Goal: Task Accomplishment & Management: Manage account settings

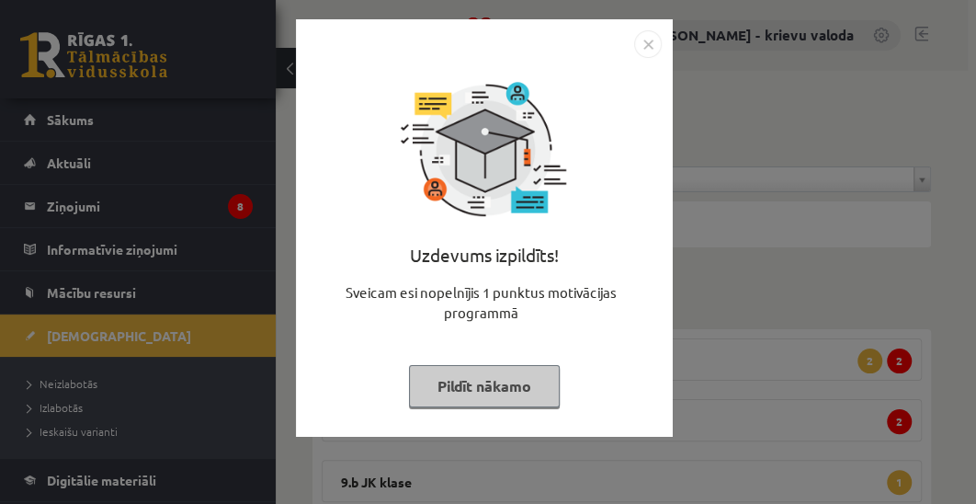
click at [475, 394] on button "Pildīt nākamo" at bounding box center [484, 386] width 151 height 42
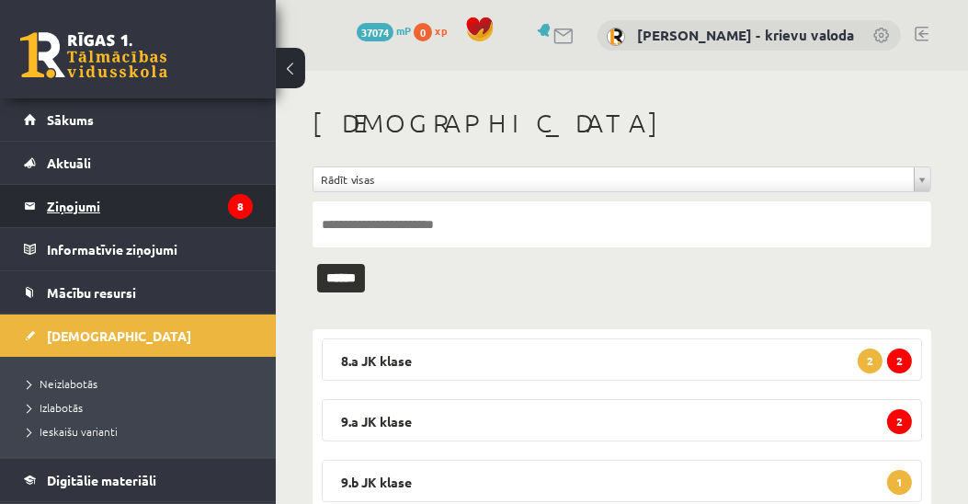
click at [71, 210] on legend "Ziņojumi 8" at bounding box center [150, 206] width 206 height 42
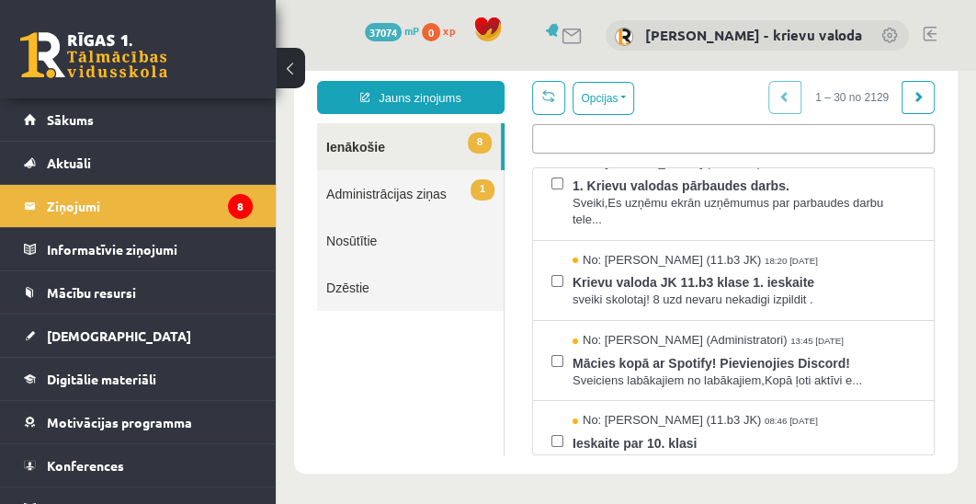
scroll to position [210, 0]
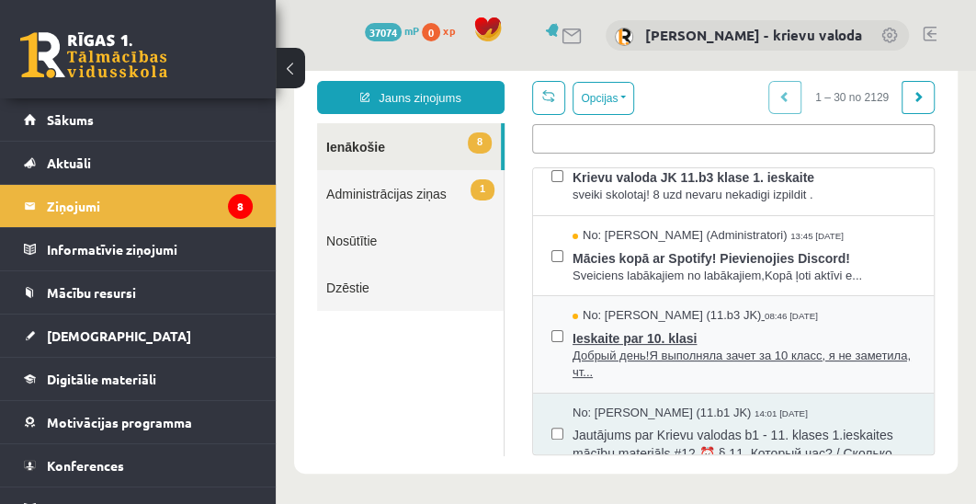
click at [677, 348] on span "Добрый день!Я выполняла зачет за 10 класс, я не заметила, чт..." at bounding box center [744, 365] width 343 height 34
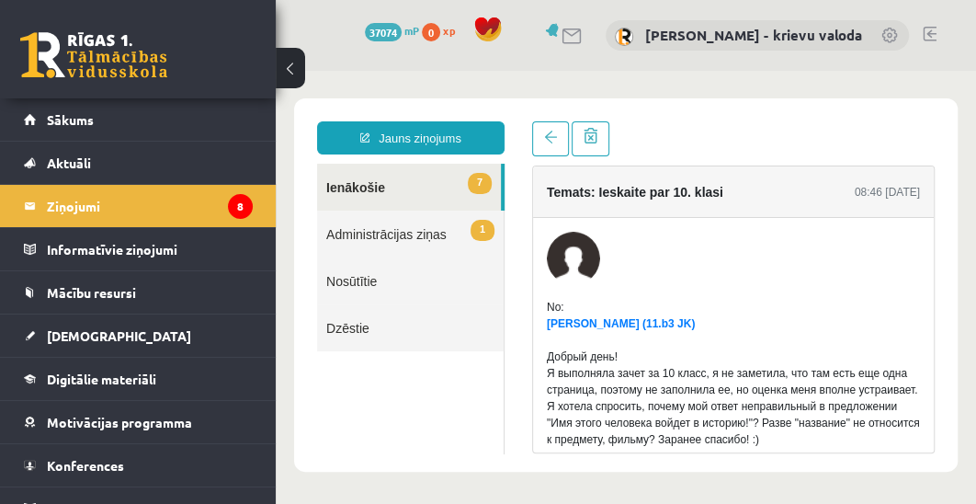
scroll to position [104, 0]
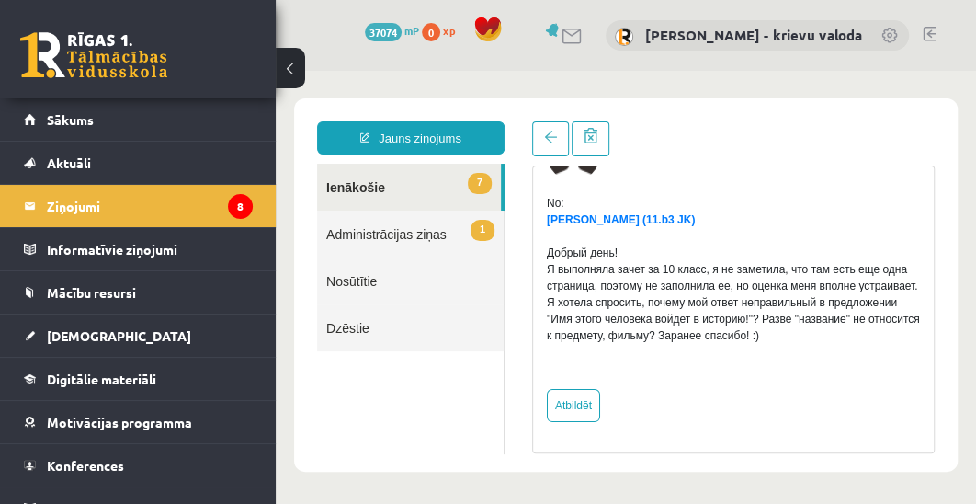
click at [353, 284] on link "Nosūtītie" at bounding box center [410, 280] width 187 height 47
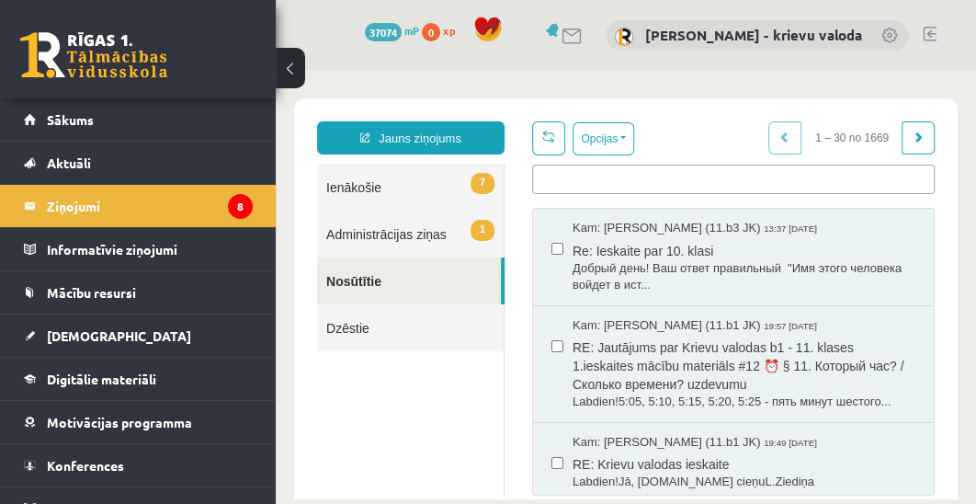
scroll to position [0, 0]
click at [351, 188] on link "7 Ienākošie" at bounding box center [410, 187] width 187 height 47
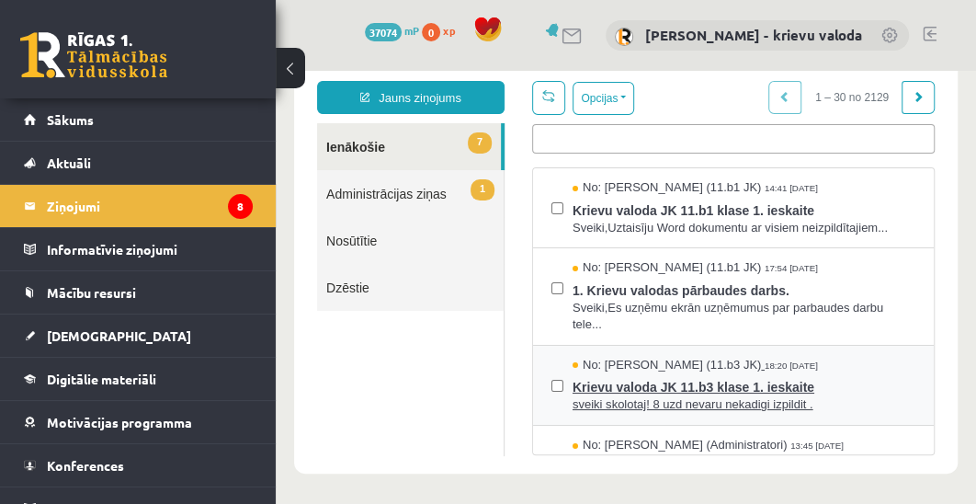
scroll to position [105, 0]
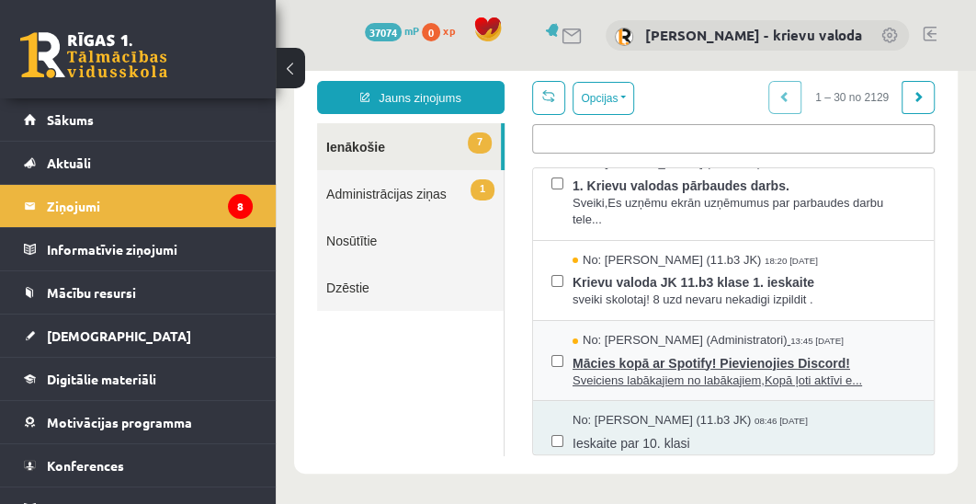
click at [793, 365] on span "Mācies kopā ar Spotify! Pievienojies Discord!" at bounding box center [744, 360] width 343 height 23
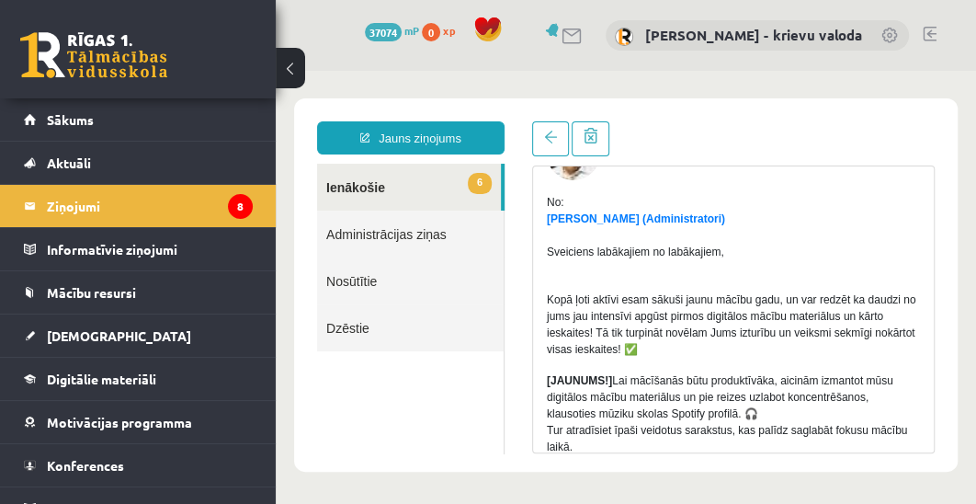
click at [353, 190] on link "6 Ienākošie" at bounding box center [409, 187] width 184 height 47
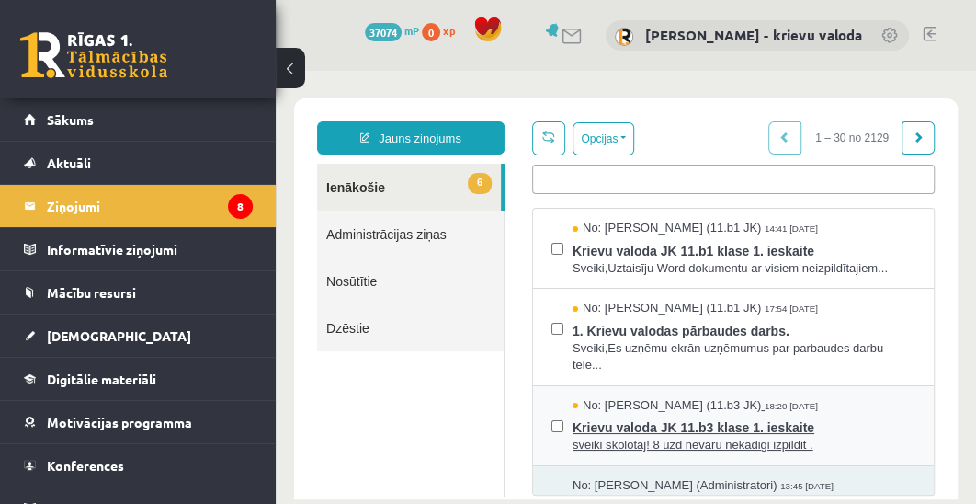
scroll to position [0, 0]
click at [758, 423] on span "Krievu valoda JK 11.b3 klase 1. ieskaite" at bounding box center [744, 425] width 343 height 23
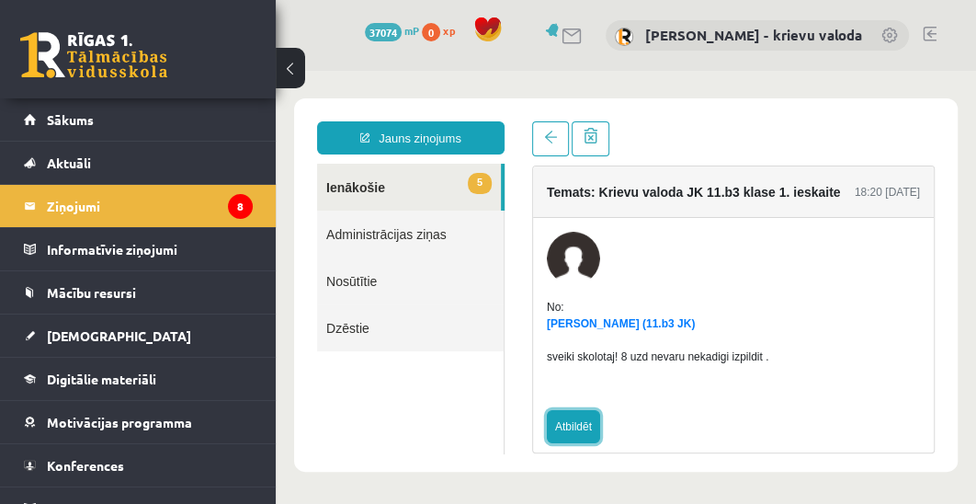
click at [578, 428] on link "Atbildēt" at bounding box center [573, 426] width 53 height 33
type input "**********"
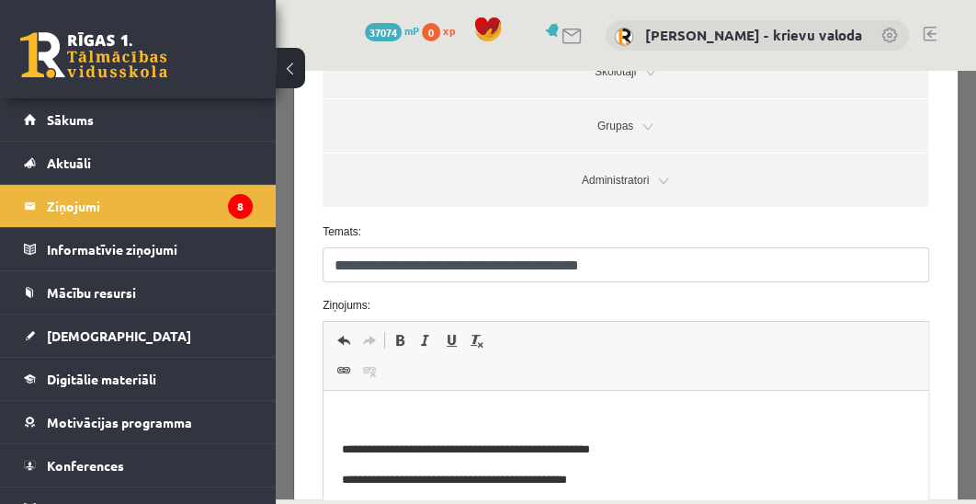
scroll to position [314, 0]
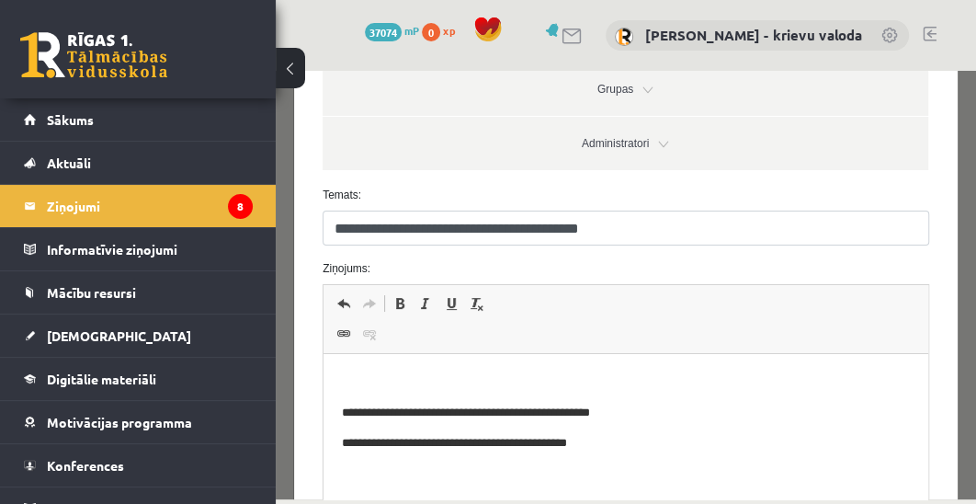
click at [390, 374] on p "Визуальный текстовый редактор, wiswyg-editor-47024851781400-1757872413-362" at bounding box center [626, 381] width 568 height 19
click at [505, 380] on p "Визуальный текстовый редактор, wiswyg-editor-47024851781400-1757872413-362" at bounding box center [626, 381] width 568 height 19
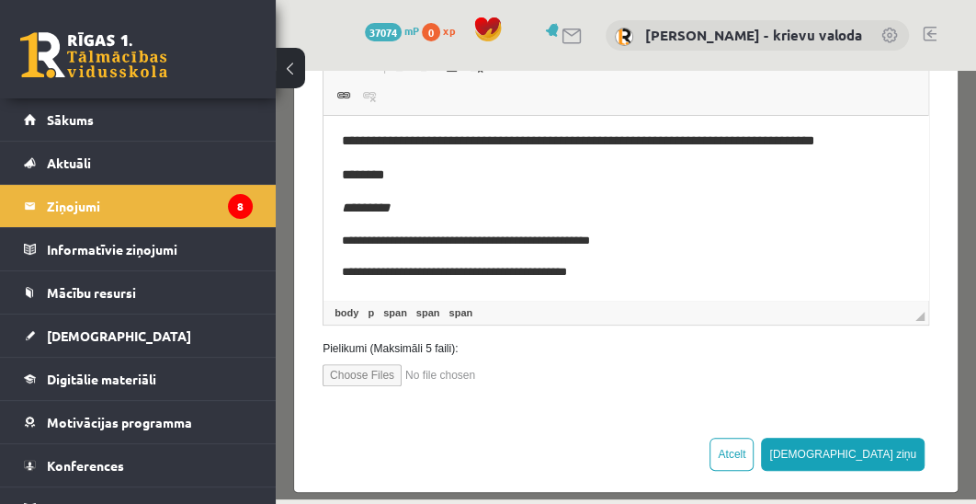
scroll to position [568, 0]
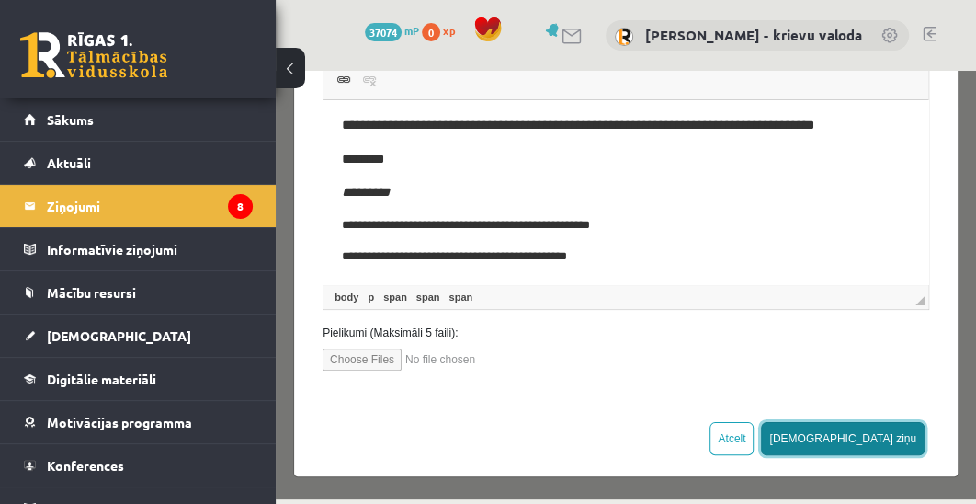
click at [887, 438] on button "[DEMOGRAPHIC_DATA] ziņu" at bounding box center [843, 438] width 164 height 33
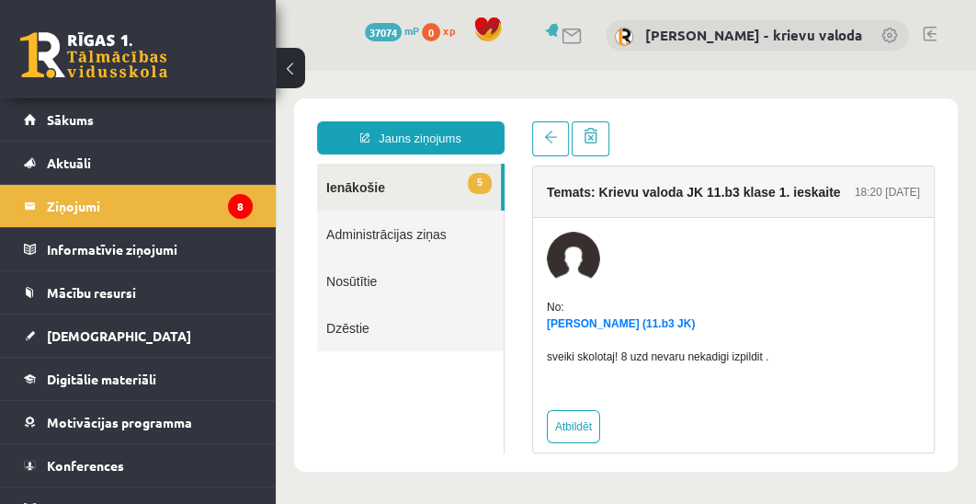
scroll to position [0, 0]
click at [355, 188] on link "5 Ienākošie" at bounding box center [409, 187] width 184 height 47
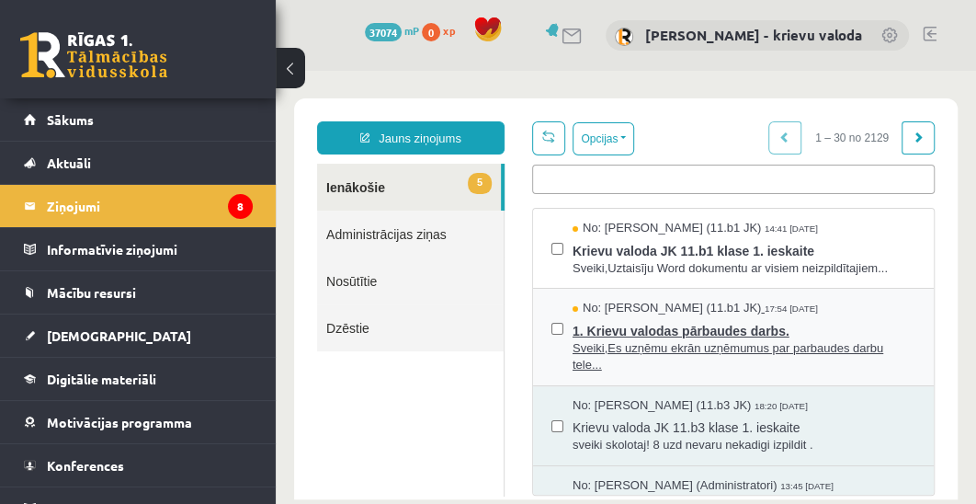
click at [714, 333] on span "1. Krievu valodas pārbaudes darbs." at bounding box center [744, 328] width 343 height 23
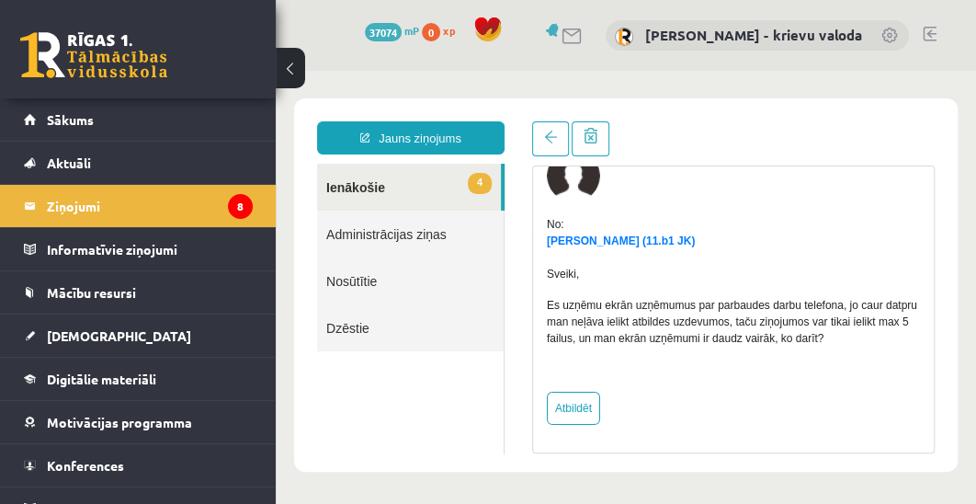
scroll to position [86, 0]
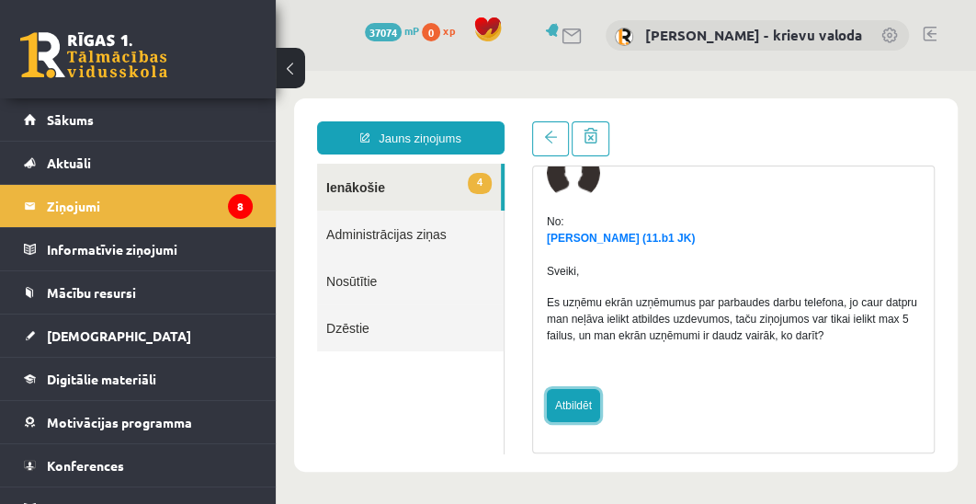
click at [575, 407] on link "Atbildēt" at bounding box center [573, 405] width 53 height 33
type input "**********"
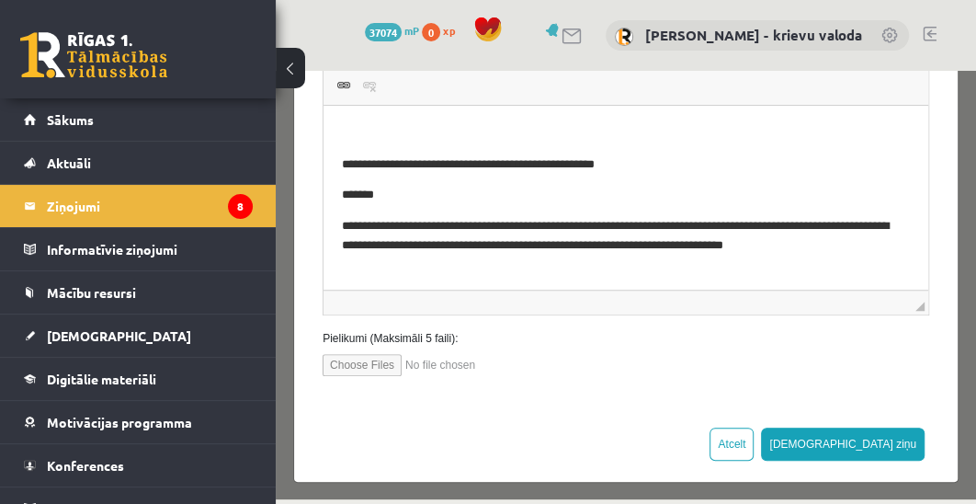
scroll to position [568, 0]
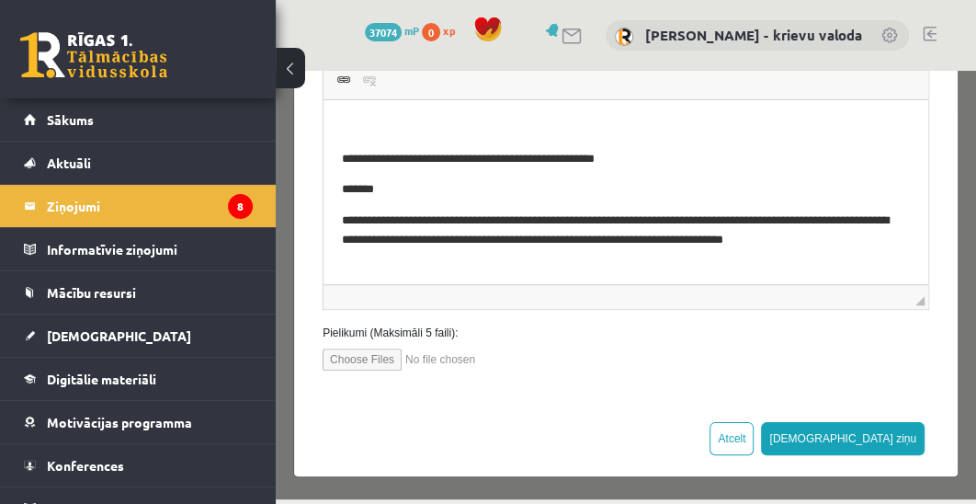
click at [419, 135] on p "Визуальный текстовый редактор, wiswyg-editor-47024969305300-1757872540-265" at bounding box center [626, 128] width 568 height 19
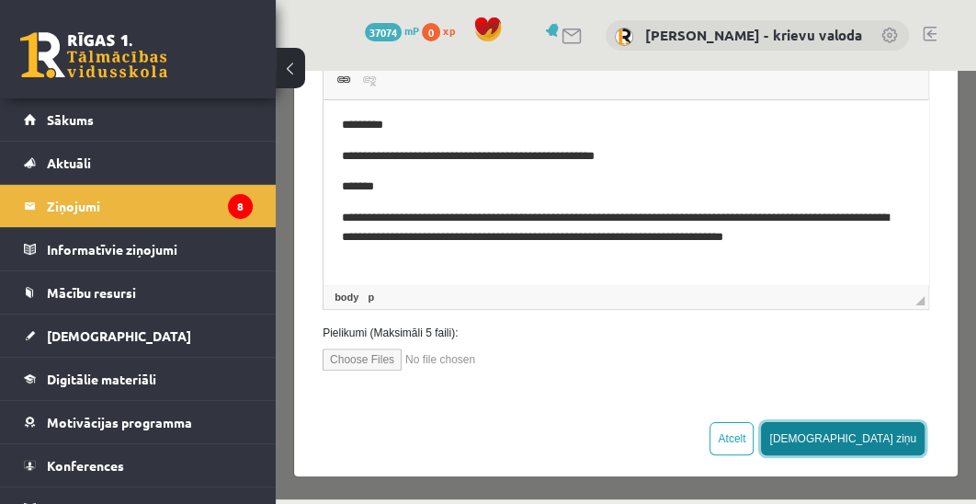
click at [884, 435] on button "[DEMOGRAPHIC_DATA] ziņu" at bounding box center [843, 438] width 164 height 33
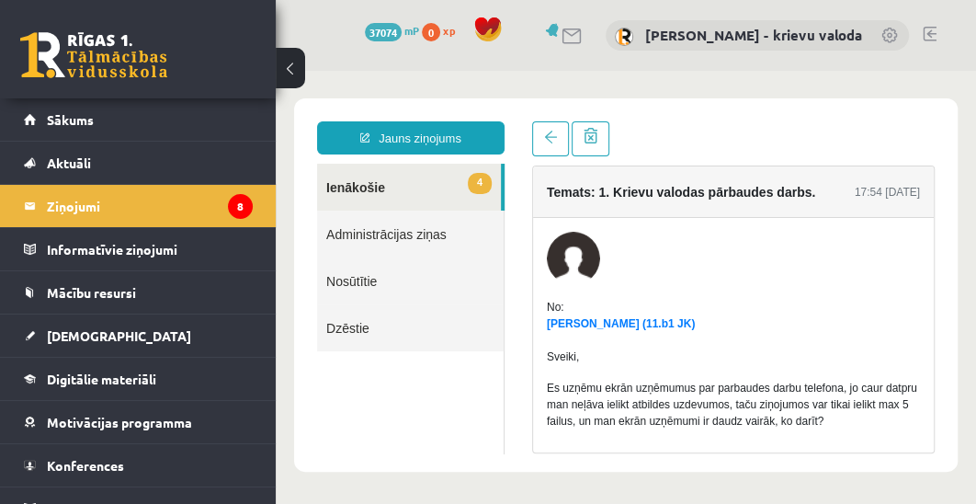
scroll to position [0, 0]
click at [350, 189] on link "4 Ienākošie" at bounding box center [409, 187] width 184 height 47
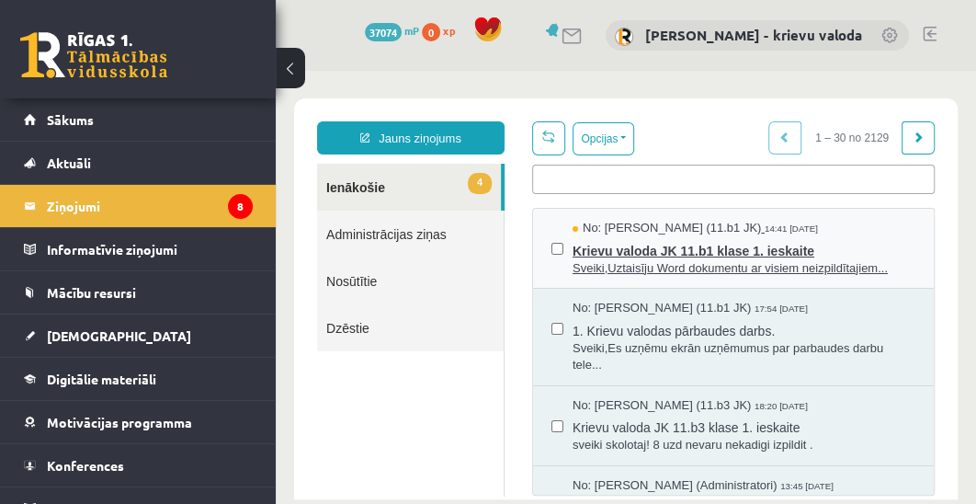
click at [656, 246] on span "Krievu valoda JK 11.b1 klase 1. ieskaite" at bounding box center [744, 248] width 343 height 23
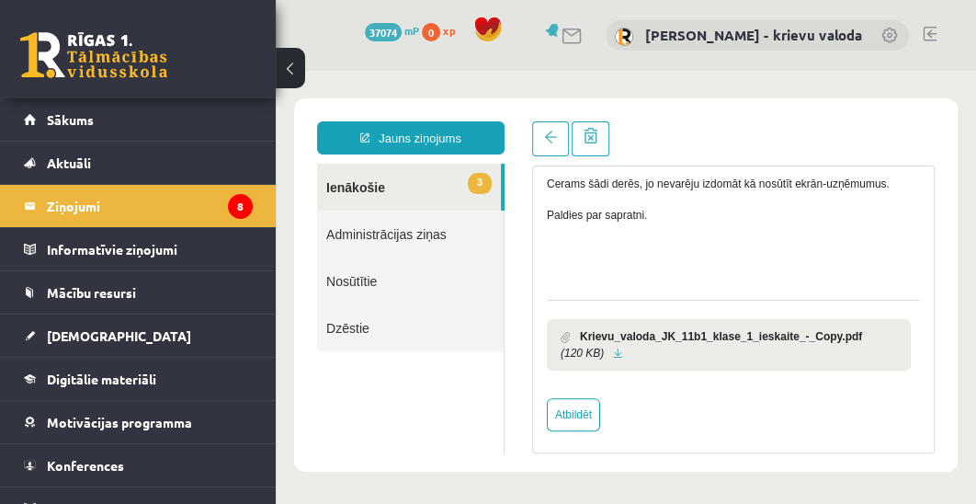
scroll to position [256, 0]
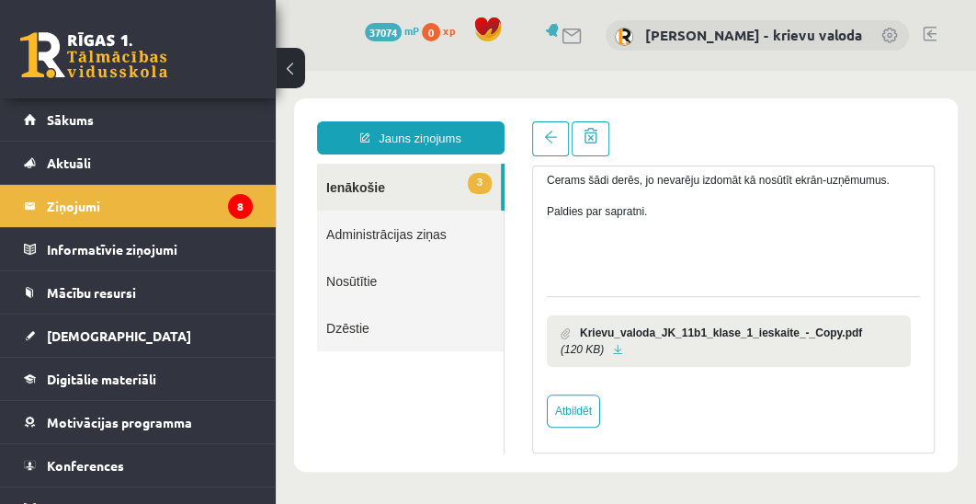
click at [613, 345] on link at bounding box center [618, 350] width 10 height 12
click at [572, 405] on link "Atbildēt" at bounding box center [573, 410] width 53 height 33
type input "**********"
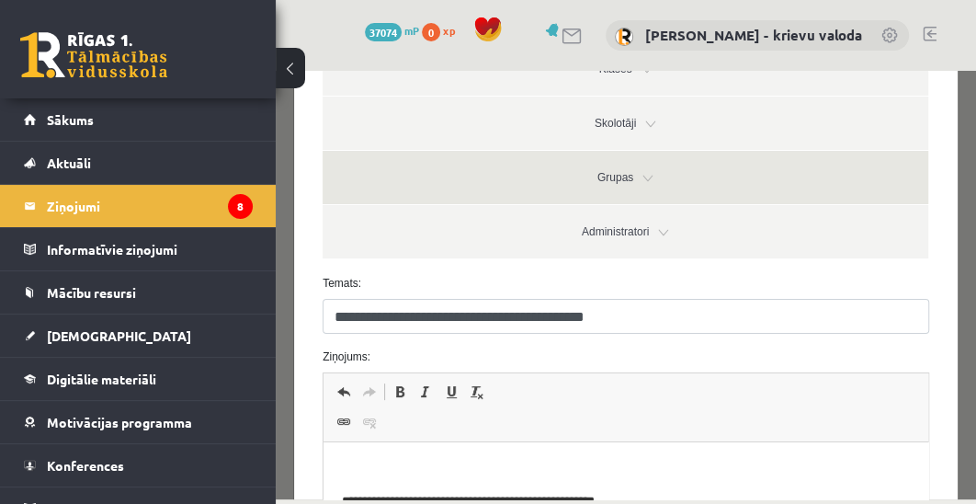
scroll to position [420, 0]
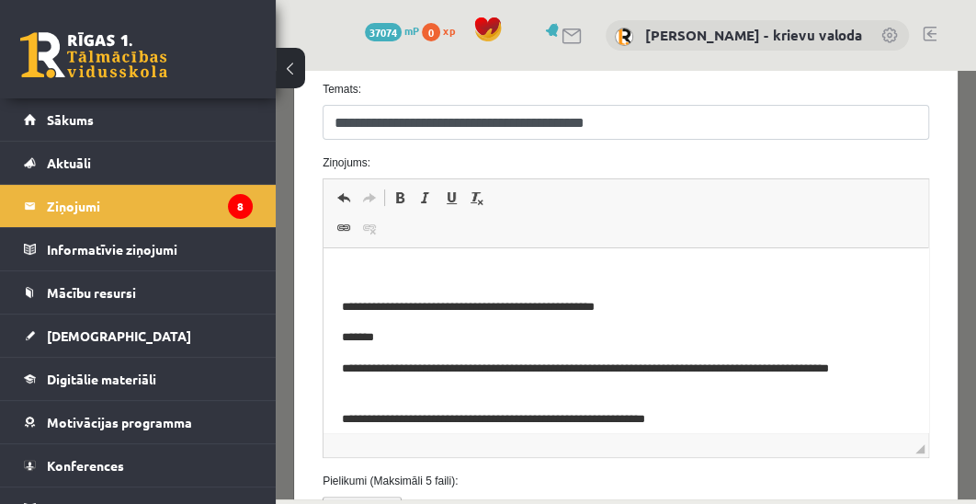
click at [483, 280] on p "Визуальный текстовый редактор, wiswyg-editor-47024937614160-1757872616-390" at bounding box center [626, 276] width 568 height 19
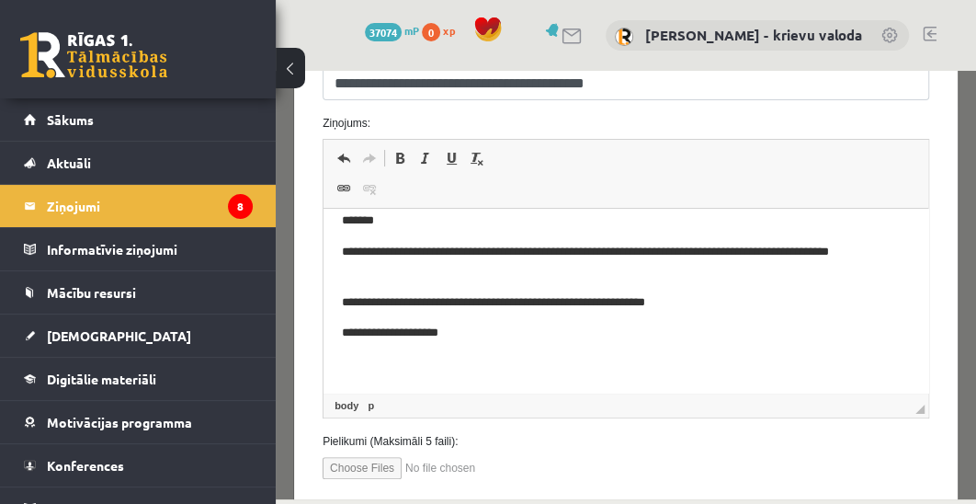
scroll to position [568, 0]
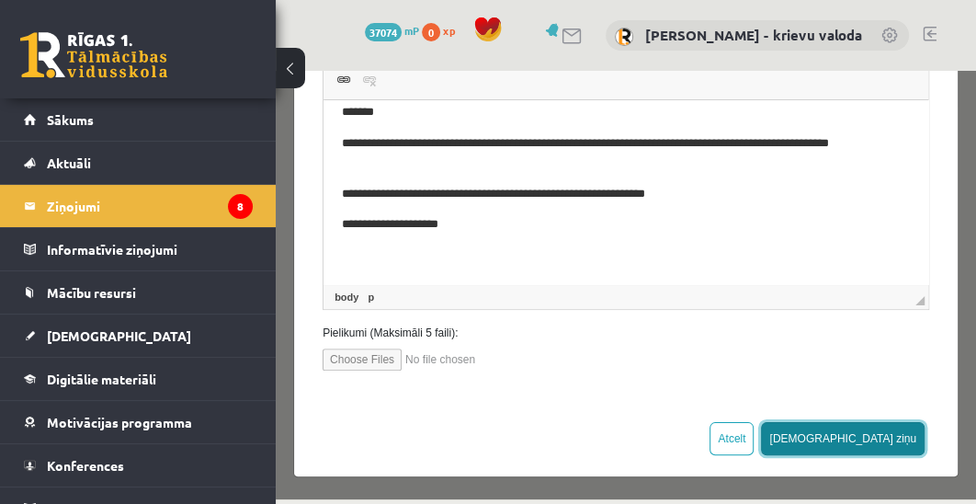
click at [880, 434] on button "[DEMOGRAPHIC_DATA] ziņu" at bounding box center [843, 438] width 164 height 33
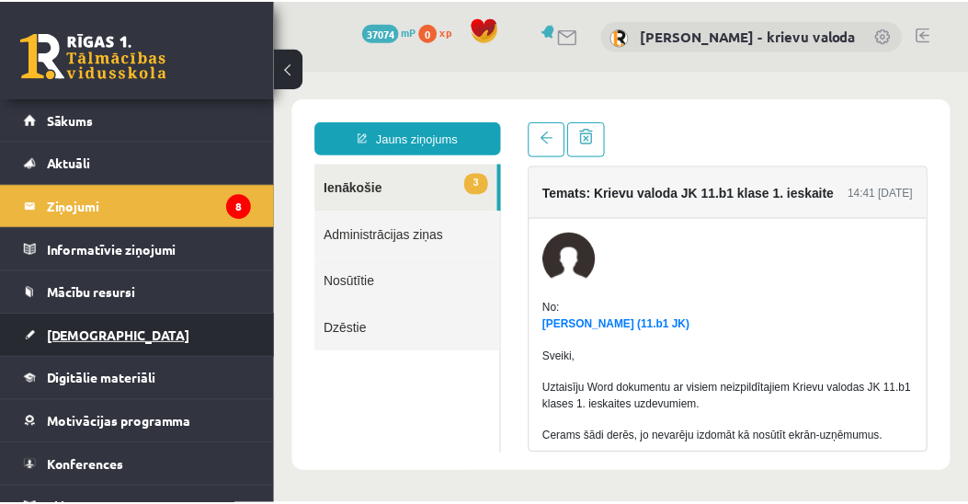
scroll to position [0, 0]
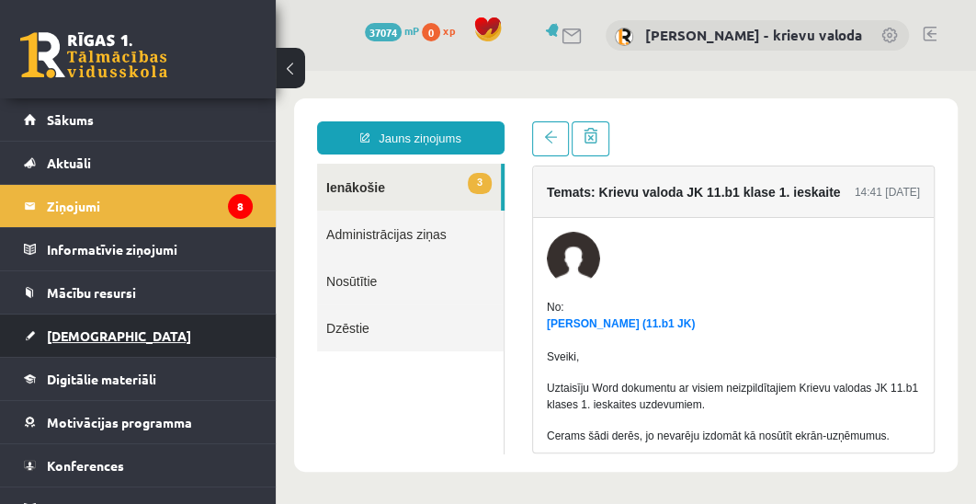
click at [83, 335] on span "[DEMOGRAPHIC_DATA]" at bounding box center [119, 335] width 144 height 17
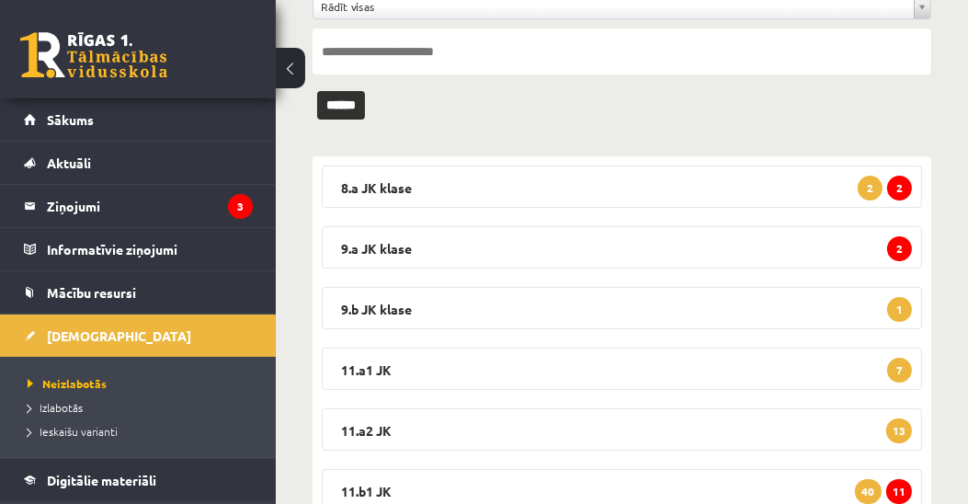
scroll to position [314, 0]
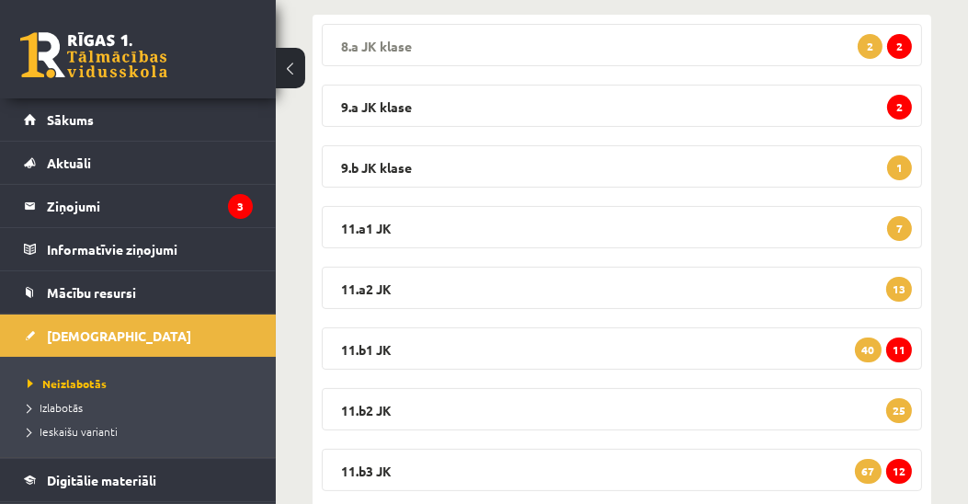
click at [370, 40] on legend "8.a JK klase 2 2" at bounding box center [622, 45] width 600 height 42
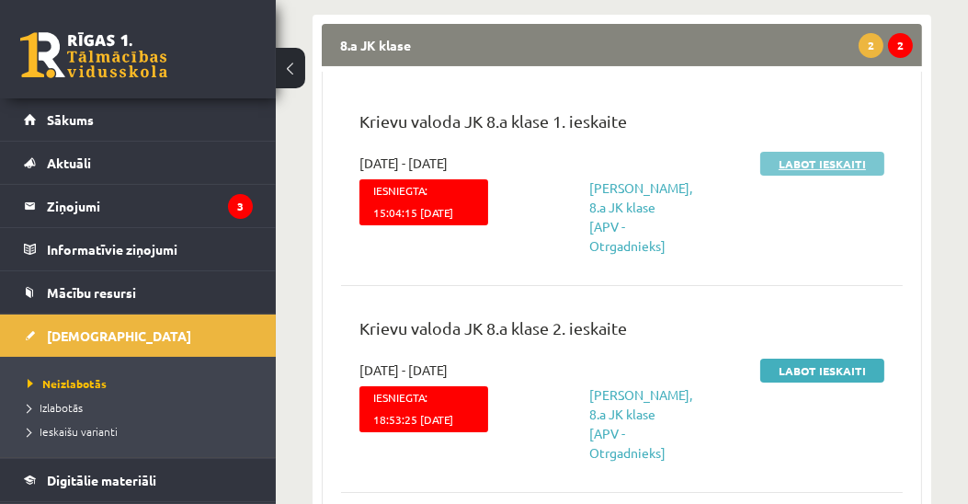
click at [848, 164] on link "Labot ieskaiti" at bounding box center [822, 164] width 124 height 24
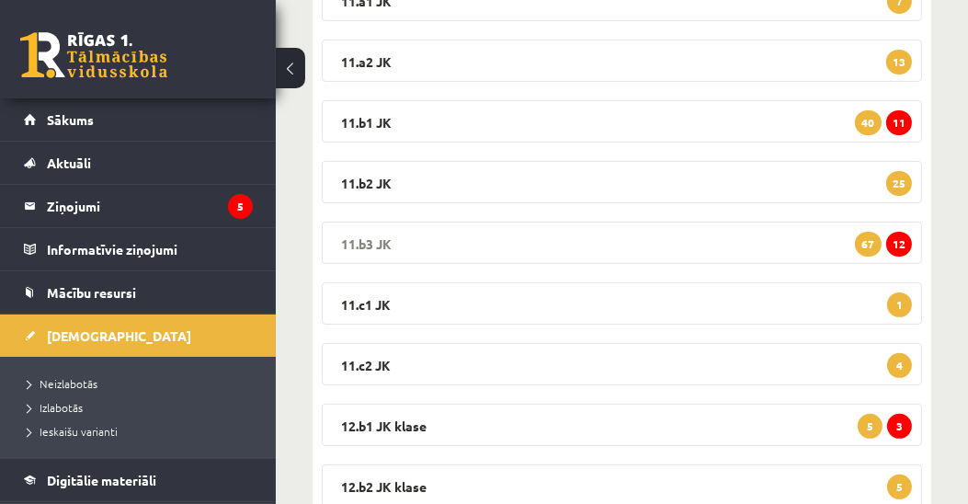
scroll to position [607, 0]
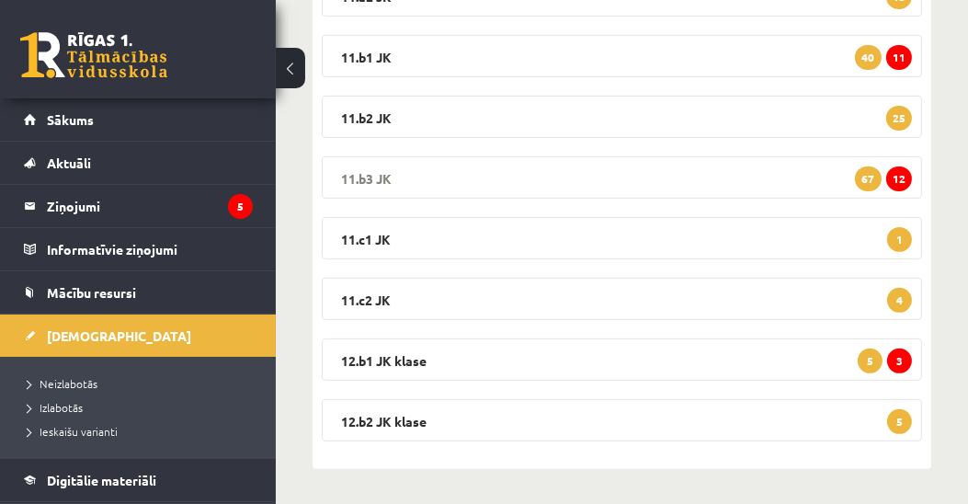
click at [386, 177] on legend "11.b3 JK 12 67" at bounding box center [622, 177] width 600 height 42
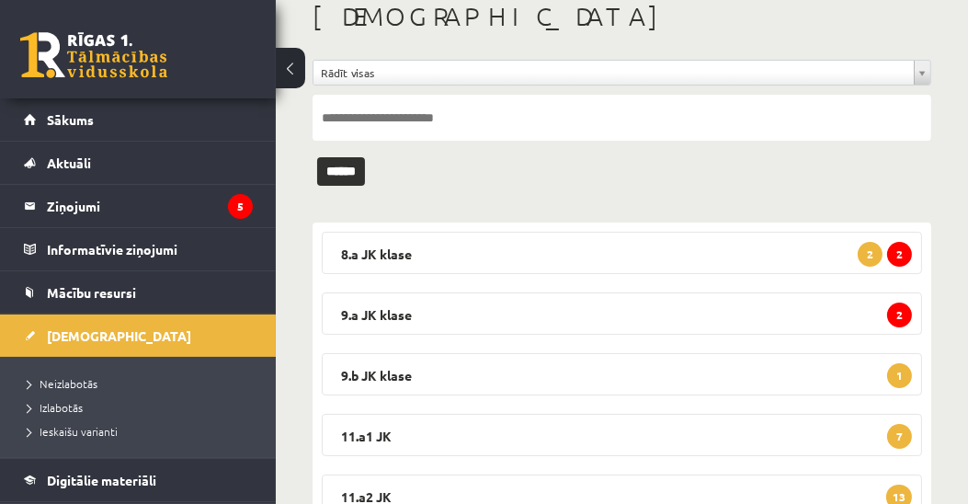
scroll to position [0, 0]
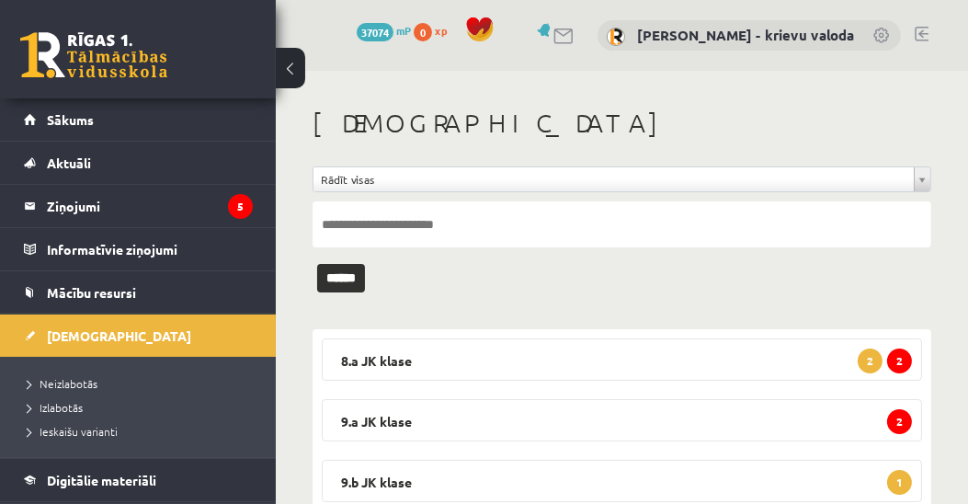
click at [922, 34] on link at bounding box center [922, 34] width 14 height 15
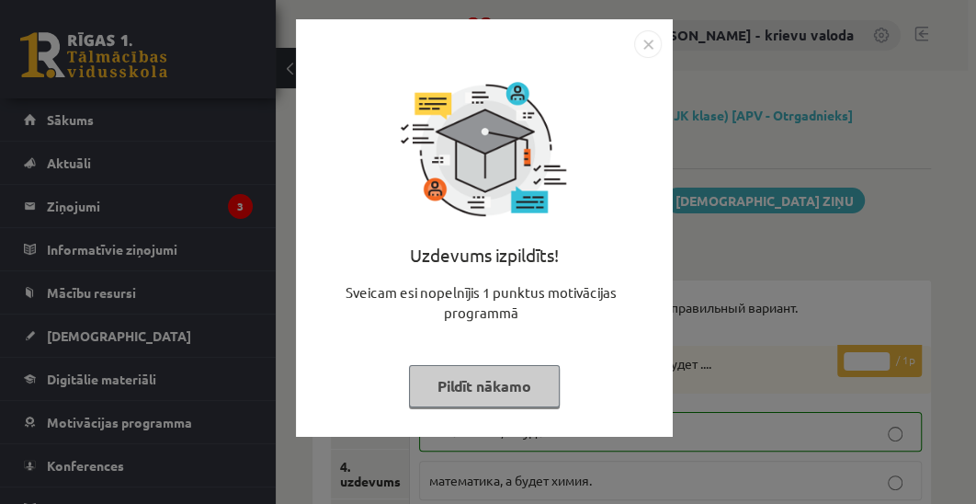
click at [463, 398] on button "Pildīt nākamo" at bounding box center [484, 386] width 151 height 42
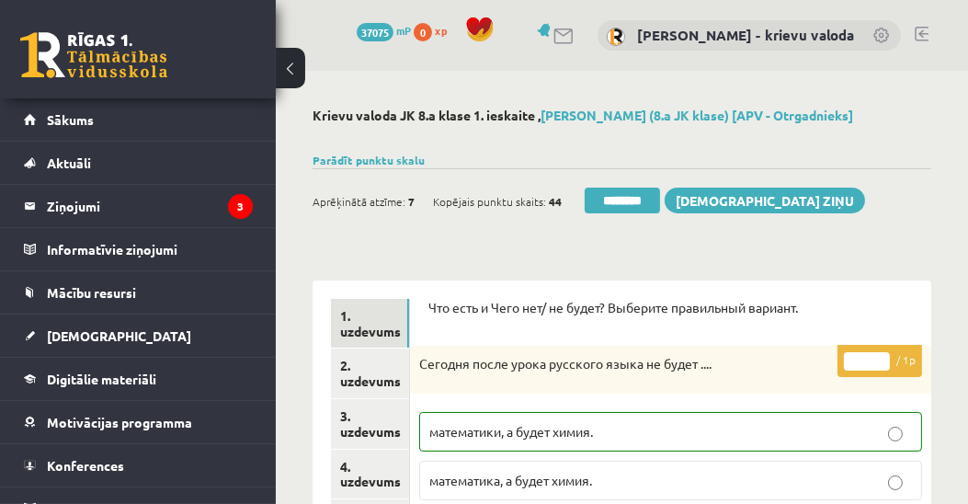
scroll to position [210, 0]
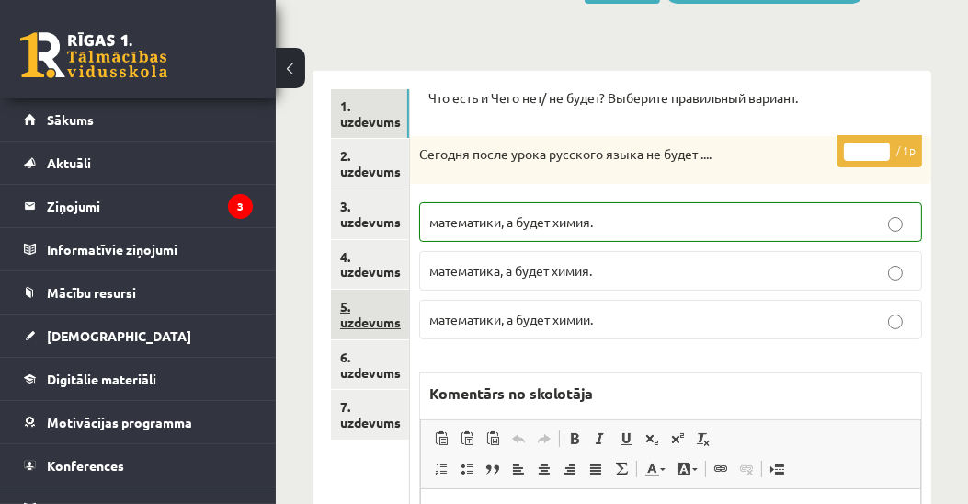
click at [371, 322] on link "5. uzdevums" at bounding box center [370, 315] width 78 height 50
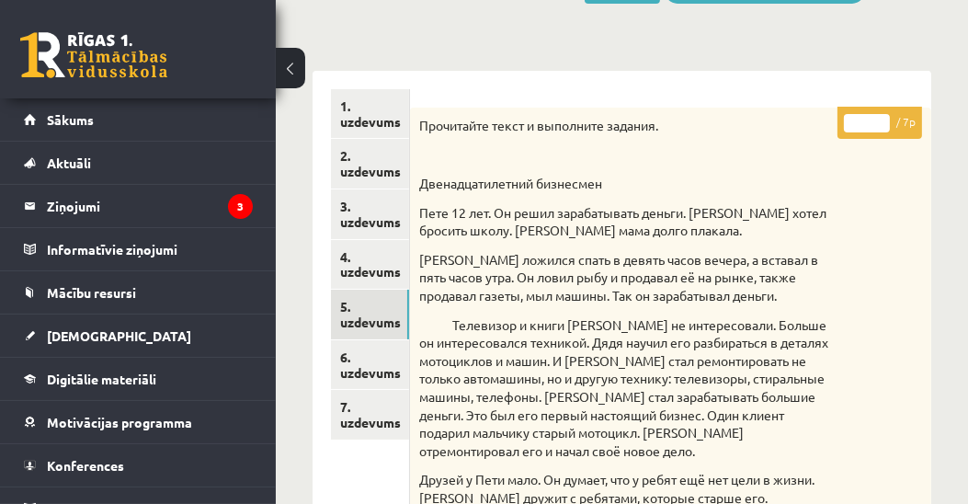
type input "*"
click at [884, 118] on input "*" at bounding box center [867, 123] width 46 height 18
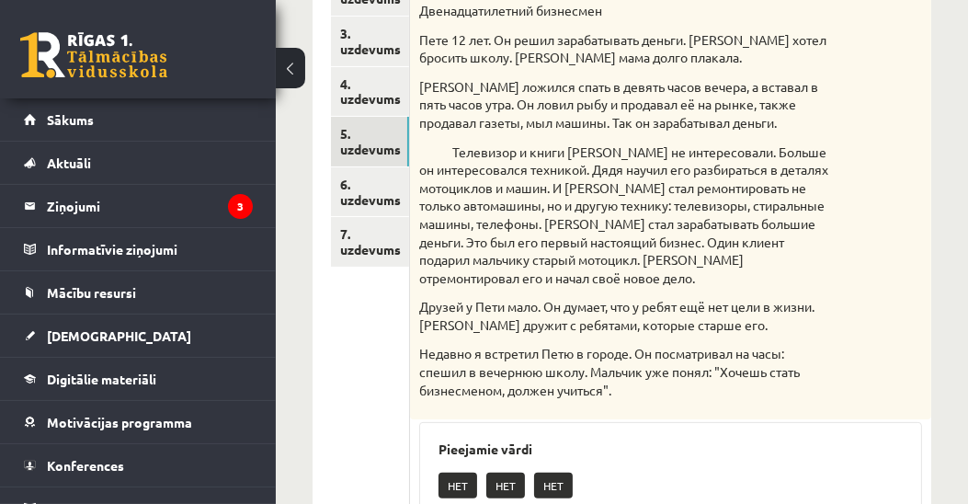
scroll to position [420, 0]
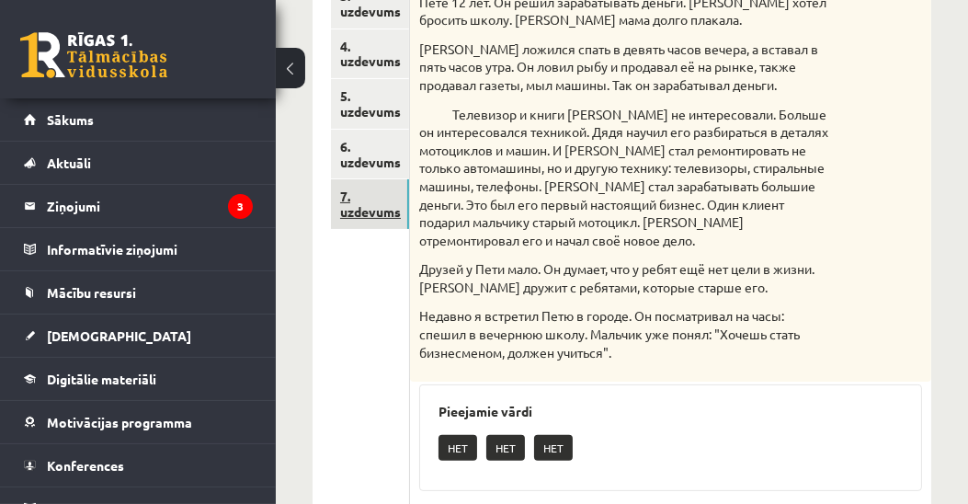
click at [340, 202] on link "7. uzdevums" at bounding box center [370, 204] width 78 height 50
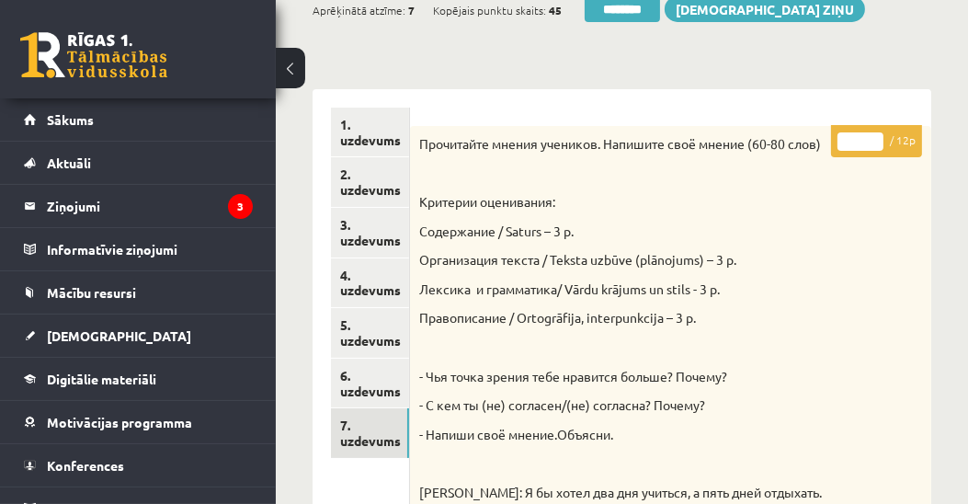
scroll to position [0, 0]
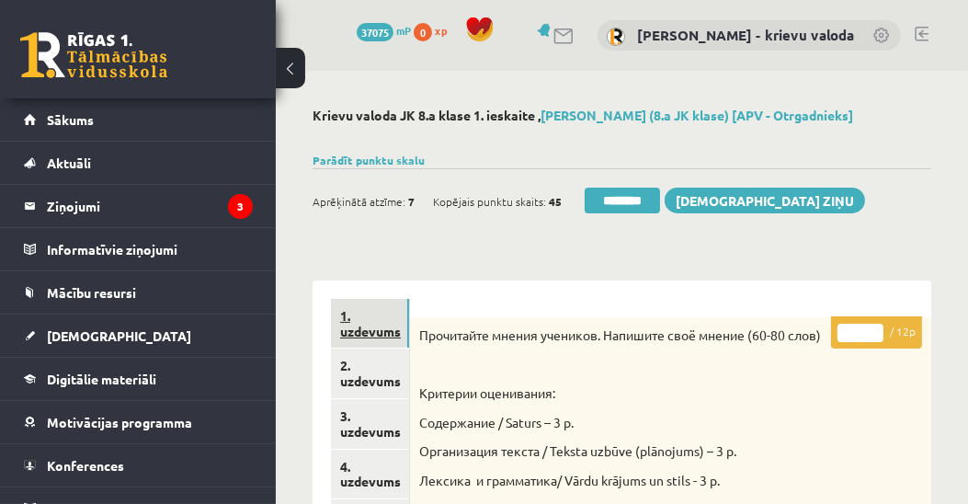
click at [372, 337] on link "1. uzdevums" at bounding box center [370, 324] width 78 height 50
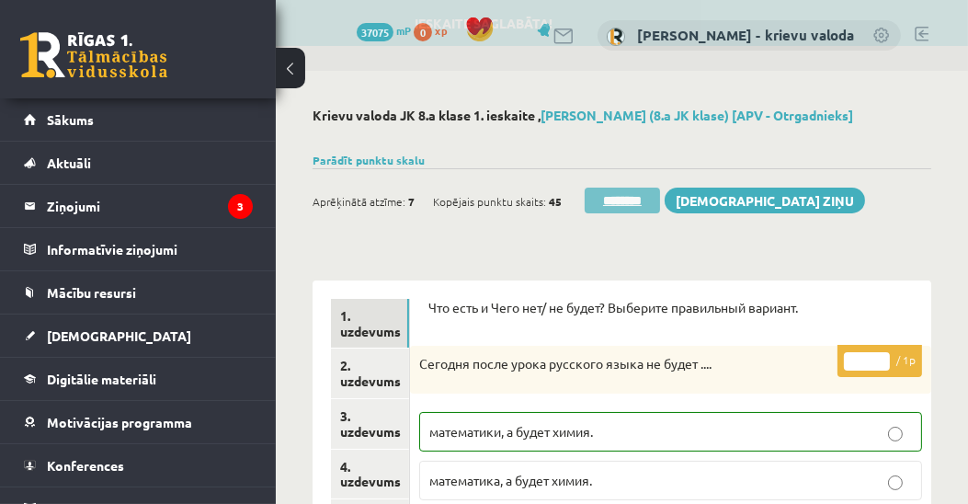
click at [619, 197] on input "********" at bounding box center [622, 201] width 75 height 26
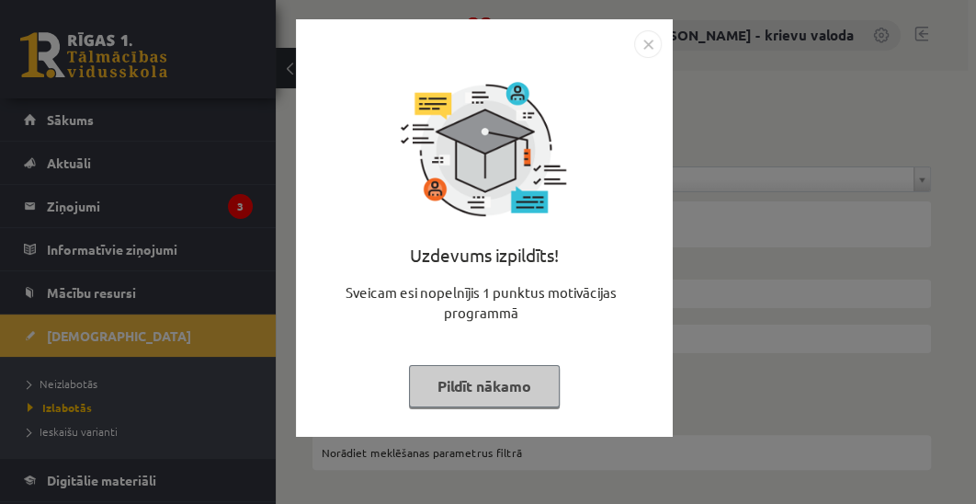
click at [486, 394] on button "Pildīt nākamo" at bounding box center [484, 386] width 151 height 42
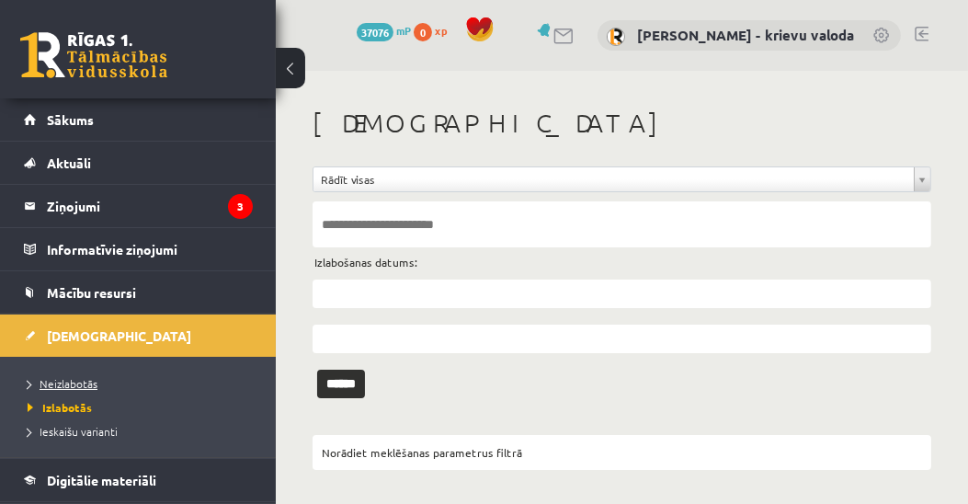
click at [44, 379] on span "Neizlabotās" at bounding box center [63, 383] width 70 height 15
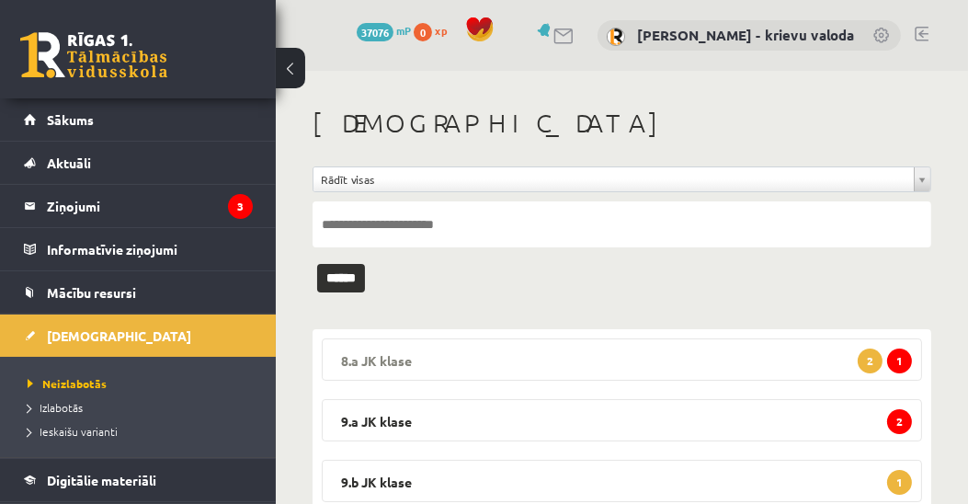
click at [396, 360] on legend "8.a JK klase 1 2" at bounding box center [622, 359] width 600 height 42
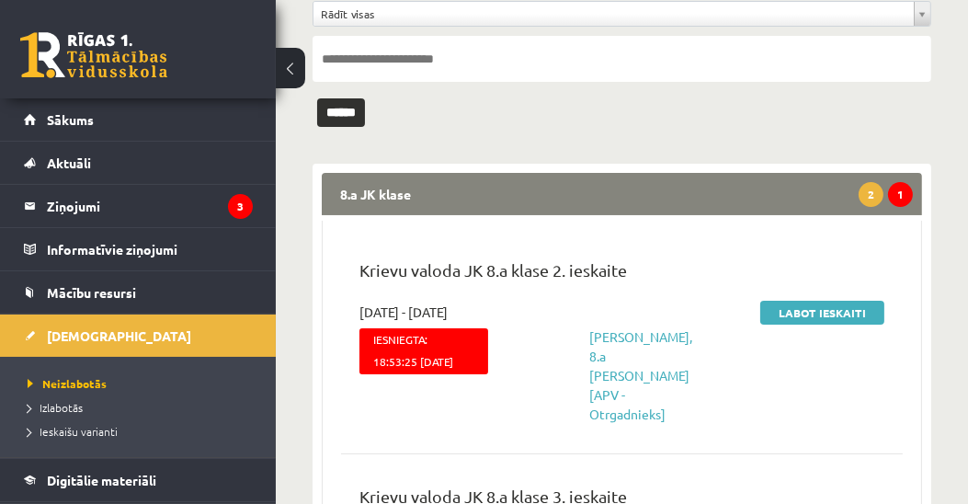
scroll to position [210, 0]
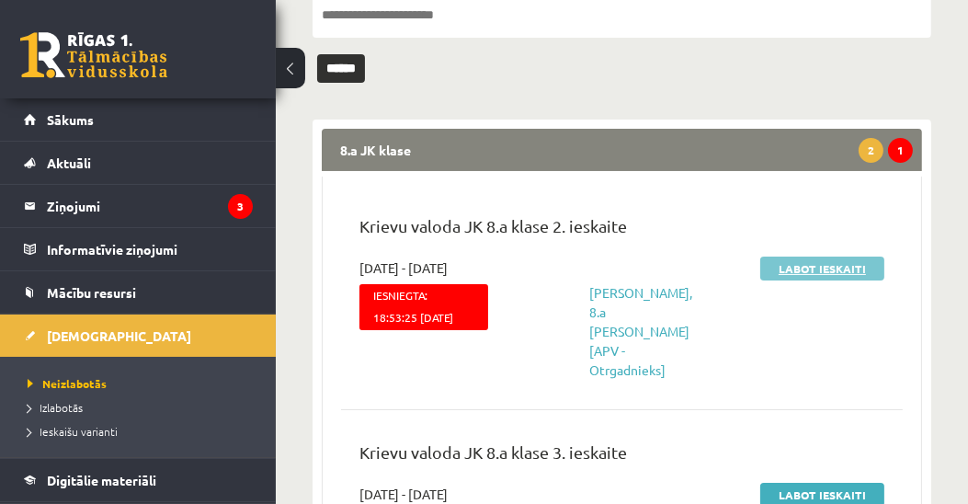
click at [817, 268] on link "Labot ieskaiti" at bounding box center [822, 269] width 124 height 24
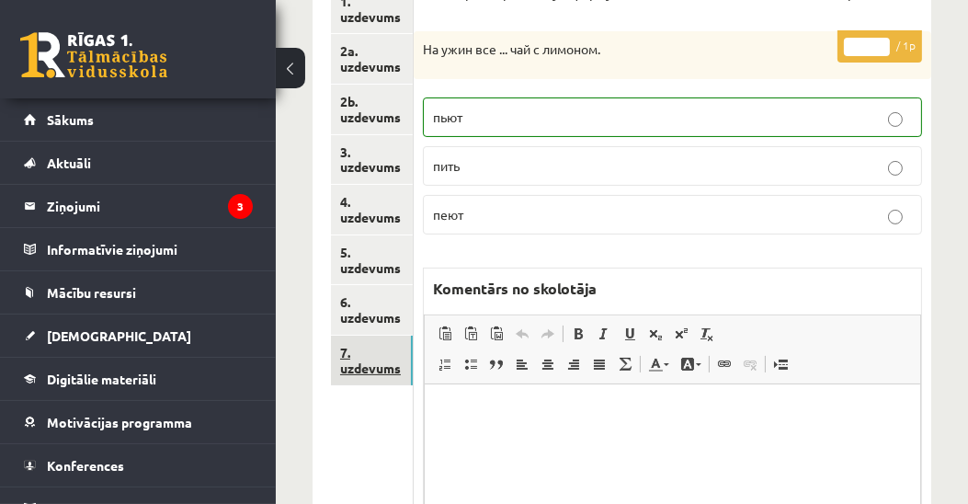
click at [362, 371] on link "7. uzdevums" at bounding box center [372, 361] width 82 height 50
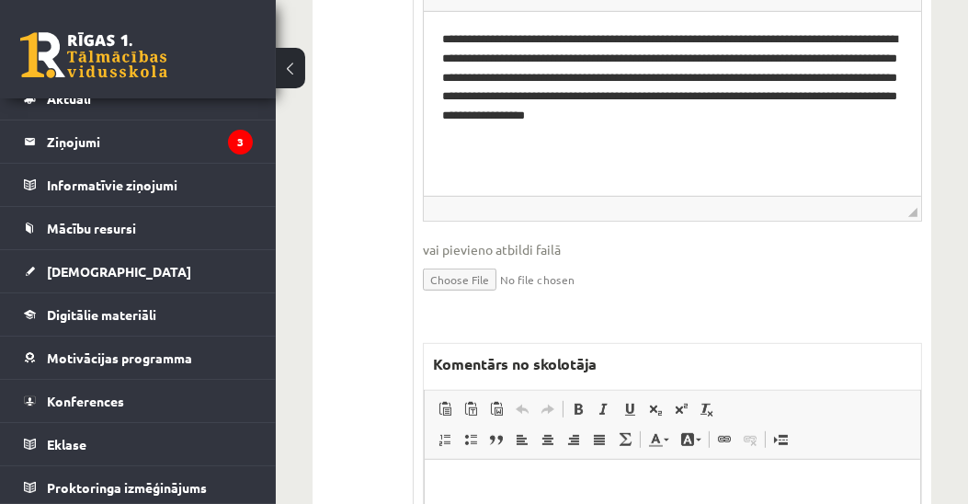
scroll to position [1050, 0]
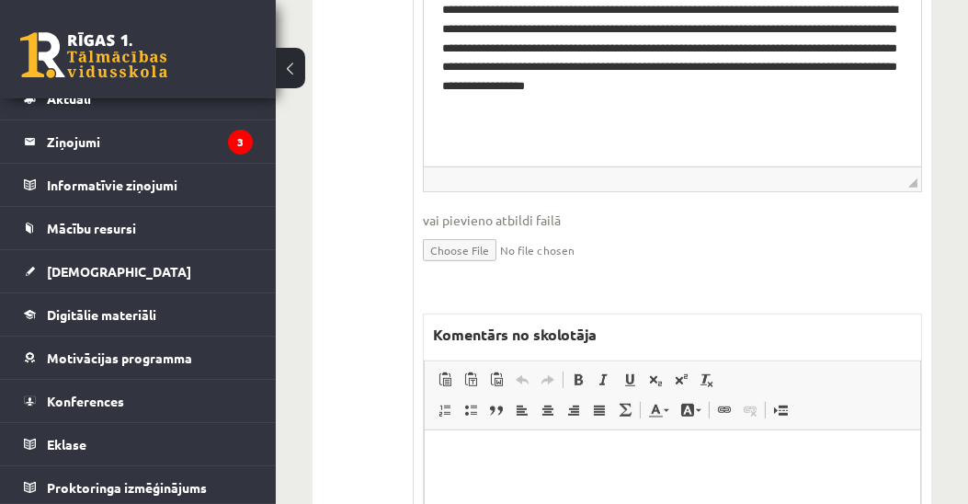
click at [482, 451] on p "Визуальный текстовый редактор, wiswyg-editor-47024784637660-1757872939-952" at bounding box center [671, 458] width 459 height 19
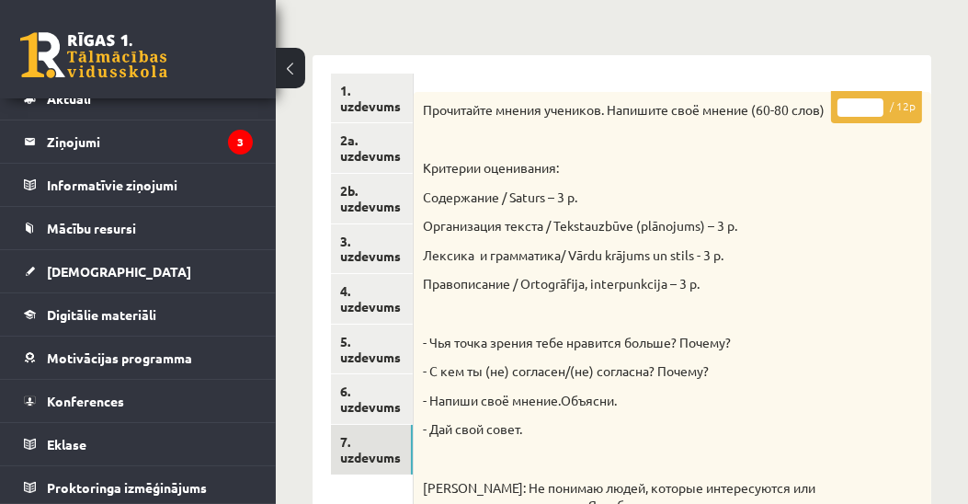
scroll to position [120, 0]
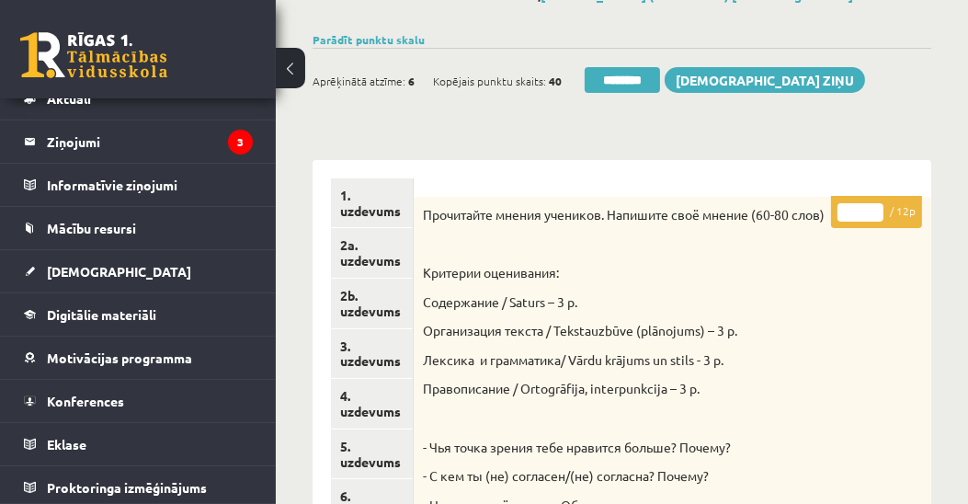
drag, startPoint x: 861, startPoint y: 207, endPoint x: 838, endPoint y: 214, distance: 24.1
click at [838, 214] on input "*" at bounding box center [861, 212] width 46 height 18
type input "*"
click at [383, 207] on link "1. uzdevums" at bounding box center [372, 203] width 82 height 50
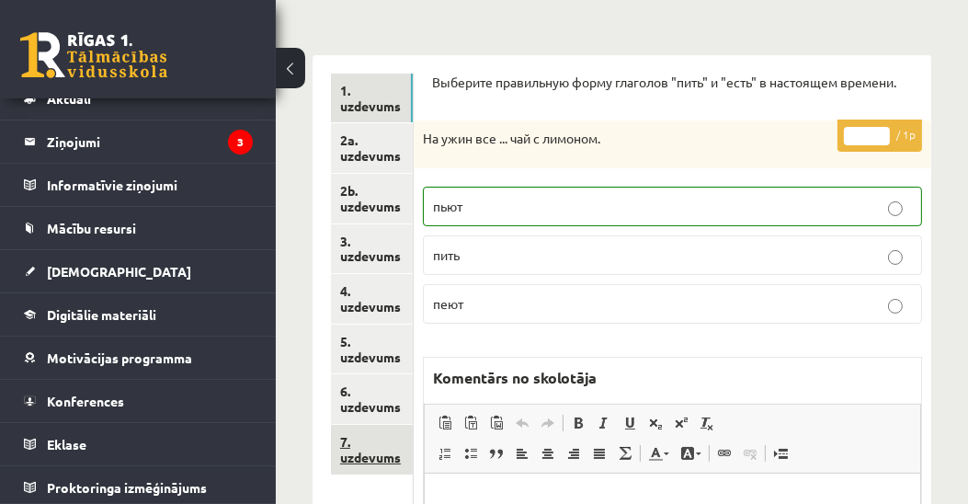
scroll to position [0, 0]
click at [379, 454] on link "7. uzdevums" at bounding box center [372, 450] width 82 height 50
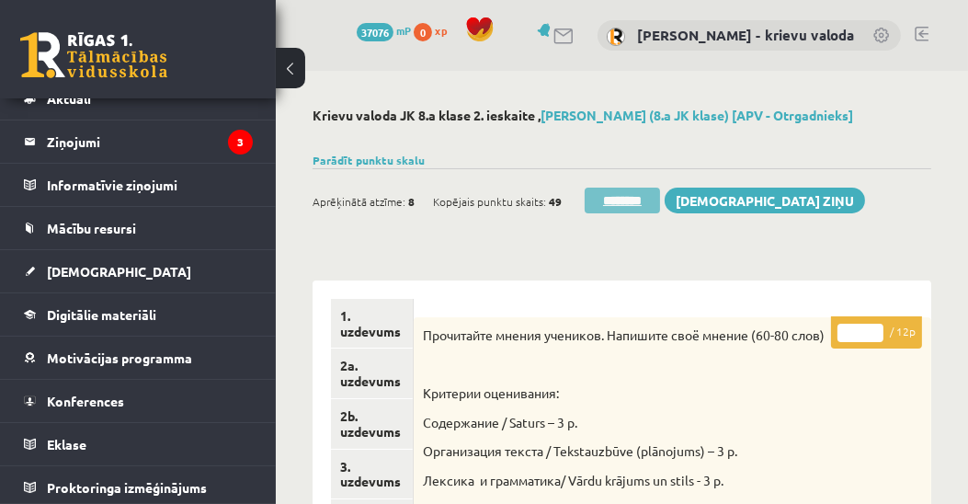
click at [633, 207] on input "********" at bounding box center [622, 201] width 75 height 26
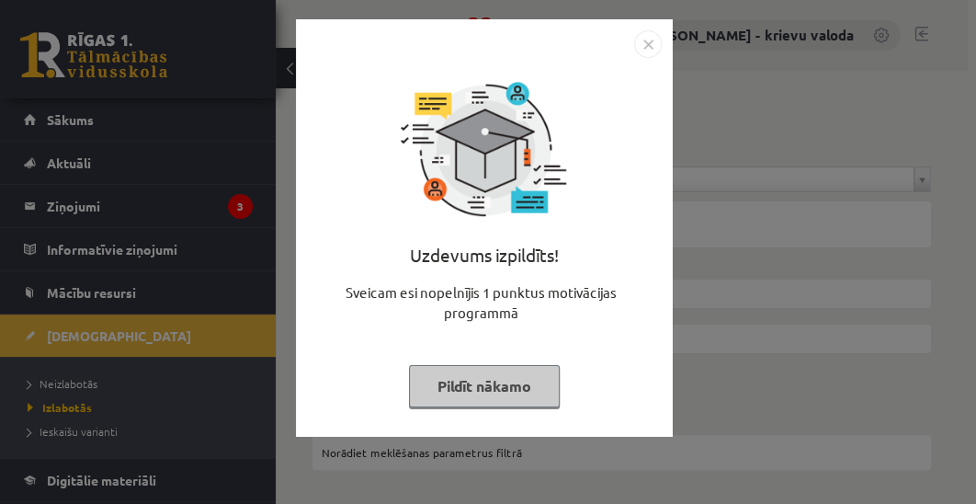
click at [508, 391] on button "Pildīt nākamo" at bounding box center [484, 386] width 151 height 42
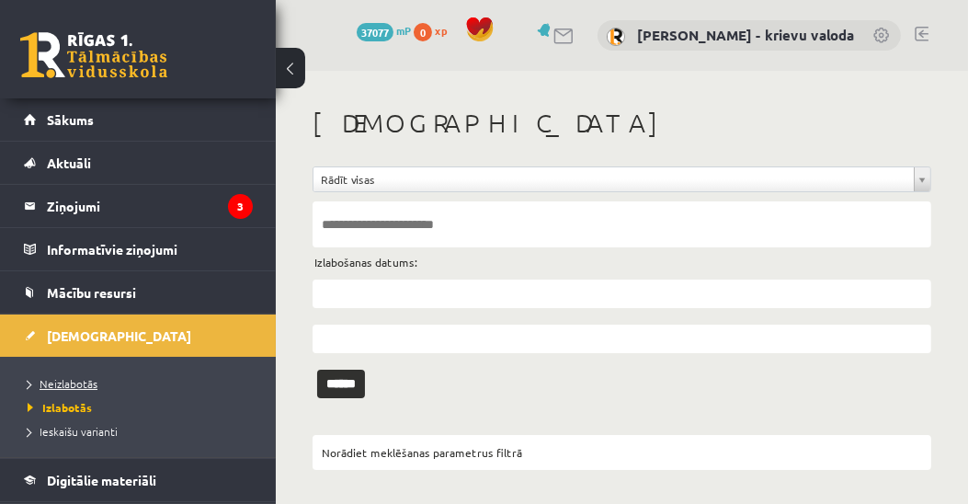
click at [82, 380] on span "Neizlabotās" at bounding box center [63, 383] width 70 height 15
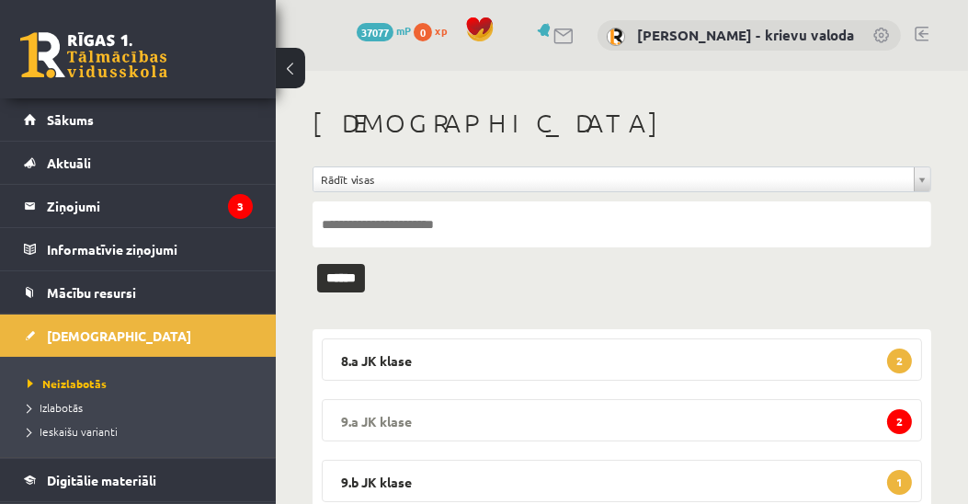
click at [382, 420] on legend "9.a JK klase 2" at bounding box center [622, 420] width 600 height 42
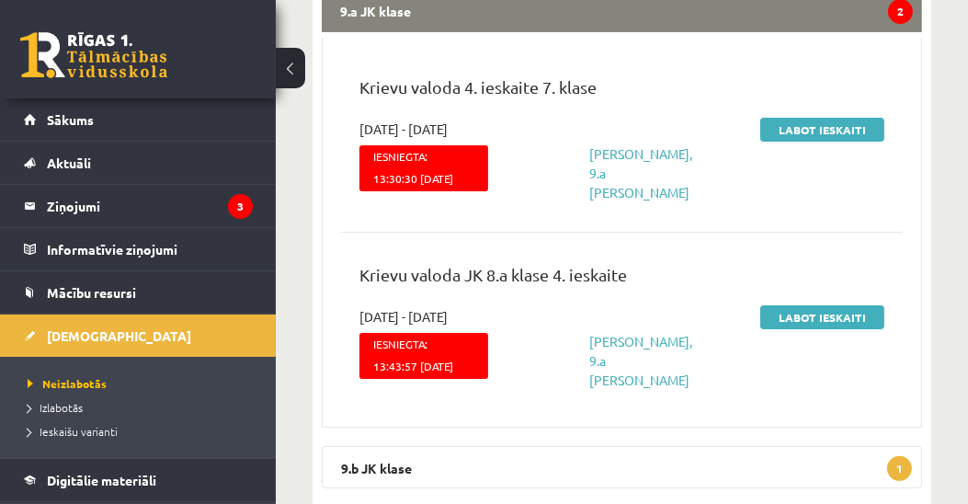
scroll to position [420, 0]
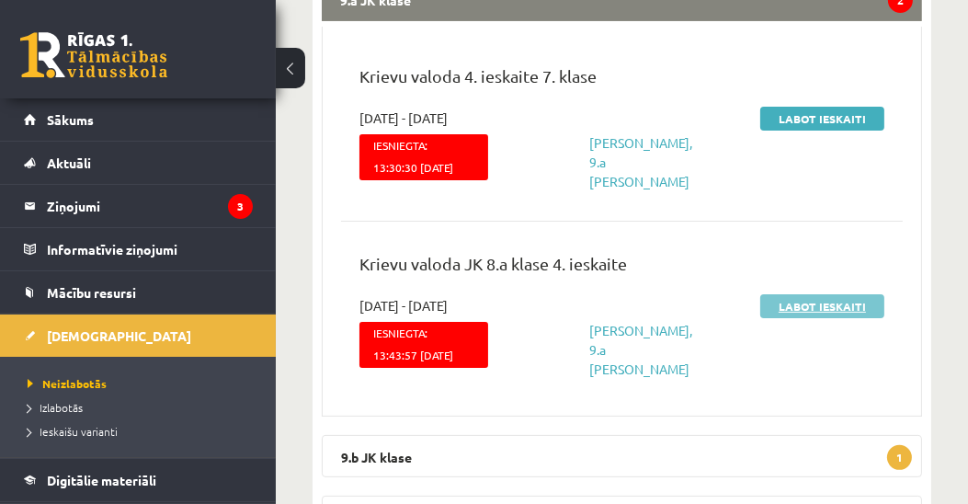
click at [827, 318] on link "Labot ieskaiti" at bounding box center [822, 306] width 124 height 24
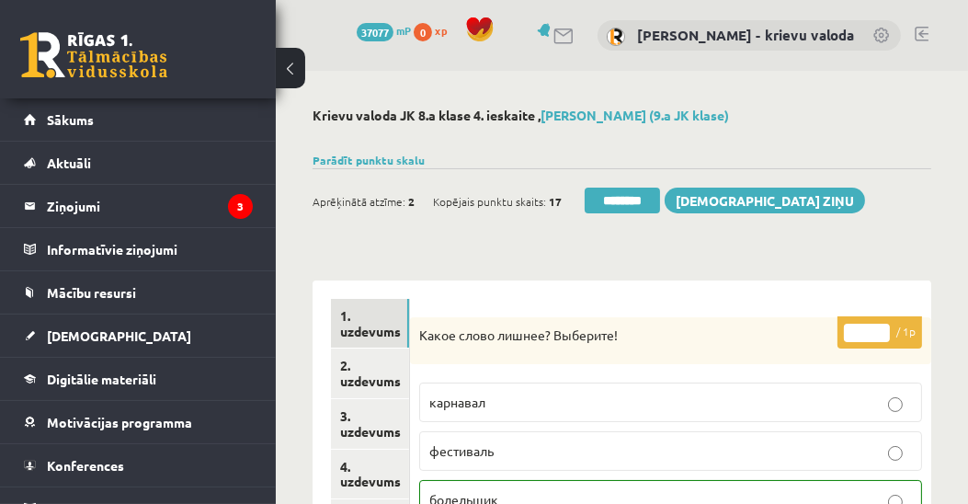
scroll to position [420, 0]
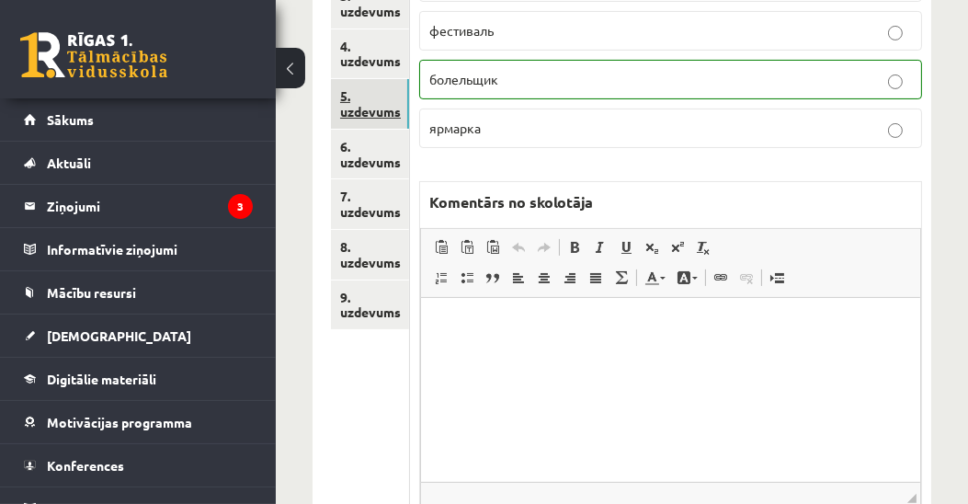
click at [375, 112] on link "5. uzdevums" at bounding box center [370, 104] width 78 height 50
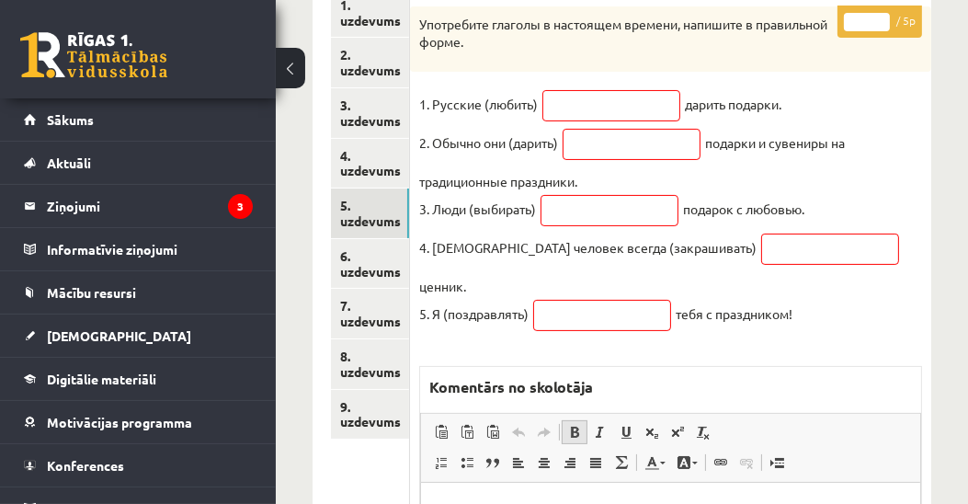
scroll to position [312, 0]
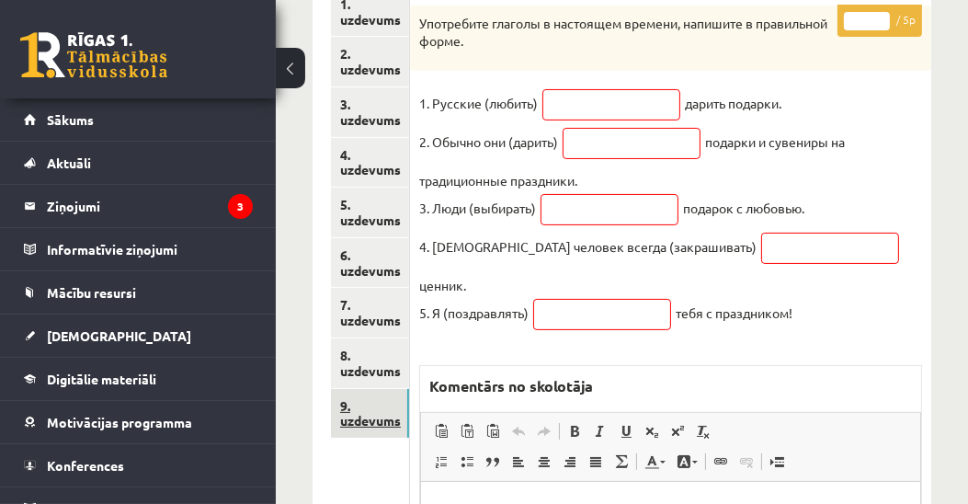
click at [373, 422] on link "9. uzdevums" at bounding box center [370, 414] width 78 height 50
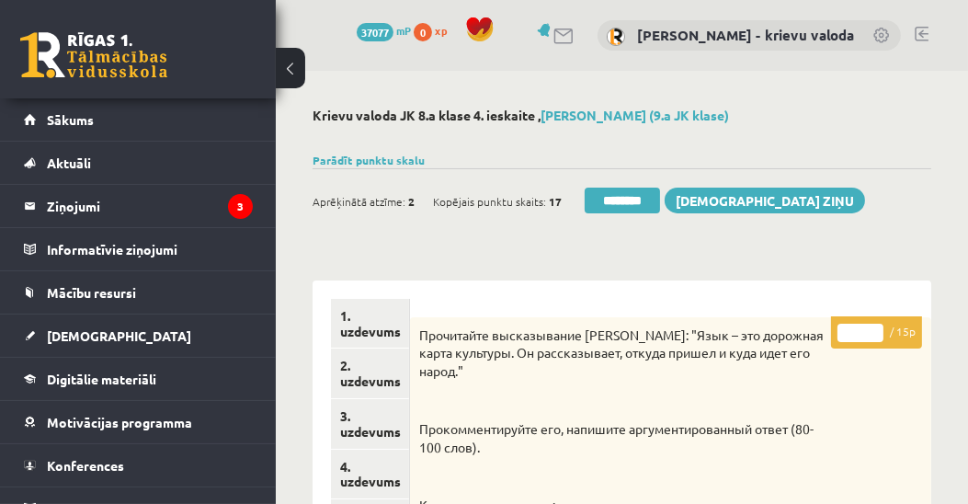
scroll to position [105, 0]
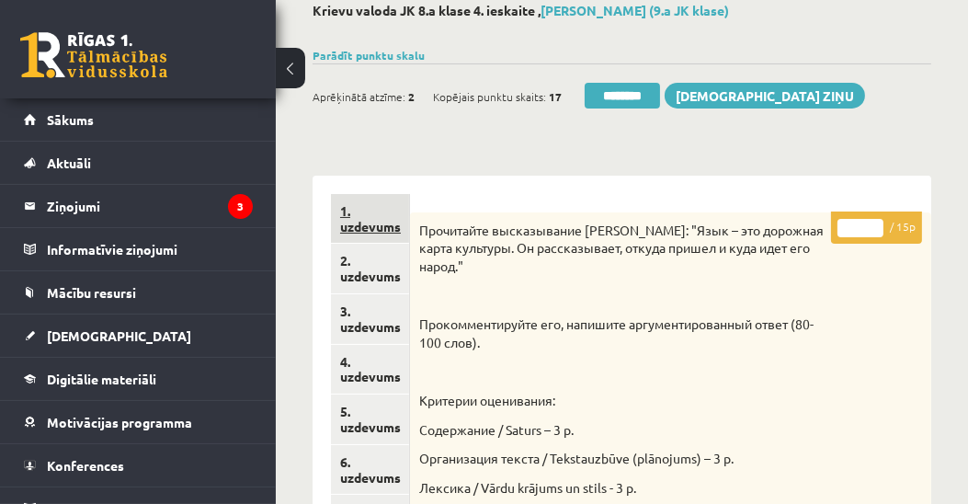
click at [365, 214] on link "1. uzdevums" at bounding box center [370, 219] width 78 height 50
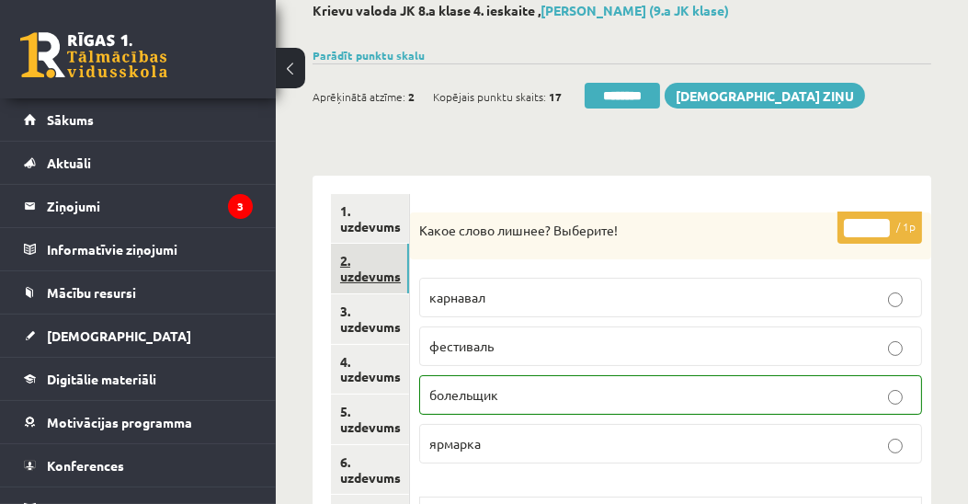
click at [372, 280] on link "2. uzdevums" at bounding box center [370, 269] width 78 height 50
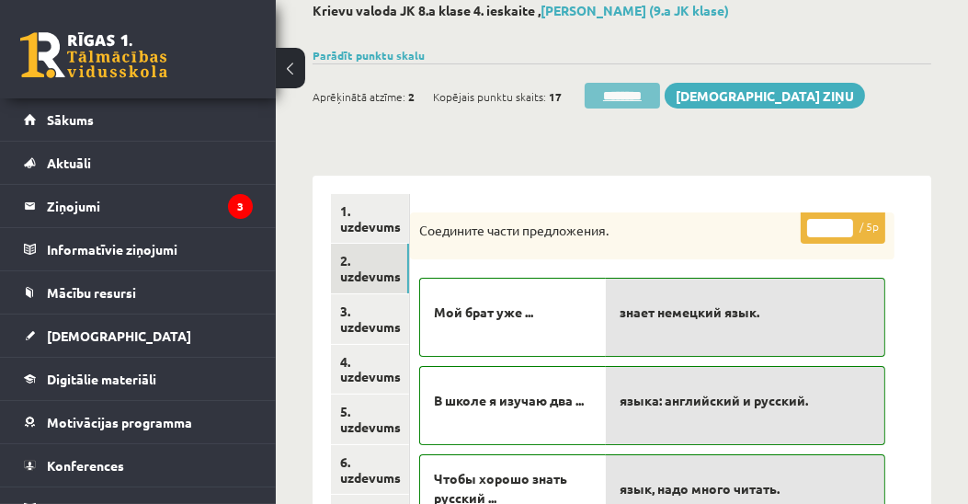
click at [626, 99] on input "********" at bounding box center [622, 96] width 75 height 26
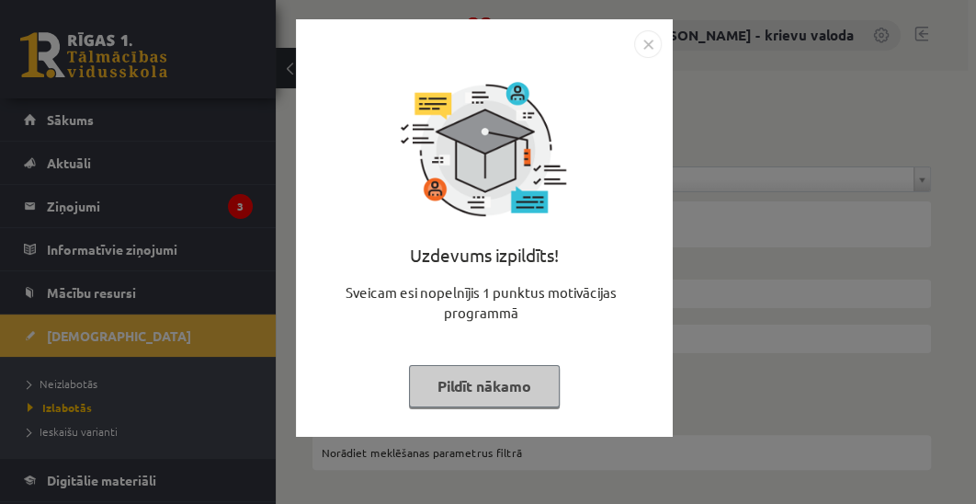
click at [487, 384] on button "Pildīt nākamo" at bounding box center [484, 386] width 151 height 42
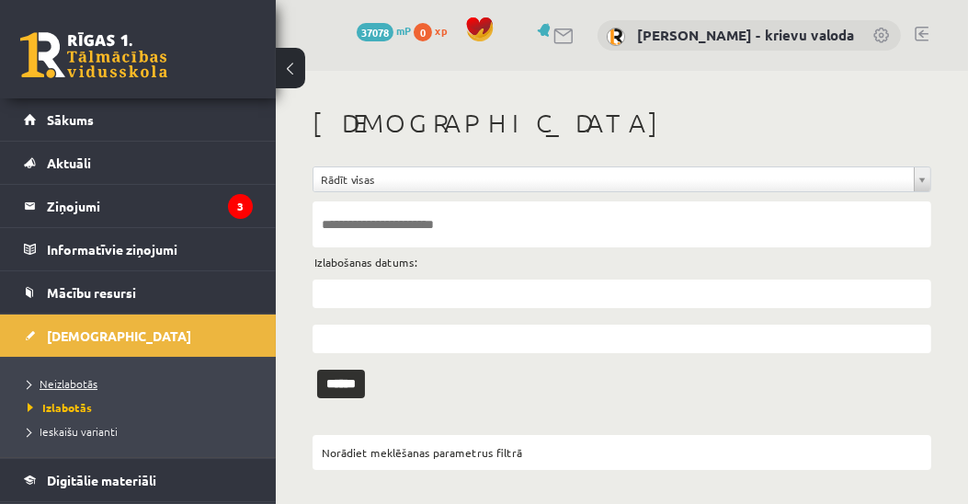
click at [74, 383] on span "Neizlabotās" at bounding box center [63, 383] width 70 height 15
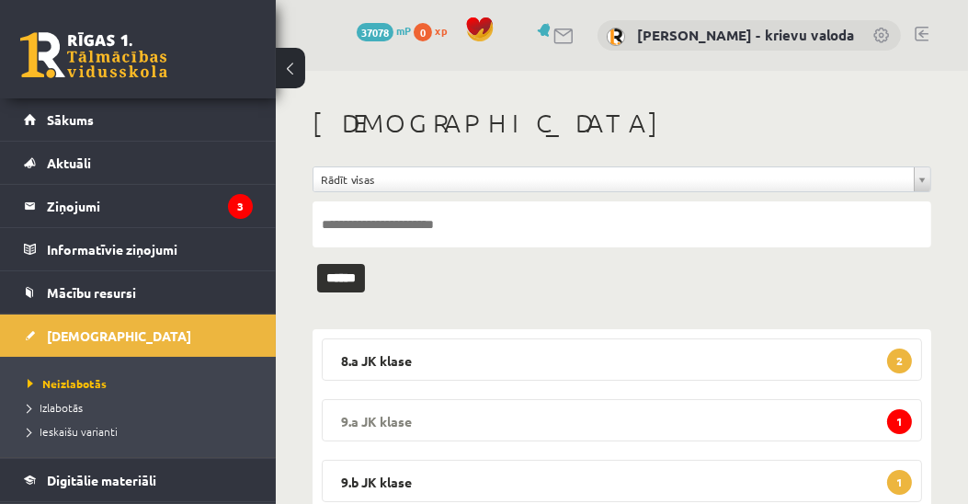
click at [355, 417] on legend "9.a JK klase 1" at bounding box center [622, 420] width 600 height 42
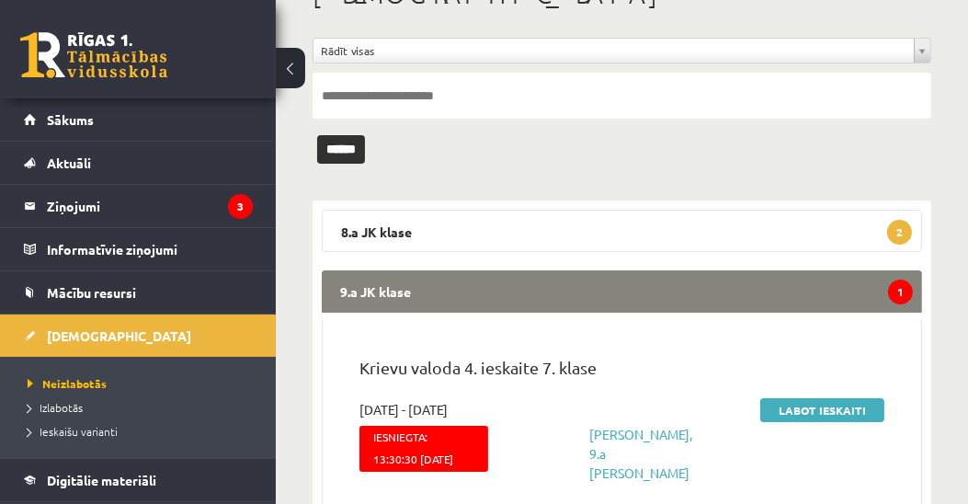
scroll to position [314, 0]
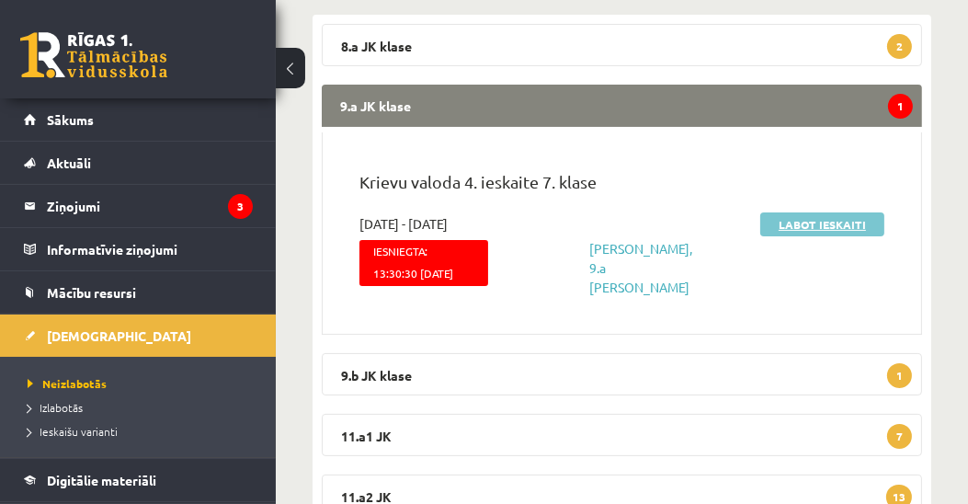
click at [848, 227] on link "Labot ieskaiti" at bounding box center [822, 224] width 124 height 24
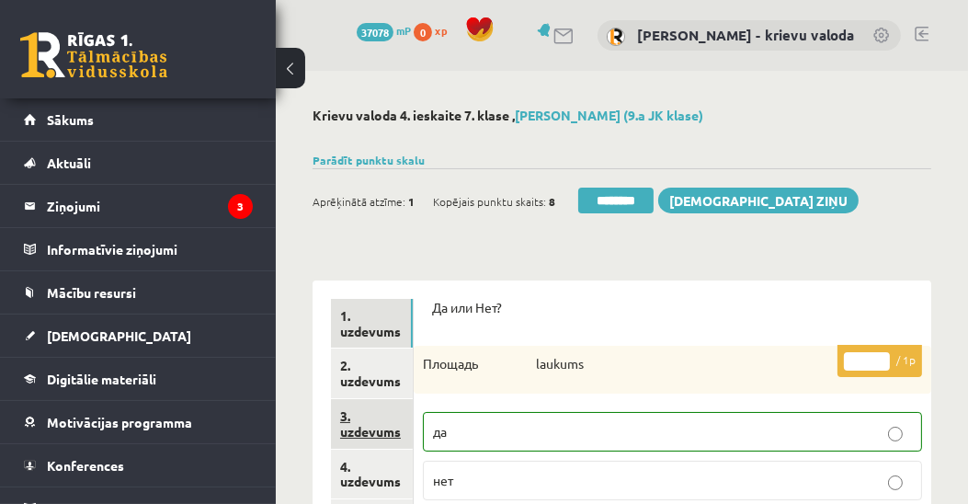
click at [360, 435] on link "3. uzdevums" at bounding box center [372, 424] width 82 height 50
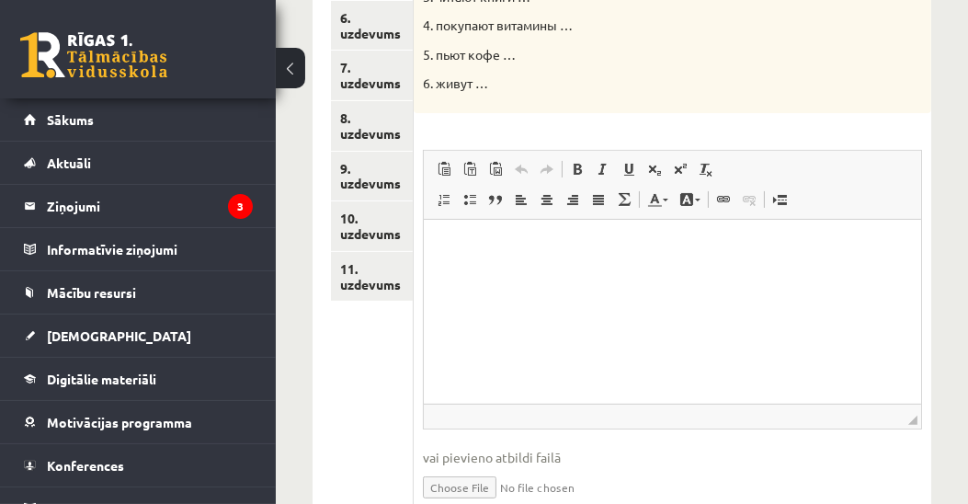
scroll to position [525, 0]
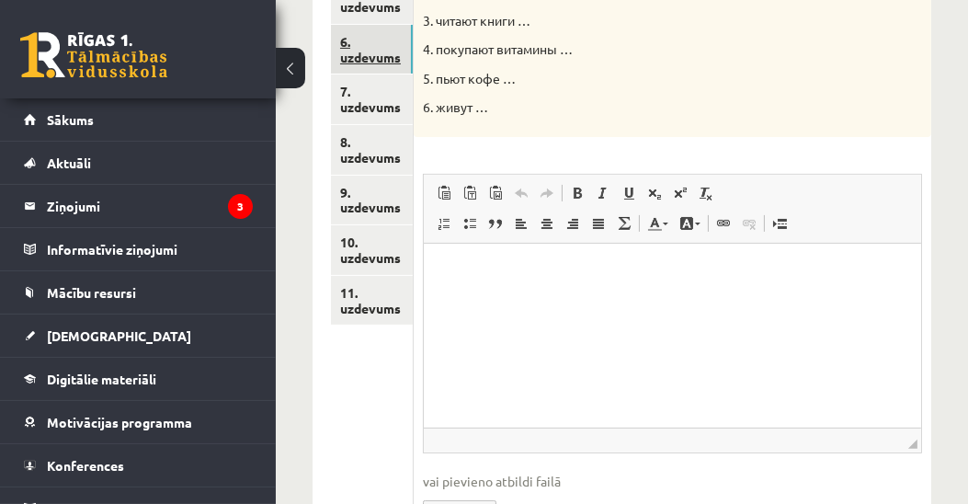
click at [349, 54] on link "6. uzdevums" at bounding box center [372, 50] width 82 height 50
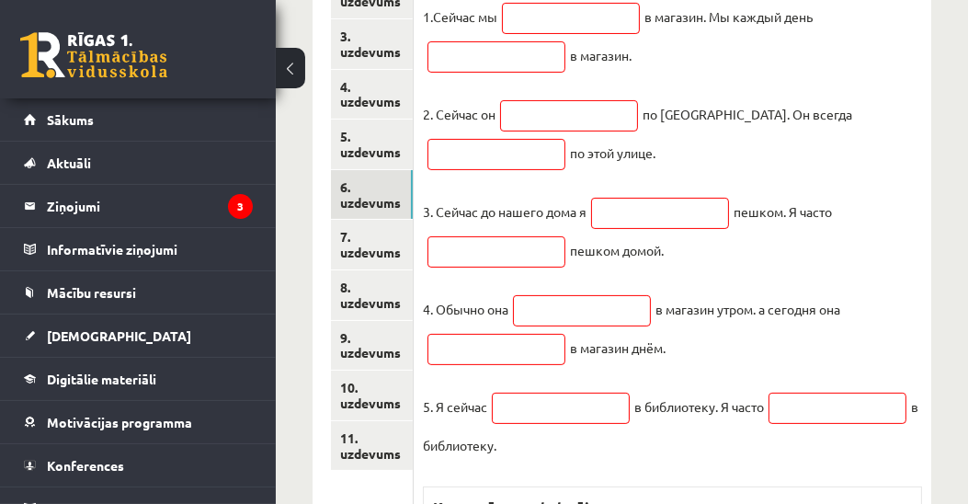
scroll to position [420, 0]
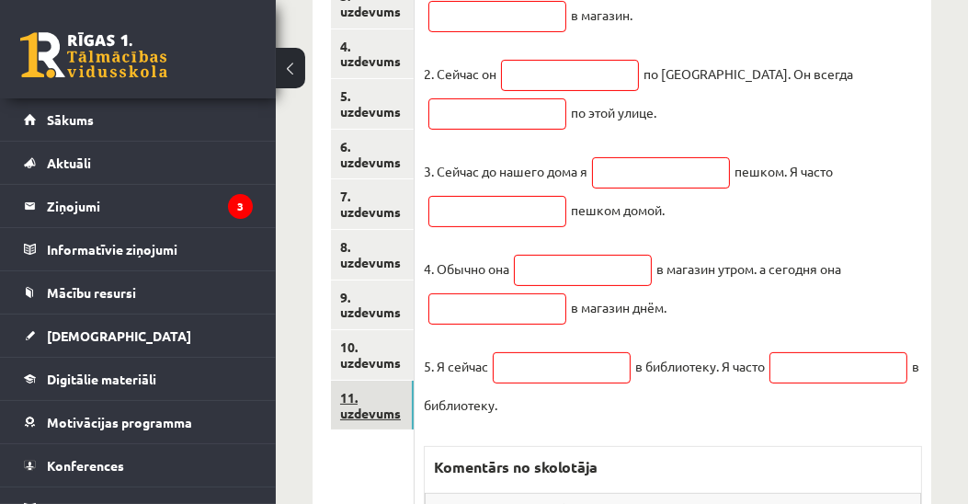
click at [382, 411] on link "11. uzdevums" at bounding box center [372, 406] width 83 height 50
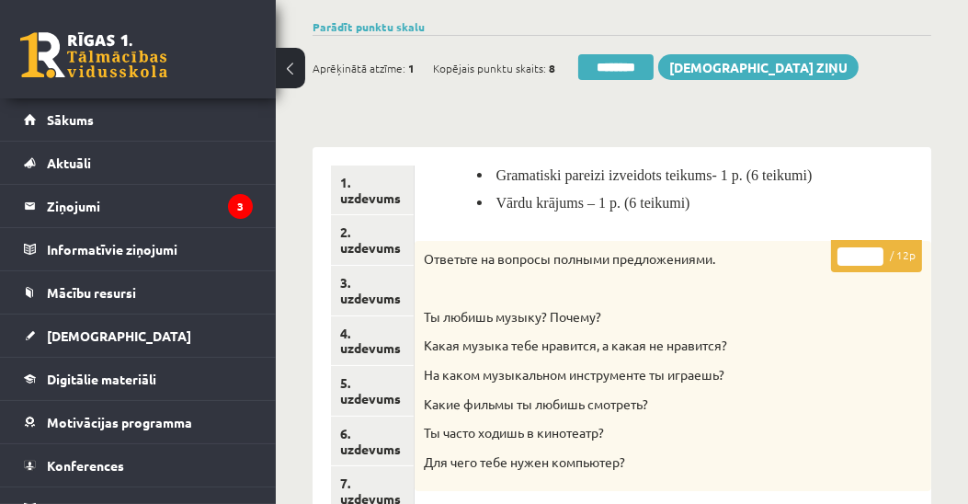
scroll to position [0, 0]
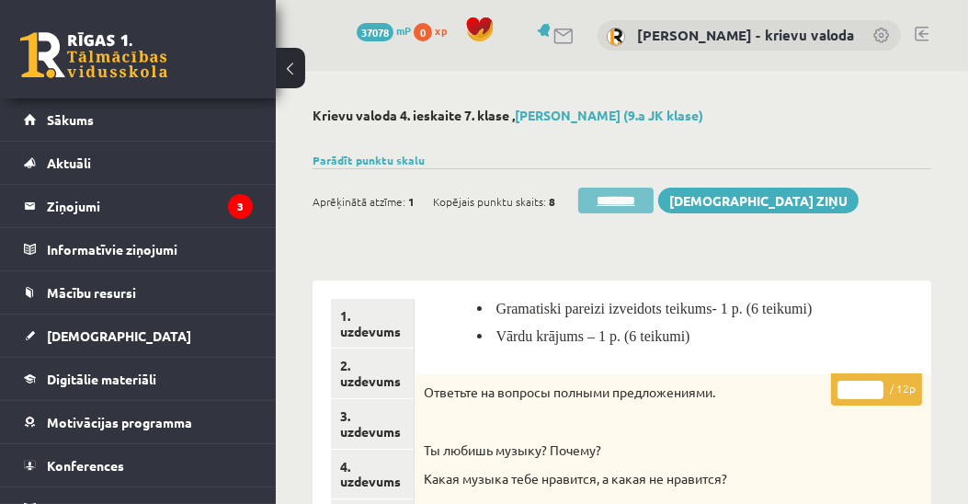
click at [618, 199] on input "********" at bounding box center [615, 201] width 75 height 26
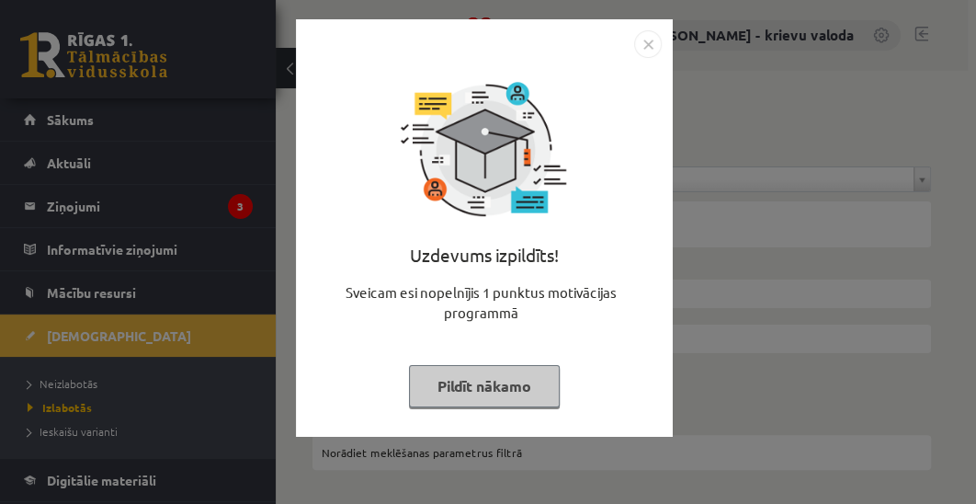
click at [505, 387] on button "Pildīt nākamo" at bounding box center [484, 386] width 151 height 42
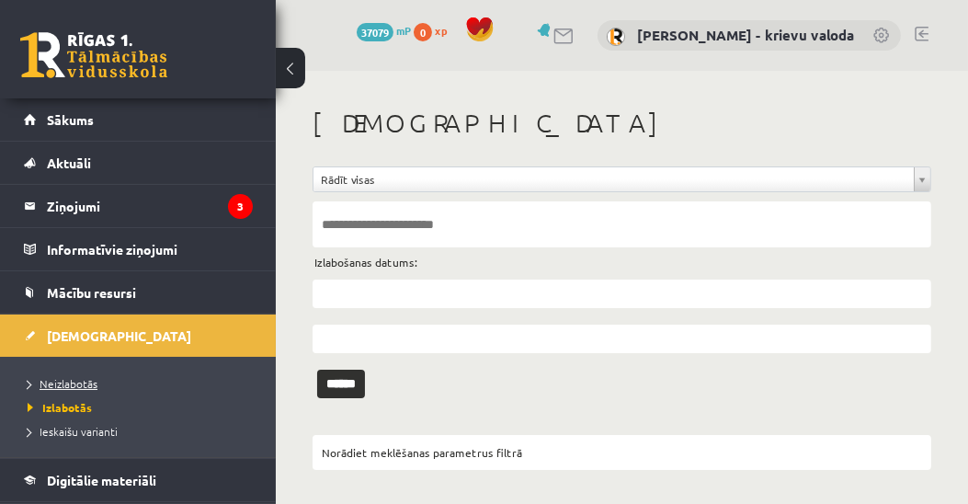
click at [71, 381] on span "Neizlabotās" at bounding box center [63, 383] width 70 height 15
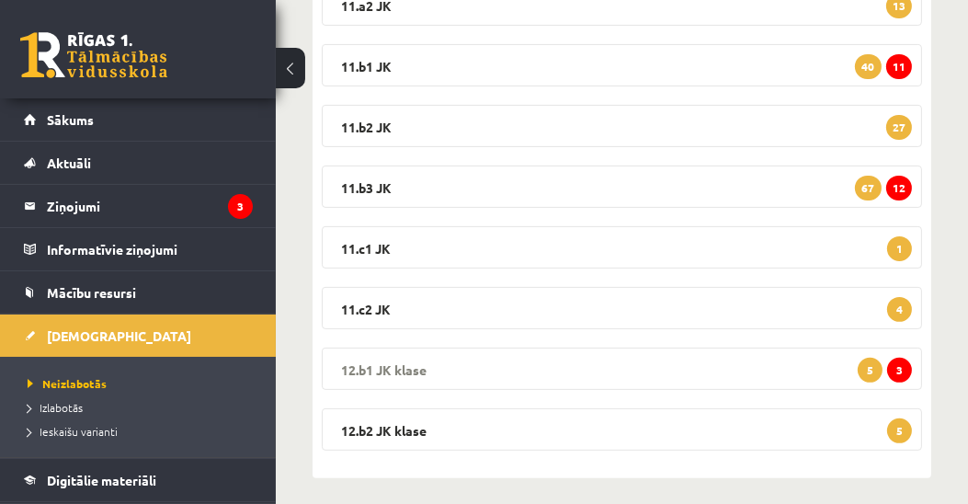
scroll to position [546, 0]
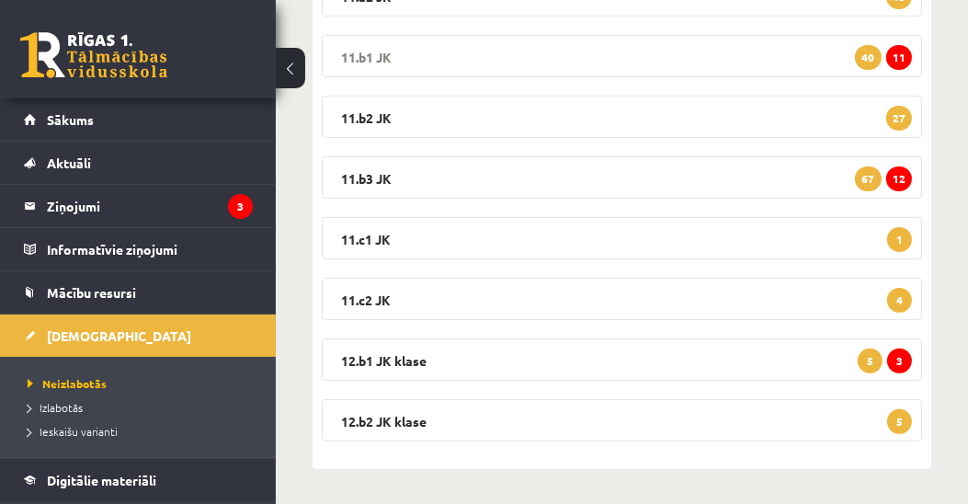
click at [362, 55] on legend "11.b1 JK 11 40" at bounding box center [622, 56] width 600 height 42
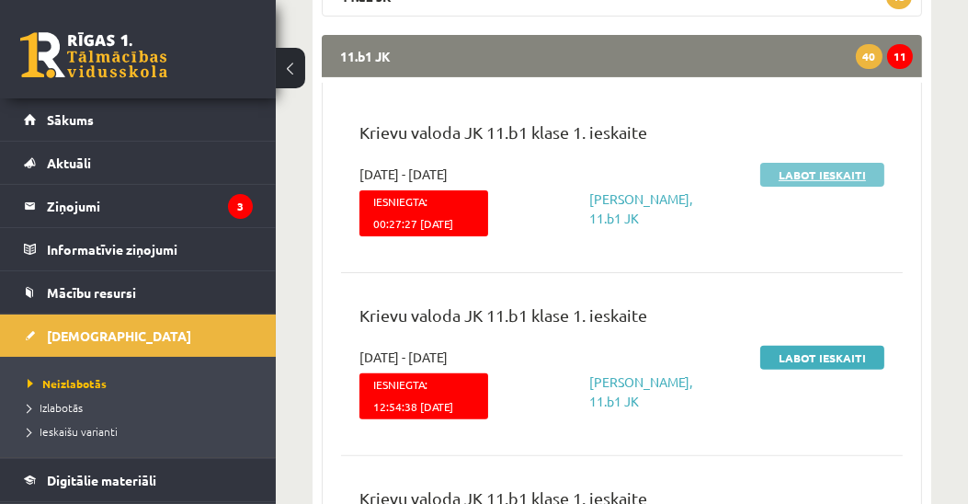
click at [828, 172] on link "Labot ieskaiti" at bounding box center [822, 175] width 124 height 24
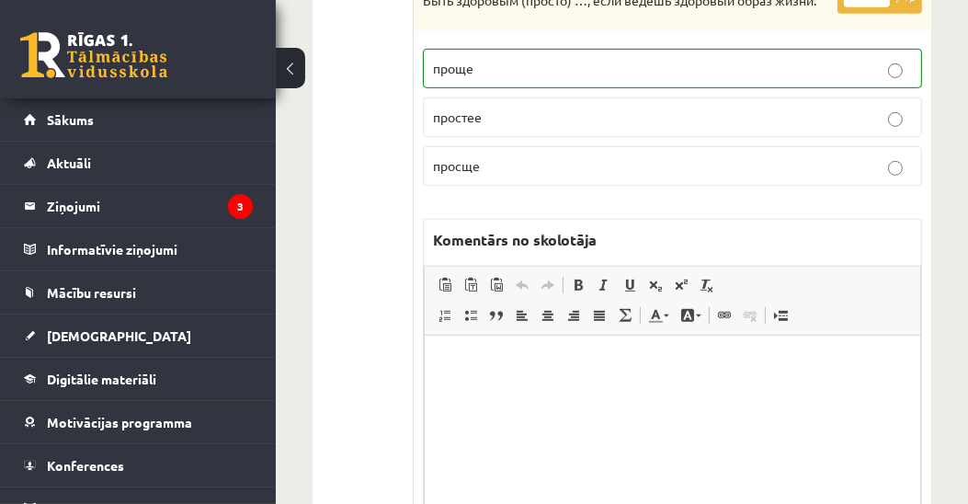
scroll to position [563, 0]
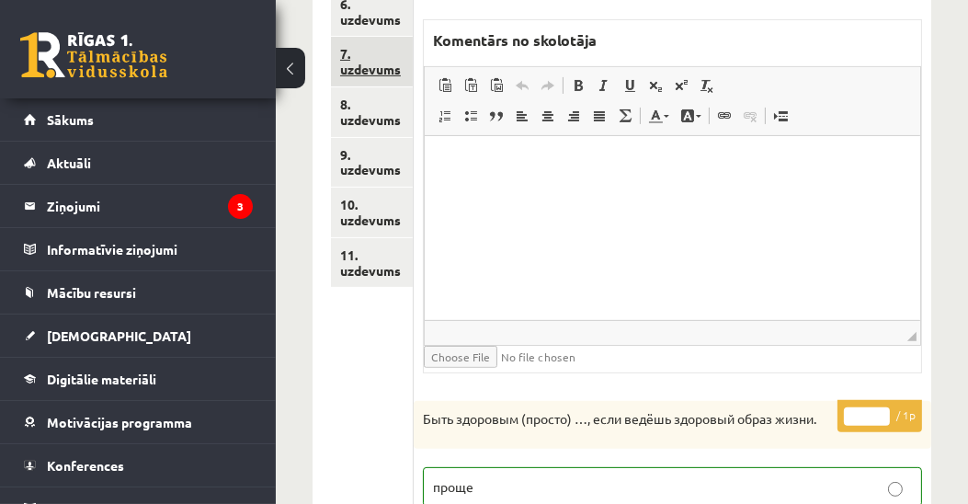
click at [390, 65] on link "7. uzdevums" at bounding box center [372, 62] width 82 height 50
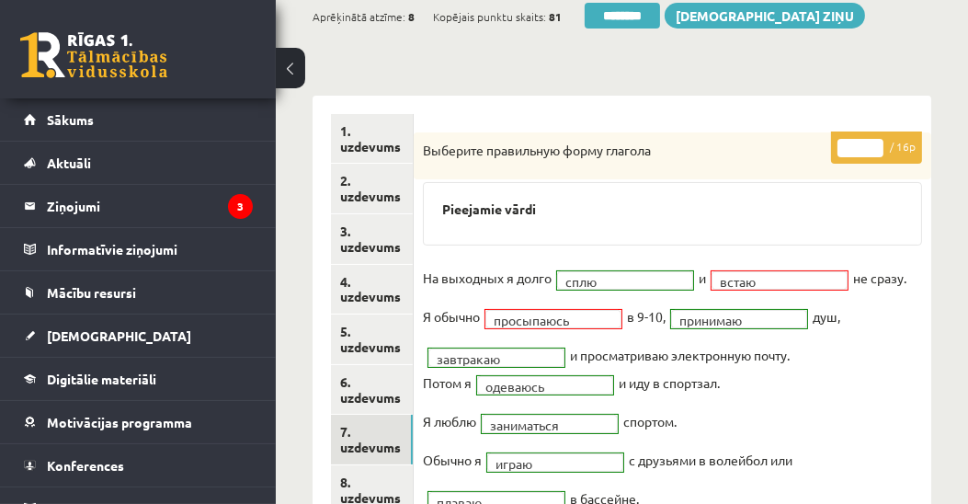
scroll to position [143, 0]
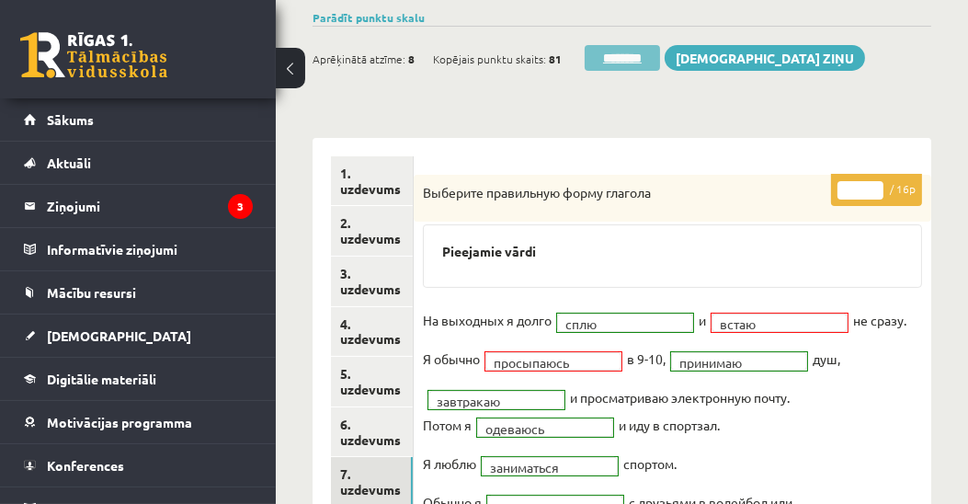
click at [626, 56] on input "********" at bounding box center [622, 58] width 75 height 26
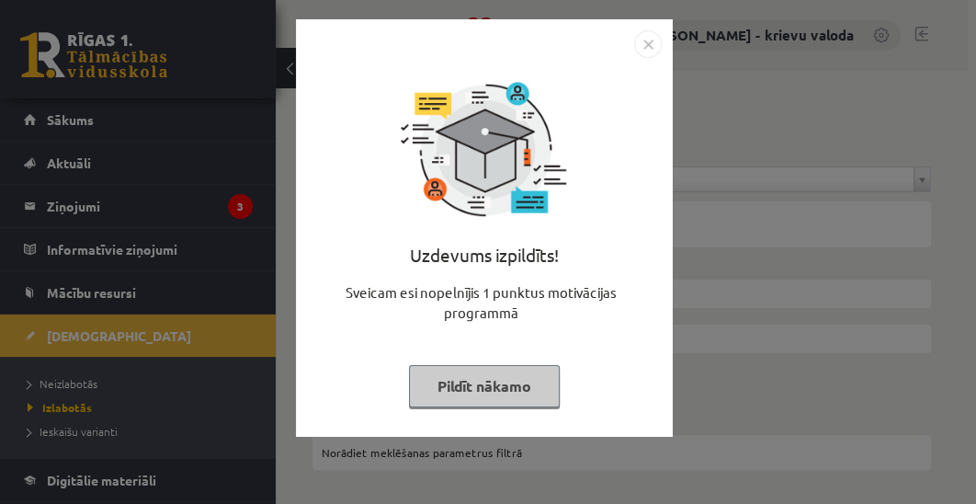
click at [450, 382] on button "Pildīt nākamo" at bounding box center [484, 386] width 151 height 42
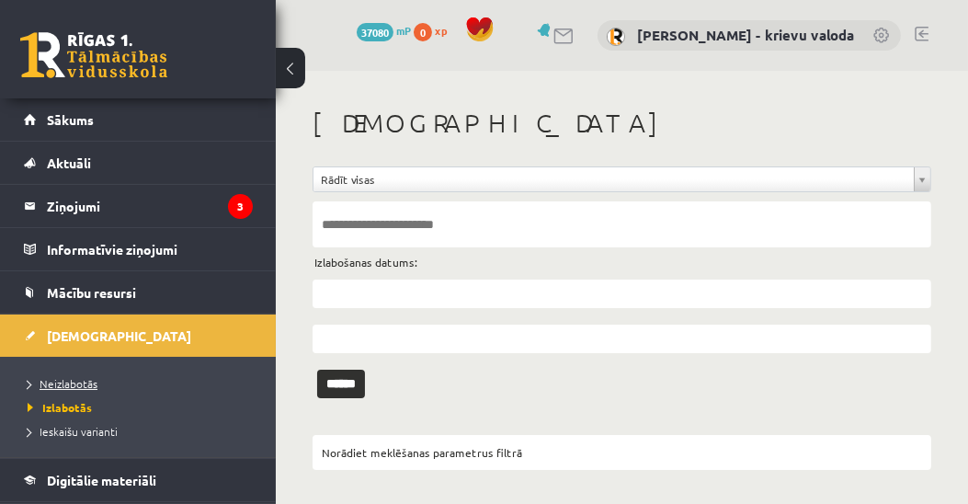
click at [77, 384] on span "Neizlabotās" at bounding box center [63, 383] width 70 height 15
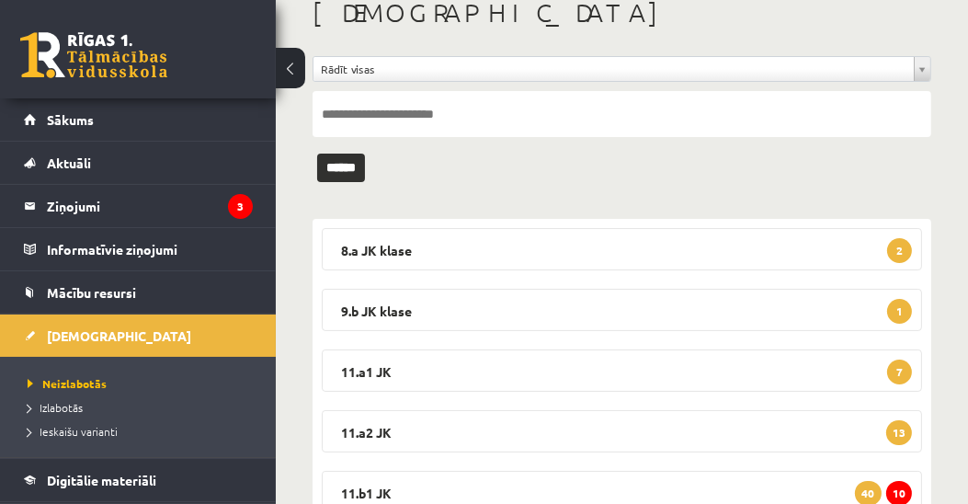
scroll to position [210, 0]
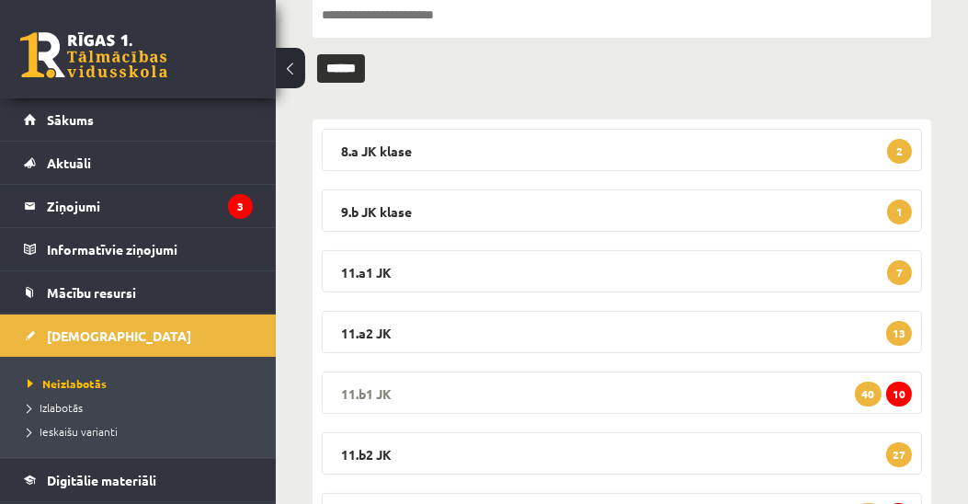
click at [365, 395] on legend "11.b1 JK 10 40" at bounding box center [622, 392] width 600 height 42
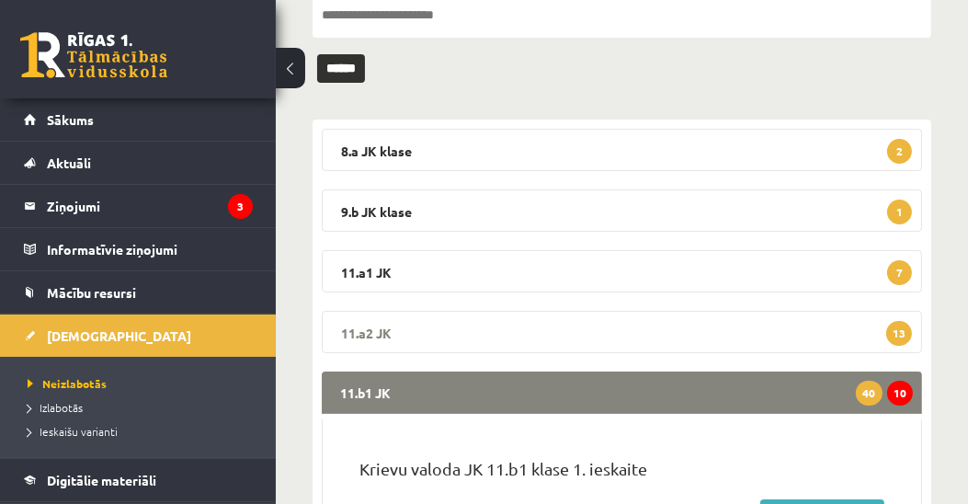
scroll to position [525, 0]
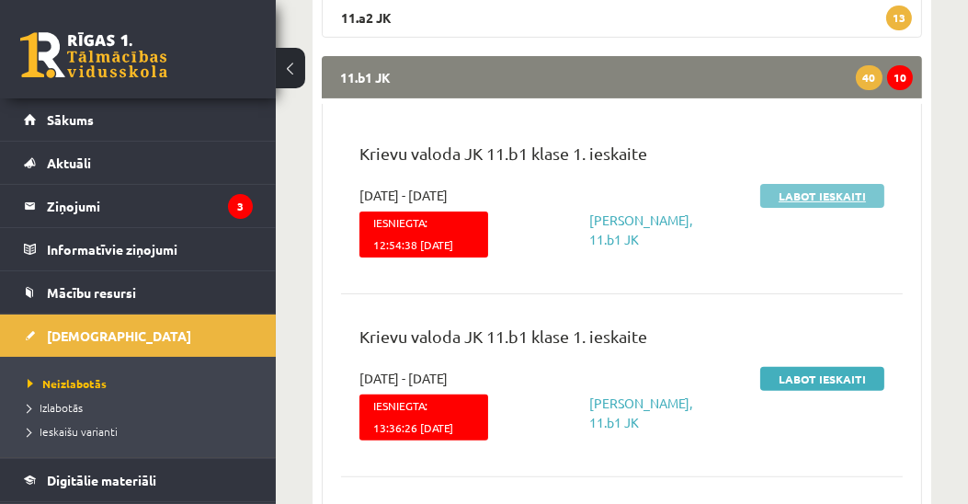
click at [805, 192] on link "Labot ieskaiti" at bounding box center [822, 196] width 124 height 24
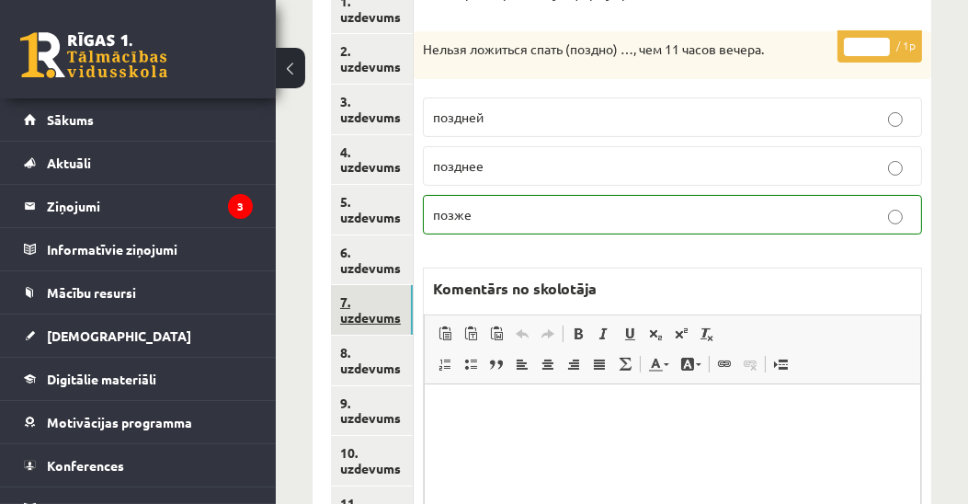
click at [380, 317] on link "7. uzdevums" at bounding box center [372, 310] width 82 height 50
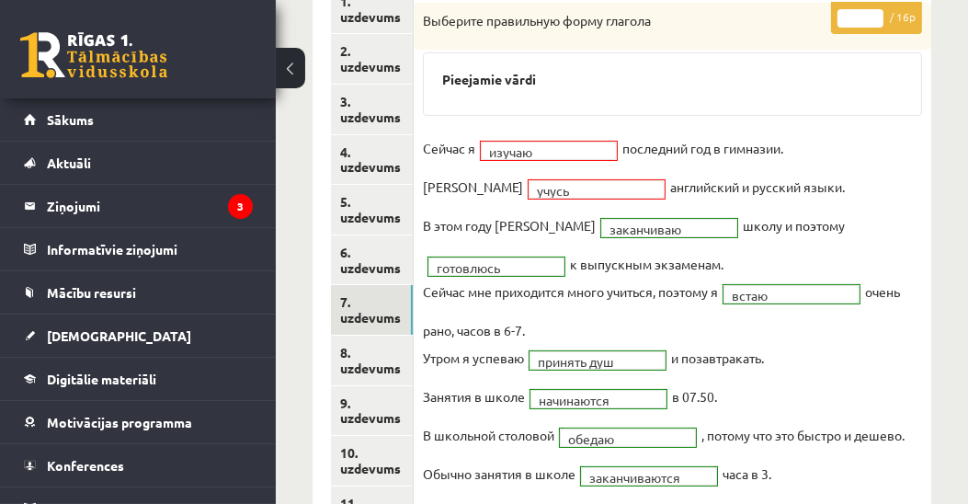
scroll to position [105, 0]
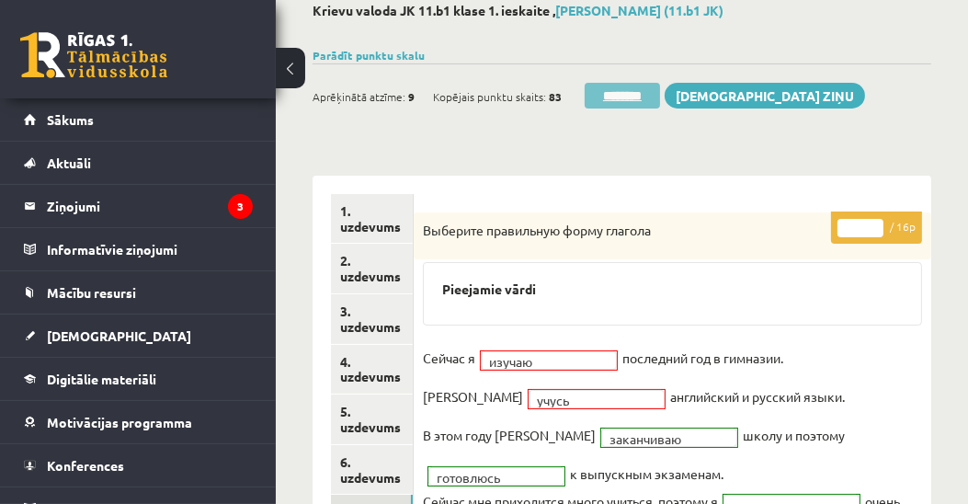
click at [637, 97] on input "********" at bounding box center [622, 96] width 75 height 26
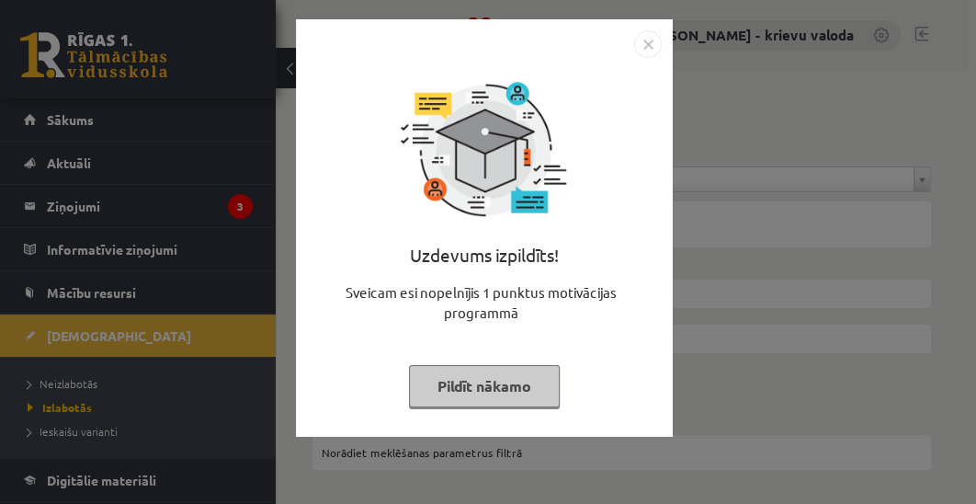
click at [489, 395] on button "Pildīt nākamo" at bounding box center [484, 386] width 151 height 42
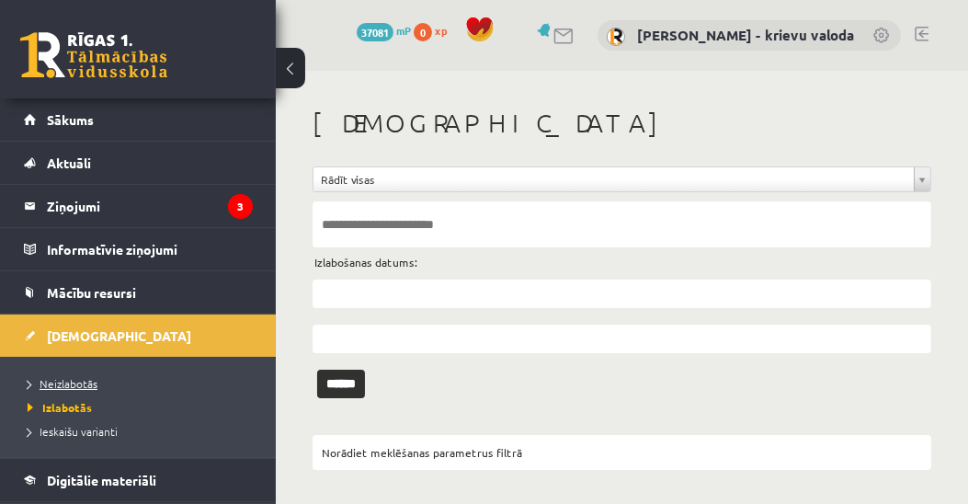
click at [82, 384] on span "Neizlabotās" at bounding box center [63, 383] width 70 height 15
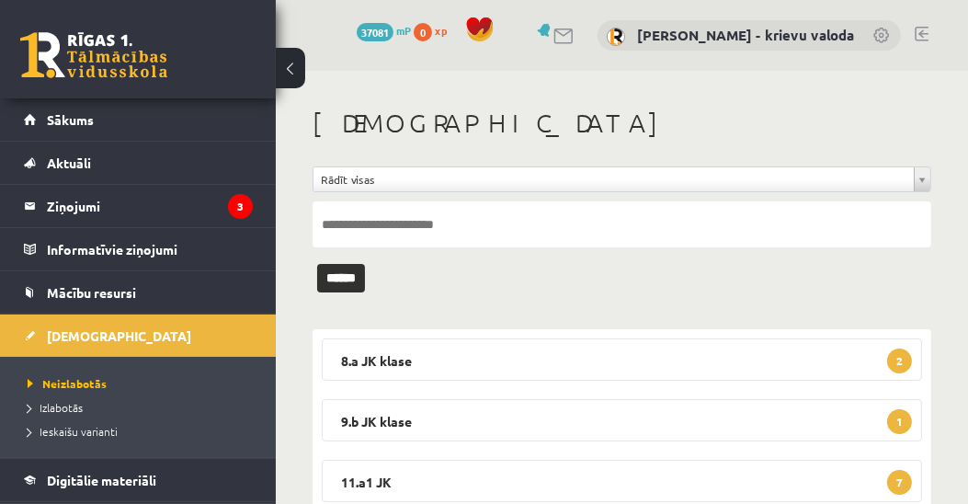
click at [920, 36] on link at bounding box center [922, 34] width 14 height 15
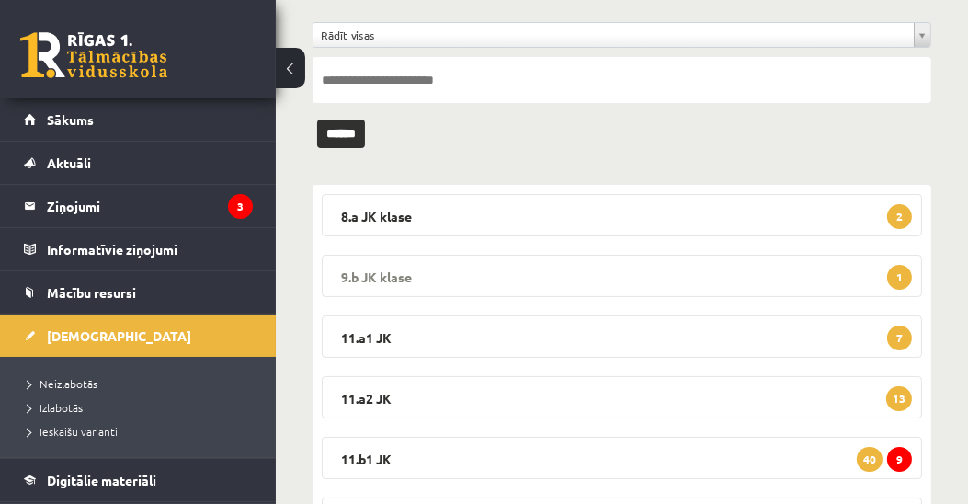
scroll to position [314, 0]
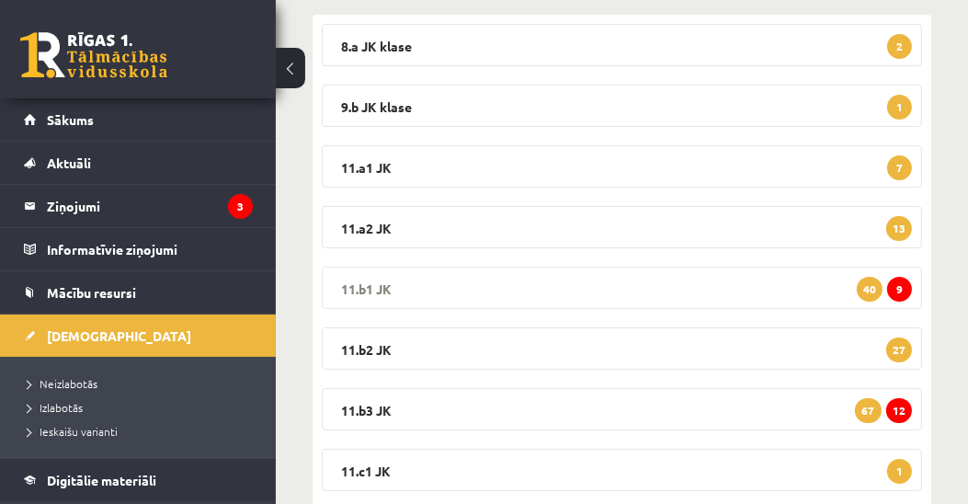
click at [380, 287] on legend "11.b1 JK 9 40" at bounding box center [622, 288] width 600 height 42
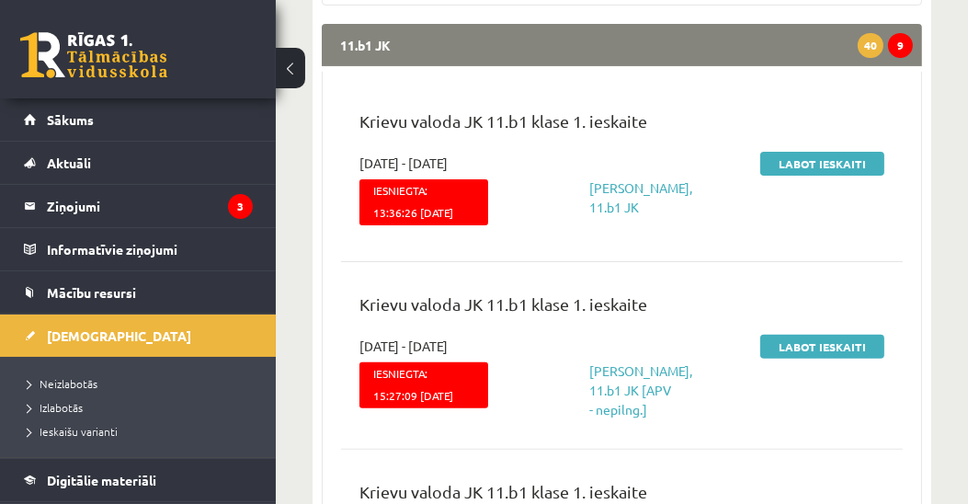
scroll to position [630, 0]
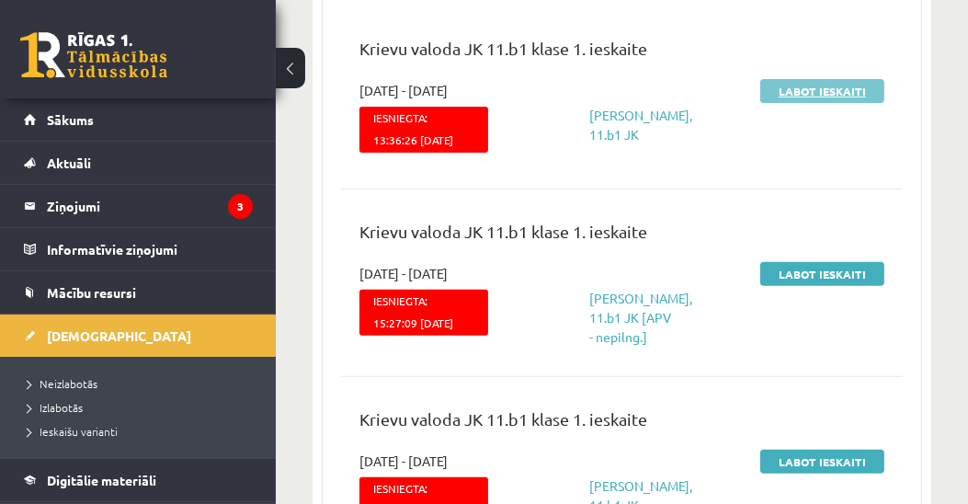
click at [815, 85] on link "Labot ieskaiti" at bounding box center [822, 91] width 124 height 24
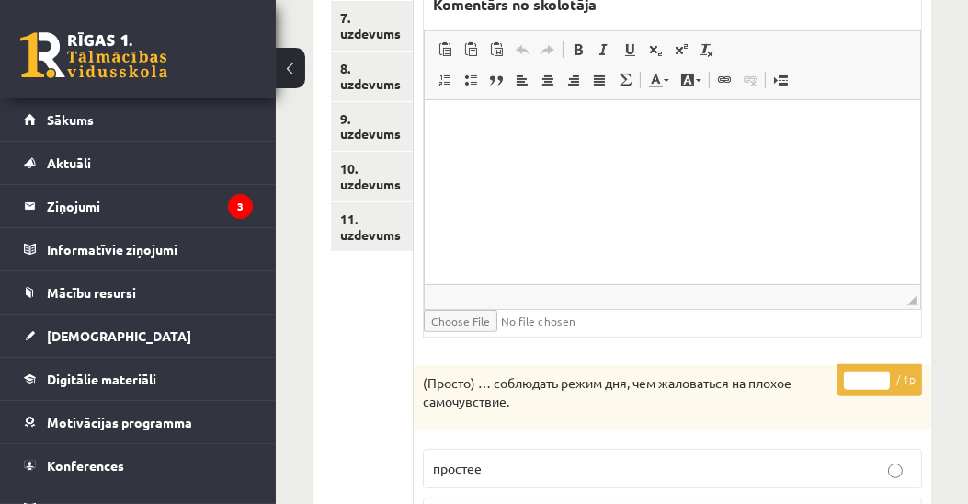
scroll to position [283, 0]
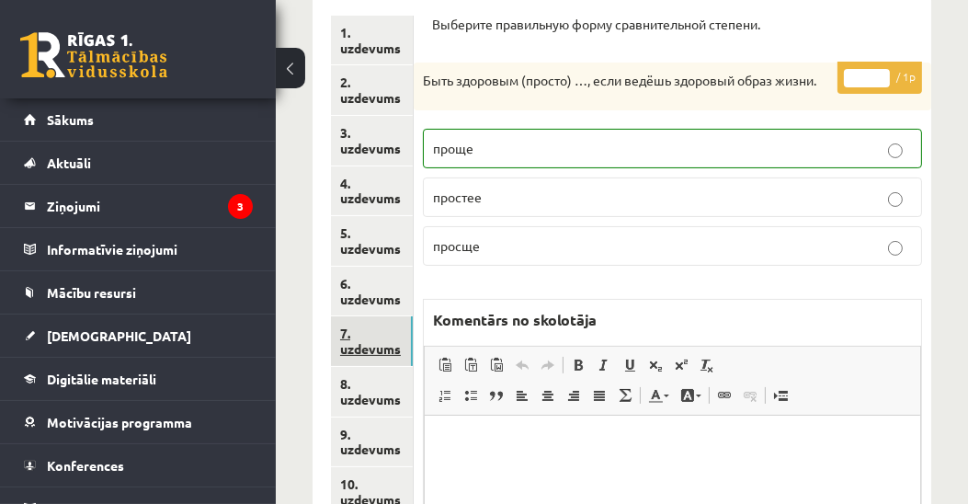
click at [365, 349] on link "7. uzdevums" at bounding box center [372, 341] width 82 height 50
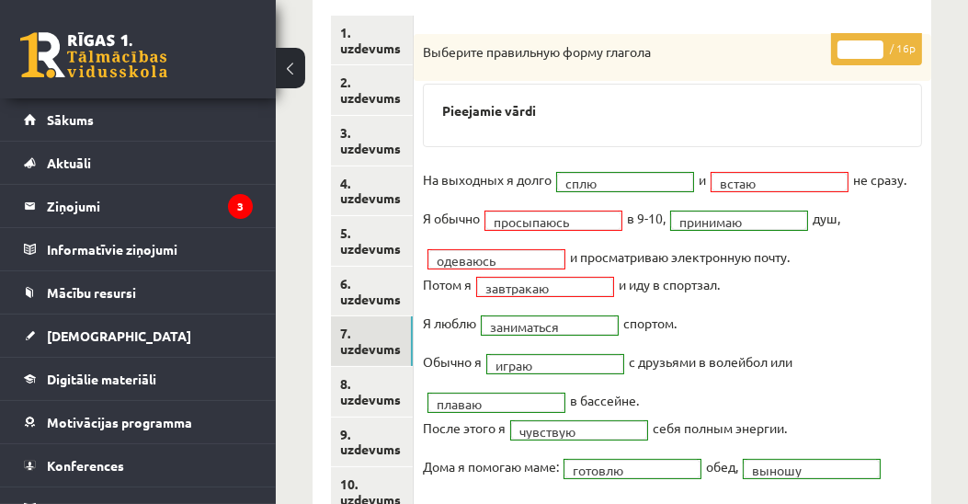
scroll to position [0, 0]
click at [878, 41] on input "*" at bounding box center [861, 49] width 46 height 18
type input "**"
click at [878, 41] on input "**" at bounding box center [861, 49] width 46 height 18
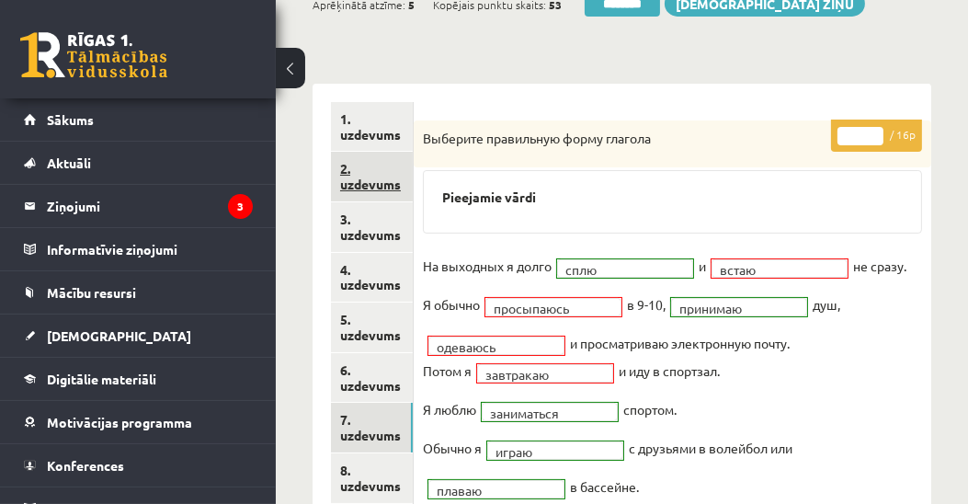
scroll to position [178, 0]
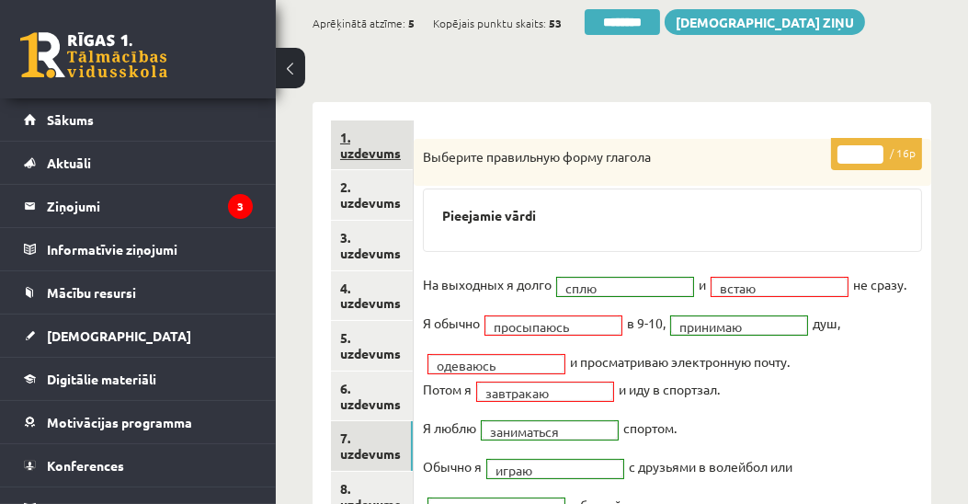
click at [373, 155] on link "1. uzdevums" at bounding box center [372, 145] width 82 height 50
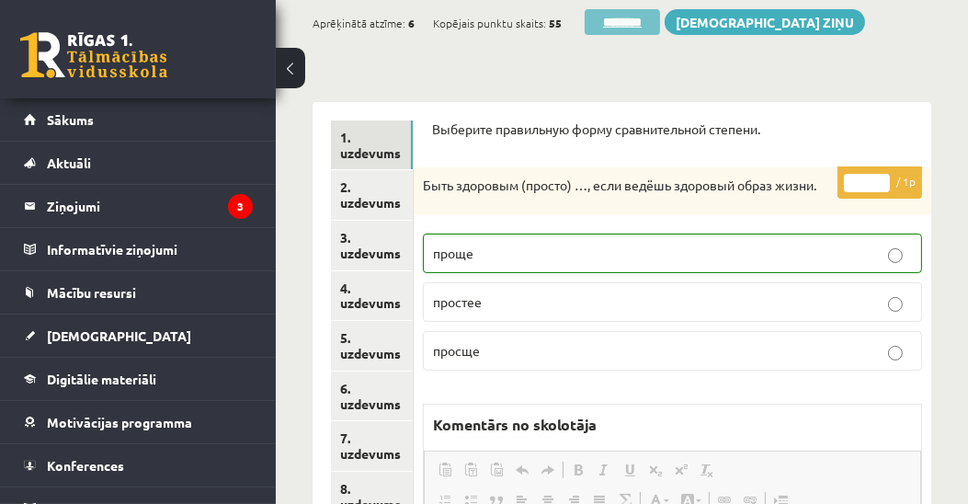
click at [636, 25] on input "********" at bounding box center [622, 22] width 75 height 26
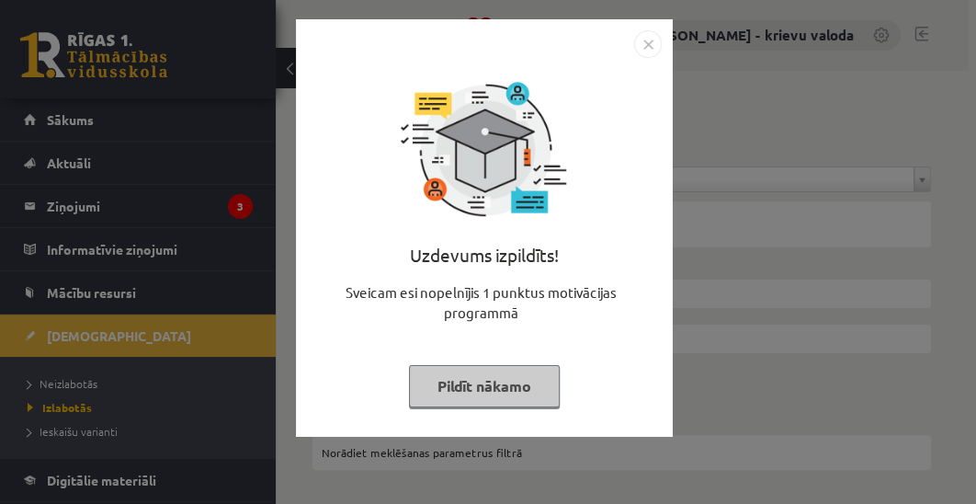
click at [486, 384] on button "Pildīt nākamo" at bounding box center [484, 386] width 151 height 42
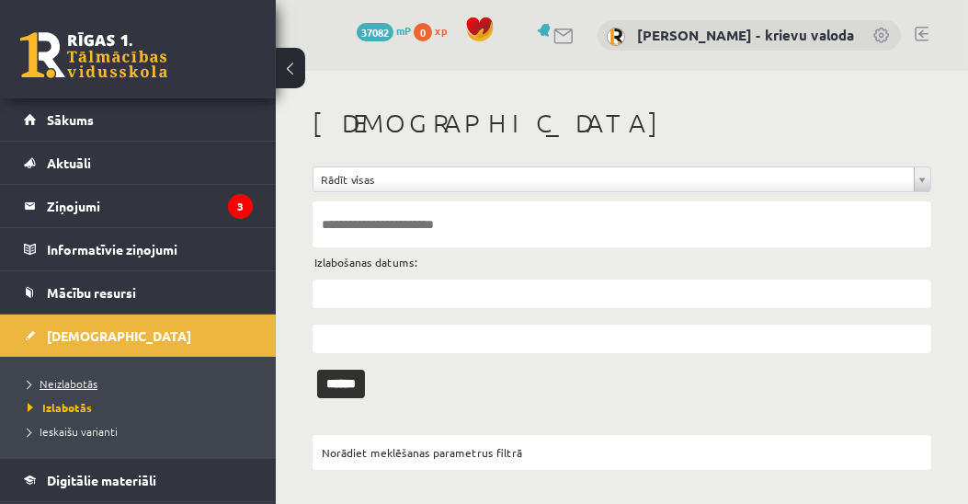
click at [66, 376] on span "Neizlabotās" at bounding box center [63, 383] width 70 height 15
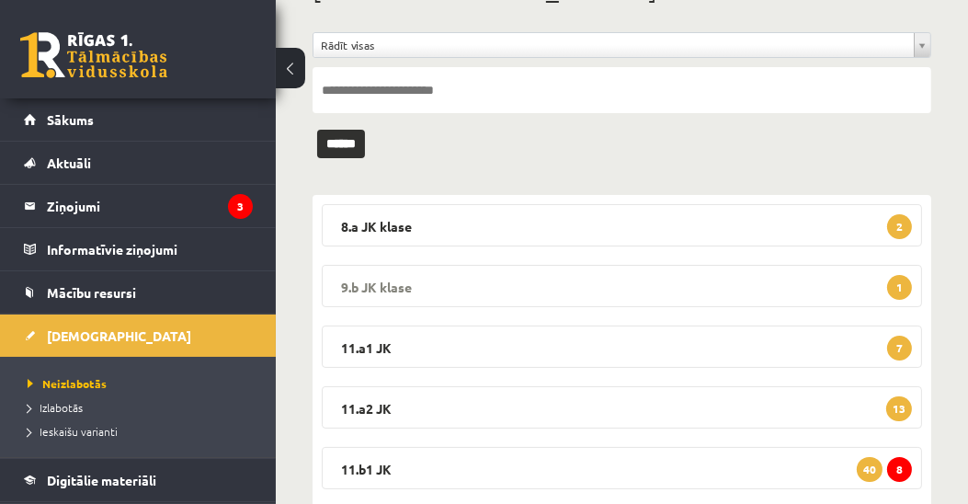
scroll to position [210, 0]
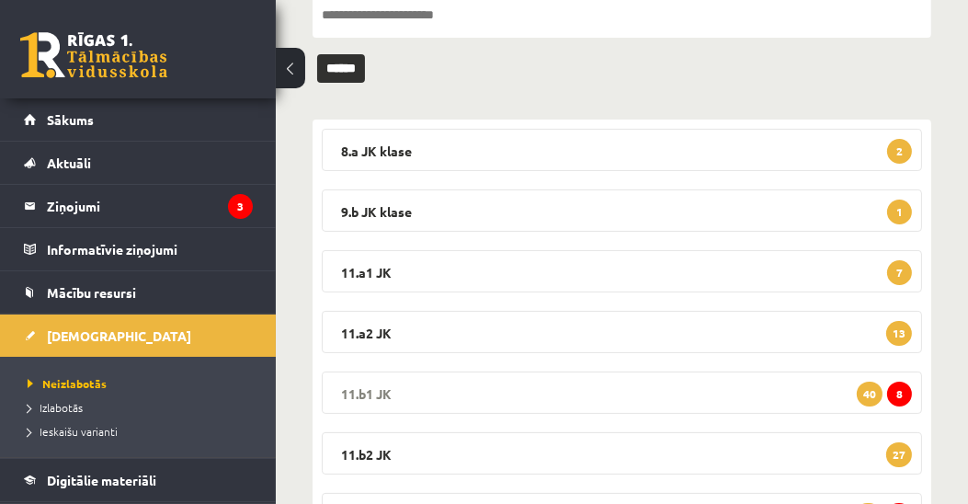
click at [372, 382] on legend "11.b1 JK 8 40" at bounding box center [622, 392] width 600 height 42
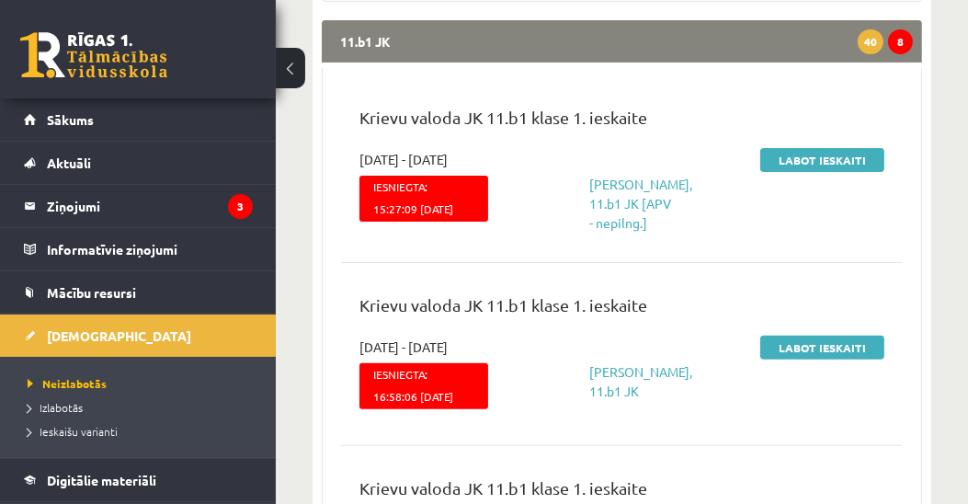
scroll to position [525, 0]
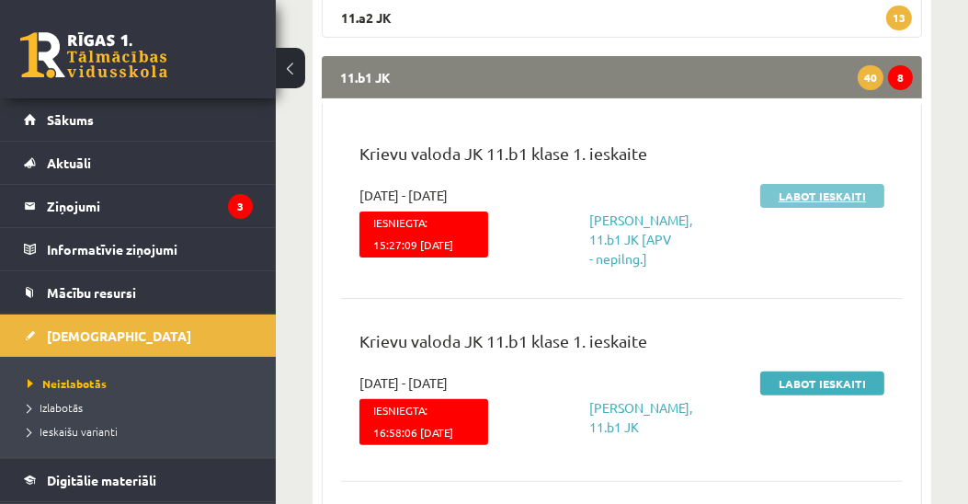
click at [804, 199] on link "Labot ieskaiti" at bounding box center [822, 196] width 124 height 24
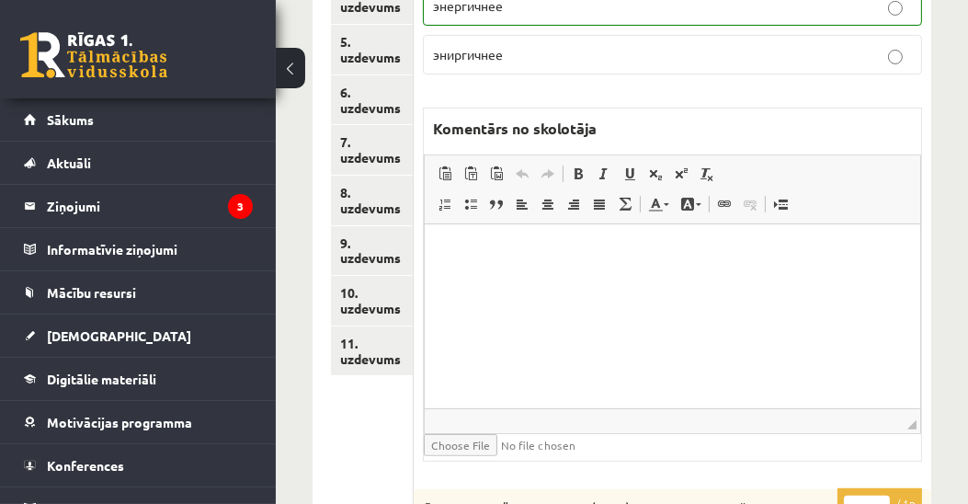
scroll to position [599, 0]
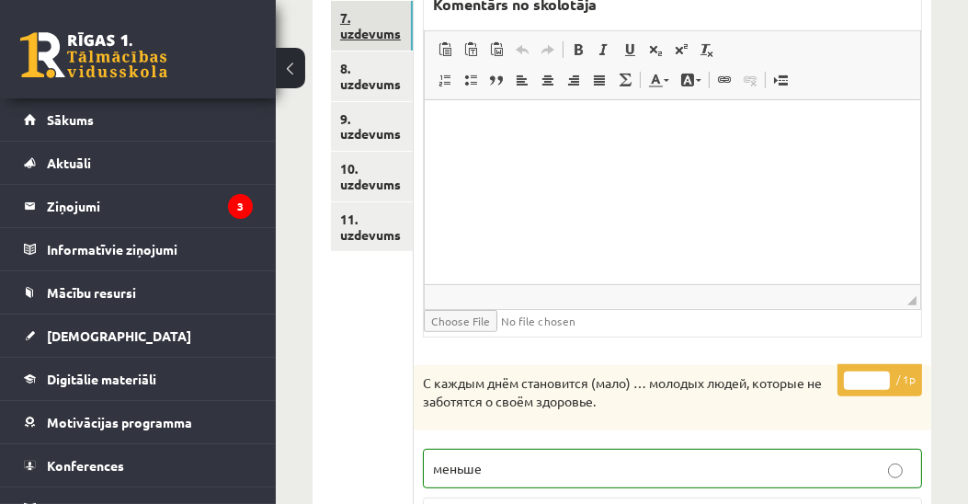
click at [378, 29] on link "7. uzdevums" at bounding box center [372, 26] width 82 height 50
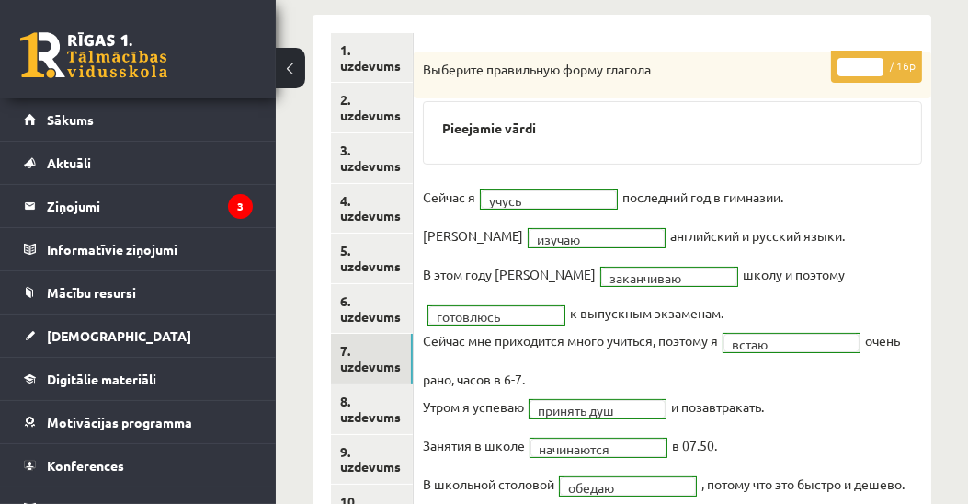
scroll to position [178, 0]
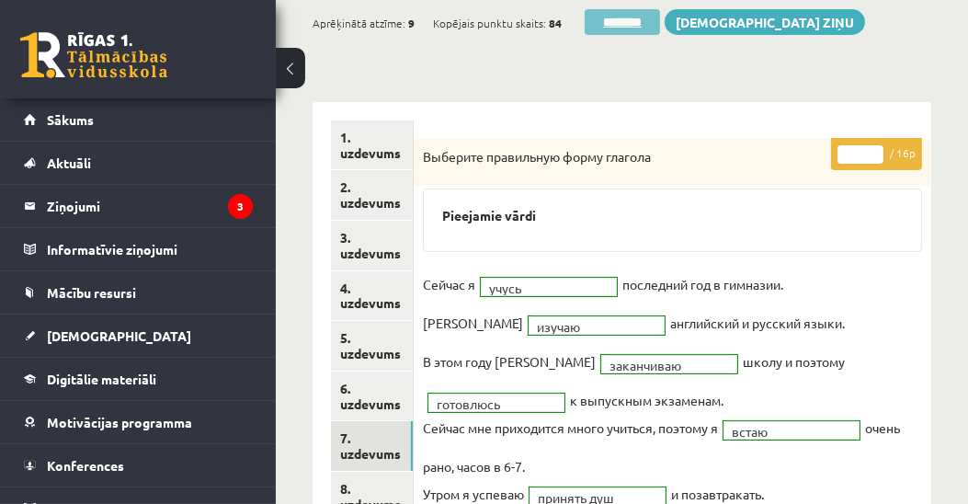
click at [629, 22] on input "********" at bounding box center [622, 22] width 75 height 26
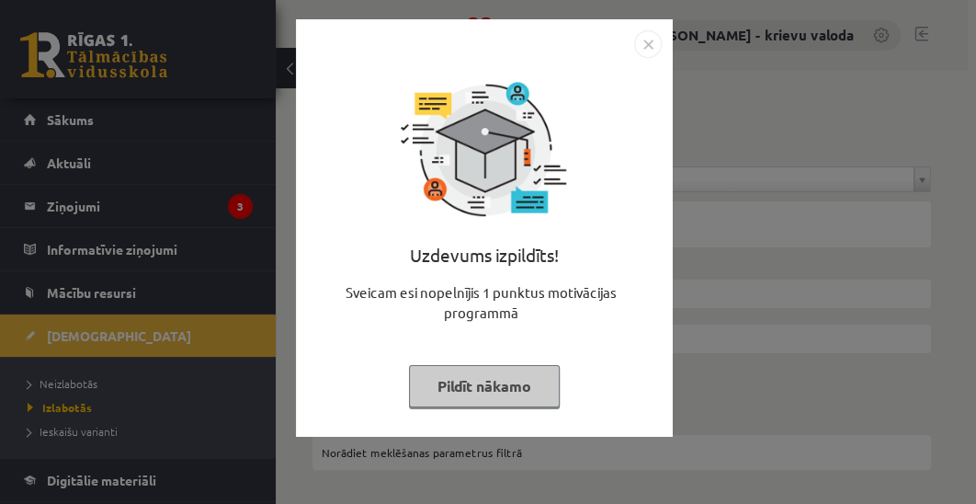
drag, startPoint x: 528, startPoint y: 394, endPoint x: 508, endPoint y: 394, distance: 20.2
click at [528, 394] on button "Pildīt nākamo" at bounding box center [484, 386] width 151 height 42
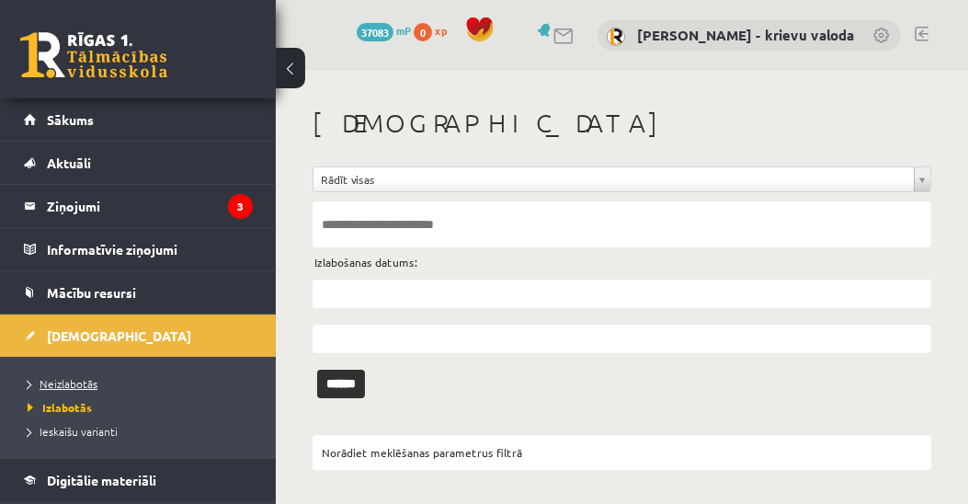
click at [46, 379] on span "Neizlabotās" at bounding box center [63, 383] width 70 height 15
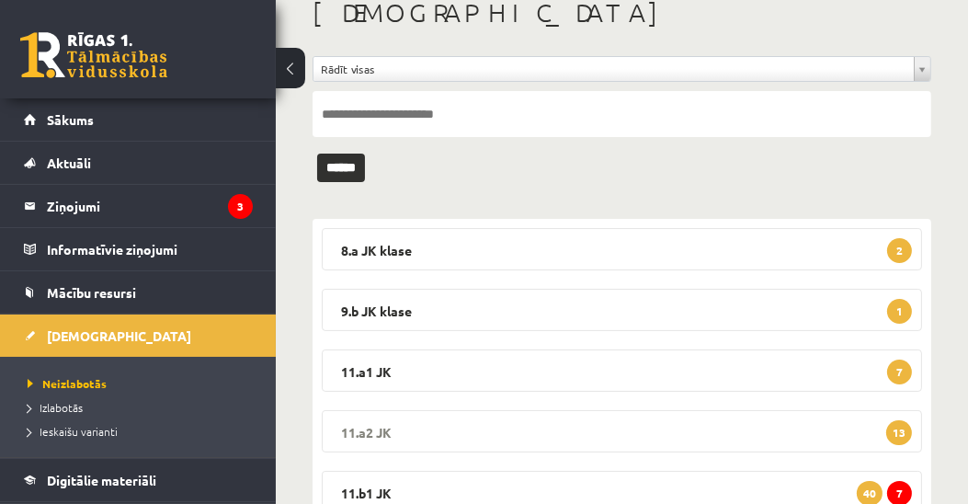
scroll to position [210, 0]
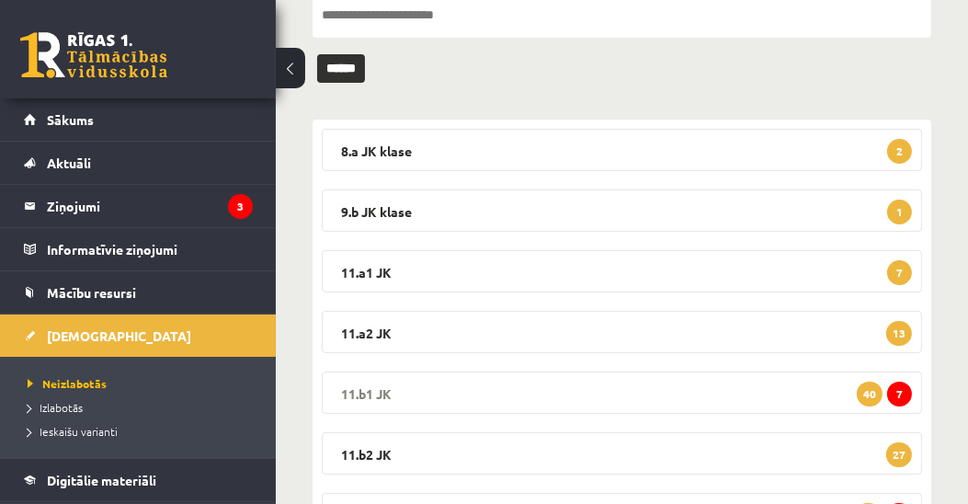
click at [353, 388] on legend "11.b1 JK 7 40" at bounding box center [622, 392] width 600 height 42
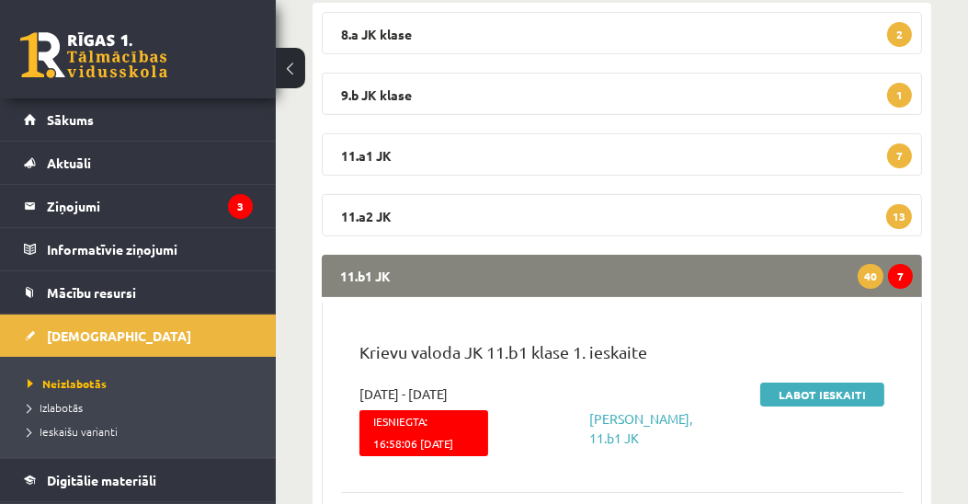
scroll to position [420, 0]
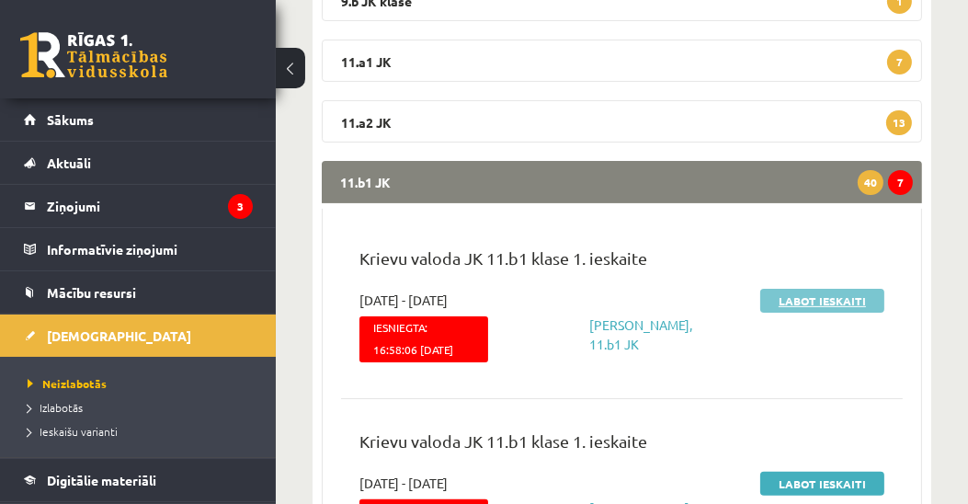
click at [809, 296] on link "Labot ieskaiti" at bounding box center [822, 301] width 124 height 24
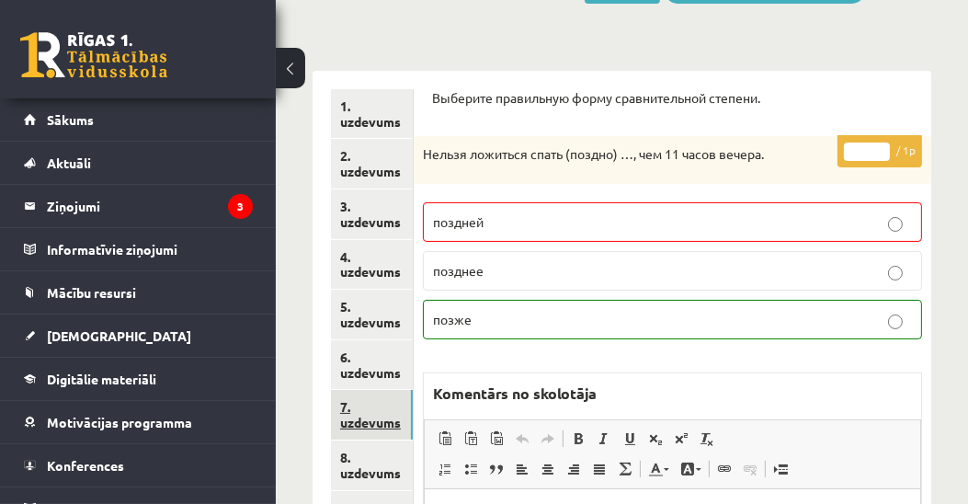
click at [382, 422] on link "7. uzdevums" at bounding box center [372, 415] width 82 height 50
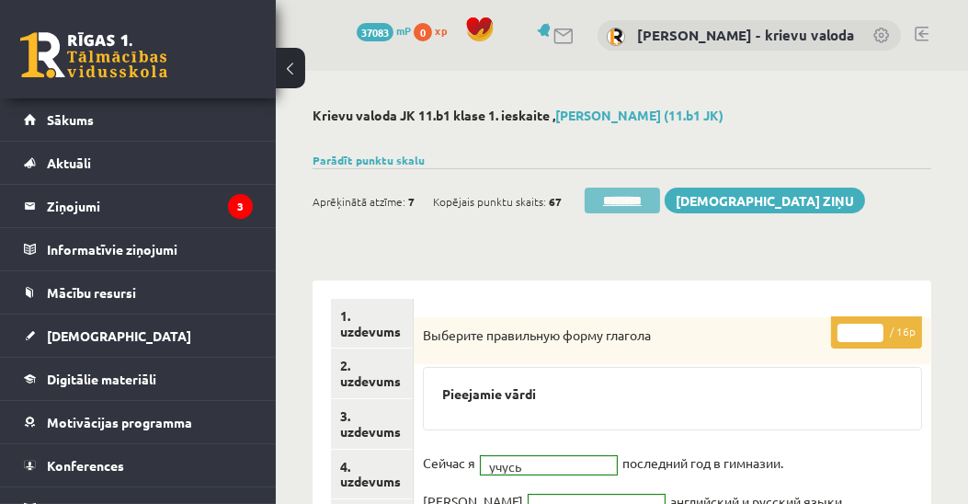
click at [632, 204] on input "********" at bounding box center [622, 201] width 75 height 26
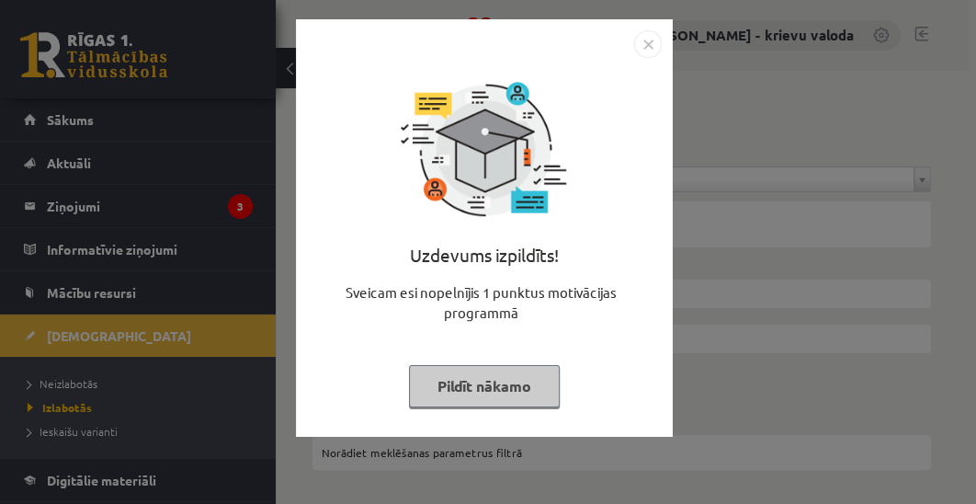
click at [464, 395] on button "Pildīt nākamo" at bounding box center [484, 386] width 151 height 42
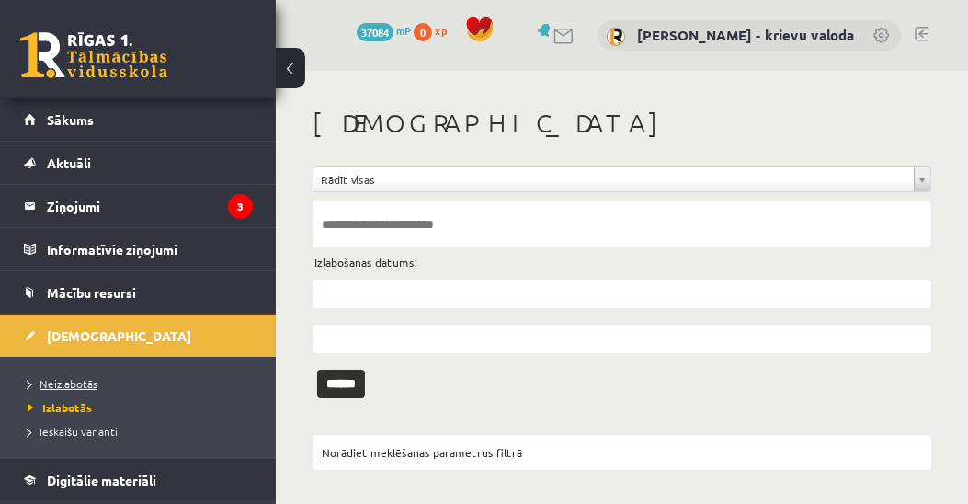
click at [53, 379] on span "Neizlabotās" at bounding box center [63, 383] width 70 height 15
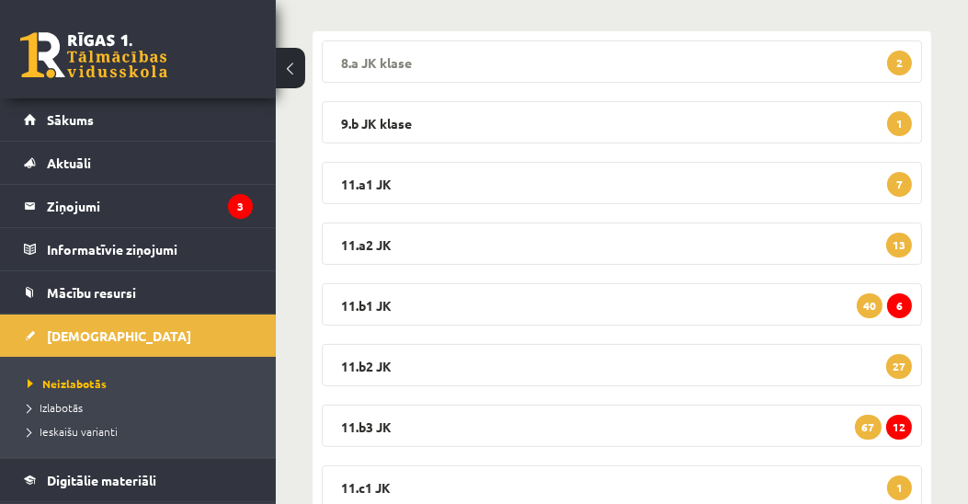
scroll to position [314, 0]
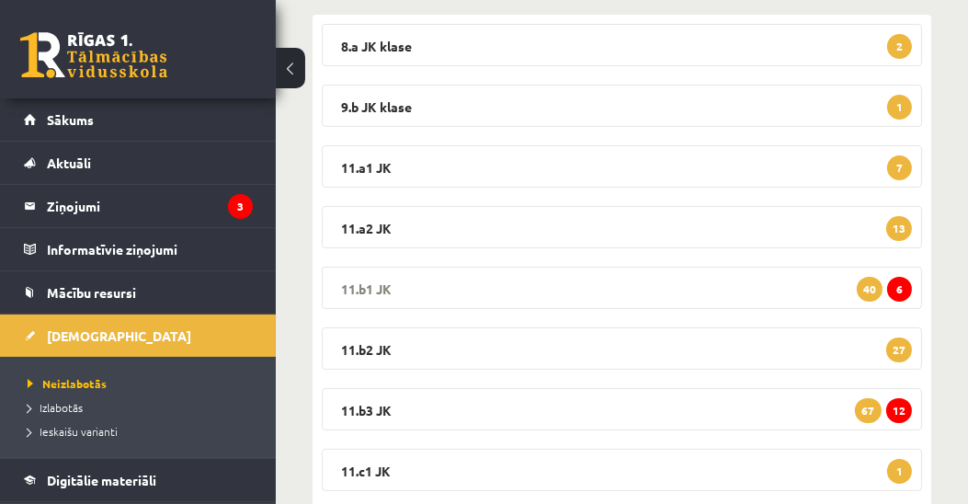
click at [376, 281] on legend "11.b1 JK 6 40" at bounding box center [622, 288] width 600 height 42
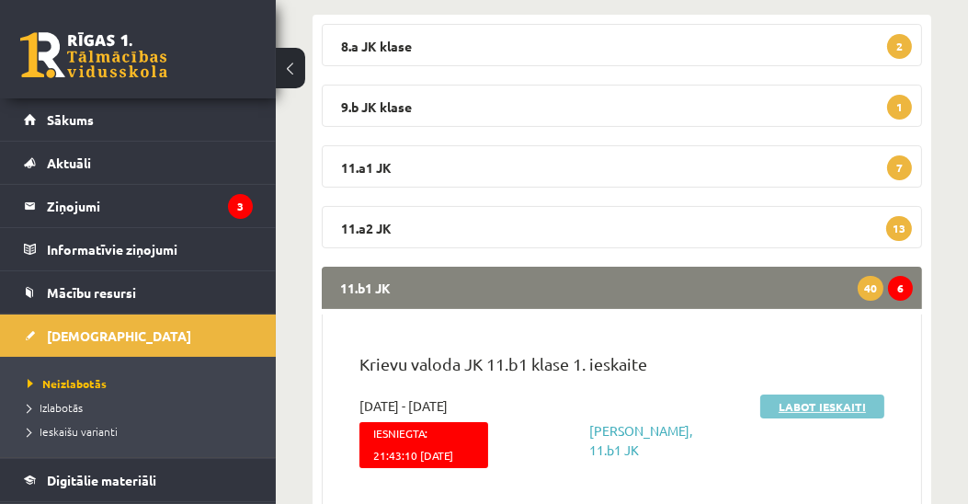
click at [792, 405] on link "Labot ieskaiti" at bounding box center [822, 406] width 124 height 24
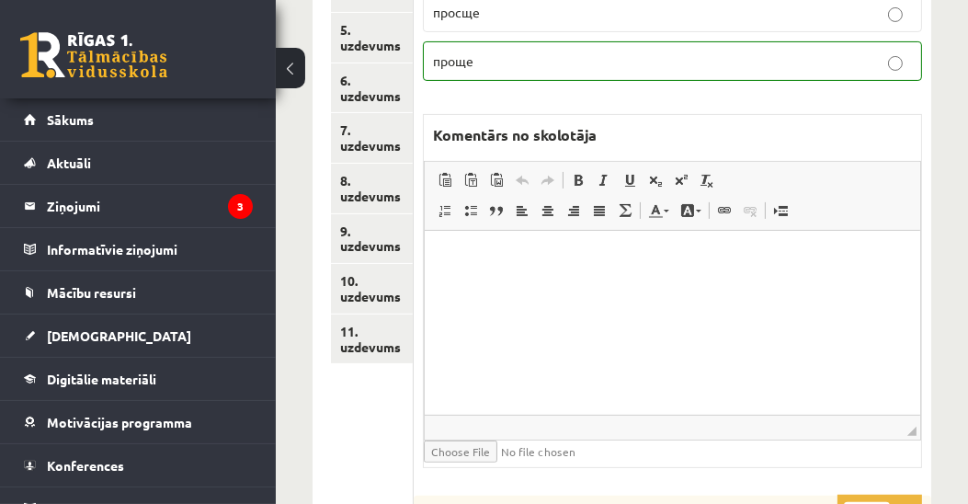
scroll to position [420, 0]
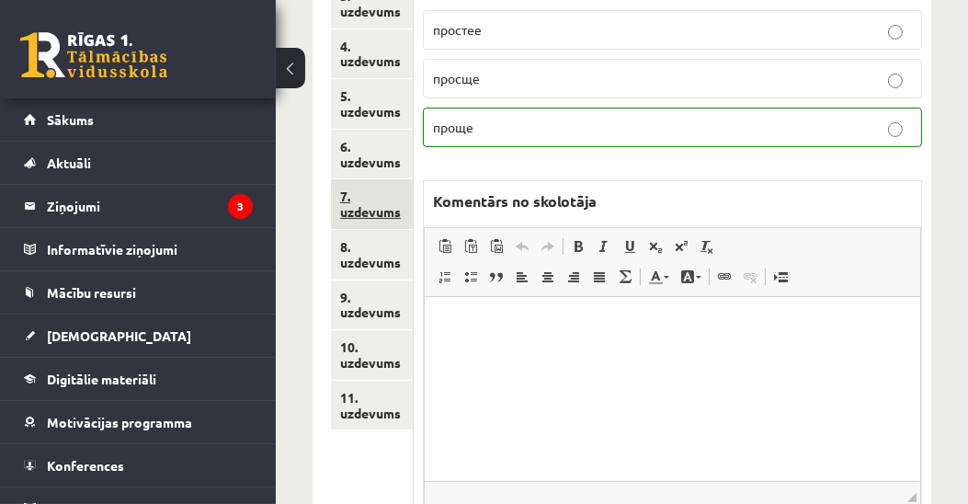
click at [370, 210] on link "7. uzdevums" at bounding box center [372, 204] width 82 height 50
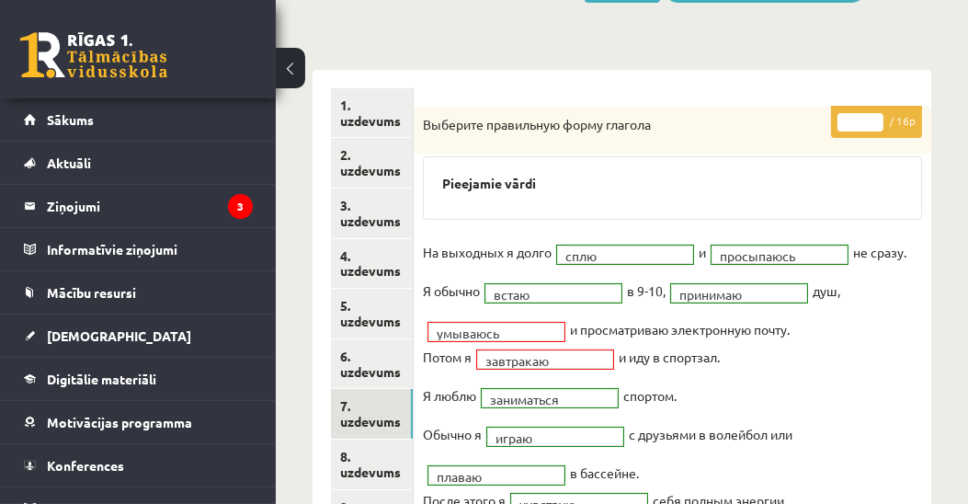
scroll to position [210, 0]
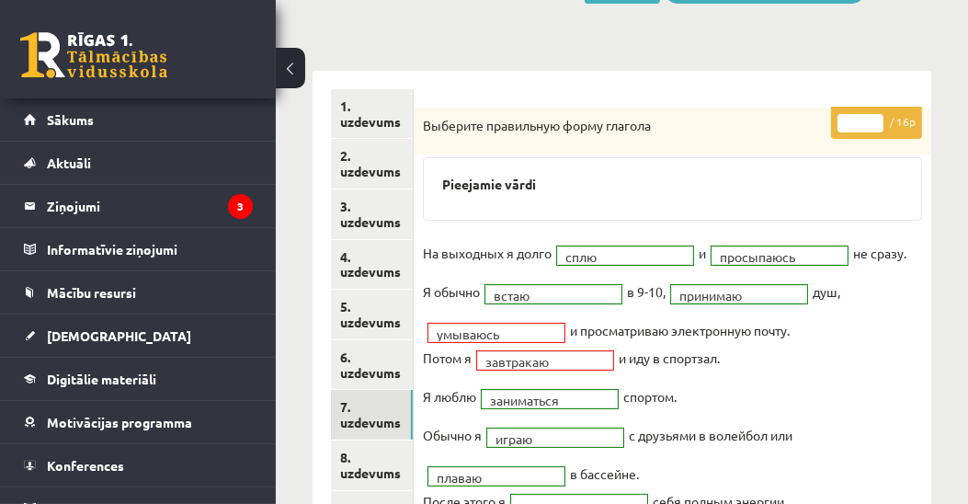
type input "**"
click at [876, 115] on input "**" at bounding box center [861, 123] width 46 height 18
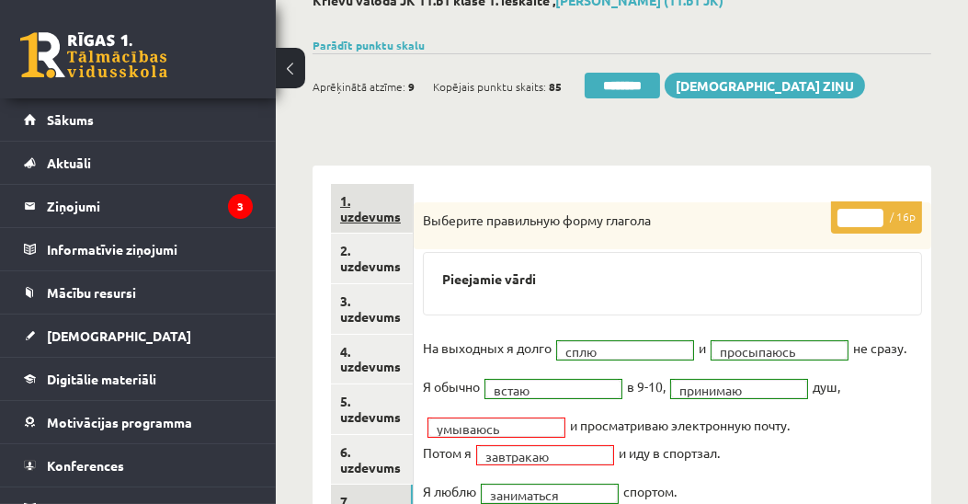
scroll to position [0, 0]
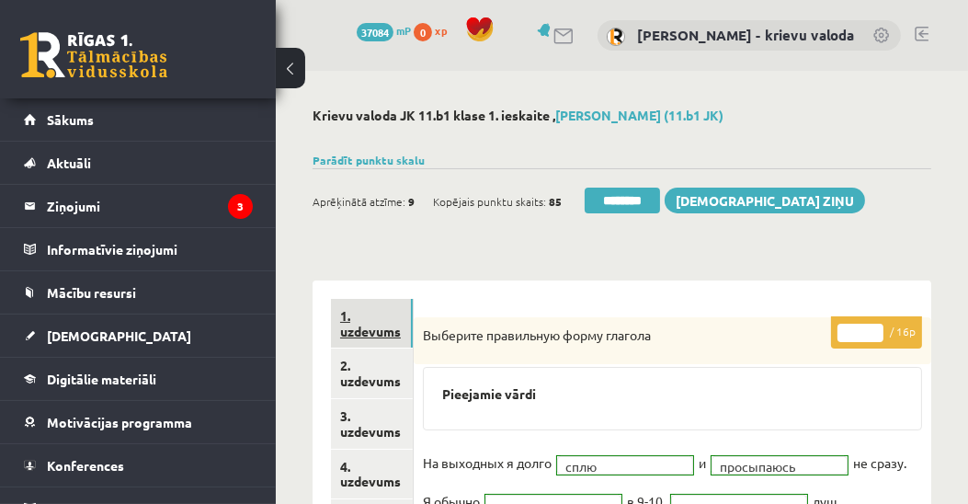
click at [353, 329] on link "1. uzdevums" at bounding box center [372, 324] width 82 height 50
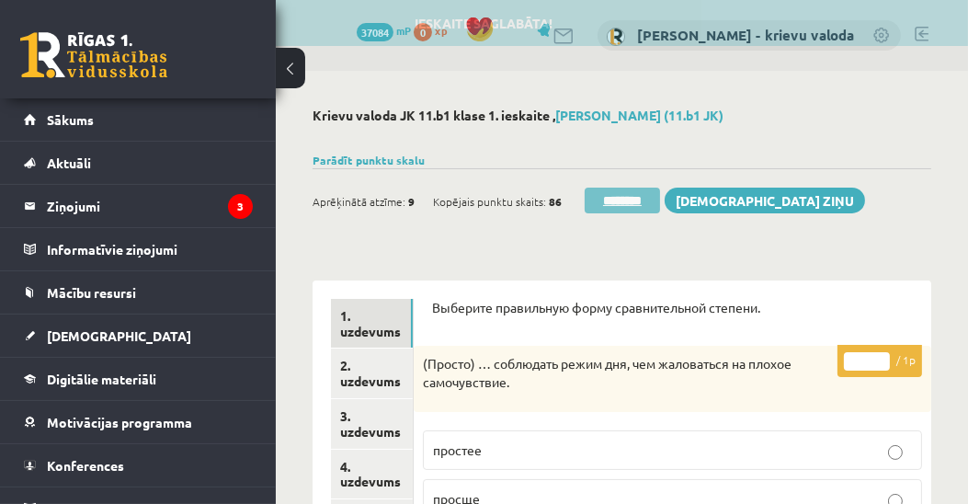
click at [636, 199] on input "********" at bounding box center [622, 201] width 75 height 26
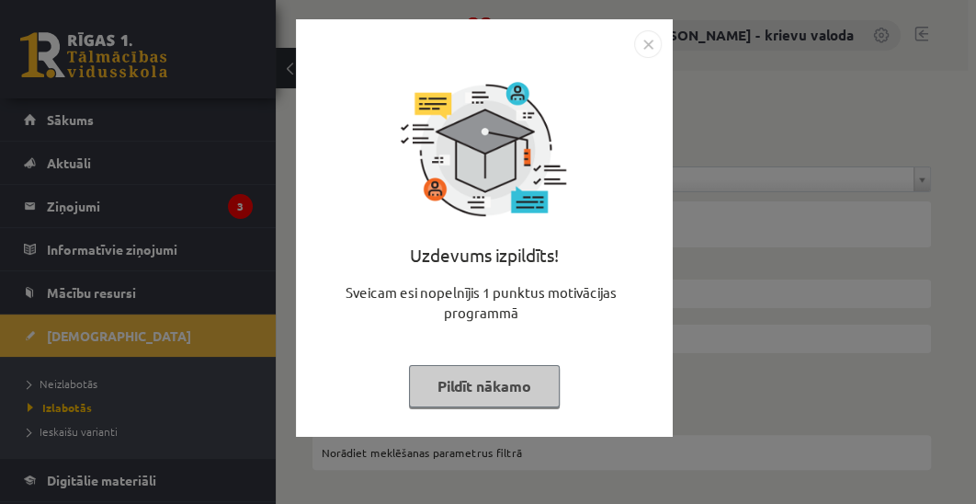
click at [509, 395] on button "Pildīt nākamo" at bounding box center [484, 386] width 151 height 42
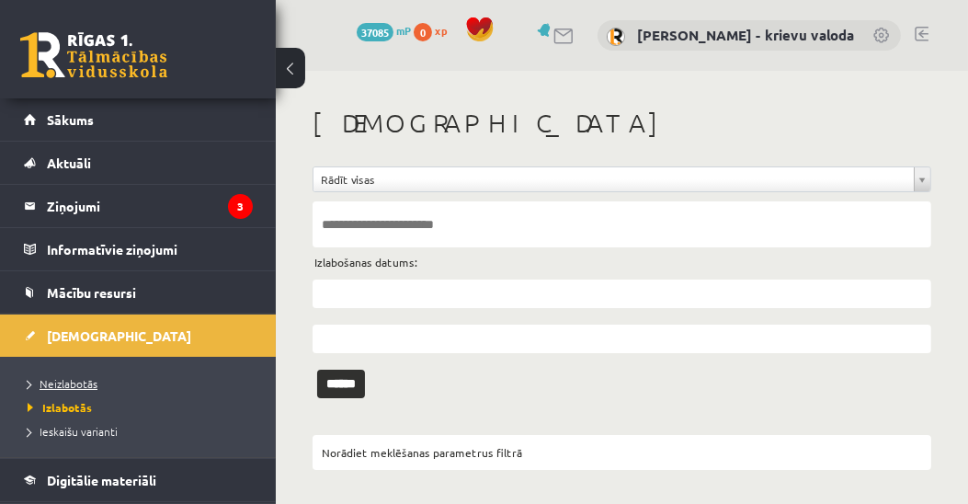
click at [86, 381] on span "Neizlabotās" at bounding box center [63, 383] width 70 height 15
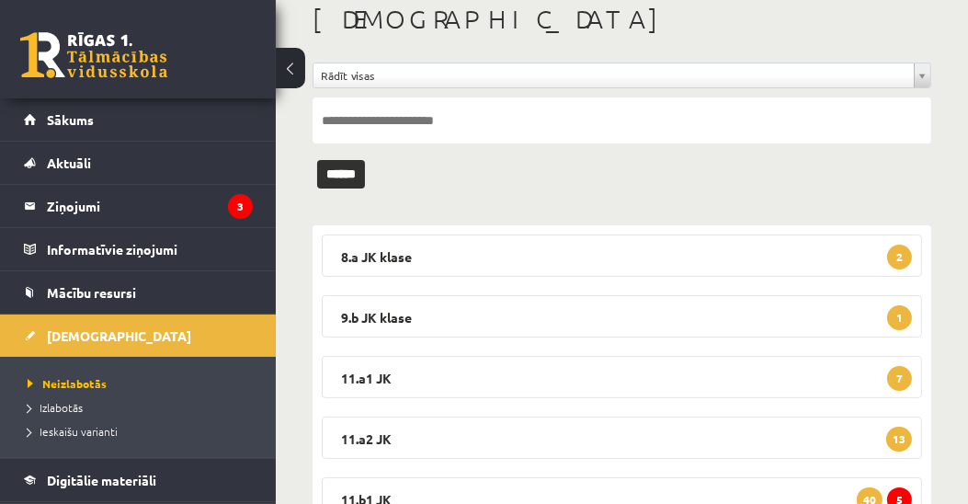
scroll to position [210, 0]
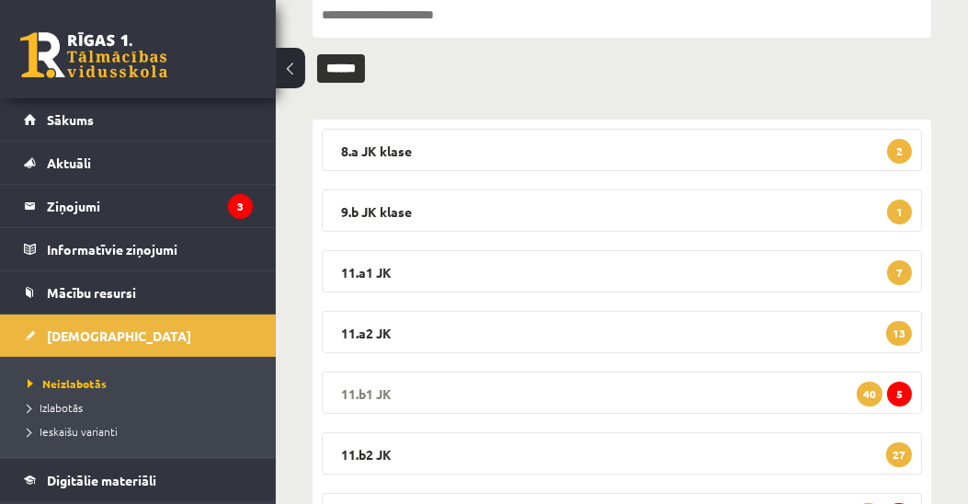
click at [373, 394] on legend "11.b1 JK 5 40" at bounding box center [622, 392] width 600 height 42
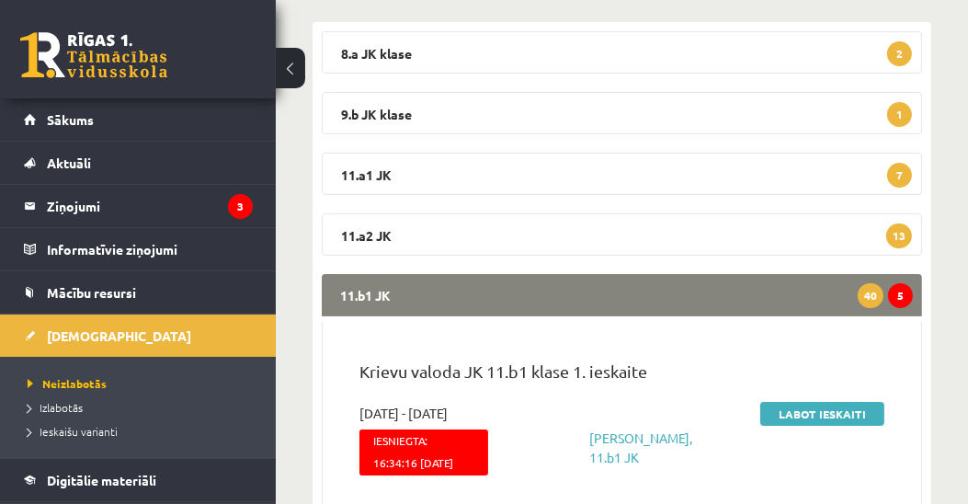
scroll to position [420, 0]
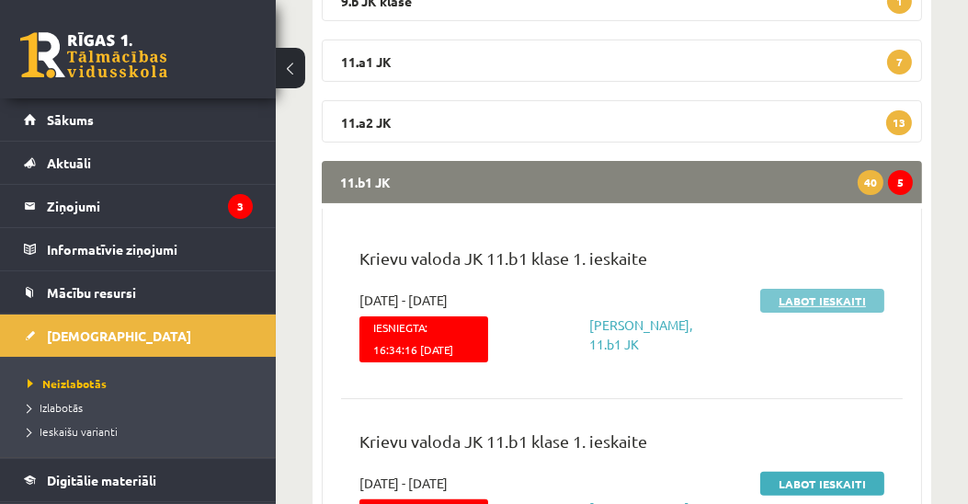
click at [808, 303] on link "Labot ieskaiti" at bounding box center [822, 301] width 124 height 24
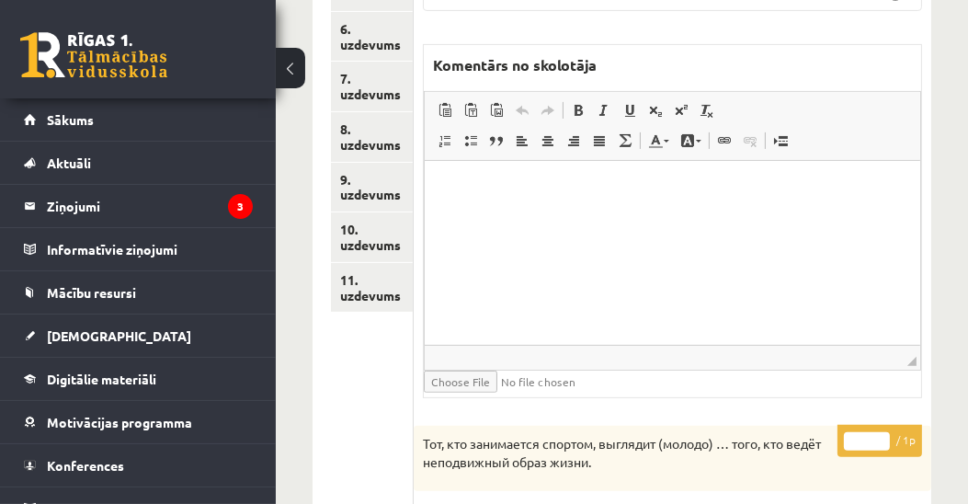
scroll to position [519, 0]
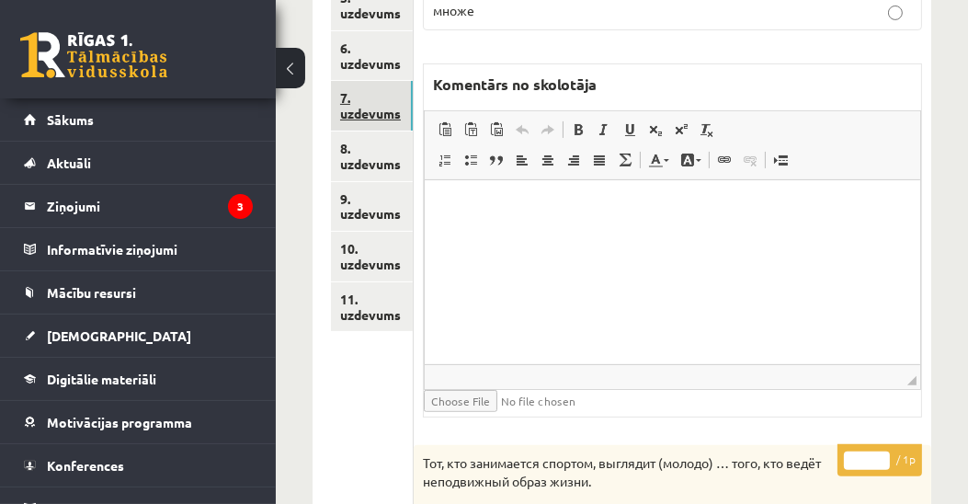
click at [359, 107] on link "7. uzdevums" at bounding box center [372, 106] width 82 height 50
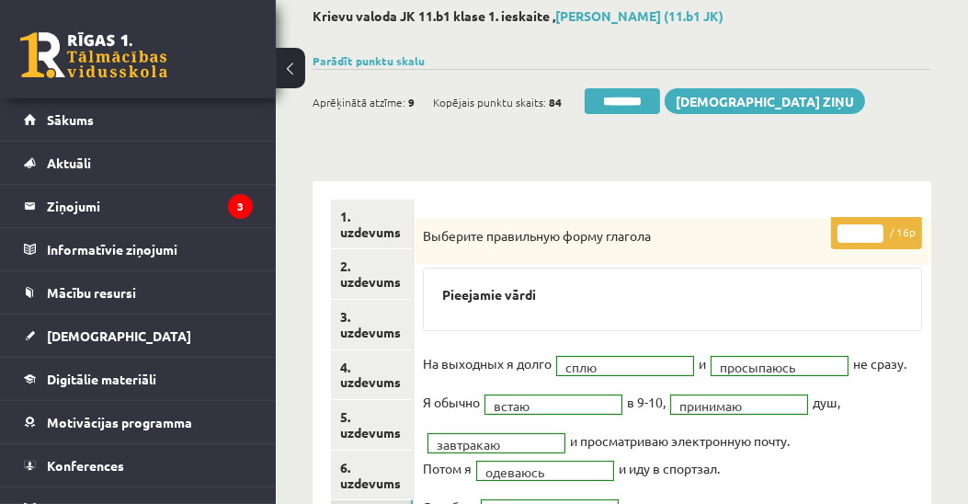
scroll to position [98, 0]
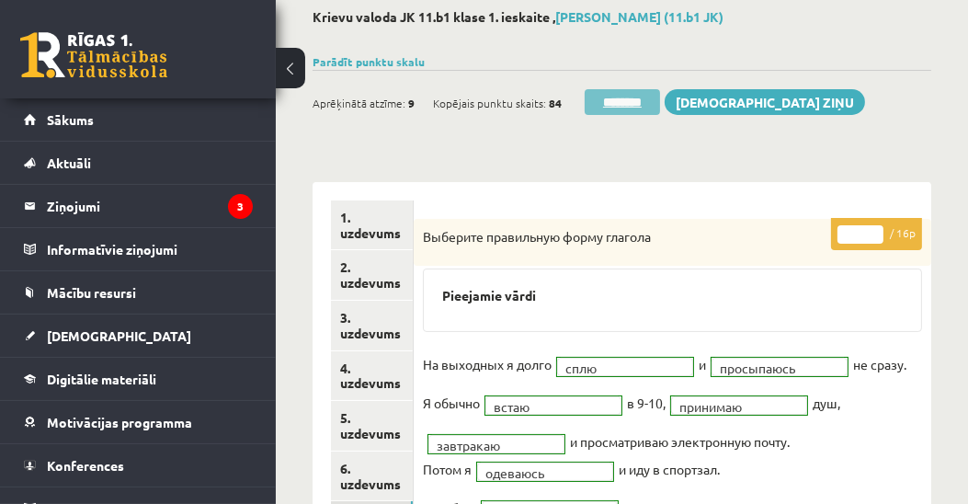
click at [631, 104] on input "********" at bounding box center [622, 102] width 75 height 26
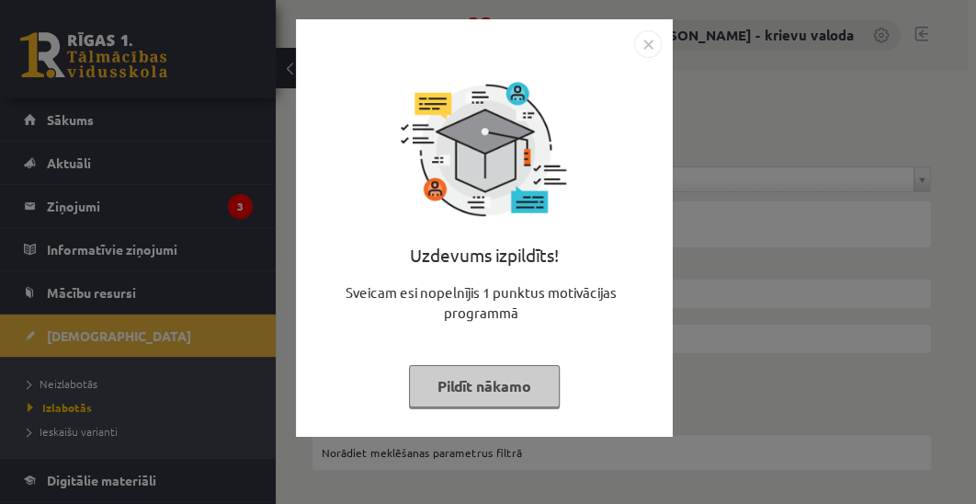
click at [509, 394] on button "Pildīt nākamo" at bounding box center [484, 386] width 151 height 42
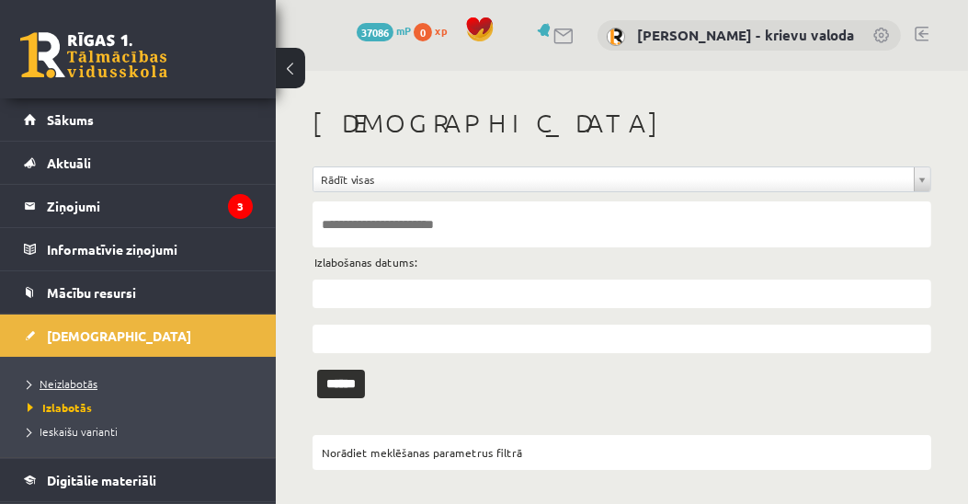
click at [83, 381] on span "Neizlabotās" at bounding box center [63, 383] width 70 height 15
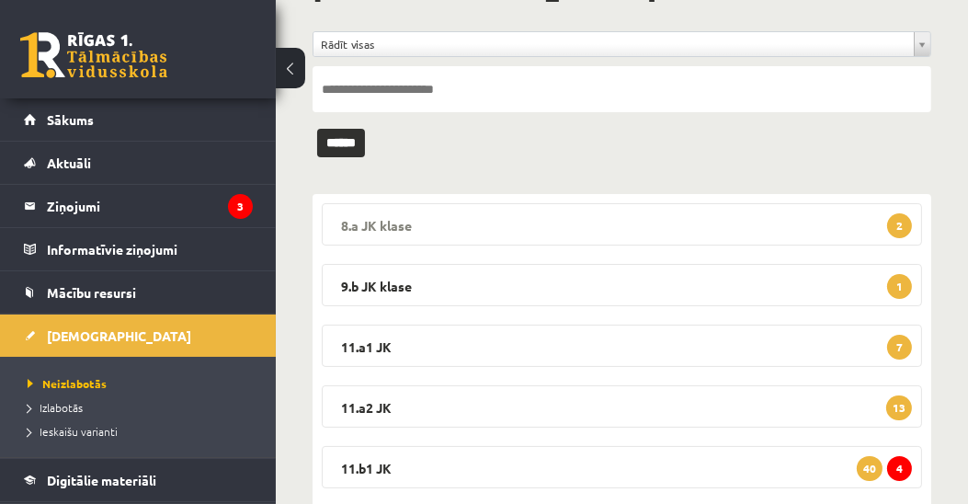
scroll to position [210, 0]
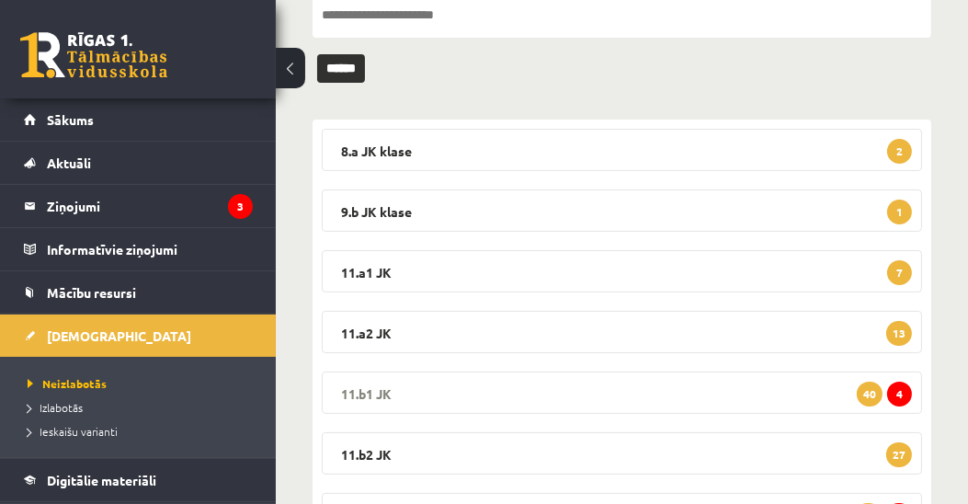
click at [362, 392] on legend "11.b1 JK 4 40" at bounding box center [622, 392] width 600 height 42
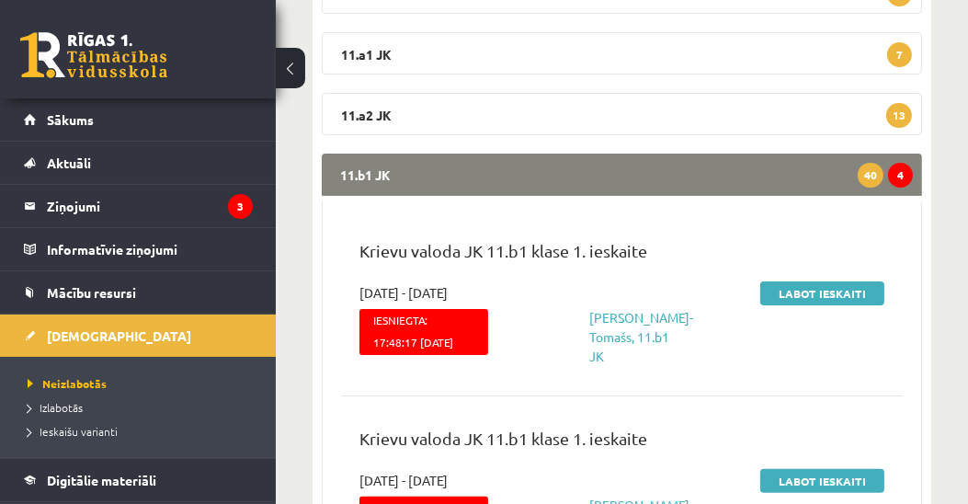
scroll to position [420, 0]
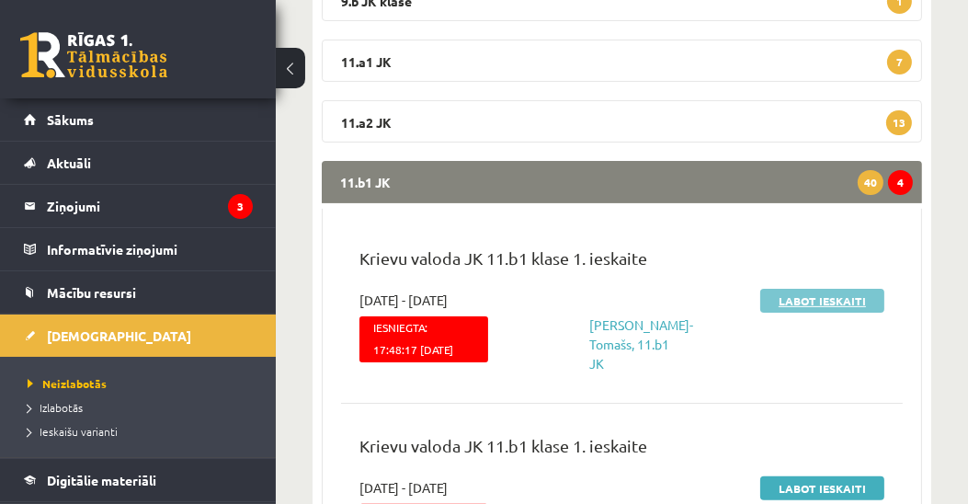
click at [828, 299] on link "Labot ieskaiti" at bounding box center [822, 301] width 124 height 24
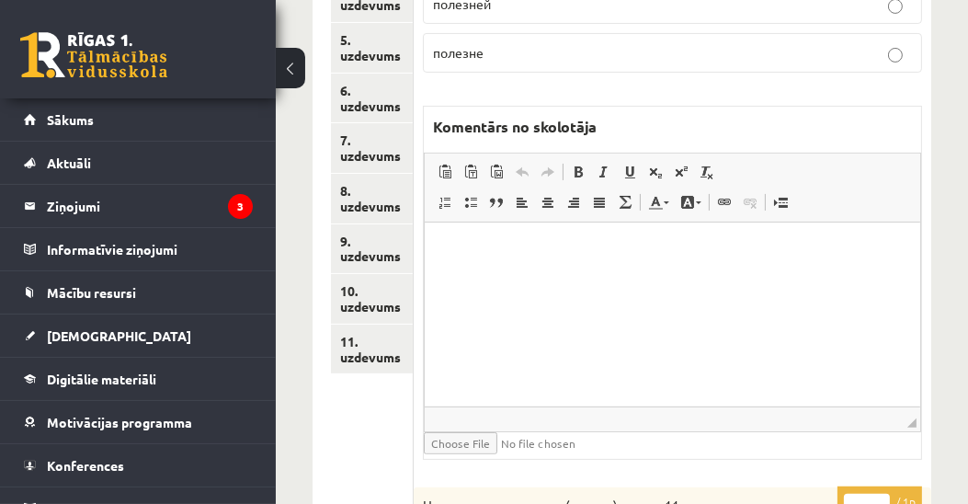
scroll to position [314, 0]
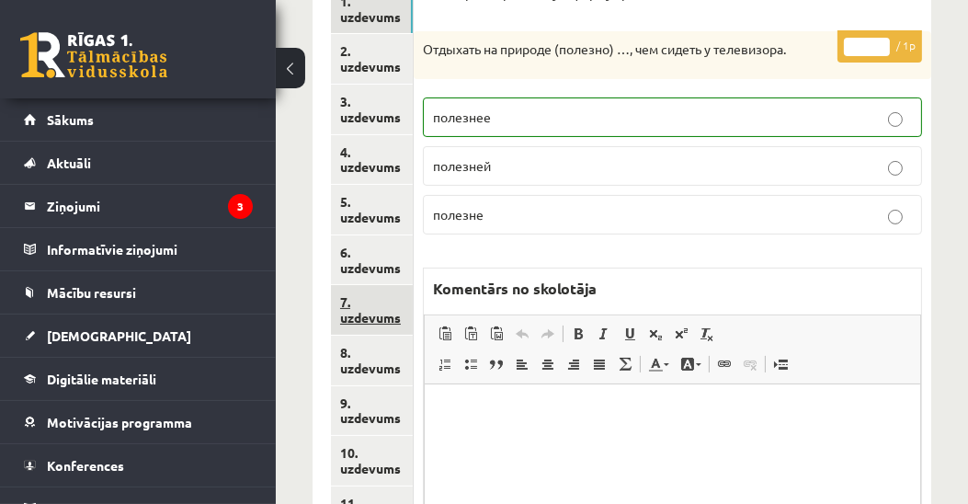
click at [348, 311] on link "7. uzdevums" at bounding box center [372, 310] width 82 height 50
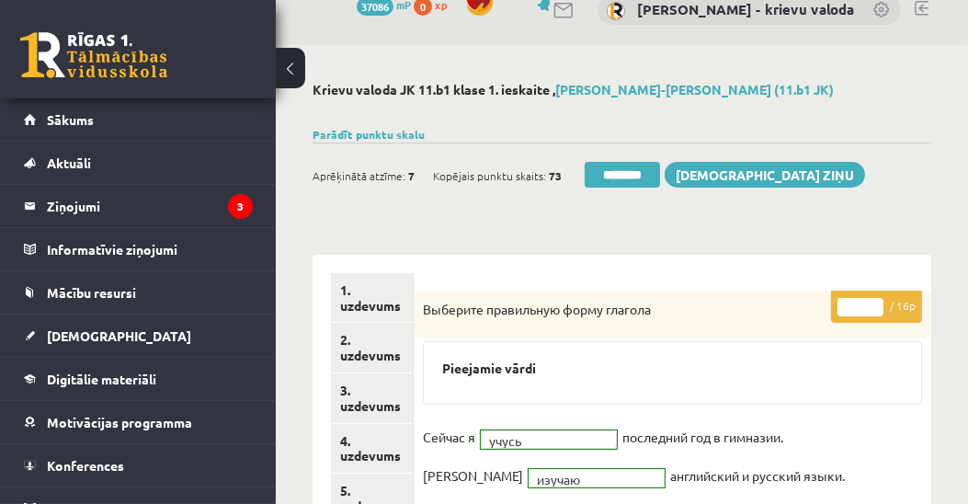
scroll to position [0, 0]
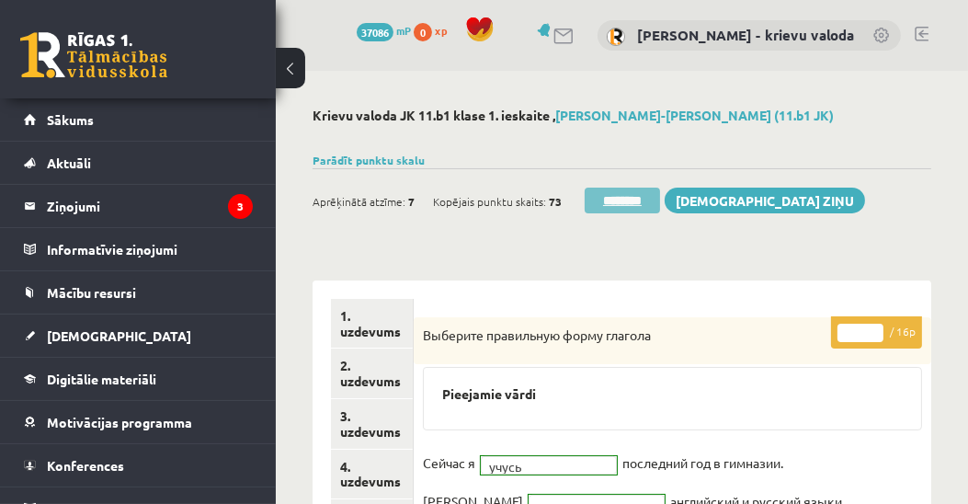
click at [627, 200] on input "********" at bounding box center [622, 201] width 75 height 26
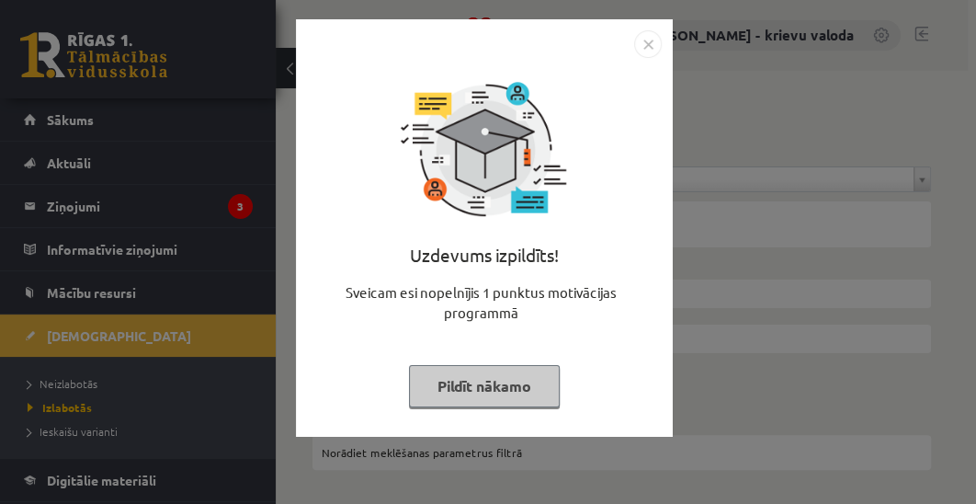
click at [476, 375] on button "Pildīt nākamo" at bounding box center [484, 386] width 151 height 42
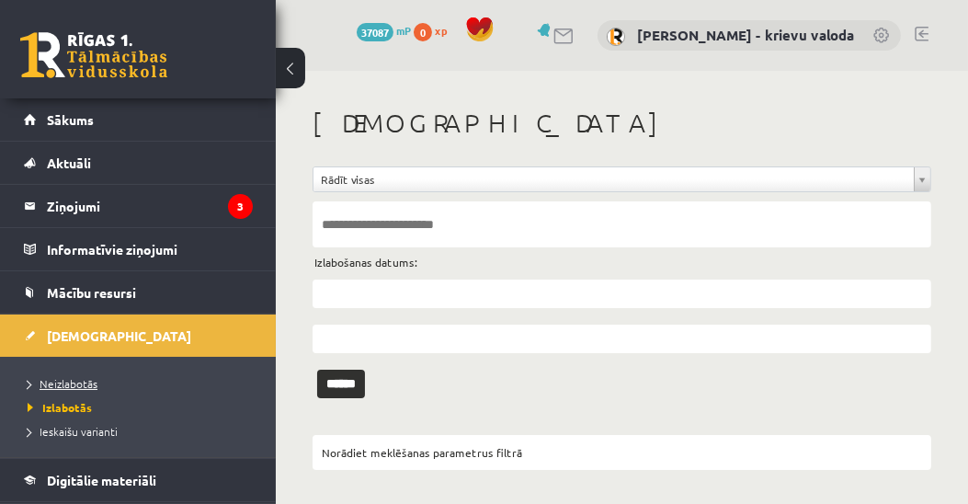
click at [75, 379] on span "Neizlabotās" at bounding box center [63, 383] width 70 height 15
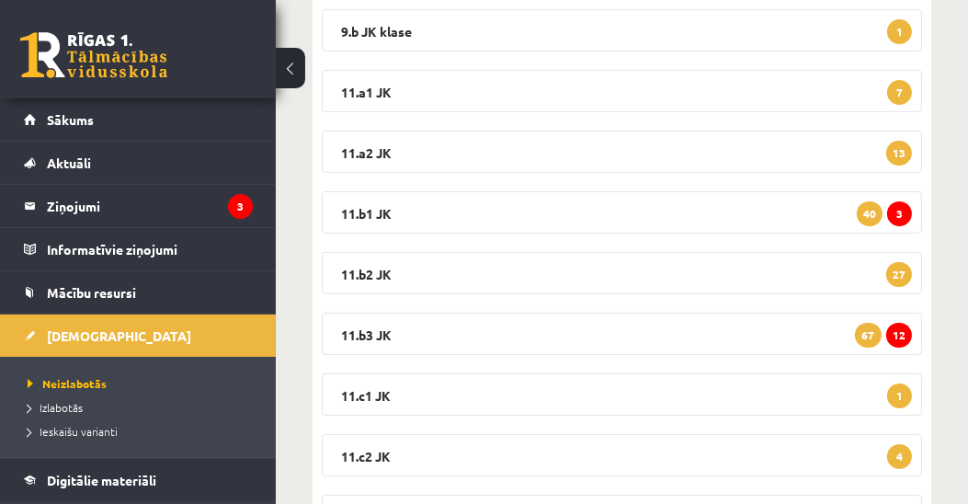
scroll to position [525, 0]
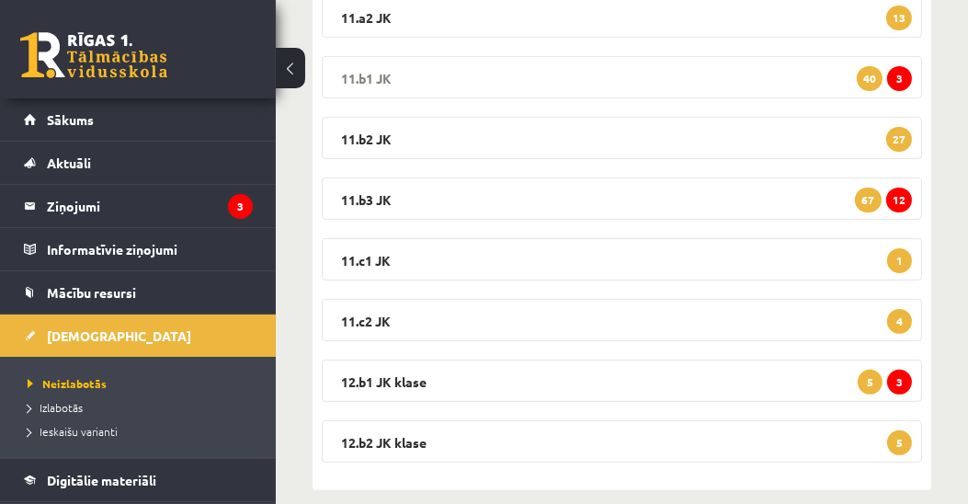
click at [348, 72] on legend "11.b1 JK 3 40" at bounding box center [622, 77] width 600 height 42
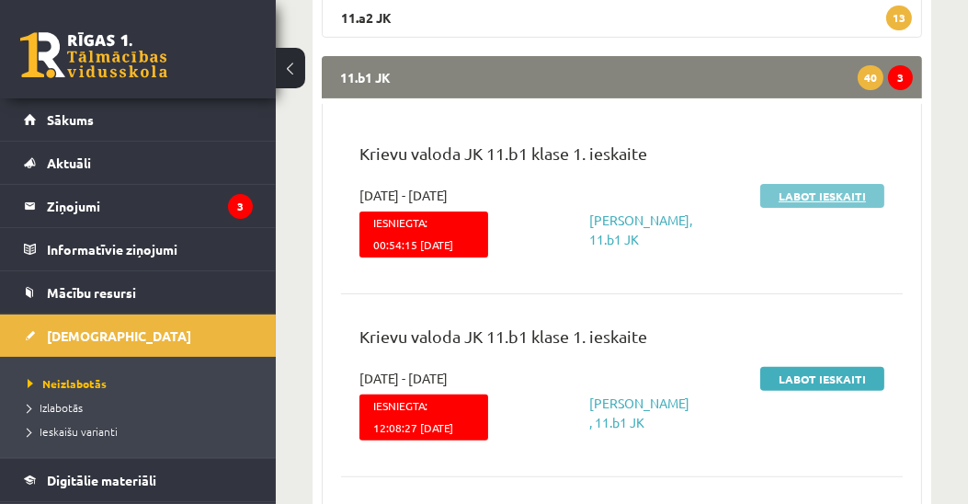
click at [810, 197] on link "Labot ieskaiti" at bounding box center [822, 196] width 124 height 24
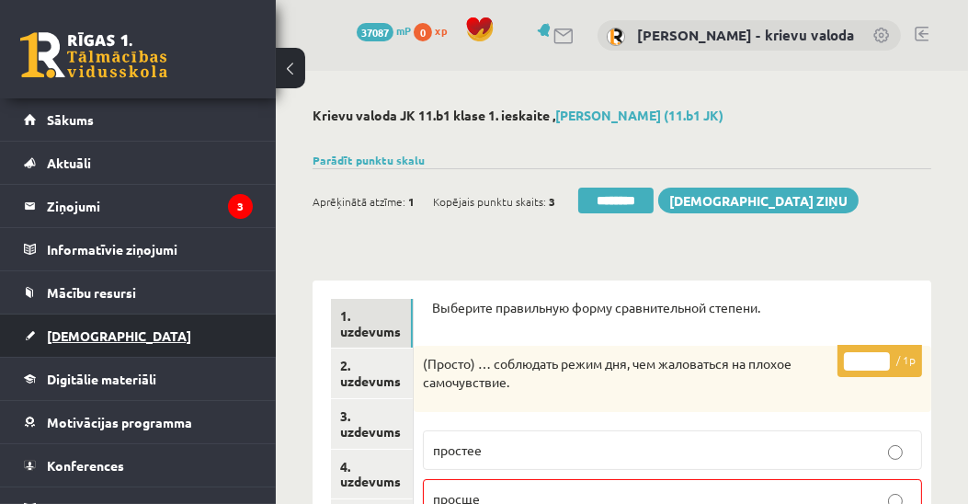
click at [83, 333] on span "[DEMOGRAPHIC_DATA]" at bounding box center [119, 335] width 144 height 17
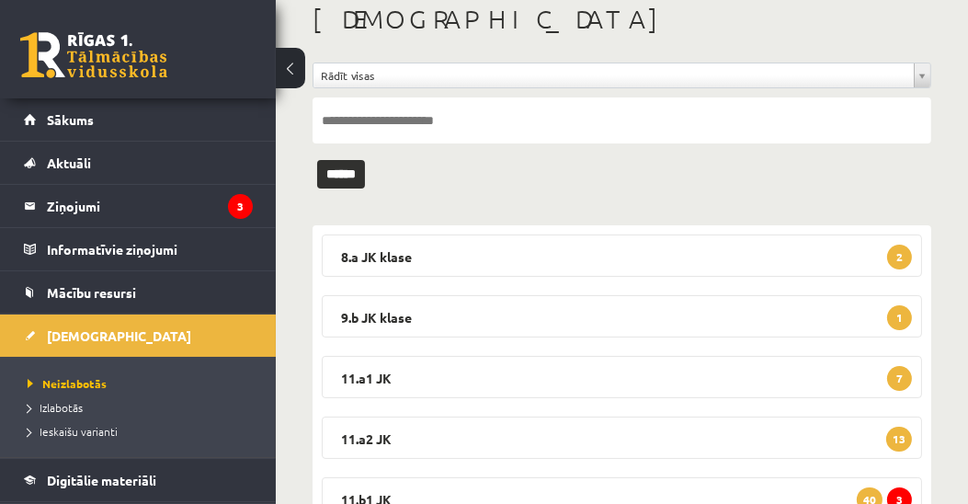
scroll to position [210, 0]
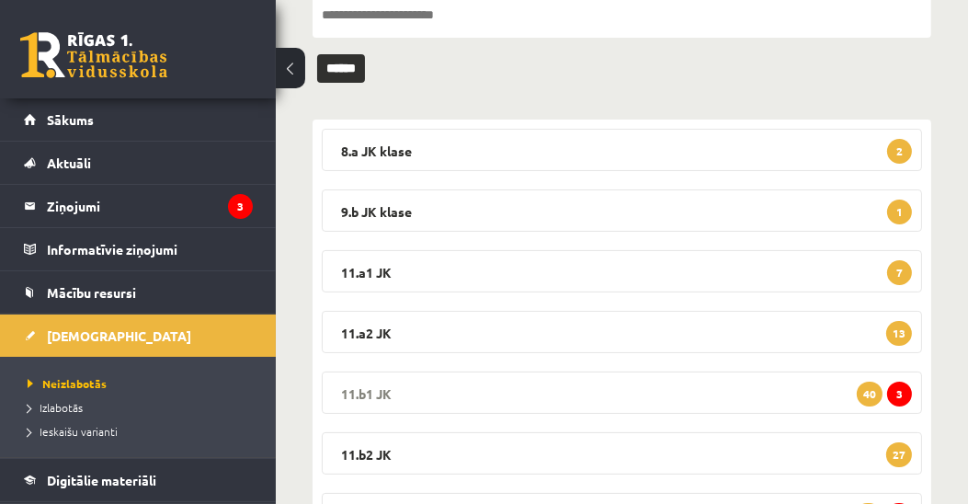
click at [371, 386] on legend "11.b1 JK 3 40" at bounding box center [622, 392] width 600 height 42
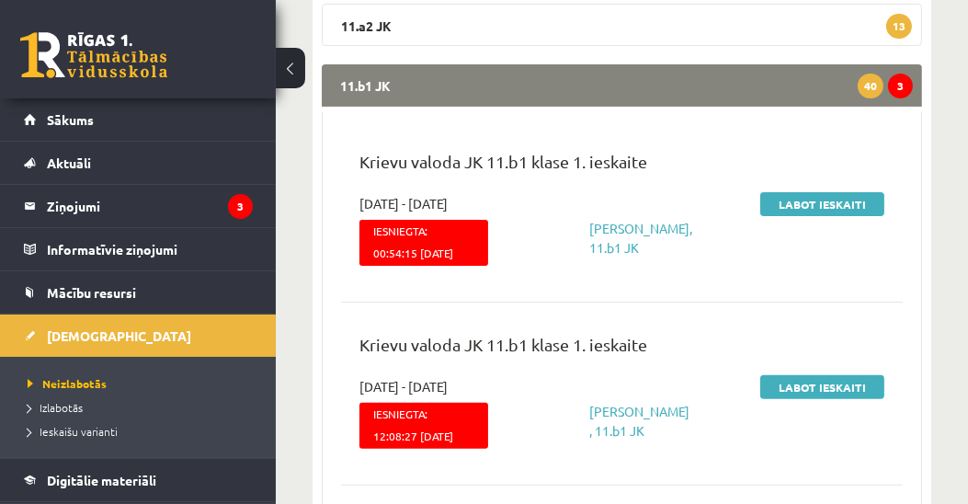
scroll to position [630, 0]
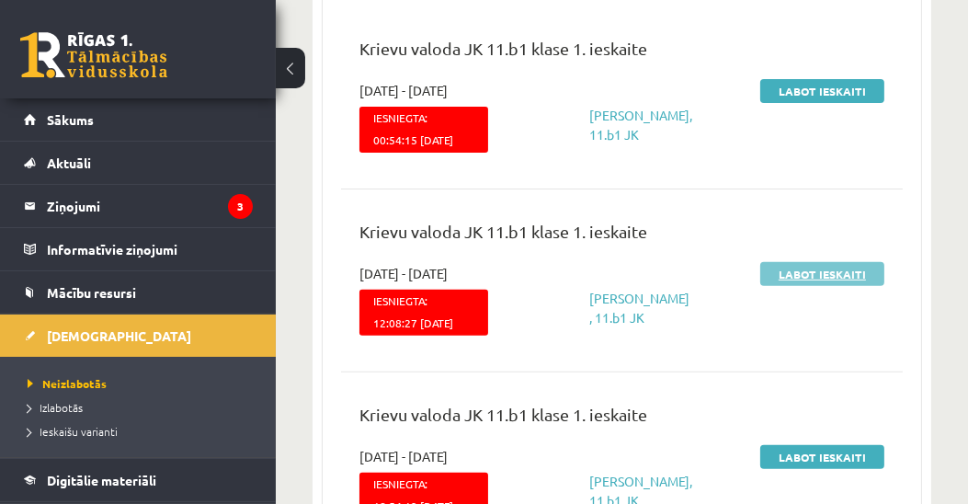
click at [822, 286] on link "Labot ieskaiti" at bounding box center [822, 274] width 124 height 24
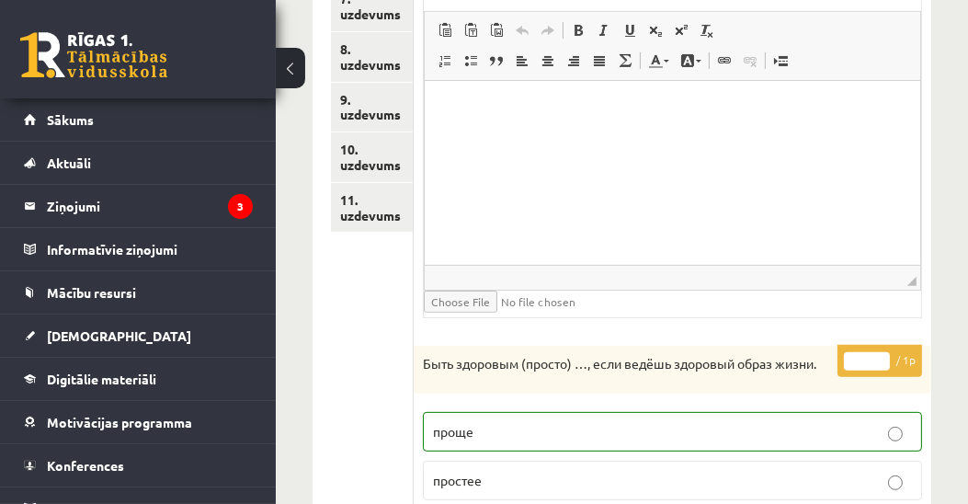
scroll to position [247, 0]
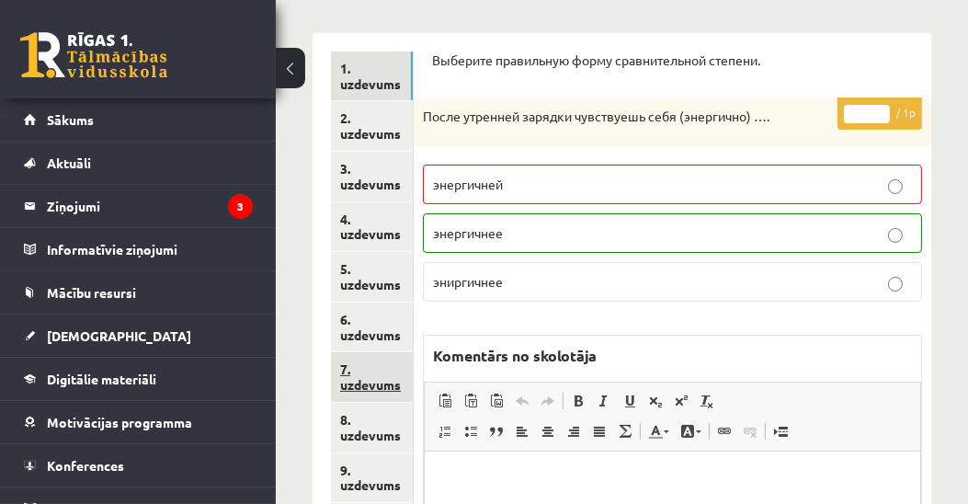
click at [392, 387] on link "7. uzdevums" at bounding box center [372, 377] width 82 height 50
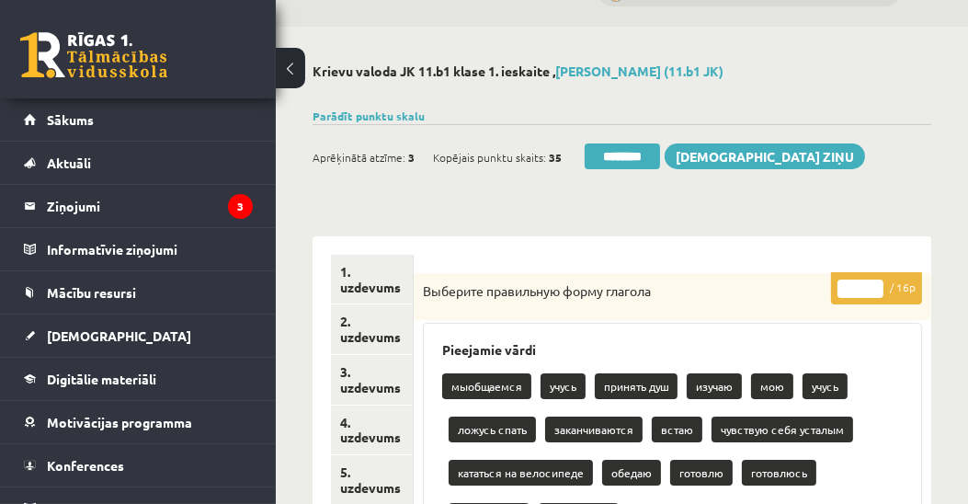
scroll to position [0, 0]
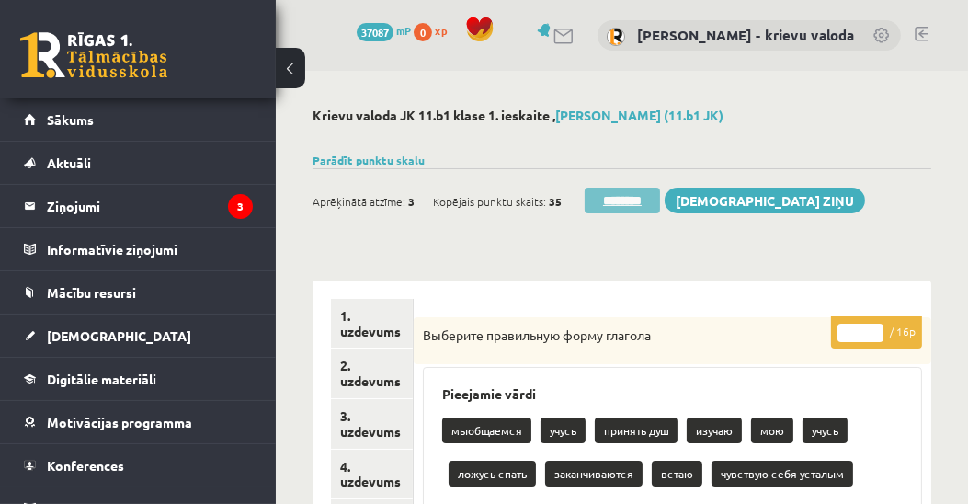
click at [633, 198] on input "********" at bounding box center [622, 201] width 75 height 26
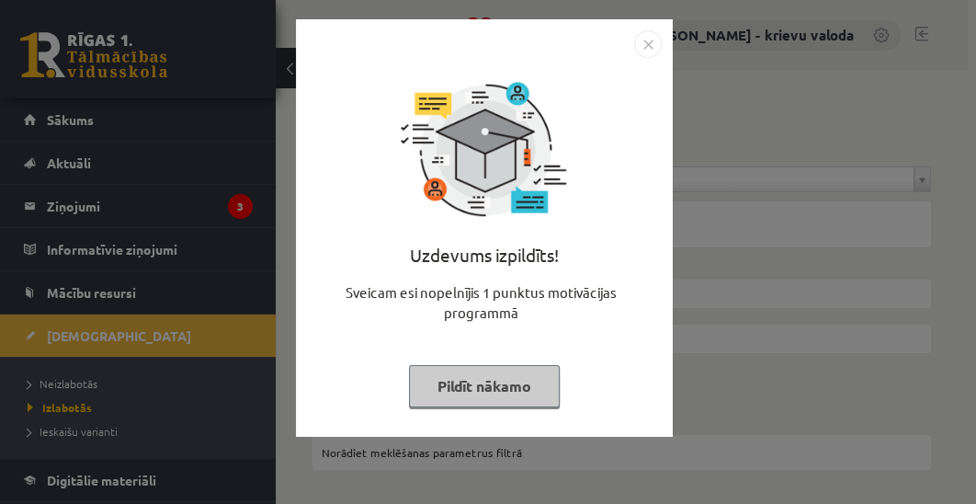
click at [464, 402] on button "Pildīt nākamo" at bounding box center [484, 386] width 151 height 42
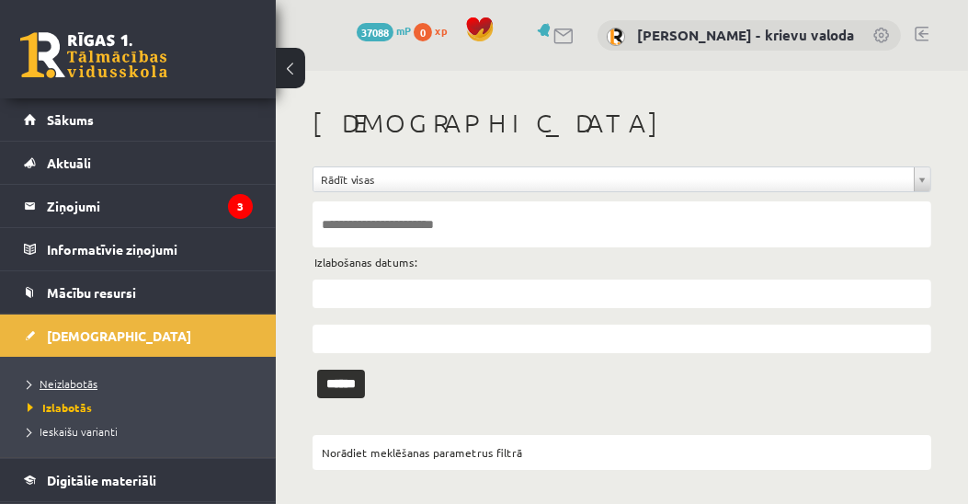
click at [70, 383] on span "Neizlabotās" at bounding box center [63, 383] width 70 height 15
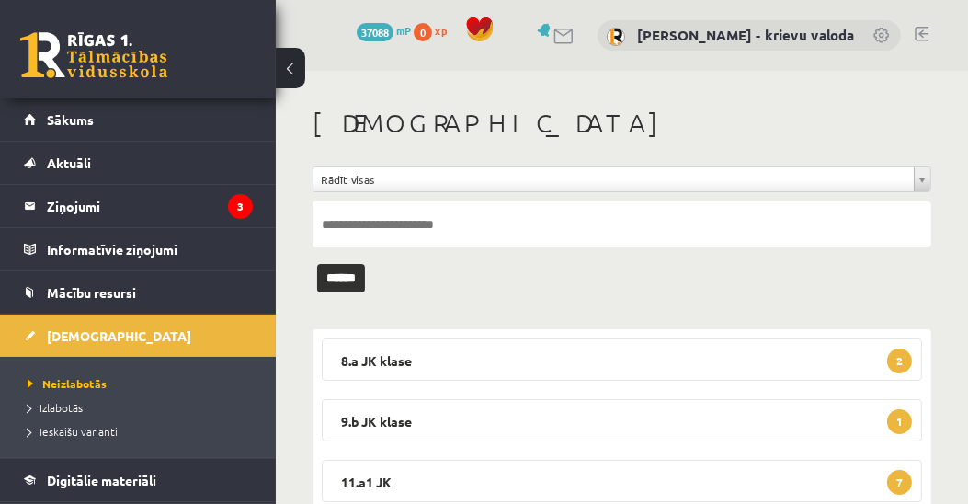
scroll to position [210, 0]
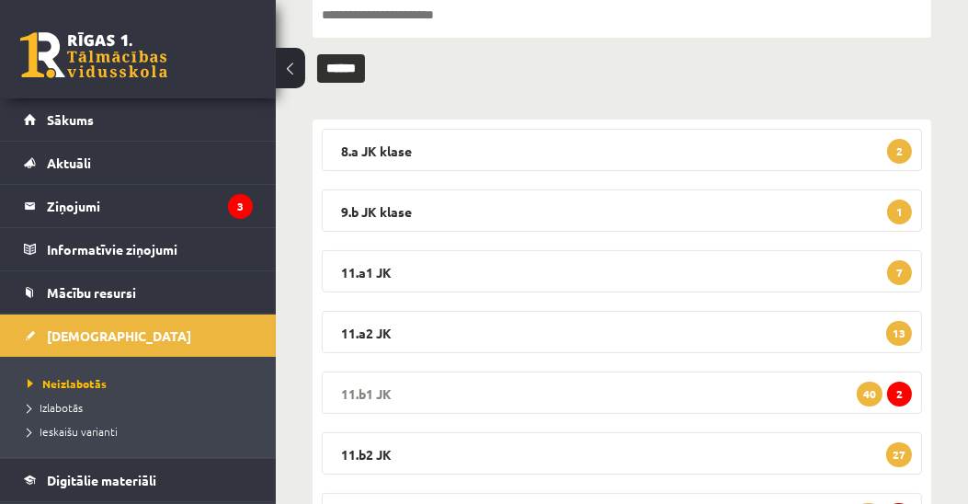
click at [378, 394] on legend "11.b1 JK 2 40" at bounding box center [622, 392] width 600 height 42
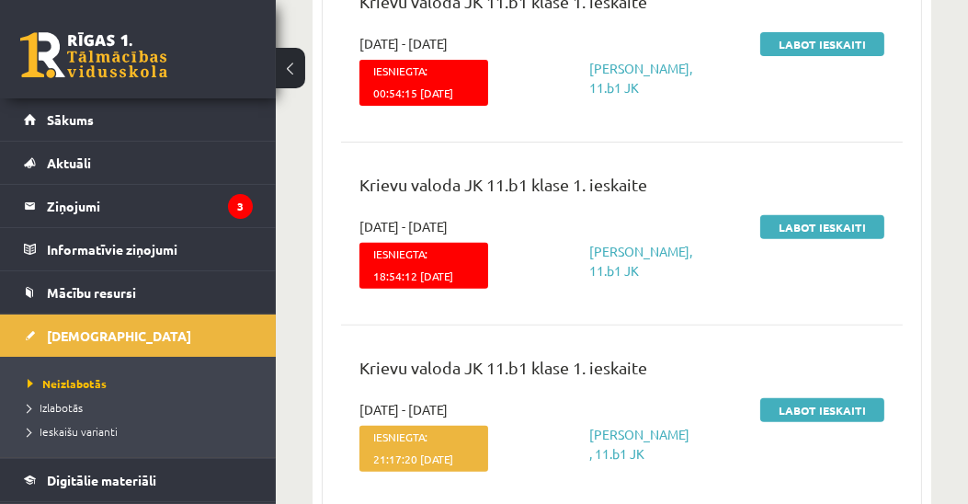
scroll to position [630, 0]
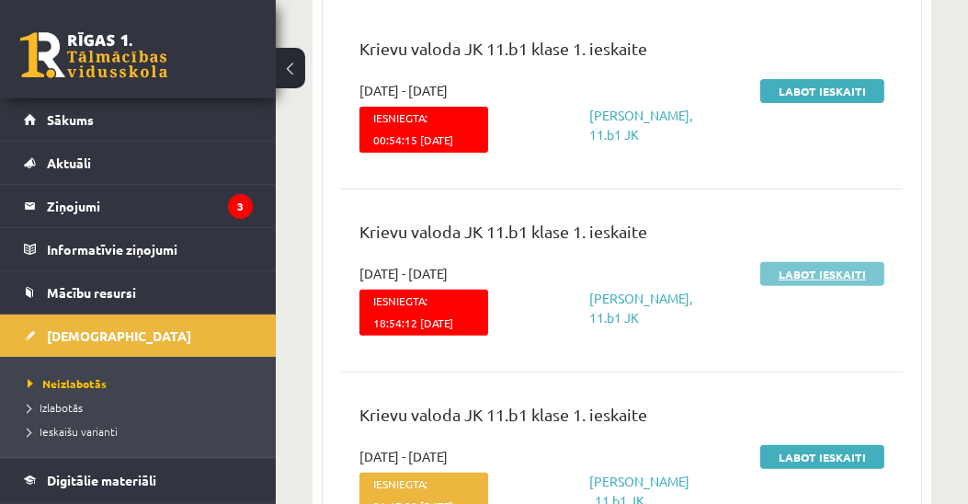
click at [827, 286] on link "Labot ieskaiti" at bounding box center [822, 274] width 124 height 24
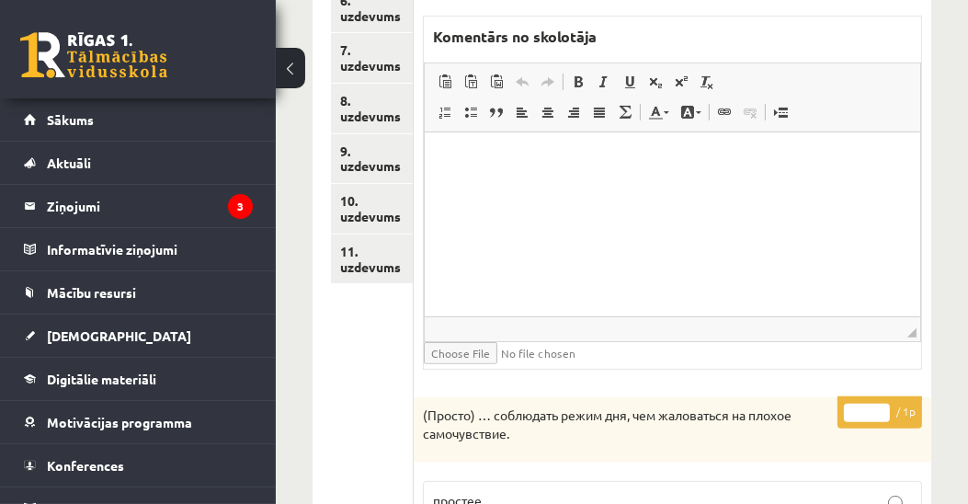
scroll to position [427, 0]
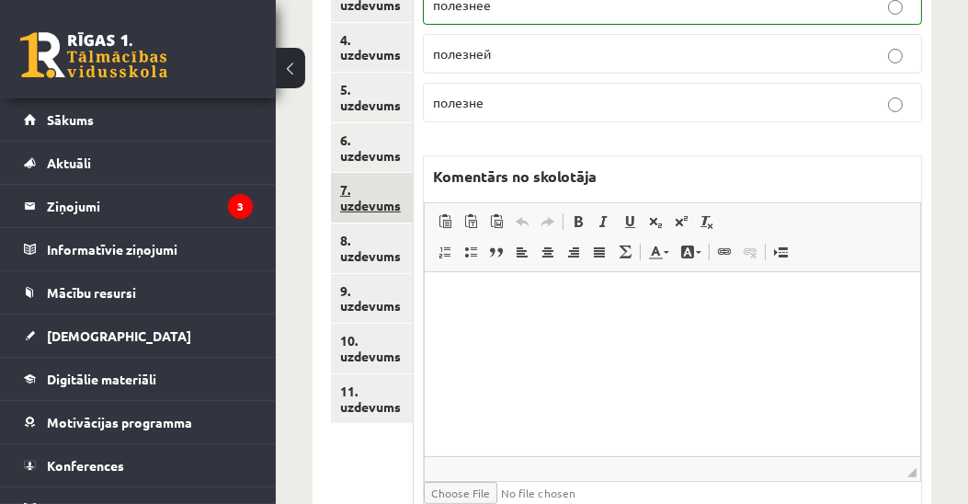
click at [354, 203] on link "7. uzdevums" at bounding box center [372, 198] width 82 height 50
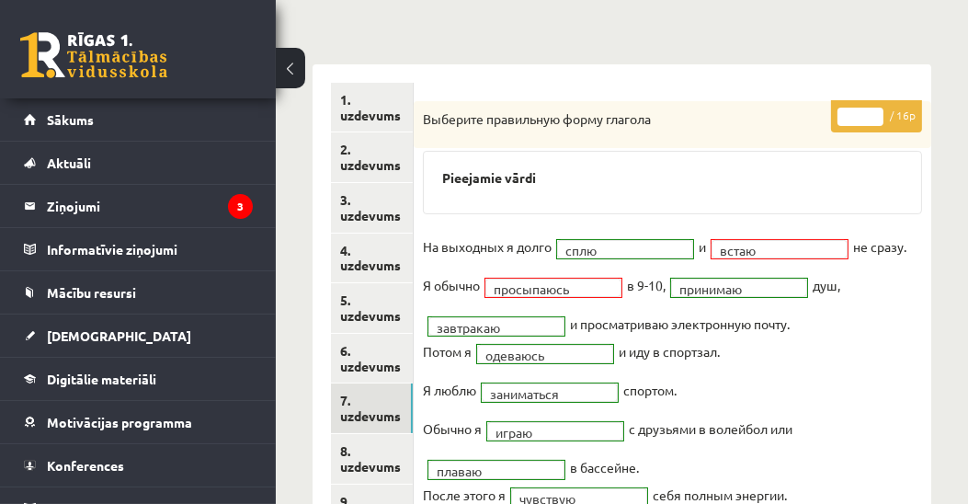
scroll to position [6, 0]
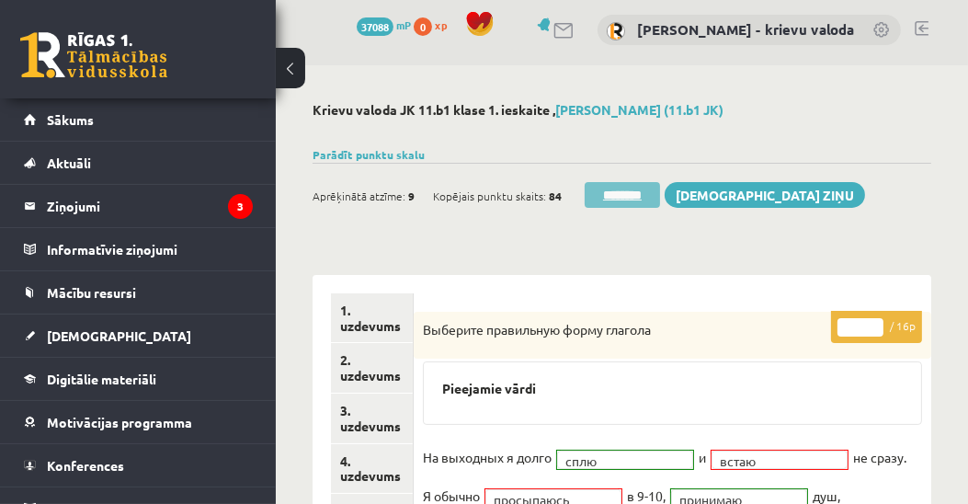
click at [623, 192] on input "********" at bounding box center [622, 195] width 75 height 26
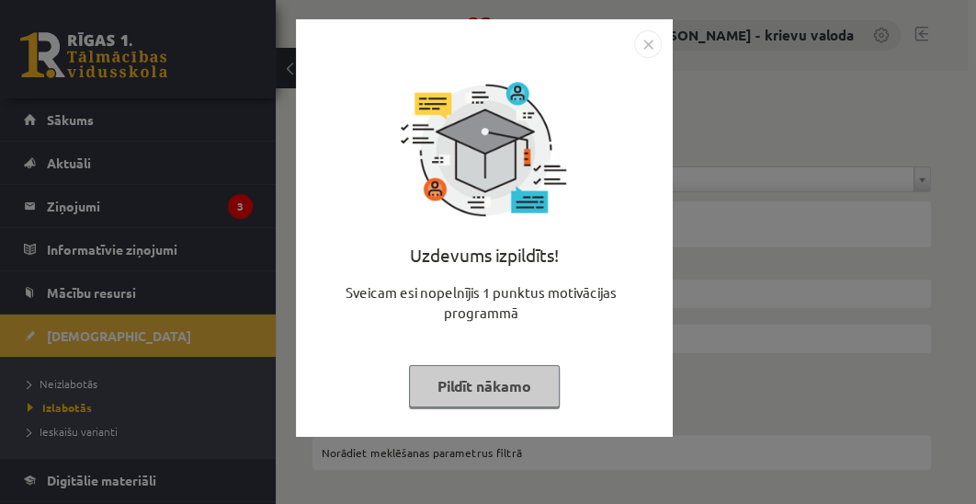
click at [469, 394] on button "Pildīt nākamo" at bounding box center [484, 386] width 151 height 42
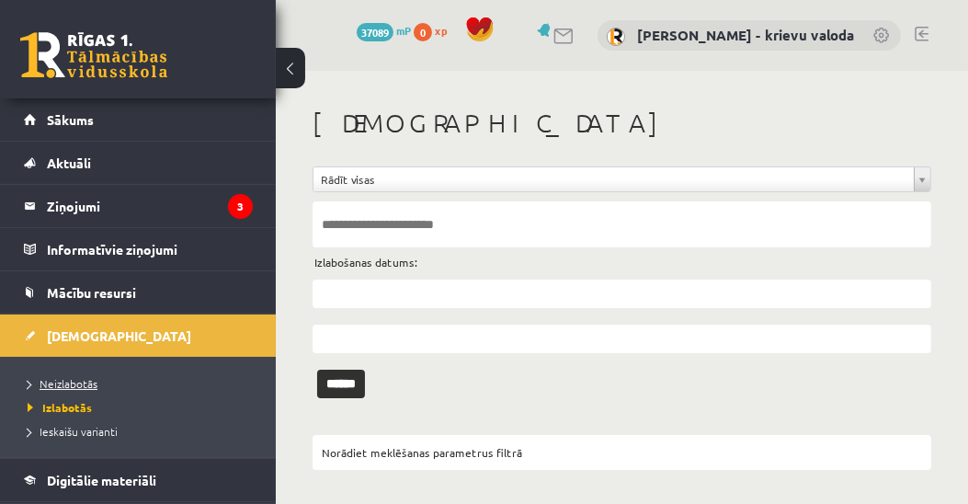
click at [88, 383] on span "Neizlabotās" at bounding box center [63, 383] width 70 height 15
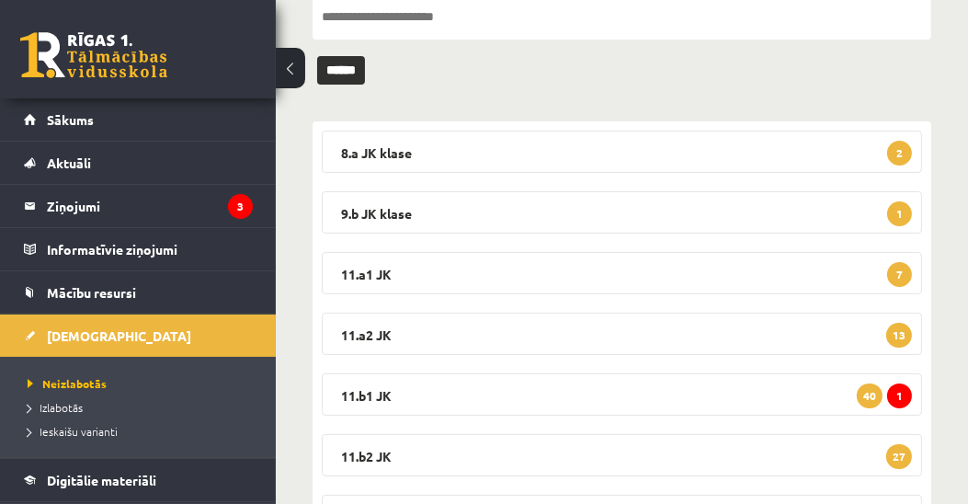
scroll to position [420, 0]
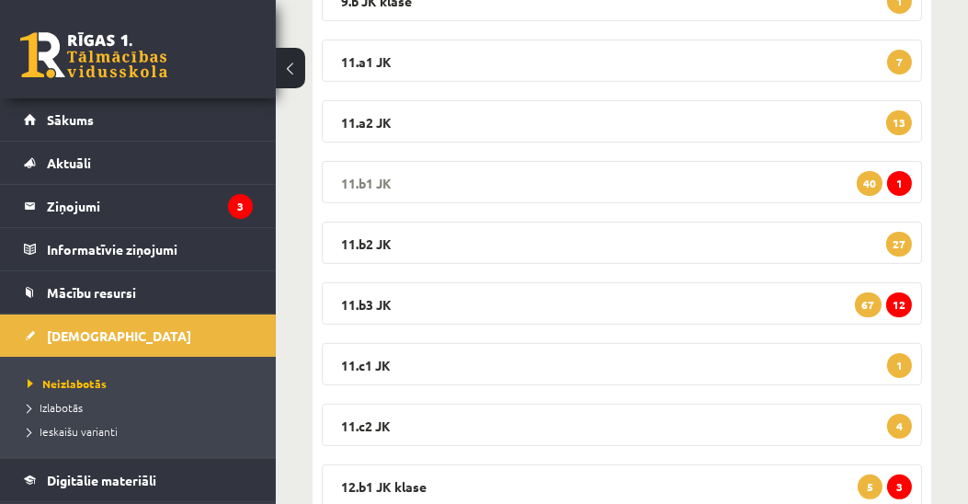
click at [359, 178] on legend "11.b1 JK 1 40" at bounding box center [622, 182] width 600 height 42
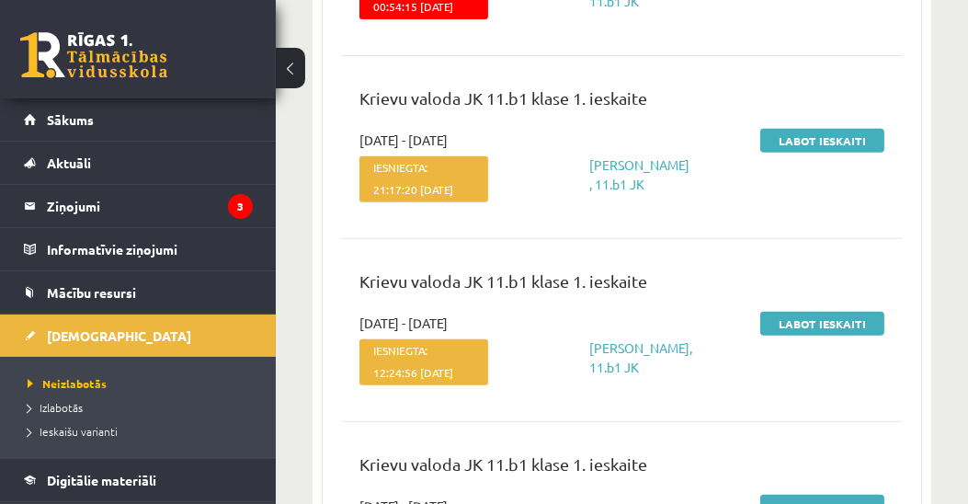
scroll to position [840, 0]
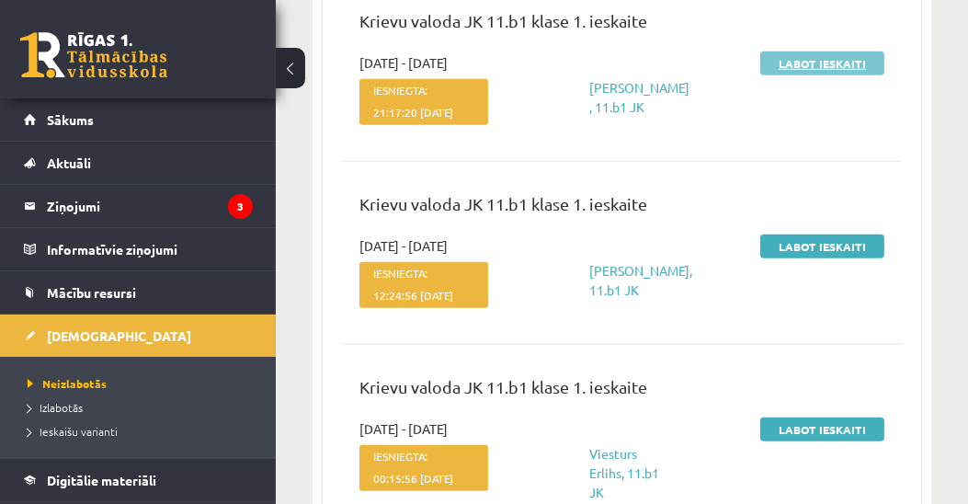
click at [829, 75] on link "Labot ieskaiti" at bounding box center [822, 63] width 124 height 24
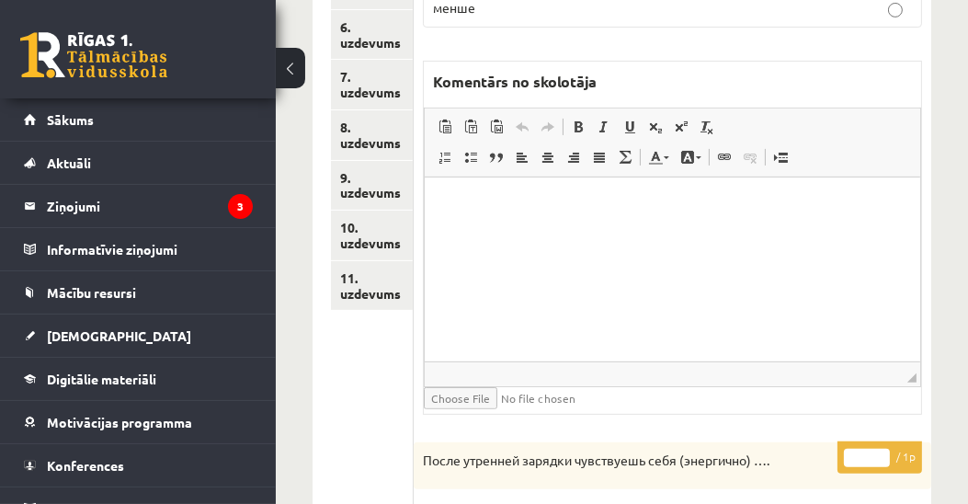
scroll to position [371, 0]
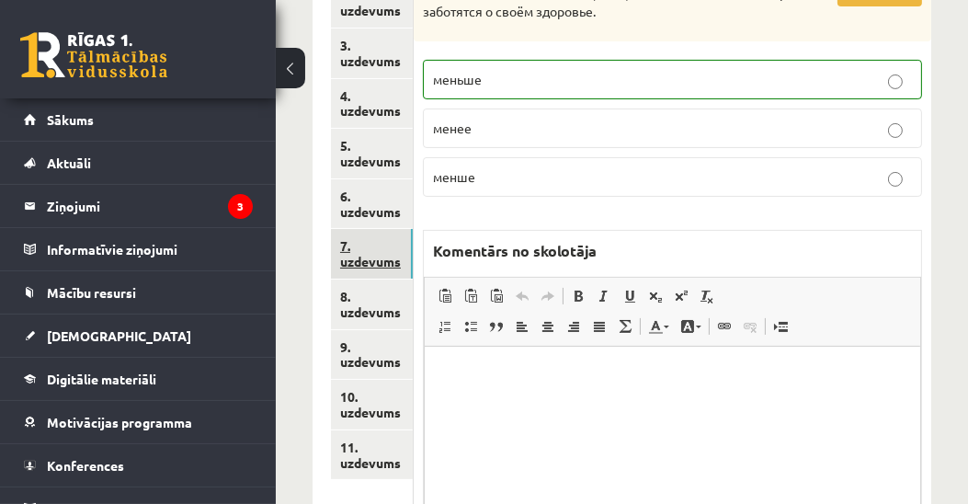
click at [381, 261] on link "7. uzdevums" at bounding box center [372, 254] width 82 height 50
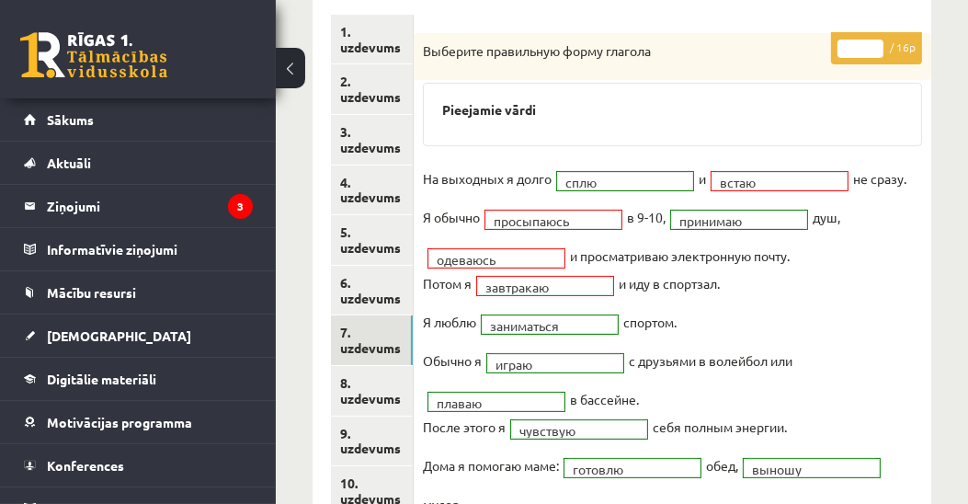
scroll to position [266, 0]
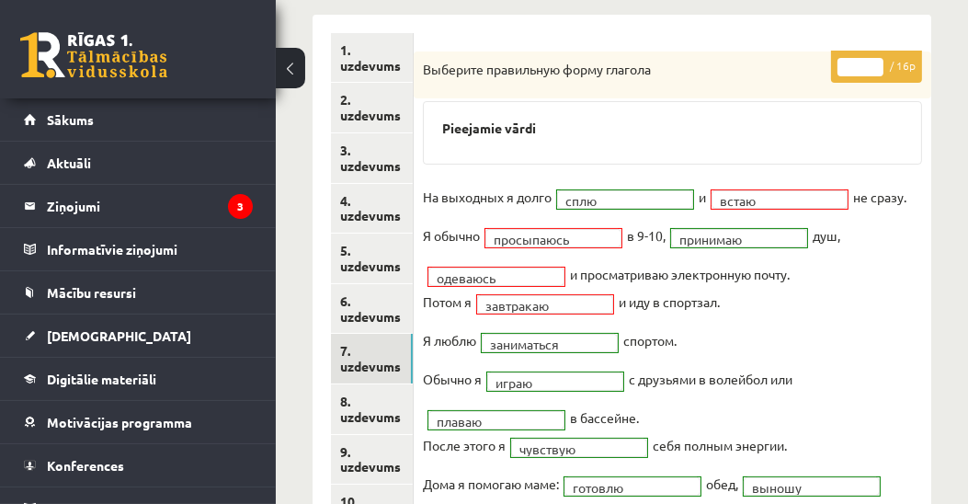
click at [878, 60] on input "**" at bounding box center [861, 67] width 46 height 18
type input "**"
click at [878, 60] on input "**" at bounding box center [861, 67] width 46 height 18
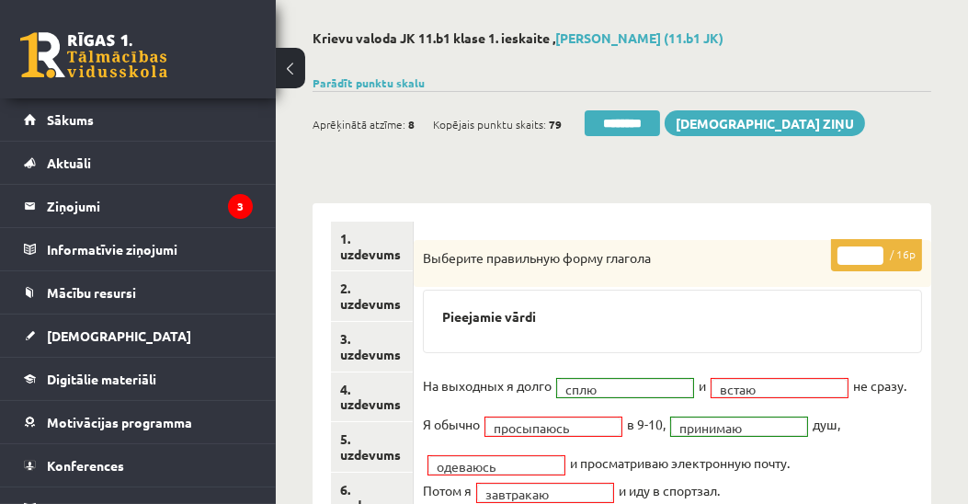
scroll to position [55, 0]
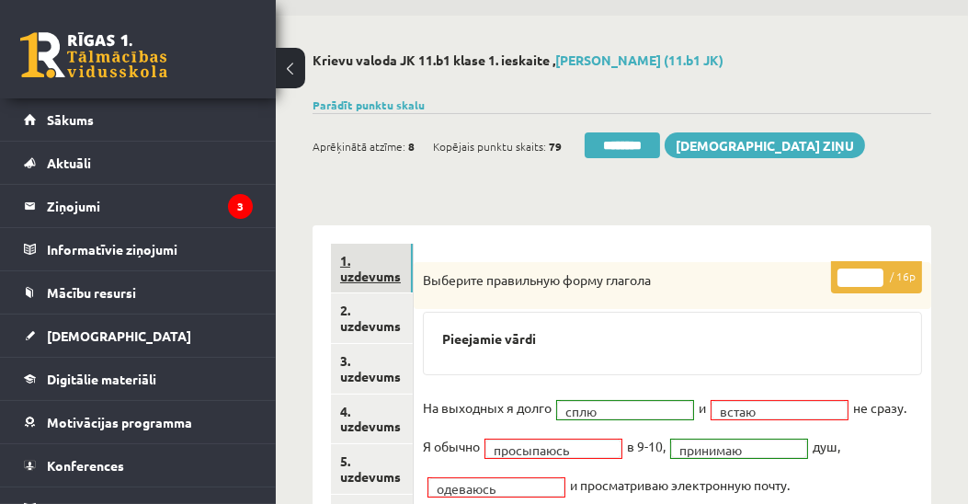
click at [355, 274] on link "1. uzdevums" at bounding box center [372, 269] width 82 height 50
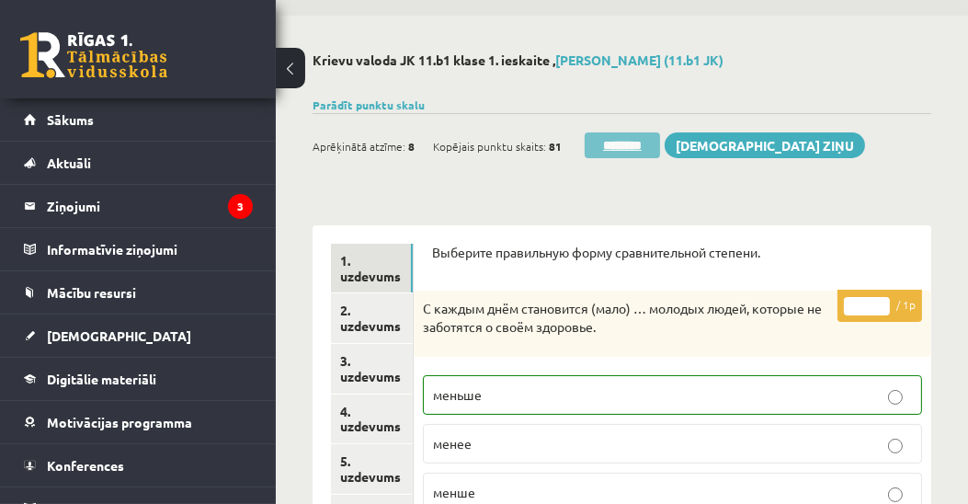
click at [643, 148] on input "********" at bounding box center [622, 145] width 75 height 26
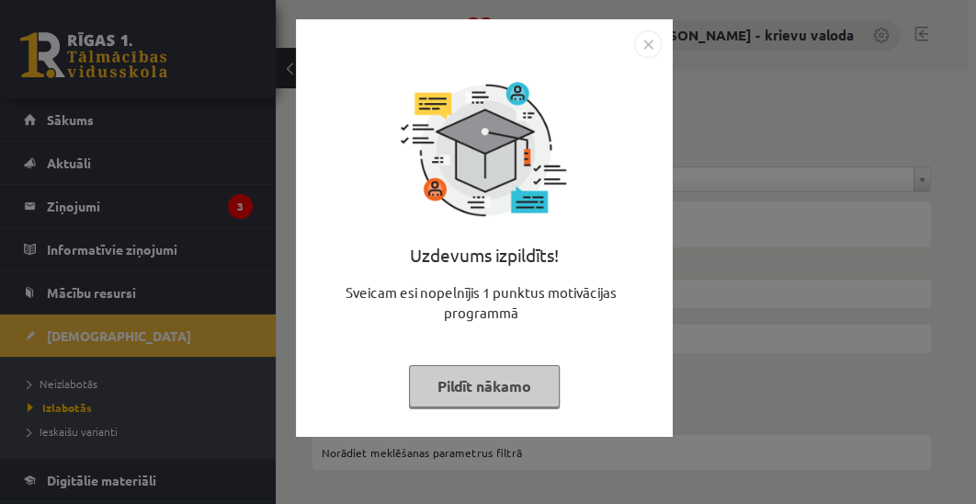
click at [518, 394] on button "Pildīt nākamo" at bounding box center [484, 386] width 151 height 42
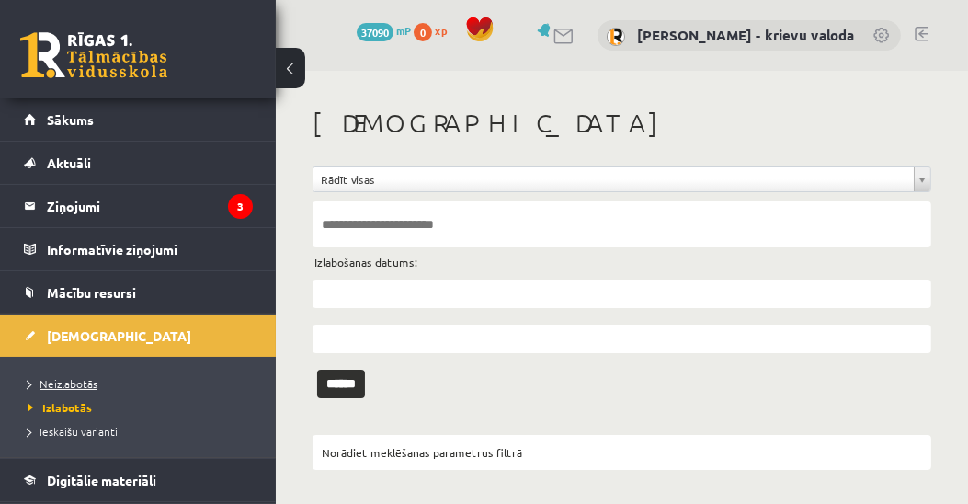
click at [77, 379] on span "Neizlabotās" at bounding box center [63, 383] width 70 height 15
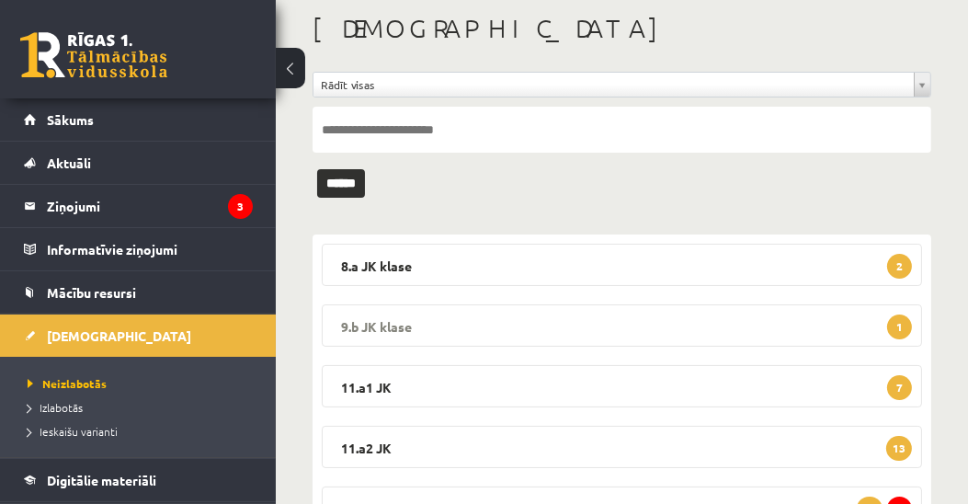
scroll to position [314, 0]
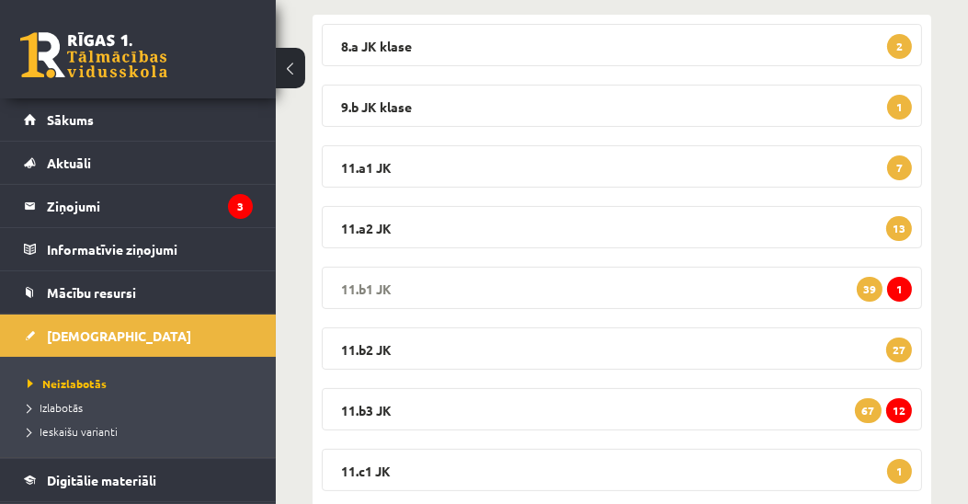
click at [385, 280] on legend "11.b1 JK 1 39" at bounding box center [622, 288] width 600 height 42
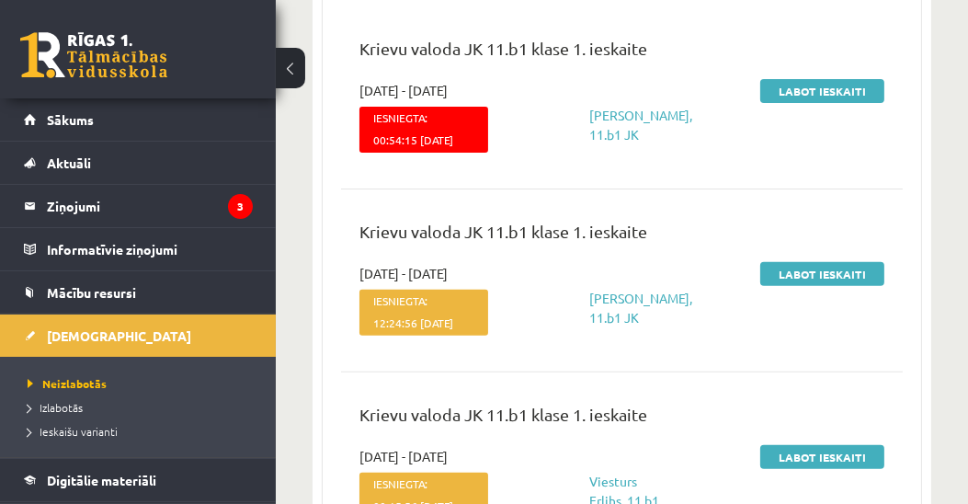
scroll to position [840, 0]
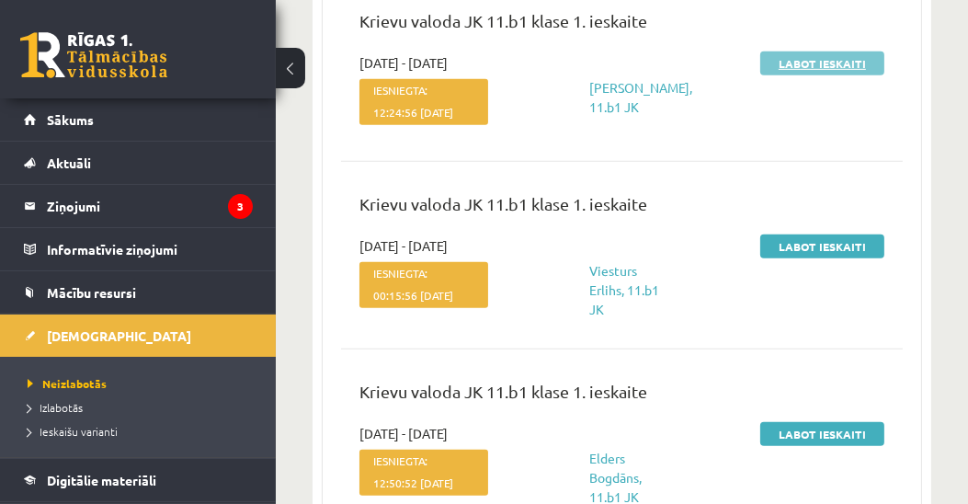
click at [818, 75] on link "Labot ieskaiti" at bounding box center [822, 63] width 124 height 24
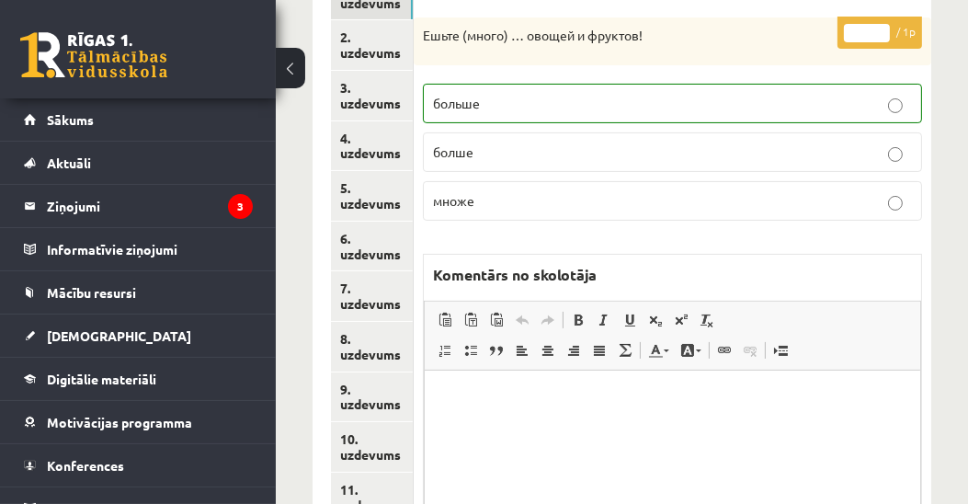
scroll to position [247, 0]
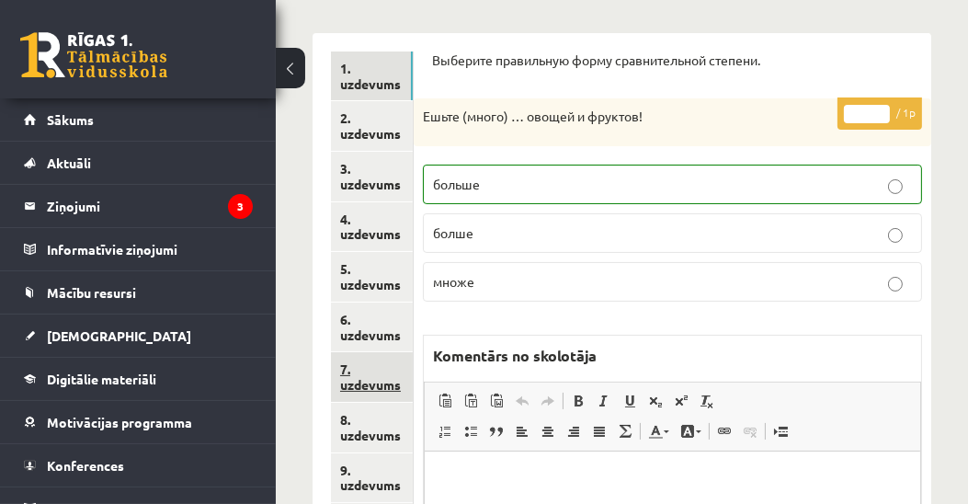
click at [379, 382] on link "7. uzdevums" at bounding box center [372, 377] width 82 height 50
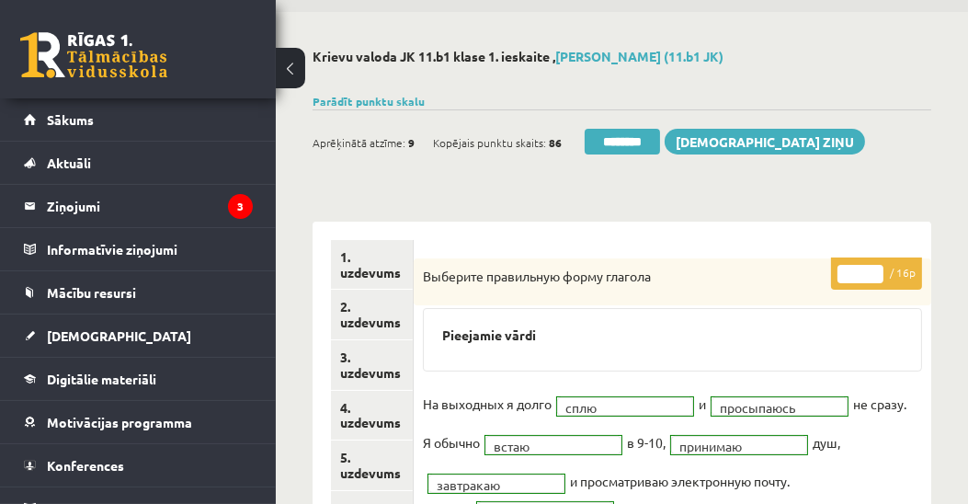
scroll to position [143, 0]
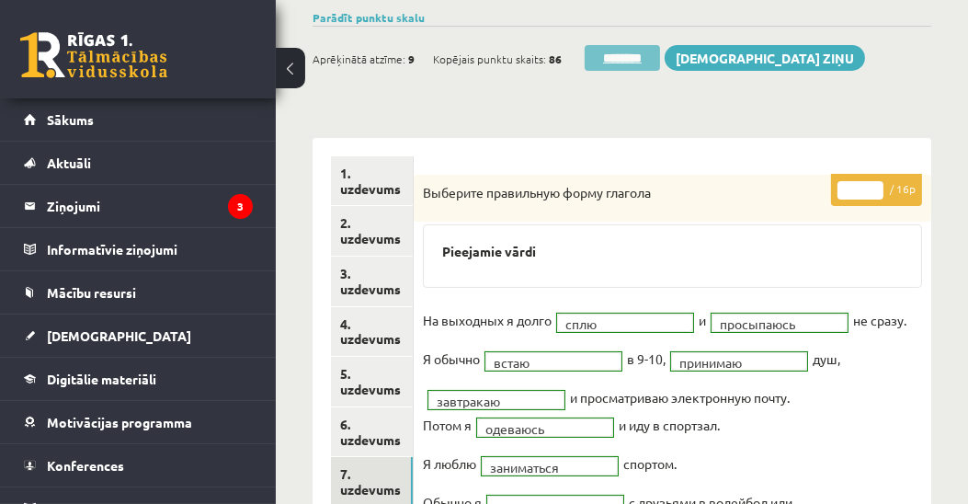
click at [631, 59] on input "********" at bounding box center [622, 58] width 75 height 26
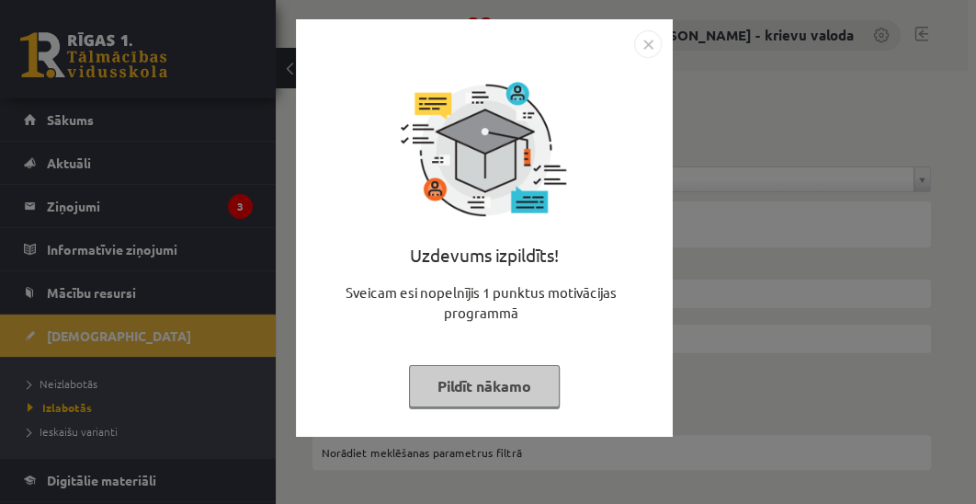
click at [483, 394] on button "Pildīt nākamo" at bounding box center [484, 386] width 151 height 42
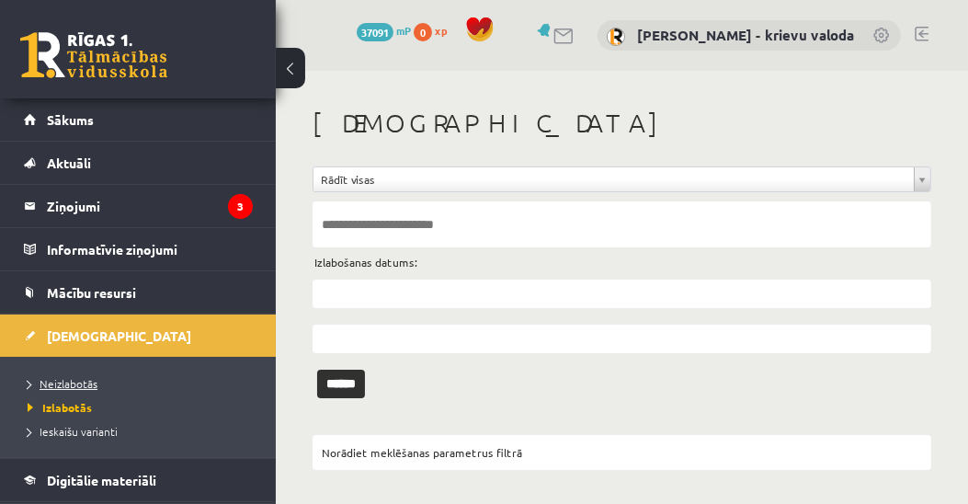
click at [78, 381] on span "Neizlabotās" at bounding box center [63, 383] width 70 height 15
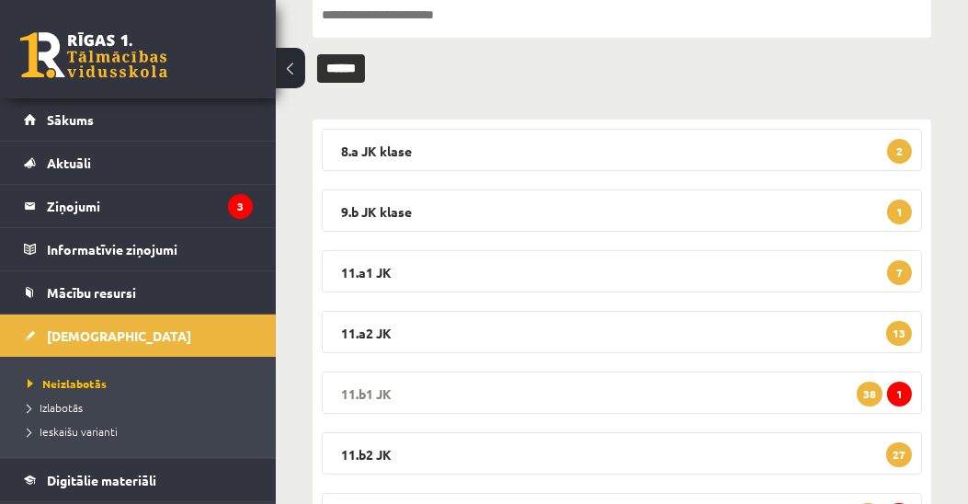
scroll to position [420, 0]
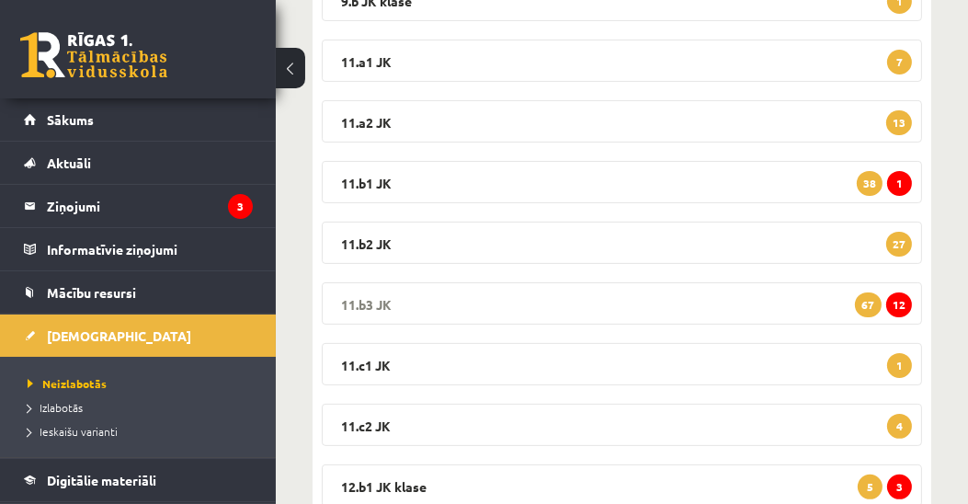
click at [375, 298] on legend "11.b3 JK 12 67" at bounding box center [622, 303] width 600 height 42
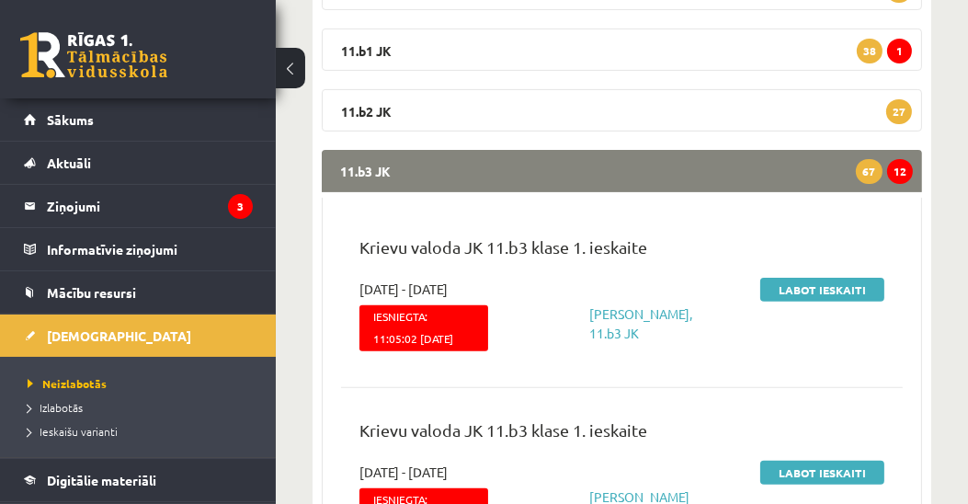
scroll to position [630, 0]
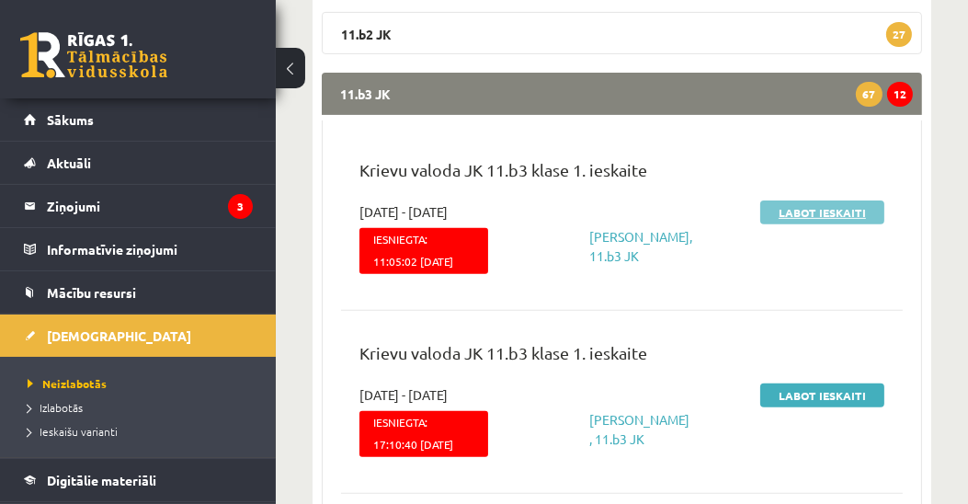
click at [831, 215] on link "Labot ieskaiti" at bounding box center [822, 212] width 124 height 24
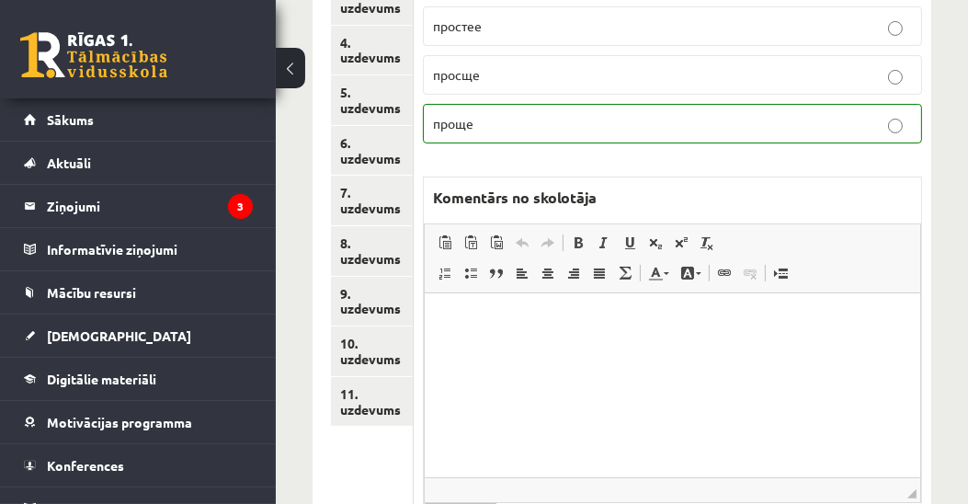
scroll to position [266, 0]
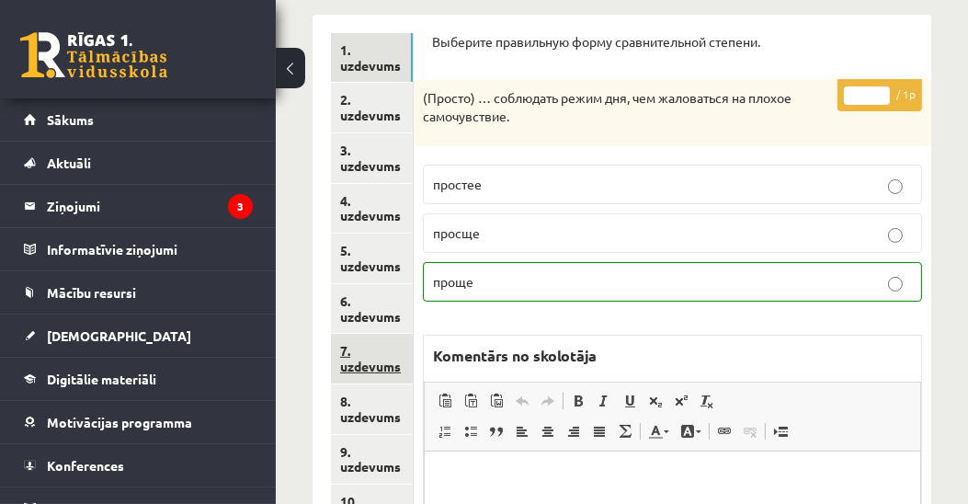
click at [377, 361] on link "7. uzdevums" at bounding box center [372, 359] width 82 height 50
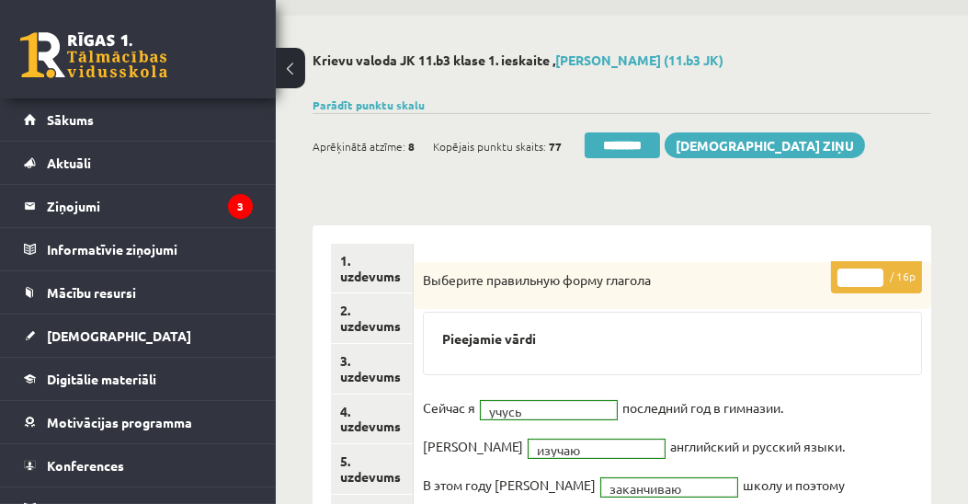
scroll to position [0, 0]
click at [637, 148] on input "********" at bounding box center [622, 145] width 75 height 26
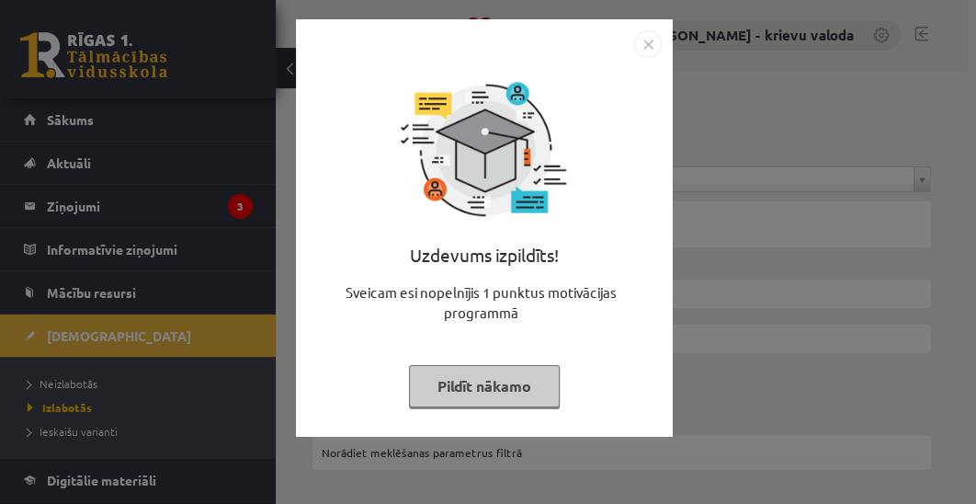
click at [525, 384] on button "Pildīt nākamo" at bounding box center [484, 386] width 151 height 42
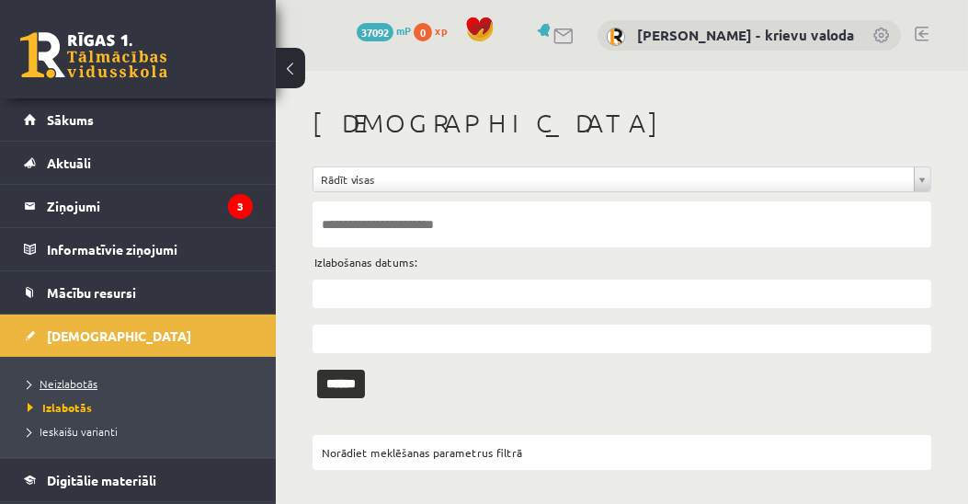
click at [71, 381] on span "Neizlabotās" at bounding box center [63, 383] width 70 height 15
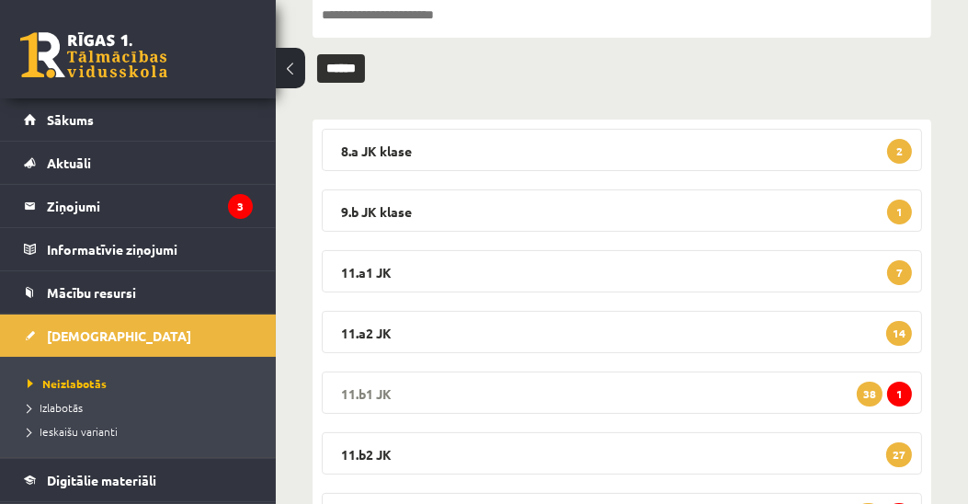
scroll to position [420, 0]
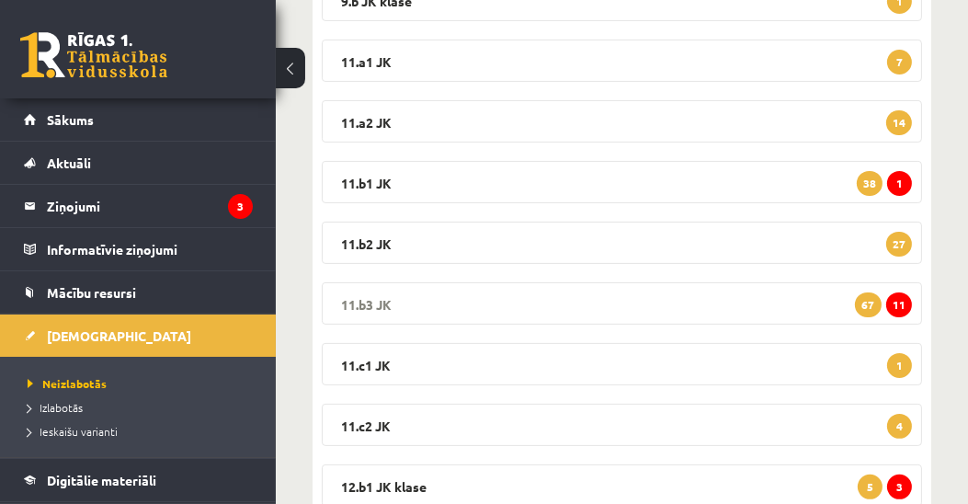
click at [372, 303] on legend "11.b3 JK 11 67" at bounding box center [622, 303] width 600 height 42
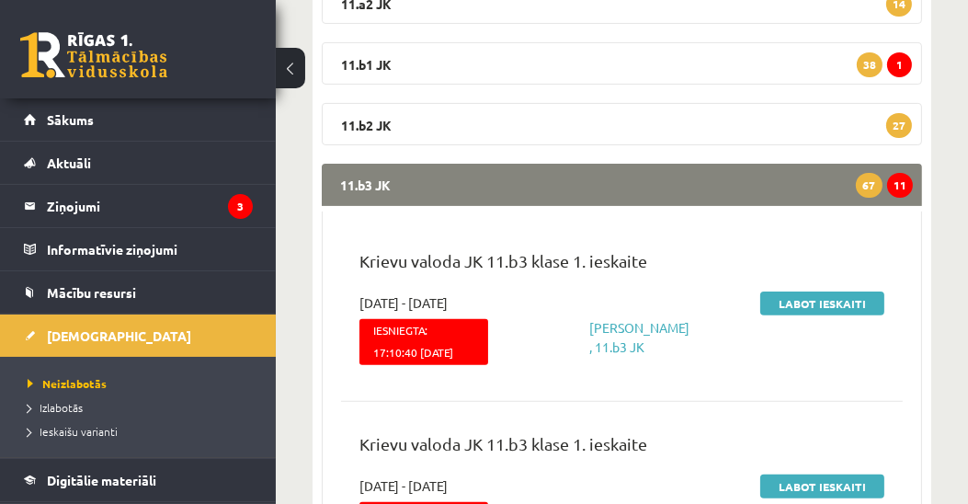
scroll to position [630, 0]
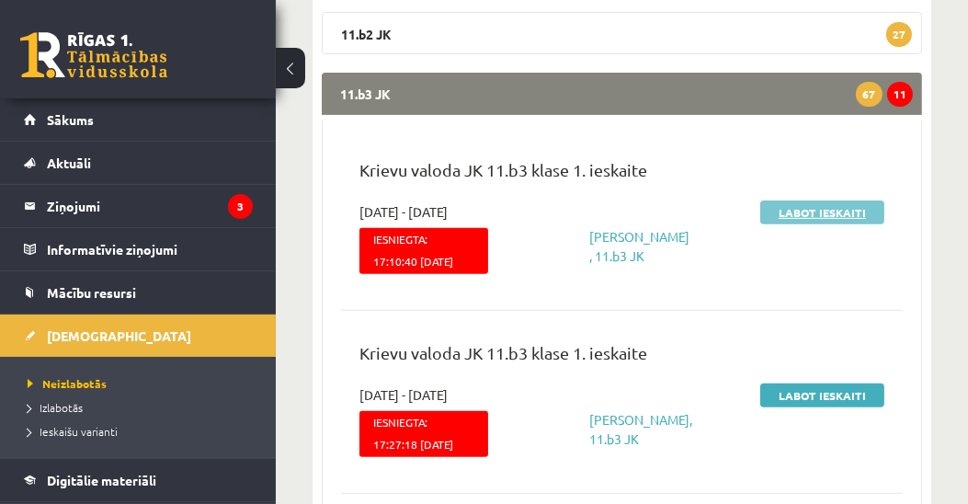
click at [805, 208] on link "Labot ieskaiti" at bounding box center [822, 212] width 124 height 24
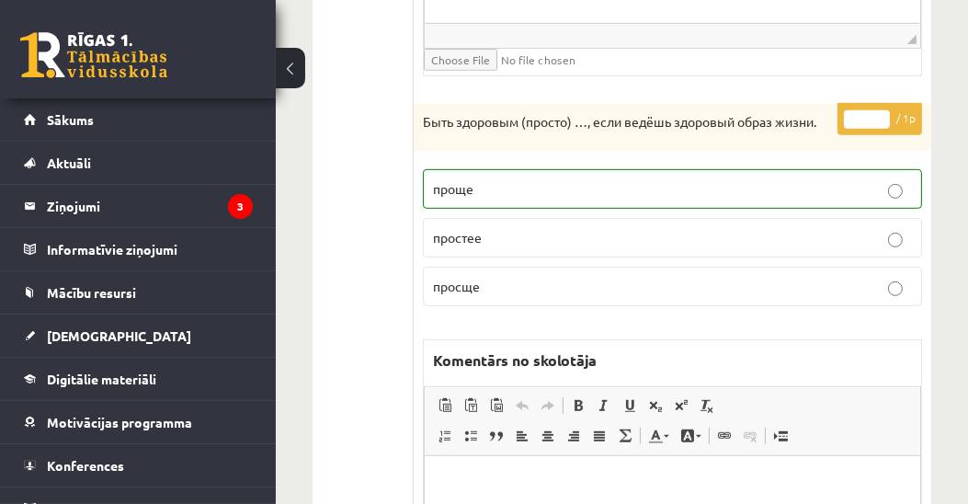
scroll to position [458, 0]
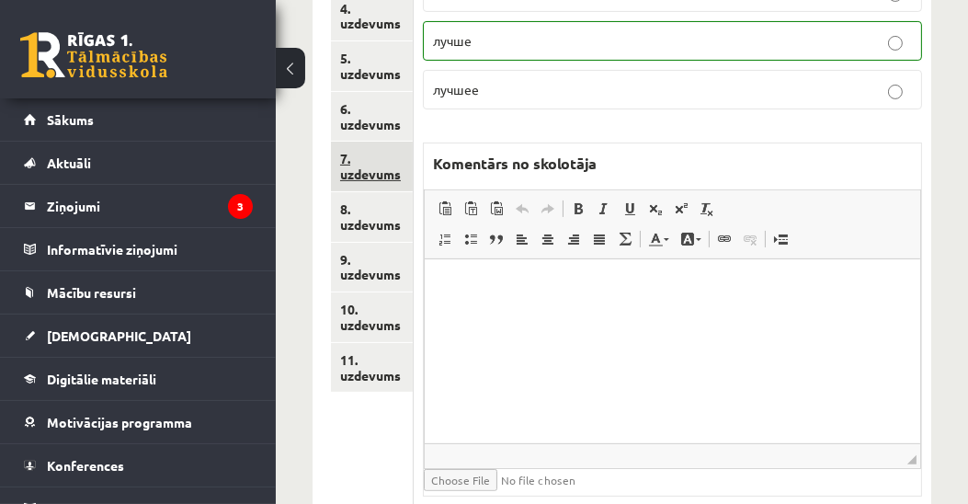
click at [368, 171] on link "7. uzdevums" at bounding box center [372, 167] width 82 height 50
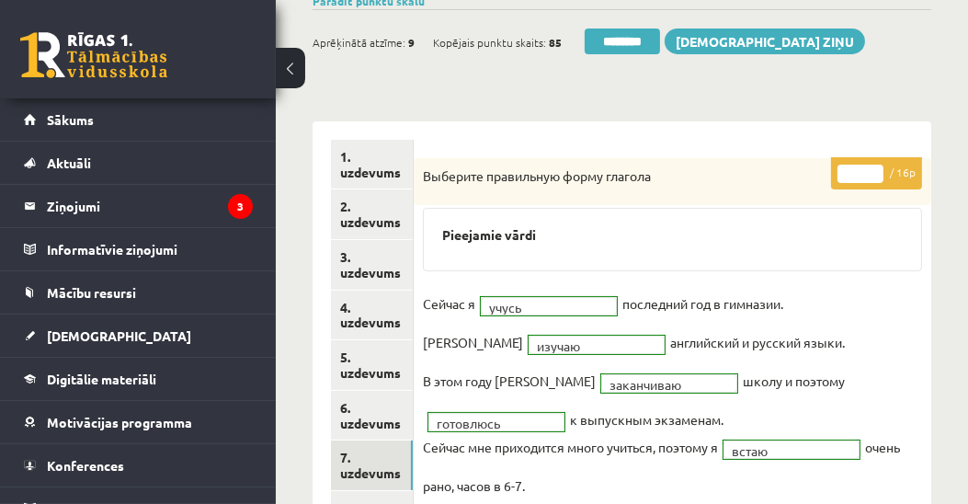
scroll to position [38, 0]
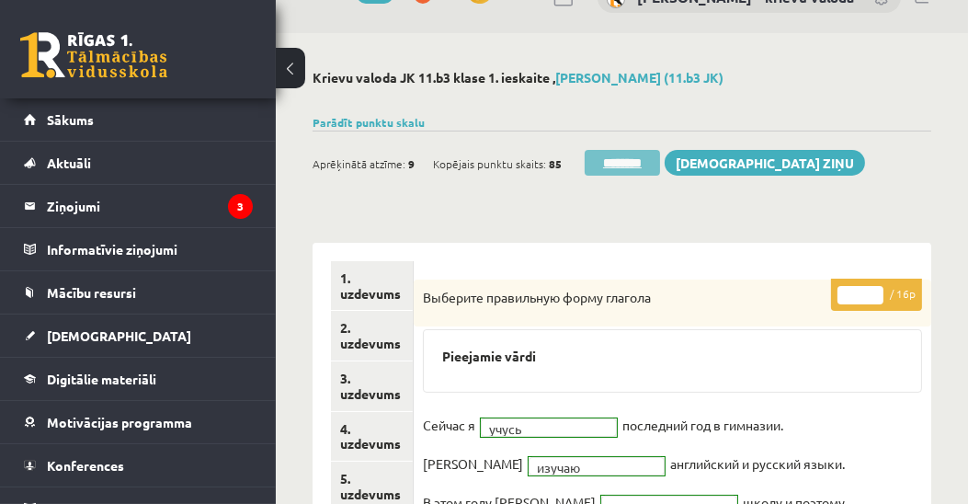
click at [624, 159] on input "********" at bounding box center [622, 163] width 75 height 26
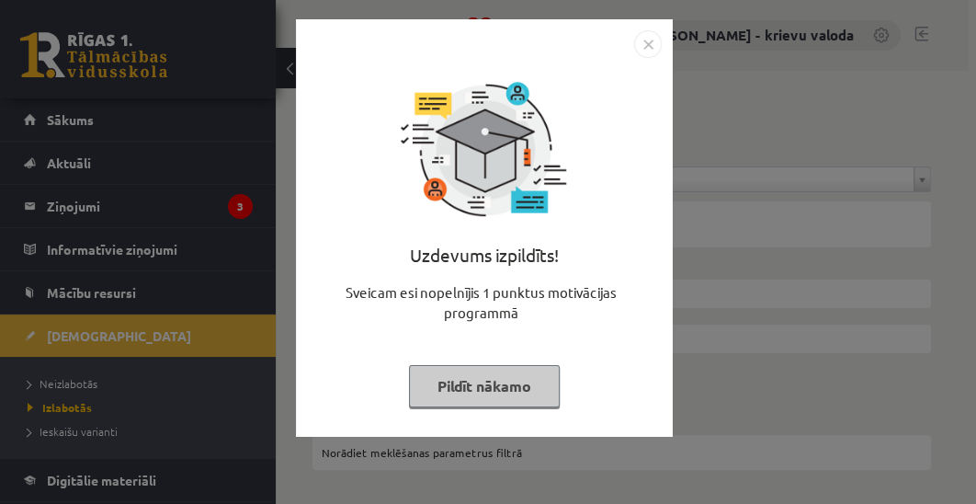
click at [512, 394] on button "Pildīt nākamo" at bounding box center [484, 386] width 151 height 42
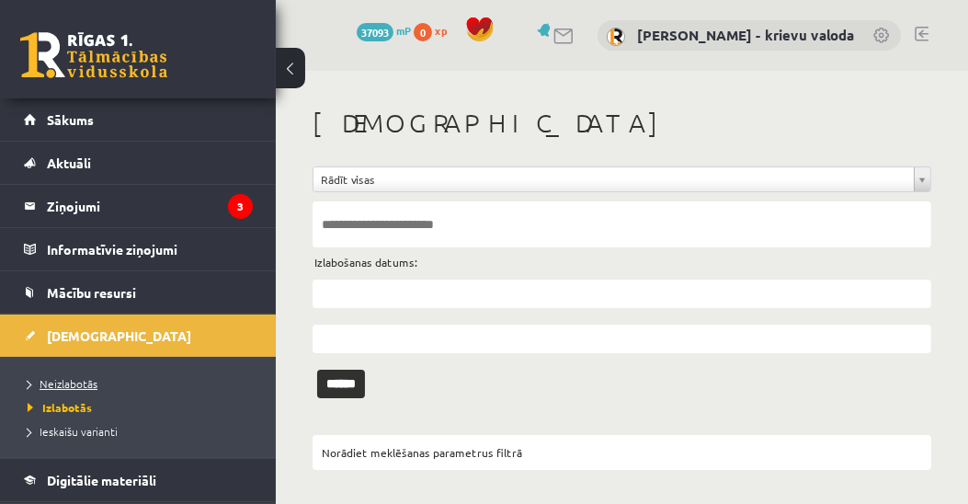
click at [55, 376] on span "Neizlabotās" at bounding box center [63, 383] width 70 height 15
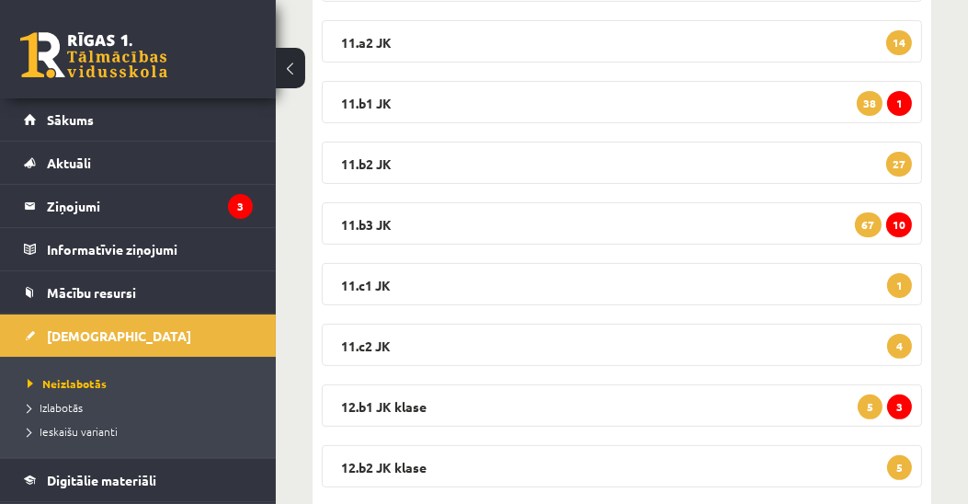
scroll to position [525, 0]
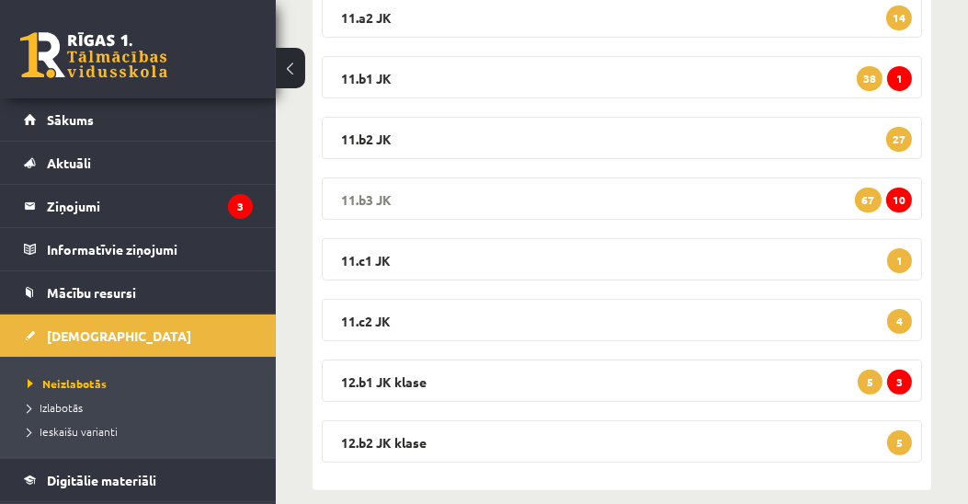
click at [374, 185] on legend "11.b3 JK 10 67" at bounding box center [622, 198] width 600 height 42
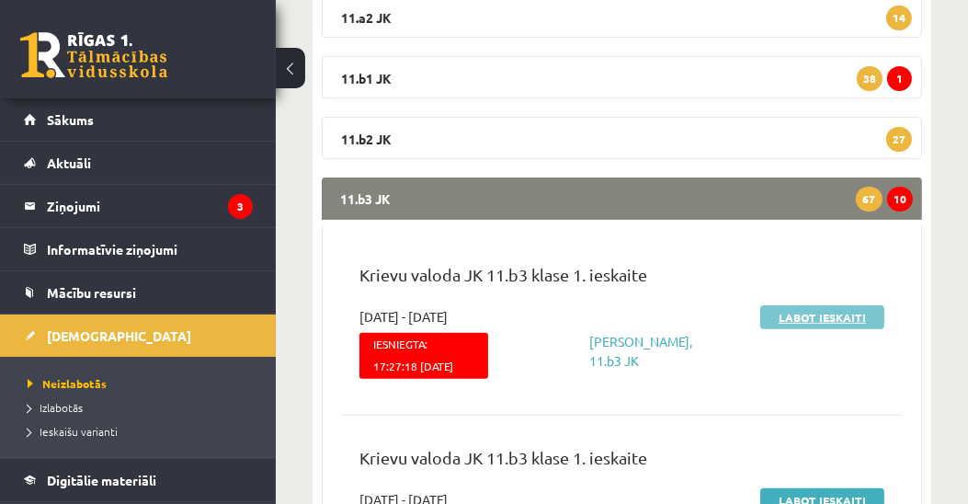
click at [830, 316] on link "Labot ieskaiti" at bounding box center [822, 317] width 124 height 24
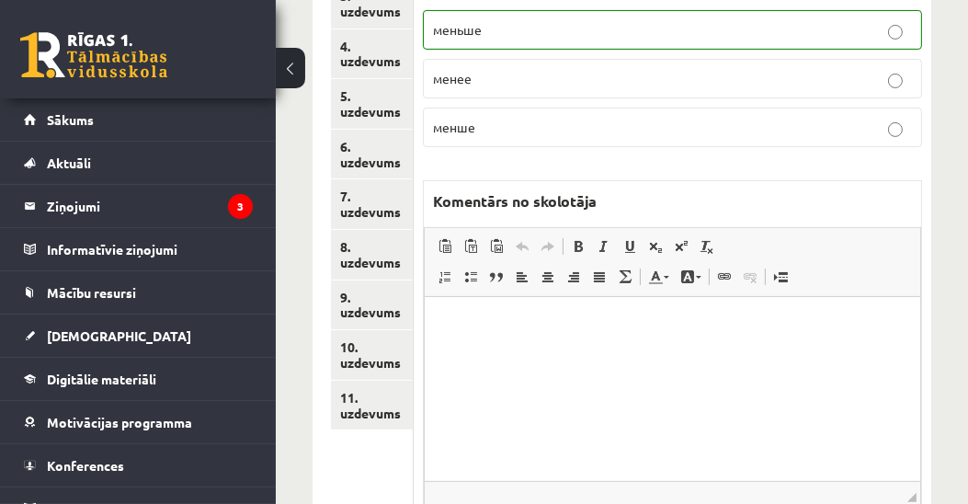
scroll to position [371, 0]
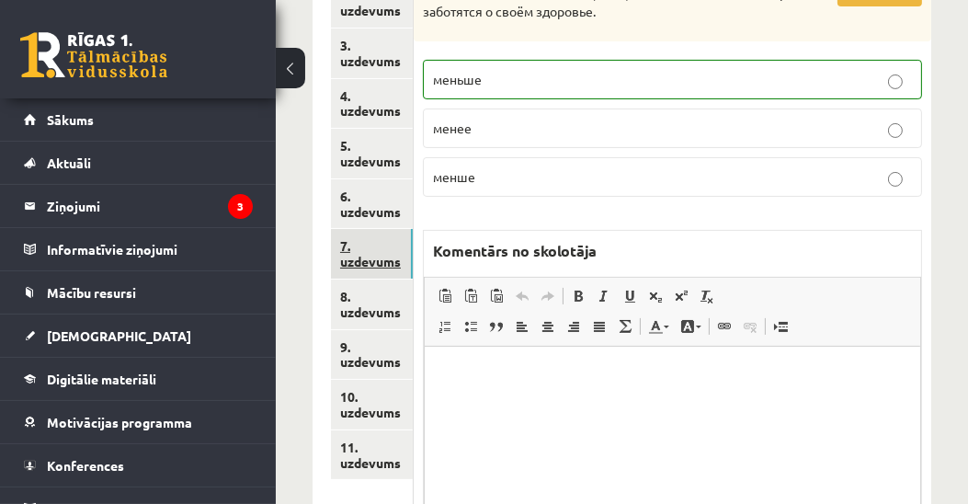
click at [387, 262] on link "7. uzdevums" at bounding box center [372, 254] width 82 height 50
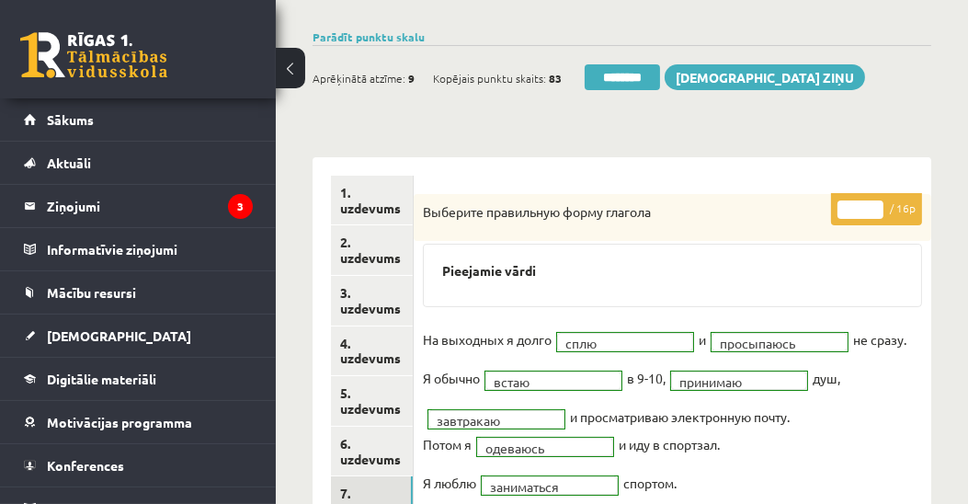
scroll to position [55, 0]
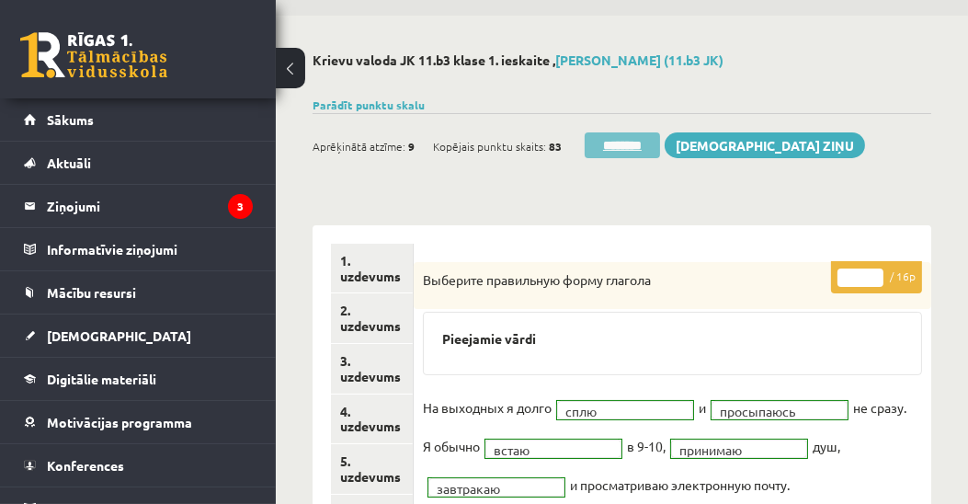
click at [630, 140] on input "********" at bounding box center [622, 145] width 75 height 26
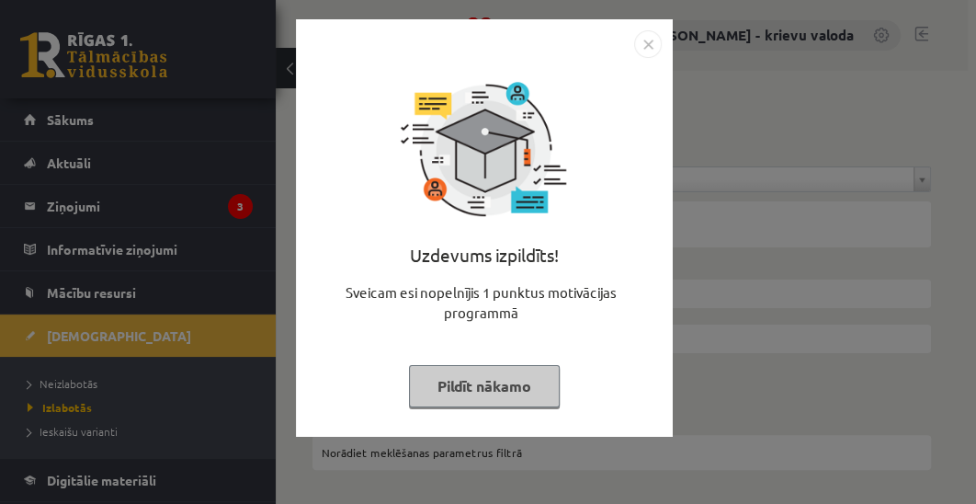
click at [493, 392] on button "Pildīt nākamo" at bounding box center [484, 386] width 151 height 42
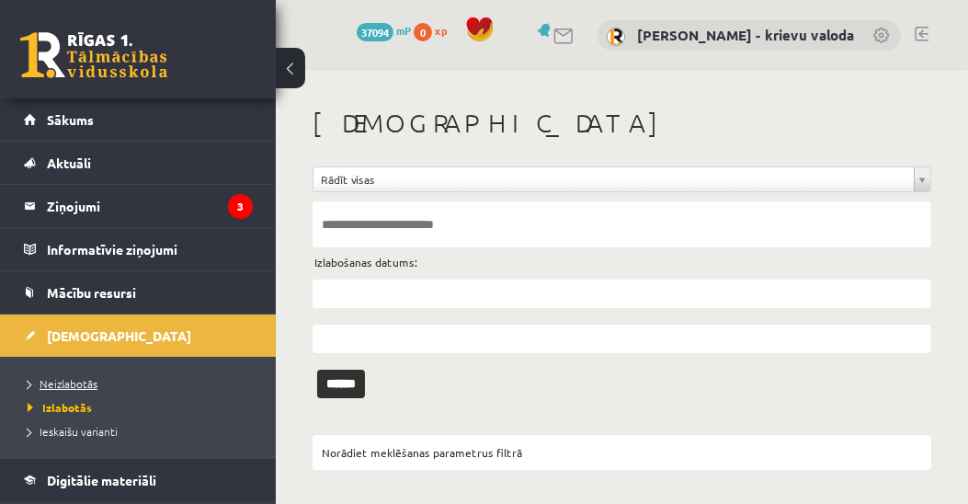
click at [74, 383] on span "Neizlabotās" at bounding box center [63, 383] width 70 height 15
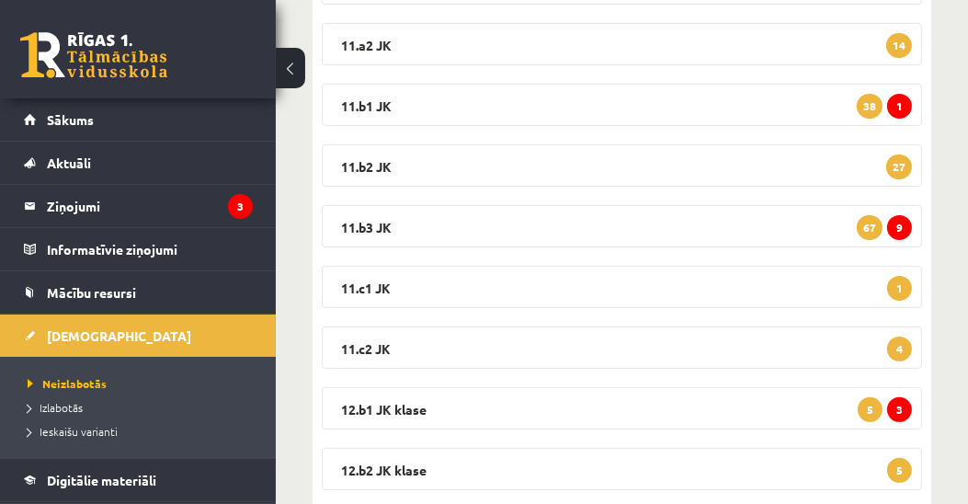
scroll to position [525, 0]
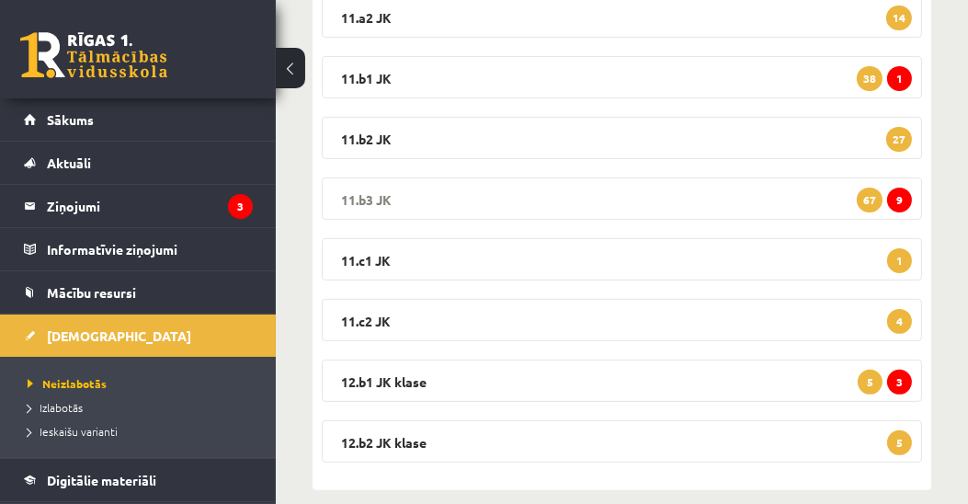
click at [382, 200] on legend "11.b3 JK 9 67" at bounding box center [622, 198] width 600 height 42
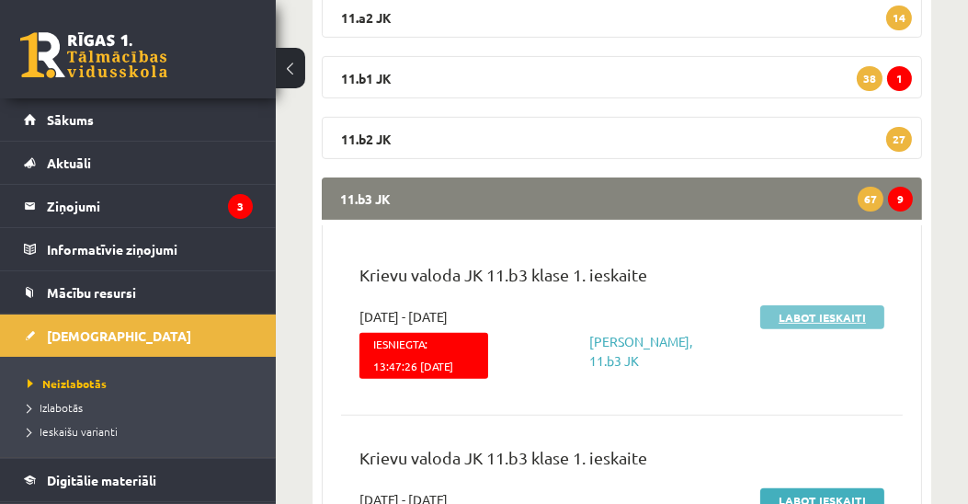
click at [785, 311] on link "Labot ieskaiti" at bounding box center [822, 317] width 124 height 24
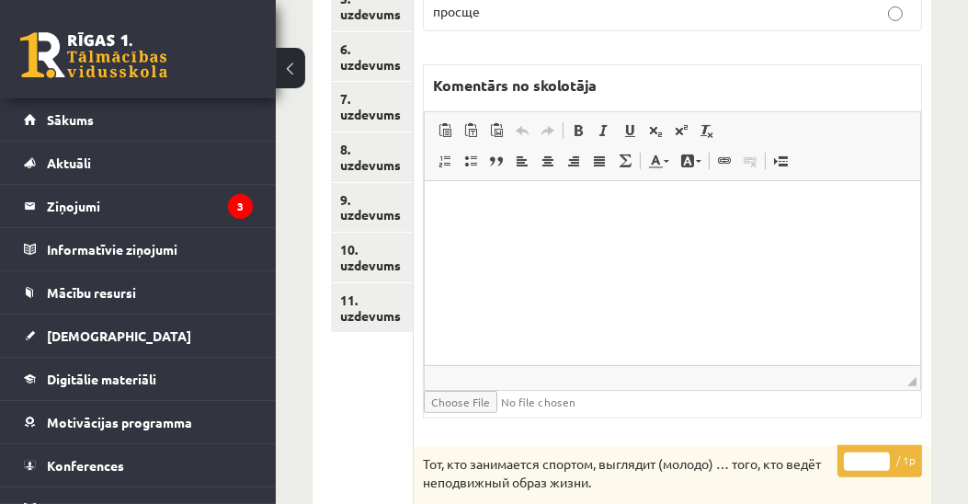
scroll to position [475, 0]
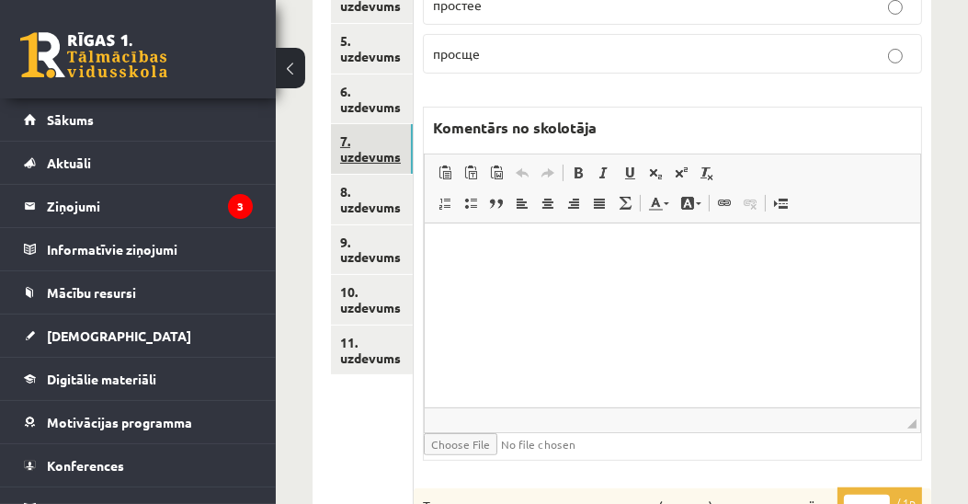
click at [370, 158] on link "7. uzdevums" at bounding box center [372, 149] width 82 height 50
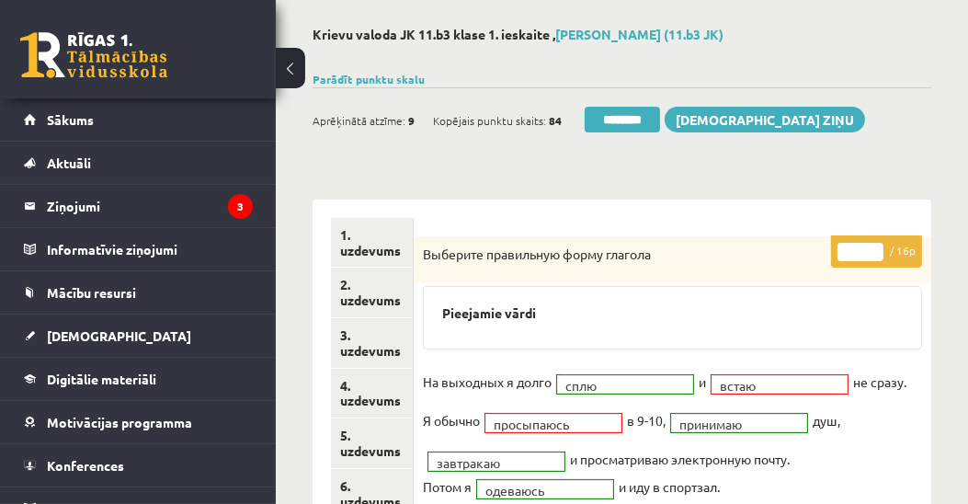
scroll to position [160, 0]
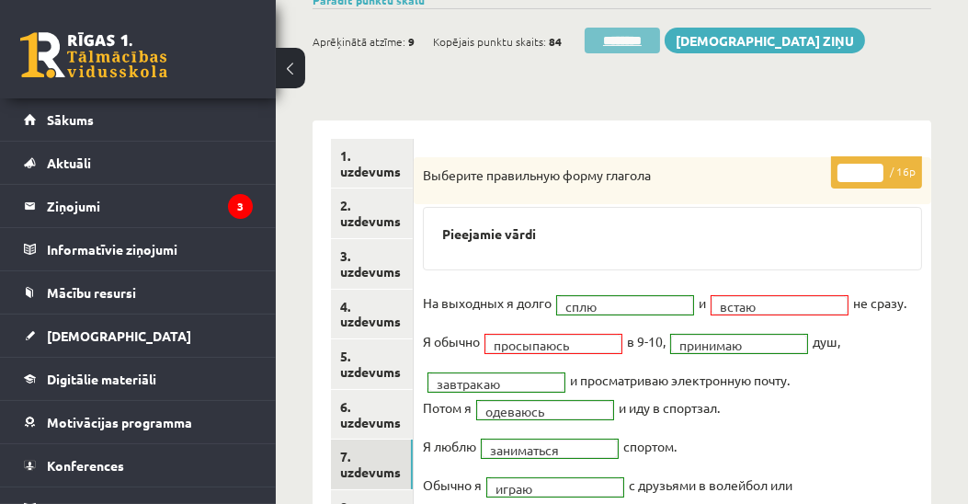
click at [631, 37] on input "********" at bounding box center [622, 41] width 75 height 26
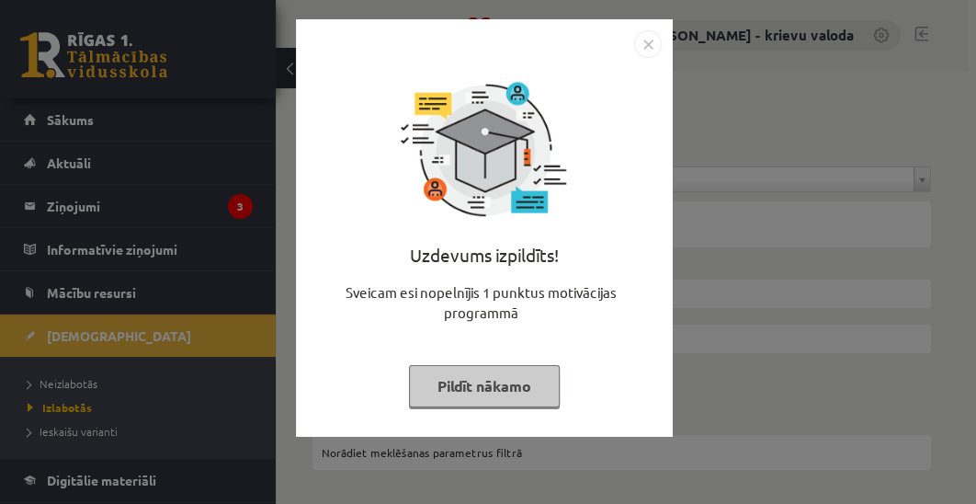
click at [530, 389] on button "Pildīt nākamo" at bounding box center [484, 386] width 151 height 42
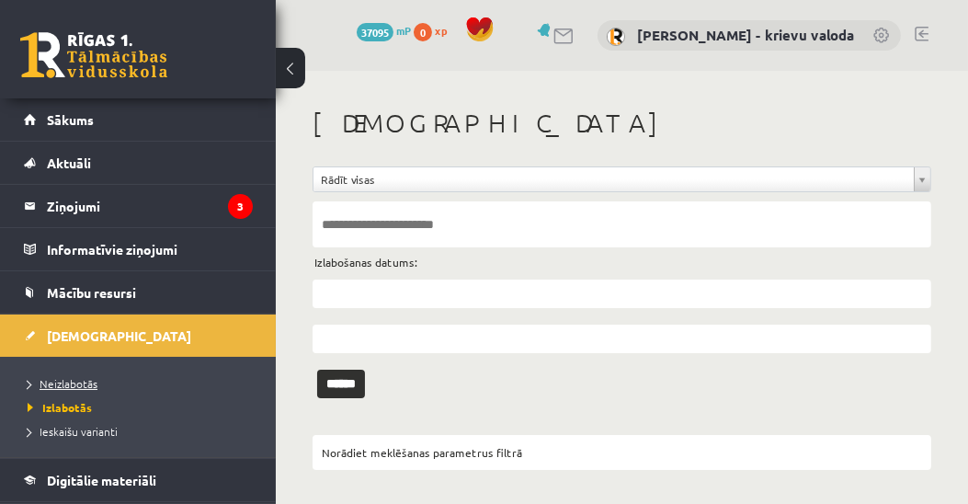
click at [55, 379] on span "Neizlabotās" at bounding box center [63, 383] width 70 height 15
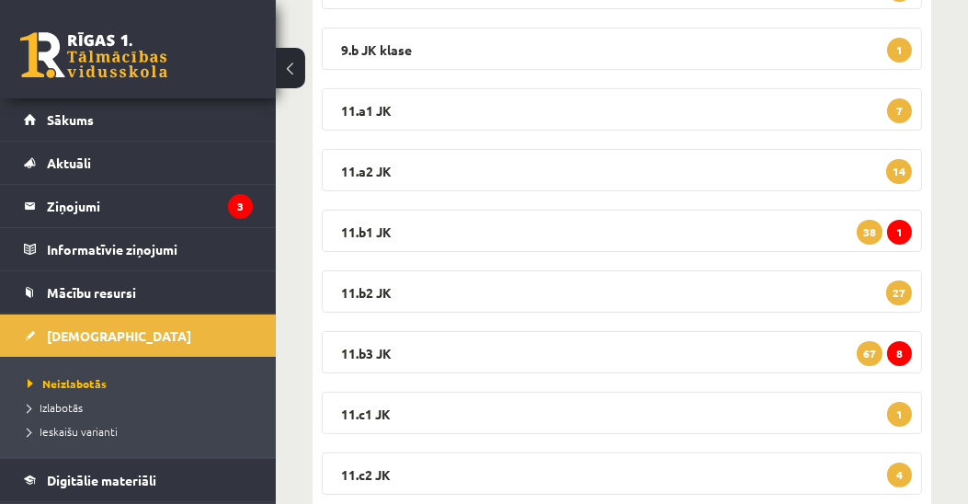
scroll to position [525, 0]
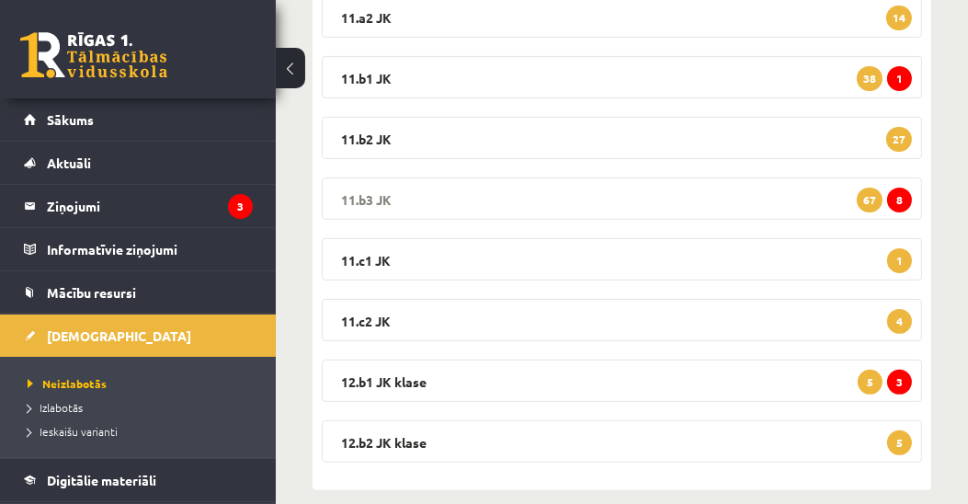
click at [355, 188] on legend "11.b3 JK 8 67" at bounding box center [622, 198] width 600 height 42
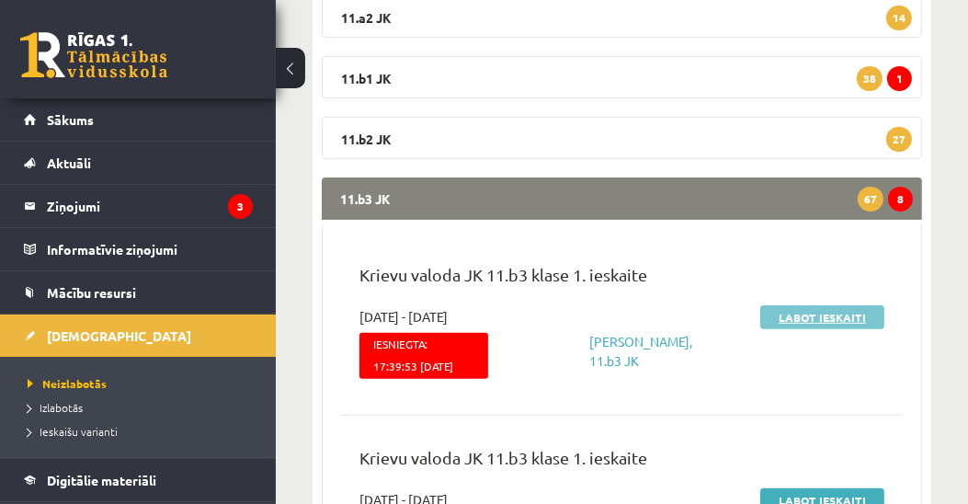
click at [804, 314] on link "Labot ieskaiti" at bounding box center [822, 317] width 124 height 24
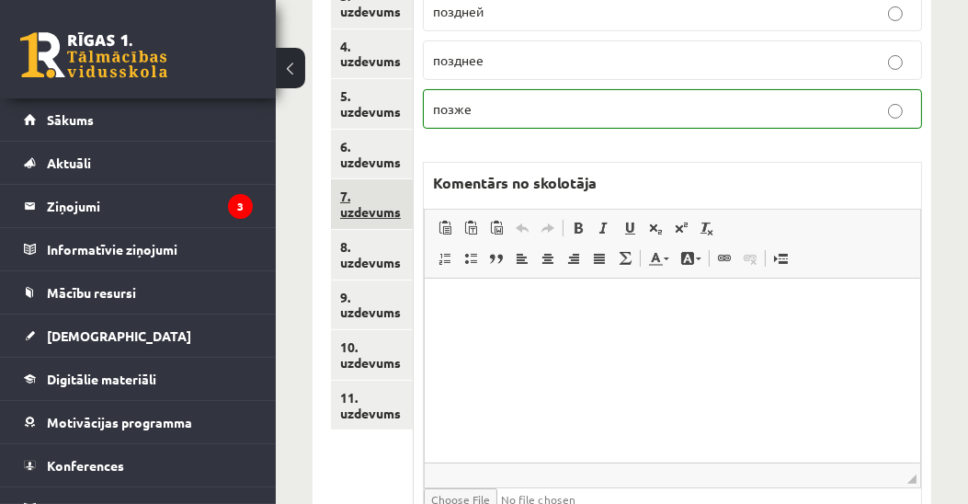
click at [347, 206] on link "7. uzdevums" at bounding box center [372, 204] width 82 height 50
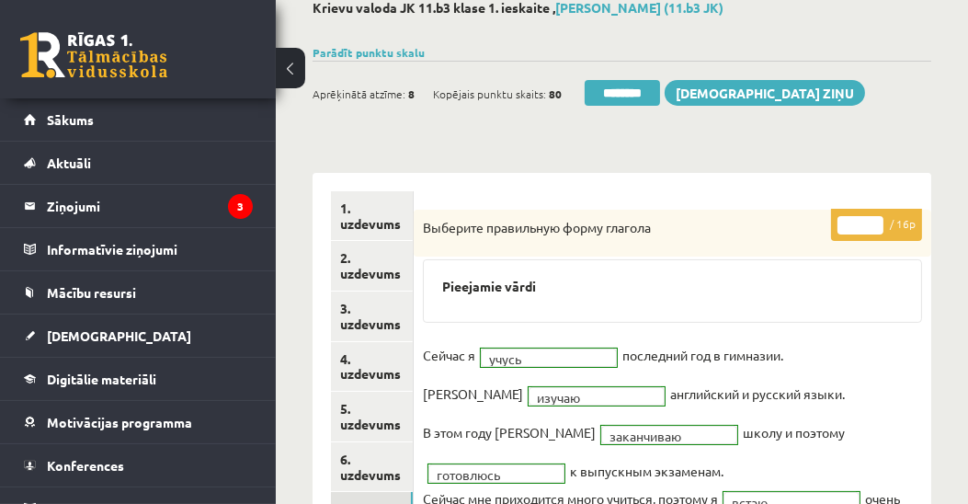
scroll to position [105, 0]
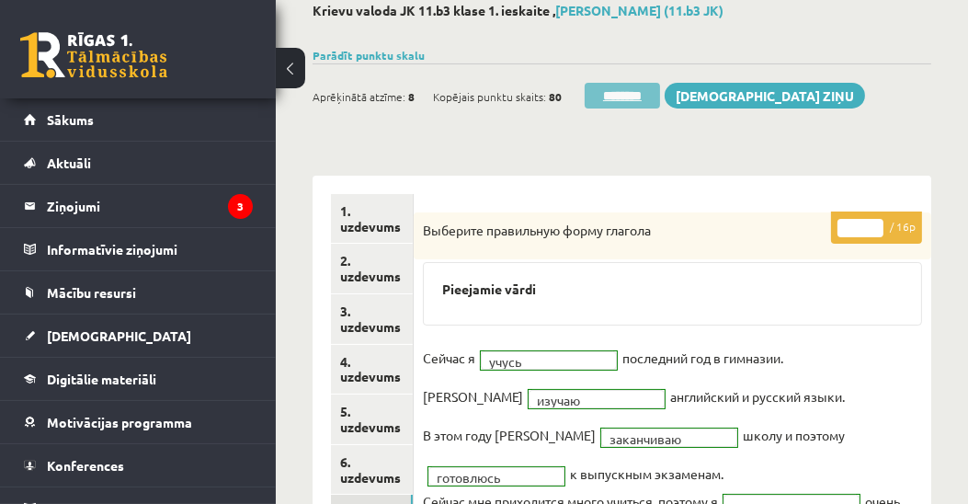
click at [643, 100] on input "********" at bounding box center [622, 96] width 75 height 26
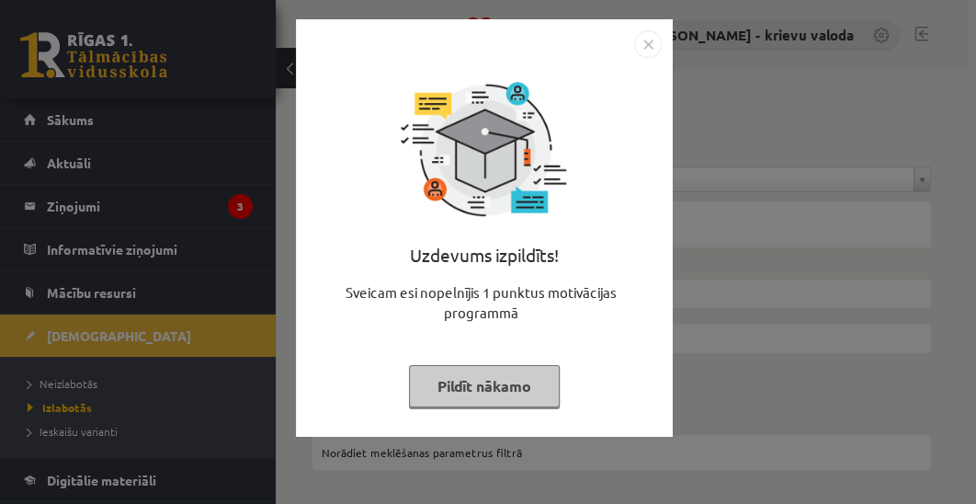
click at [496, 390] on button "Pildīt nākamo" at bounding box center [484, 386] width 151 height 42
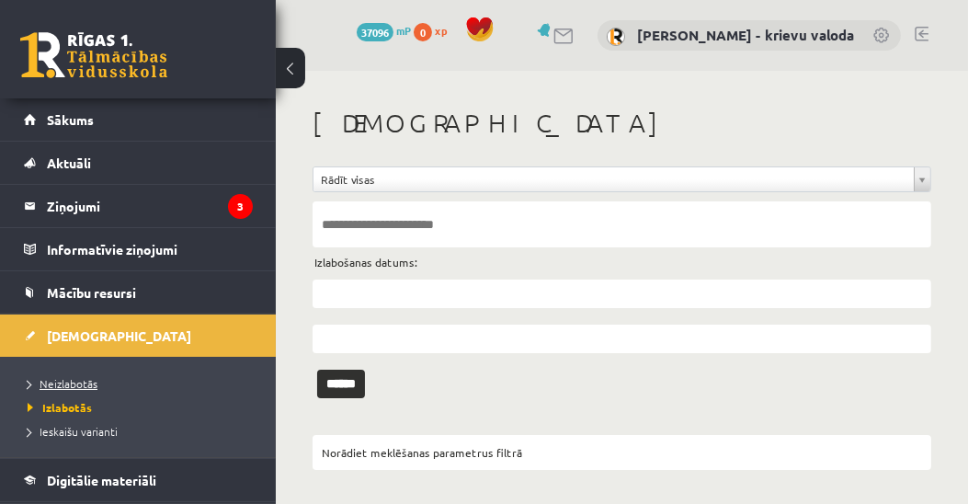
click at [86, 381] on span "Neizlabotās" at bounding box center [63, 383] width 70 height 15
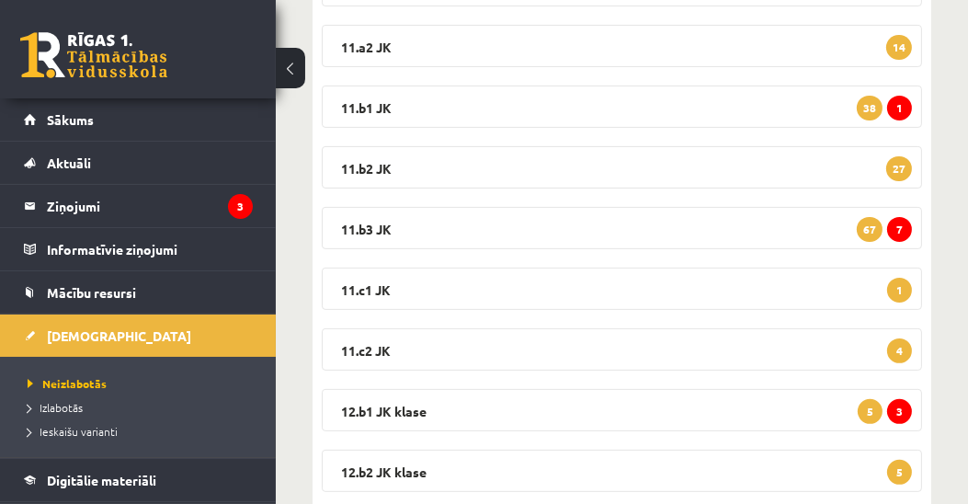
scroll to position [525, 0]
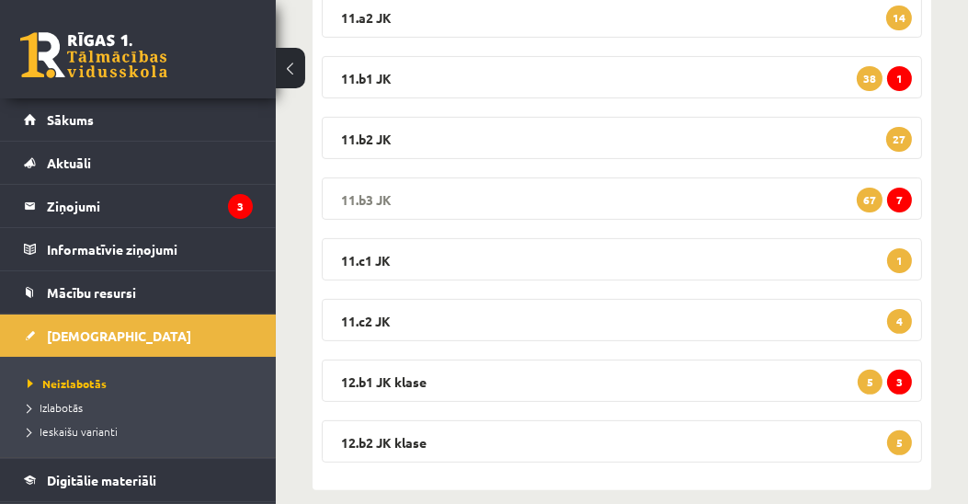
click at [359, 193] on legend "11.b3 JK 7 67" at bounding box center [622, 198] width 600 height 42
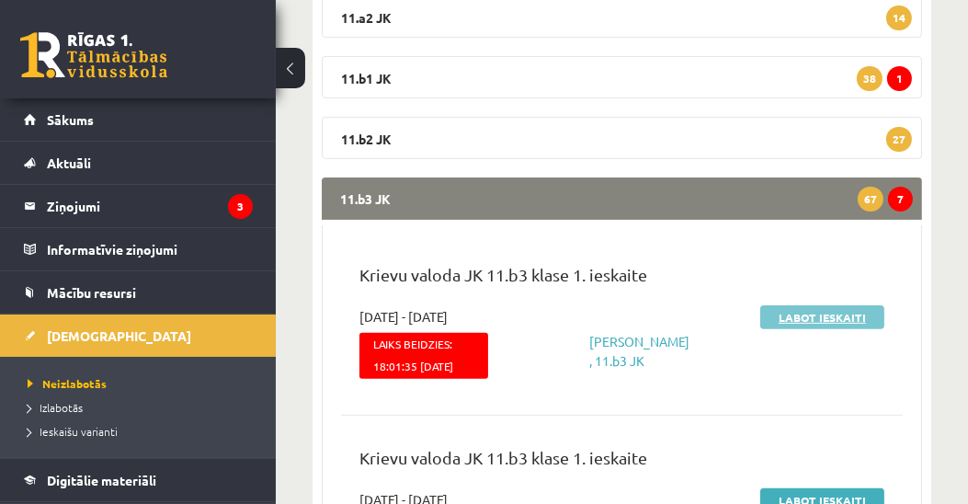
click at [802, 317] on link "Labot ieskaiti" at bounding box center [822, 317] width 124 height 24
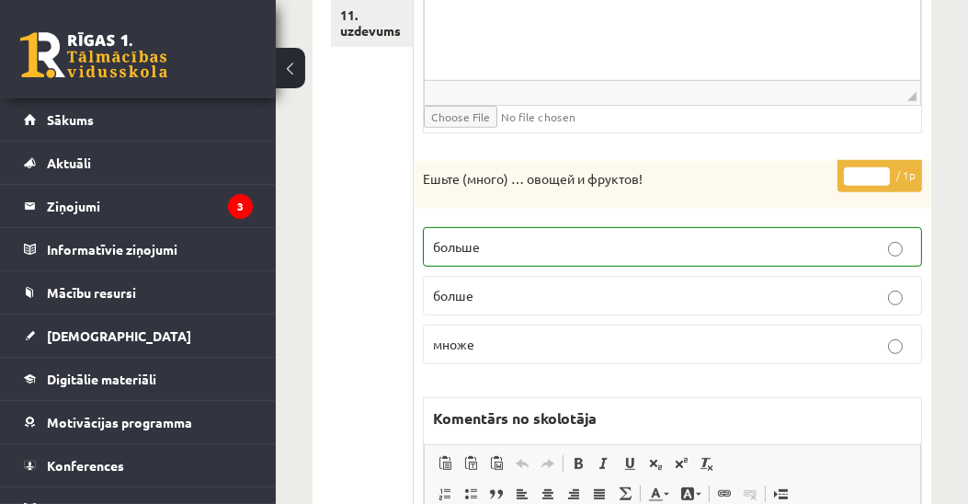
scroll to position [581, 0]
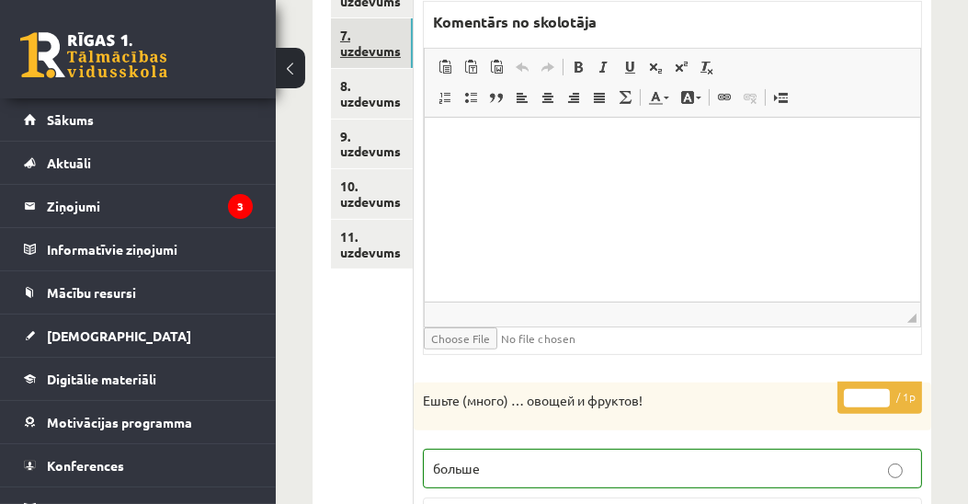
click at [370, 55] on link "7. uzdevums" at bounding box center [372, 43] width 82 height 50
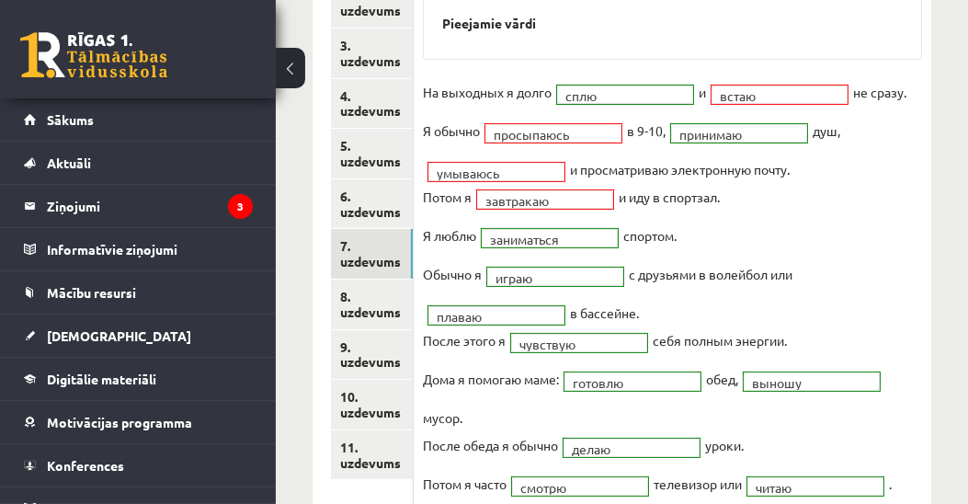
scroll to position [266, 0]
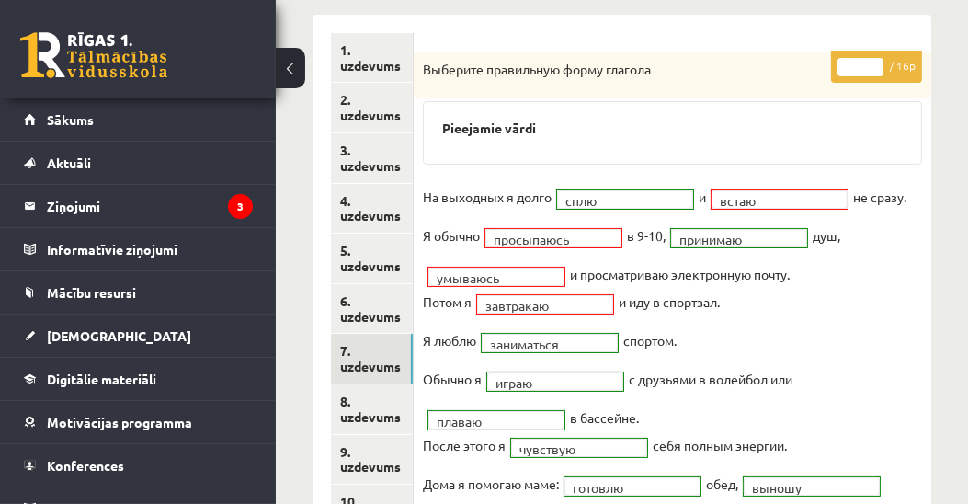
type input "**"
click at [877, 60] on input "**" at bounding box center [861, 67] width 46 height 18
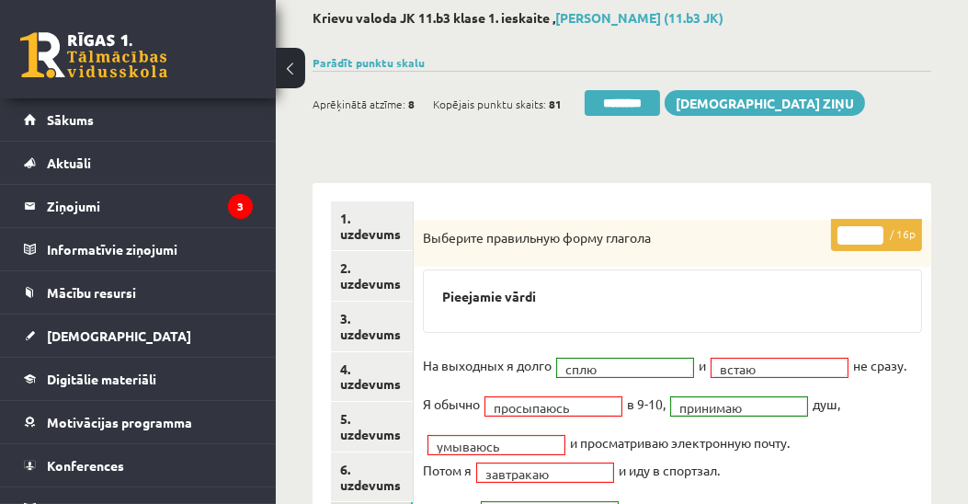
scroll to position [55, 0]
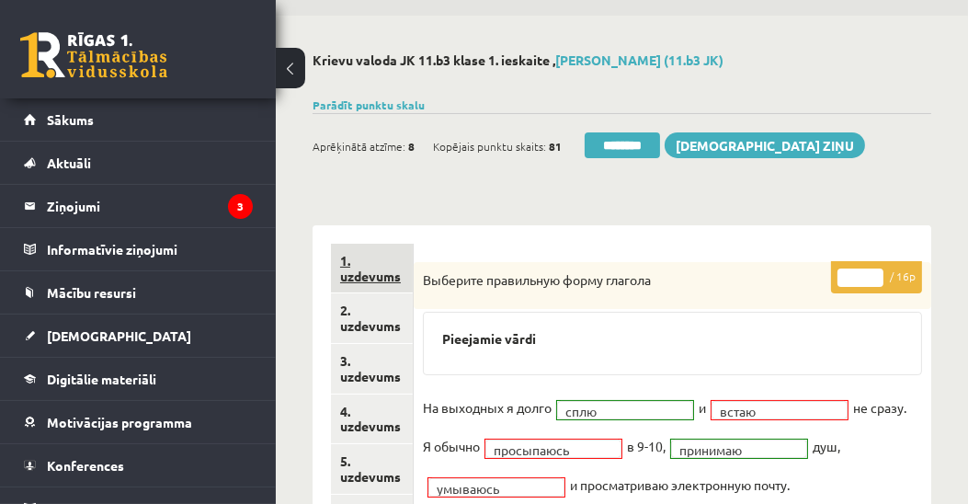
click at [386, 277] on link "1. uzdevums" at bounding box center [372, 269] width 82 height 50
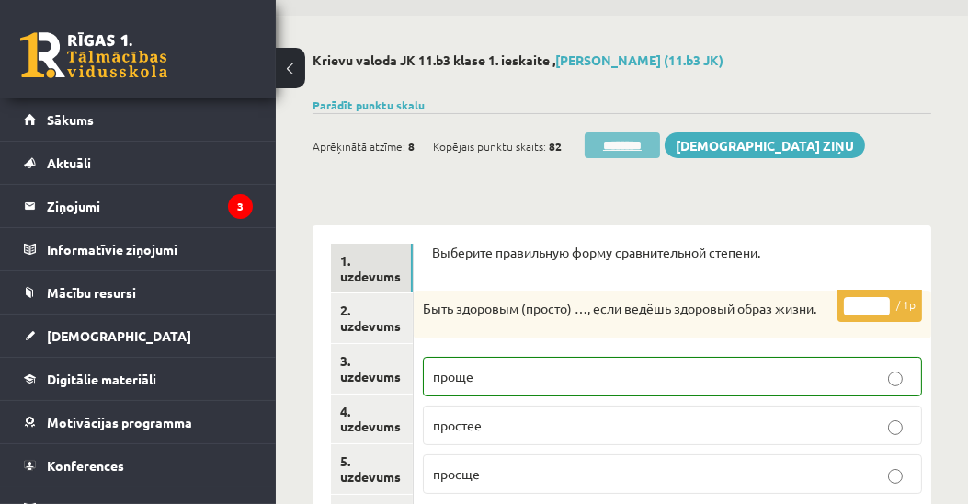
scroll to position [0, 0]
click at [636, 148] on input "********" at bounding box center [622, 145] width 75 height 26
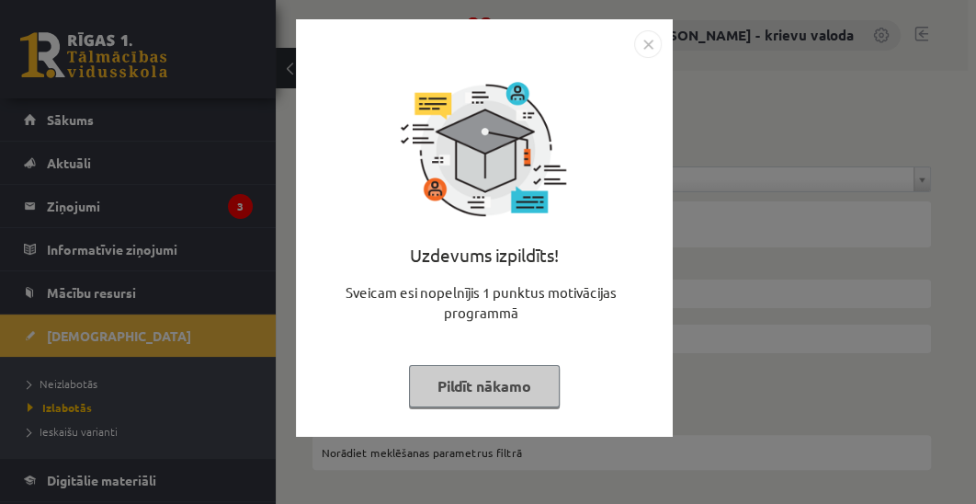
click at [489, 392] on button "Pildīt nākamo" at bounding box center [484, 386] width 151 height 42
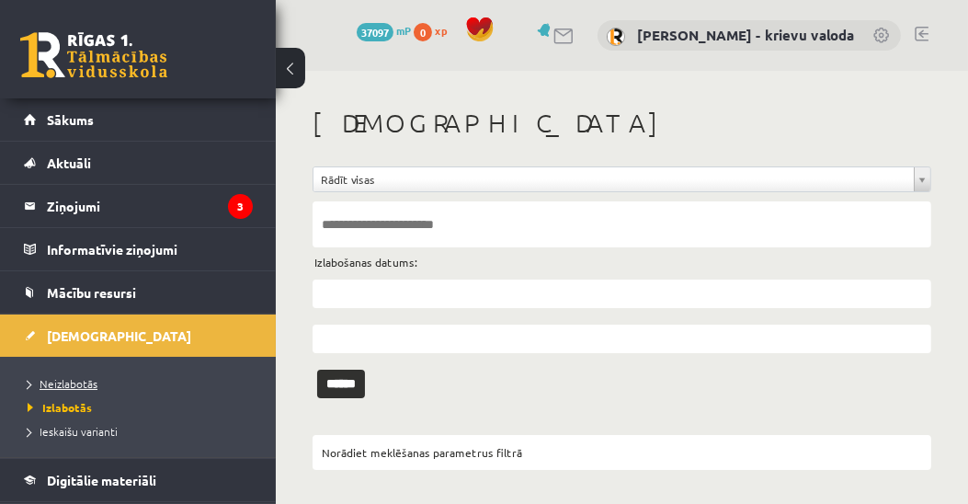
click at [89, 382] on span "Neizlabotās" at bounding box center [63, 383] width 70 height 15
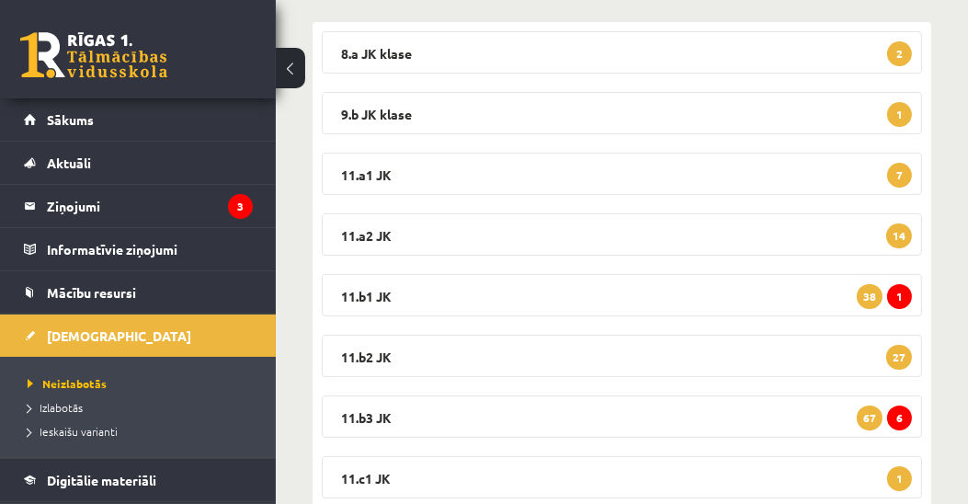
scroll to position [420, 0]
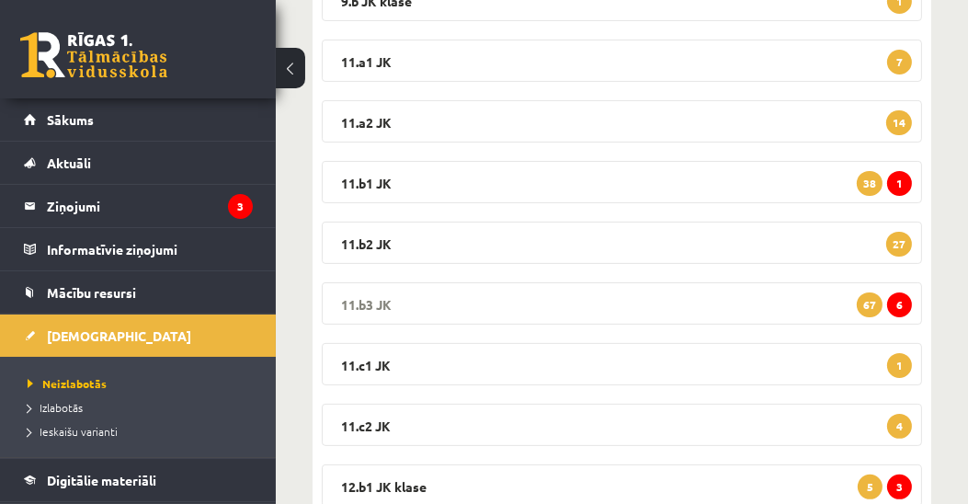
click at [359, 302] on legend "11.b3 JK 6 67" at bounding box center [622, 303] width 600 height 42
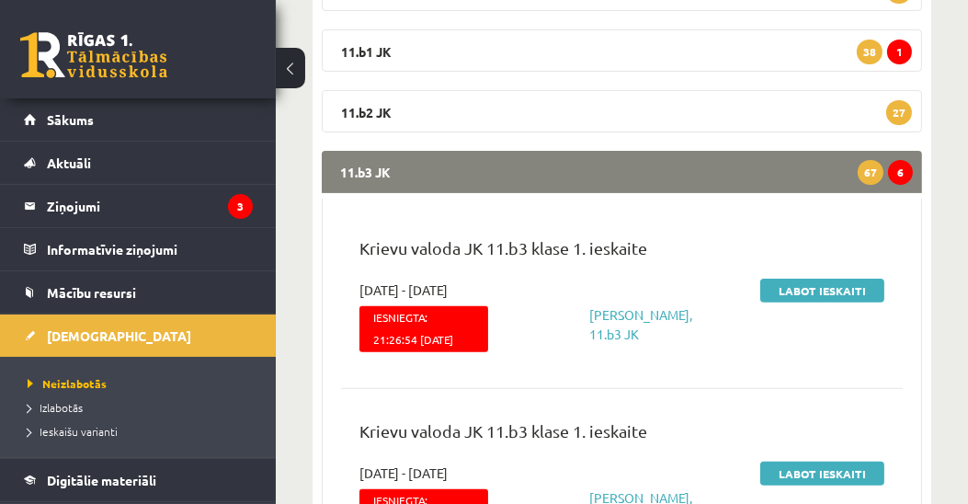
scroll to position [630, 0]
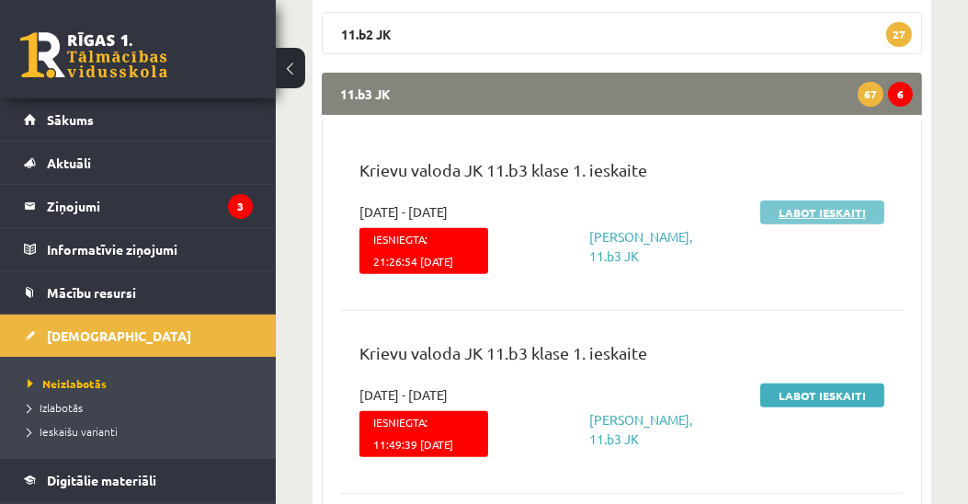
click at [805, 210] on link "Labot ieskaiti" at bounding box center [822, 212] width 124 height 24
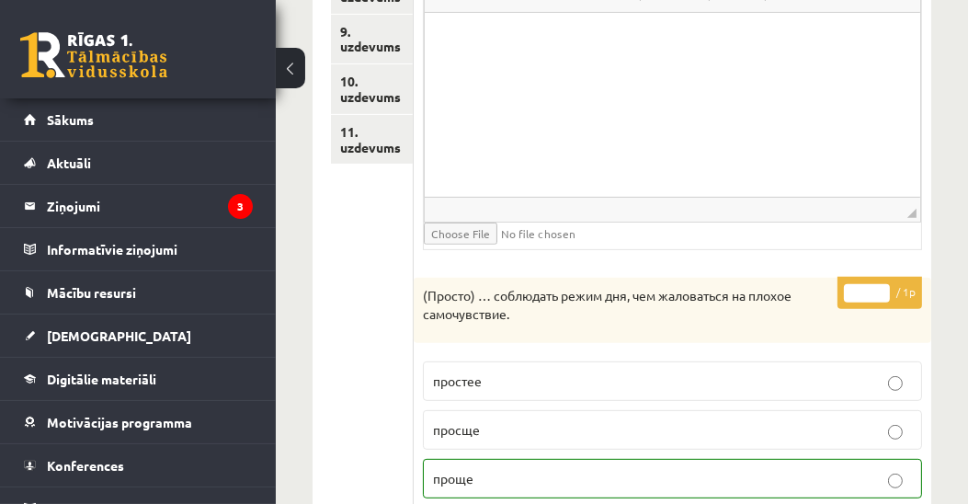
scroll to position [475, 0]
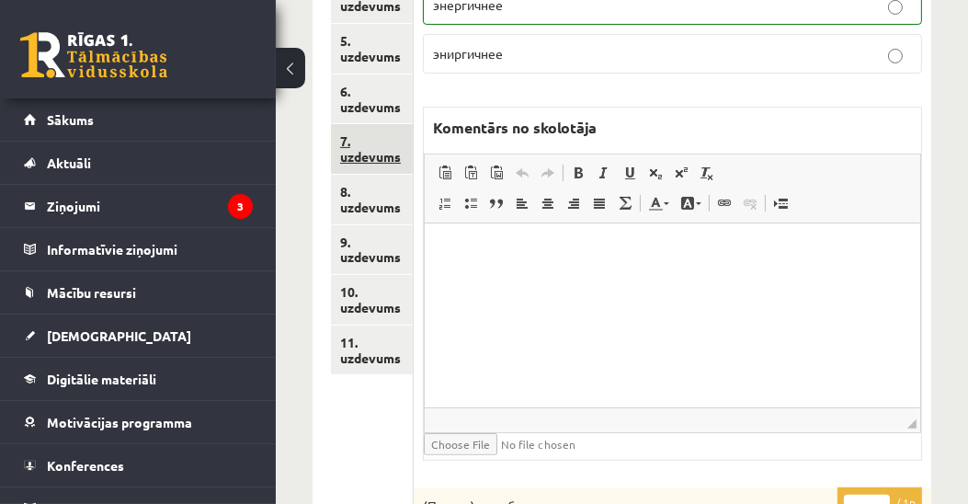
click at [396, 157] on link "7. uzdevums" at bounding box center [372, 149] width 82 height 50
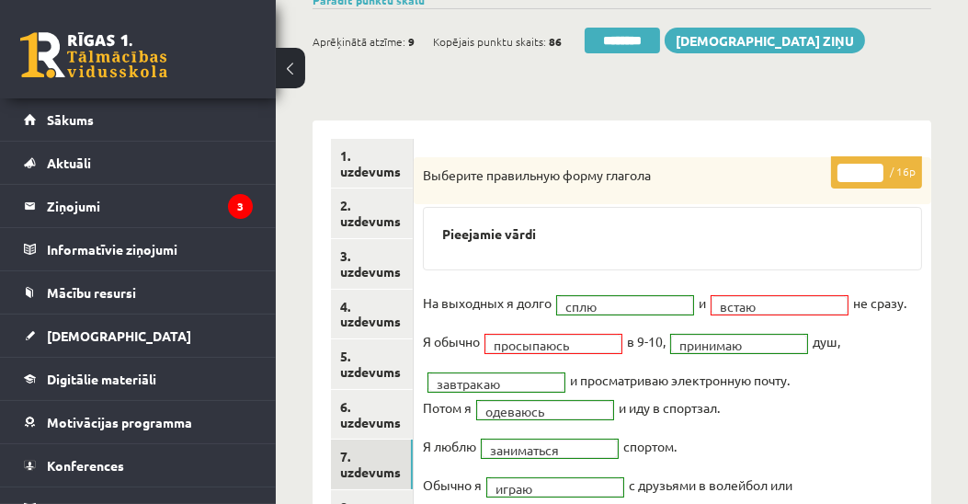
scroll to position [0, 0]
click at [635, 41] on input "********" at bounding box center [622, 41] width 75 height 26
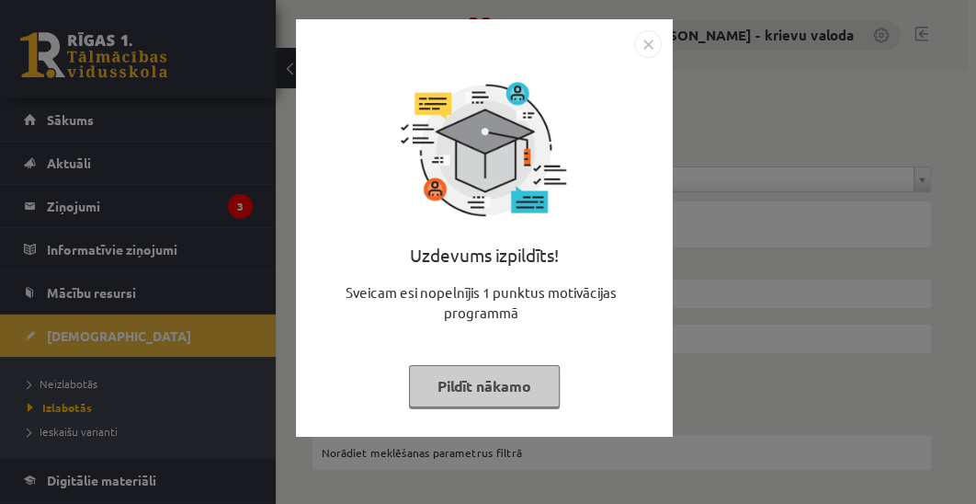
click at [535, 395] on button "Pildīt nākamo" at bounding box center [484, 386] width 151 height 42
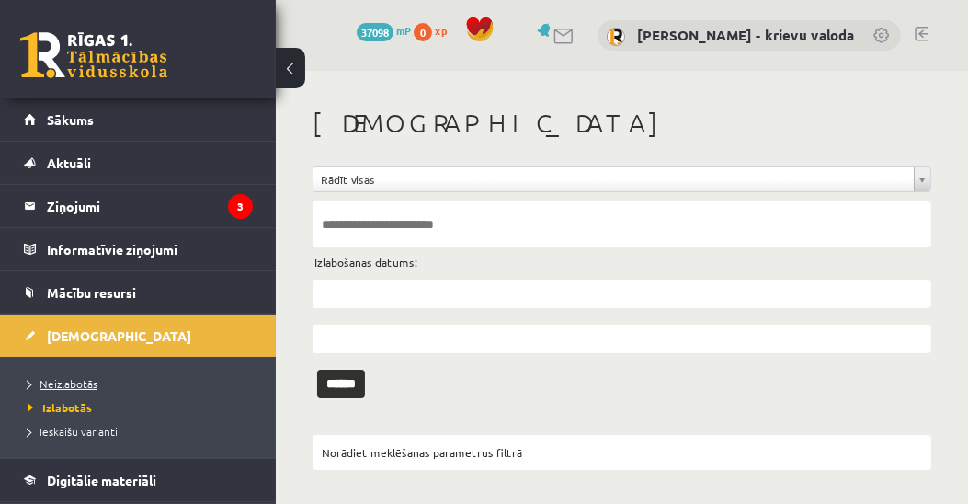
click at [83, 384] on span "Neizlabotās" at bounding box center [63, 383] width 70 height 15
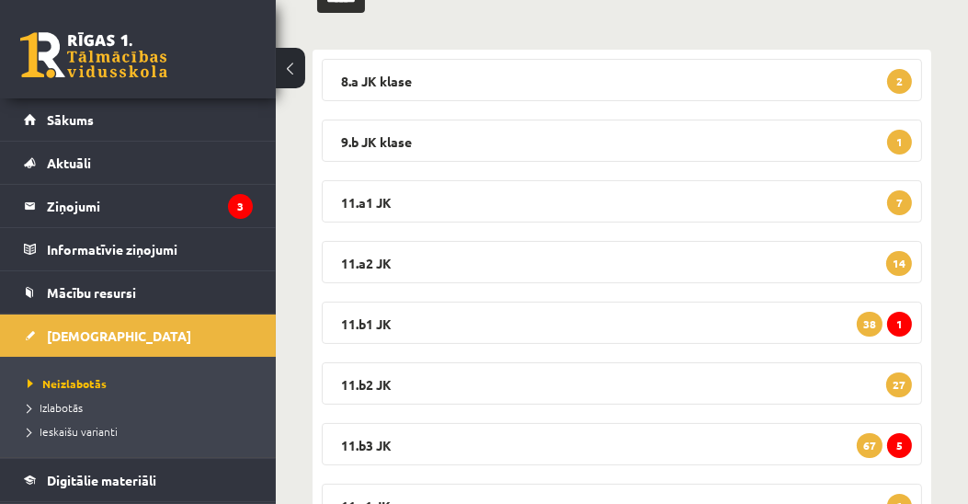
scroll to position [314, 0]
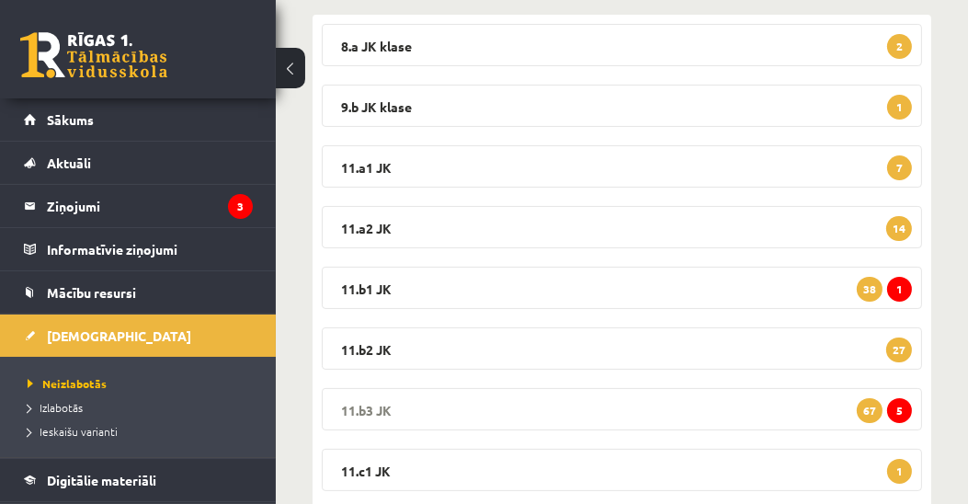
click at [375, 406] on legend "11.b3 JK 5 67" at bounding box center [622, 409] width 600 height 42
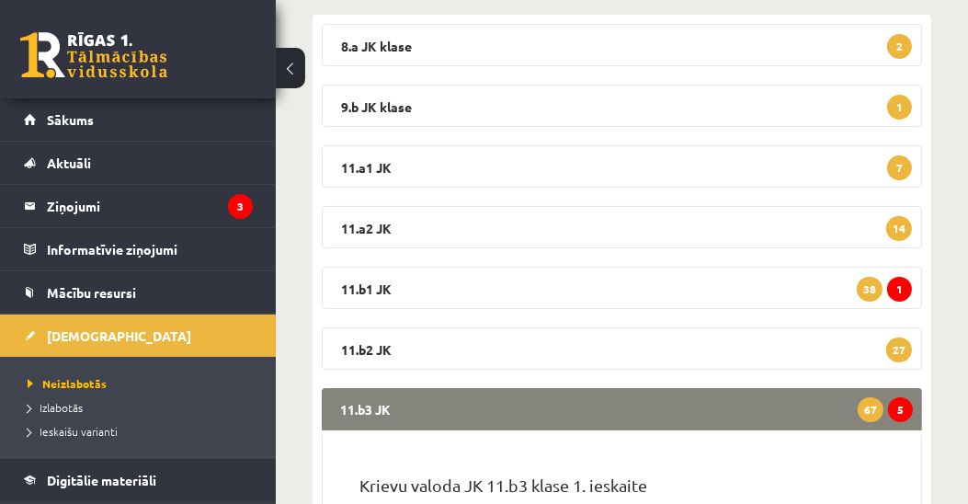
scroll to position [525, 0]
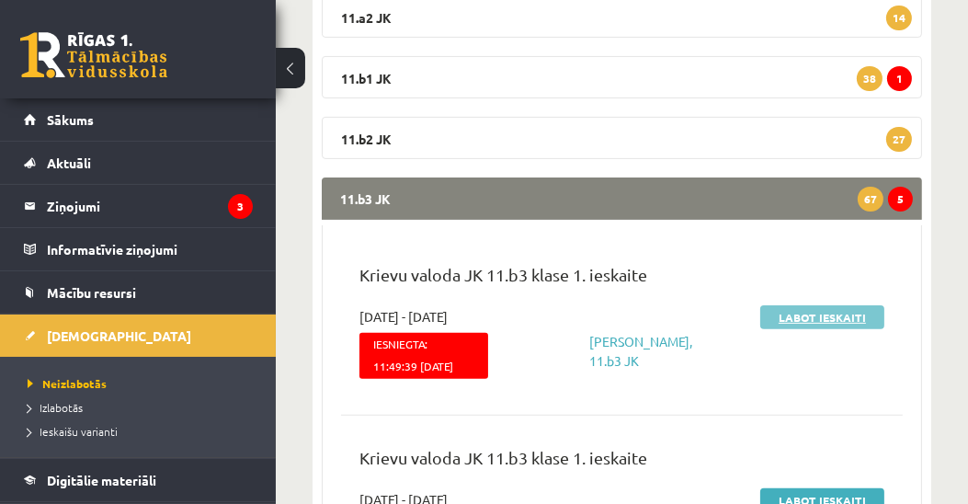
click at [793, 317] on link "Labot ieskaiti" at bounding box center [822, 317] width 124 height 24
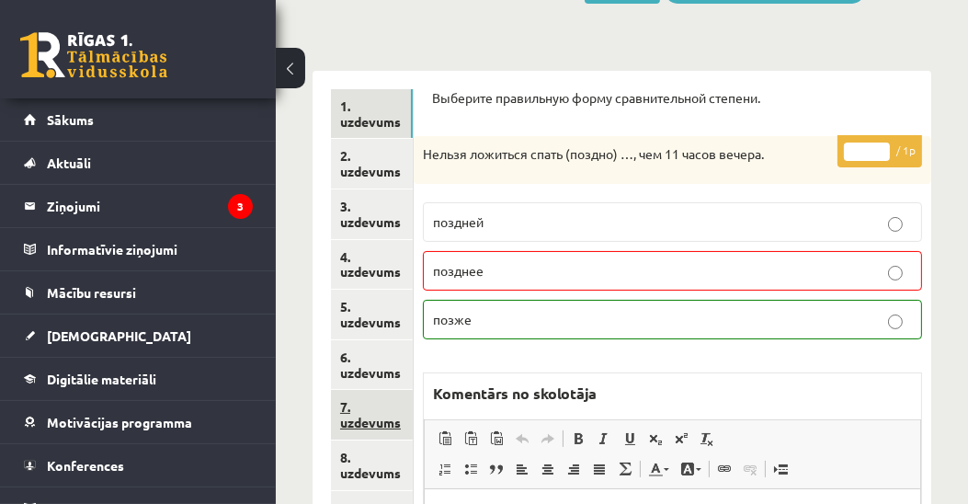
click at [354, 423] on link "7. uzdevums" at bounding box center [372, 415] width 82 height 50
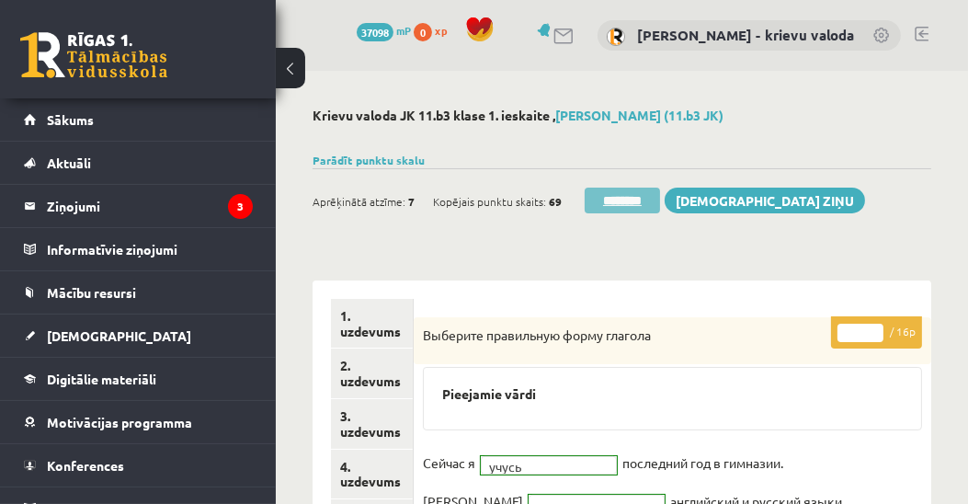
click at [631, 204] on input "********" at bounding box center [622, 201] width 75 height 26
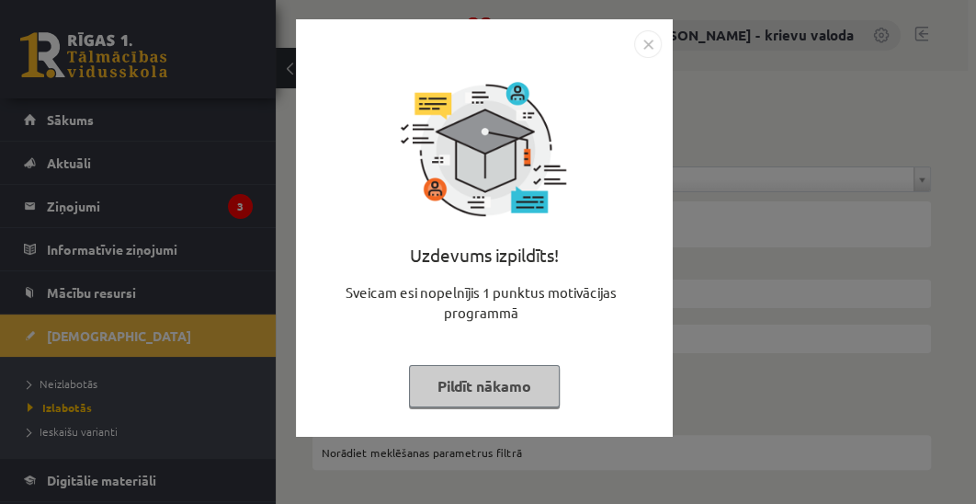
click at [511, 388] on button "Pildīt nākamo" at bounding box center [484, 386] width 151 height 42
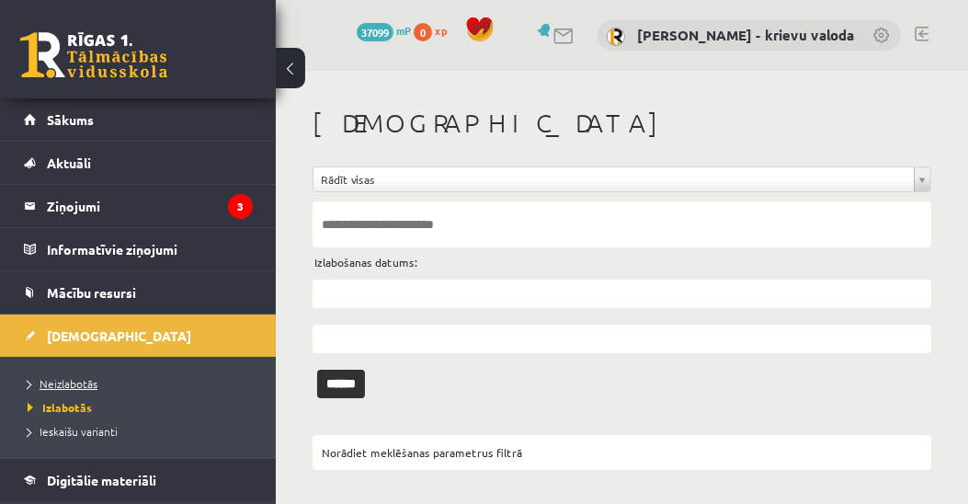
click at [94, 384] on span "Neizlabotās" at bounding box center [63, 383] width 70 height 15
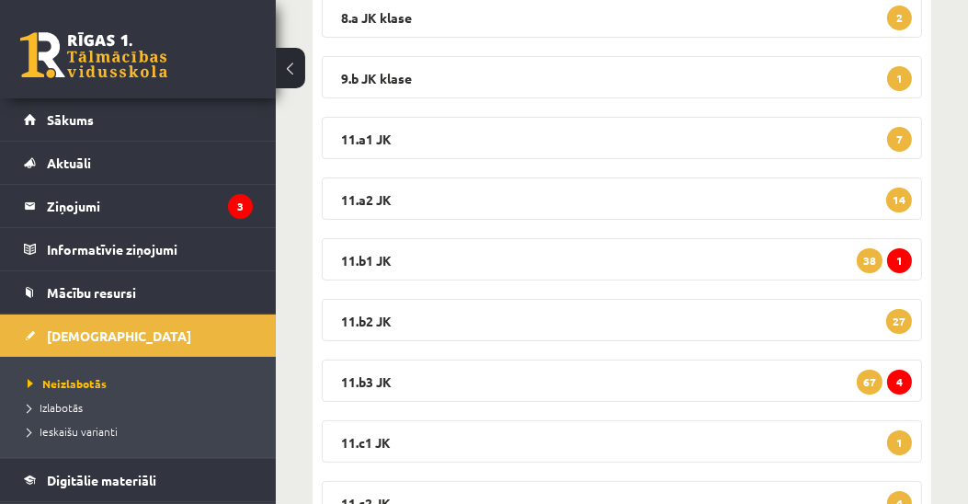
scroll to position [420, 0]
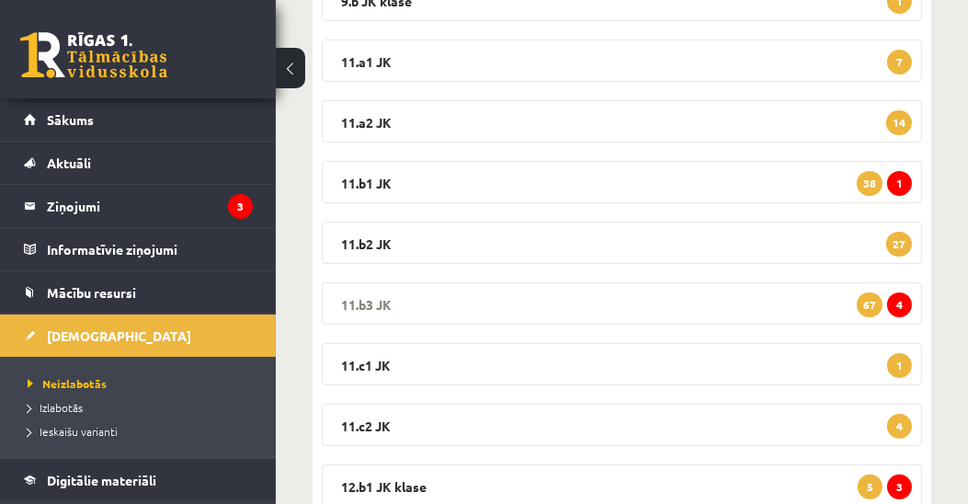
click at [372, 299] on legend "11.b3 JK 4 67" at bounding box center [622, 303] width 600 height 42
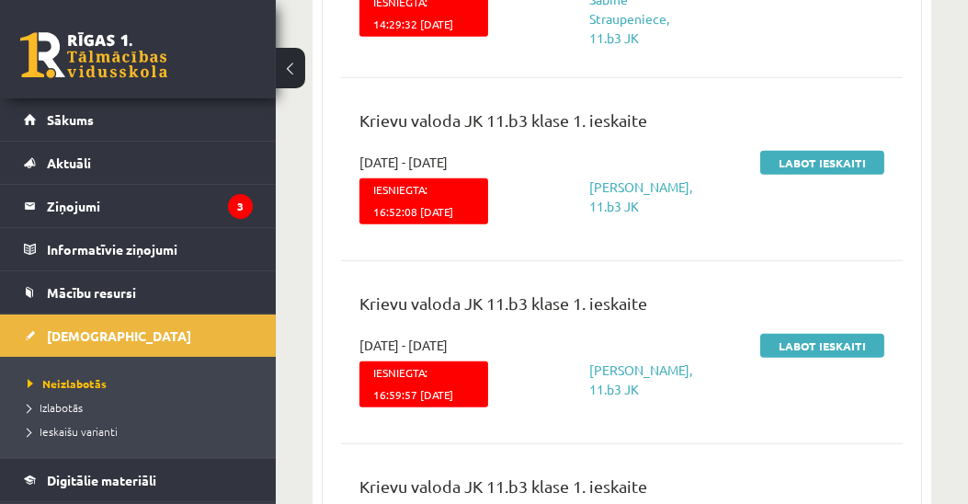
scroll to position [630, 0]
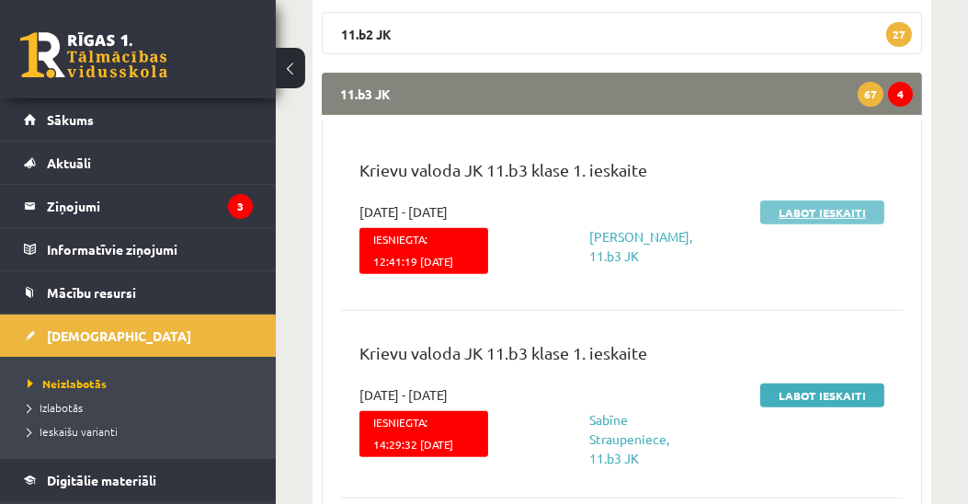
click at [837, 211] on link "Labot ieskaiti" at bounding box center [822, 212] width 124 height 24
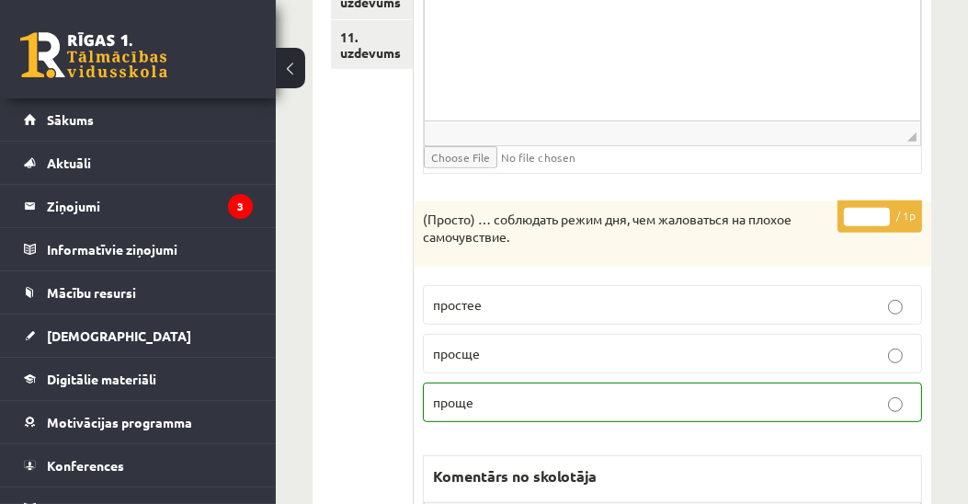
scroll to position [475, 0]
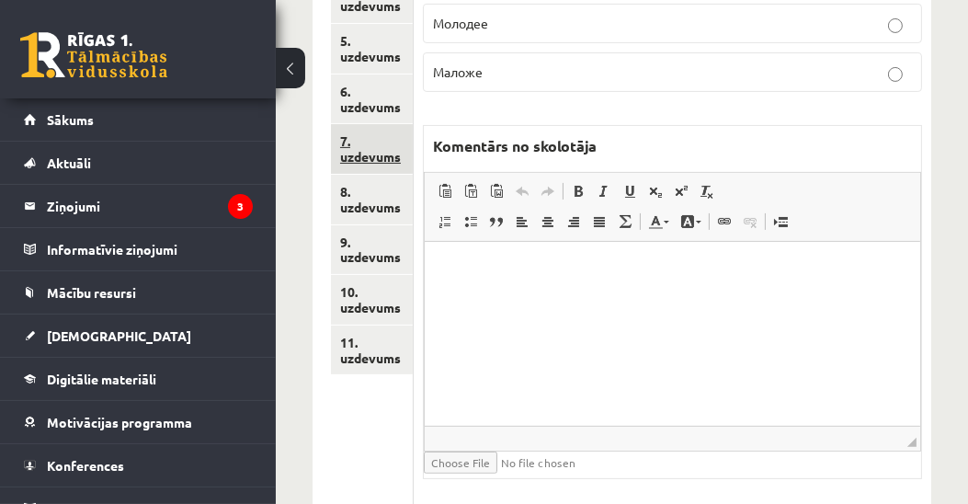
click at [375, 154] on link "7. uzdevums" at bounding box center [372, 149] width 82 height 50
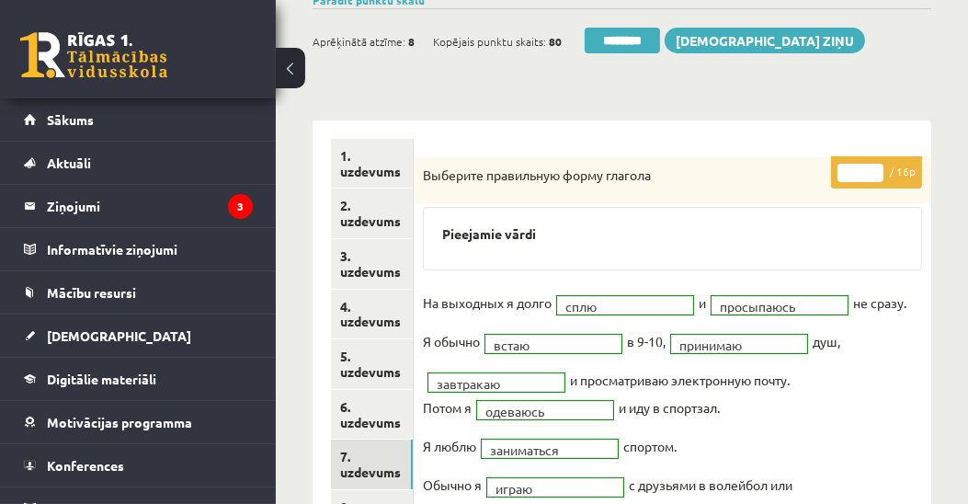
scroll to position [0, 0]
click at [619, 43] on input "********" at bounding box center [622, 41] width 75 height 26
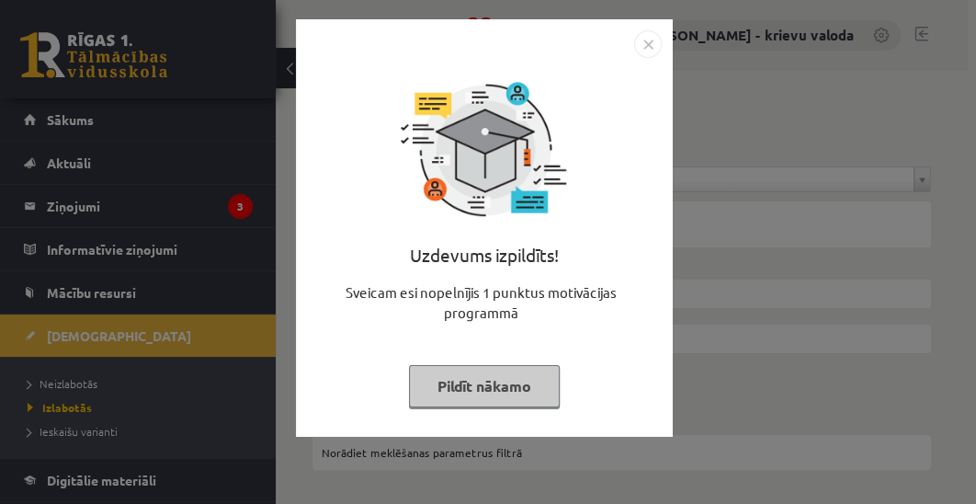
click at [509, 399] on button "Pildīt nākamo" at bounding box center [484, 386] width 151 height 42
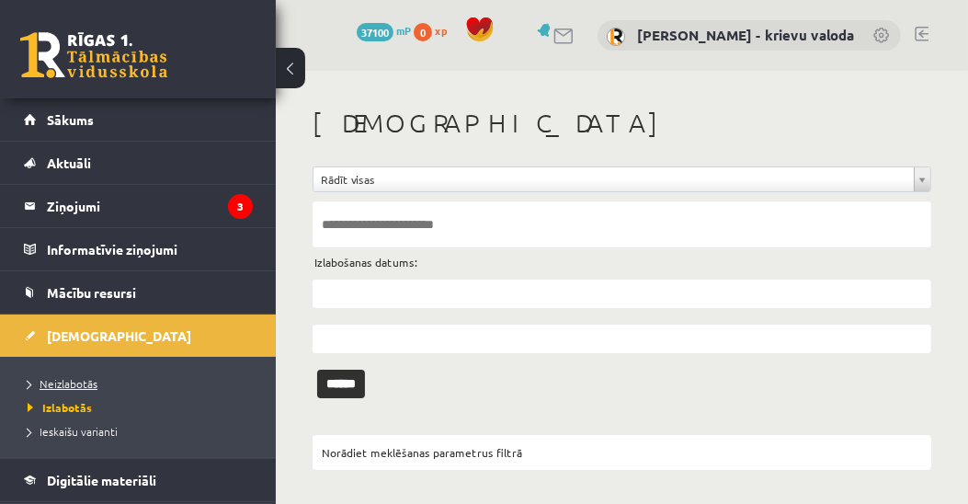
click at [61, 382] on span "Neizlabotās" at bounding box center [63, 383] width 70 height 15
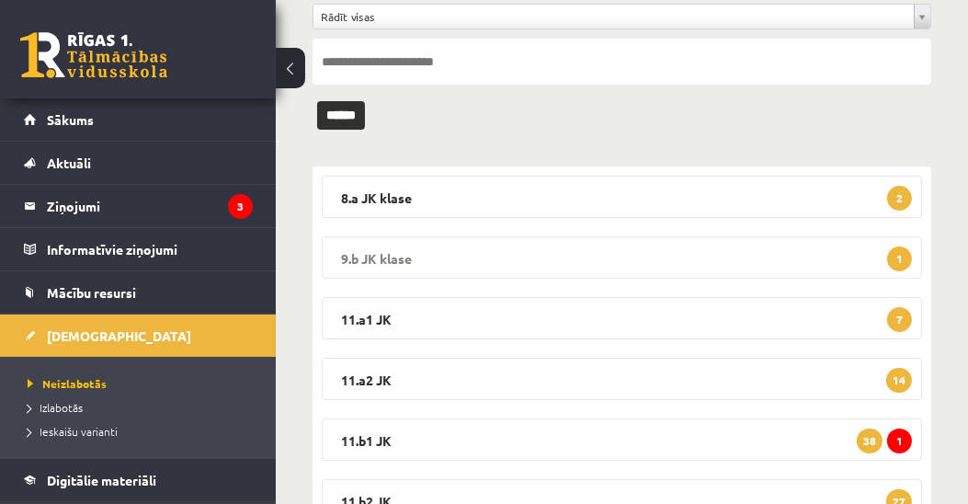
scroll to position [314, 0]
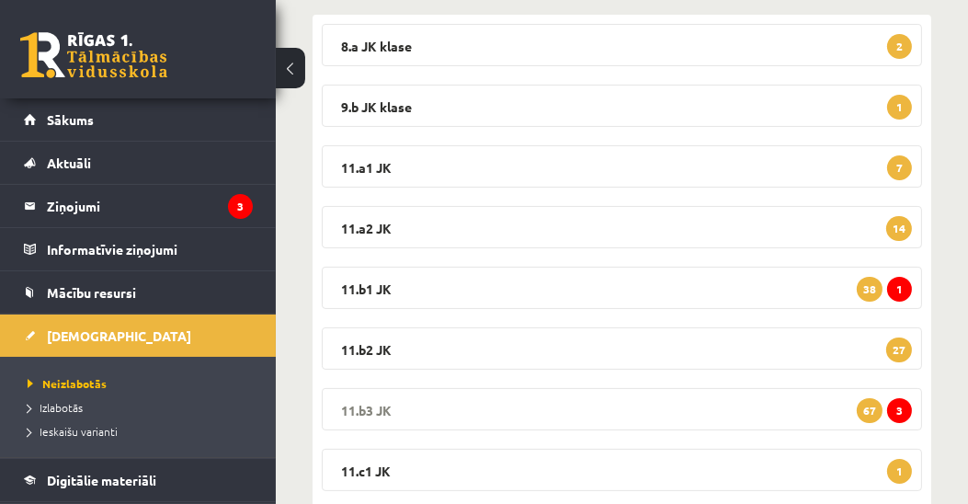
click at [362, 412] on legend "11.b3 JK 3 67" at bounding box center [622, 409] width 600 height 42
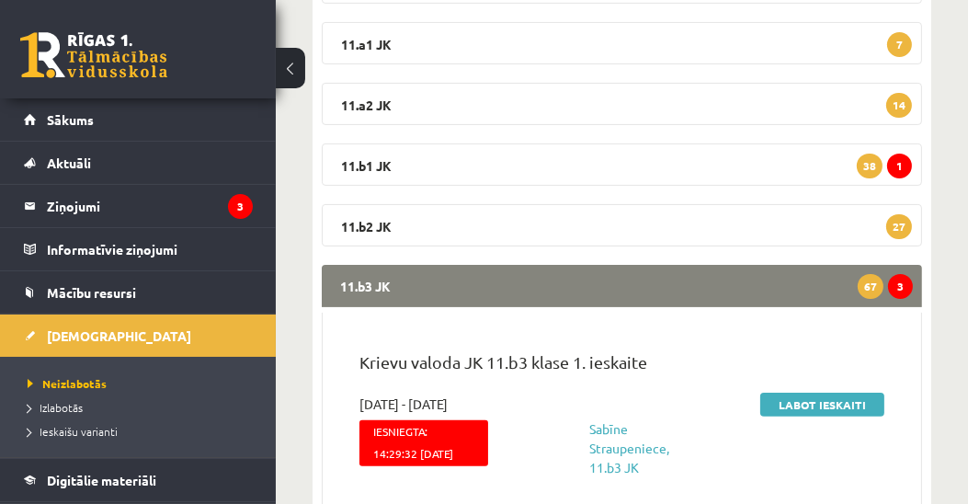
scroll to position [630, 0]
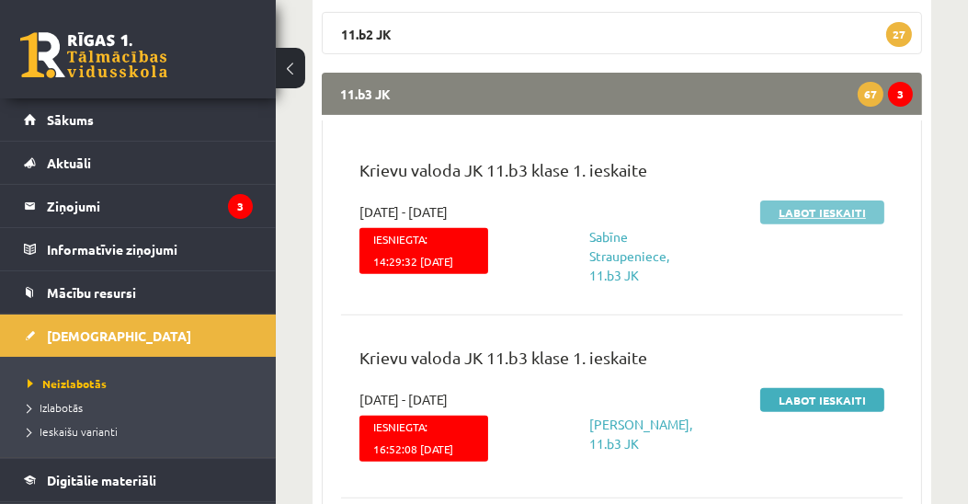
click at [827, 208] on link "Labot ieskaiti" at bounding box center [822, 212] width 124 height 24
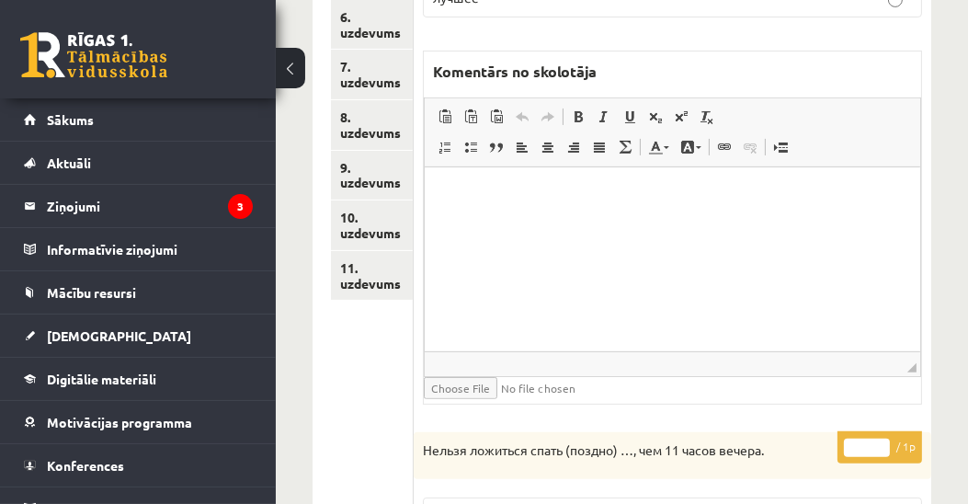
scroll to position [525, 0]
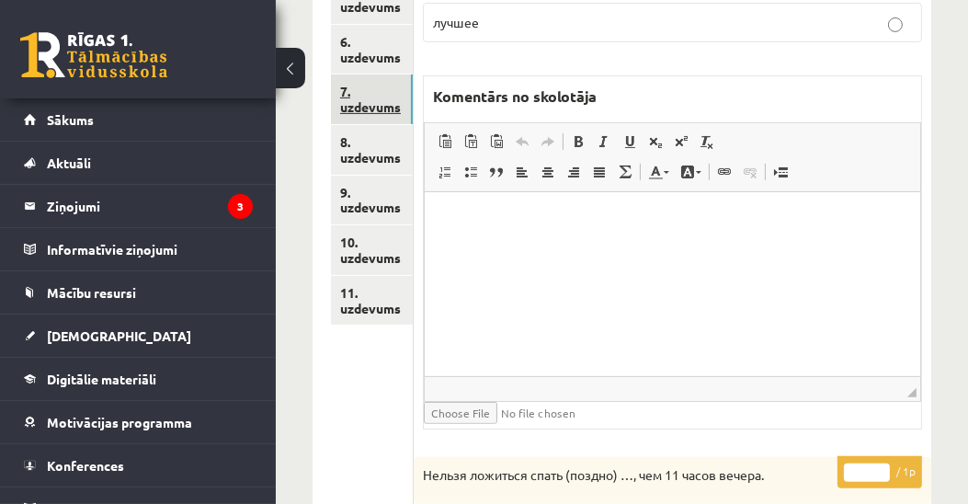
click at [390, 110] on link "7. uzdevums" at bounding box center [372, 99] width 82 height 50
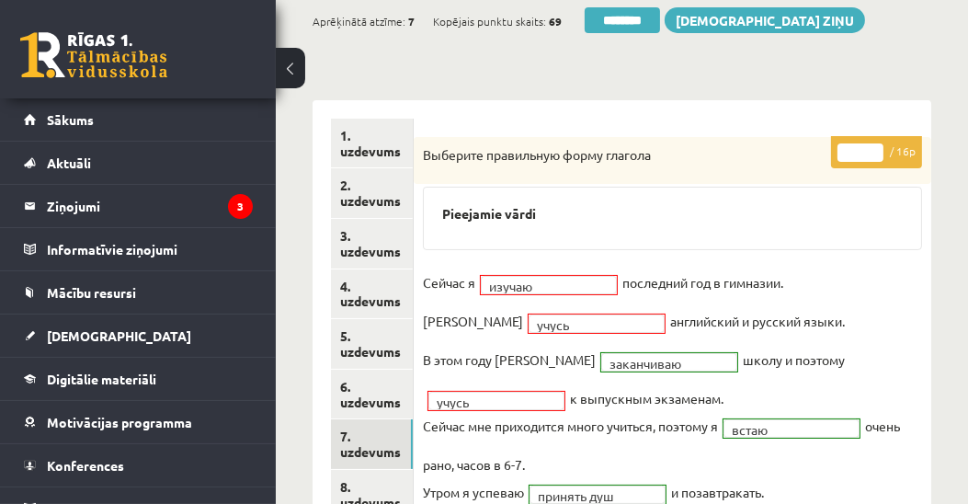
scroll to position [0, 0]
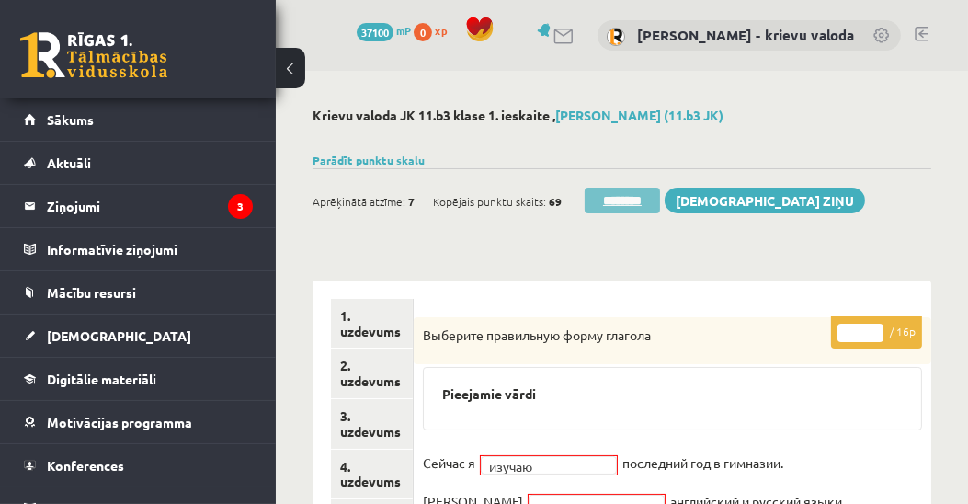
click at [633, 200] on input "********" at bounding box center [622, 201] width 75 height 26
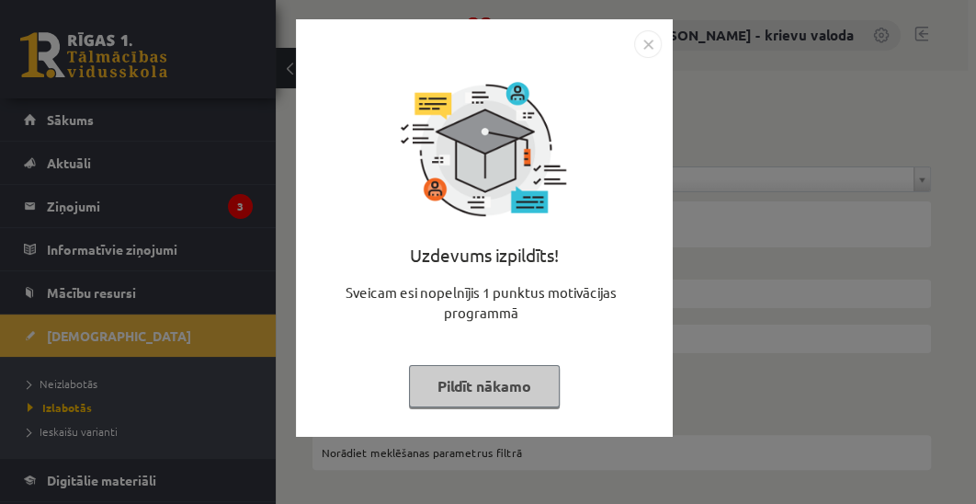
click at [519, 394] on button "Pildīt nākamo" at bounding box center [484, 386] width 151 height 42
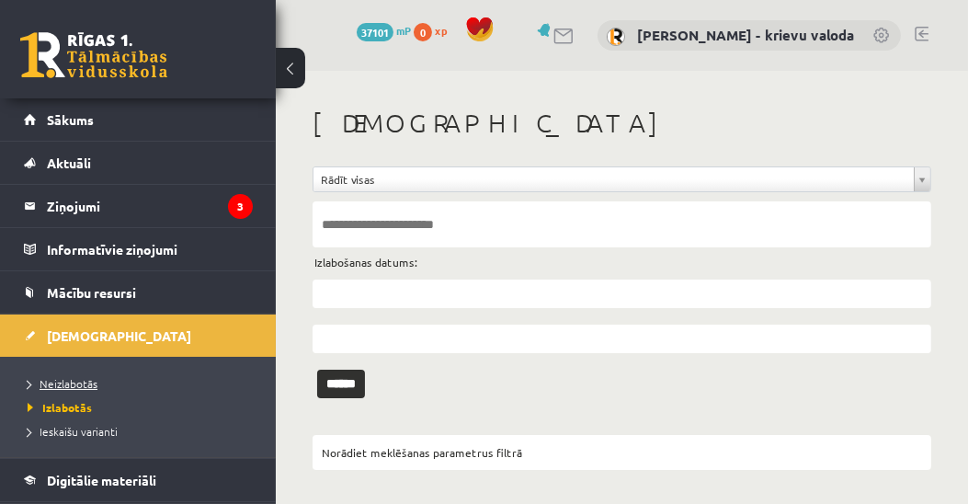
click at [74, 383] on span "Neizlabotās" at bounding box center [63, 383] width 70 height 15
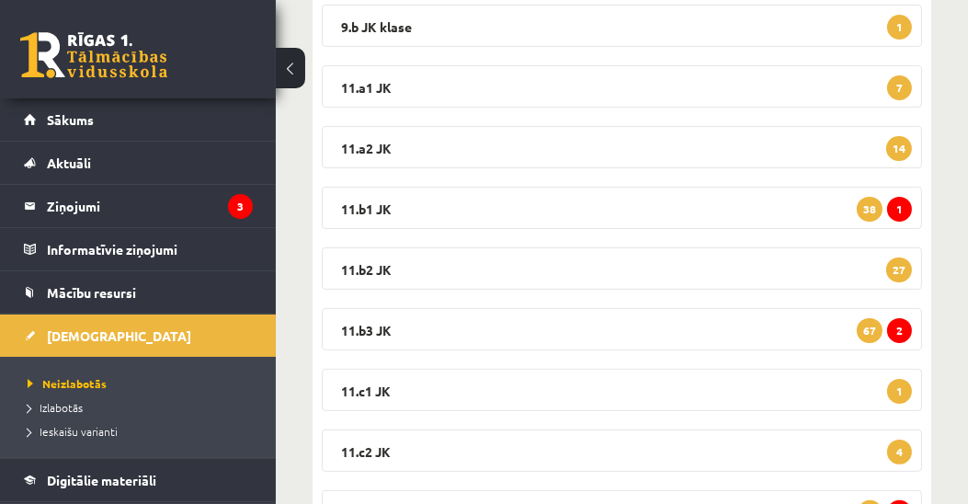
scroll to position [420, 0]
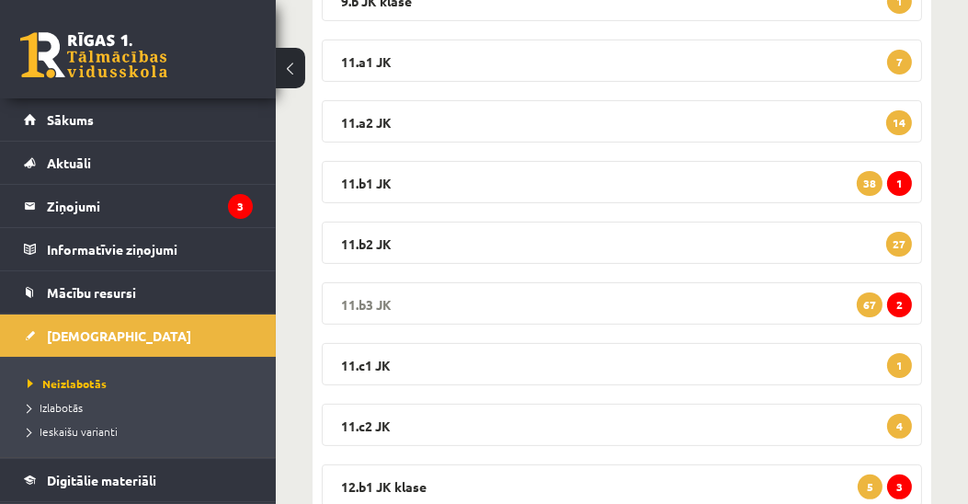
click at [383, 302] on legend "11.b3 JK 2 67" at bounding box center [622, 303] width 600 height 42
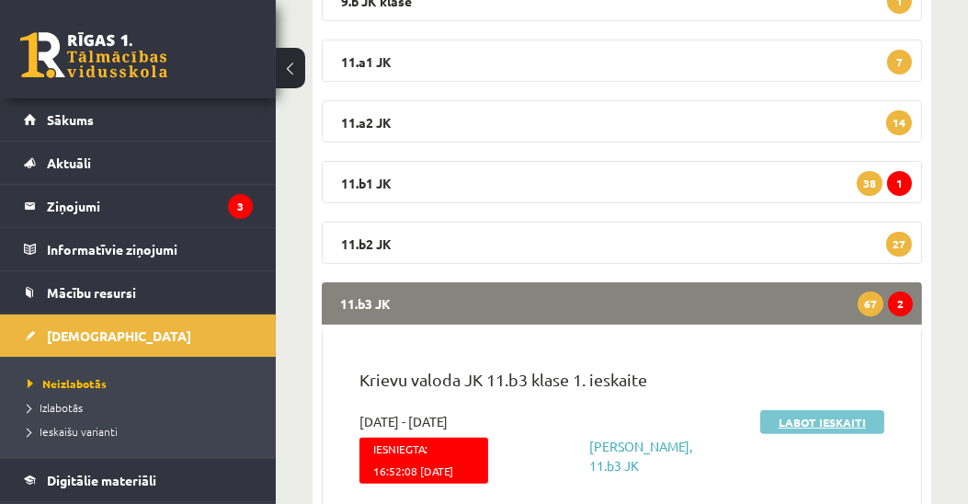
click at [805, 417] on link "Labot ieskaiti" at bounding box center [822, 422] width 124 height 24
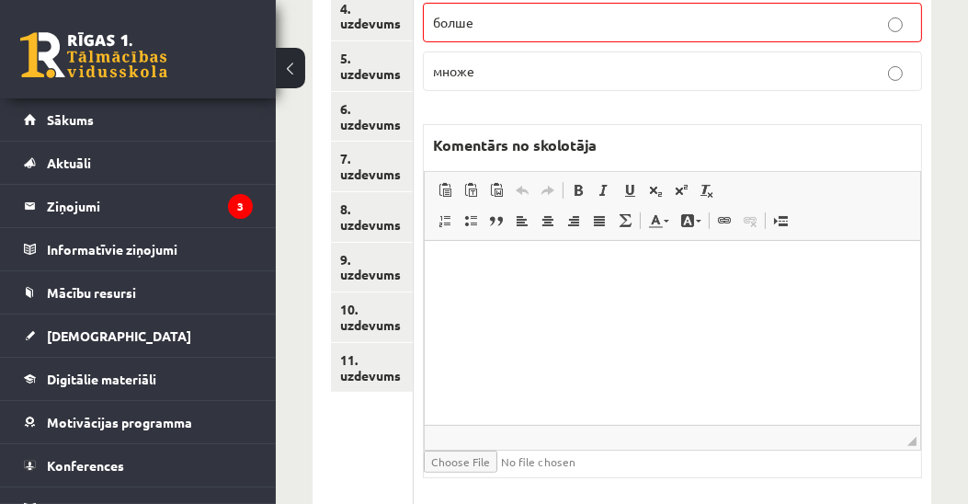
scroll to position [247, 0]
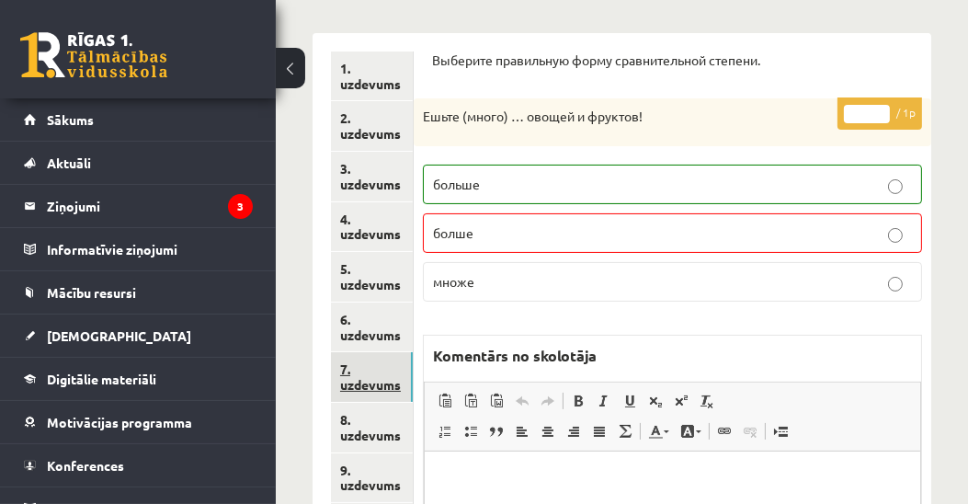
click at [379, 378] on link "7. uzdevums" at bounding box center [372, 377] width 82 height 50
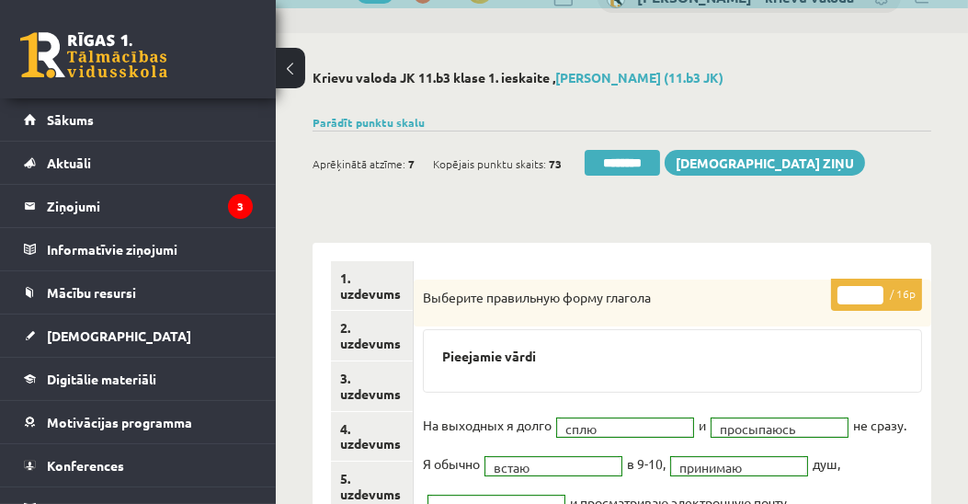
scroll to position [0, 0]
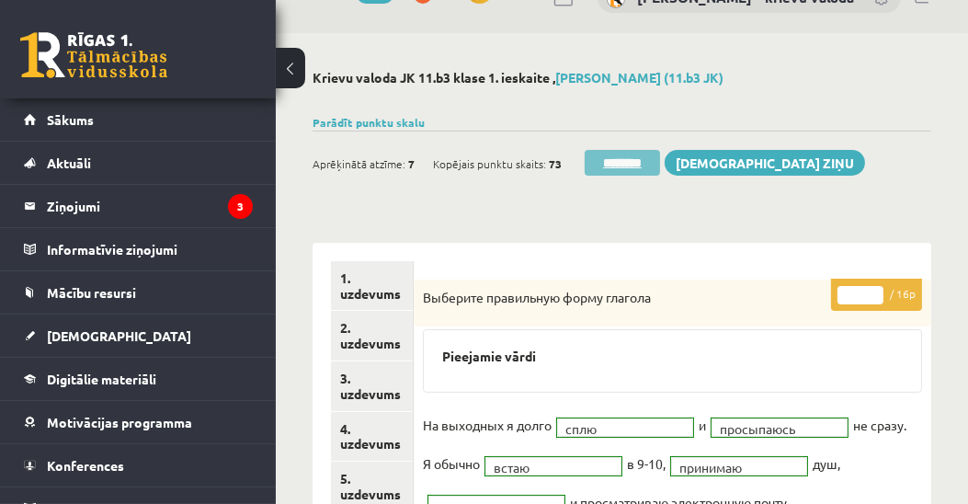
click at [632, 162] on input "********" at bounding box center [622, 163] width 75 height 26
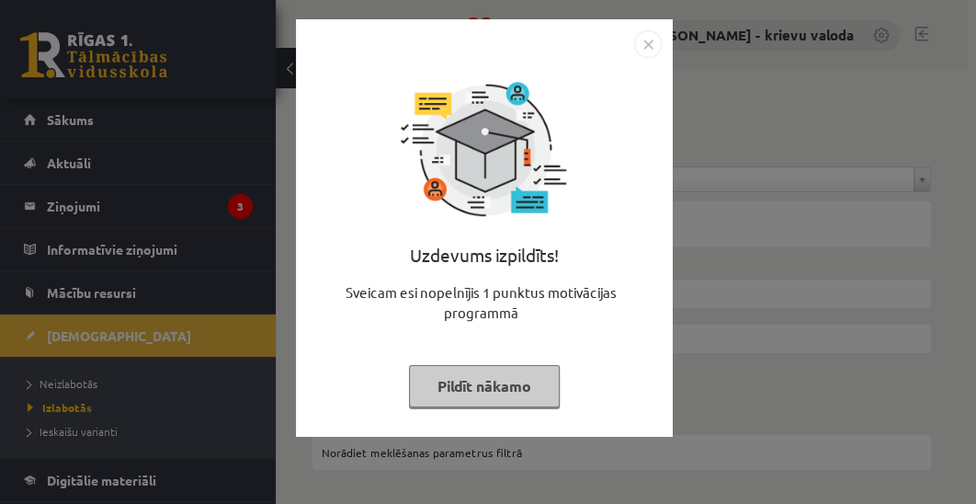
click at [472, 383] on button "Pildīt nākamo" at bounding box center [484, 386] width 151 height 42
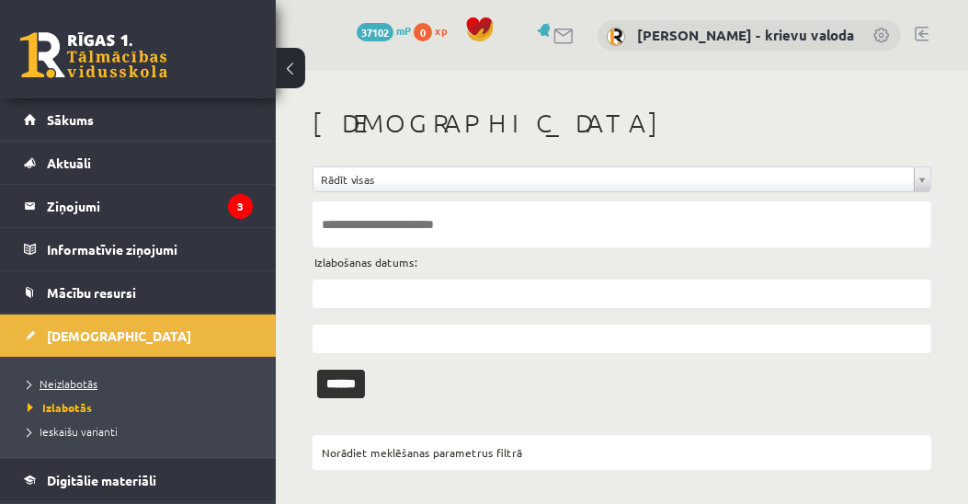
click at [80, 378] on span "Neizlabotās" at bounding box center [63, 383] width 70 height 15
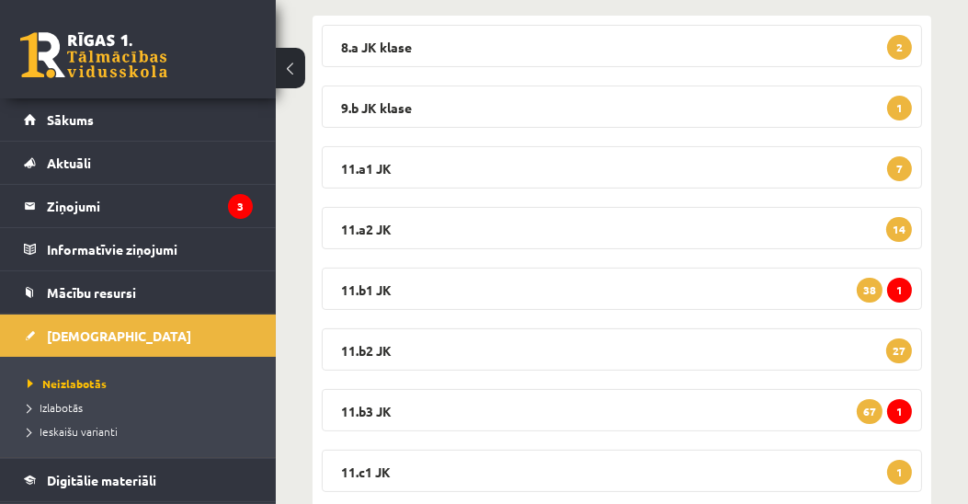
scroll to position [314, 0]
click at [377, 408] on legend "11.b3 JK 1 67" at bounding box center [622, 409] width 600 height 42
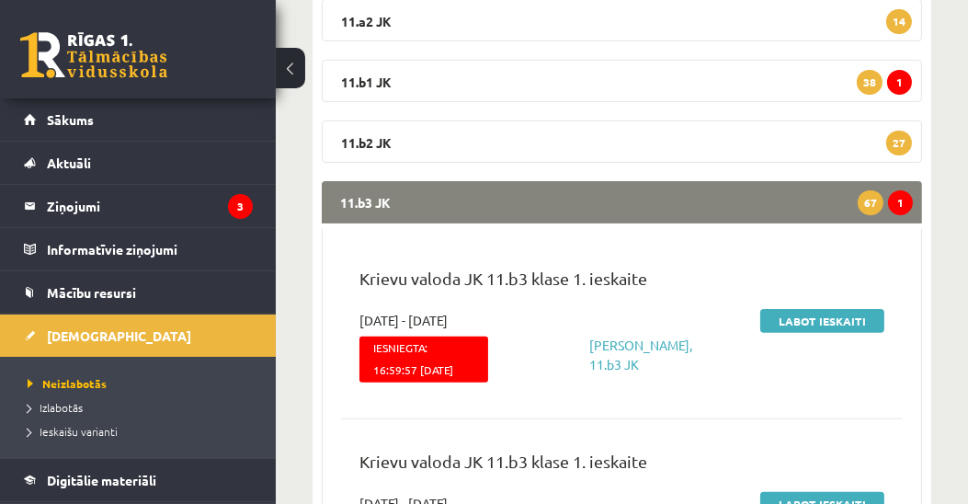
scroll to position [525, 0]
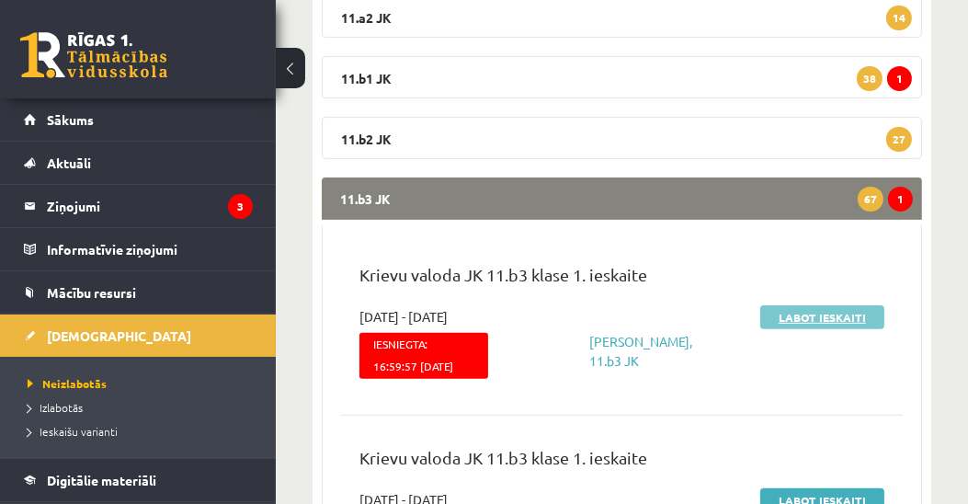
click at [845, 315] on link "Labot ieskaiti" at bounding box center [822, 317] width 124 height 24
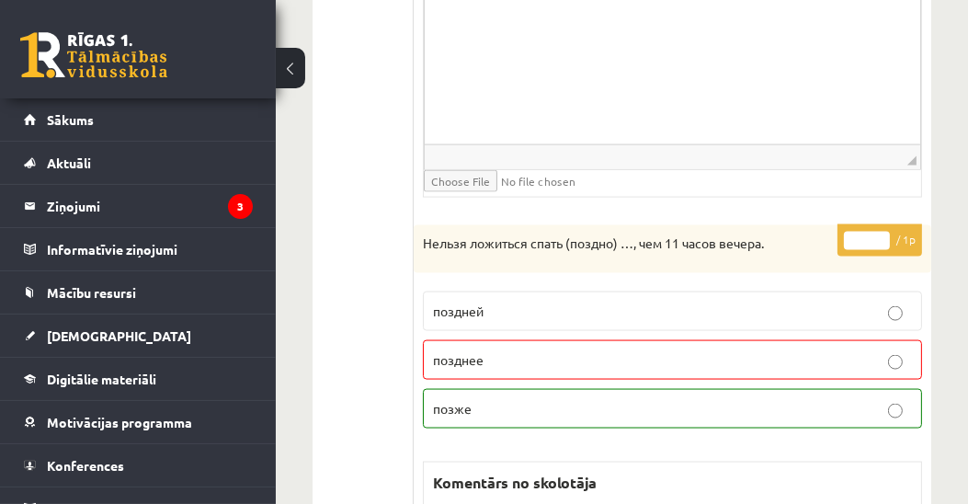
scroll to position [2732, 0]
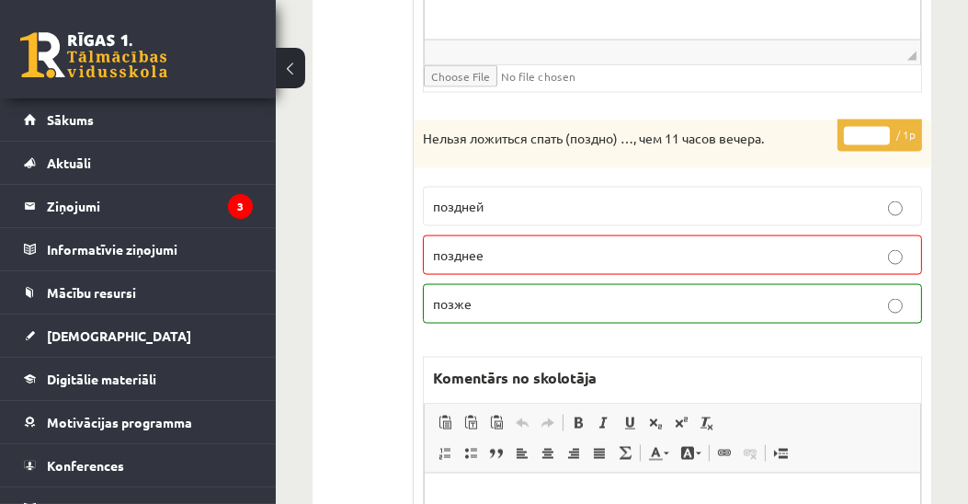
type input "*"
click at [885, 127] on input "*" at bounding box center [867, 136] width 46 height 18
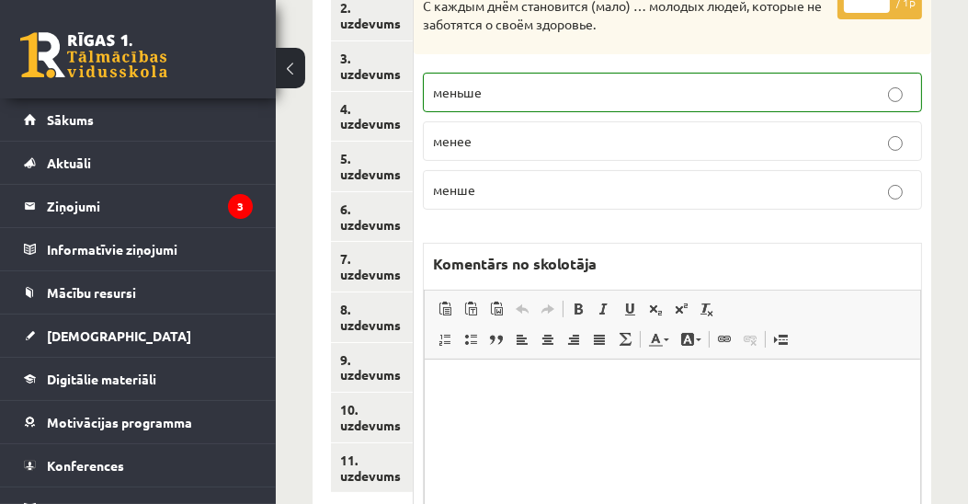
scroll to position [314, 0]
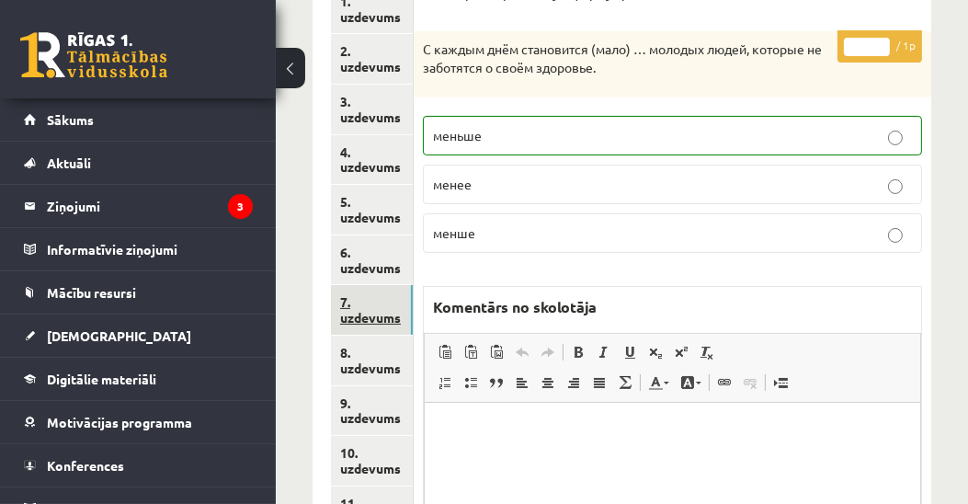
click at [383, 317] on link "7. uzdevums" at bounding box center [372, 310] width 82 height 50
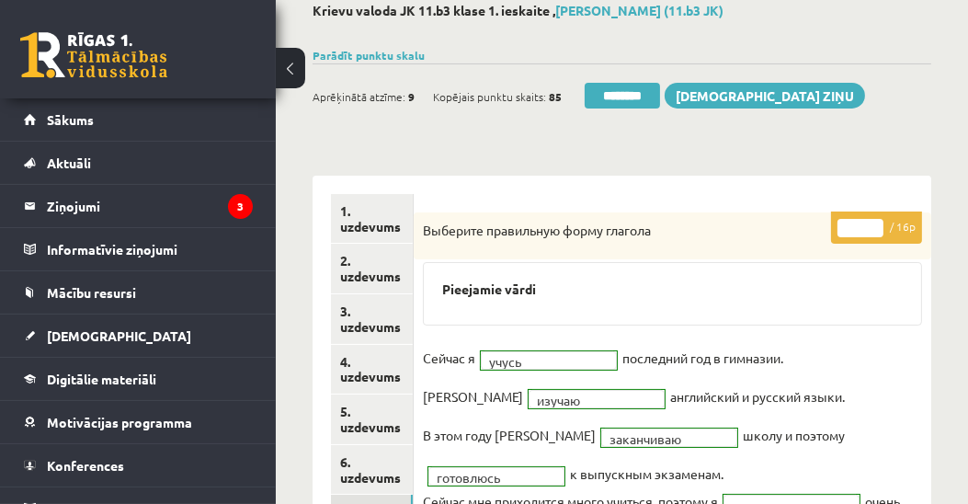
scroll to position [0, 0]
click at [648, 97] on input "********" at bounding box center [622, 96] width 75 height 26
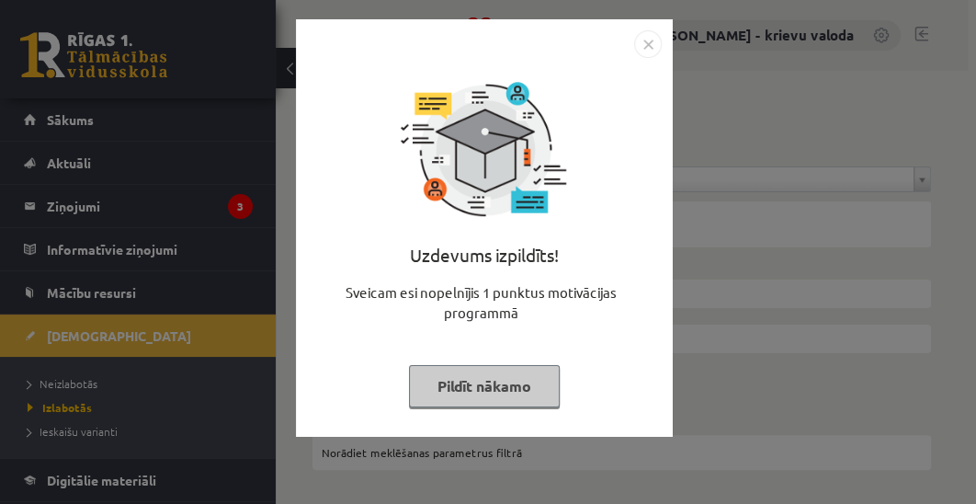
click at [447, 388] on button "Pildīt nākamo" at bounding box center [484, 386] width 151 height 42
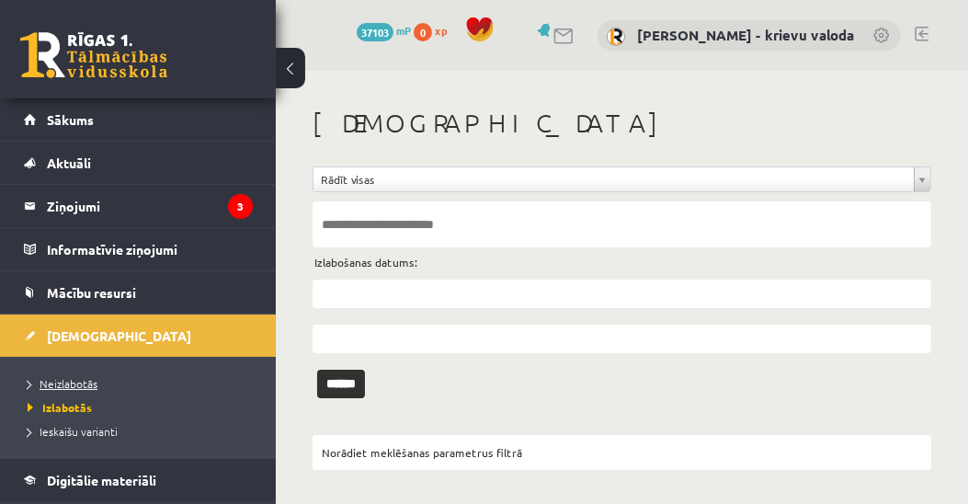
click at [86, 386] on span "Neizlabotās" at bounding box center [63, 383] width 70 height 15
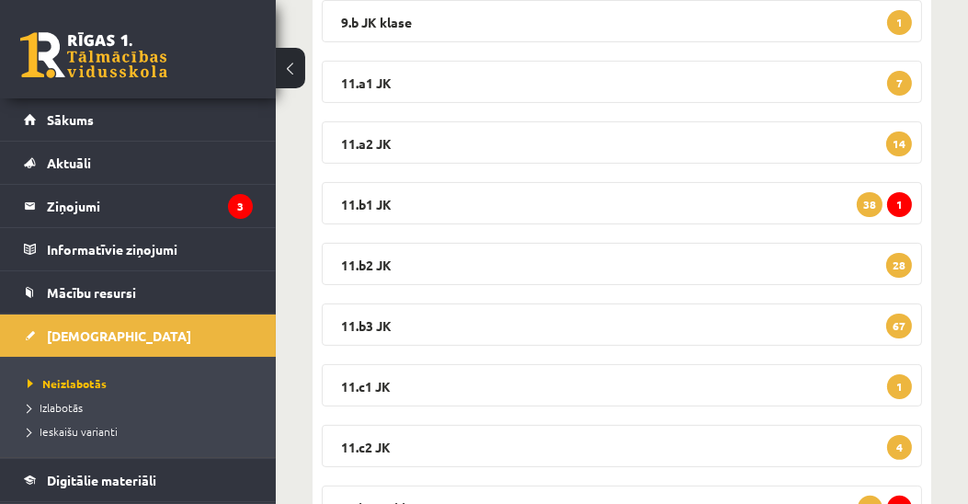
scroll to position [420, 0]
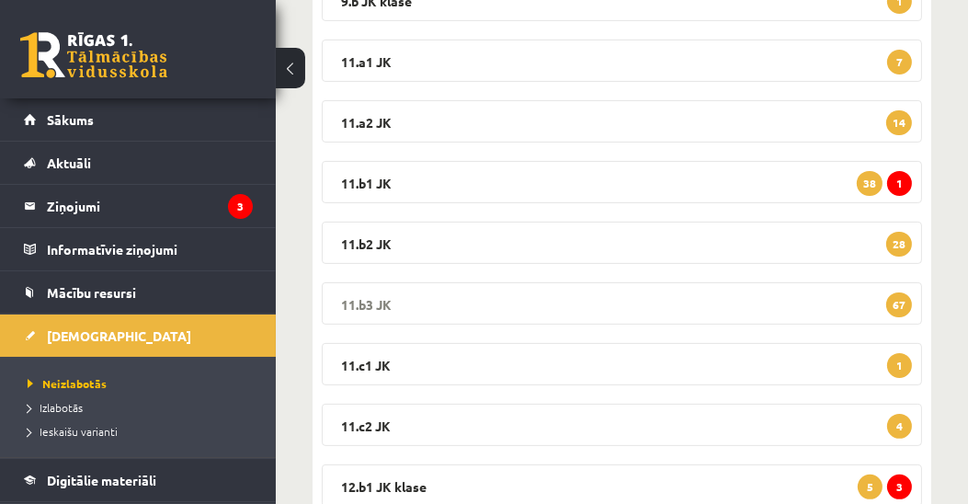
click at [375, 301] on legend "11.b3 JK 67" at bounding box center [622, 303] width 600 height 42
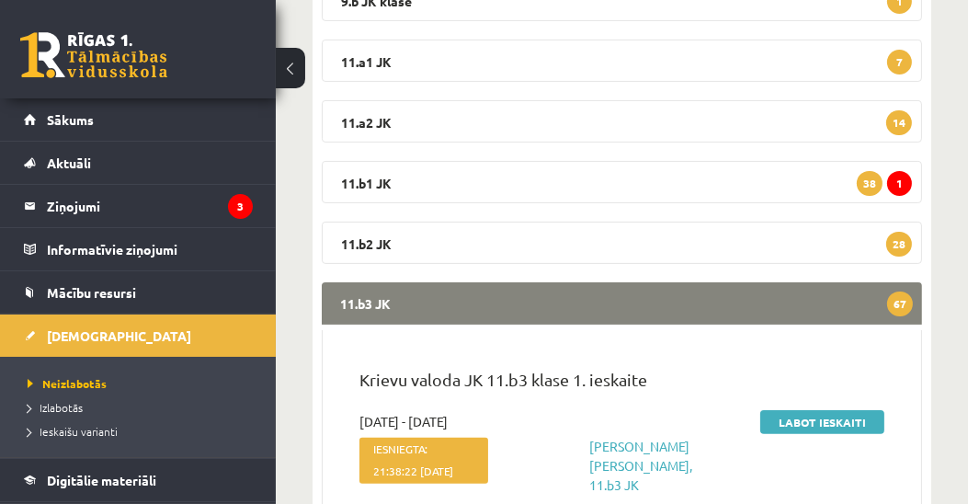
scroll to position [630, 0]
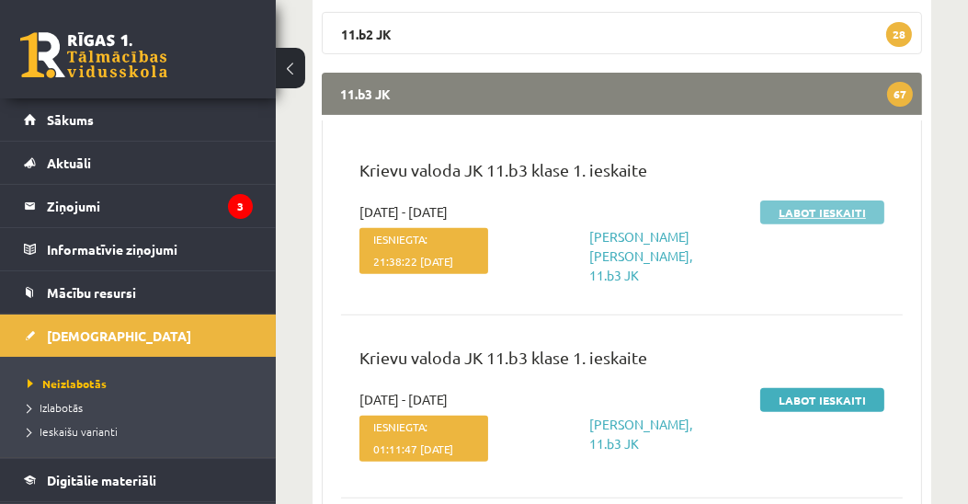
click at [818, 207] on link "Labot ieskaiti" at bounding box center [822, 212] width 124 height 24
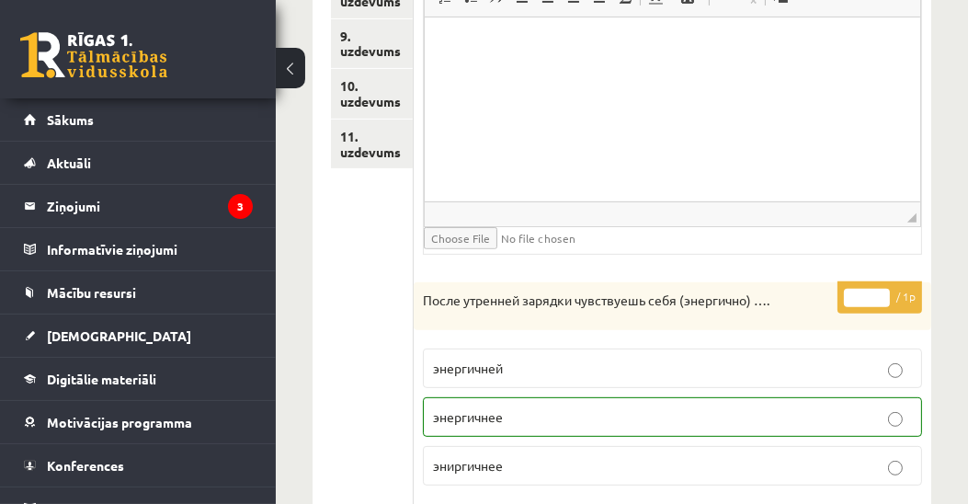
scroll to position [563, 0]
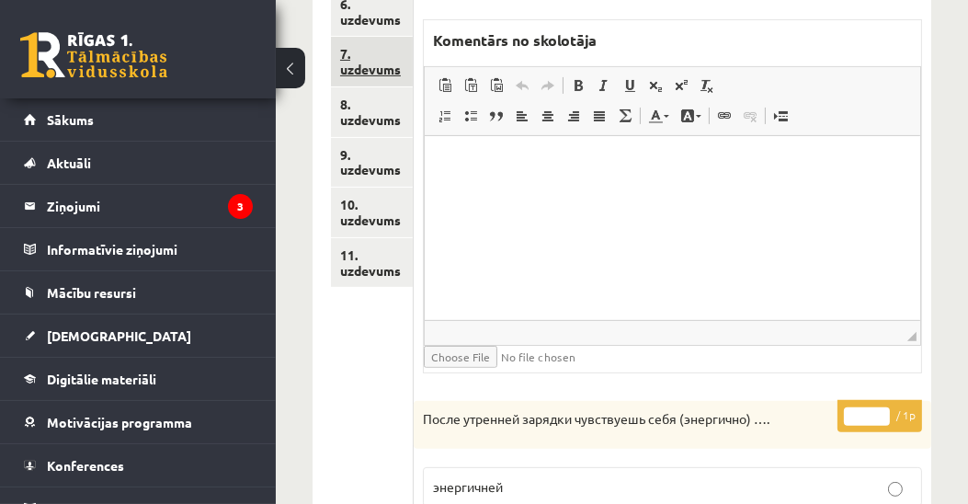
click at [376, 68] on link "7. uzdevums" at bounding box center [372, 62] width 82 height 50
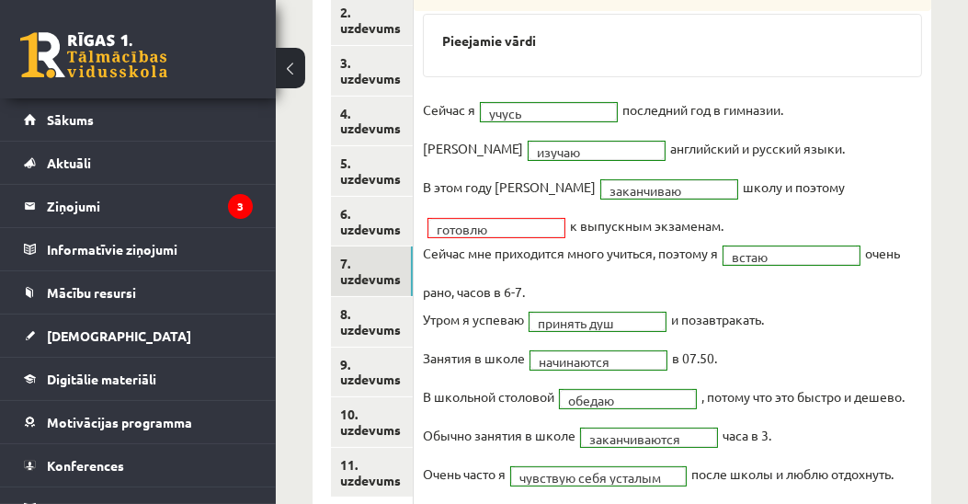
scroll to position [0, 0]
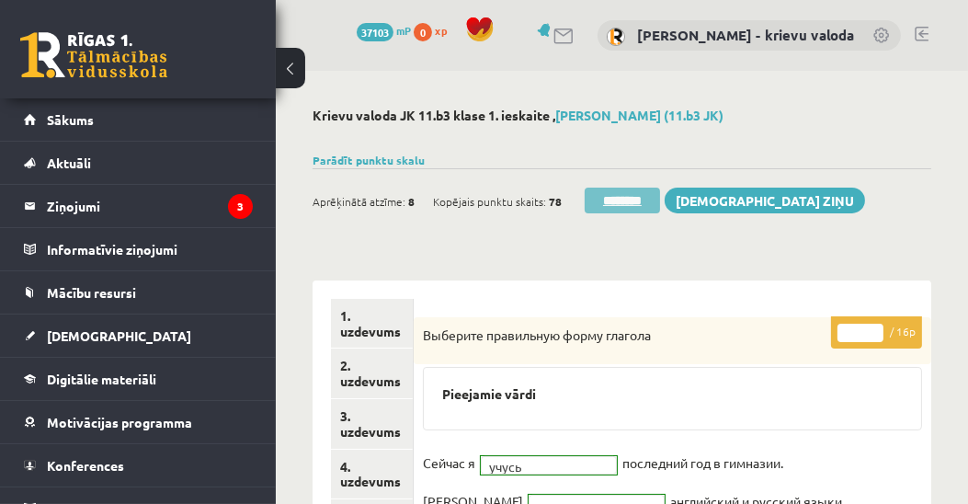
click at [620, 198] on input "********" at bounding box center [622, 201] width 75 height 26
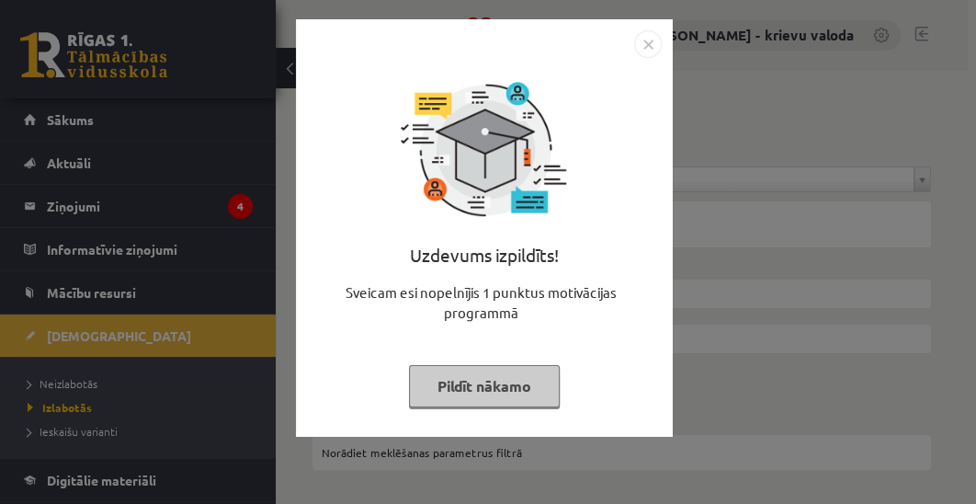
click at [479, 393] on button "Pildīt nākamo" at bounding box center [484, 386] width 151 height 42
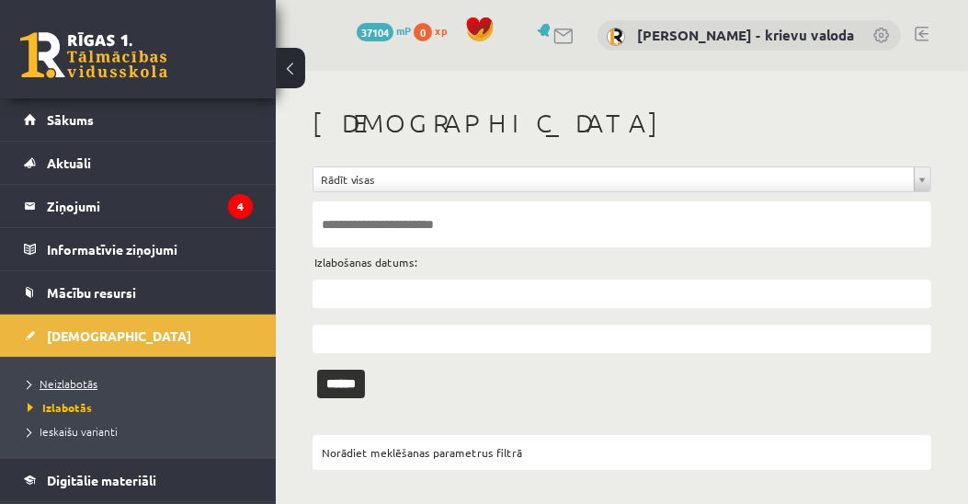
click at [70, 383] on span "Neizlabotās" at bounding box center [63, 383] width 70 height 15
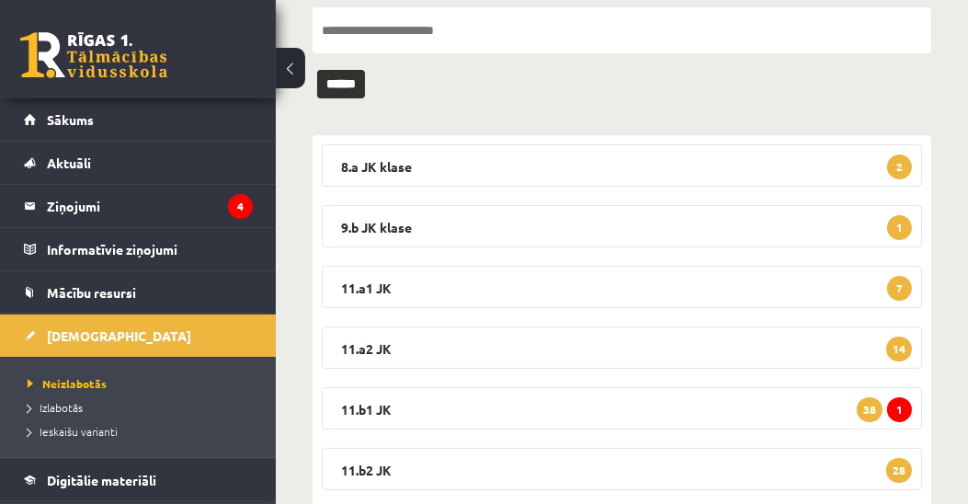
scroll to position [420, 0]
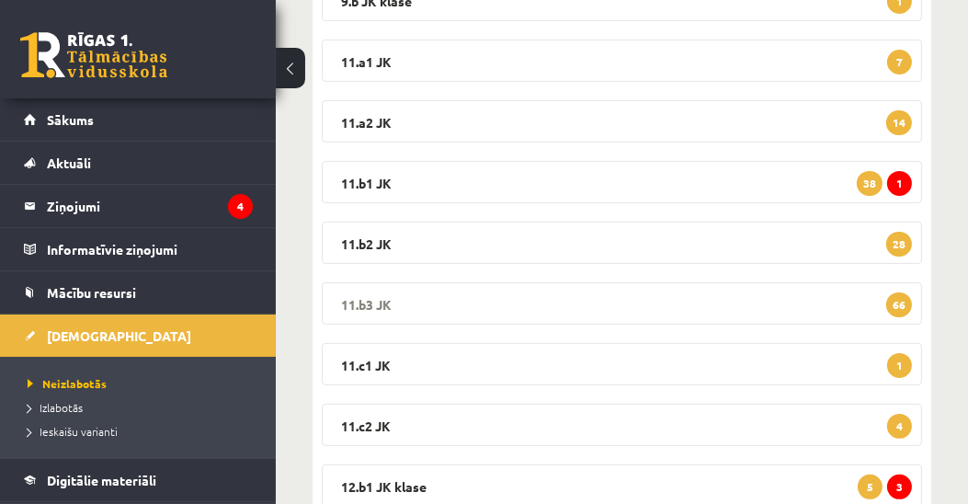
click at [376, 299] on legend "11.b3 JK 66" at bounding box center [622, 303] width 600 height 42
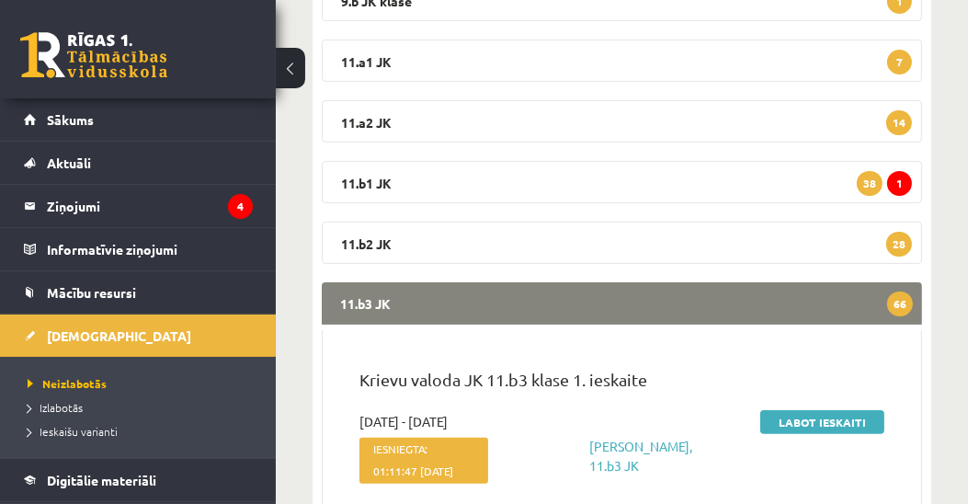
scroll to position [525, 0]
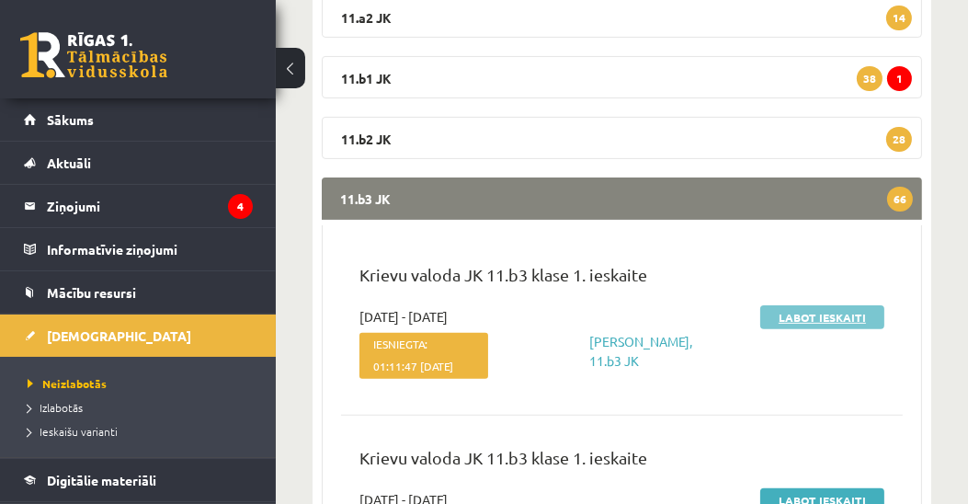
click at [827, 319] on link "Labot ieskaiti" at bounding box center [822, 317] width 124 height 24
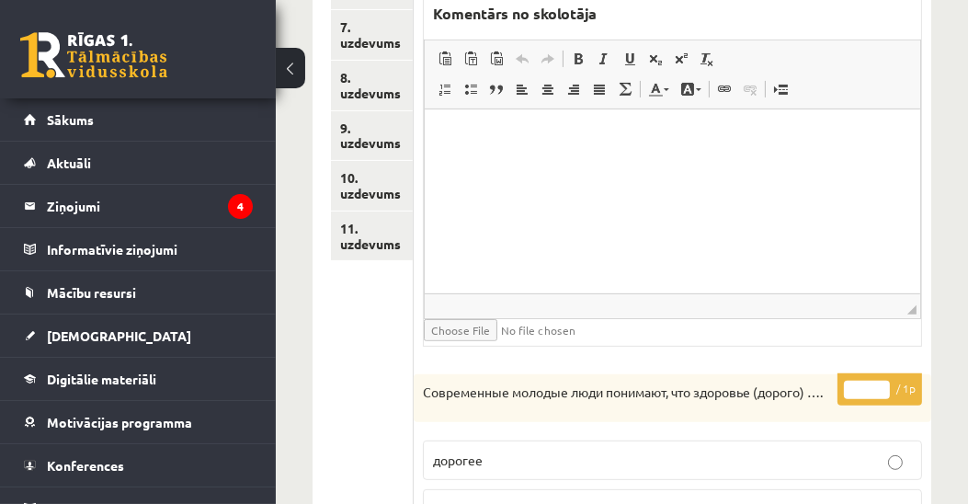
scroll to position [475, 0]
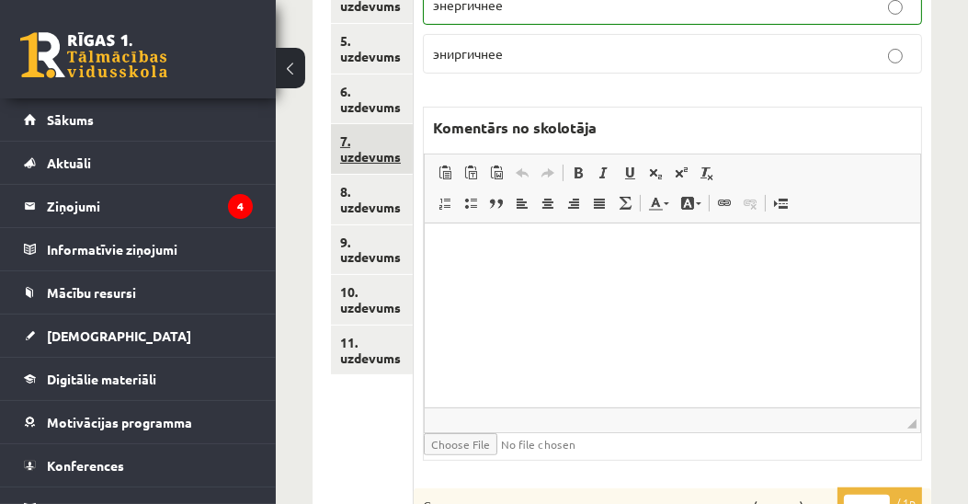
click at [365, 150] on link "7. uzdevums" at bounding box center [372, 149] width 82 height 50
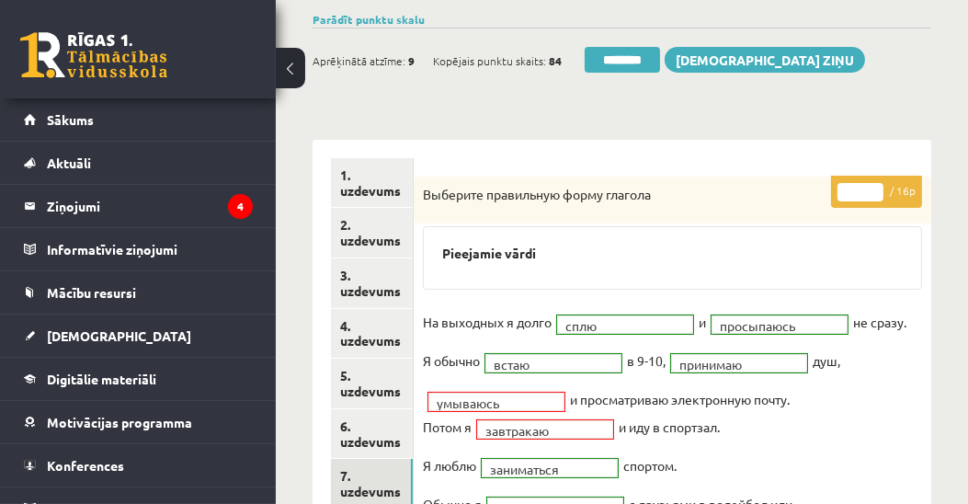
scroll to position [160, 0]
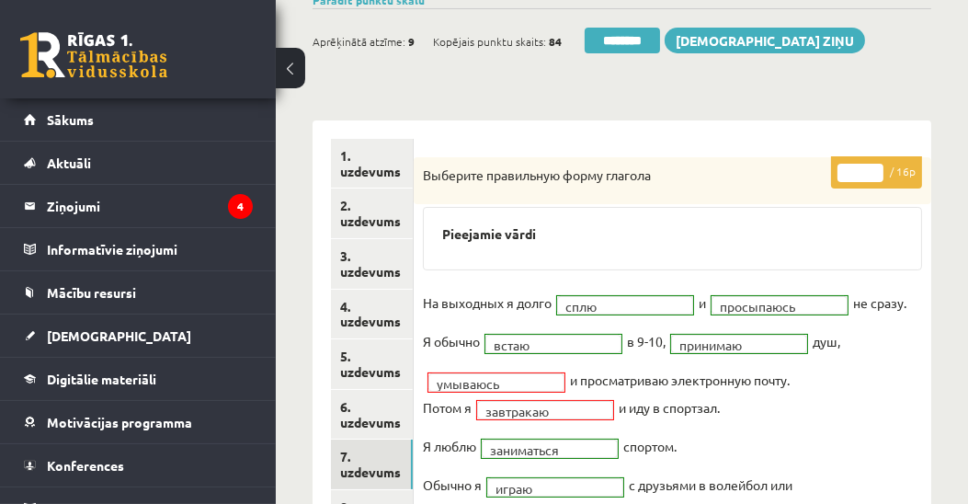
click at [873, 160] on p "** / 16p" at bounding box center [876, 172] width 91 height 32
type input "**"
click at [876, 164] on input "**" at bounding box center [861, 173] width 46 height 18
click at [375, 169] on link "1. uzdevums" at bounding box center [372, 164] width 82 height 50
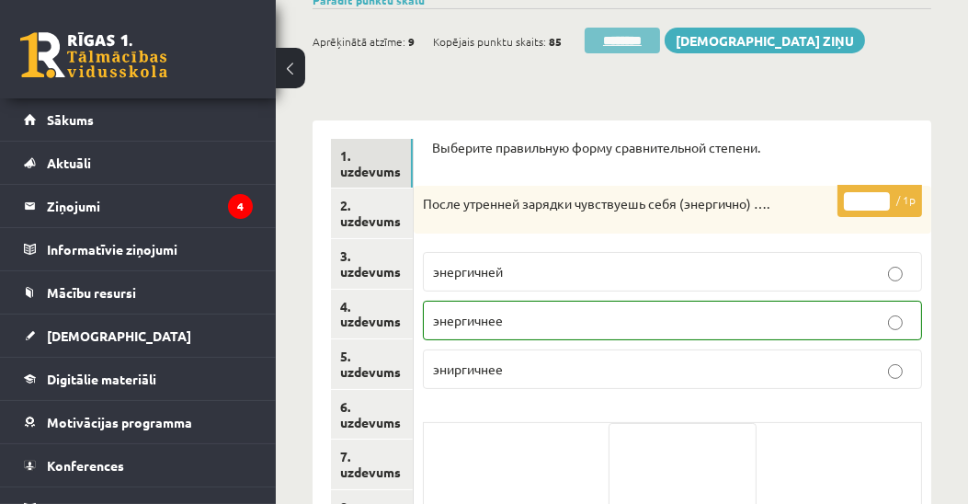
click at [643, 34] on input "********" at bounding box center [622, 41] width 75 height 26
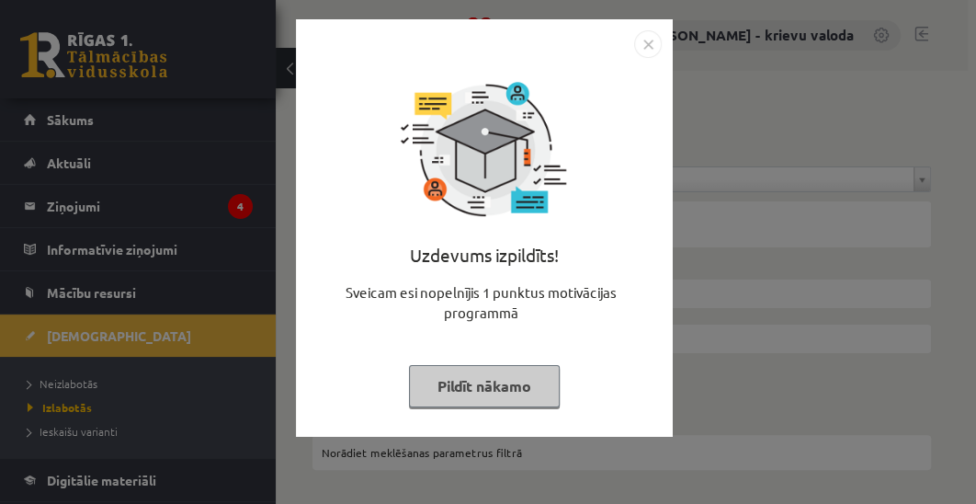
click at [519, 391] on button "Pildīt nākamo" at bounding box center [484, 386] width 151 height 42
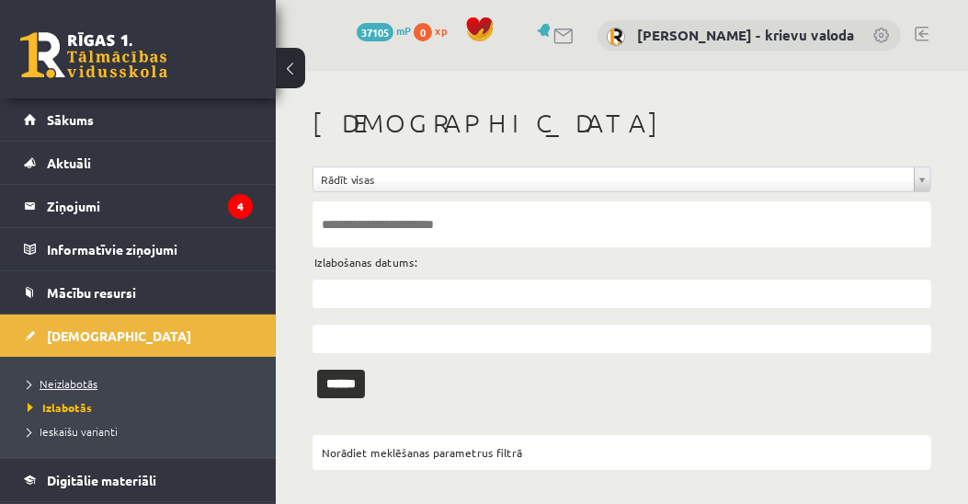
click at [84, 386] on span "Neizlabotās" at bounding box center [63, 383] width 70 height 15
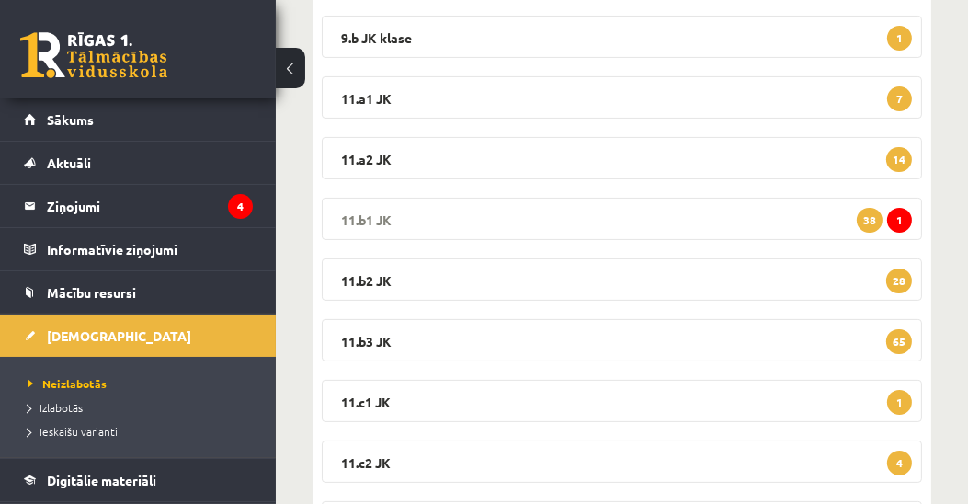
scroll to position [420, 0]
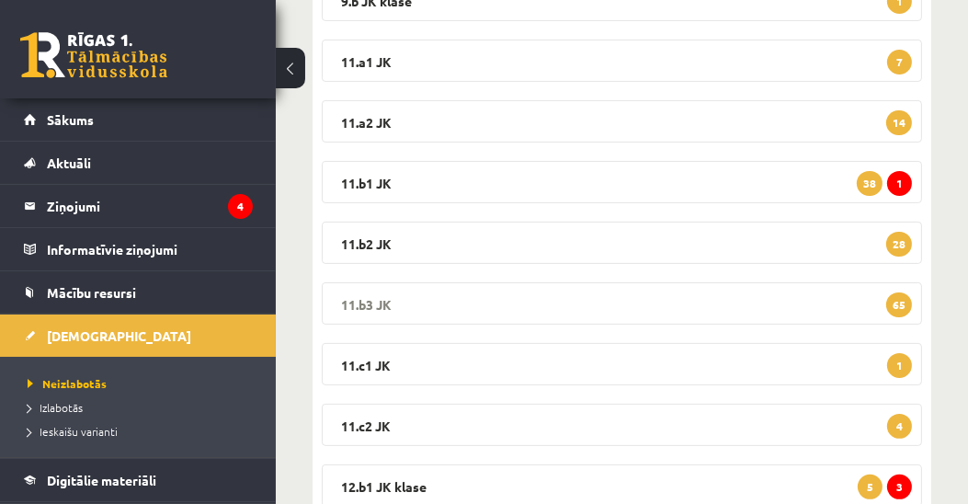
click at [375, 300] on legend "11.b3 JK 65" at bounding box center [622, 303] width 600 height 42
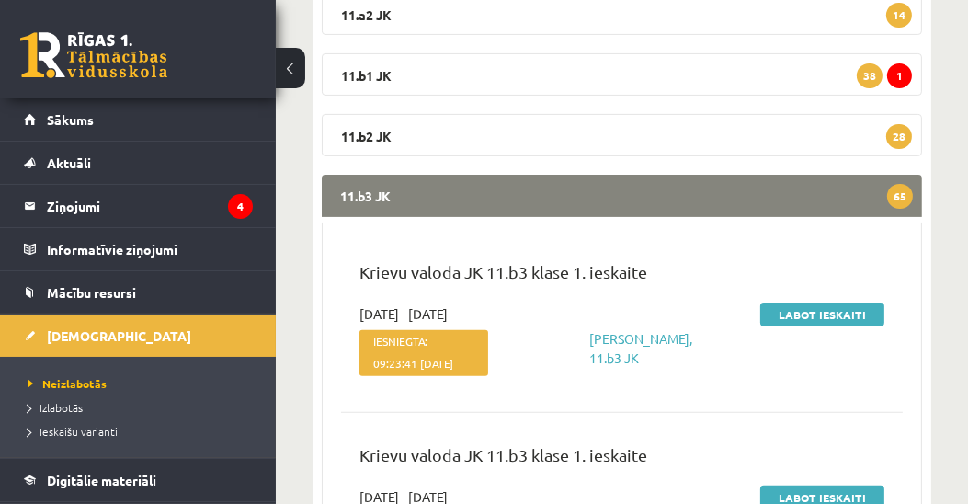
scroll to position [630, 0]
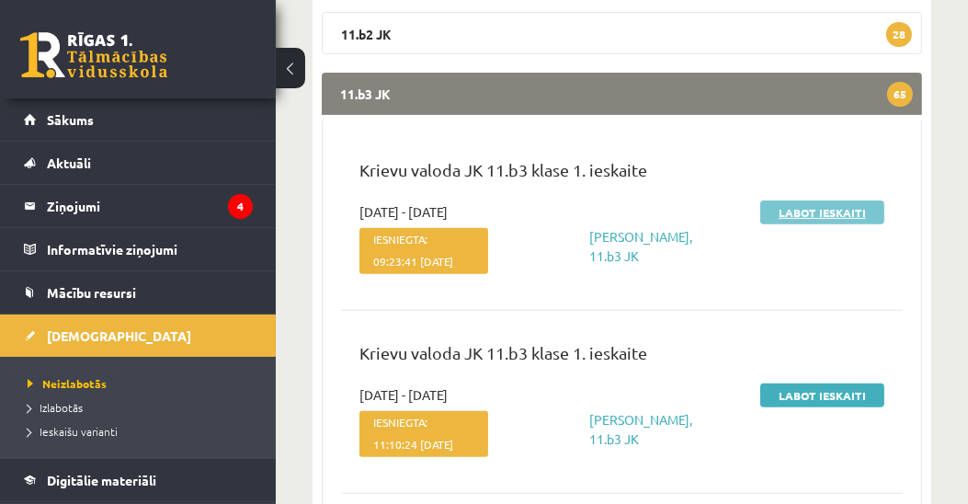
click at [834, 210] on link "Labot ieskaiti" at bounding box center [822, 212] width 124 height 24
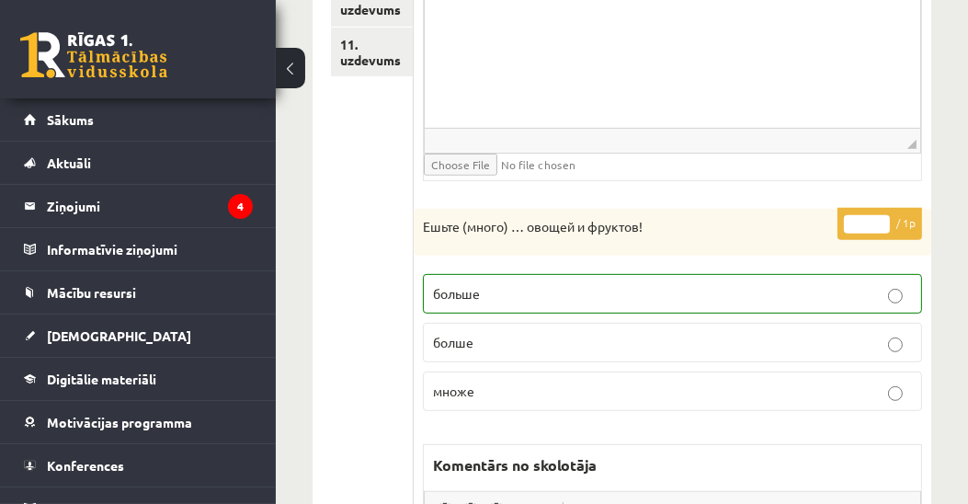
scroll to position [353, 0]
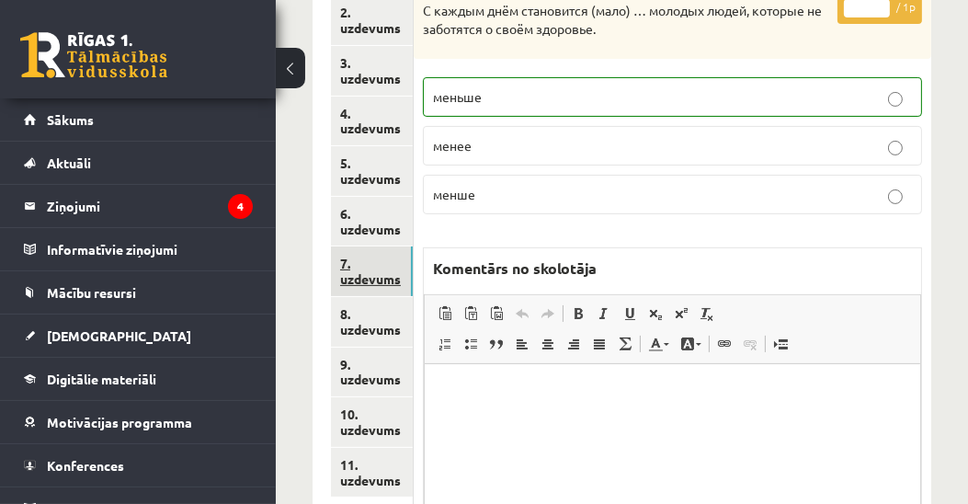
click at [375, 280] on link "7. uzdevums" at bounding box center [372, 271] width 82 height 50
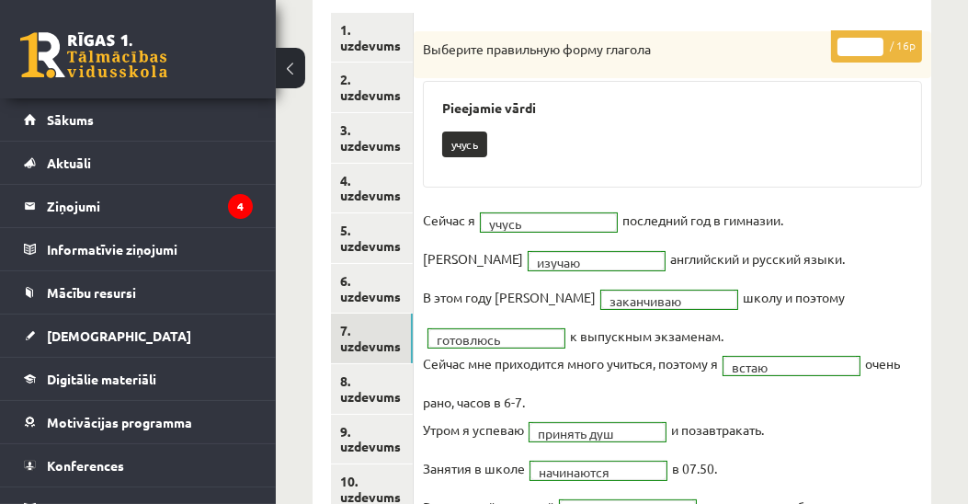
scroll to position [38, 0]
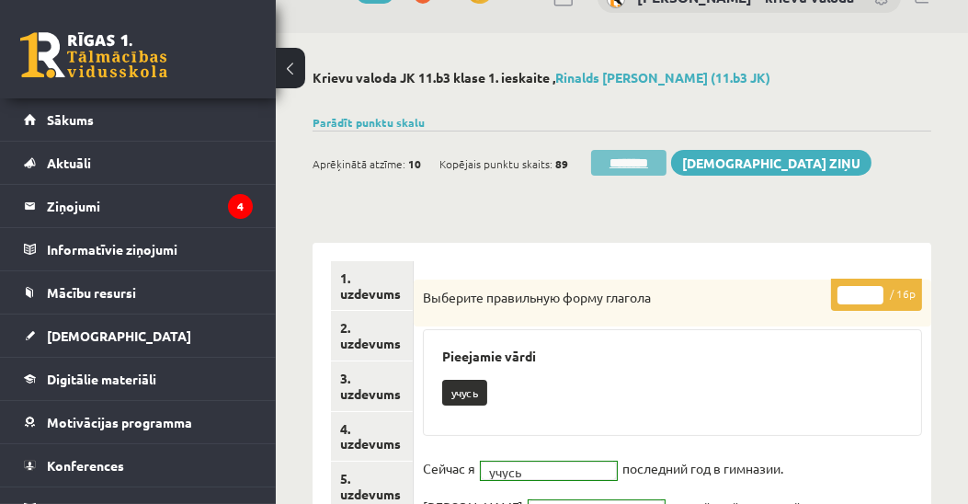
click at [633, 165] on input "********" at bounding box center [628, 163] width 75 height 26
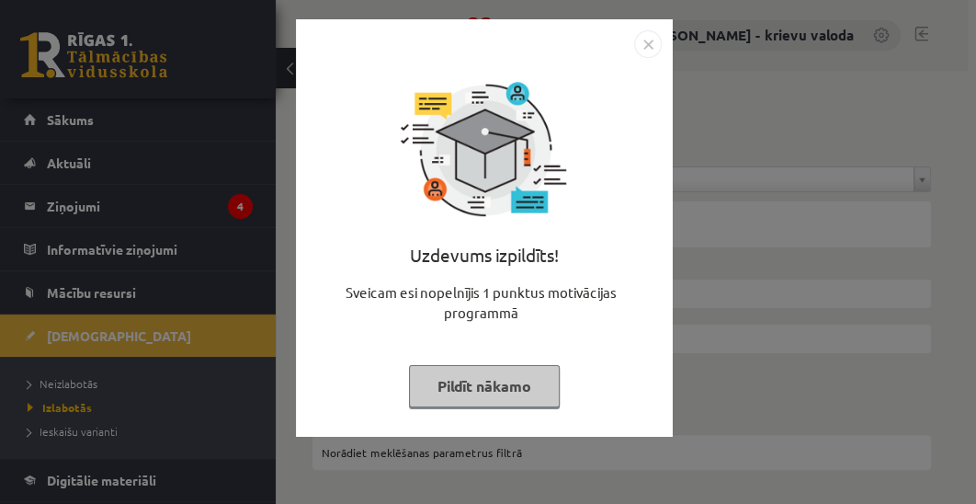
click at [519, 396] on button "Pildīt nākamo" at bounding box center [484, 386] width 151 height 42
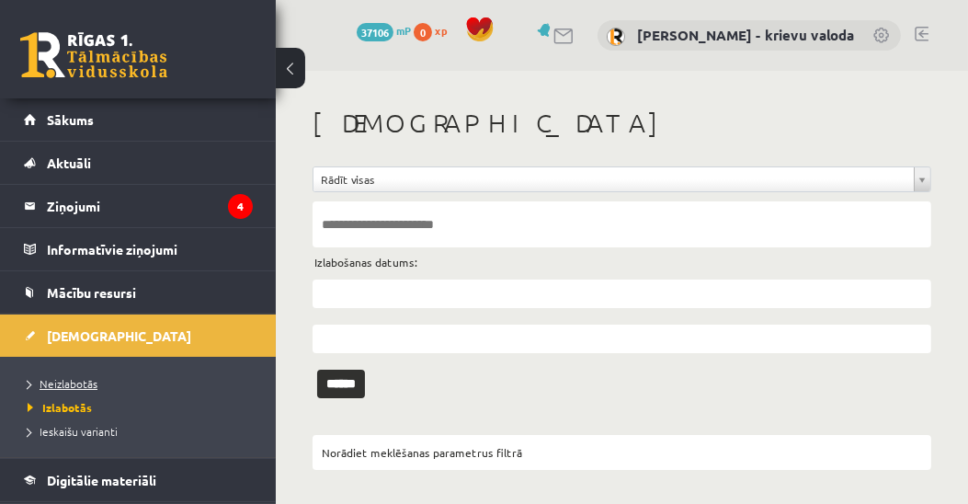
click at [63, 379] on span "Neizlabotās" at bounding box center [63, 383] width 70 height 15
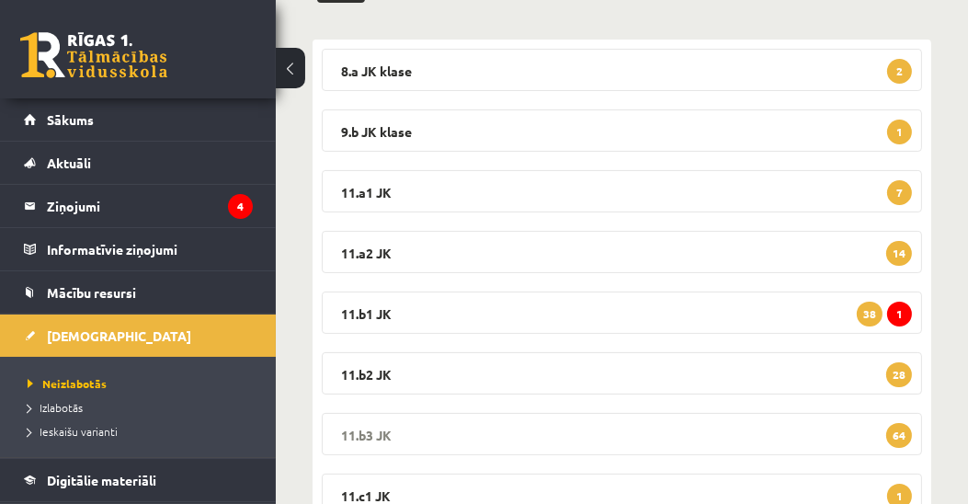
scroll to position [314, 0]
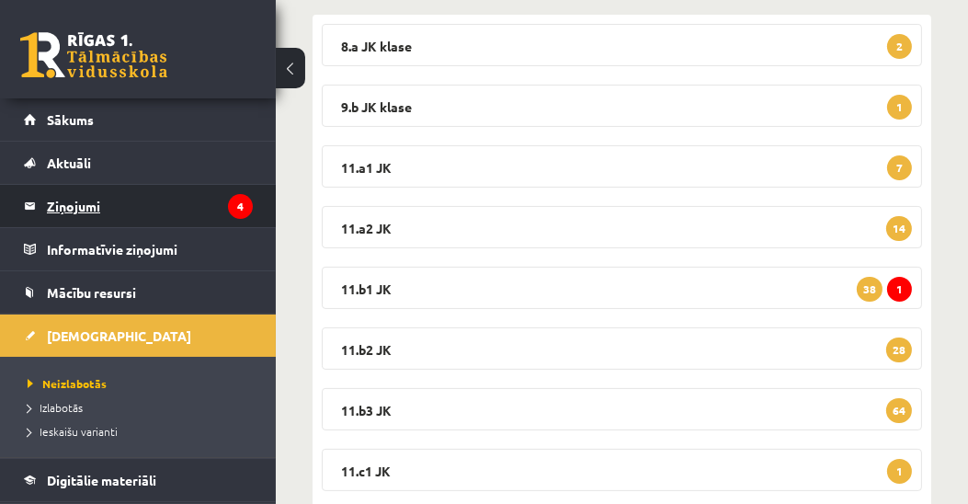
click at [85, 206] on legend "Ziņojumi 4" at bounding box center [150, 206] width 206 height 42
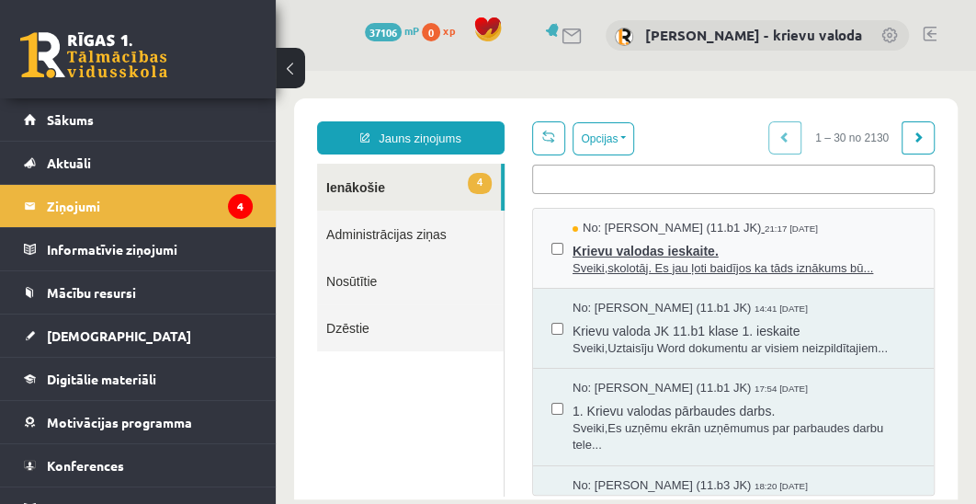
click at [682, 255] on span "Krievu valodas ieskaite." at bounding box center [744, 248] width 343 height 23
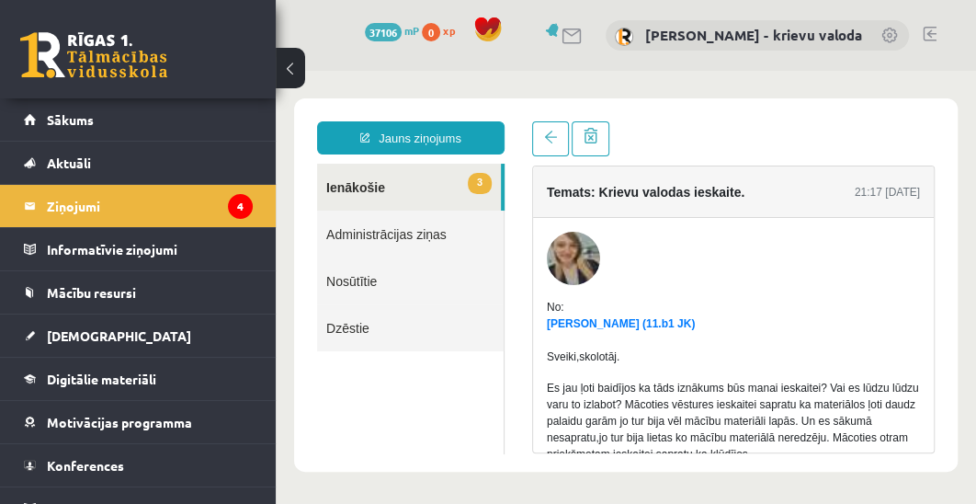
scroll to position [105, 0]
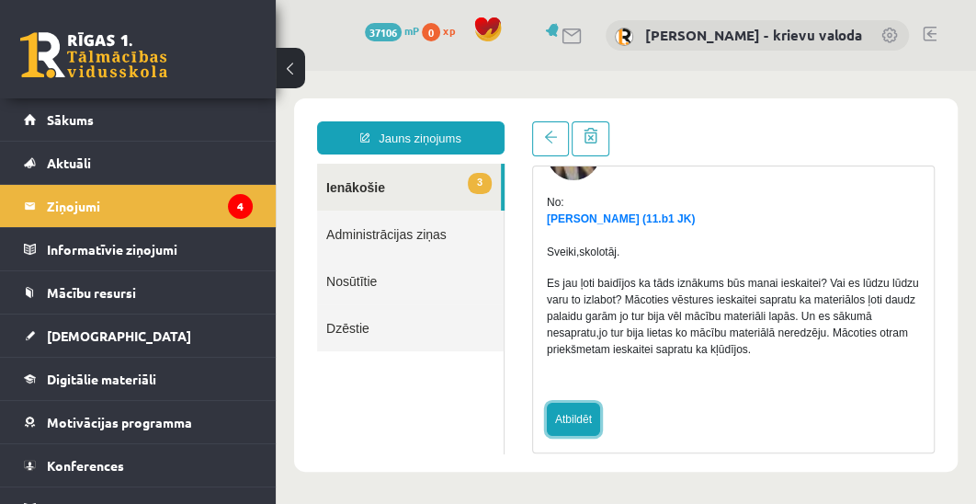
click at [574, 414] on link "Atbildēt" at bounding box center [573, 419] width 53 height 33
type input "**********"
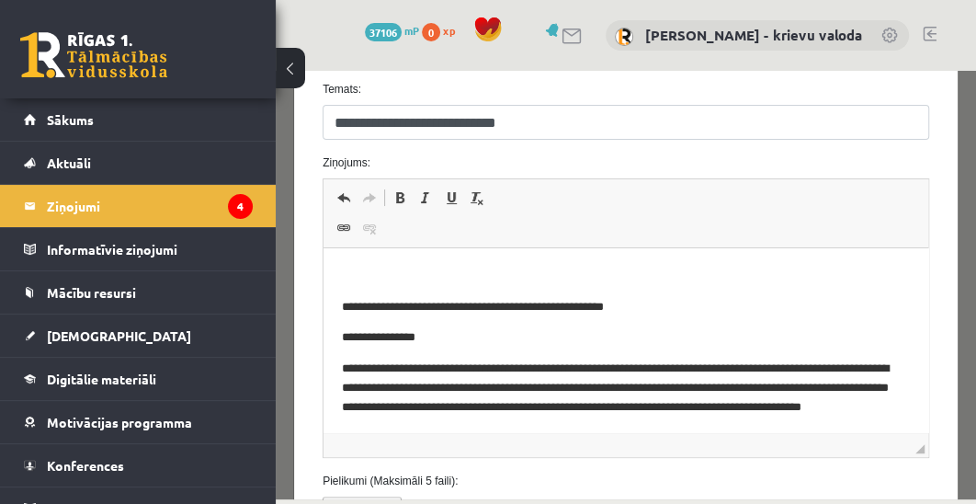
scroll to position [210, 0]
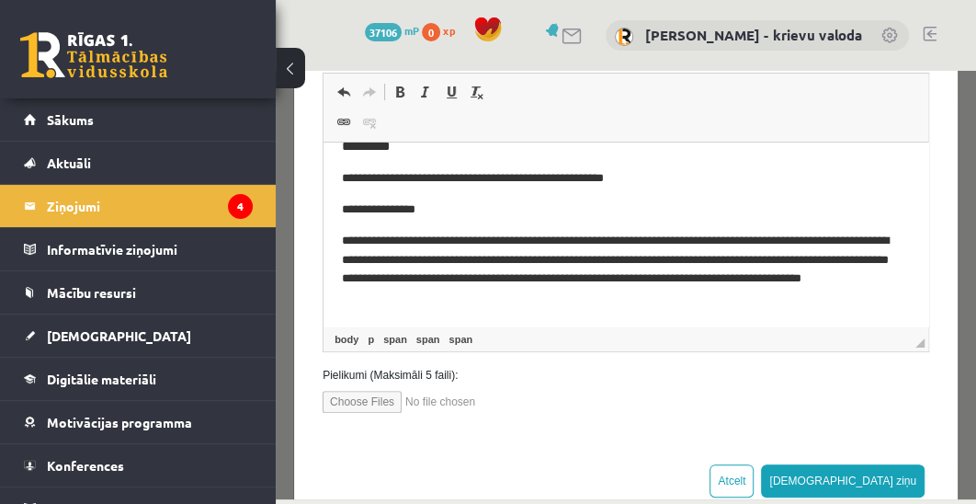
scroll to position [568, 0]
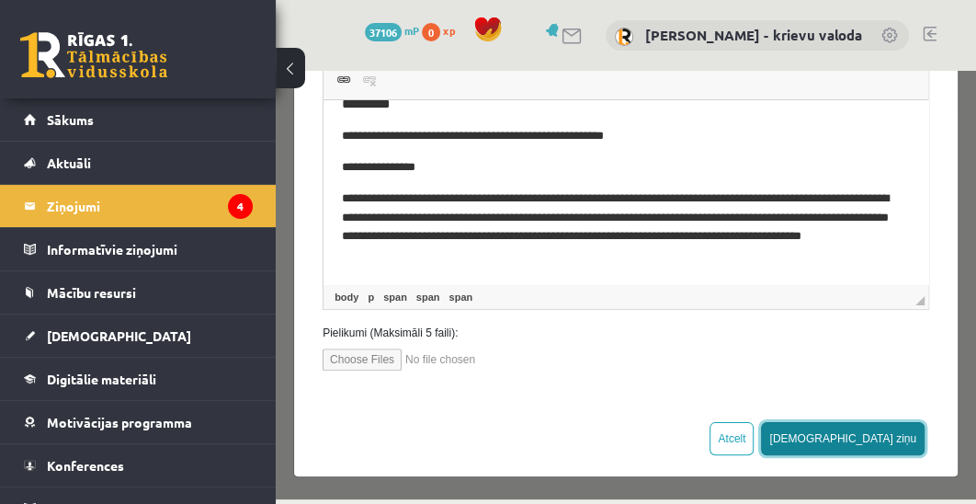
click at [888, 435] on button "Sūtīt ziņu" at bounding box center [843, 438] width 164 height 33
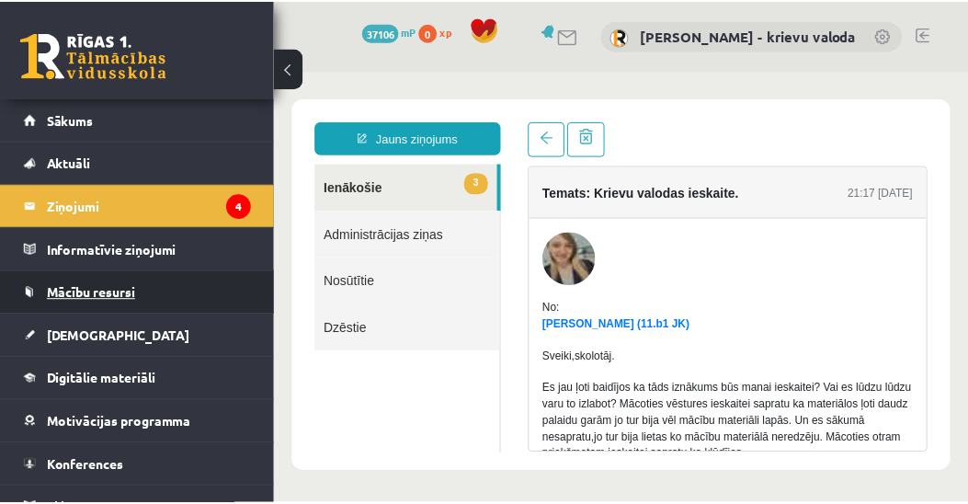
scroll to position [0, 0]
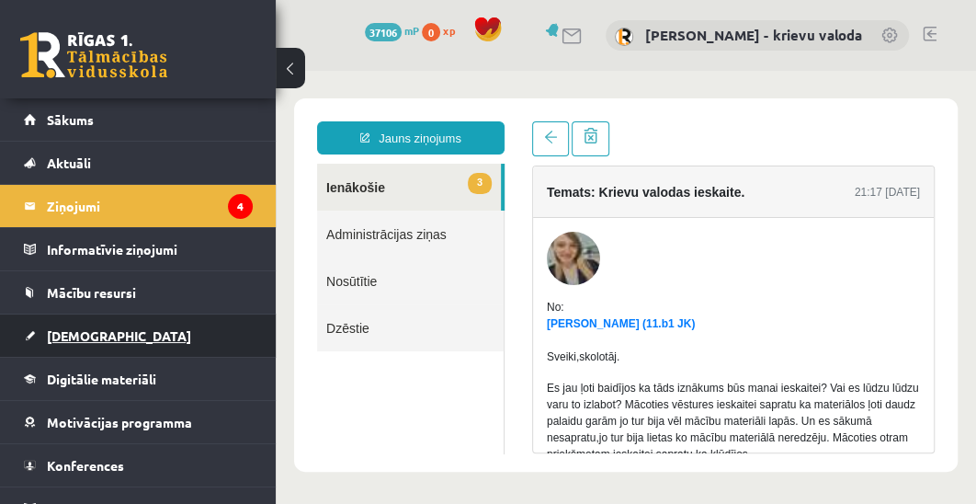
click at [74, 332] on span "[DEMOGRAPHIC_DATA]" at bounding box center [119, 335] width 144 height 17
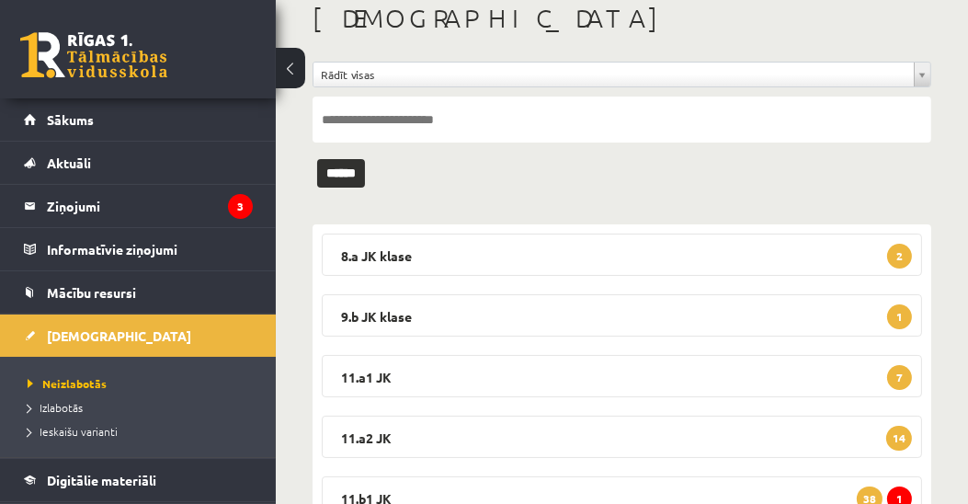
scroll to position [314, 0]
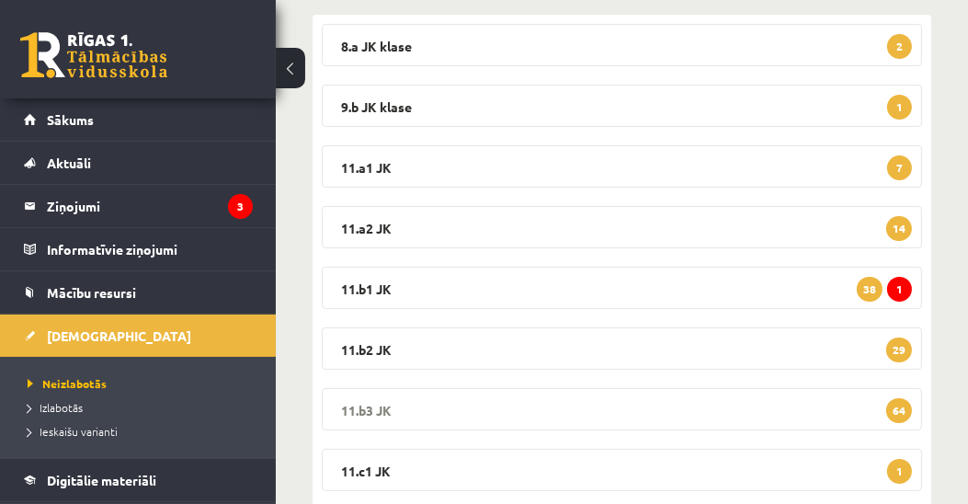
click at [371, 415] on legend "11.b3 JK 64" at bounding box center [622, 409] width 600 height 42
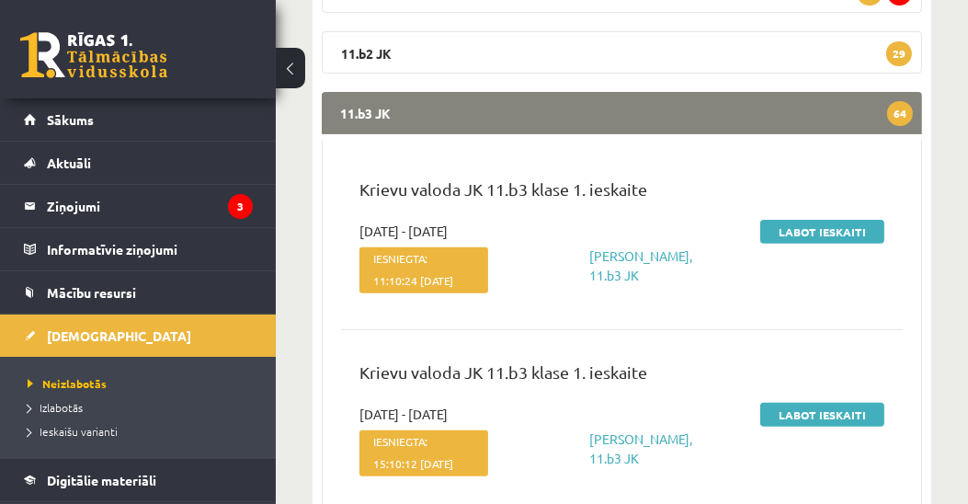
scroll to position [630, 0]
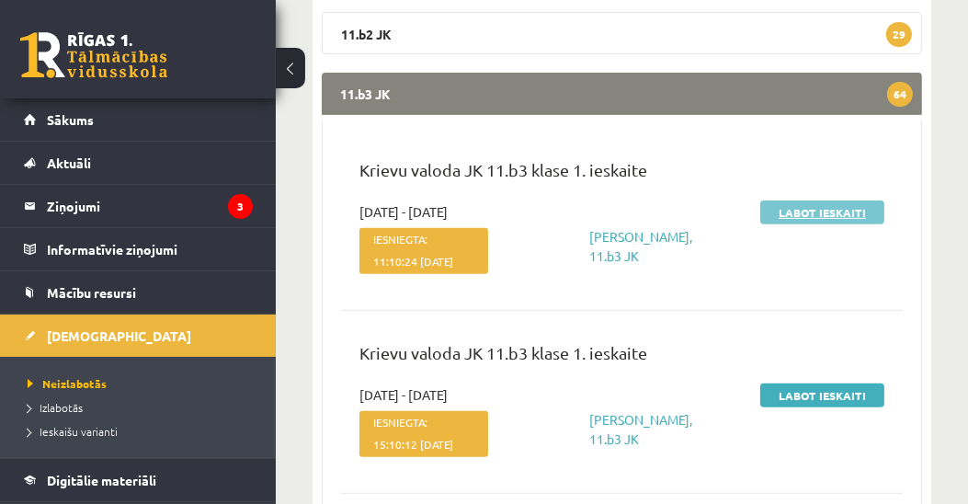
click at [818, 211] on link "Labot ieskaiti" at bounding box center [822, 212] width 124 height 24
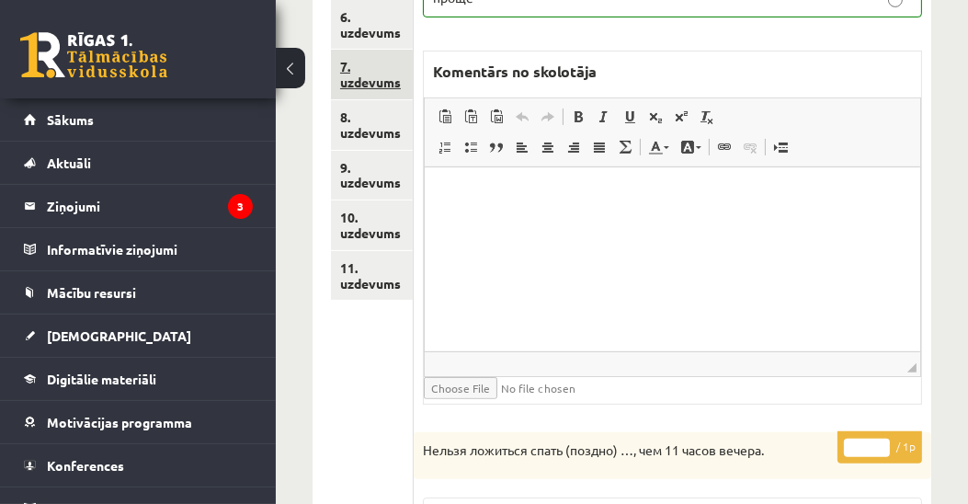
scroll to position [525, 0]
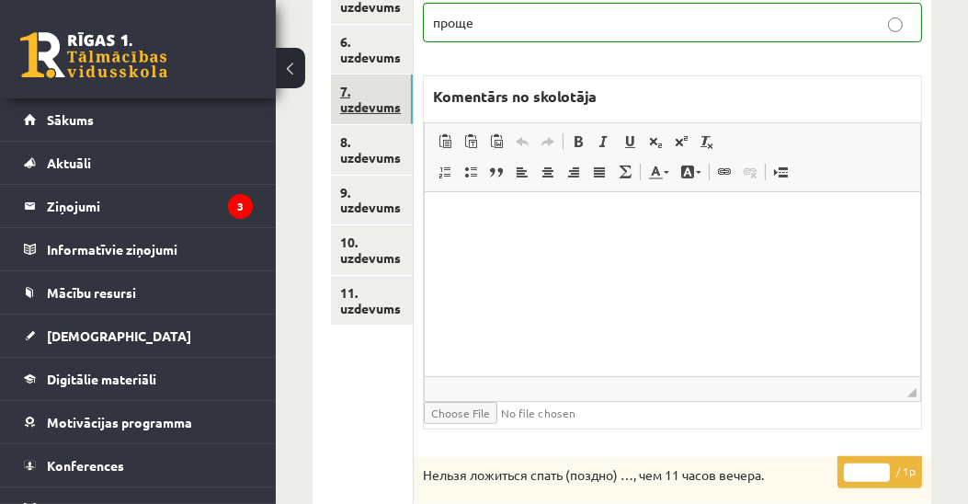
click at [373, 107] on link "7. uzdevums" at bounding box center [372, 99] width 82 height 50
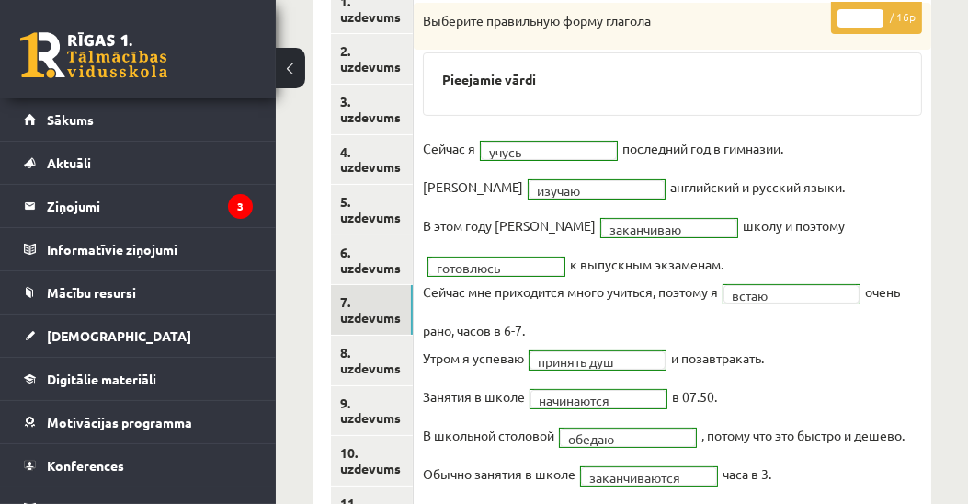
scroll to position [105, 0]
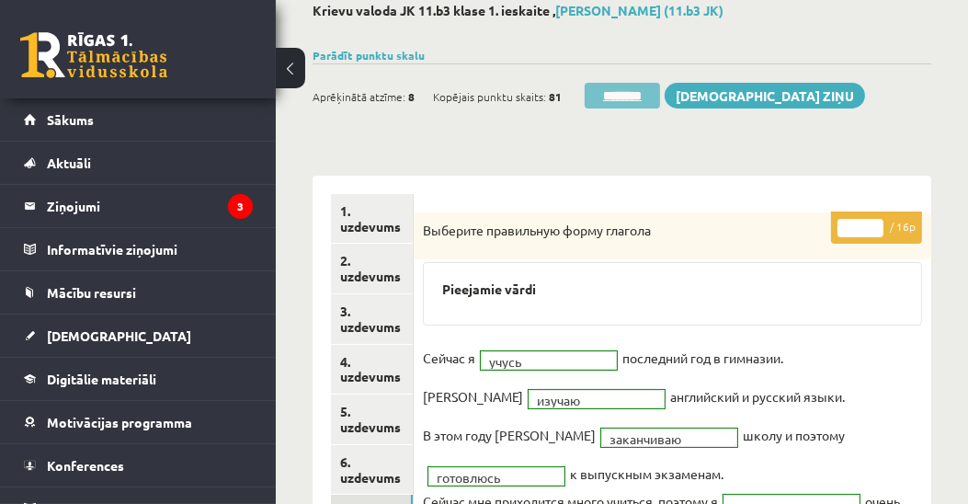
click at [620, 97] on input "********" at bounding box center [622, 96] width 75 height 26
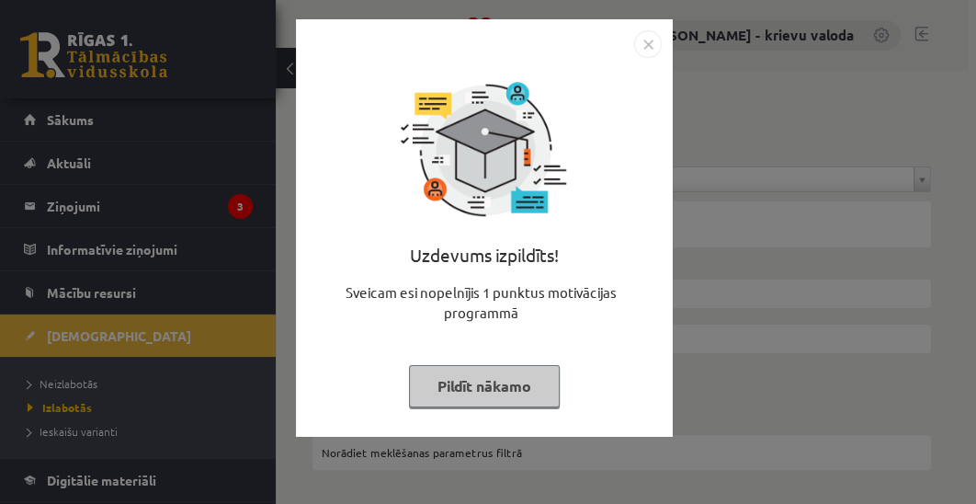
click at [494, 383] on button "Pildīt nākamo" at bounding box center [484, 386] width 151 height 42
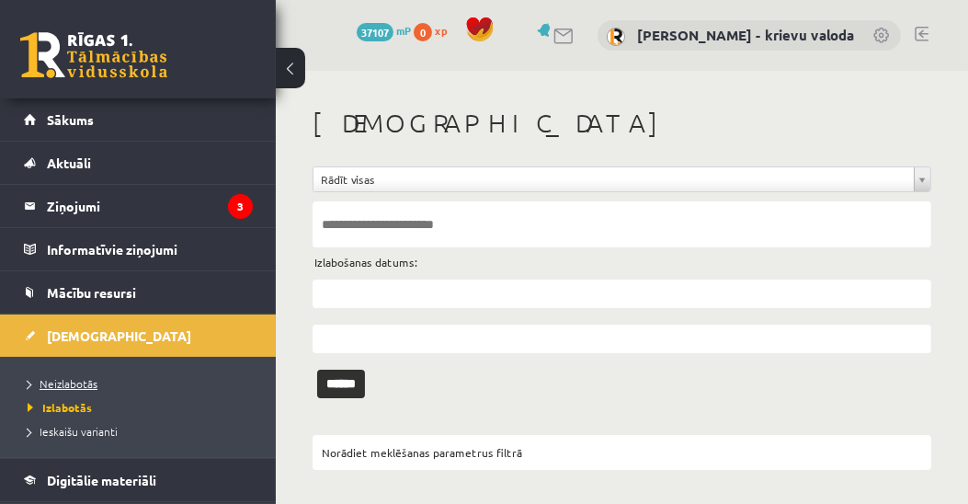
click at [50, 376] on span "Neizlabotās" at bounding box center [63, 383] width 70 height 15
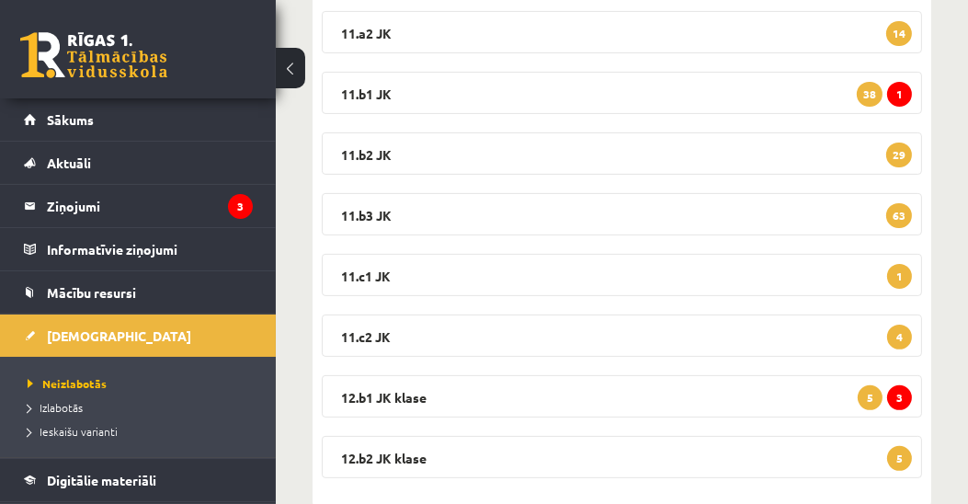
scroll to position [525, 0]
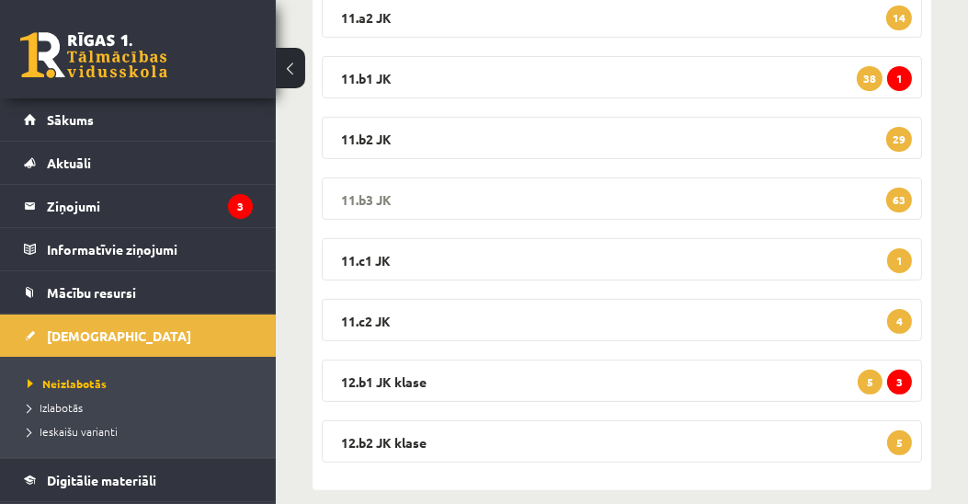
click at [379, 199] on legend "11.b3 JK 63" at bounding box center [622, 198] width 600 height 42
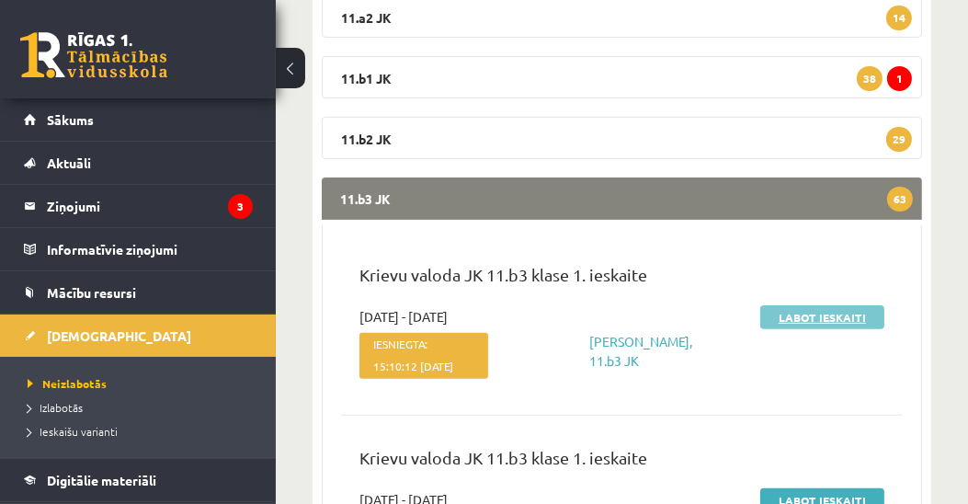
click at [824, 317] on link "Labot ieskaiti" at bounding box center [822, 317] width 124 height 24
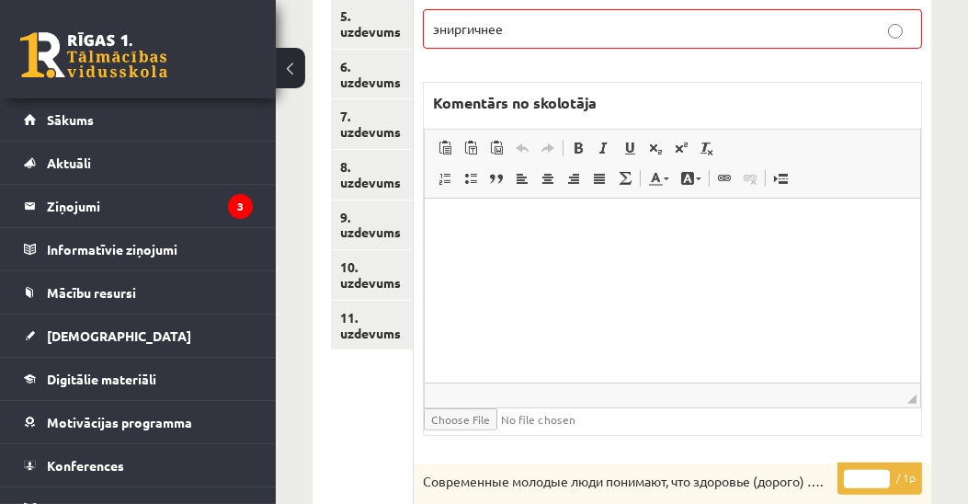
scroll to position [353, 0]
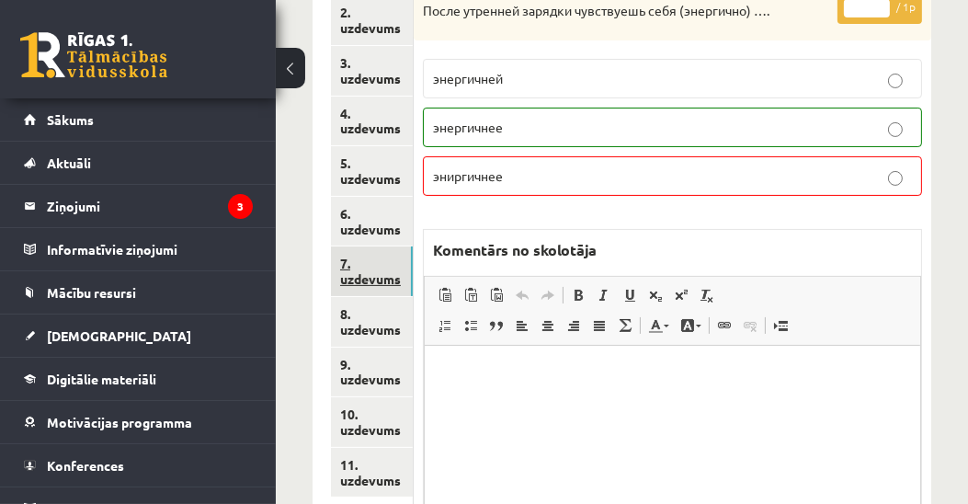
click at [358, 274] on link "7. uzdevums" at bounding box center [372, 271] width 82 height 50
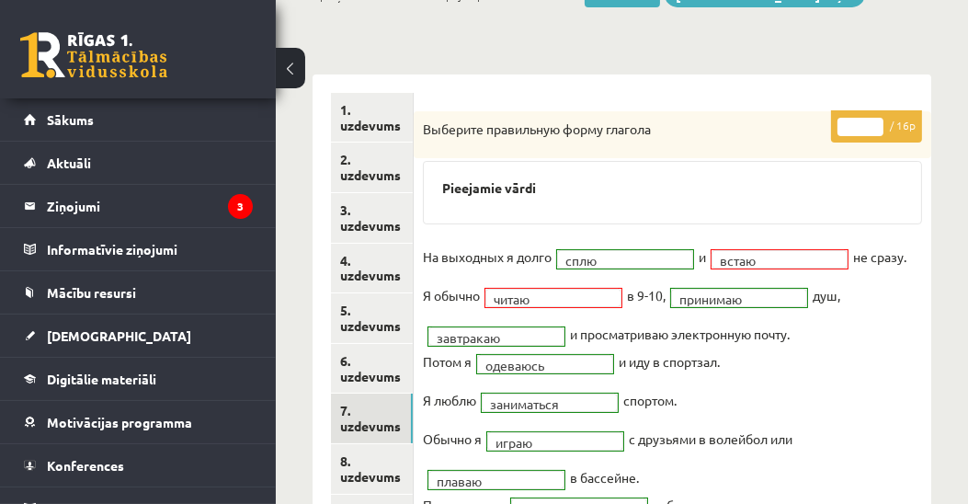
scroll to position [143, 0]
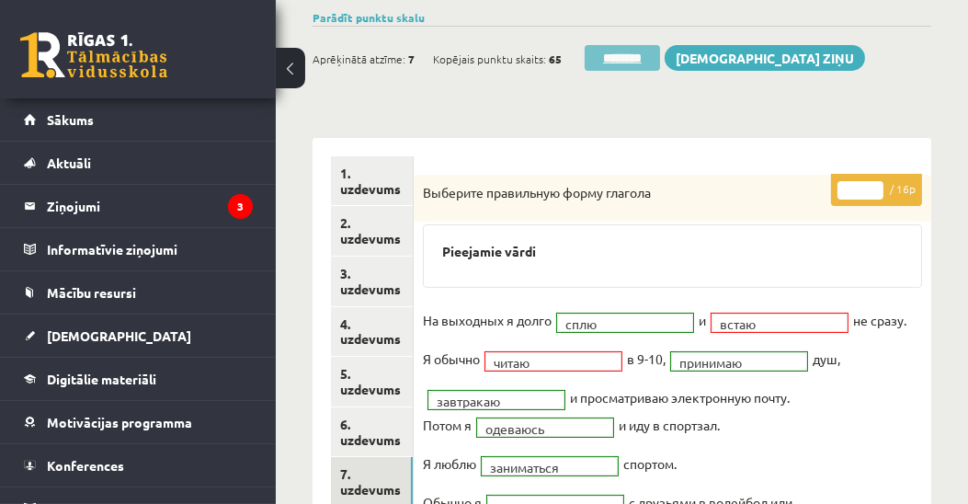
click at [620, 59] on input "********" at bounding box center [622, 58] width 75 height 26
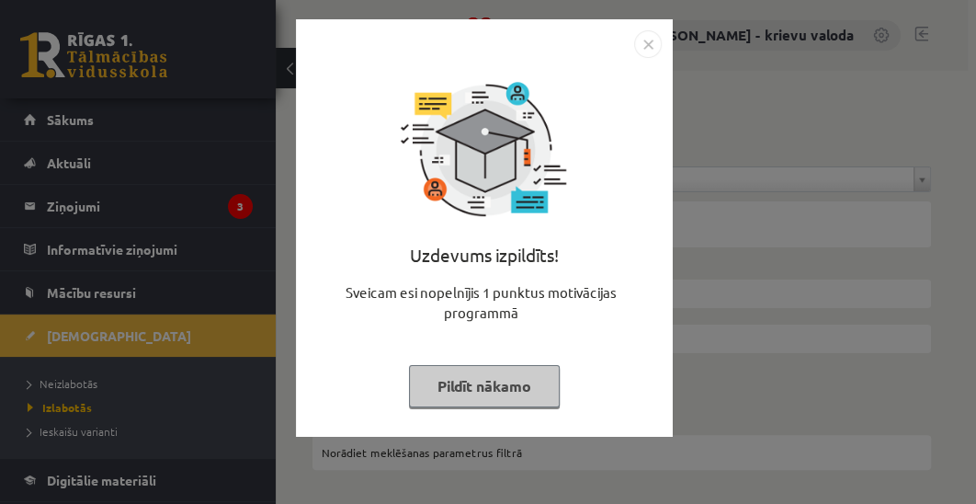
click at [506, 393] on button "Pildīt nākamo" at bounding box center [484, 386] width 151 height 42
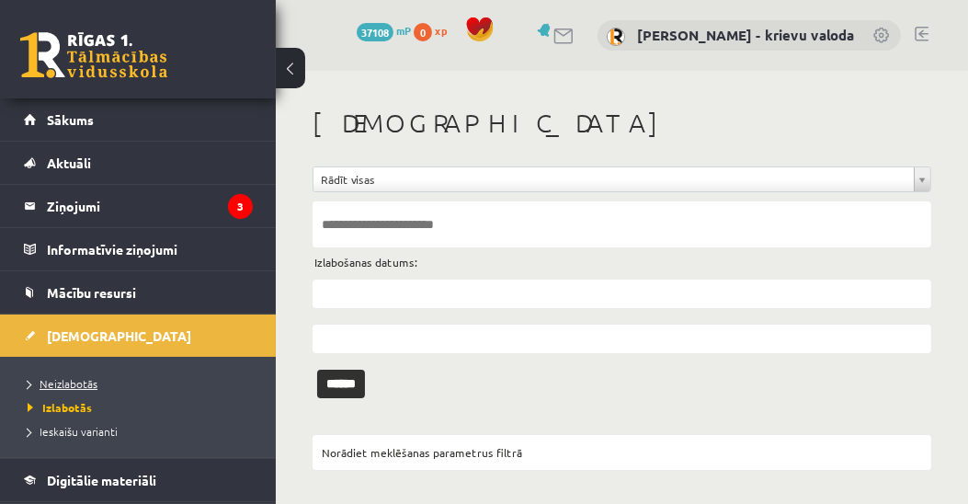
click at [82, 383] on span "Neizlabotās" at bounding box center [63, 383] width 70 height 15
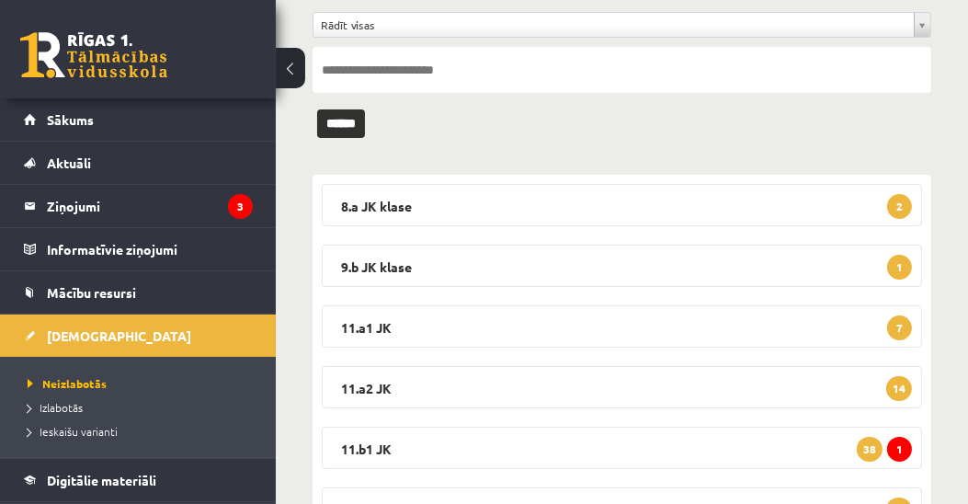
scroll to position [314, 0]
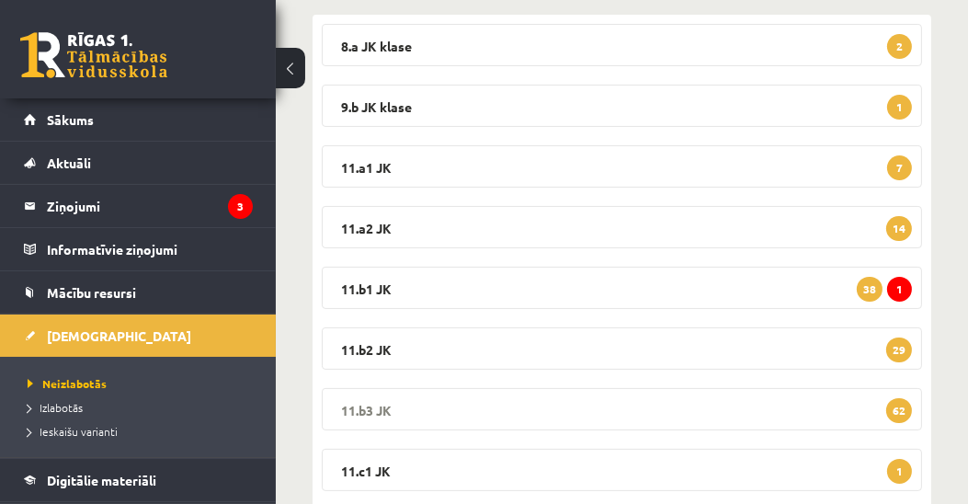
click at [347, 408] on legend "11.b3 JK 62" at bounding box center [622, 409] width 600 height 42
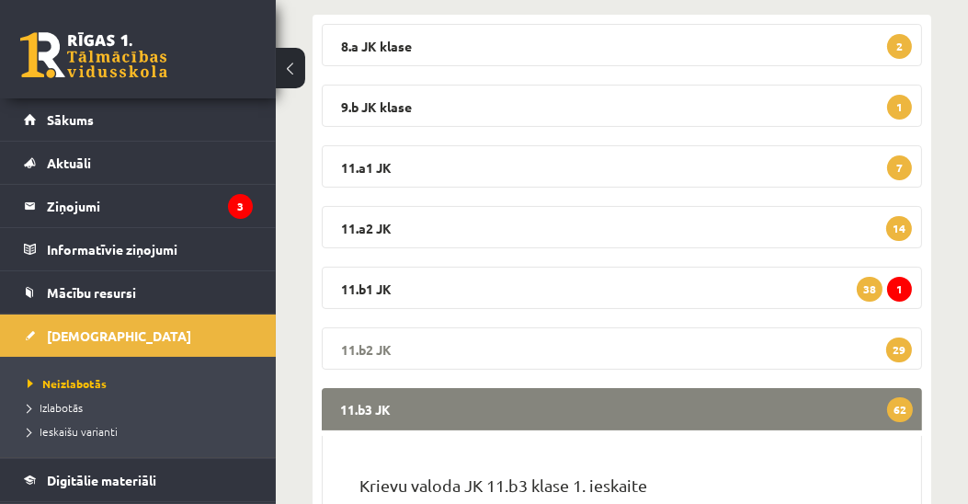
scroll to position [736, 0]
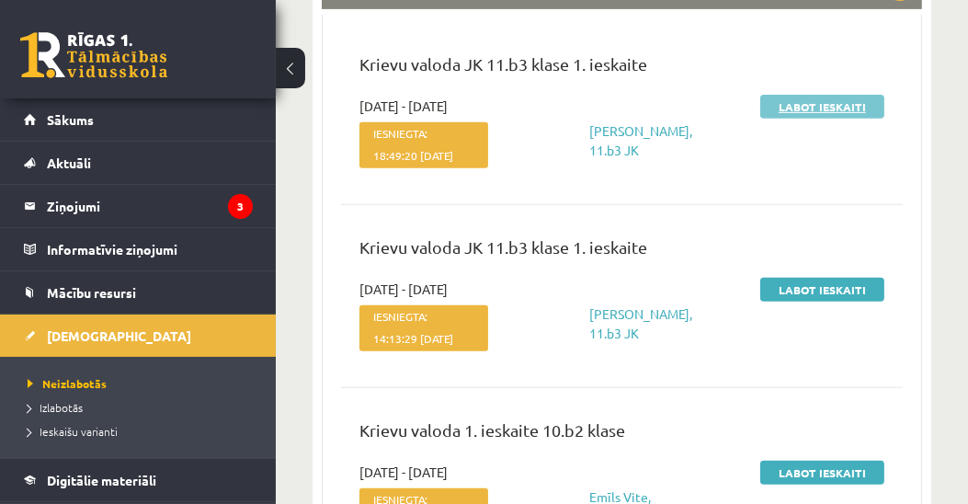
click at [820, 106] on link "Labot ieskaiti" at bounding box center [822, 107] width 124 height 24
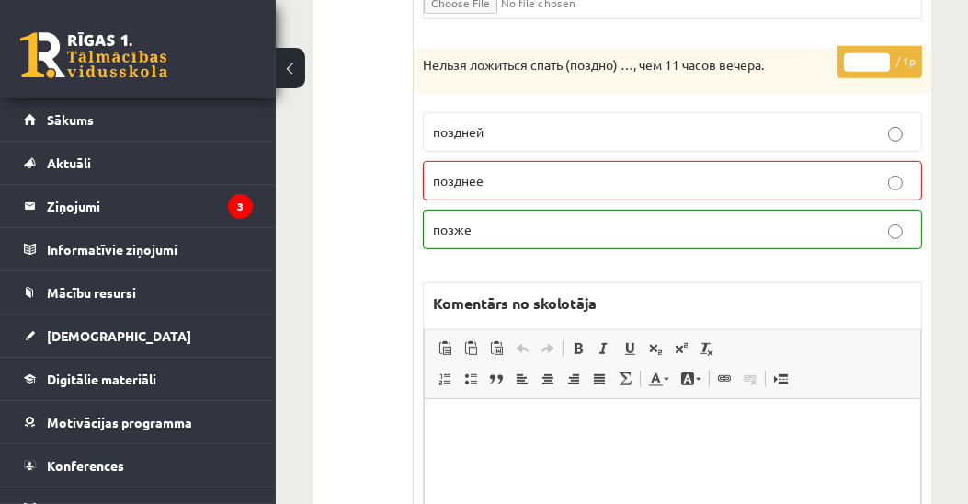
scroll to position [945, 0]
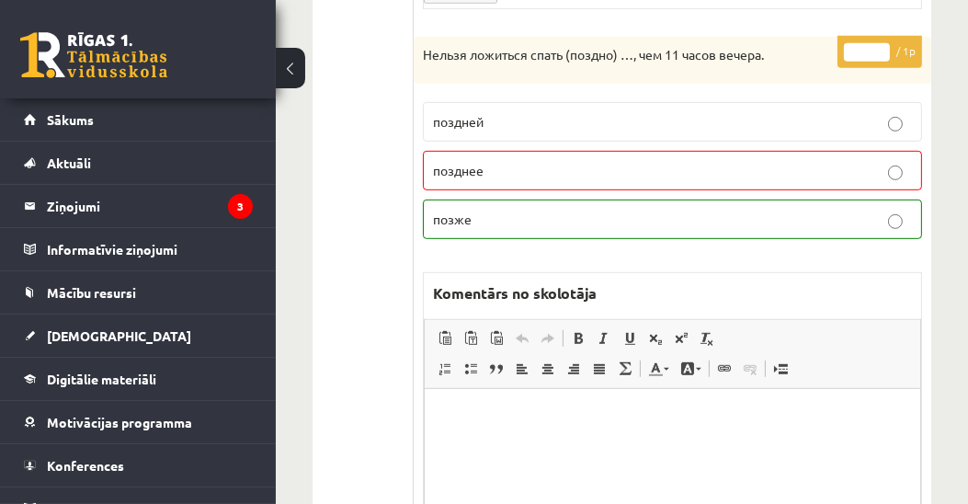
type input "*"
click at [885, 43] on input "*" at bounding box center [867, 52] width 46 height 18
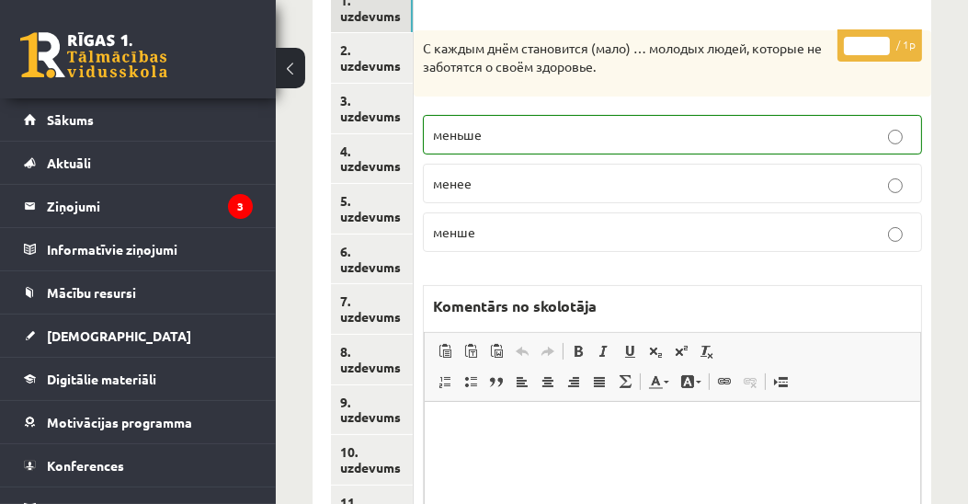
scroll to position [314, 0]
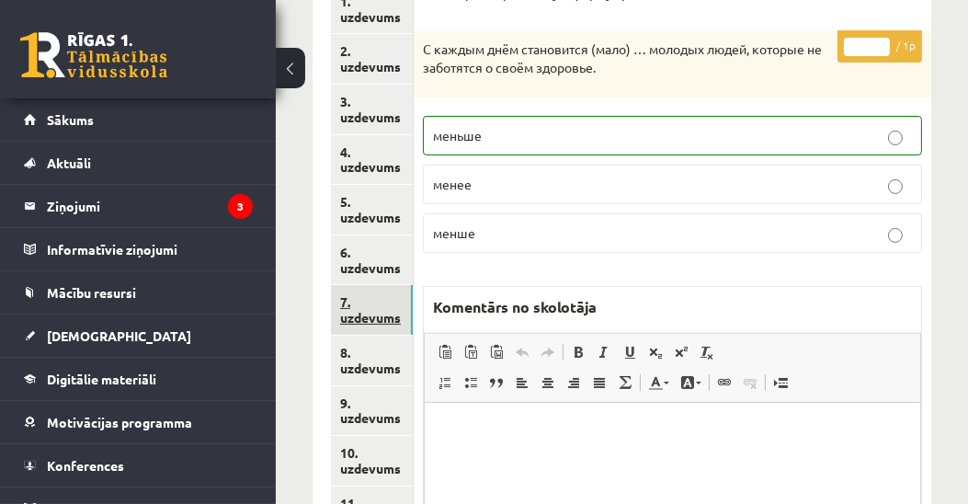
click at [388, 314] on link "7. uzdevums" at bounding box center [372, 310] width 82 height 50
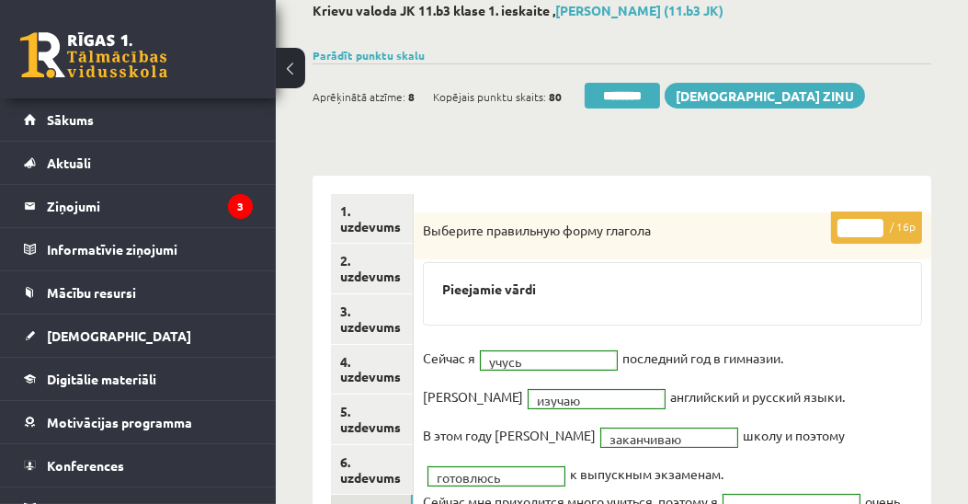
scroll to position [0, 0]
click at [370, 226] on link "1. uzdevums" at bounding box center [372, 219] width 82 height 50
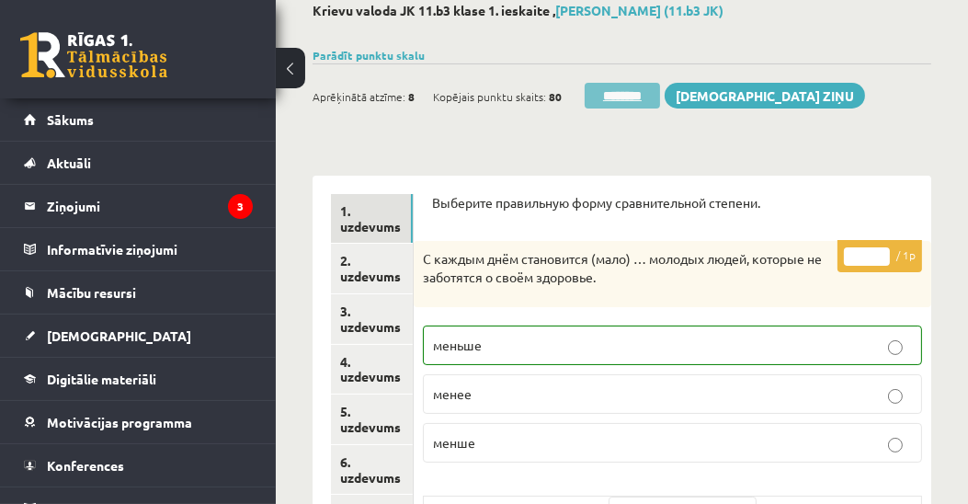
click at [618, 99] on input "********" at bounding box center [622, 96] width 75 height 26
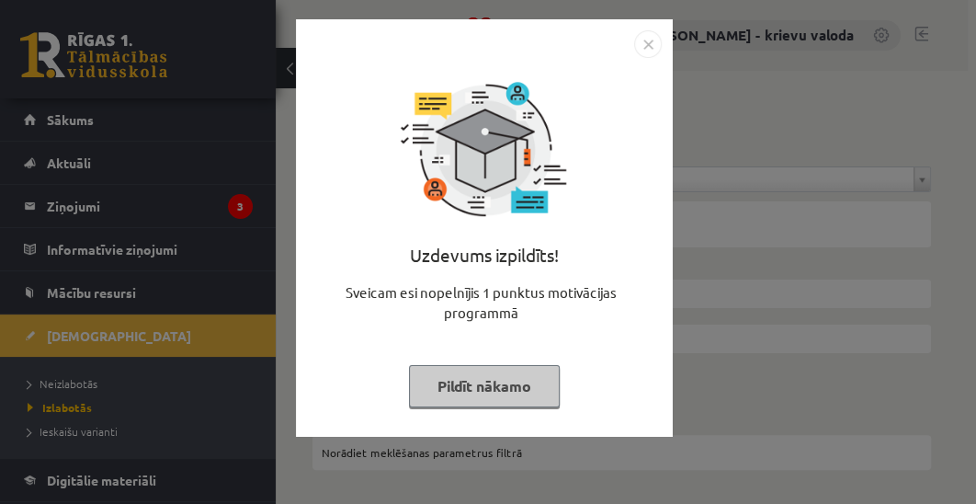
click at [509, 383] on button "Pildīt nākamo" at bounding box center [484, 386] width 151 height 42
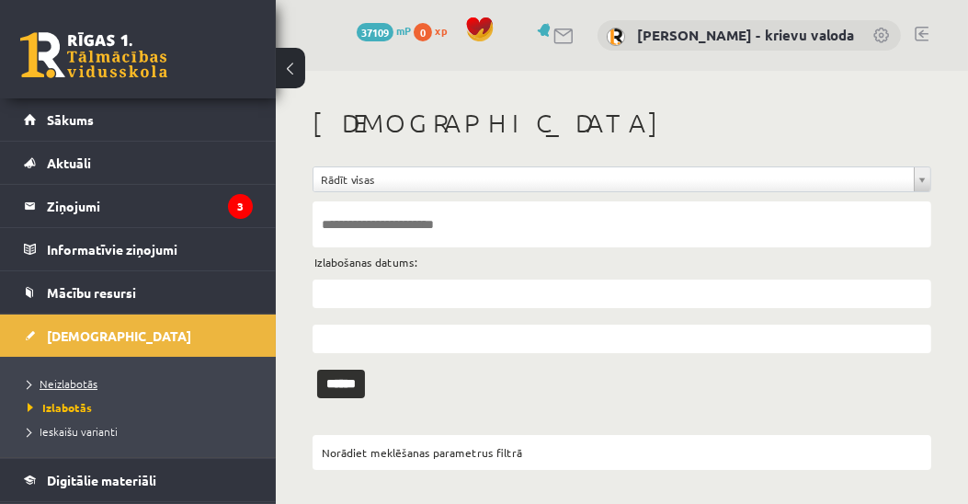
click at [74, 383] on span "Neizlabotās" at bounding box center [63, 383] width 70 height 15
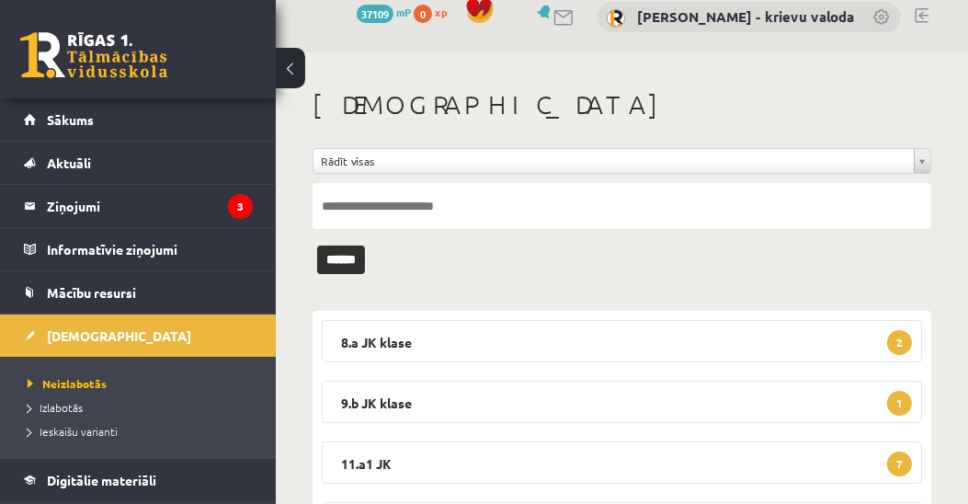
scroll to position [420, 0]
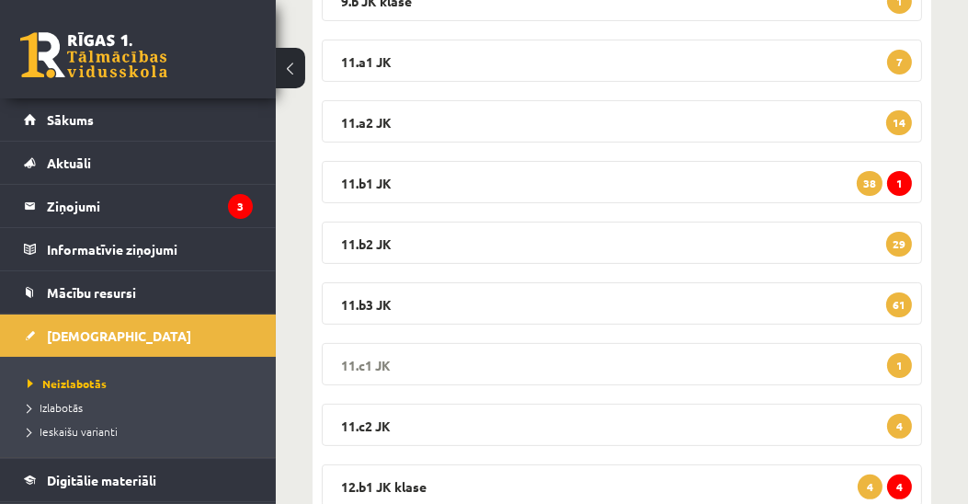
click at [359, 362] on legend "11.c1 JK 1" at bounding box center [622, 364] width 600 height 42
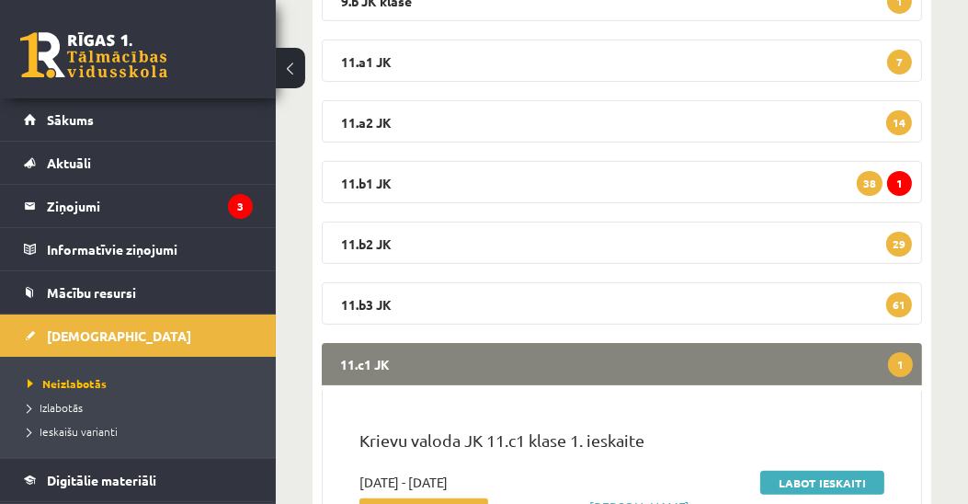
scroll to position [736, 0]
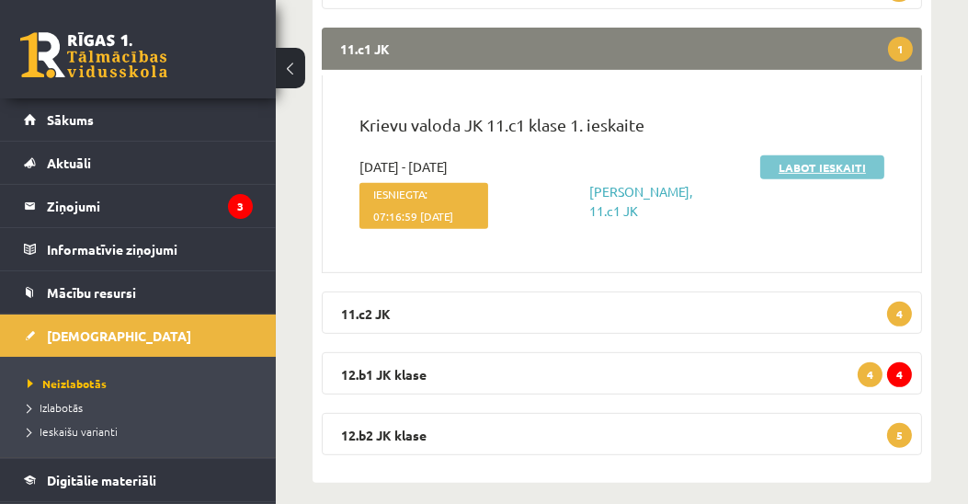
click at [836, 166] on link "Labot ieskaiti" at bounding box center [822, 167] width 124 height 24
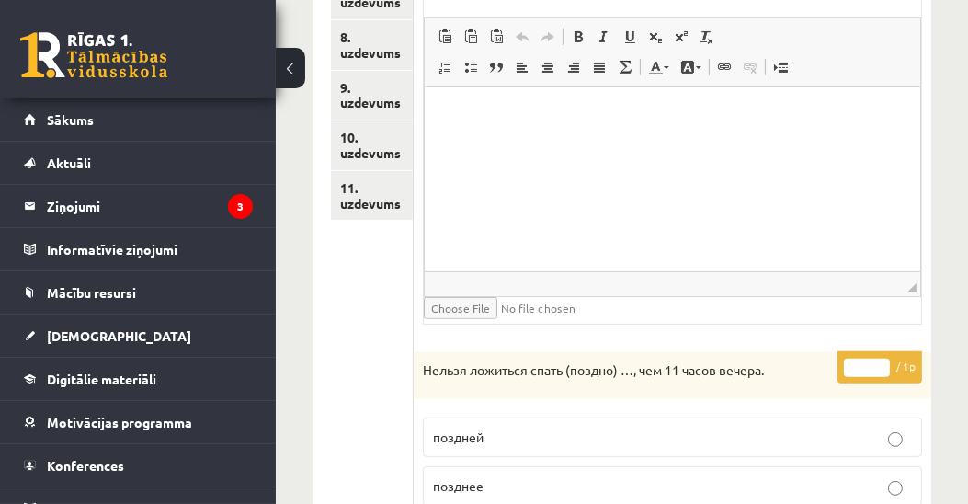
scroll to position [420, 0]
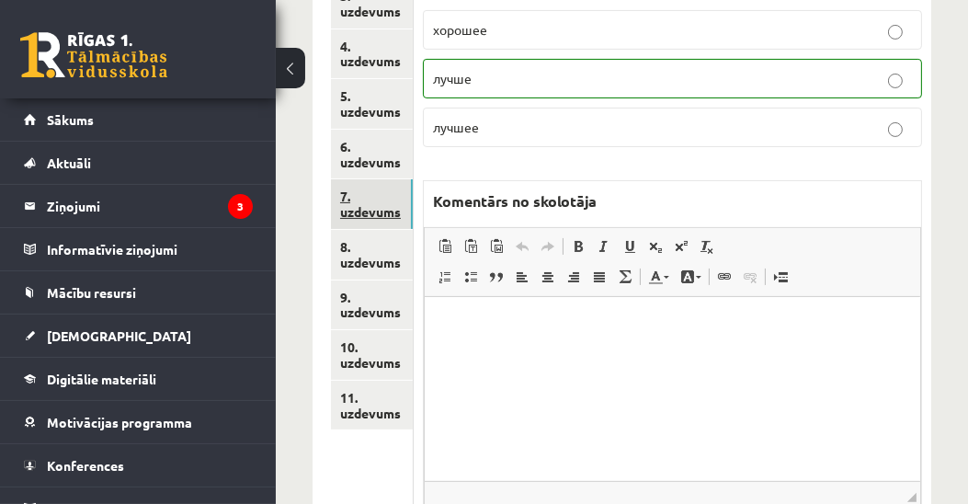
click at [343, 209] on link "7. uzdevums" at bounding box center [372, 204] width 82 height 50
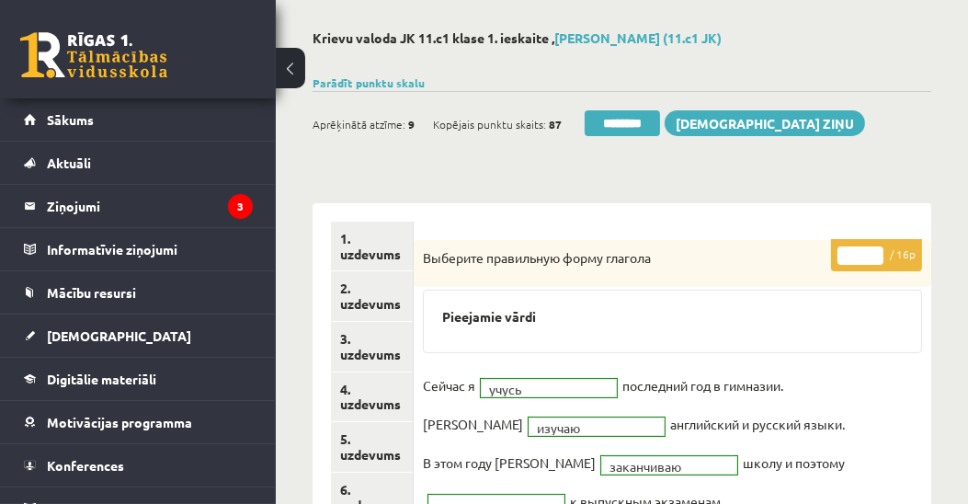
scroll to position [0, 0]
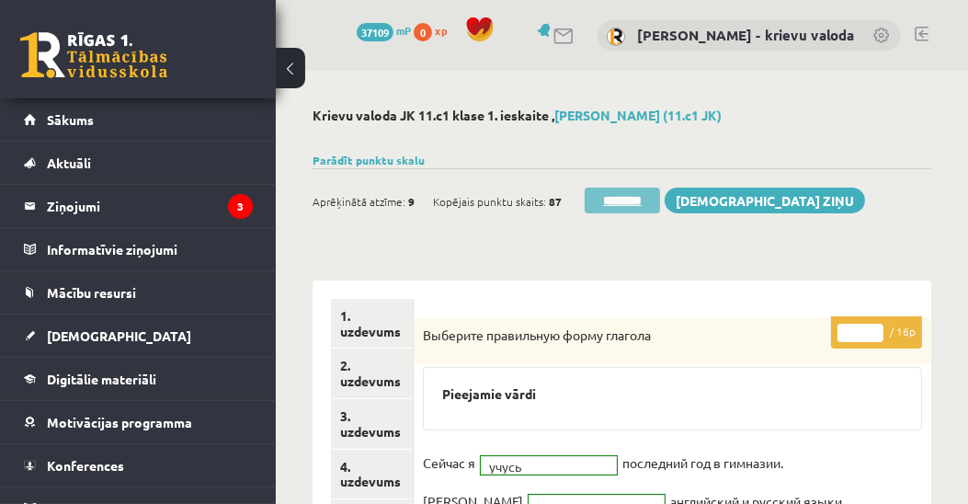
click at [633, 203] on input "********" at bounding box center [622, 201] width 75 height 26
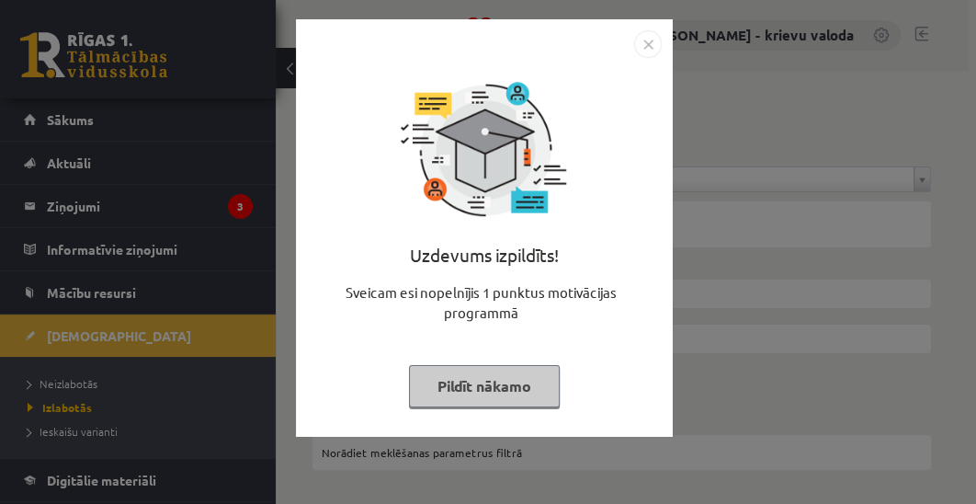
click at [475, 397] on button "Pildīt nākamo" at bounding box center [484, 386] width 151 height 42
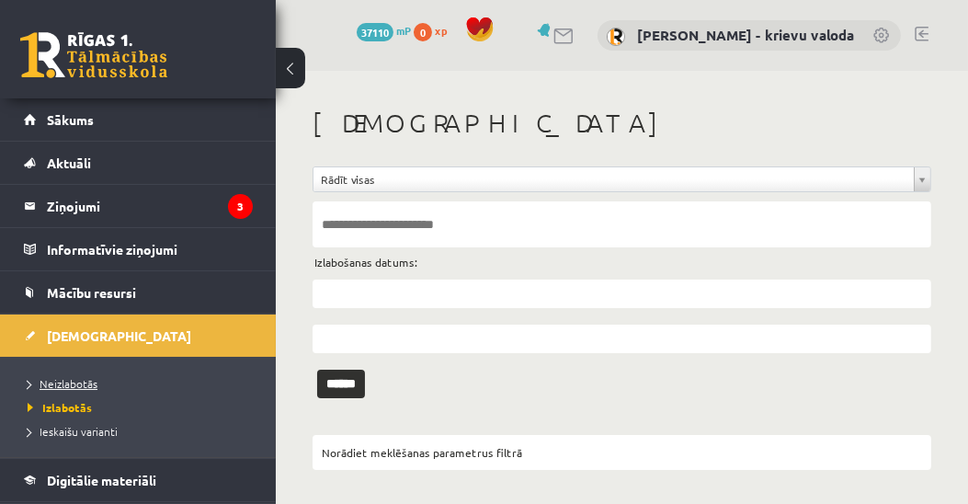
click at [59, 383] on span "Neizlabotās" at bounding box center [63, 383] width 70 height 15
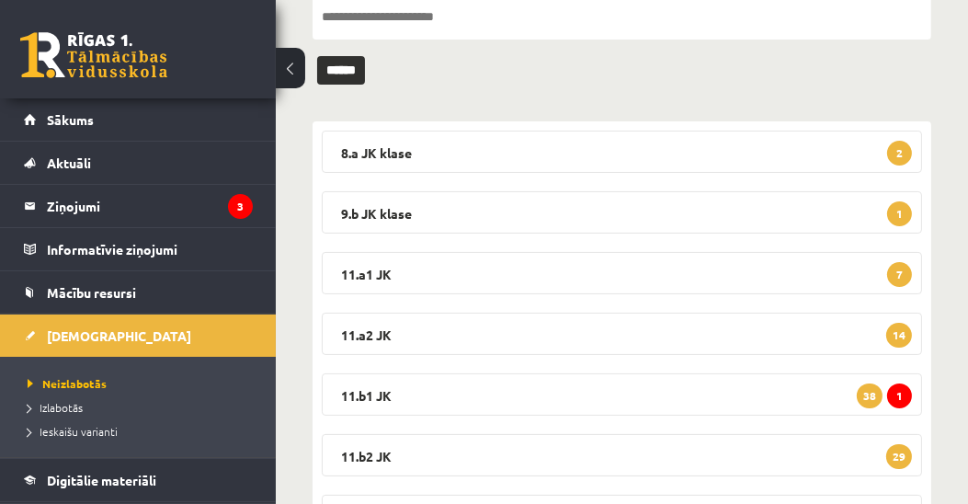
scroll to position [420, 0]
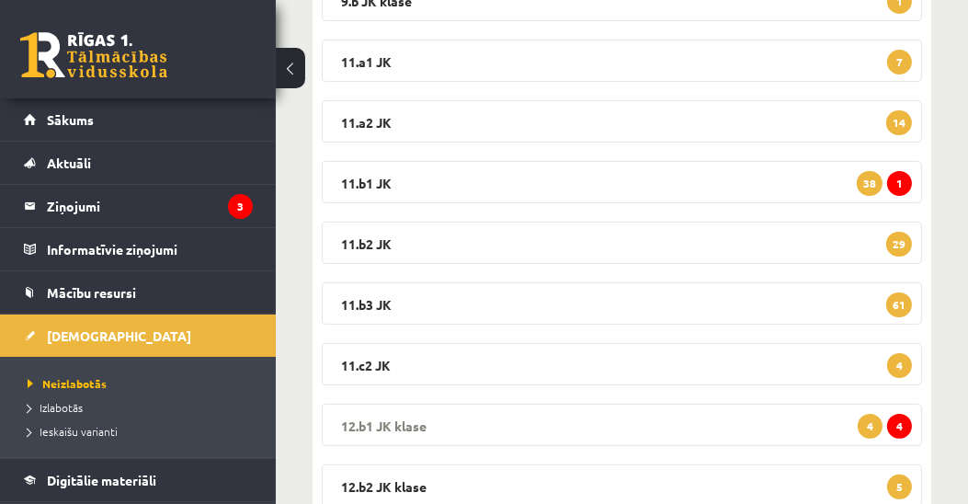
click at [383, 425] on legend "12.b1 [PERSON_NAME] 4 4" at bounding box center [622, 425] width 600 height 42
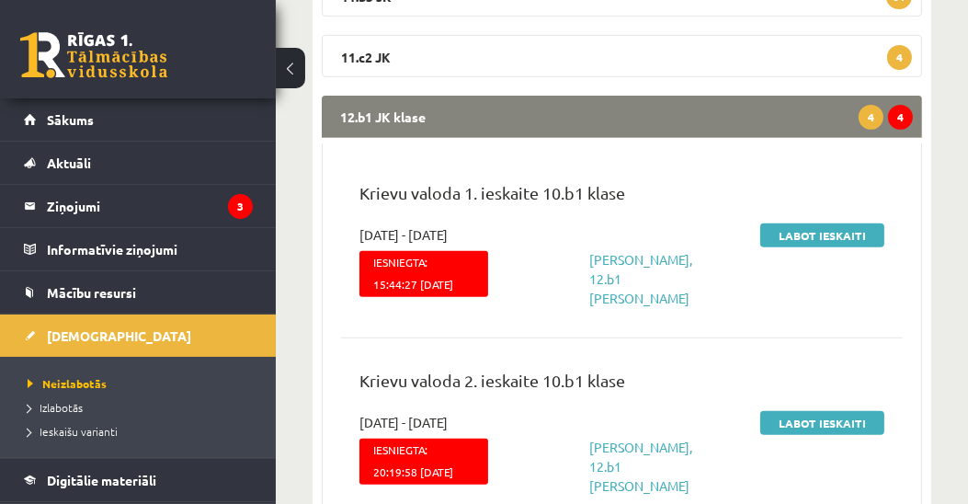
scroll to position [736, 0]
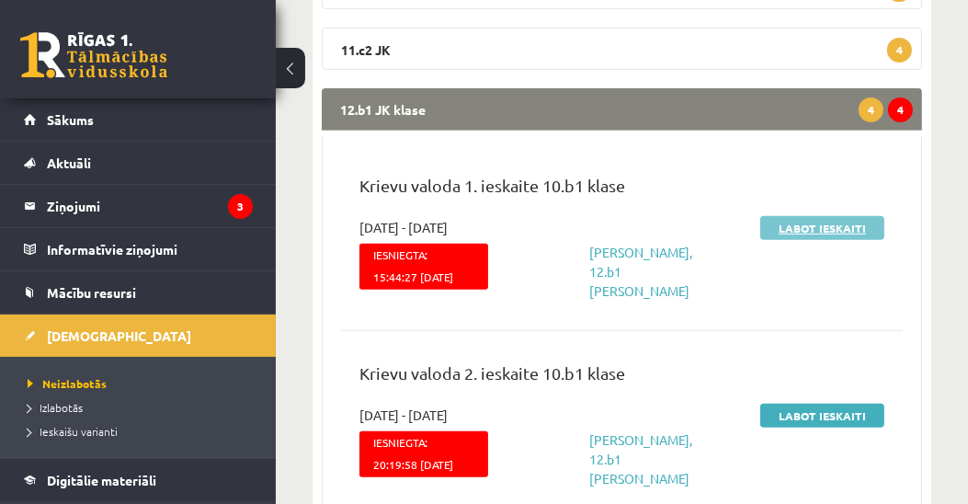
click at [842, 229] on link "Labot ieskaiti" at bounding box center [822, 228] width 124 height 24
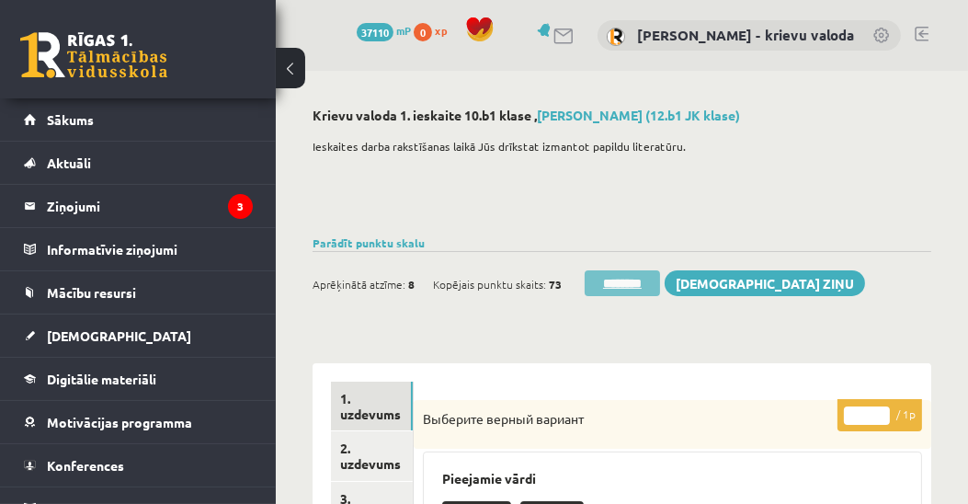
click at [623, 287] on input "********" at bounding box center [622, 283] width 75 height 26
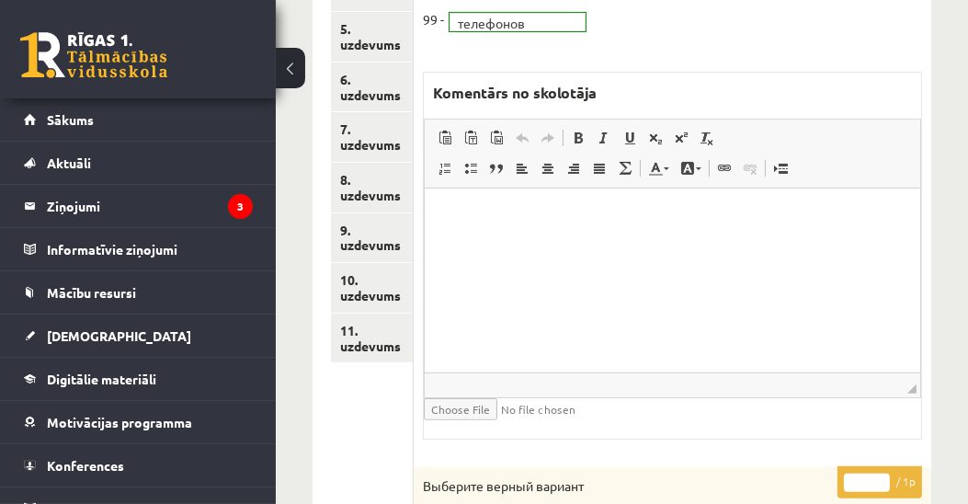
scroll to position [736, 0]
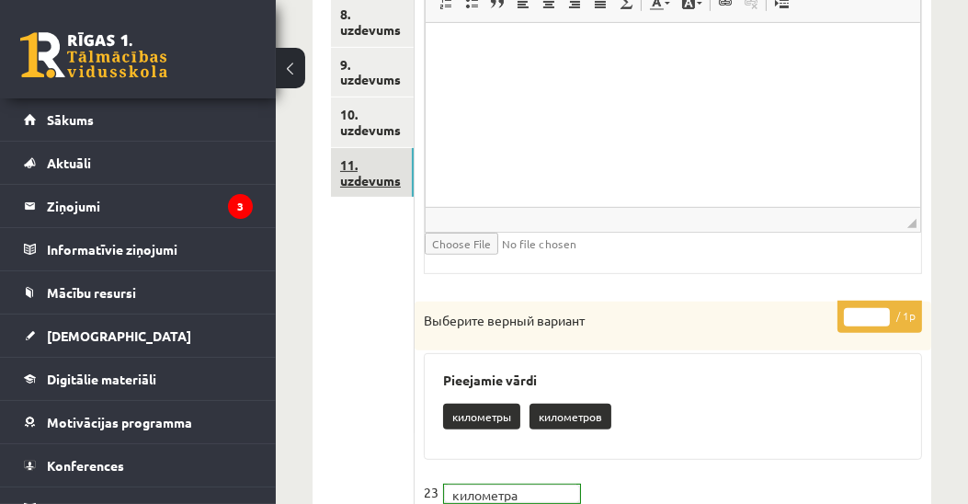
click at [375, 183] on link "11. uzdevums" at bounding box center [372, 173] width 83 height 50
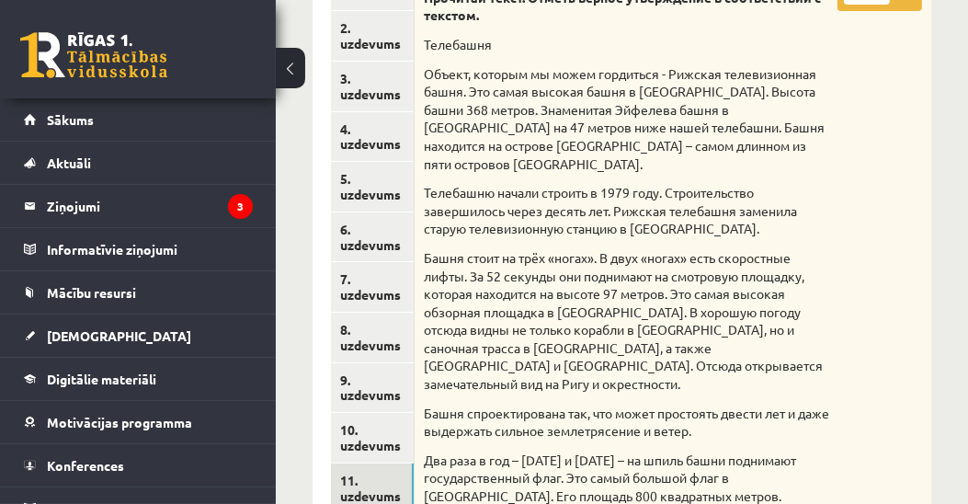
scroll to position [0, 0]
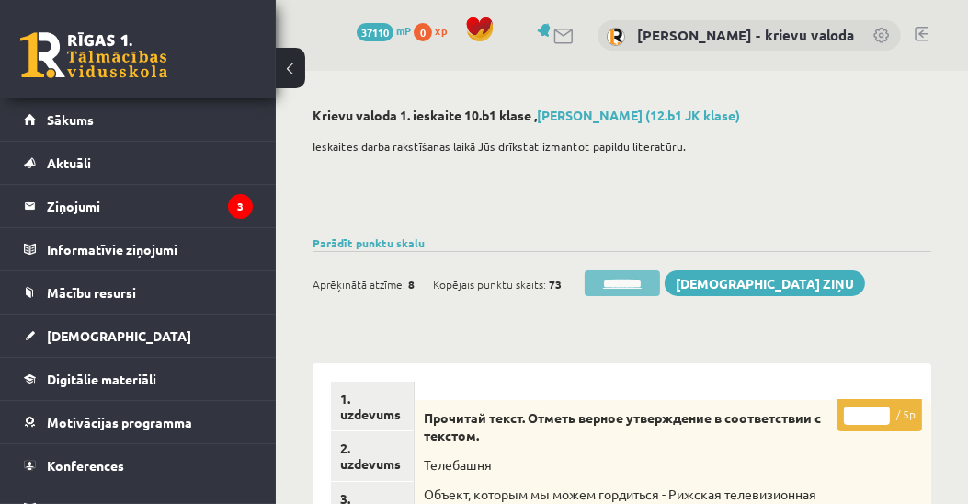
click at [631, 284] on input "********" at bounding box center [622, 283] width 75 height 26
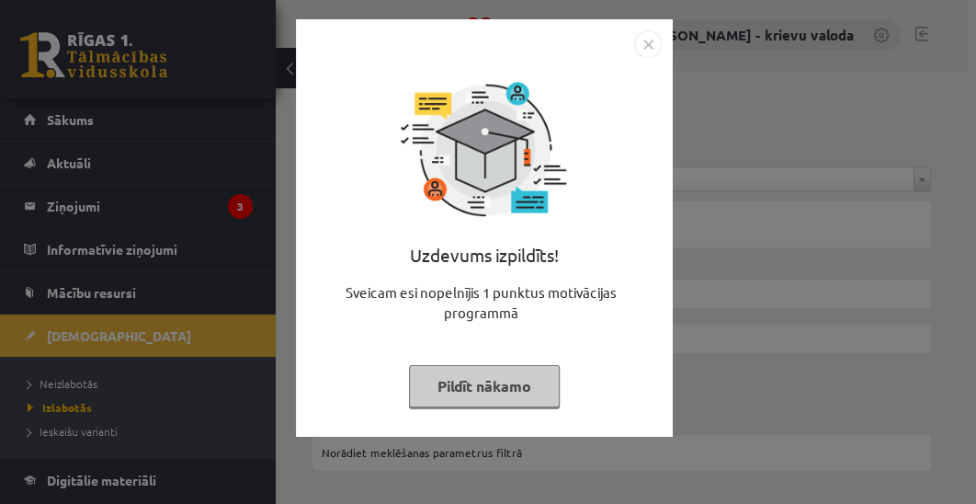
click at [486, 386] on button "Pildīt nākamo" at bounding box center [484, 386] width 151 height 42
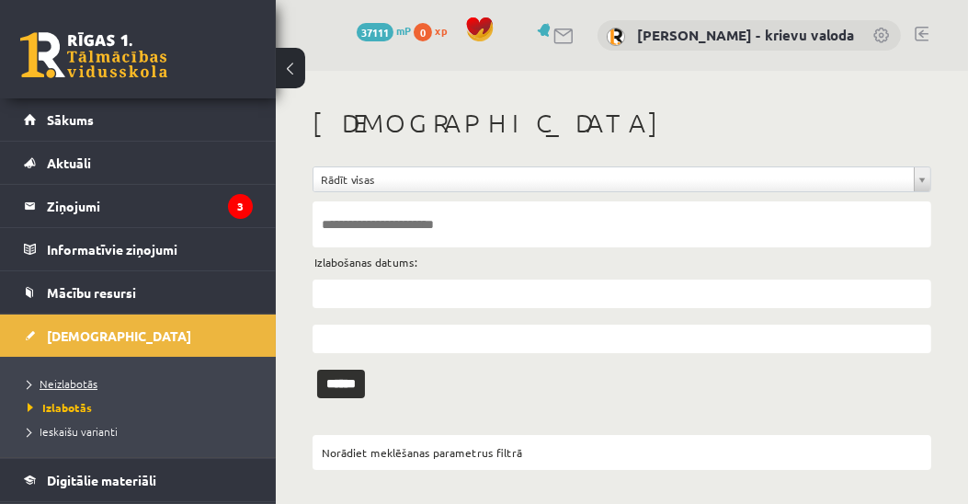
click at [51, 376] on span "Neizlabotās" at bounding box center [63, 383] width 70 height 15
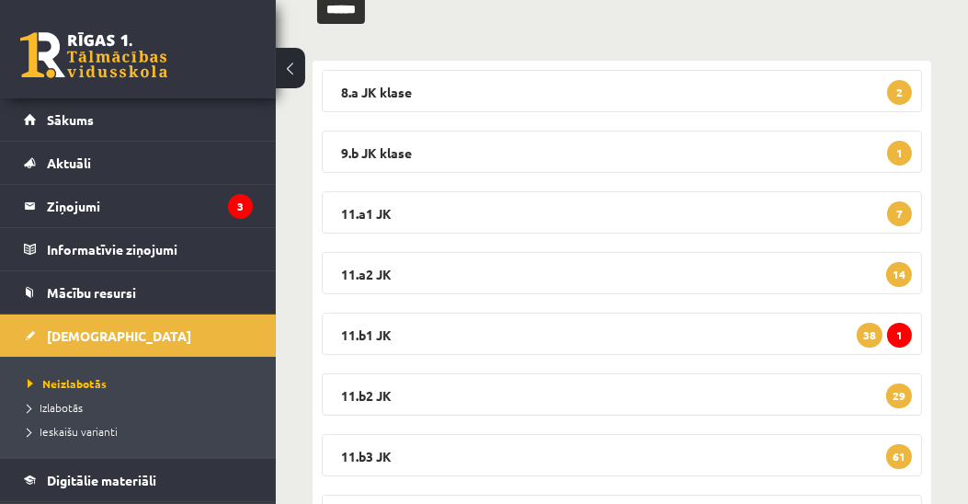
scroll to position [485, 0]
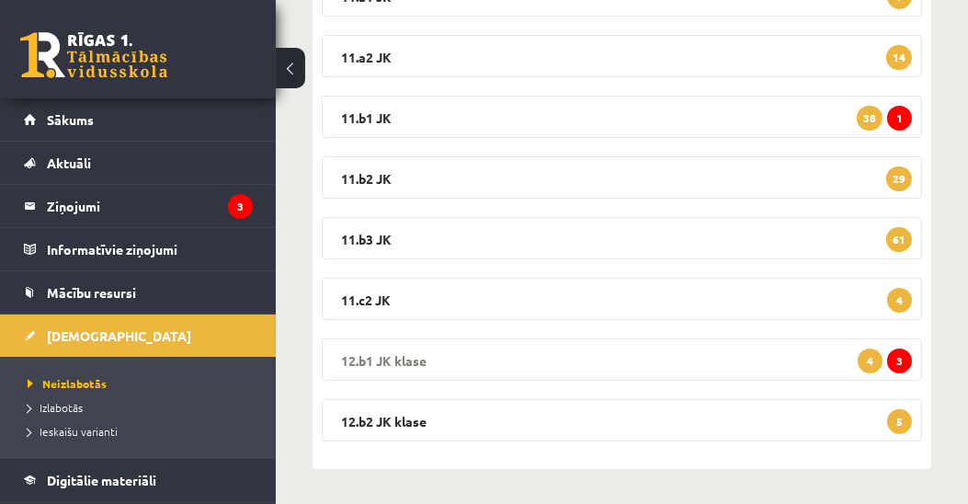
click at [383, 362] on legend "12.b1 [PERSON_NAME] 3 4" at bounding box center [622, 359] width 600 height 42
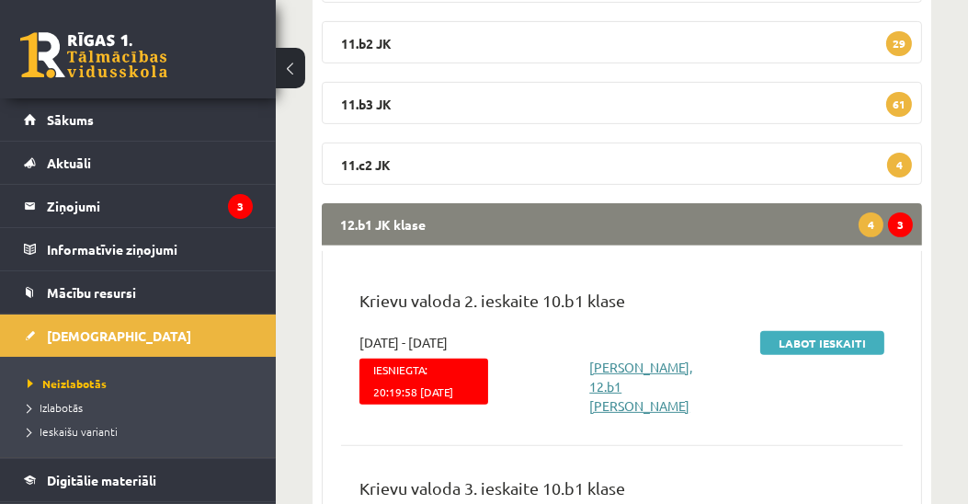
scroll to position [696, 0]
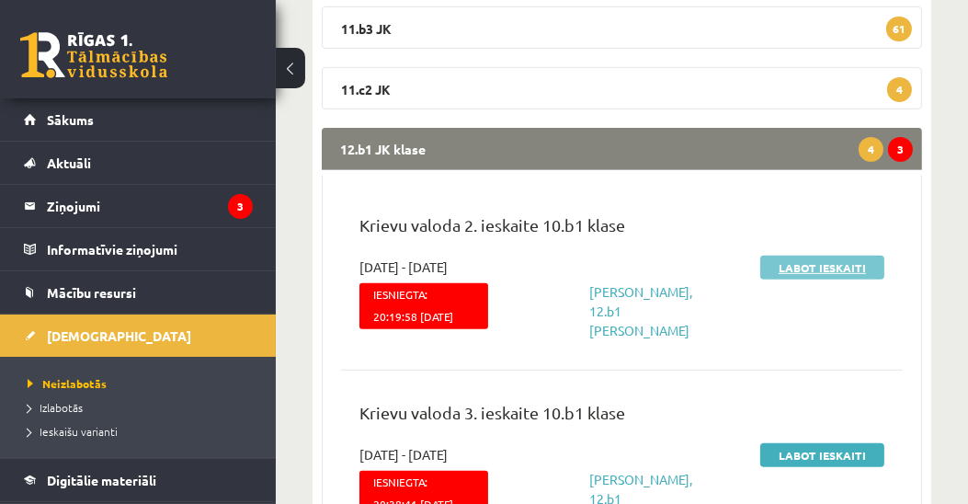
click at [837, 268] on link "Labot ieskaiti" at bounding box center [822, 268] width 124 height 24
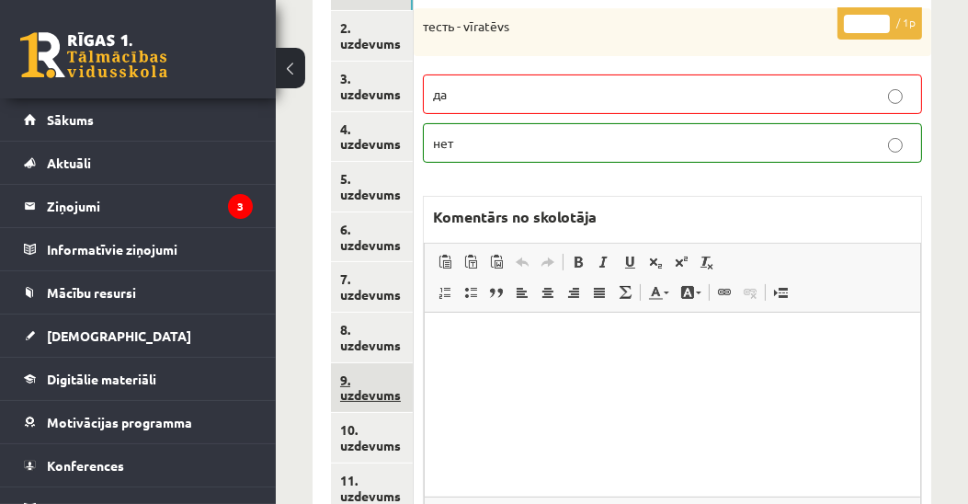
click at [371, 393] on link "9. uzdevums" at bounding box center [372, 388] width 82 height 50
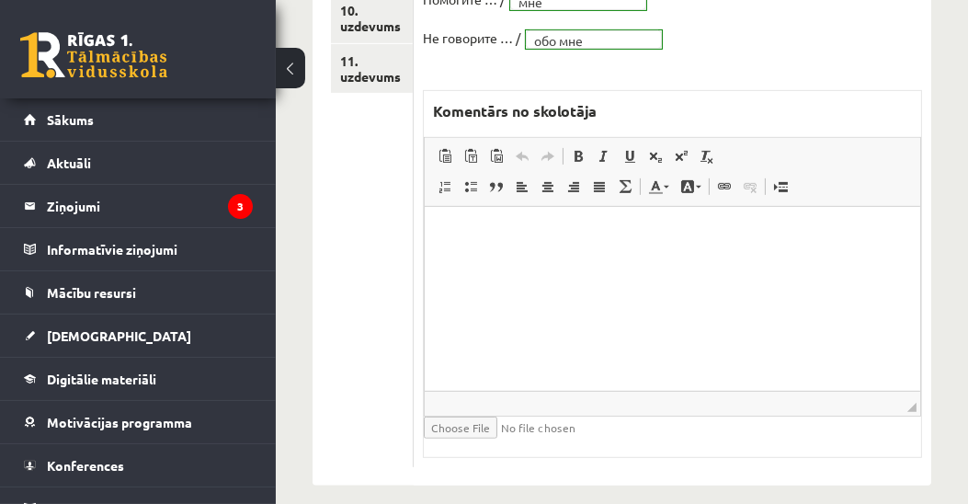
scroll to position [840, 0]
click at [366, 70] on link "11. uzdevums" at bounding box center [372, 68] width 83 height 50
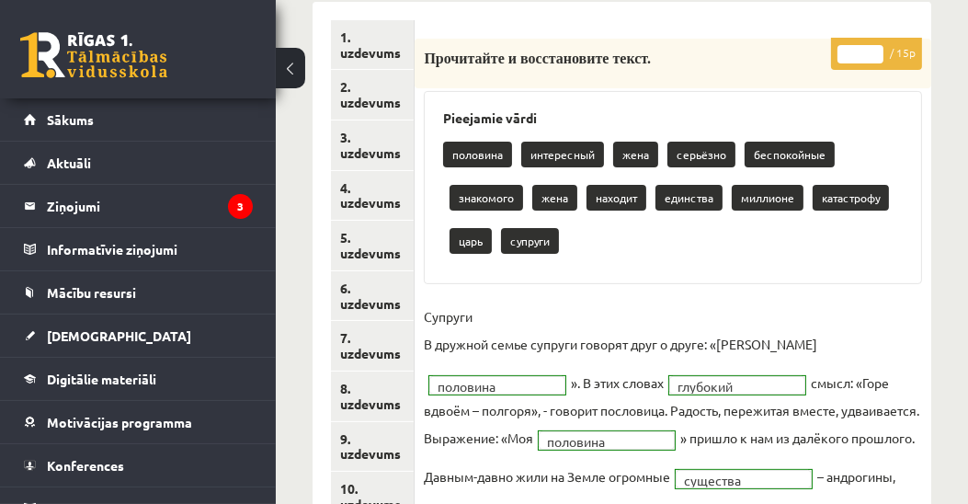
scroll to position [210, 0]
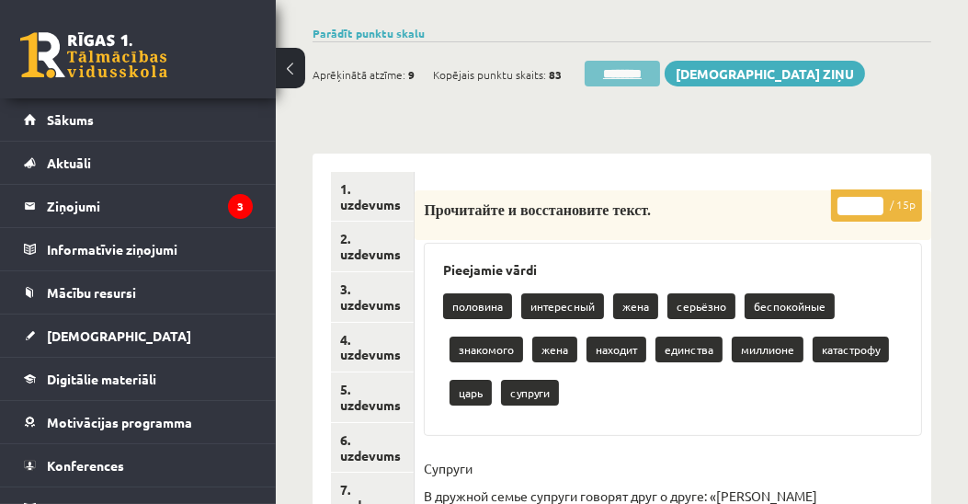
click at [623, 73] on input "********" at bounding box center [622, 74] width 75 height 26
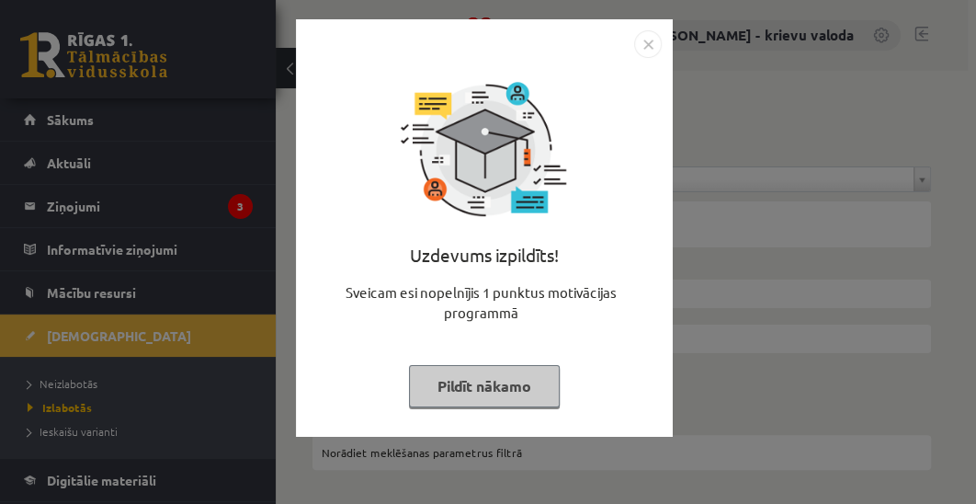
click at [495, 380] on button "Pildīt nākamo" at bounding box center [484, 386] width 151 height 42
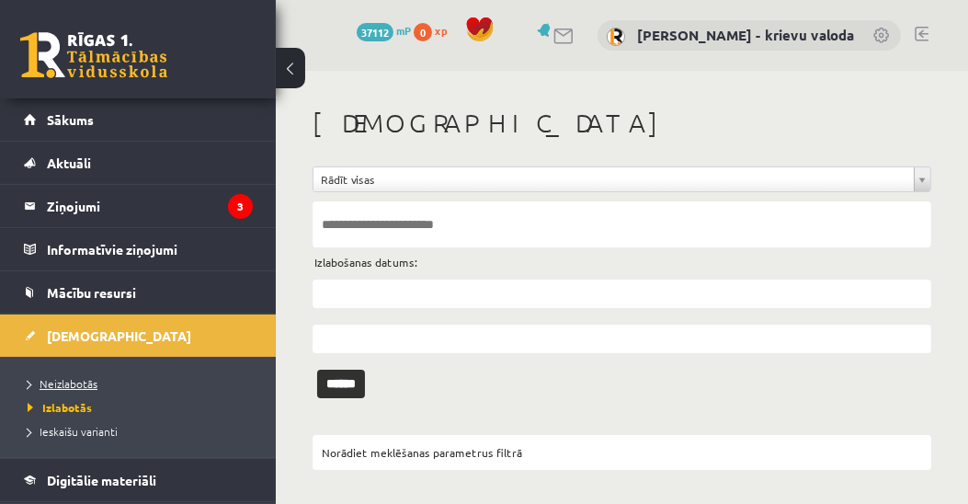
click at [74, 383] on span "Neizlabotās" at bounding box center [63, 383] width 70 height 15
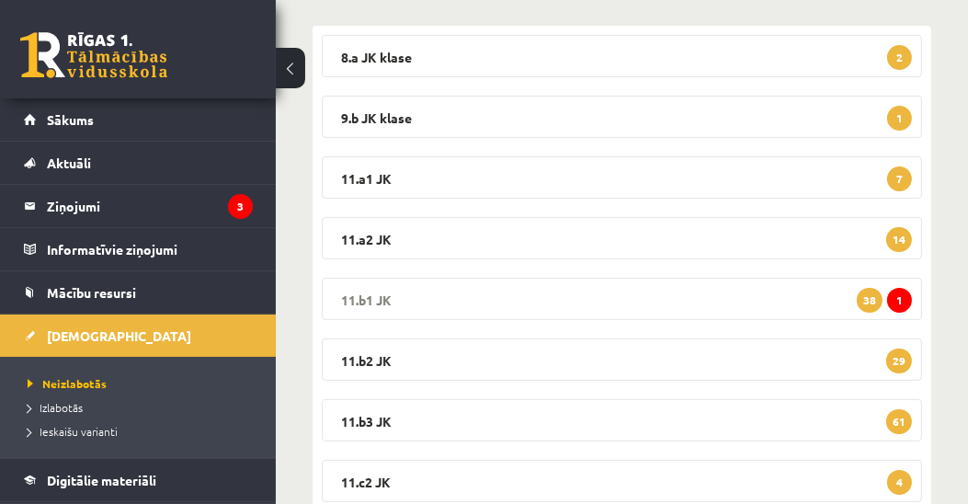
scroll to position [420, 0]
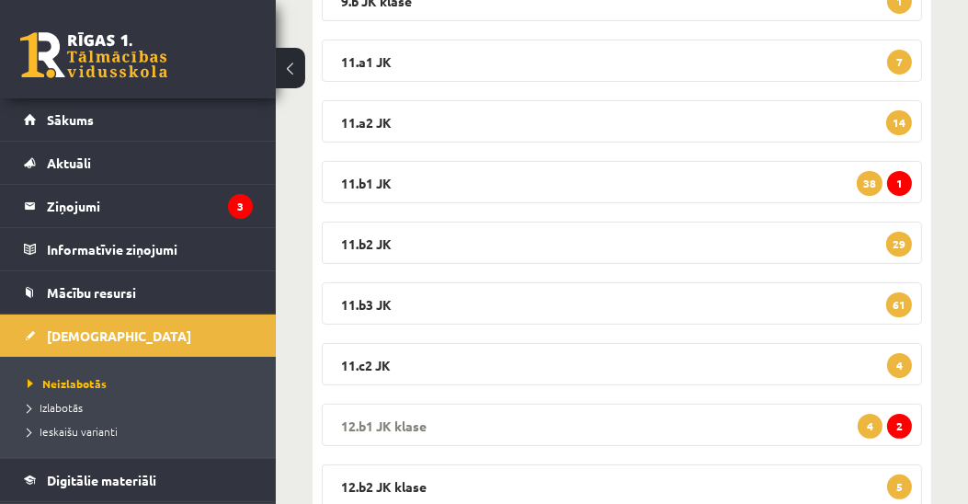
click at [347, 426] on legend "12.b1 [PERSON_NAME] 2 4" at bounding box center [622, 425] width 600 height 42
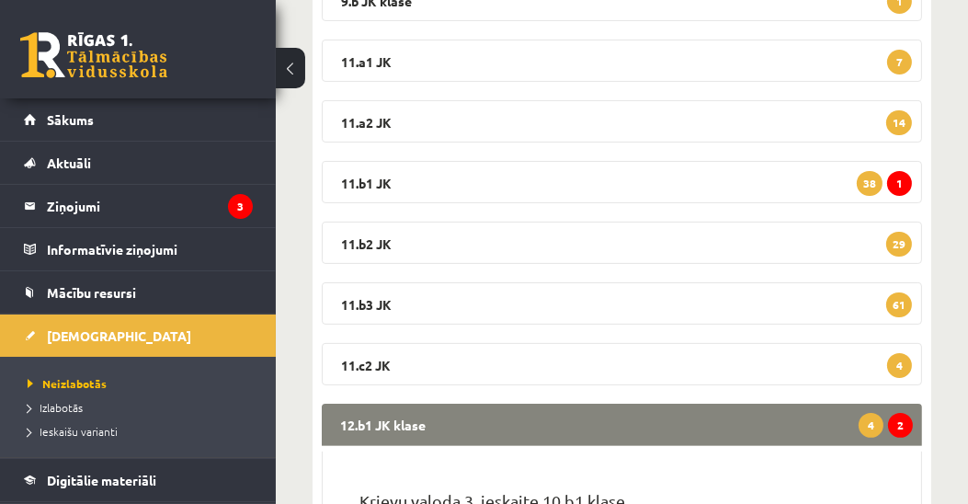
scroll to position [736, 0]
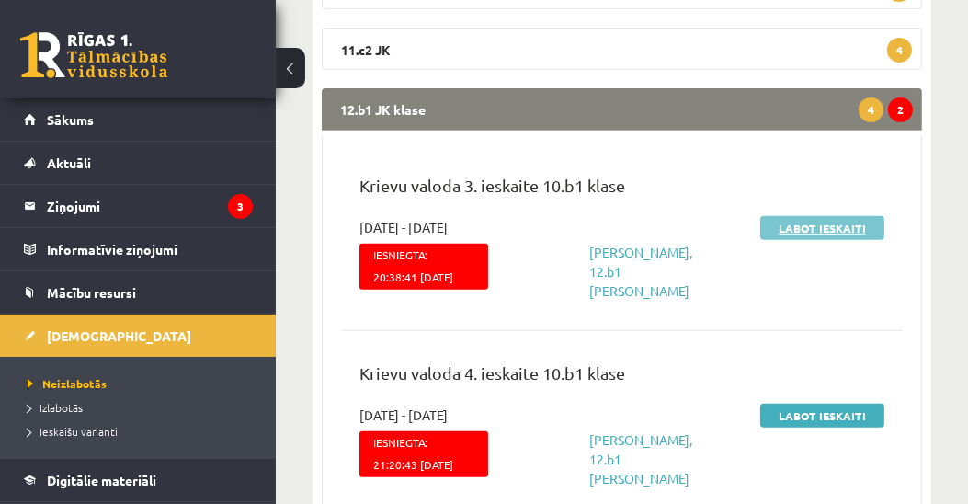
click at [818, 225] on link "Labot ieskaiti" at bounding box center [822, 228] width 124 height 24
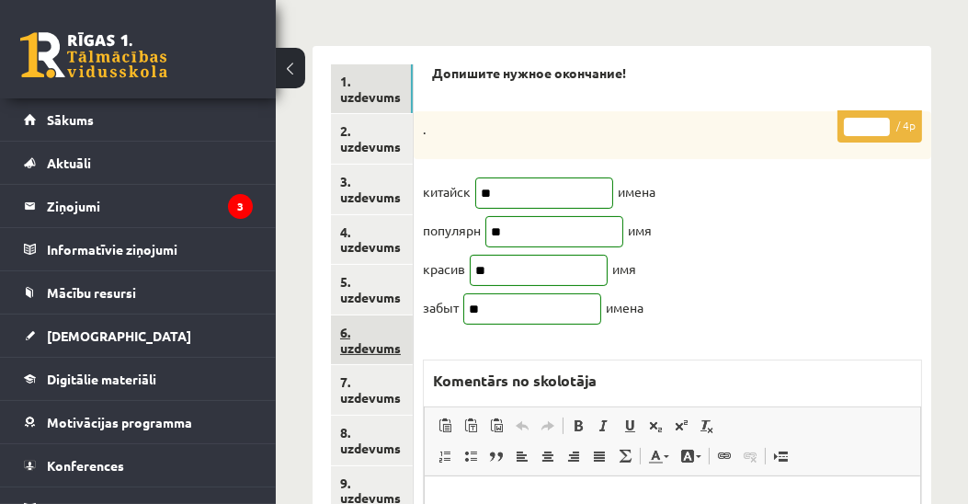
scroll to position [525, 0]
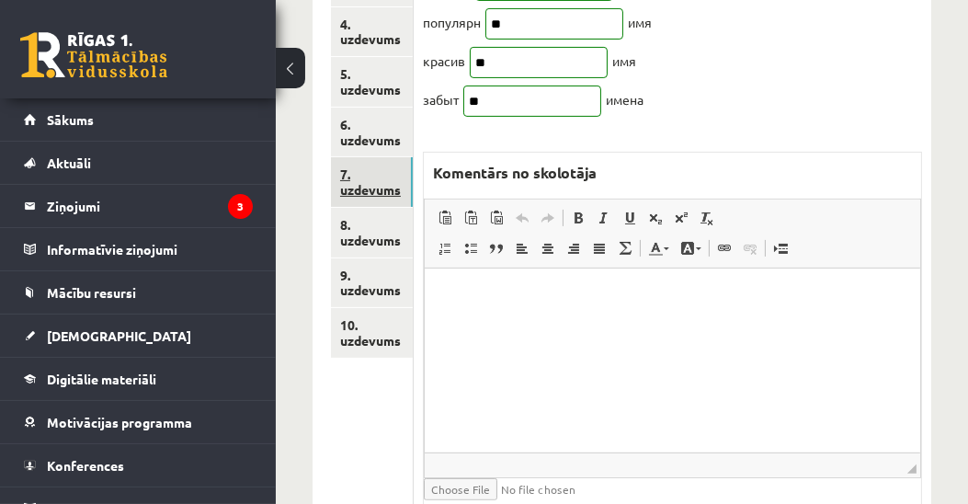
click at [357, 189] on link "7. uzdevums" at bounding box center [372, 182] width 82 height 50
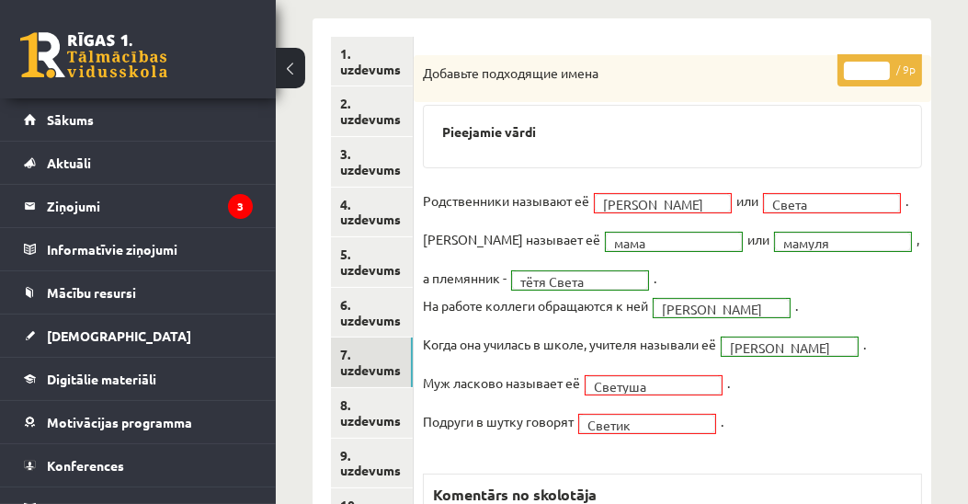
scroll to position [368, 0]
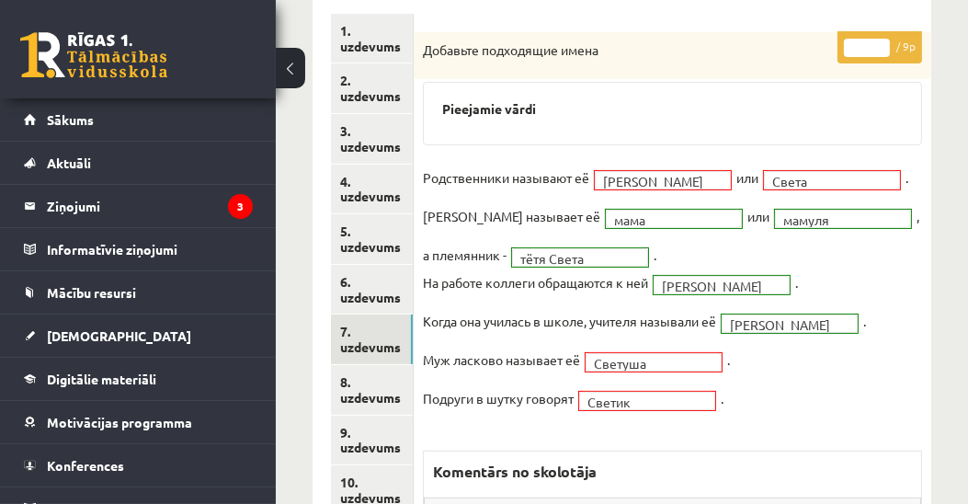
click at [884, 39] on input "*" at bounding box center [867, 48] width 46 height 18
type input "*"
click at [884, 39] on input "*" at bounding box center [867, 48] width 46 height 18
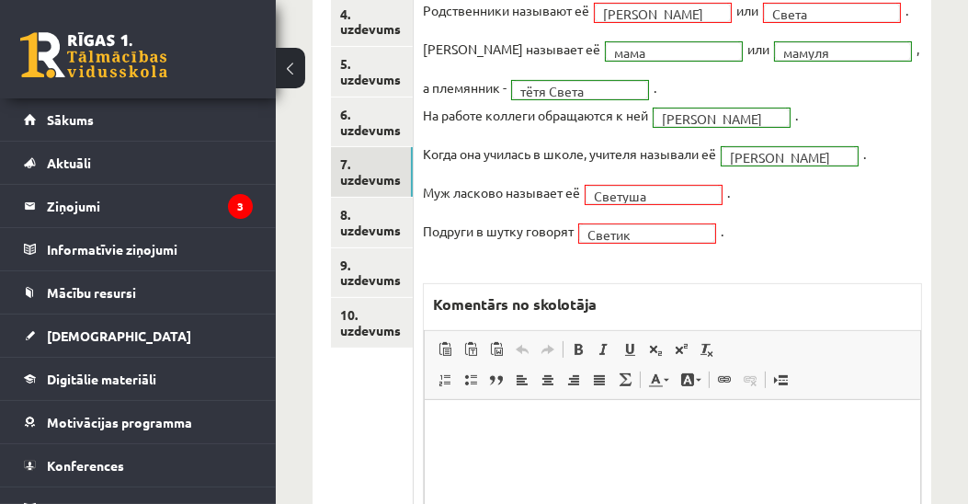
scroll to position [683, 0]
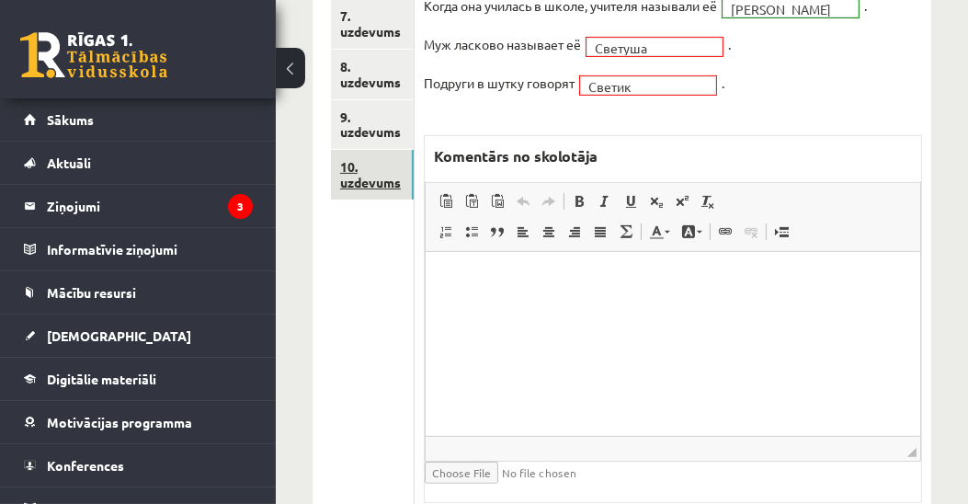
click at [381, 186] on link "10. uzdevums" at bounding box center [372, 175] width 83 height 50
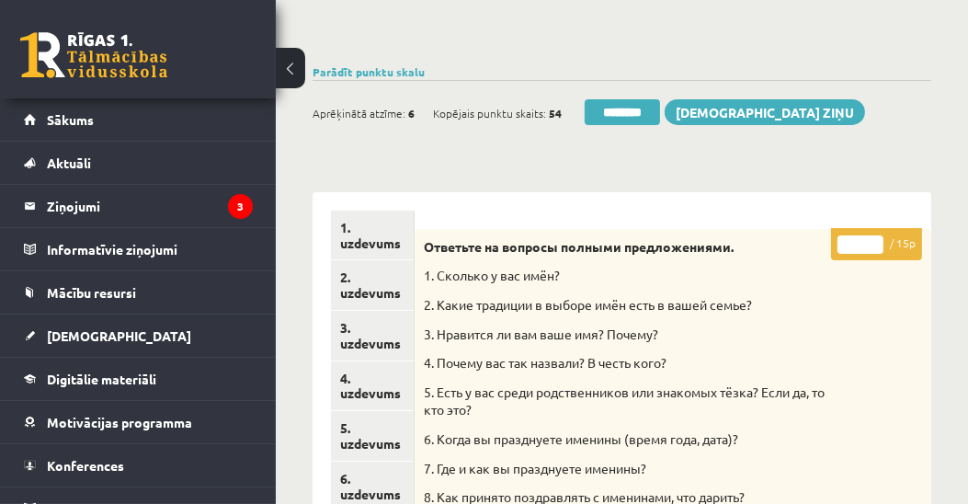
scroll to position [158, 0]
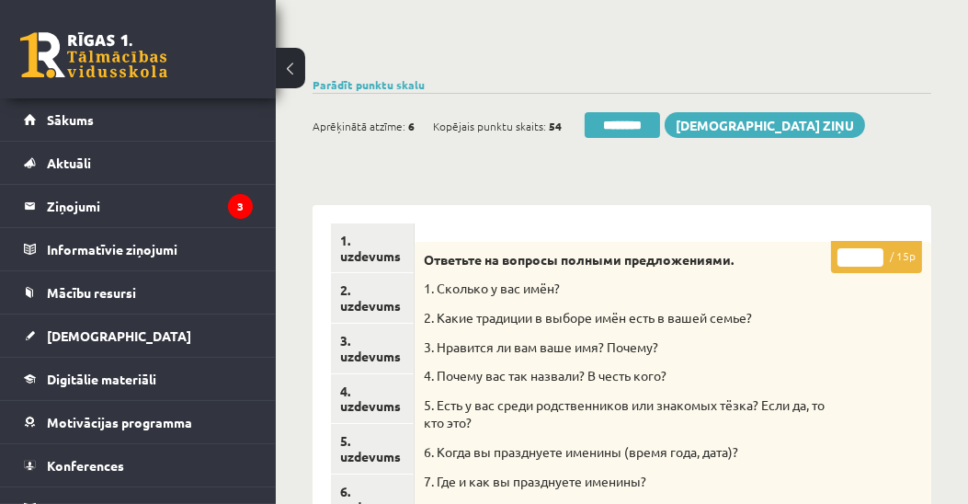
drag, startPoint x: 859, startPoint y: 255, endPoint x: 850, endPoint y: 259, distance: 9.5
click at [850, 259] on input "*" at bounding box center [861, 257] width 46 height 18
type input "**"
click at [368, 262] on link "1. uzdevums" at bounding box center [372, 248] width 82 height 50
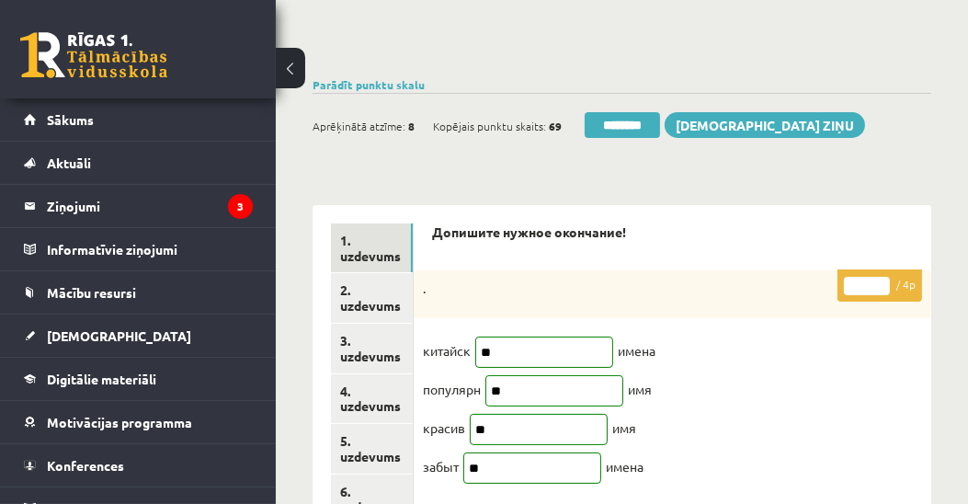
scroll to position [0, 0]
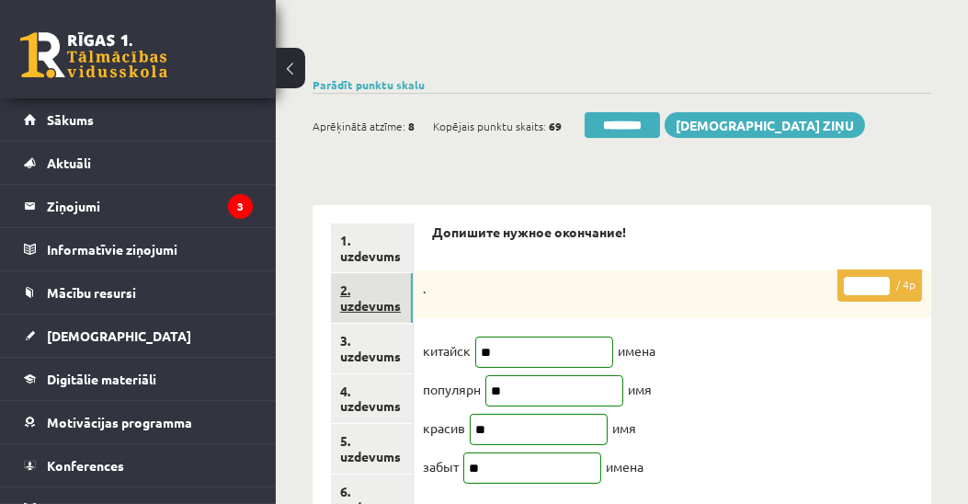
click at [370, 303] on link "2. uzdevums" at bounding box center [372, 298] width 82 height 50
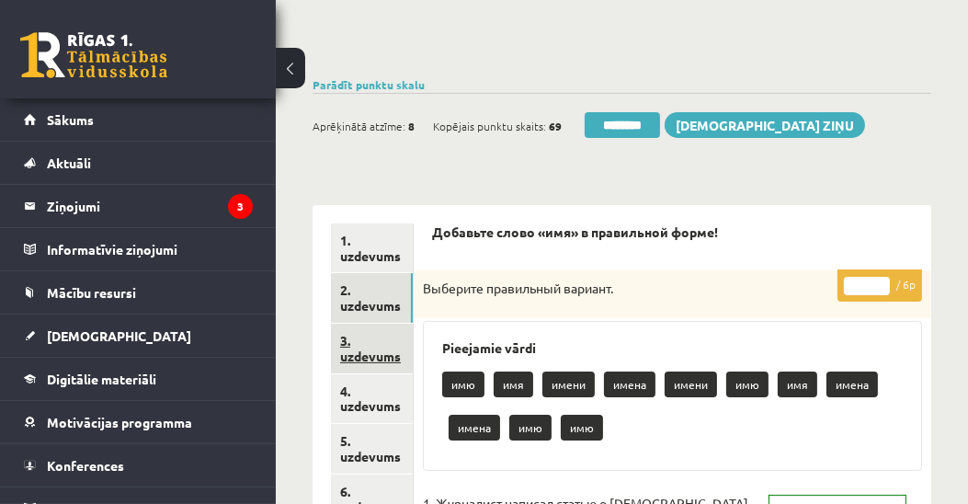
click at [359, 354] on link "3. uzdevums" at bounding box center [372, 349] width 82 height 50
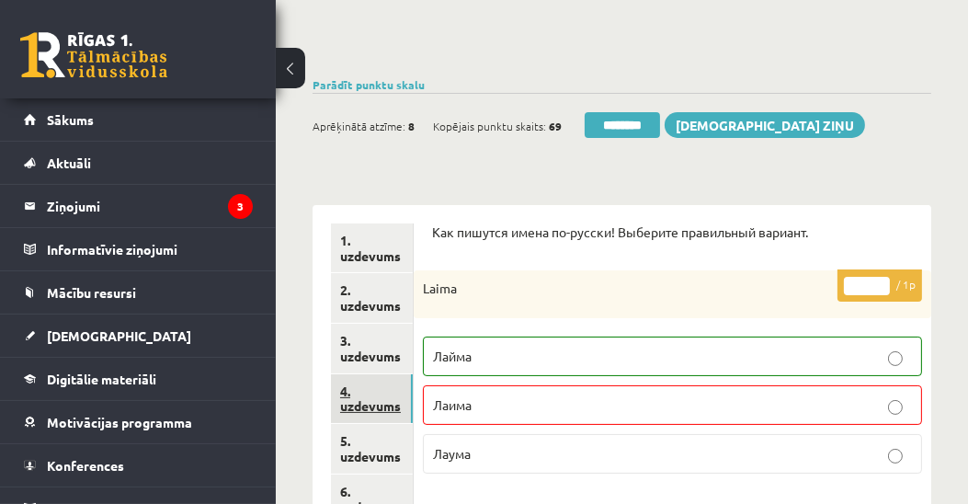
click at [360, 405] on link "4. uzdevums" at bounding box center [372, 399] width 82 height 50
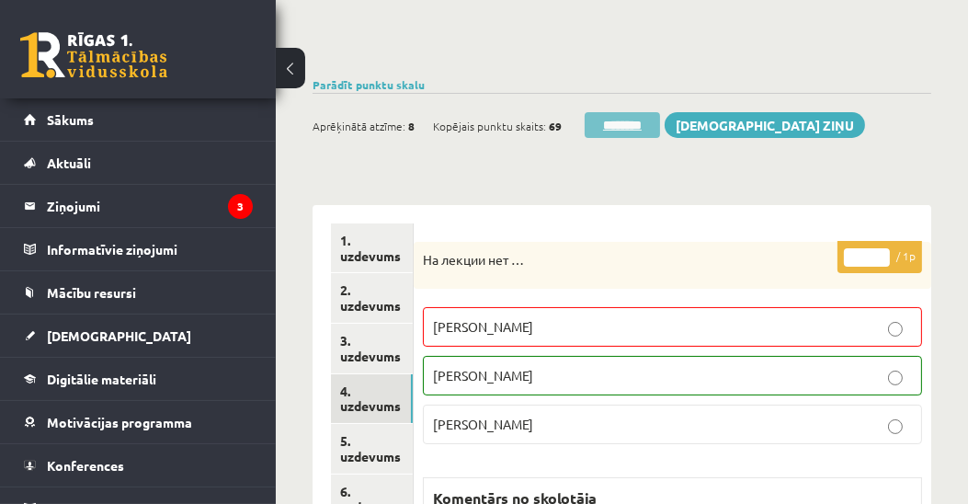
click at [616, 126] on input "********" at bounding box center [622, 125] width 75 height 26
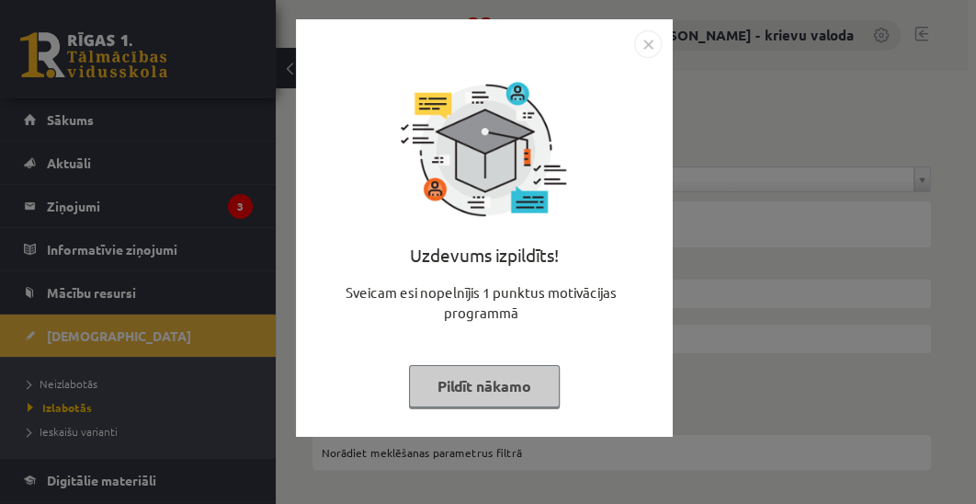
click at [479, 392] on button "Pildīt nākamo" at bounding box center [484, 386] width 151 height 42
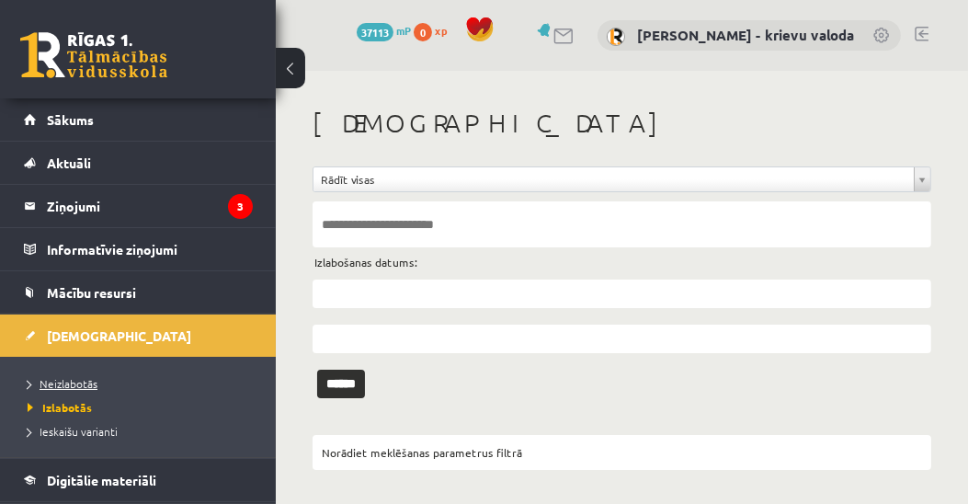
click at [57, 382] on span "Neizlabotās" at bounding box center [63, 383] width 70 height 15
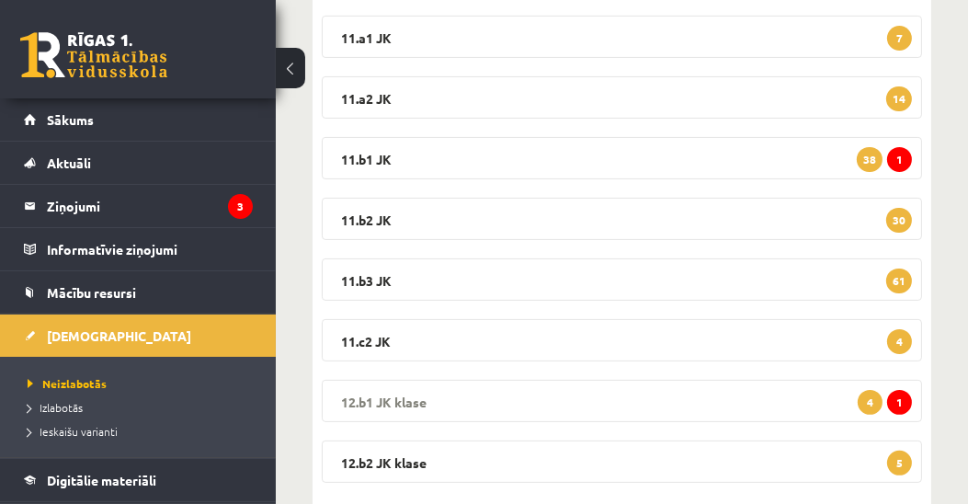
scroll to position [485, 0]
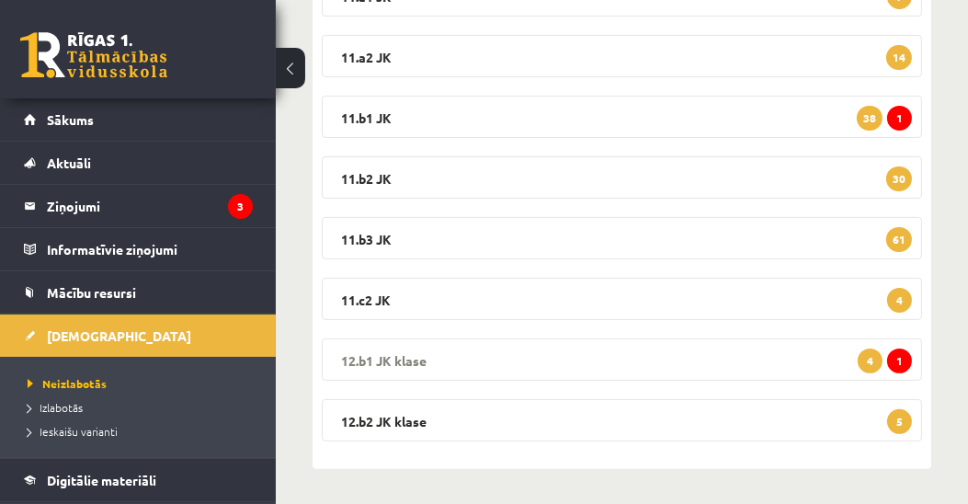
click at [392, 361] on legend "12.b1 [PERSON_NAME] 1 4" at bounding box center [622, 359] width 600 height 42
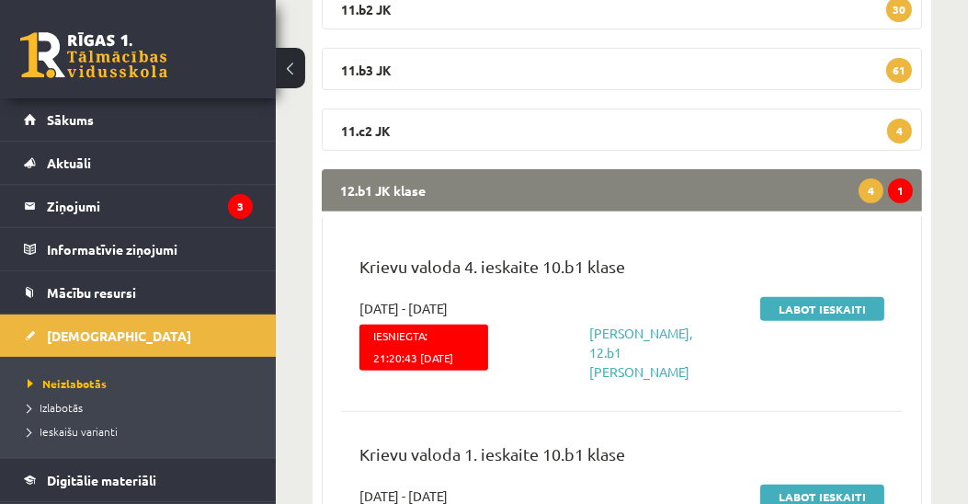
scroll to position [801, 0]
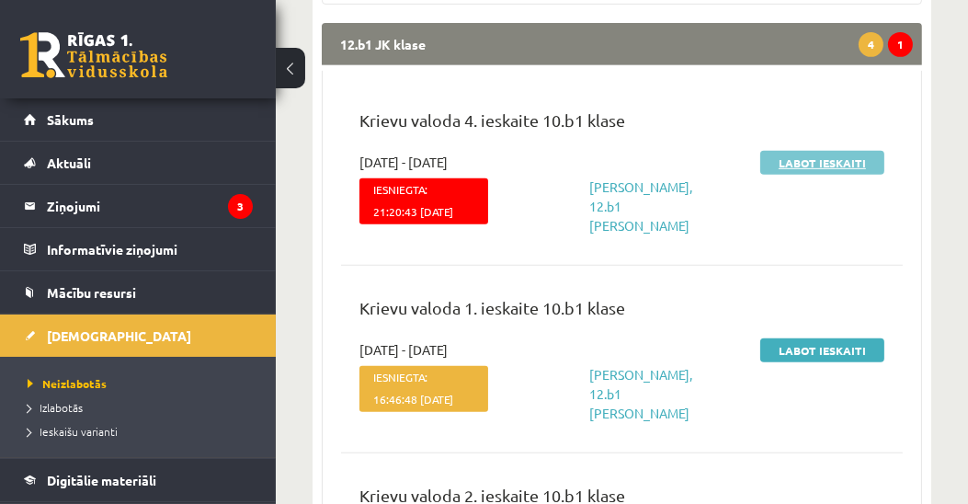
click at [824, 160] on link "Labot ieskaiti" at bounding box center [822, 163] width 124 height 24
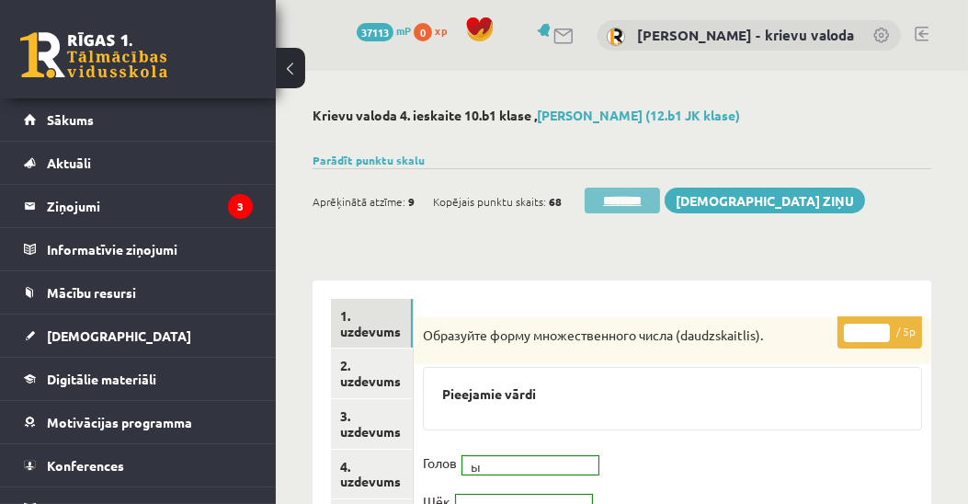
click at [631, 200] on input "********" at bounding box center [622, 201] width 75 height 26
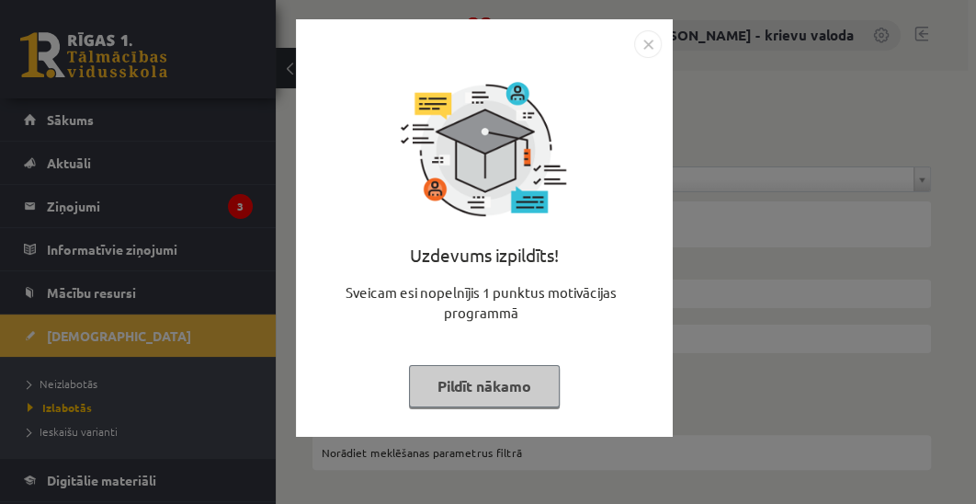
click at [484, 393] on button "Pildīt nākamo" at bounding box center [484, 386] width 151 height 42
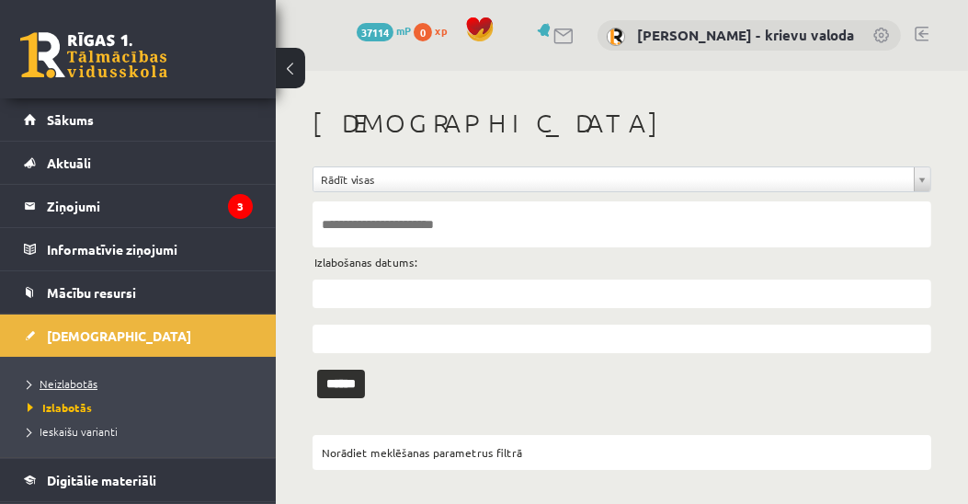
click at [86, 384] on span "Neizlabotās" at bounding box center [63, 383] width 70 height 15
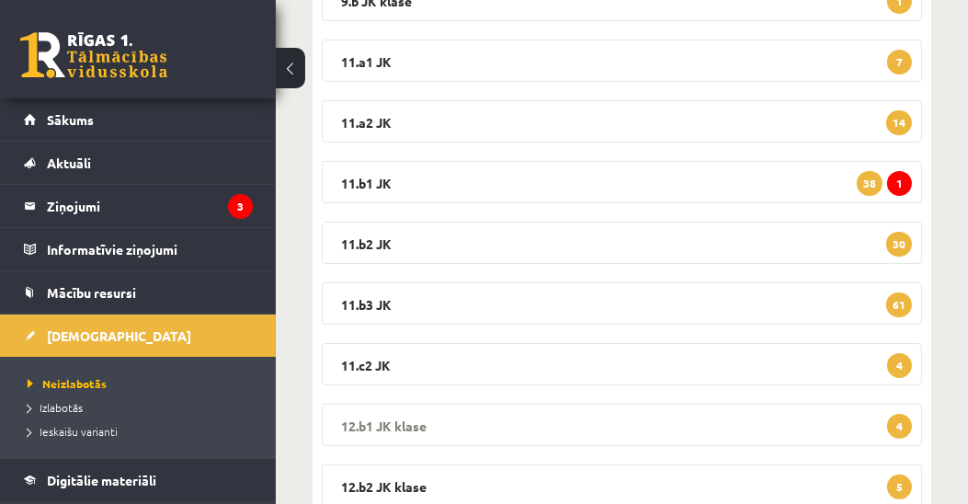
scroll to position [485, 0]
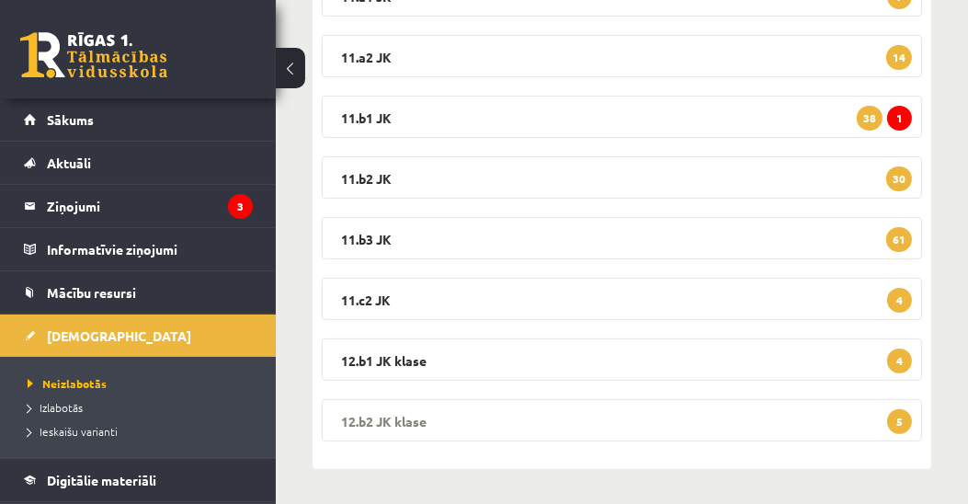
click at [408, 422] on legend "12.b2 JK klase 5" at bounding box center [622, 420] width 600 height 42
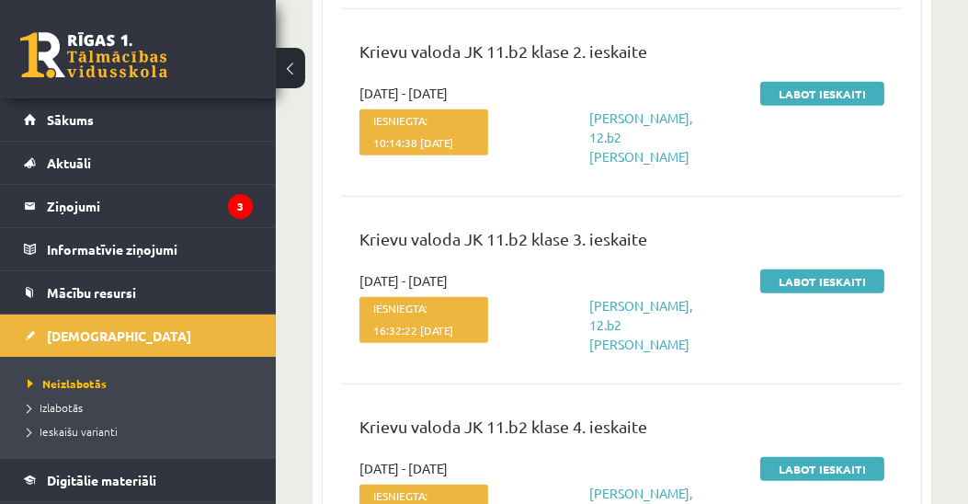
scroll to position [1096, 0]
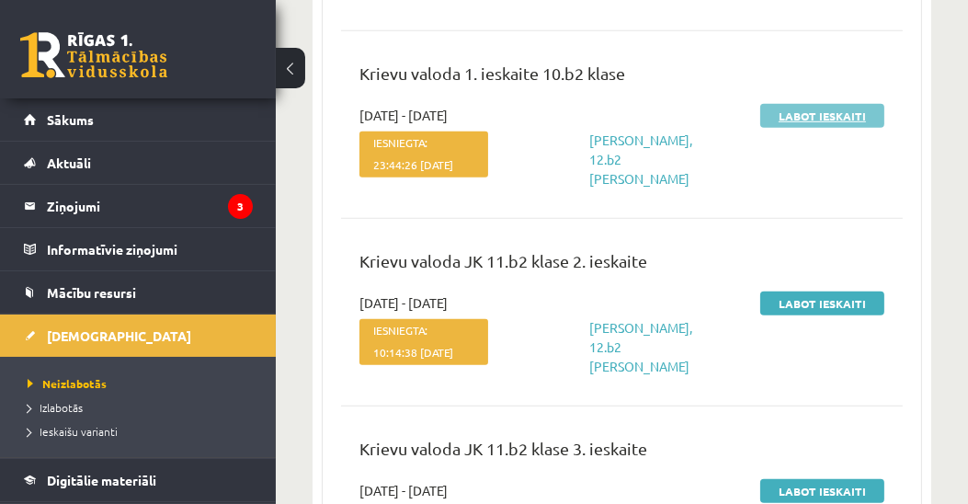
click at [816, 128] on link "Labot ieskaiti" at bounding box center [822, 116] width 124 height 24
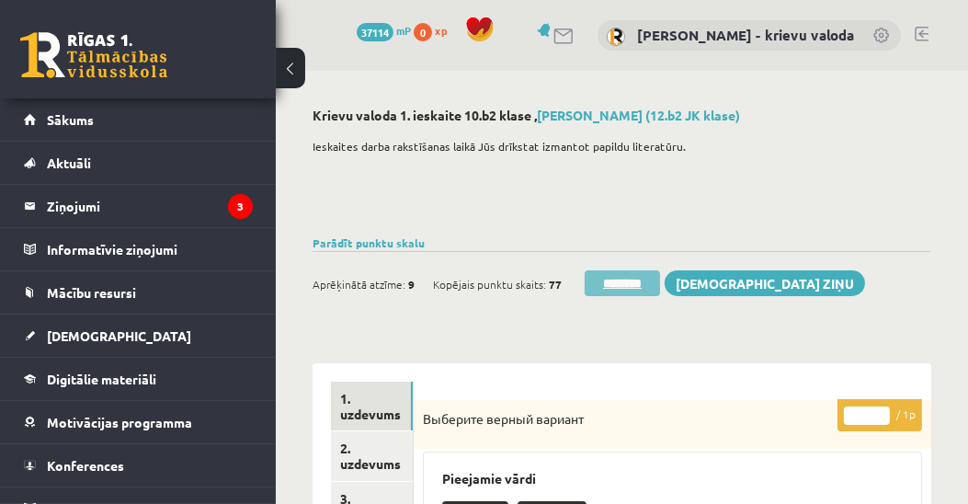
click at [638, 288] on input "********" at bounding box center [622, 283] width 75 height 26
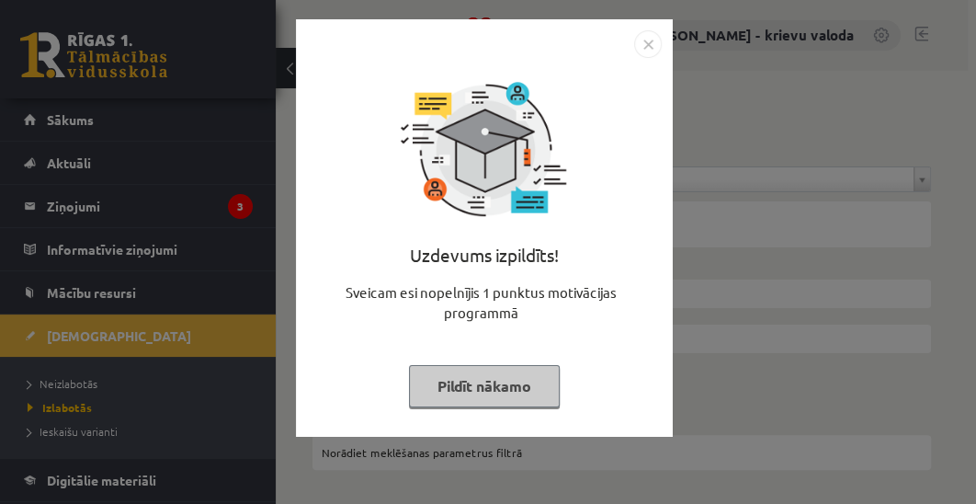
click at [494, 394] on button "Pildīt nākamo" at bounding box center [484, 386] width 151 height 42
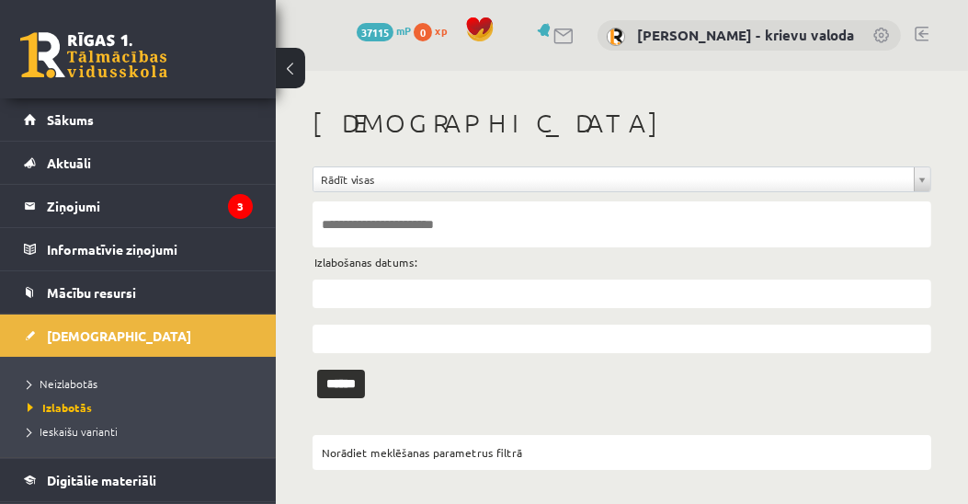
click at [70, 371] on li "Neizlabotās" at bounding box center [143, 383] width 230 height 24
click at [81, 382] on span "Neizlabotās" at bounding box center [67, 383] width 79 height 15
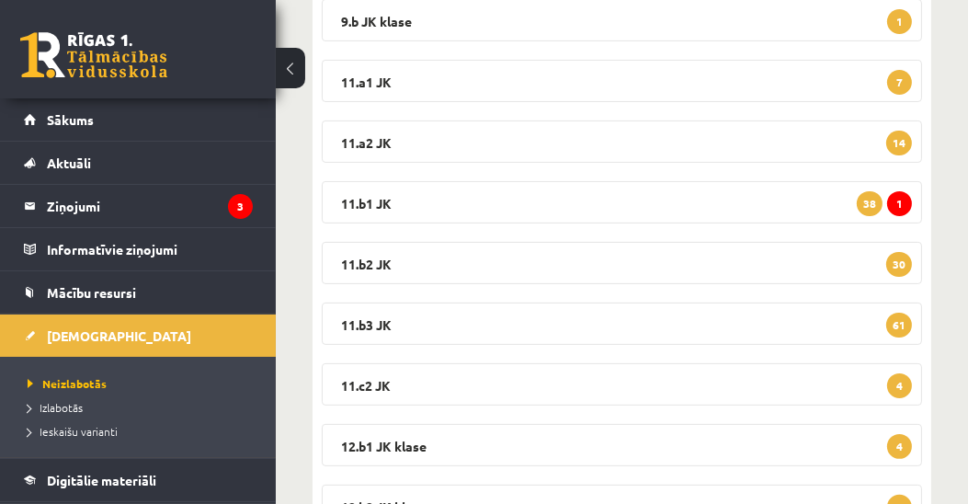
scroll to position [485, 0]
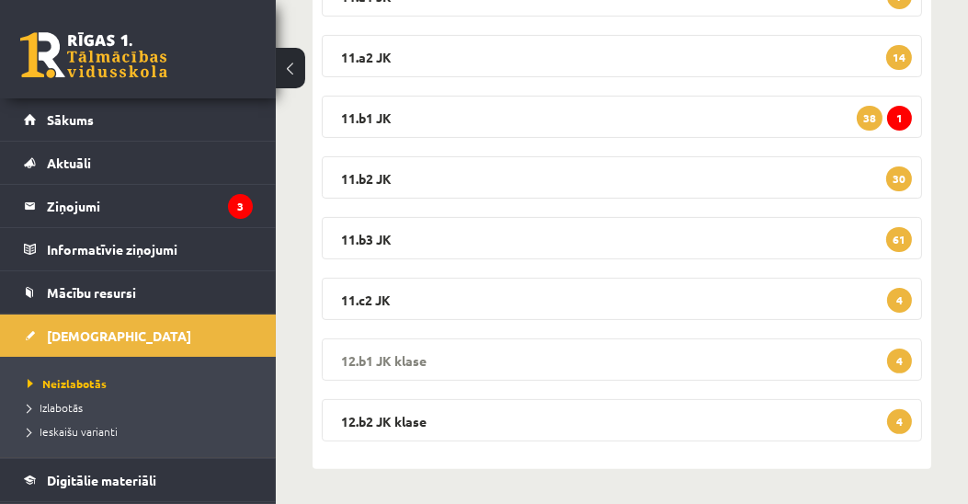
click at [371, 356] on legend "12.b1 JK klase 4" at bounding box center [622, 359] width 600 height 42
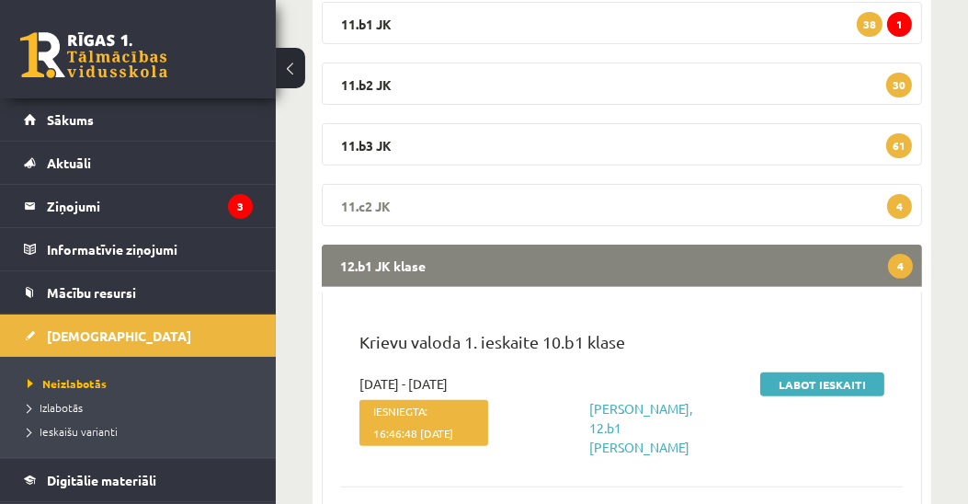
scroll to position [578, 0]
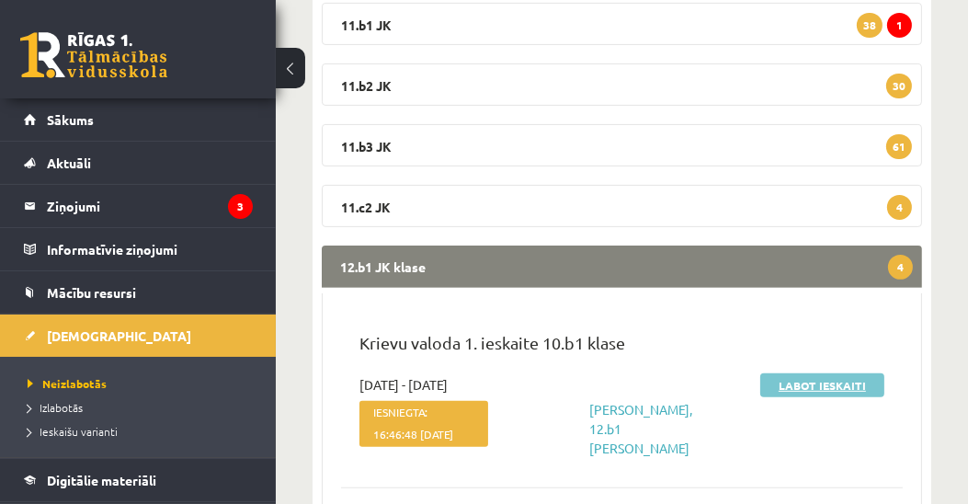
click at [825, 388] on link "Labot ieskaiti" at bounding box center [822, 385] width 124 height 24
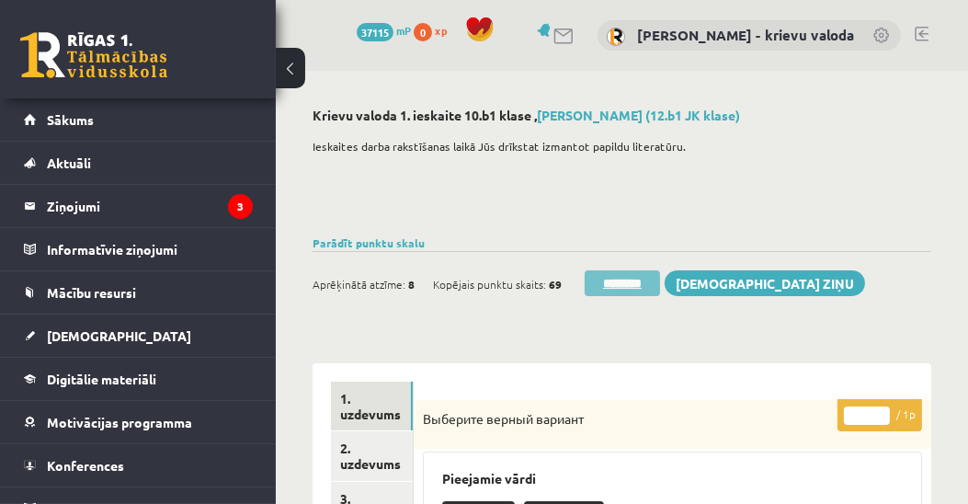
click at [629, 286] on input "********" at bounding box center [622, 283] width 75 height 26
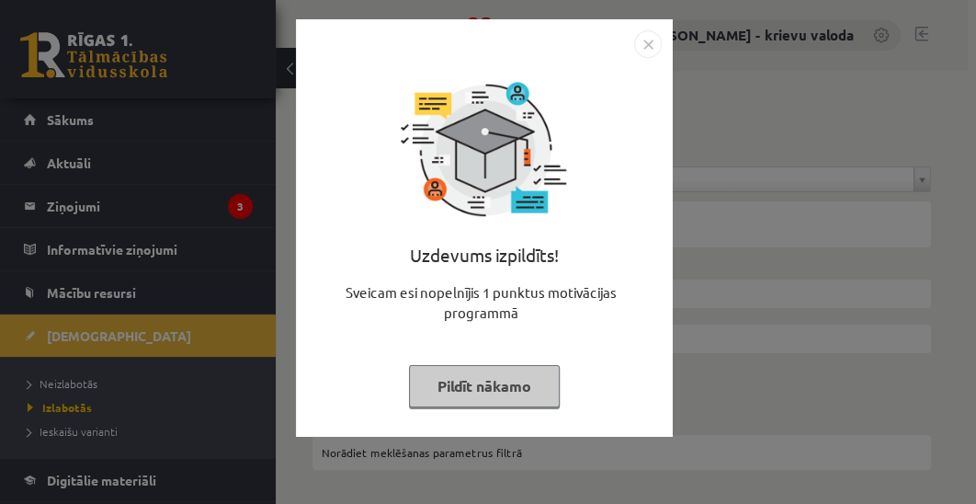
click at [461, 382] on button "Pildīt nākamo" at bounding box center [484, 386] width 151 height 42
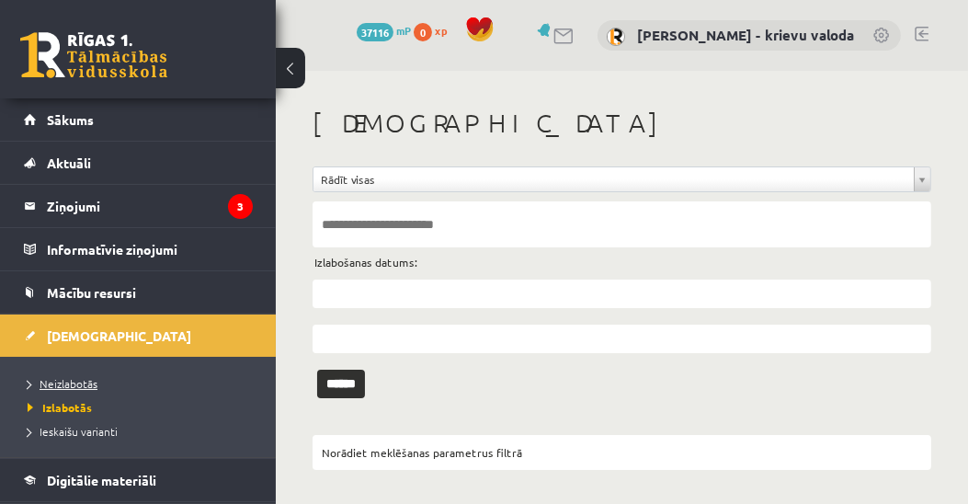
click at [61, 383] on span "Neizlabotās" at bounding box center [63, 383] width 70 height 15
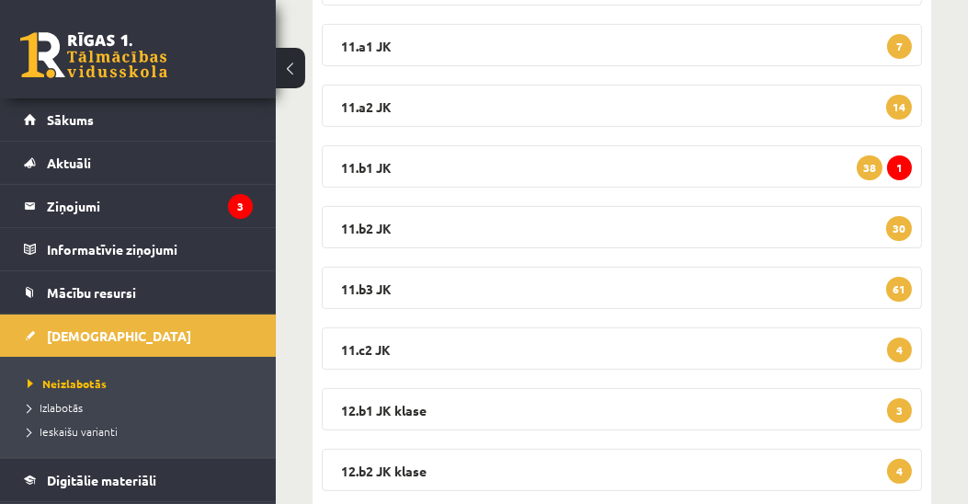
scroll to position [485, 0]
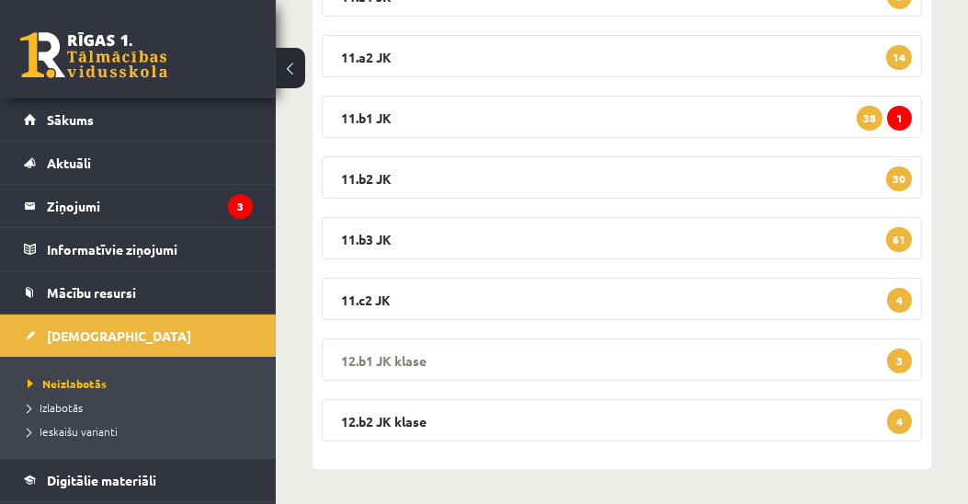
click at [362, 354] on legend "12.b1 JK klase 3" at bounding box center [622, 359] width 600 height 42
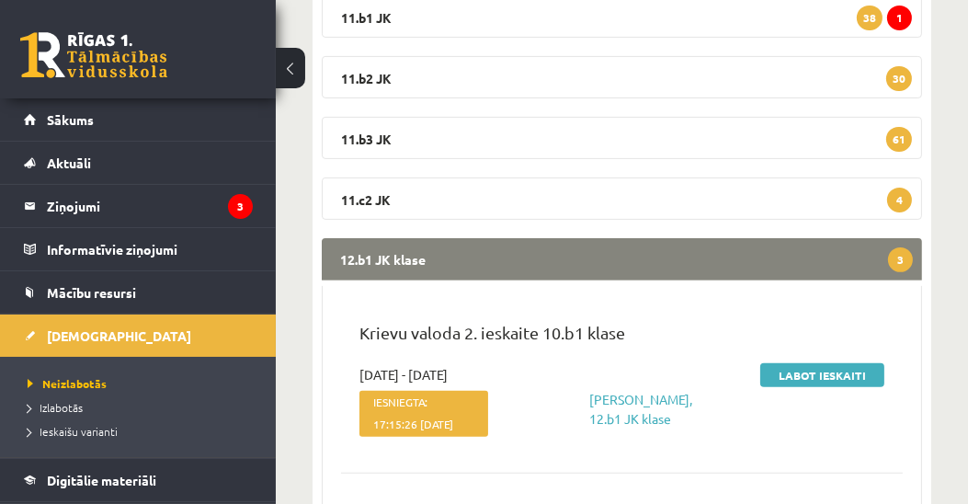
scroll to position [801, 0]
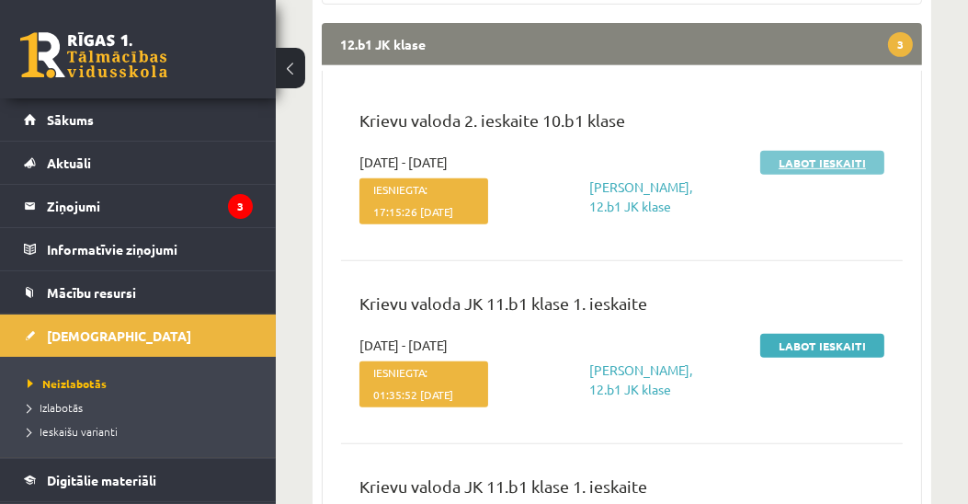
click at [825, 164] on link "Labot ieskaiti" at bounding box center [822, 163] width 124 height 24
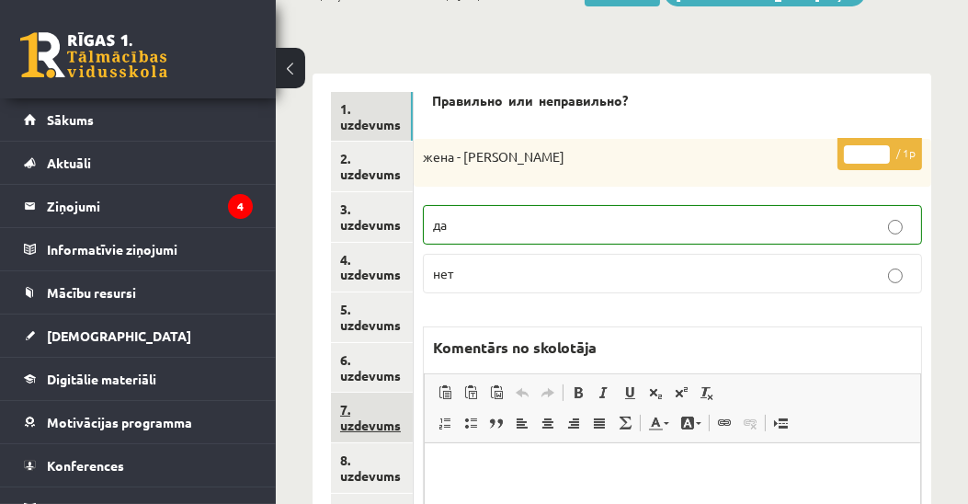
scroll to position [314, 0]
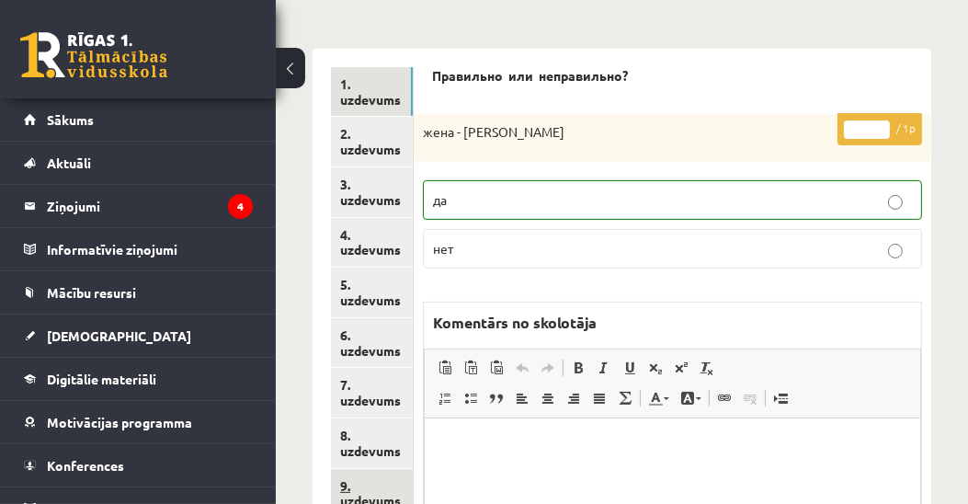
click at [346, 486] on link "9. uzdevums" at bounding box center [372, 494] width 82 height 50
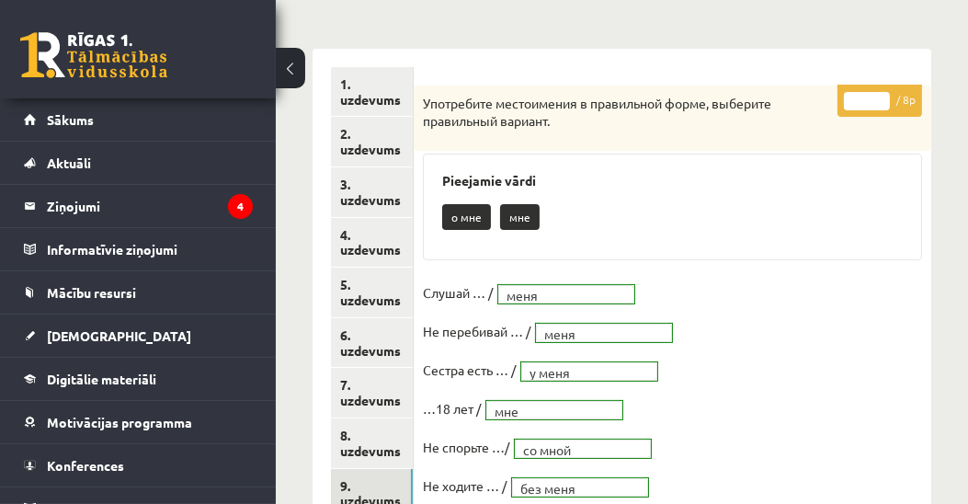
scroll to position [105, 0]
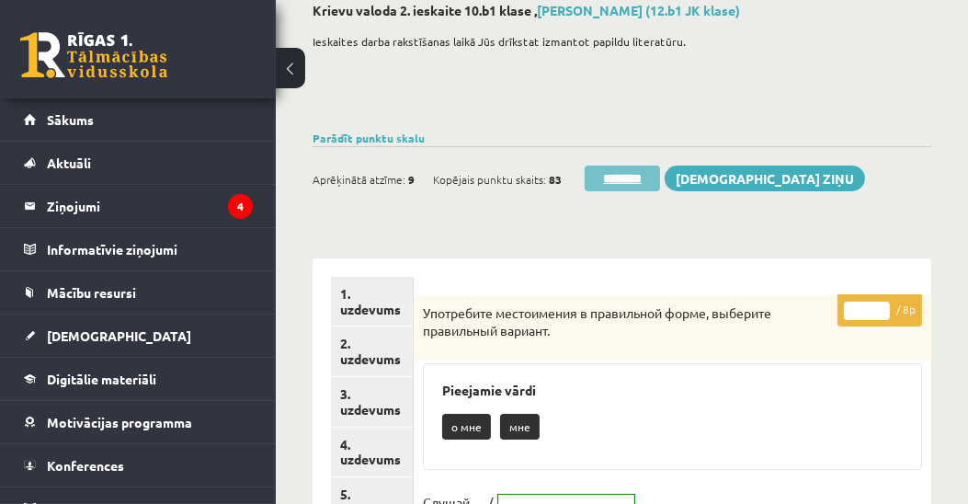
click at [639, 180] on input "********" at bounding box center [622, 178] width 75 height 26
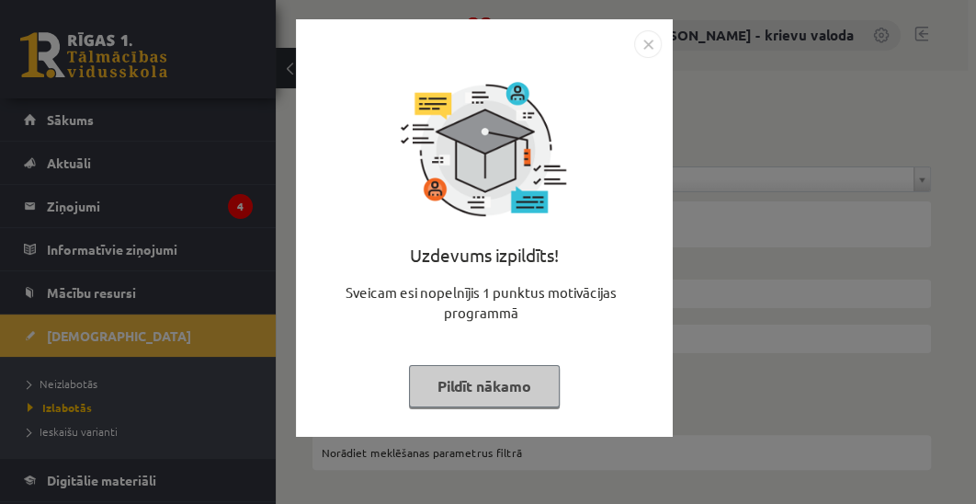
click at [441, 384] on button "Pildīt nākamo" at bounding box center [484, 386] width 151 height 42
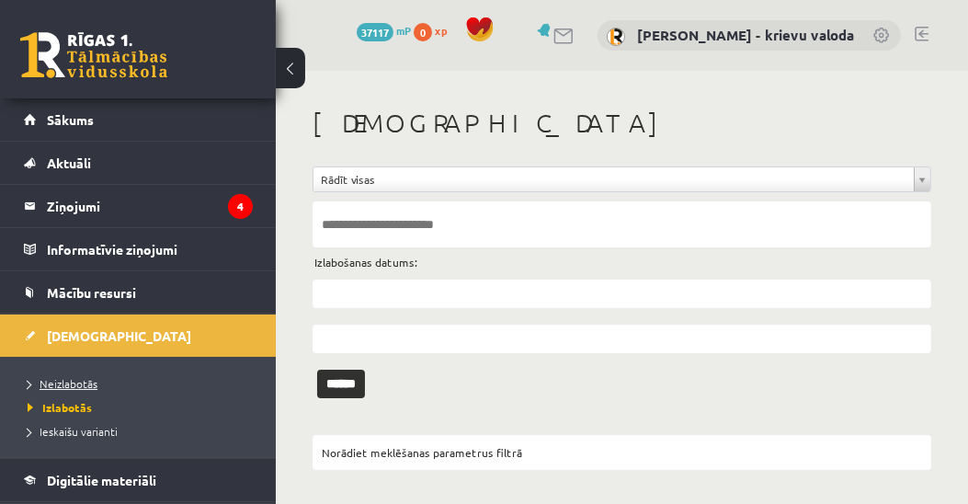
click at [53, 379] on span "Neizlabotās" at bounding box center [63, 383] width 70 height 15
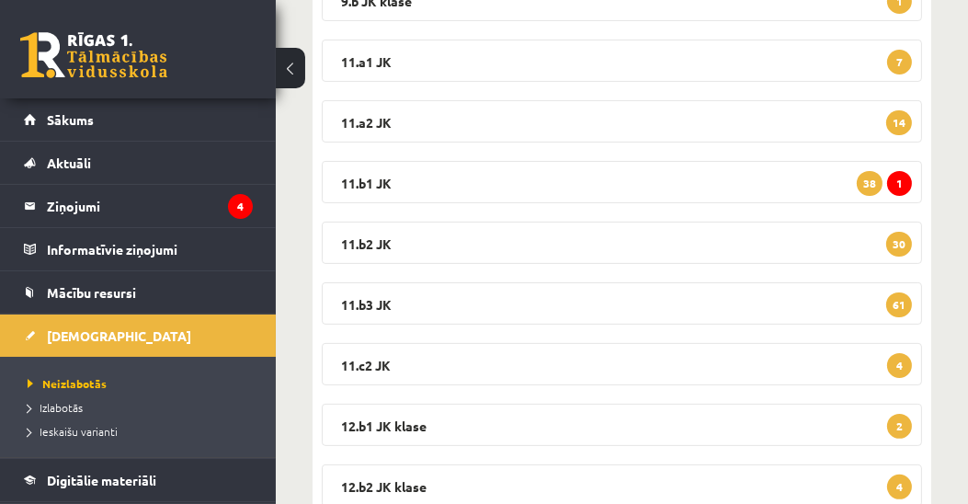
scroll to position [485, 0]
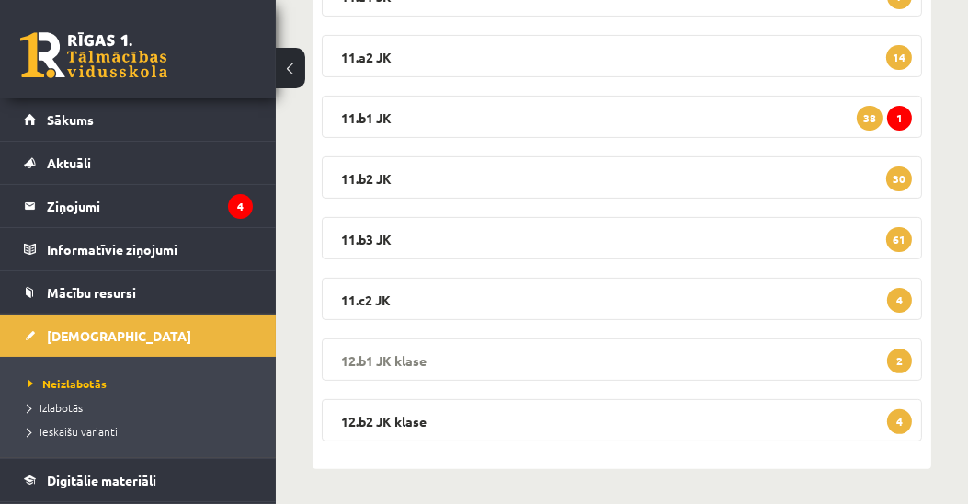
click at [370, 360] on legend "12.b1 JK klase 2" at bounding box center [622, 359] width 600 height 42
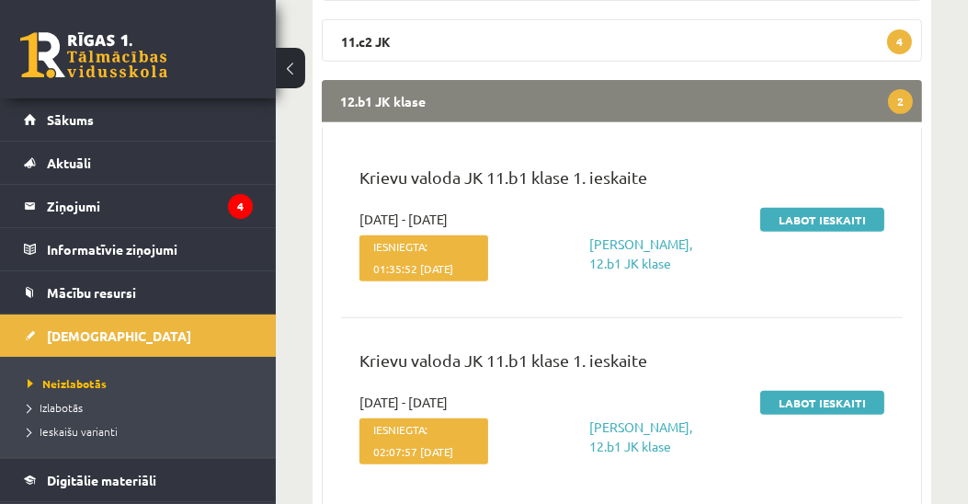
scroll to position [801, 0]
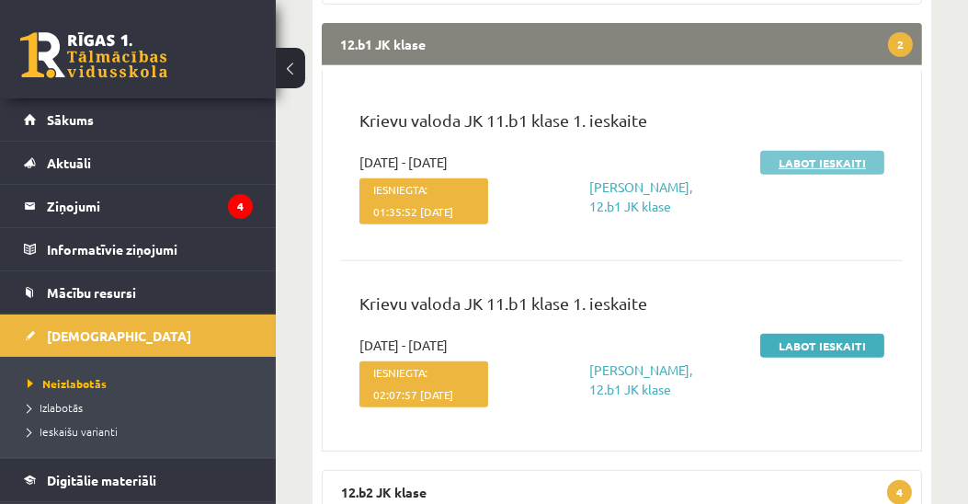
click at [833, 159] on link "Labot ieskaiti" at bounding box center [822, 163] width 124 height 24
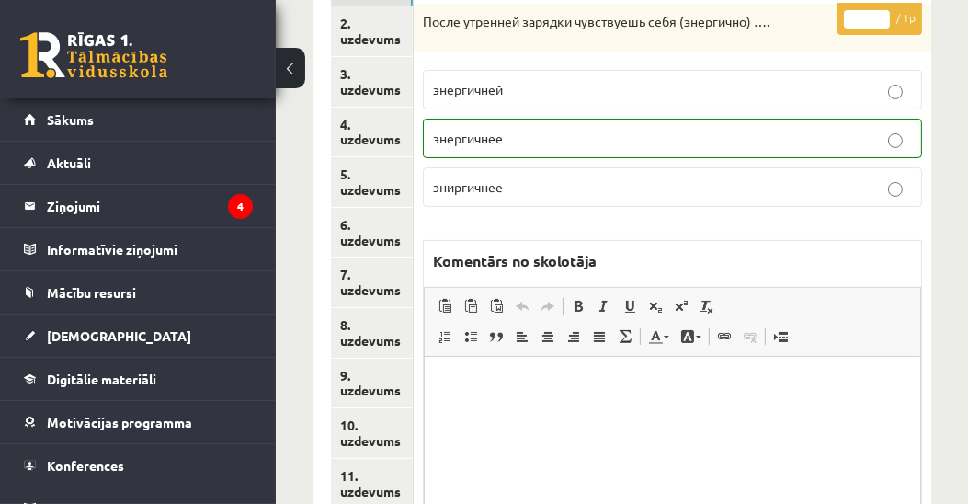
scroll to position [210, 0]
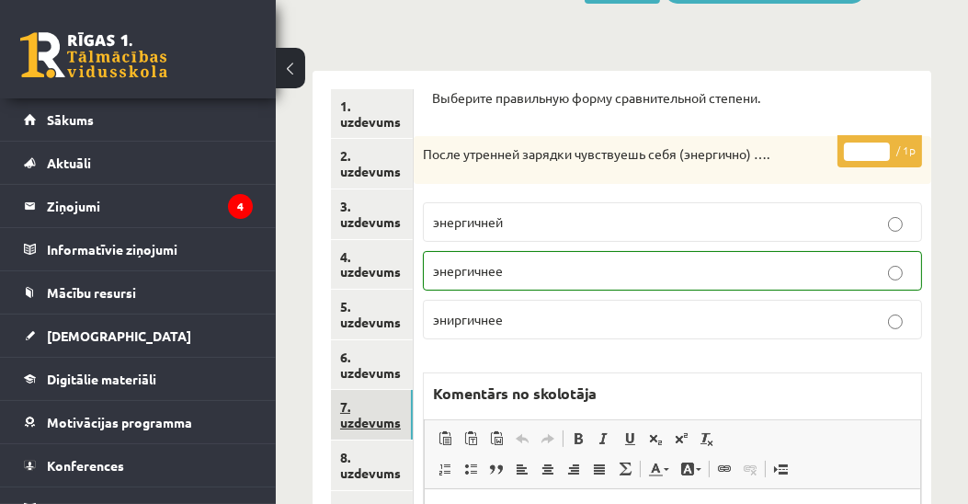
click at [359, 427] on link "7. uzdevums" at bounding box center [372, 415] width 82 height 50
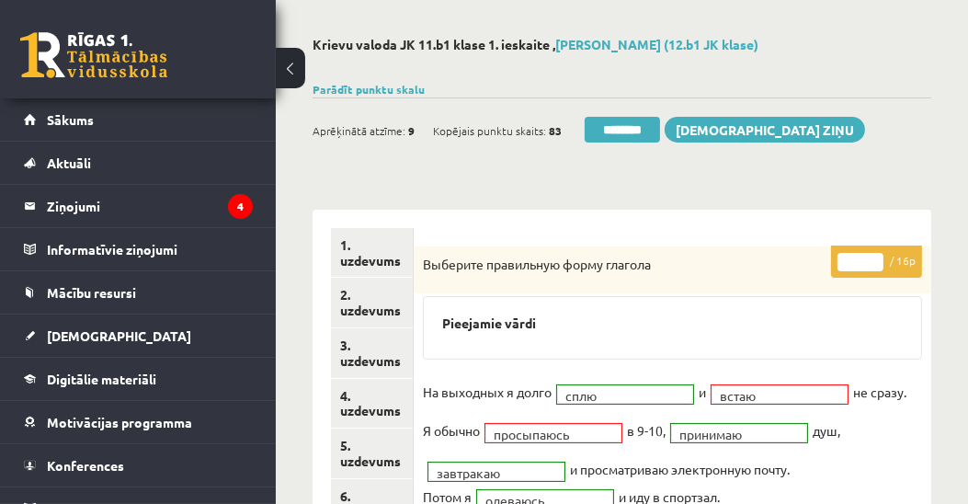
scroll to position [0, 0]
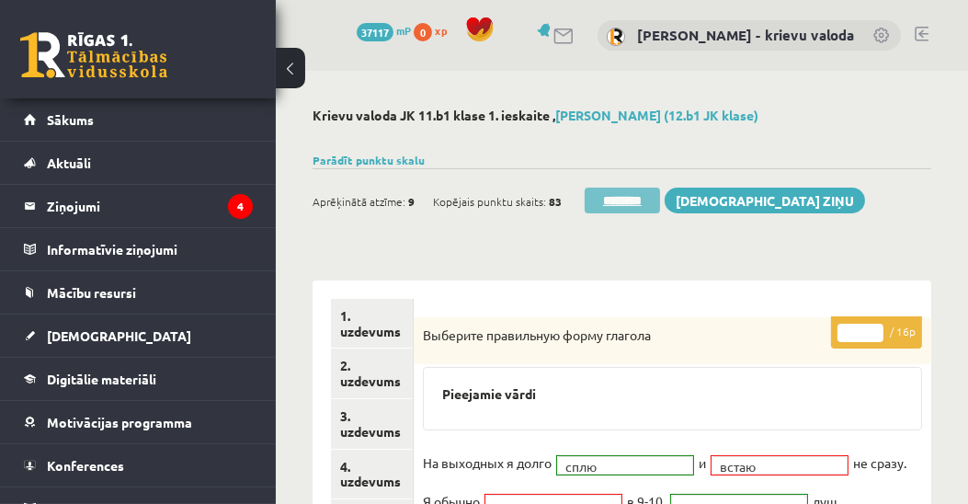
click at [633, 197] on input "********" at bounding box center [622, 201] width 75 height 26
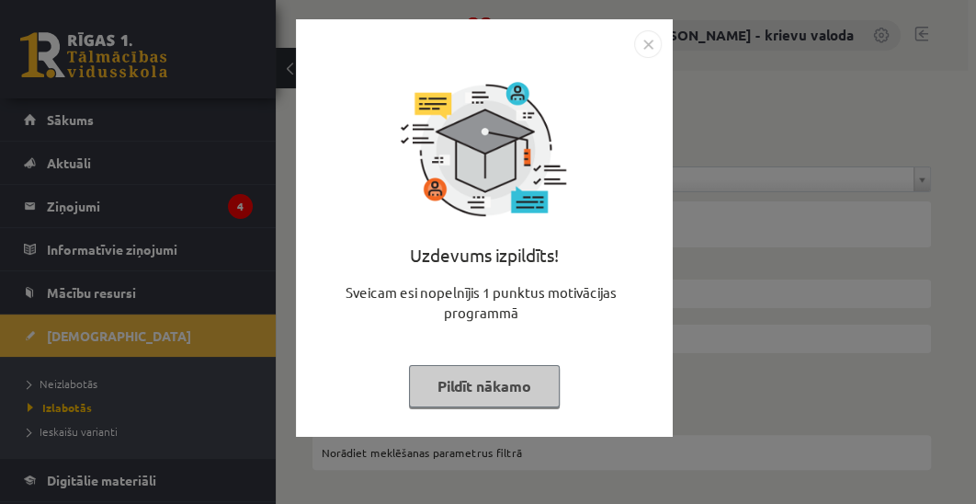
drag, startPoint x: 491, startPoint y: 386, endPoint x: 457, endPoint y: 391, distance: 34.3
click at [491, 386] on button "Pildīt nākamo" at bounding box center [484, 386] width 151 height 42
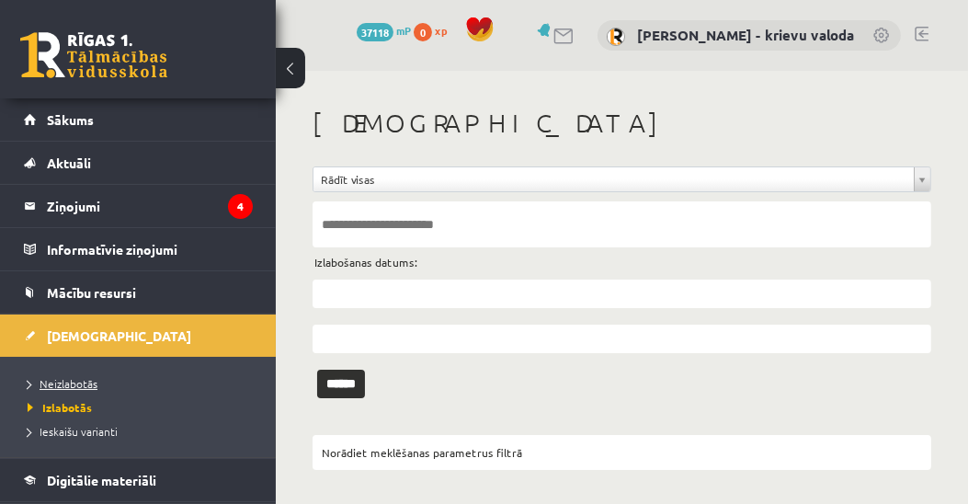
click at [77, 384] on span "Neizlabotās" at bounding box center [63, 383] width 70 height 15
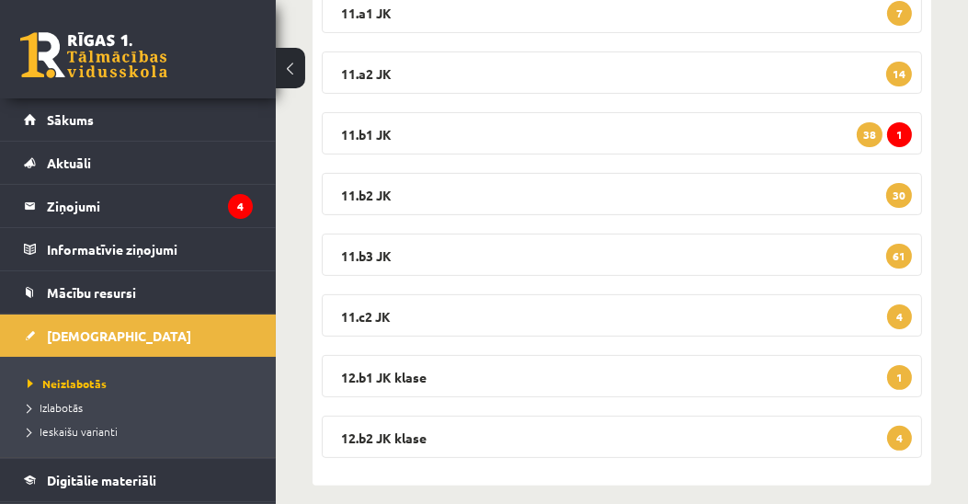
scroll to position [485, 0]
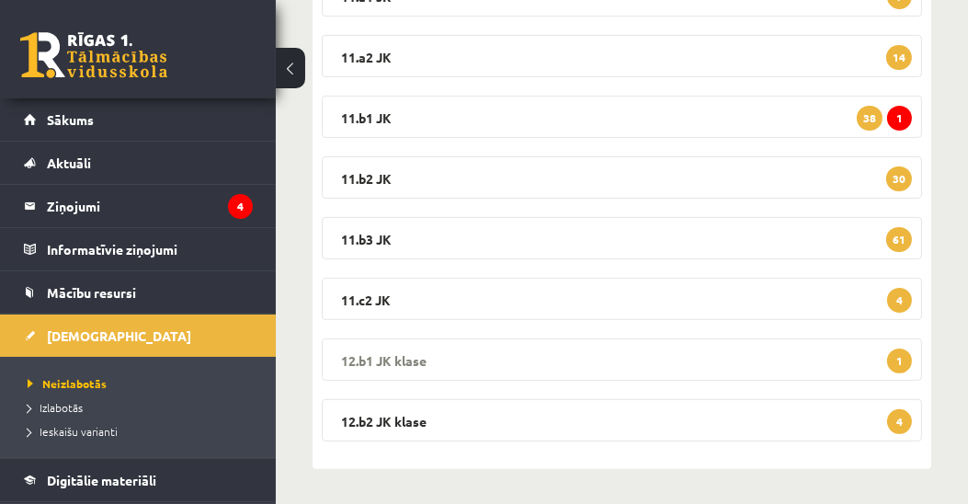
click at [405, 359] on legend "12.b1 JK klase 1" at bounding box center [622, 359] width 600 height 42
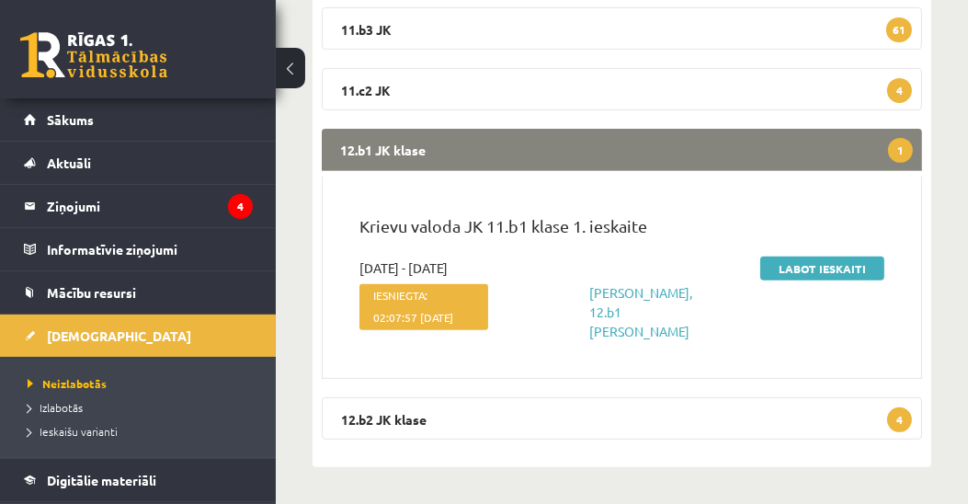
scroll to position [708, 0]
click at [826, 257] on link "Labot ieskaiti" at bounding box center [822, 269] width 124 height 24
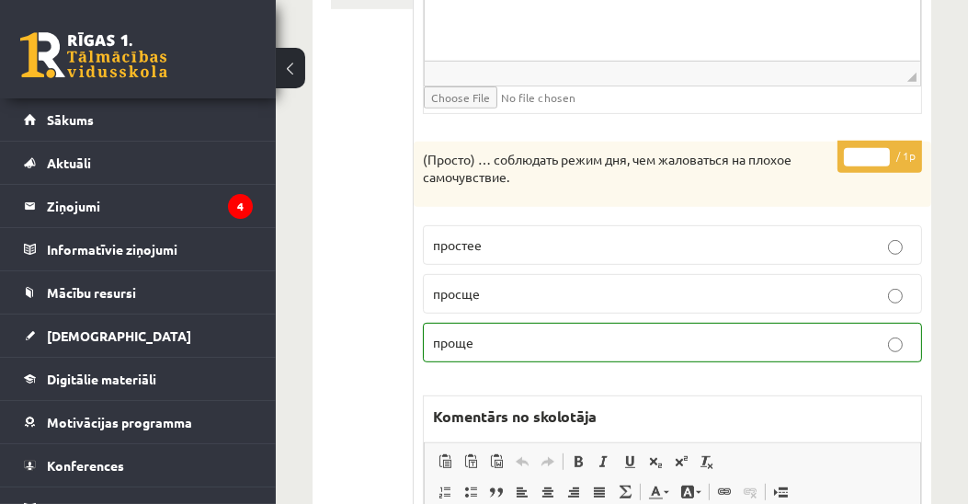
scroll to position [525, 0]
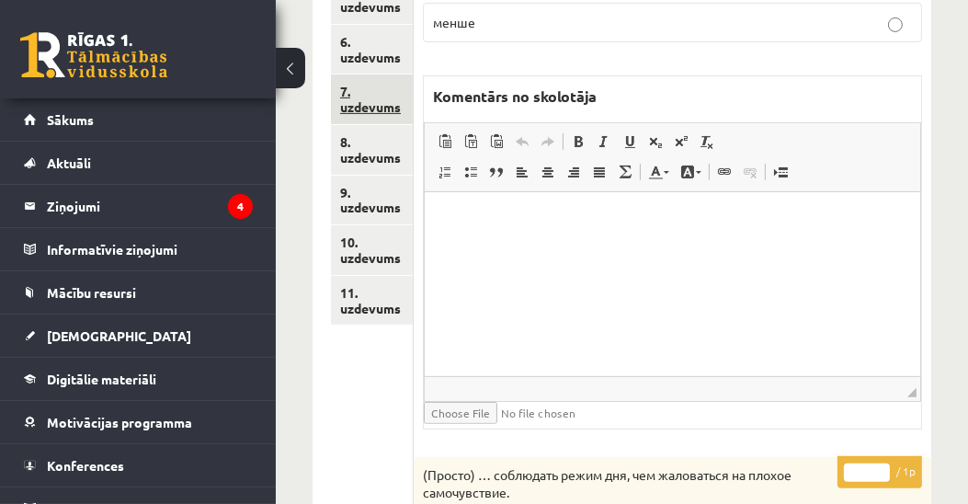
click at [378, 109] on link "7. uzdevums" at bounding box center [372, 99] width 82 height 50
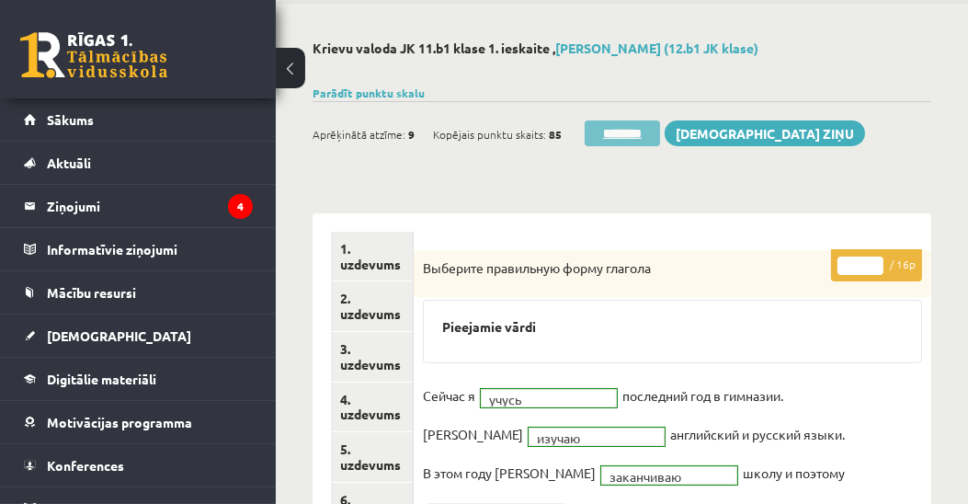
scroll to position [0, 0]
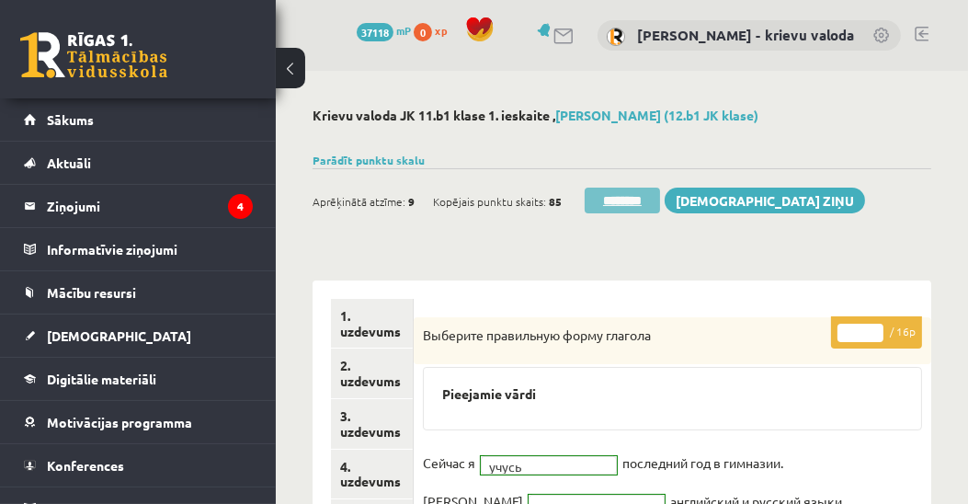
click at [631, 195] on input "********" at bounding box center [622, 201] width 75 height 26
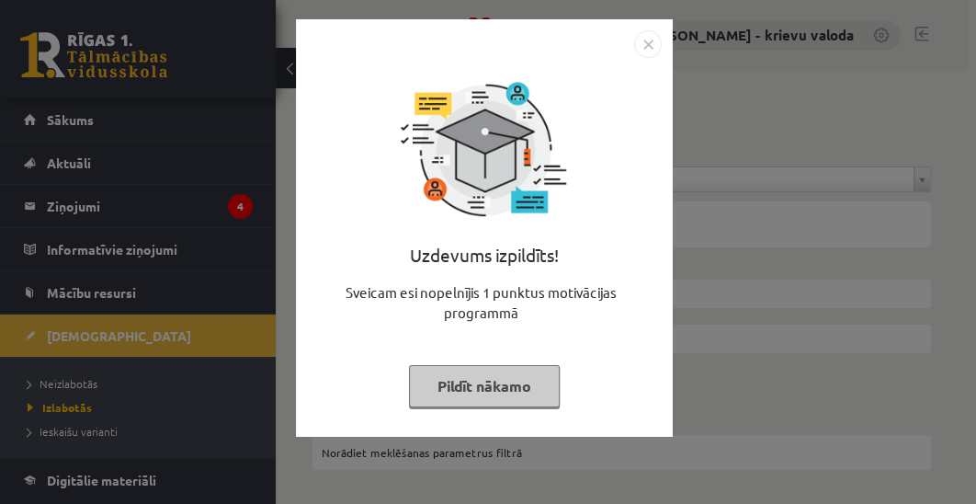
click at [494, 386] on button "Pildīt nākamo" at bounding box center [484, 386] width 151 height 42
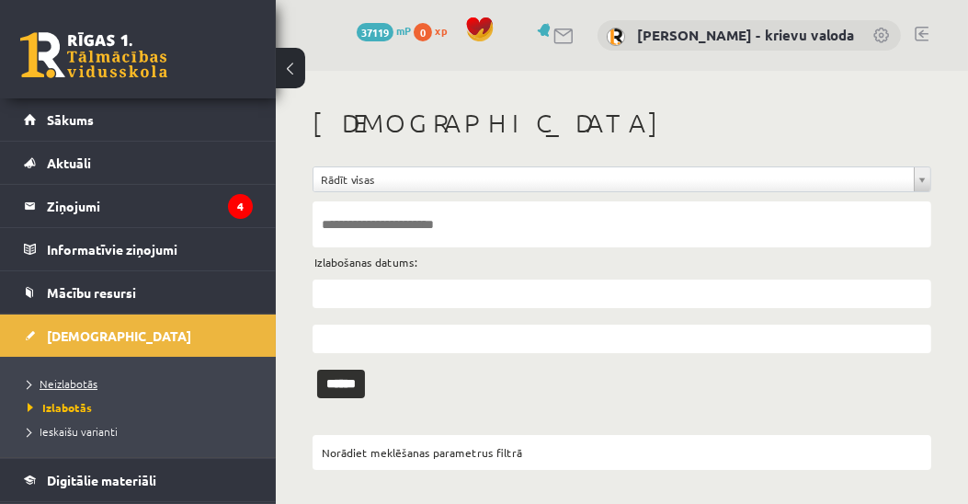
click at [84, 381] on span "Neizlabotās" at bounding box center [63, 383] width 70 height 15
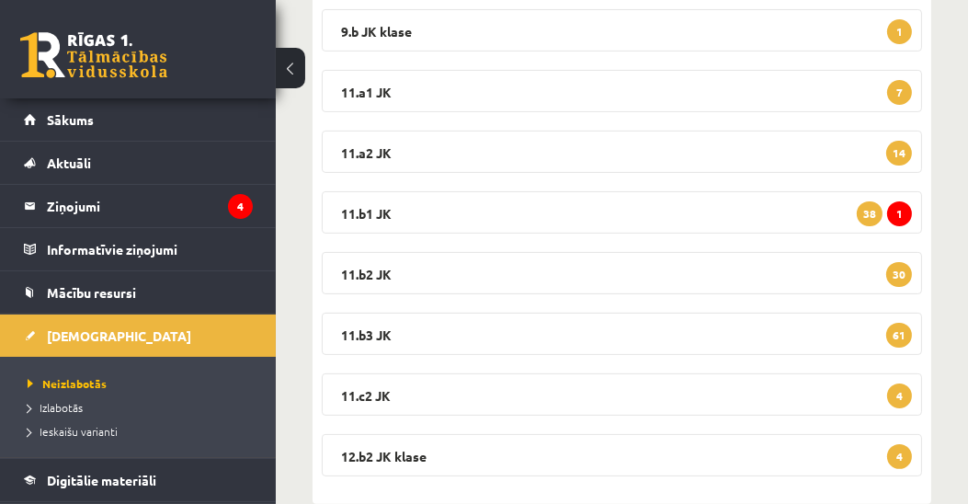
scroll to position [425, 0]
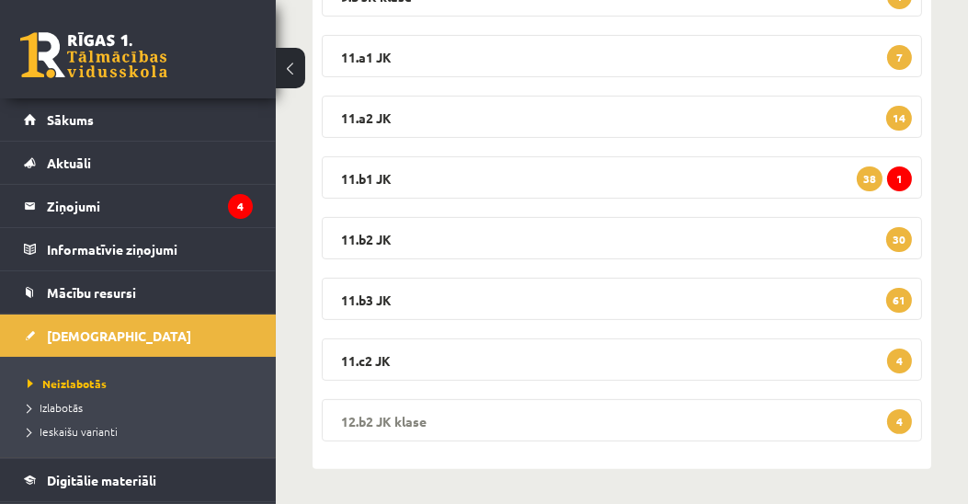
click at [413, 421] on legend "12.b2 JK klase 4" at bounding box center [622, 420] width 600 height 42
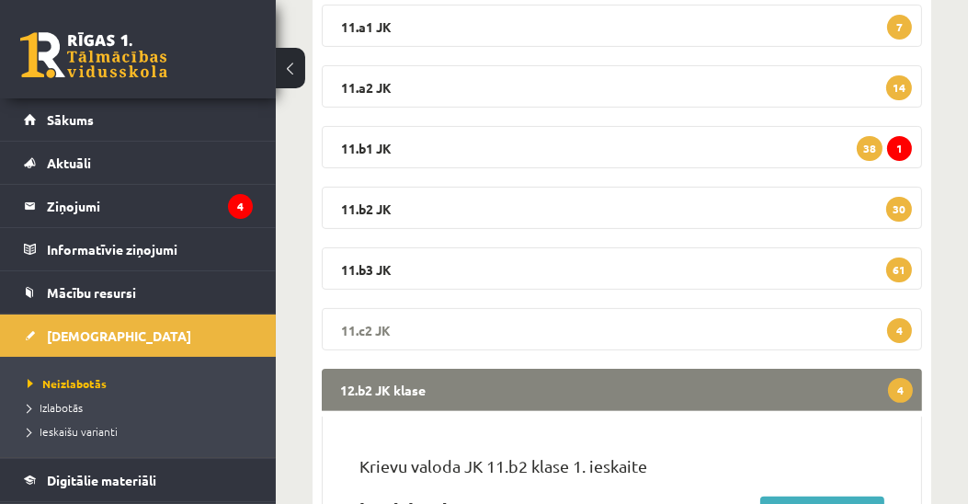
scroll to position [846, 0]
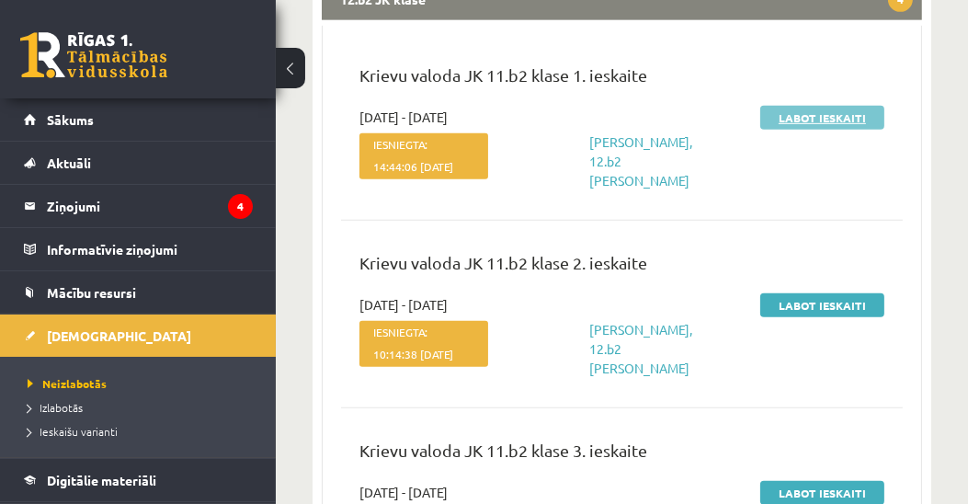
click at [826, 123] on link "Labot ieskaiti" at bounding box center [822, 118] width 124 height 24
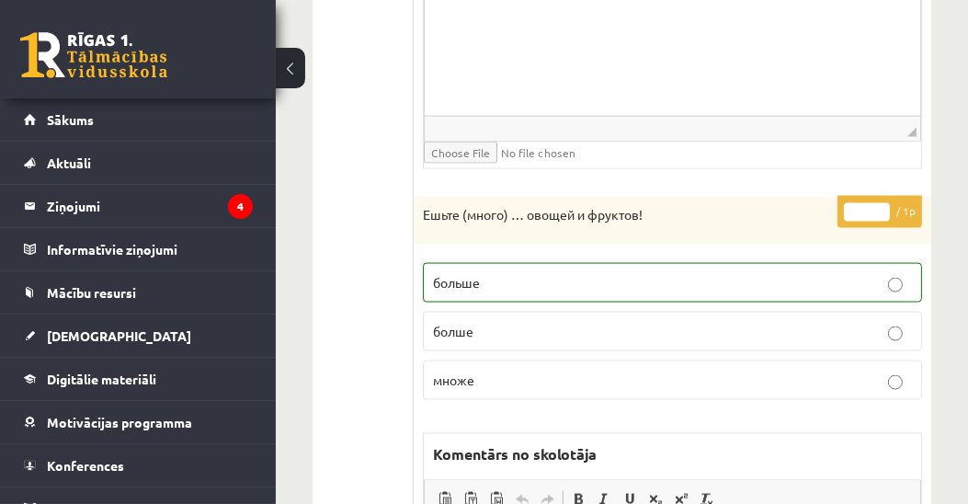
scroll to position [2700, 0]
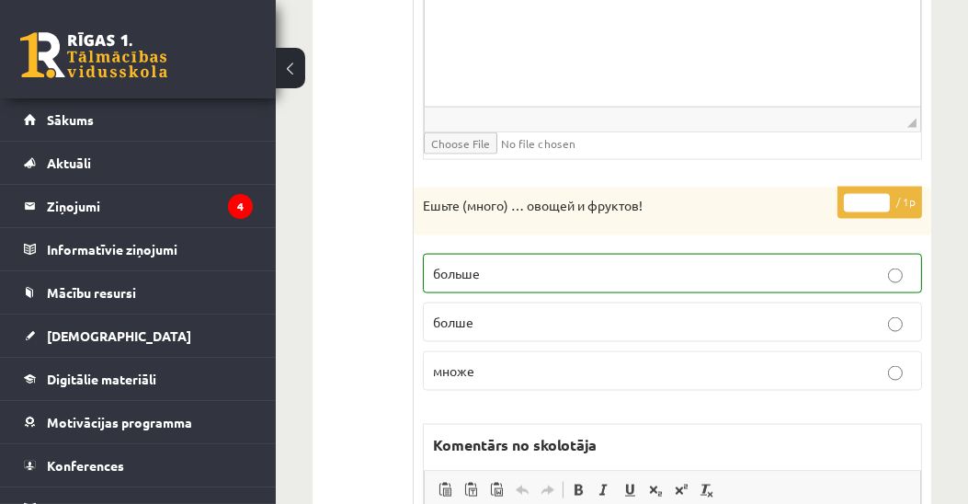
type input "*"
click at [882, 194] on input "*" at bounding box center [867, 203] width 46 height 18
click at [793, 197] on p "Ешьте (много) … овощей и фруктов!" at bounding box center [626, 206] width 407 height 18
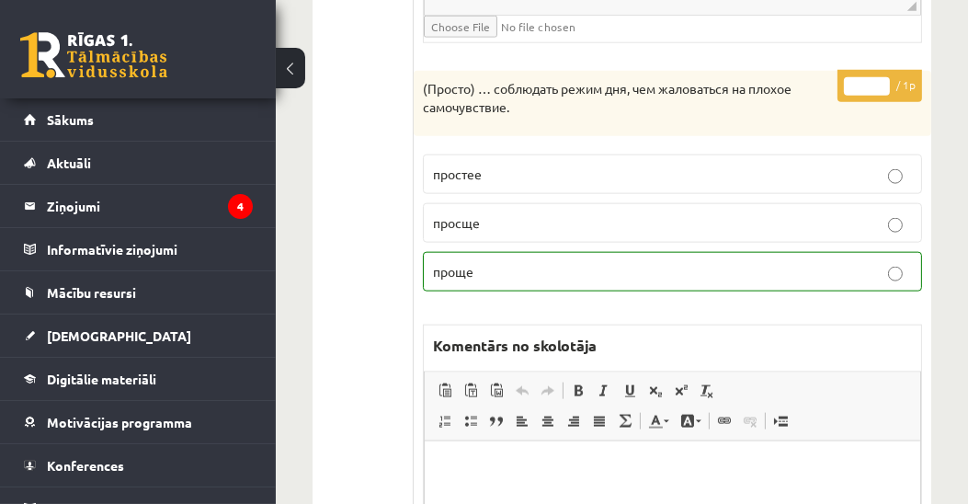
scroll to position [2070, 0]
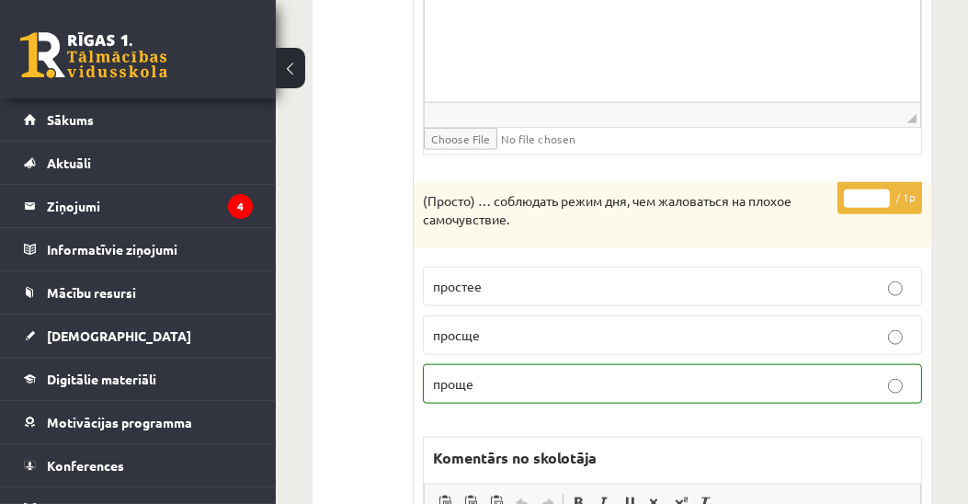
type input "*"
click at [880, 189] on input "*" at bounding box center [867, 198] width 46 height 18
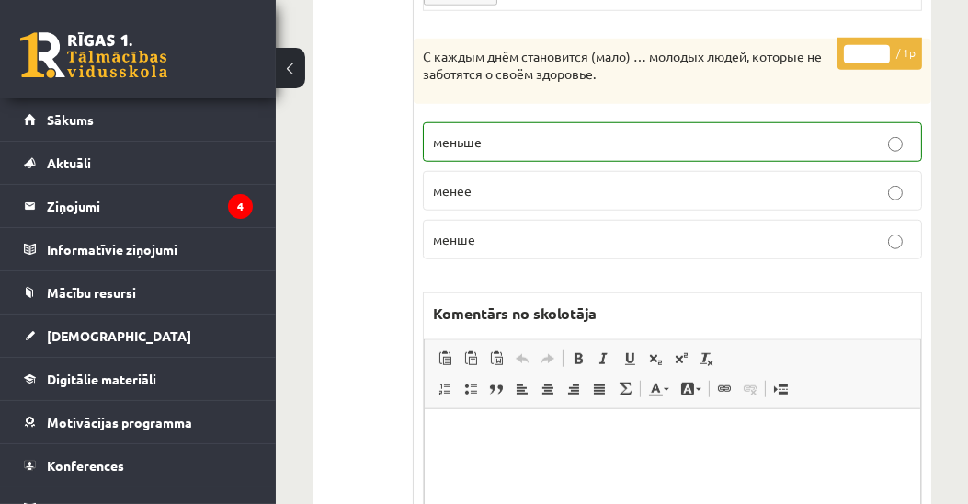
scroll to position [1545, 0]
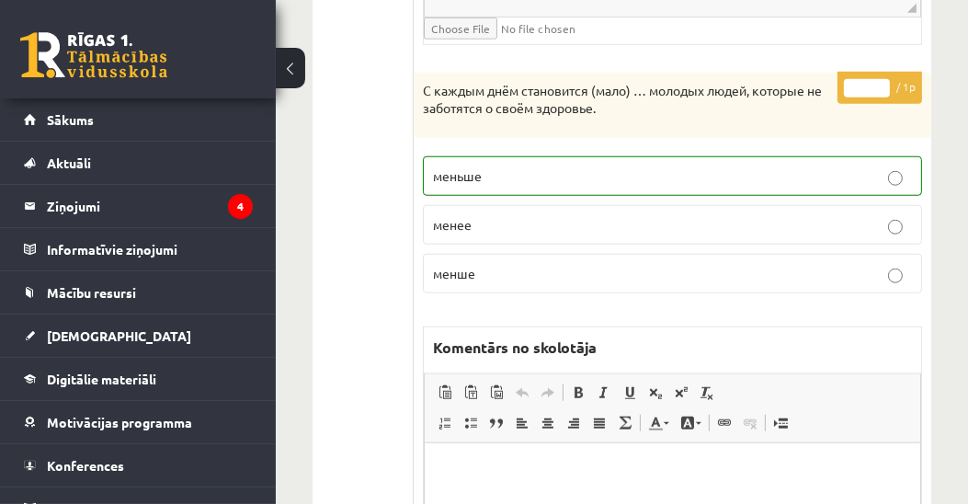
click at [880, 79] on input "*" at bounding box center [867, 88] width 46 height 18
type input "*"
click at [882, 79] on input "*" at bounding box center [867, 88] width 46 height 18
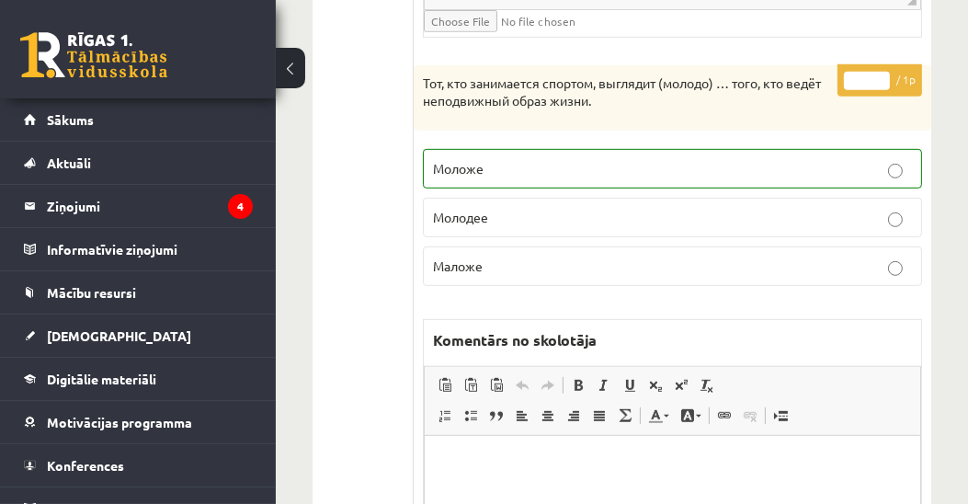
scroll to position [914, 0]
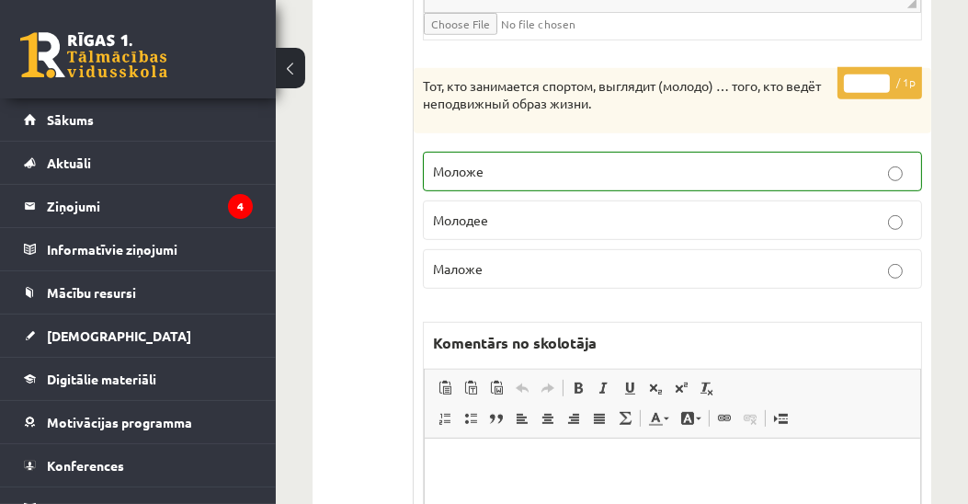
type input "*"
click at [880, 74] on input "*" at bounding box center [867, 83] width 46 height 18
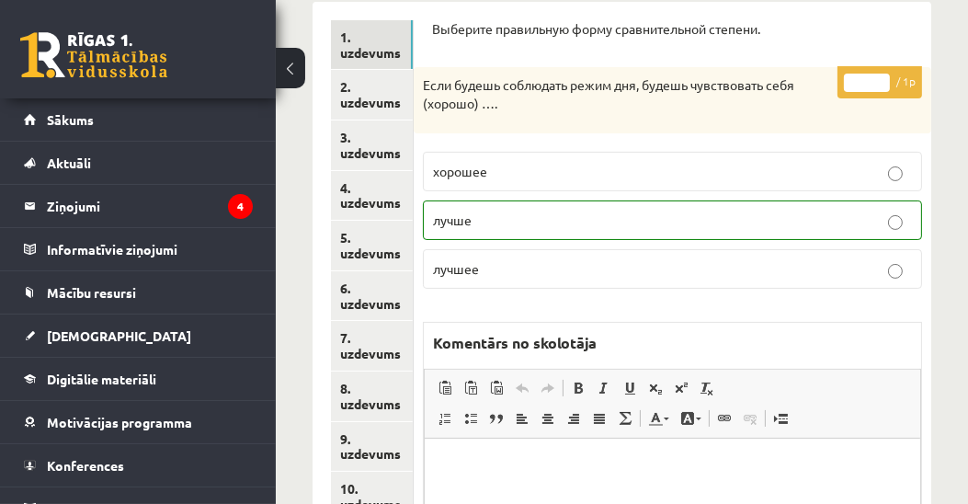
scroll to position [178, 0]
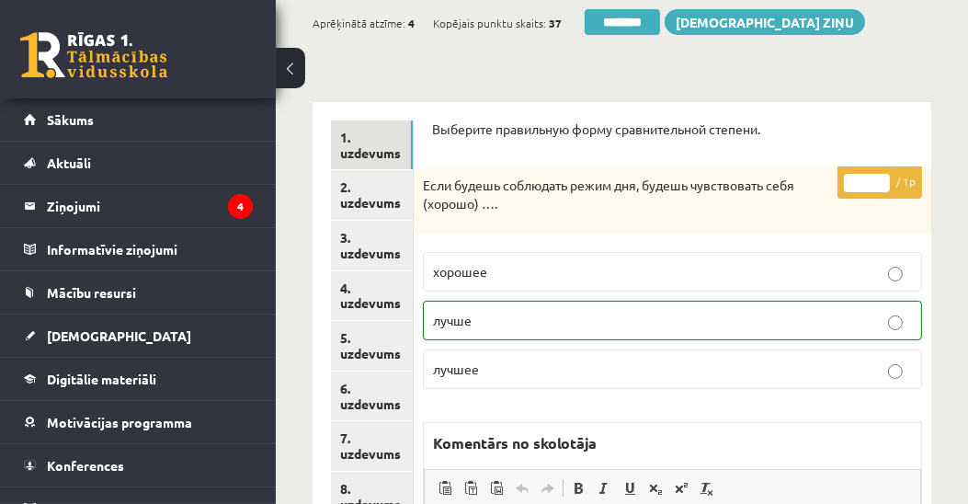
type input "*"
click at [883, 176] on input "*" at bounding box center [867, 183] width 46 height 18
click at [355, 204] on link "2. uzdevums" at bounding box center [372, 195] width 82 height 50
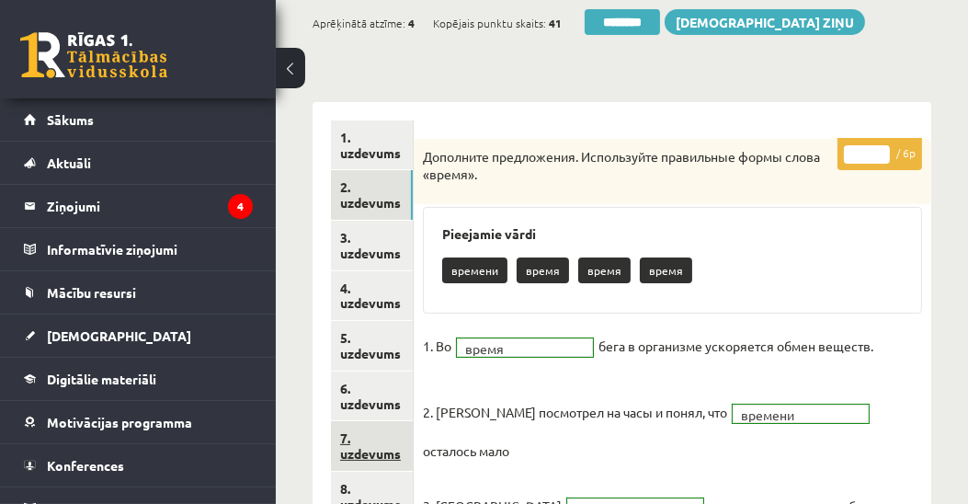
scroll to position [0, 0]
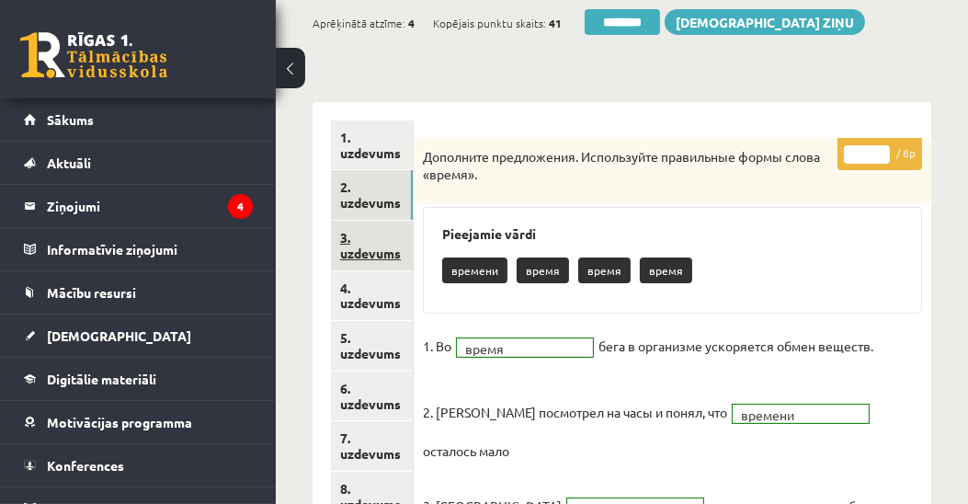
click at [387, 252] on link "3. uzdevums" at bounding box center [372, 246] width 82 height 50
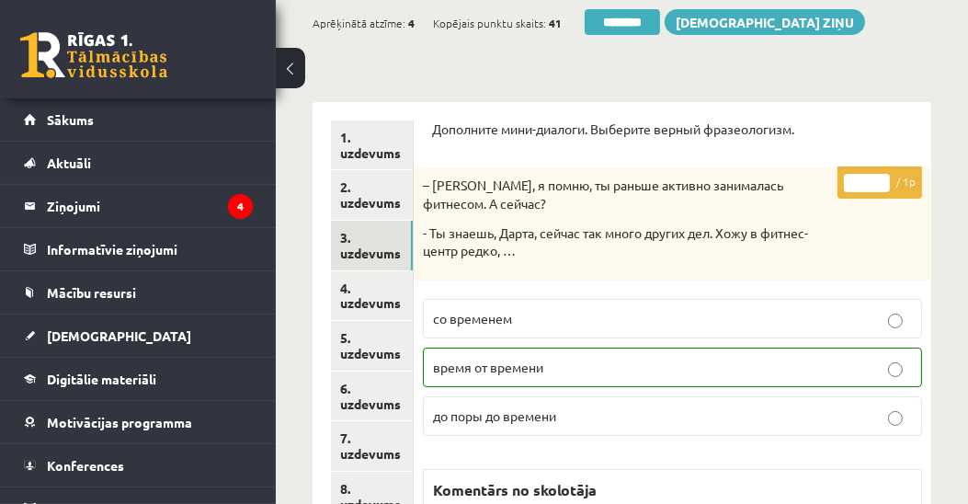
type input "*"
click at [884, 174] on input "*" at bounding box center [867, 183] width 46 height 18
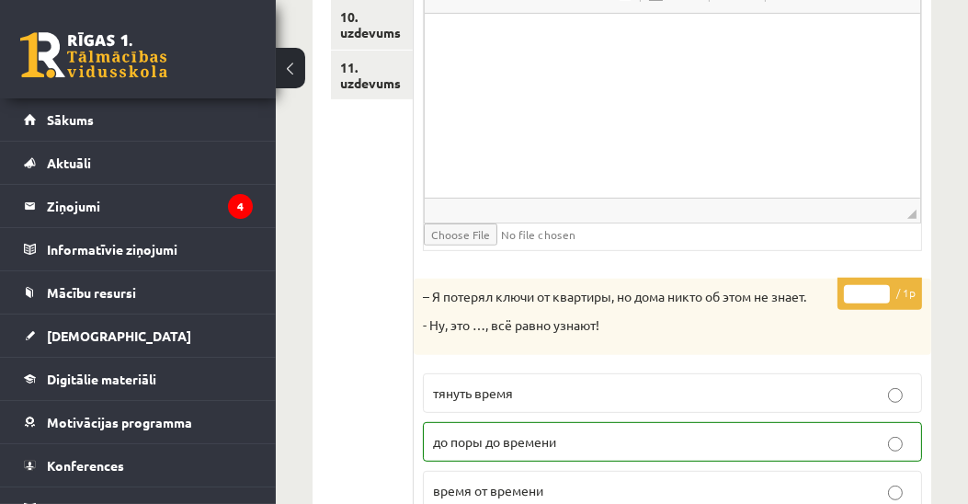
scroll to position [809, 0]
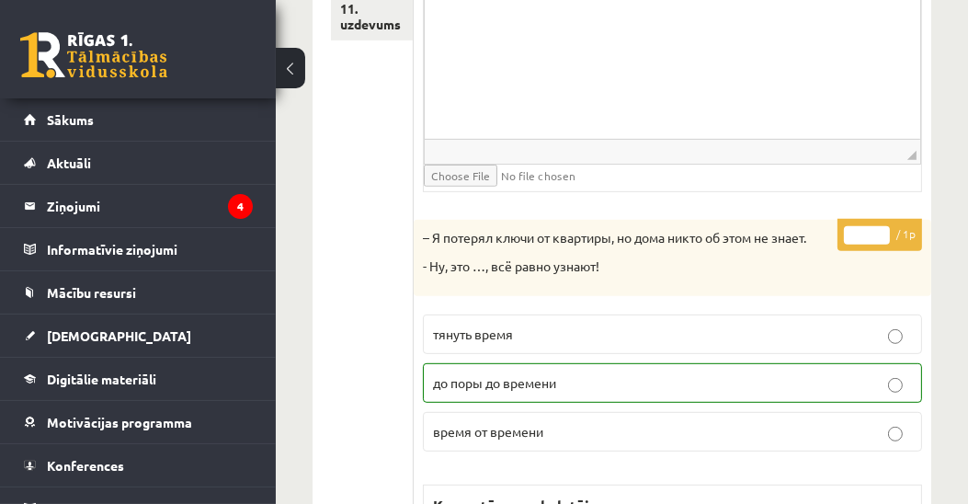
click at [879, 226] on input "*" at bounding box center [867, 235] width 46 height 18
type input "*"
click at [882, 234] on input "*" at bounding box center [867, 235] width 46 height 18
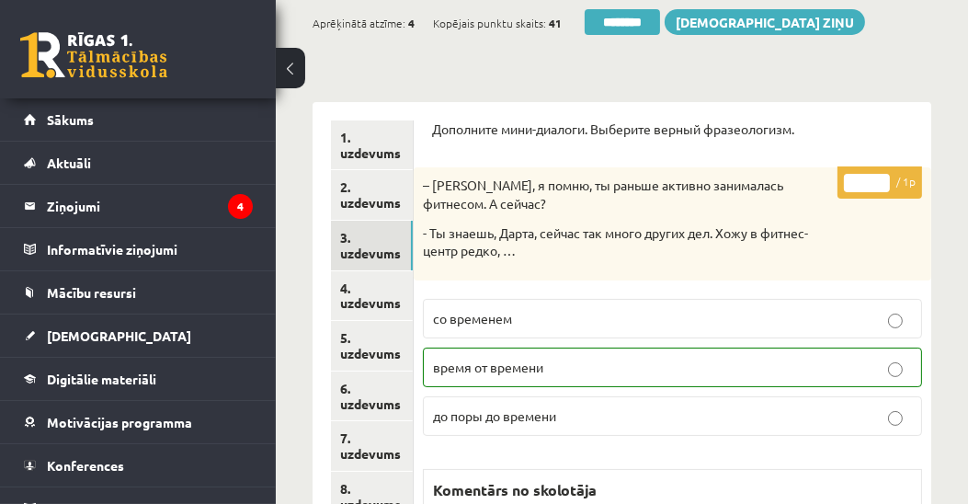
scroll to position [283, 0]
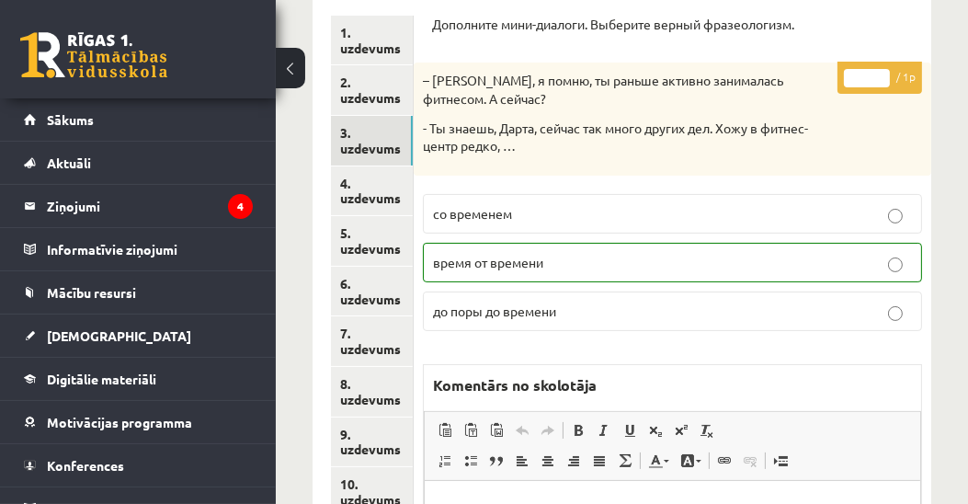
type input "*"
click at [882, 80] on input "*" at bounding box center [867, 78] width 46 height 18
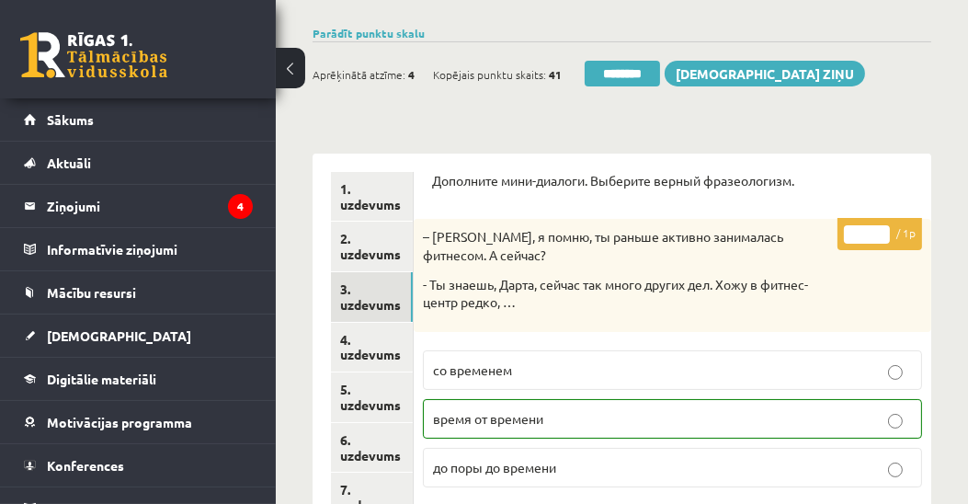
scroll to position [0, 0]
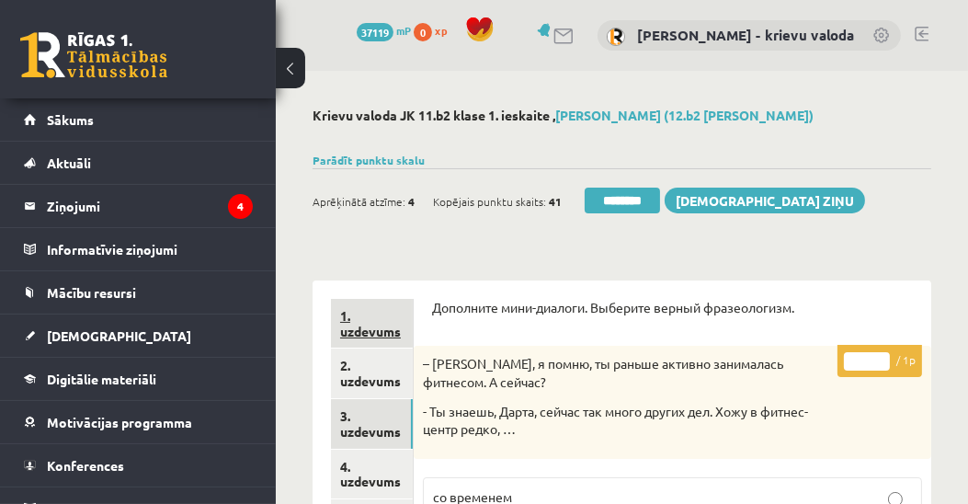
click at [382, 332] on link "1. uzdevums" at bounding box center [372, 324] width 82 height 50
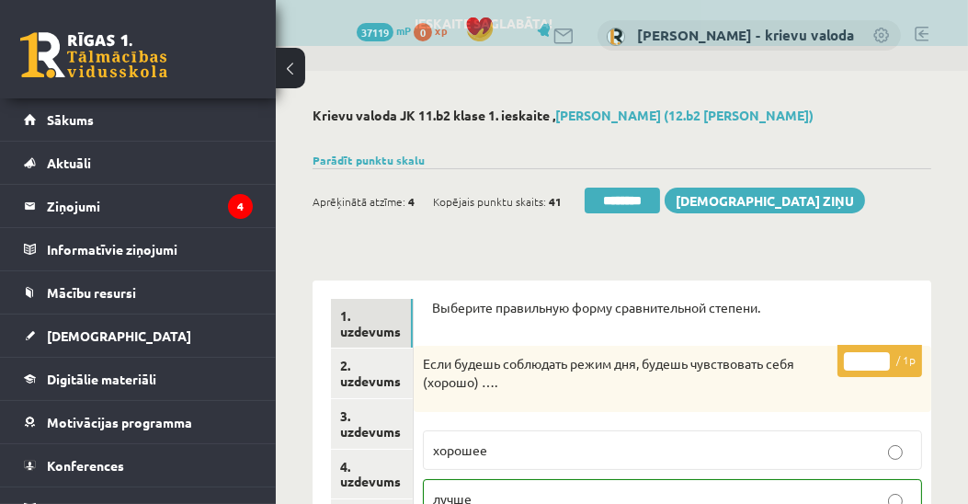
type input "*"
click at [879, 364] on input "*" at bounding box center [867, 361] width 46 height 18
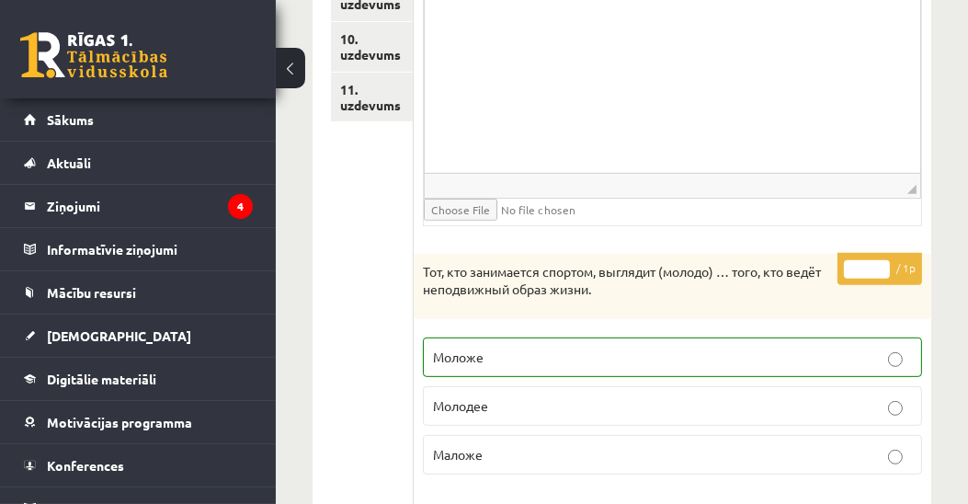
scroll to position [736, 0]
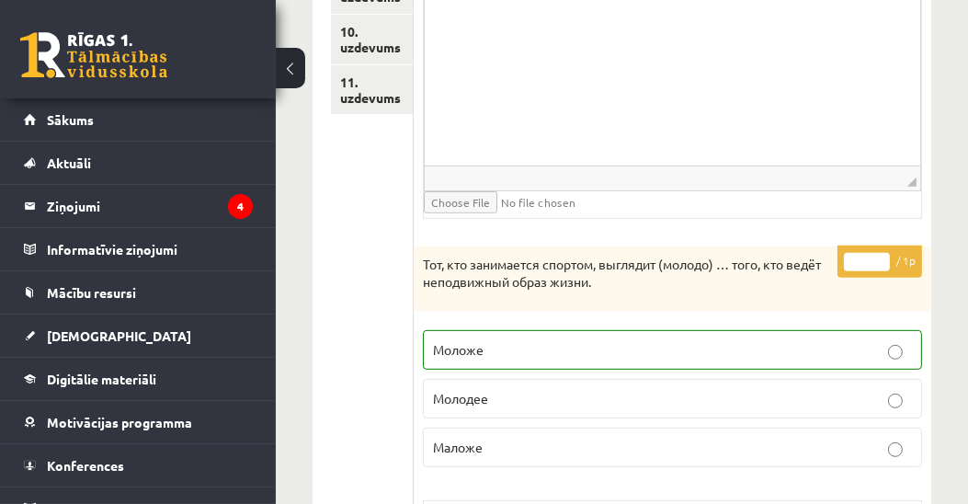
type input "*"
click at [881, 261] on input "*" at bounding box center [867, 262] width 46 height 18
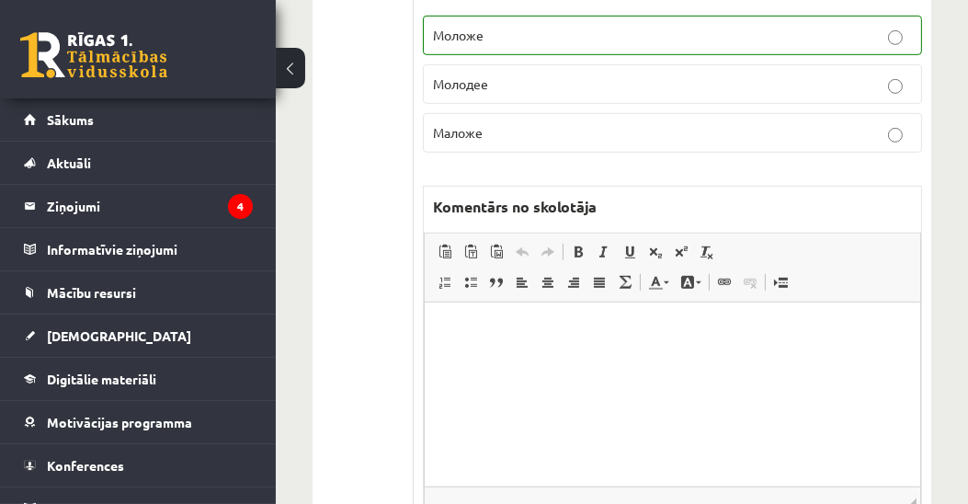
scroll to position [1261, 0]
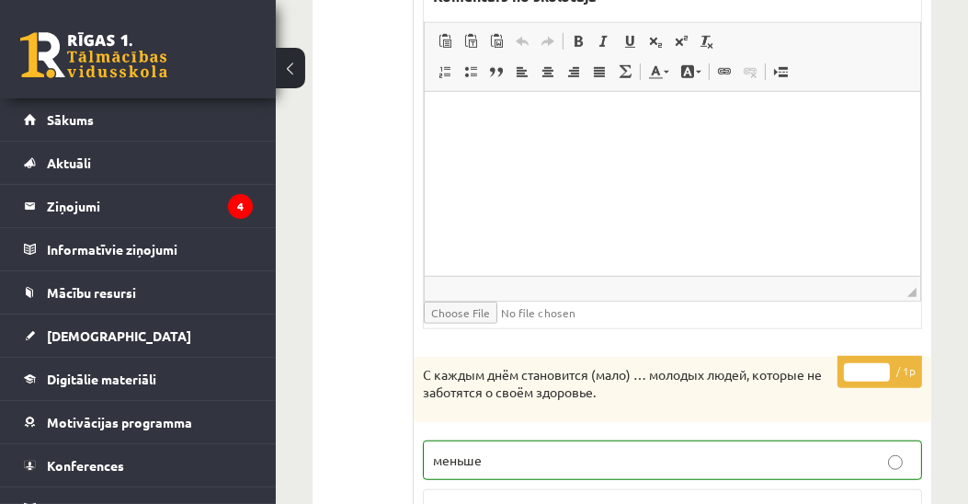
type input "*"
click at [882, 366] on input "*" at bounding box center [867, 372] width 46 height 18
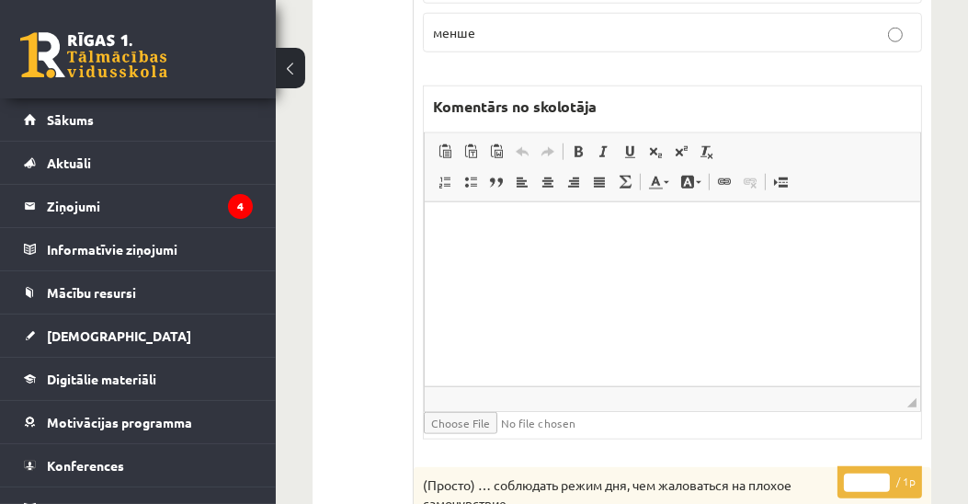
scroll to position [2101, 0]
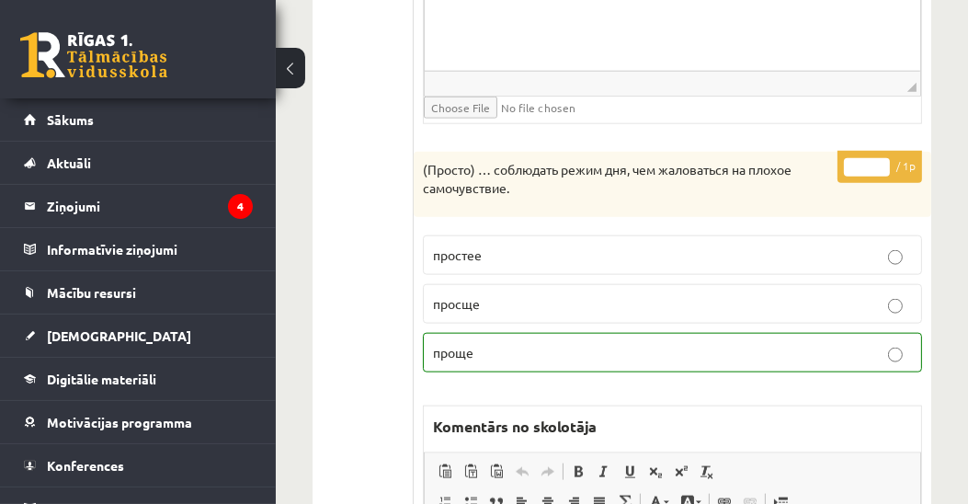
type input "*"
click at [883, 158] on input "*" at bounding box center [867, 167] width 46 height 18
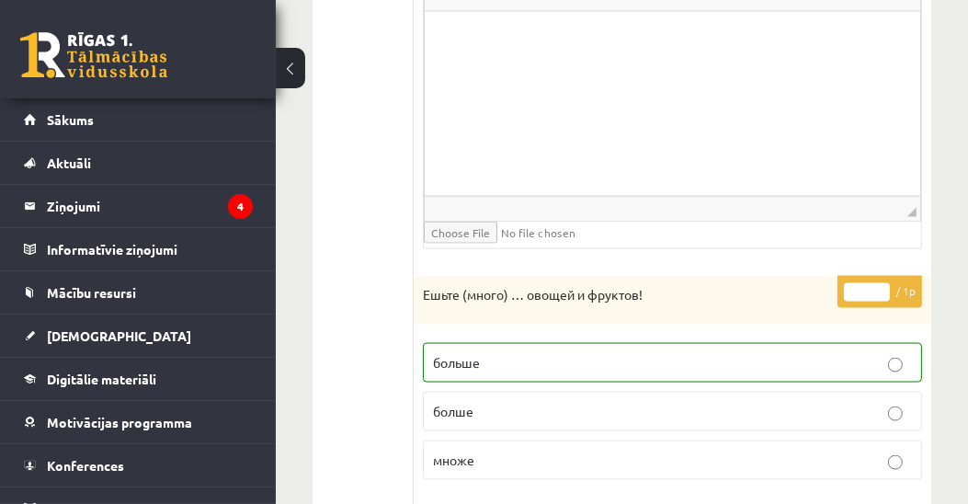
scroll to position [2627, 0]
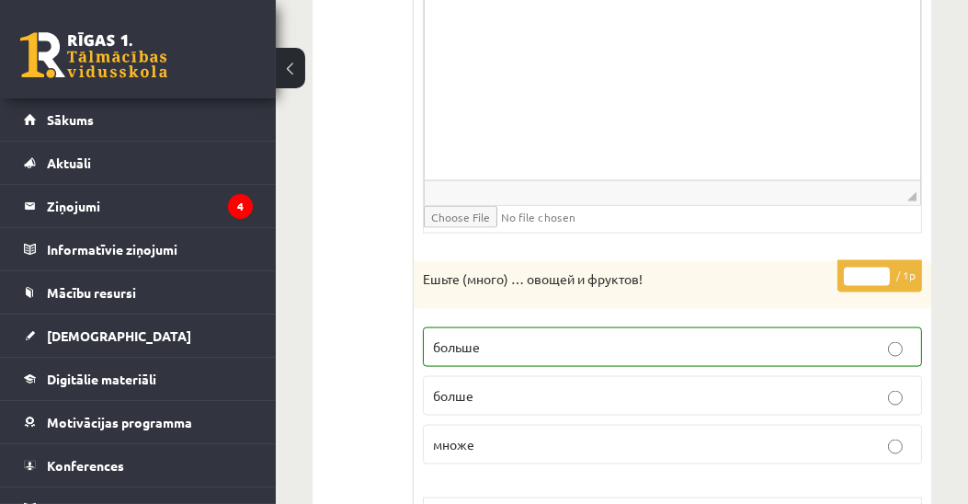
type input "*"
click at [881, 268] on input "*" at bounding box center [867, 277] width 46 height 18
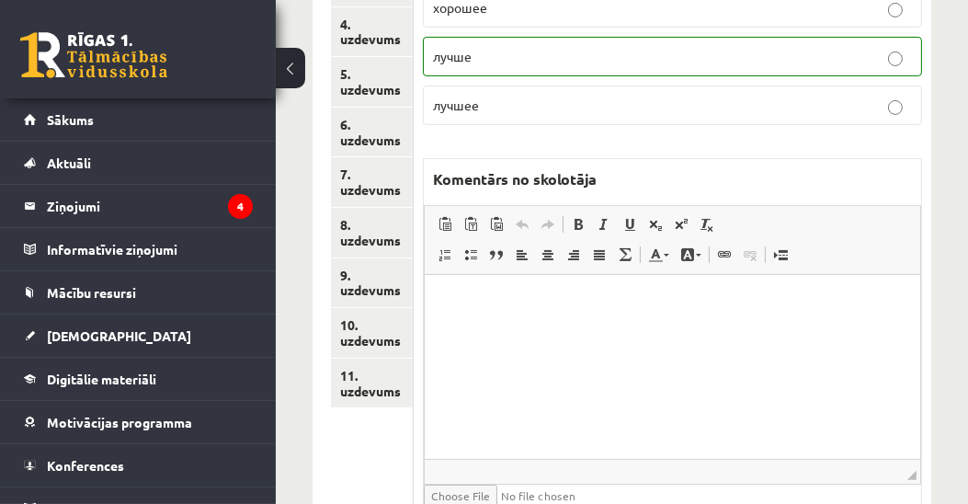
scroll to position [361, 0]
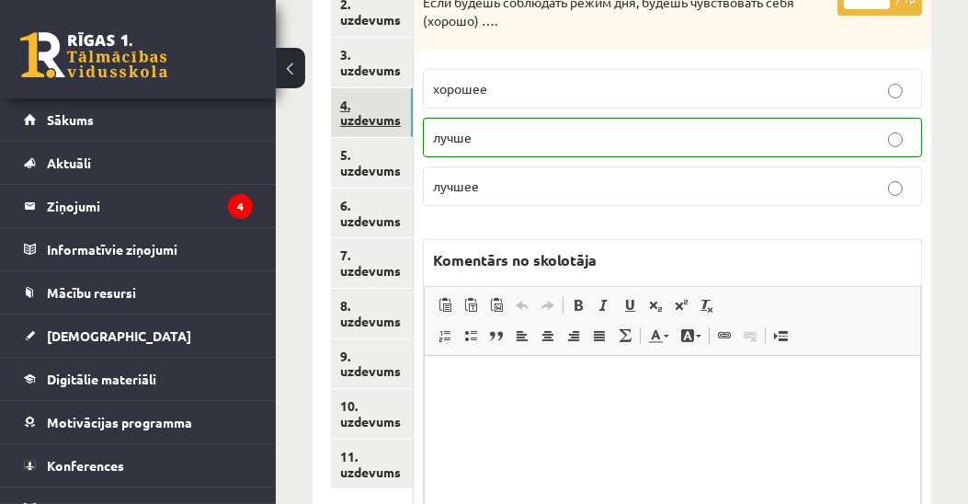
click at [381, 119] on link "4. uzdevums" at bounding box center [372, 113] width 82 height 50
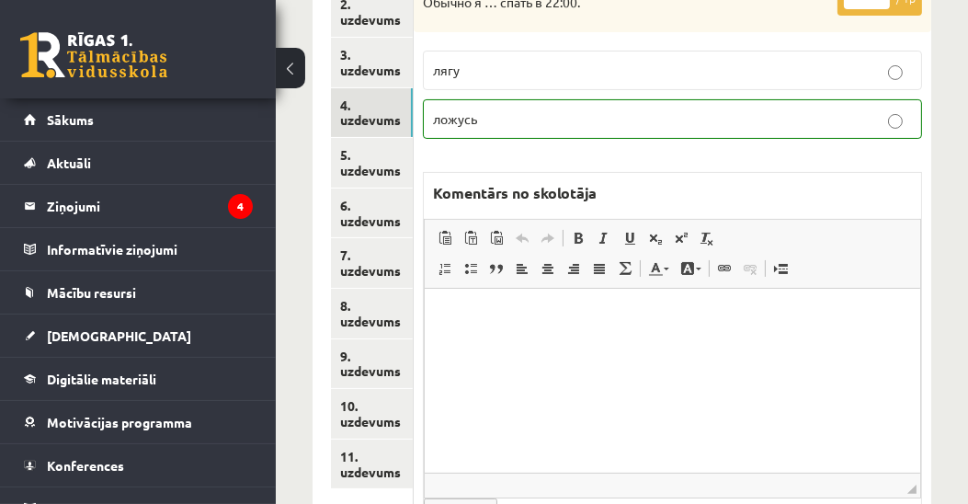
scroll to position [0, 0]
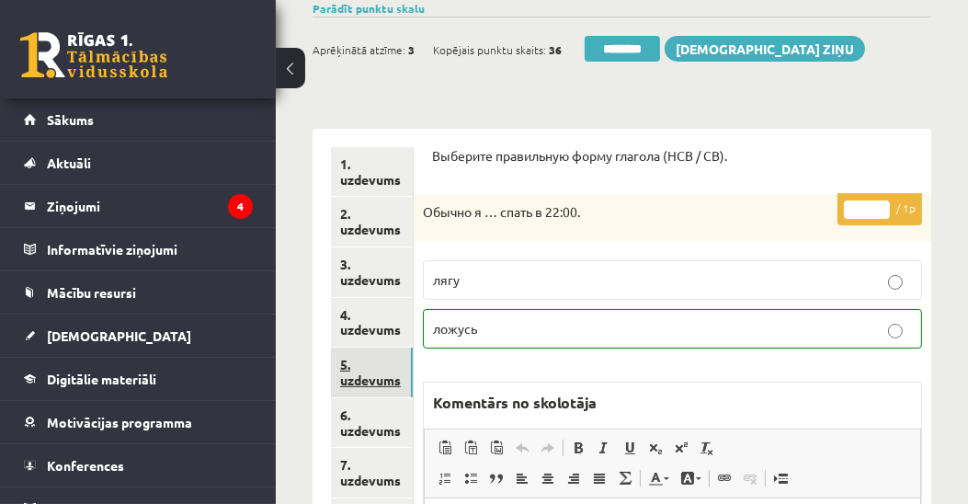
click at [380, 385] on link "5. uzdevums" at bounding box center [372, 373] width 82 height 50
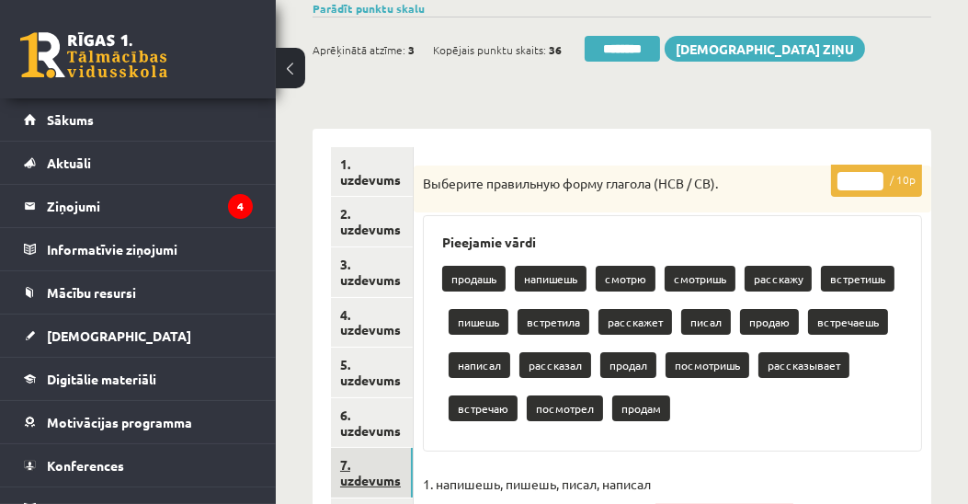
click at [353, 472] on link "7. uzdevums" at bounding box center [372, 473] width 82 height 50
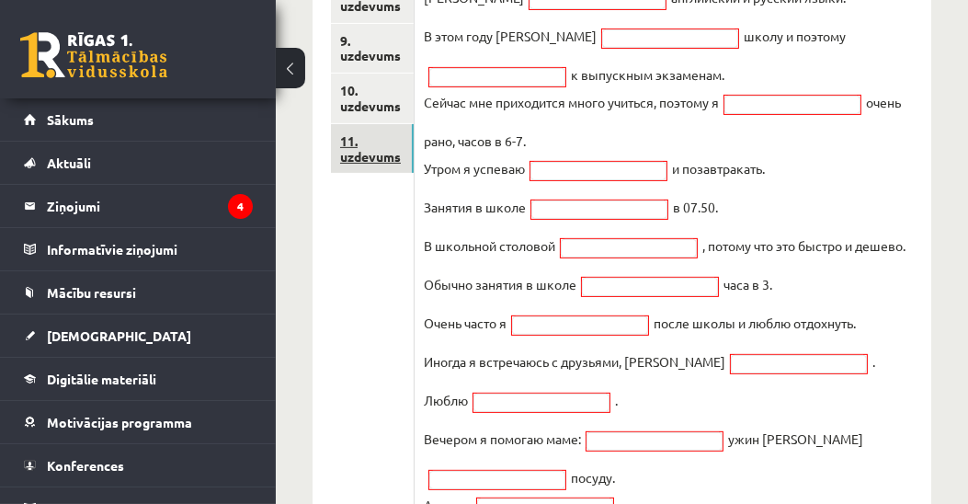
click at [349, 155] on link "11. uzdevums" at bounding box center [372, 149] width 83 height 50
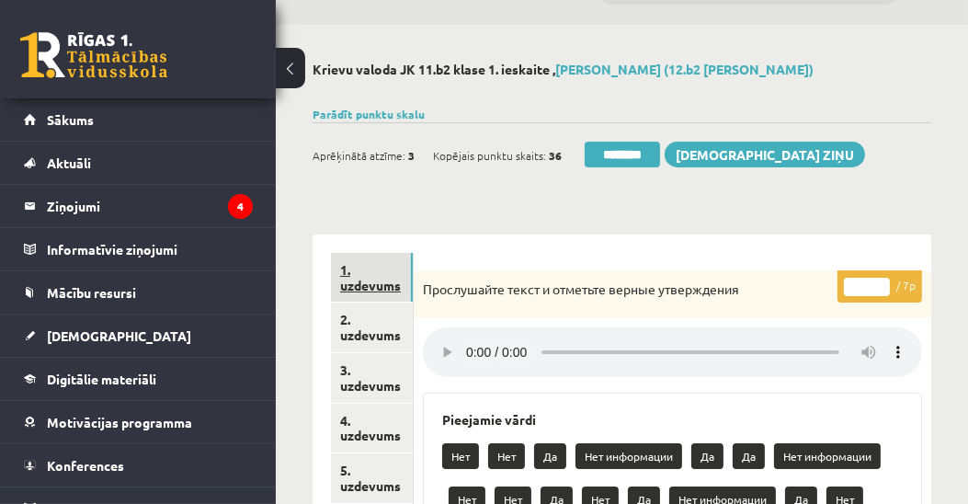
click at [364, 285] on link "1. uzdevums" at bounding box center [372, 278] width 82 height 50
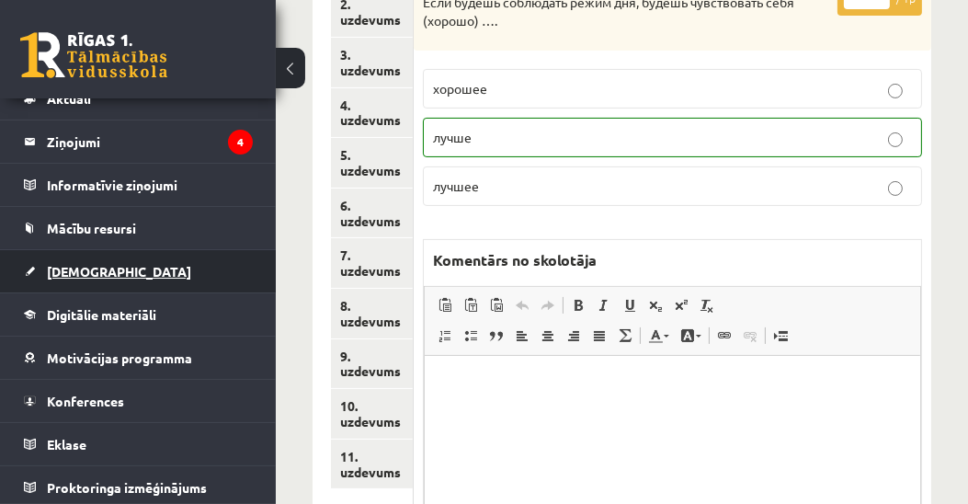
click at [90, 270] on span "[DEMOGRAPHIC_DATA]" at bounding box center [119, 271] width 144 height 17
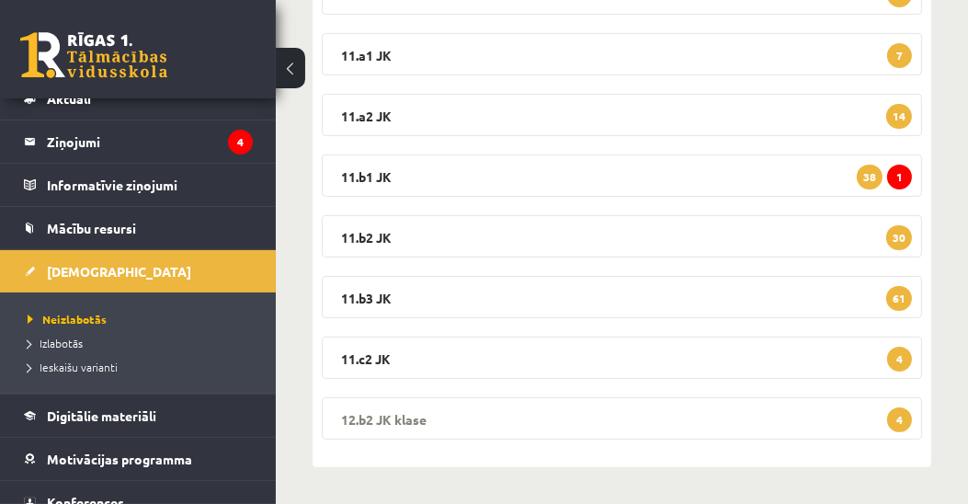
click at [358, 419] on legend "12.b2 JK klase 4" at bounding box center [622, 418] width 600 height 42
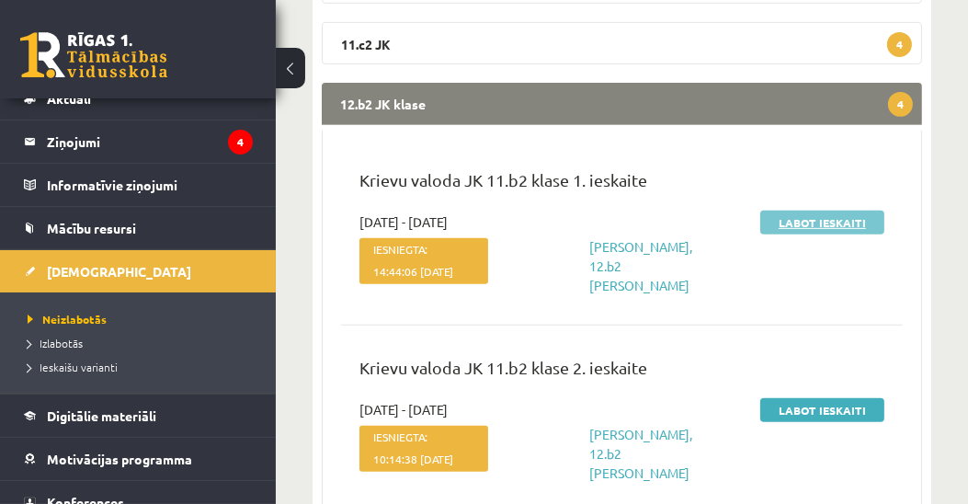
click at [830, 219] on link "Labot ieskaiti" at bounding box center [822, 223] width 124 height 24
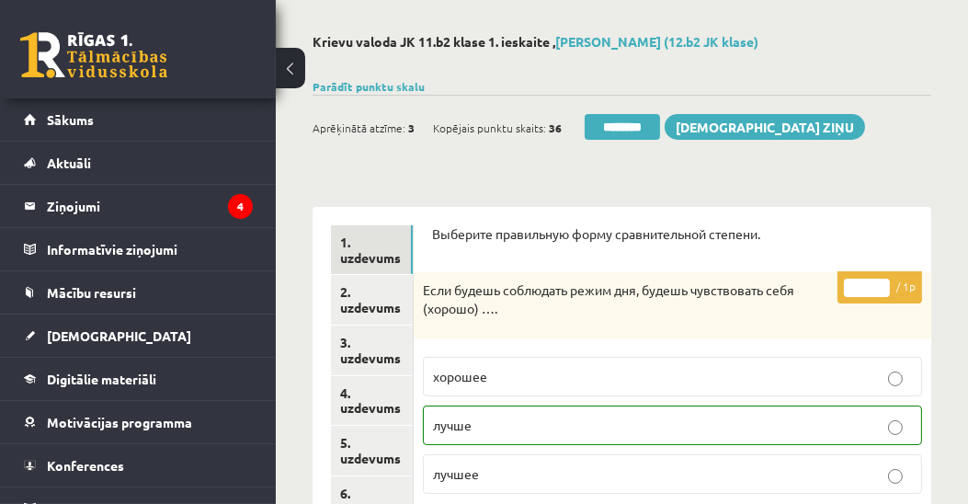
scroll to position [388, 0]
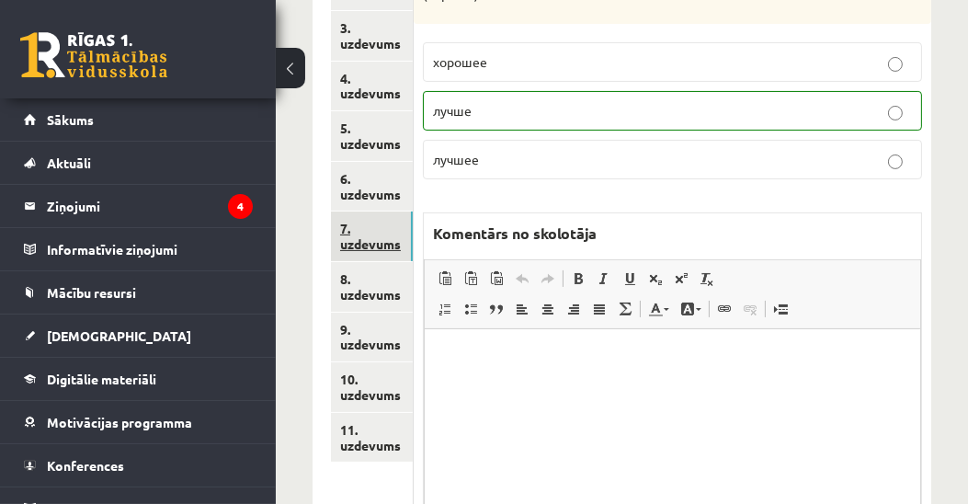
click at [386, 246] on link "7. uzdevums" at bounding box center [372, 236] width 82 height 50
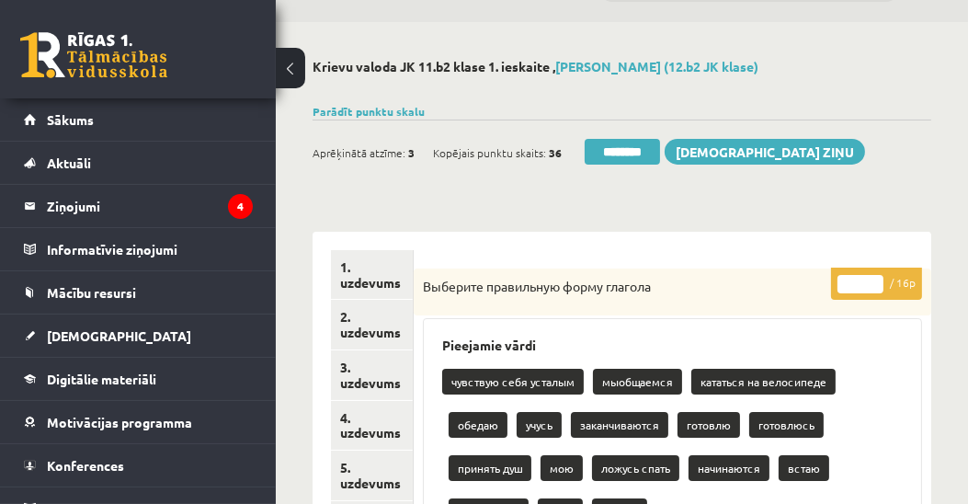
scroll to position [0, 0]
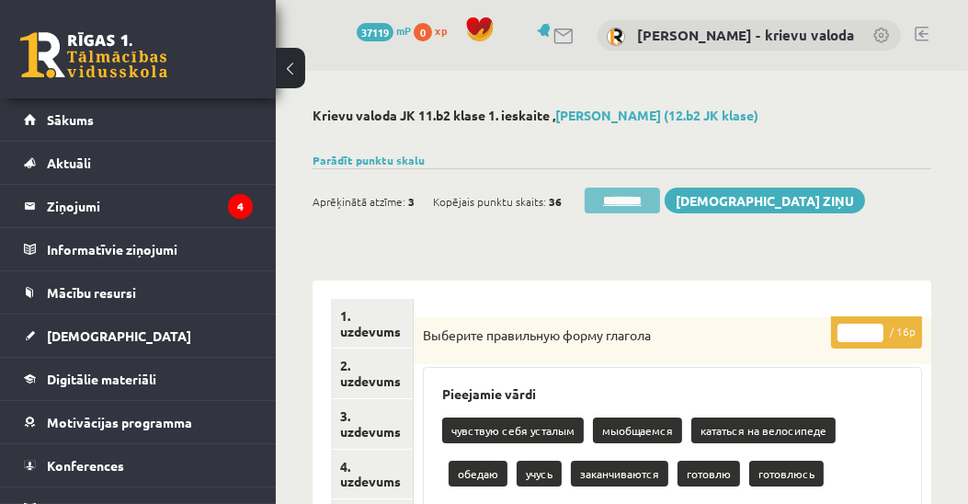
click at [635, 205] on input "********" at bounding box center [622, 201] width 75 height 26
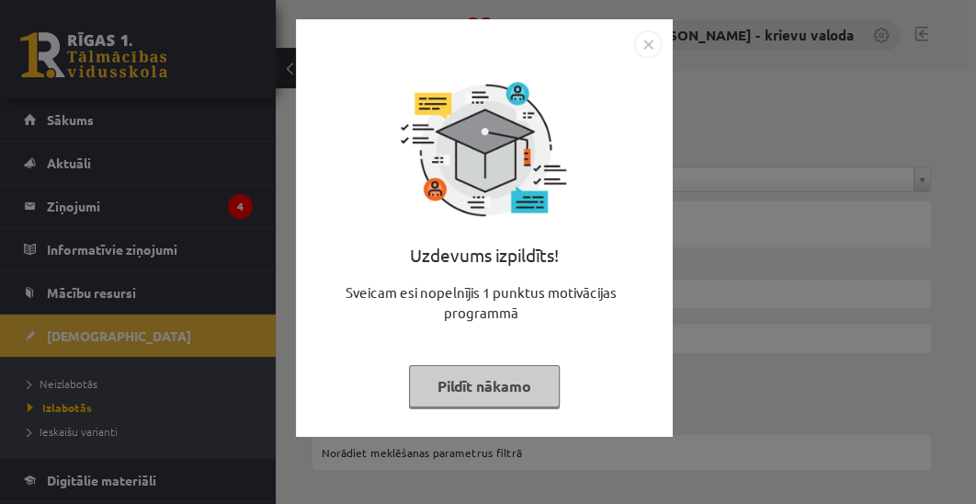
click at [487, 387] on button "Pildīt nākamo" at bounding box center [484, 386] width 151 height 42
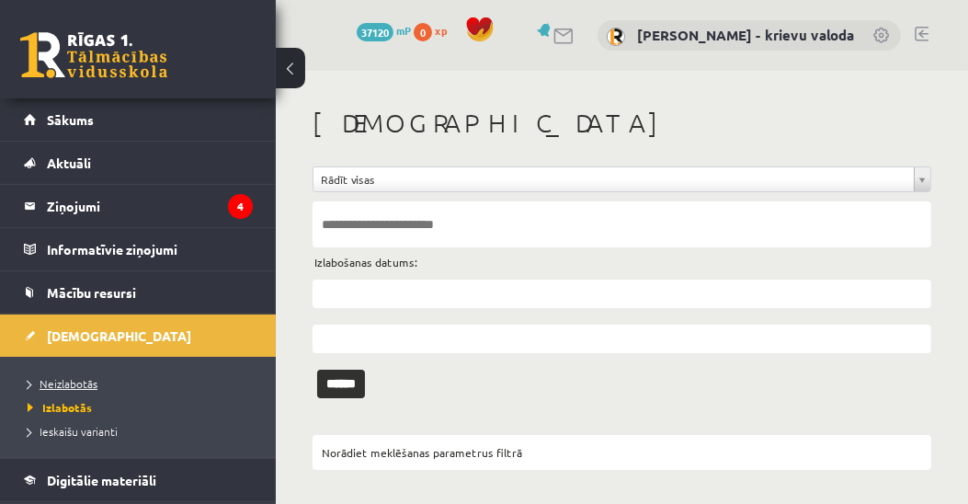
click at [82, 376] on span "Neizlabotās" at bounding box center [63, 383] width 70 height 15
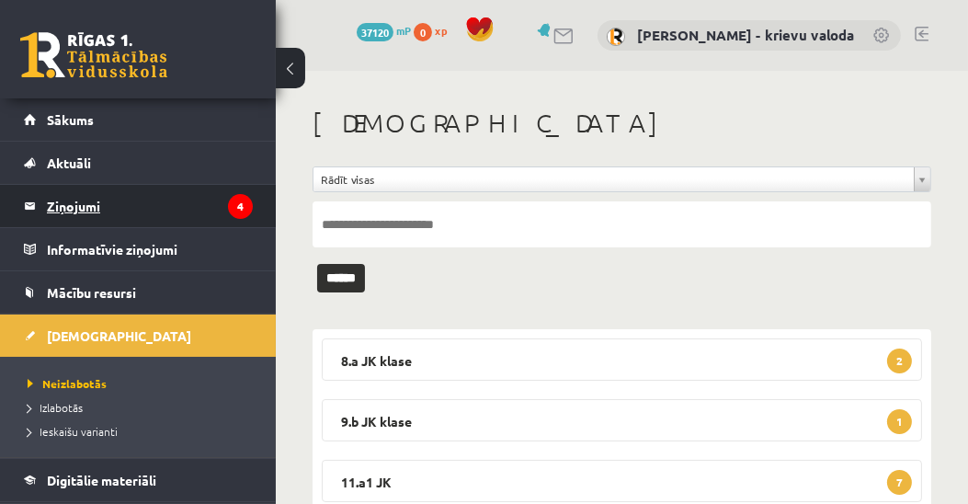
click at [77, 199] on legend "Ziņojumi 4" at bounding box center [150, 206] width 206 height 42
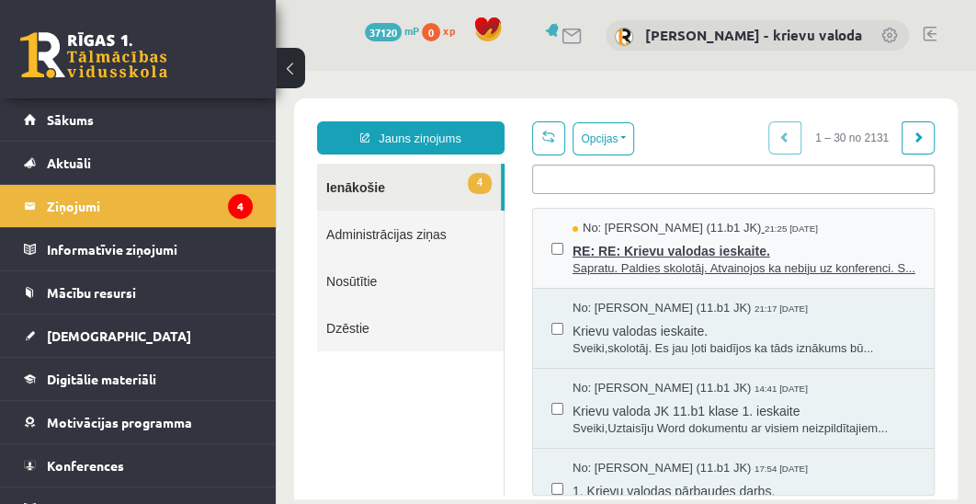
click at [654, 252] on span "RE: RE: Krievu valodas ieskaite." at bounding box center [744, 248] width 343 height 23
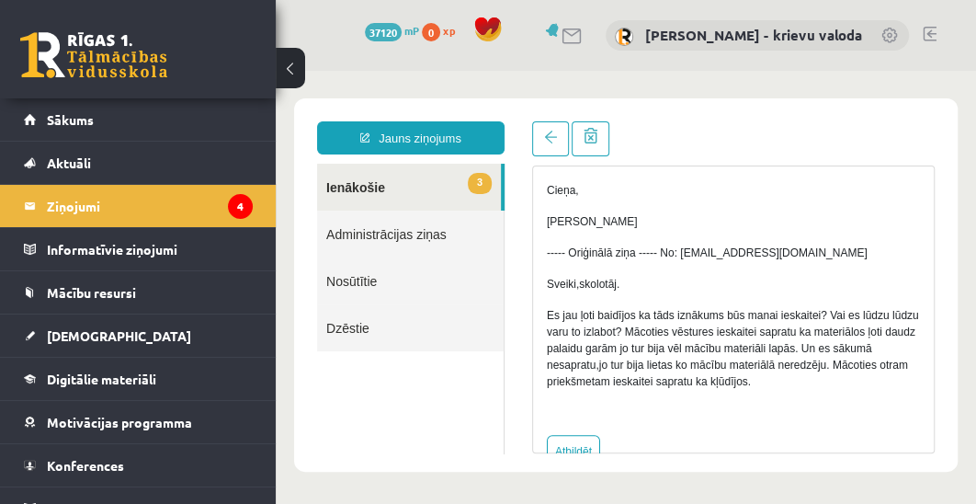
scroll to position [403, 0]
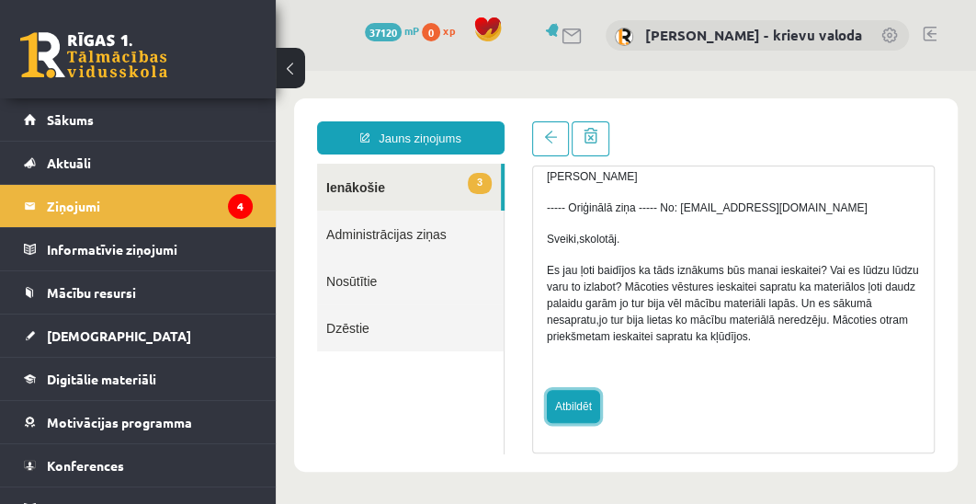
click at [568, 406] on link "Atbildēt" at bounding box center [573, 406] width 53 height 33
type input "**********"
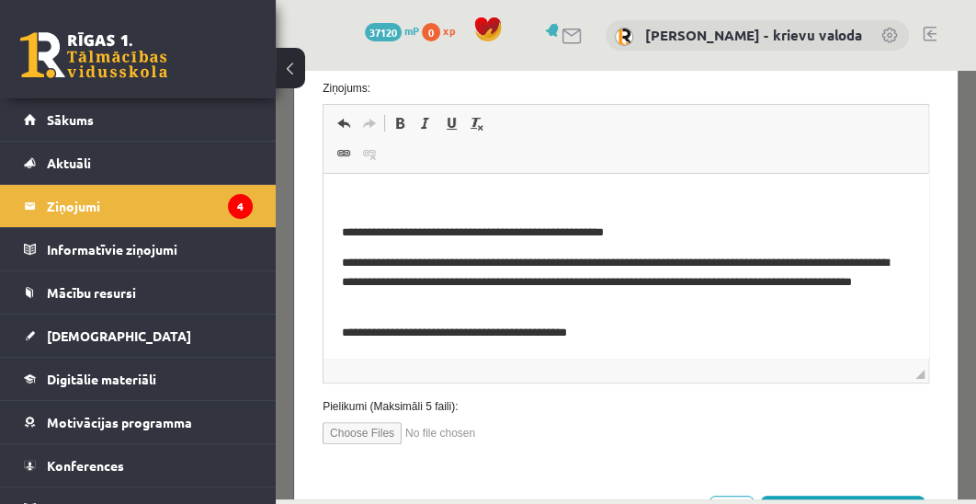
scroll to position [568, 0]
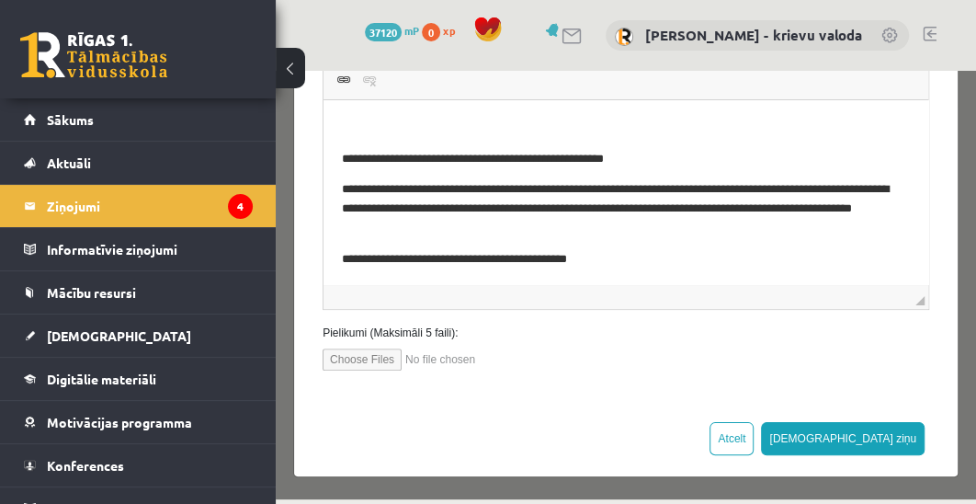
click at [456, 116] on html "**********" at bounding box center [626, 340] width 605 height 481
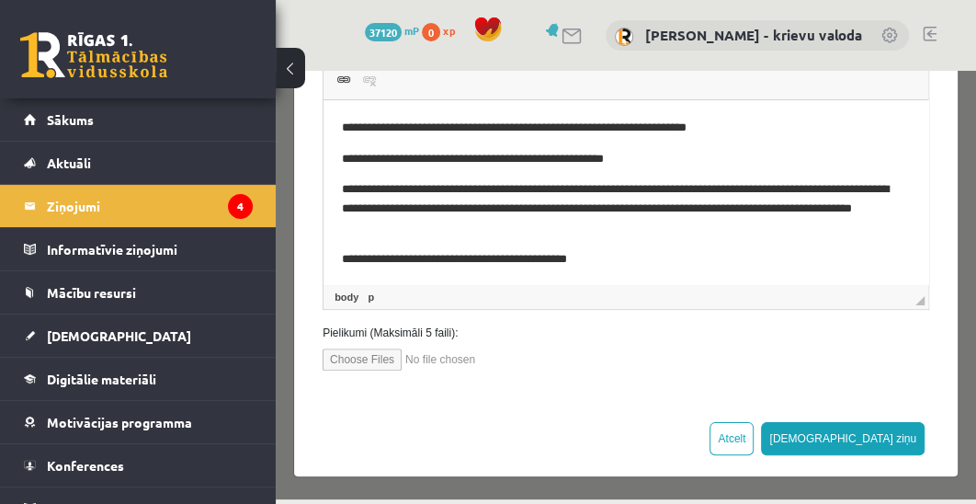
click at [554, 131] on p "**********" at bounding box center [619, 128] width 554 height 19
click at [800, 128] on p "**********" at bounding box center [619, 128] width 554 height 19
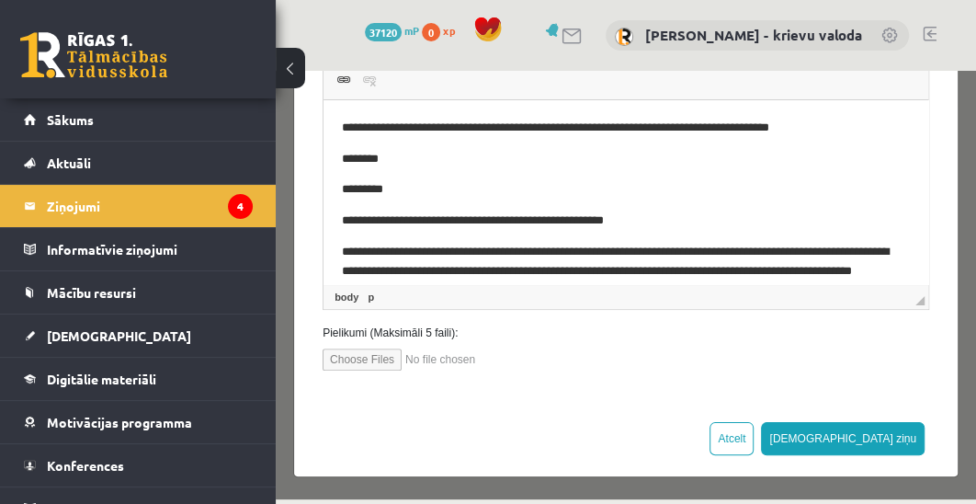
click at [382, 115] on html "**********" at bounding box center [626, 371] width 605 height 542
click at [340, 122] on html "**********" at bounding box center [626, 371] width 605 height 542
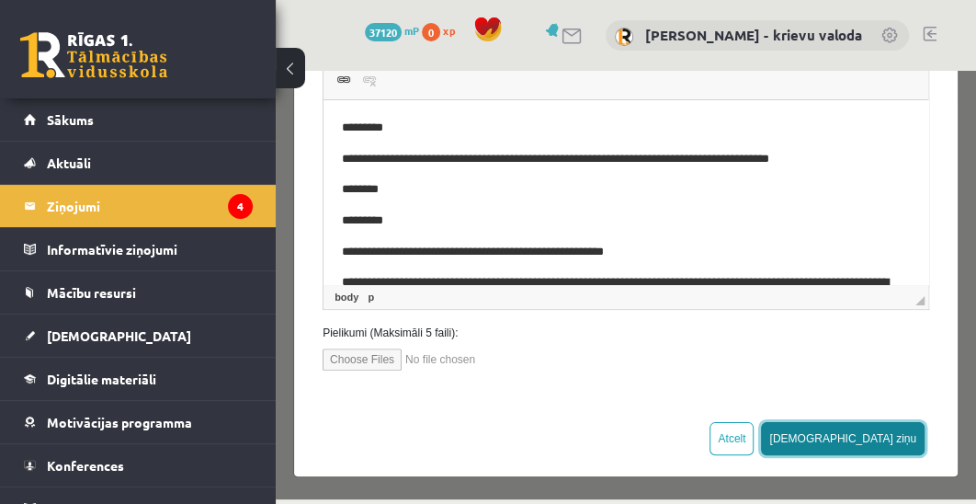
click at [878, 439] on button "Sūtīt ziņu" at bounding box center [843, 438] width 164 height 33
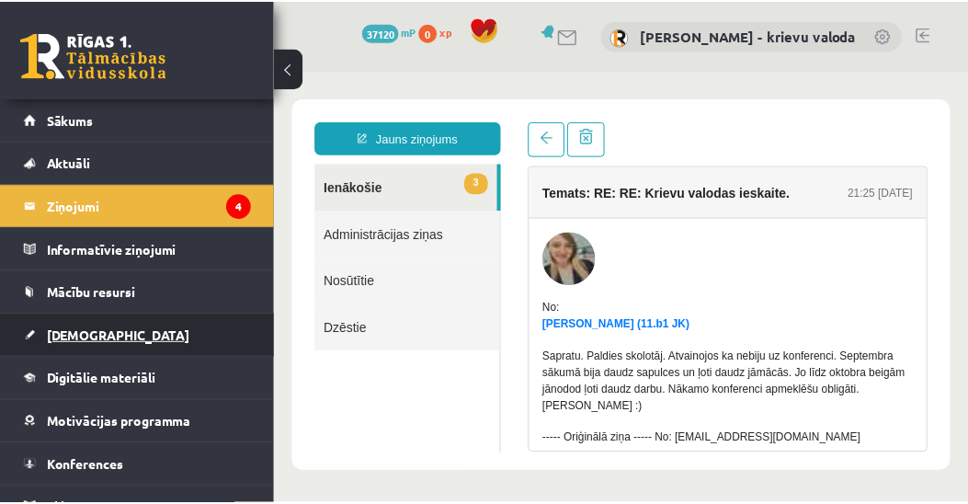
scroll to position [0, 0]
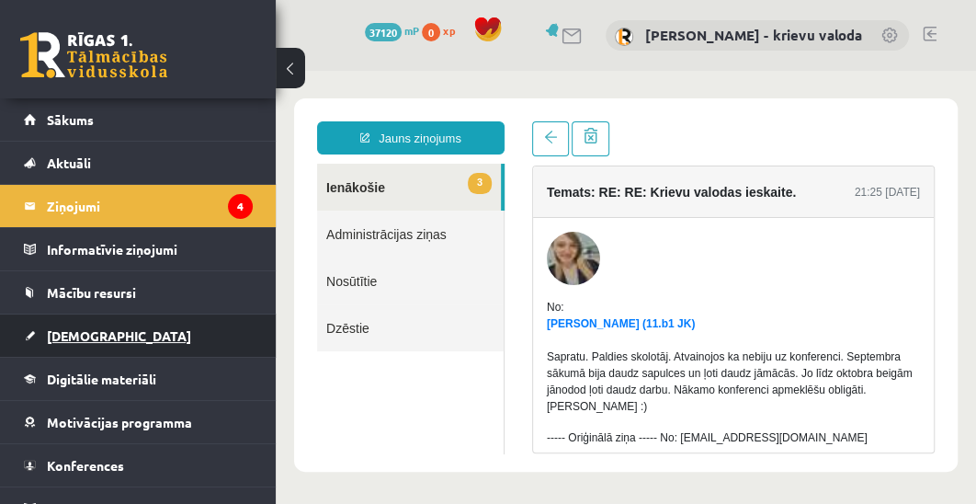
click at [89, 337] on span "[DEMOGRAPHIC_DATA]" at bounding box center [119, 335] width 144 height 17
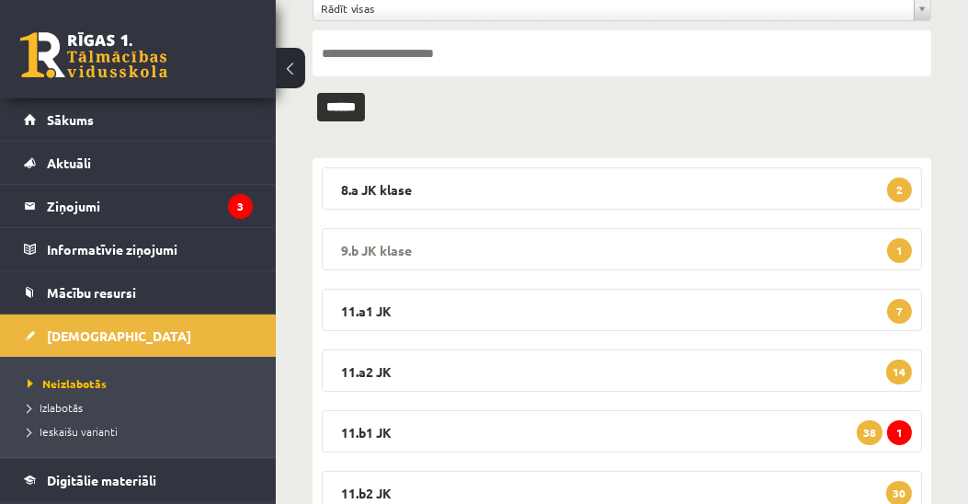
scroll to position [420, 0]
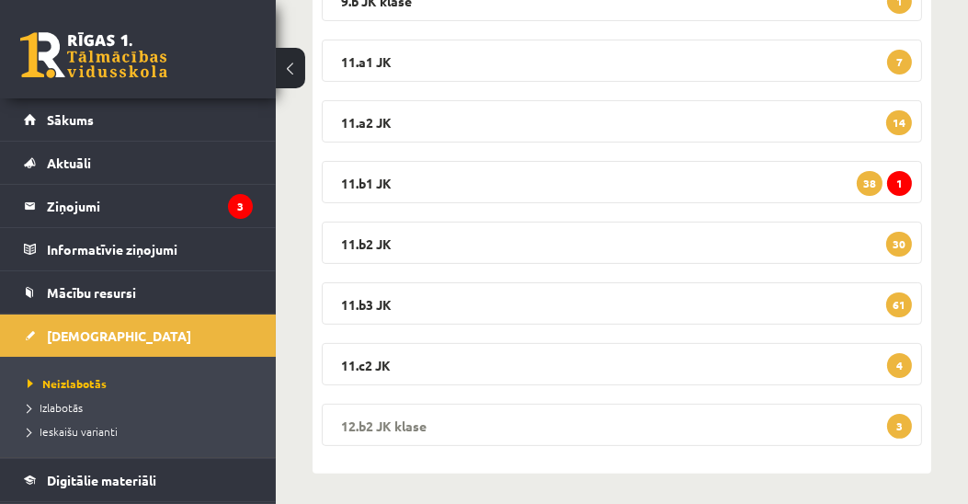
drag, startPoint x: 362, startPoint y: 420, endPoint x: 371, endPoint y: 412, distance: 12.4
click at [363, 420] on legend "12.b2 JK klase 3" at bounding box center [622, 425] width 600 height 42
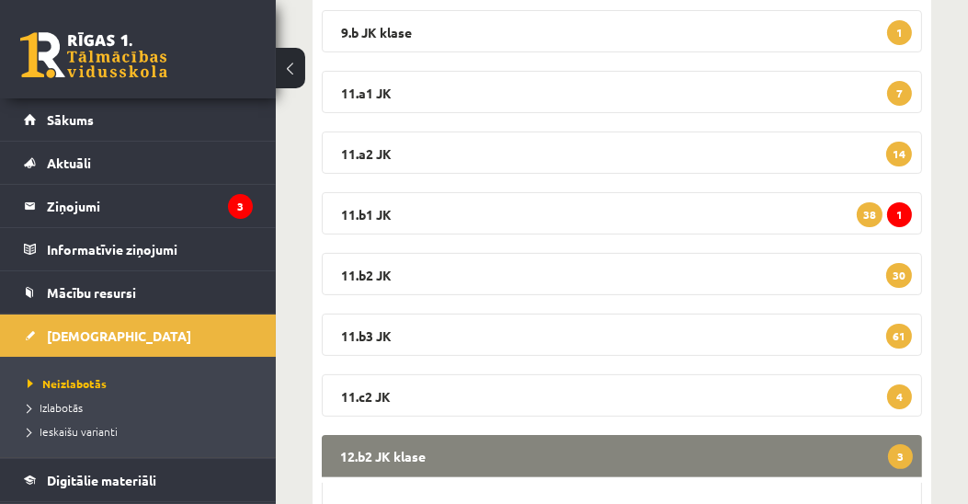
scroll to position [630, 0]
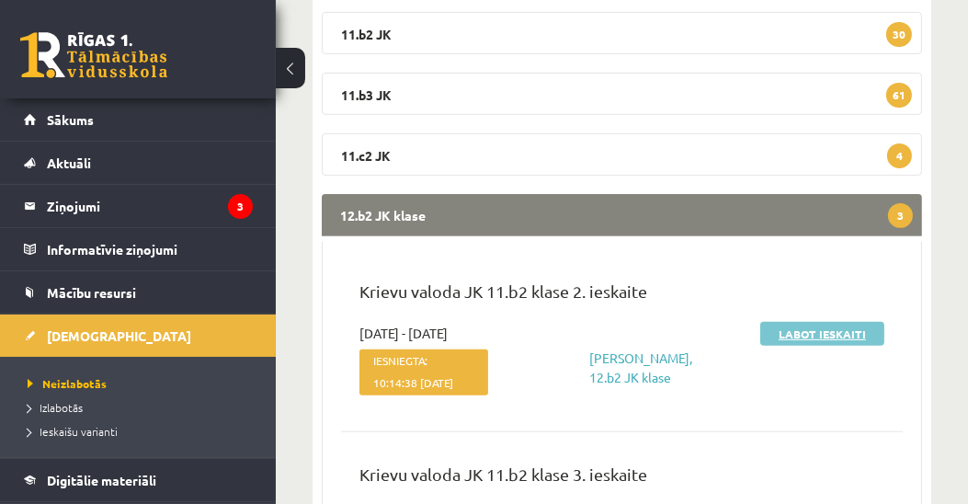
click at [837, 335] on link "Labot ieskaiti" at bounding box center [822, 334] width 124 height 24
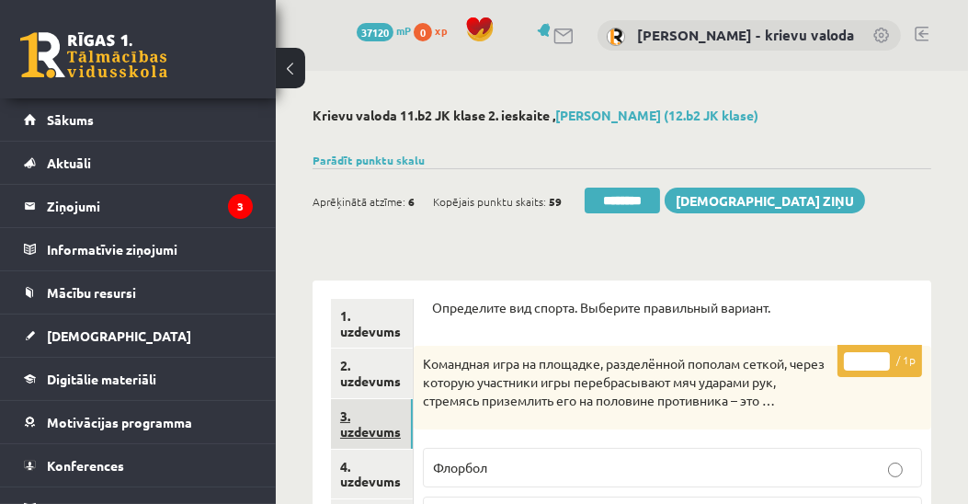
click at [363, 429] on link "3. uzdevums" at bounding box center [372, 424] width 82 height 50
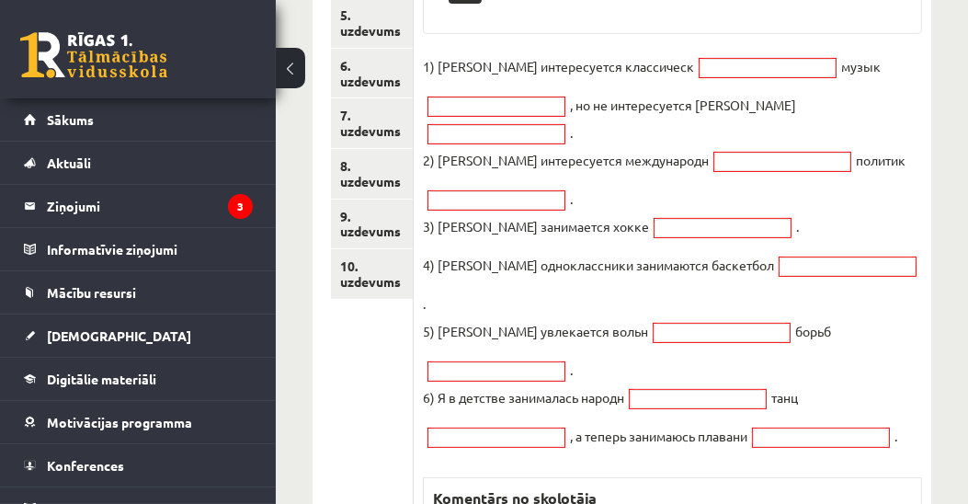
scroll to position [525, 0]
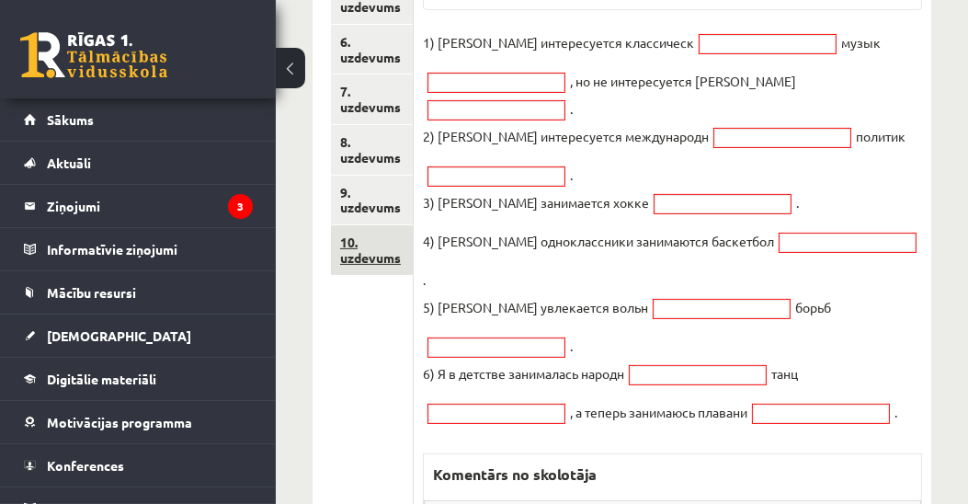
click at [379, 257] on link "10. uzdevums" at bounding box center [372, 250] width 82 height 50
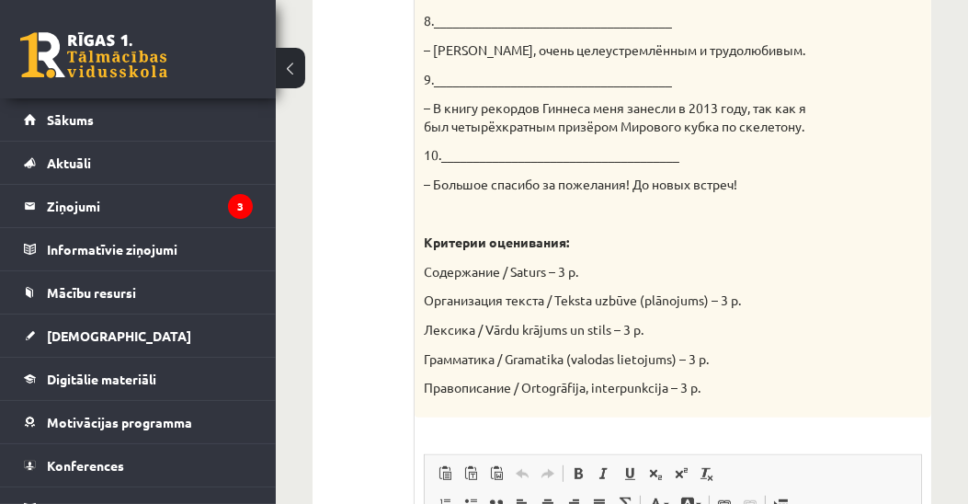
scroll to position [880, 0]
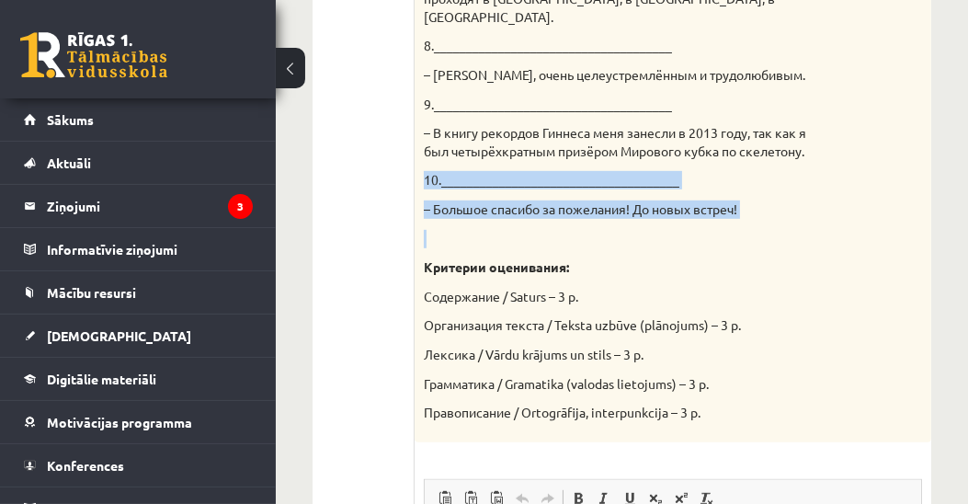
drag, startPoint x: 425, startPoint y: 143, endPoint x: 767, endPoint y: 184, distance: 344.5
copy div "10._____________________________________ – Большое спасибо за пожелания! До нов…"
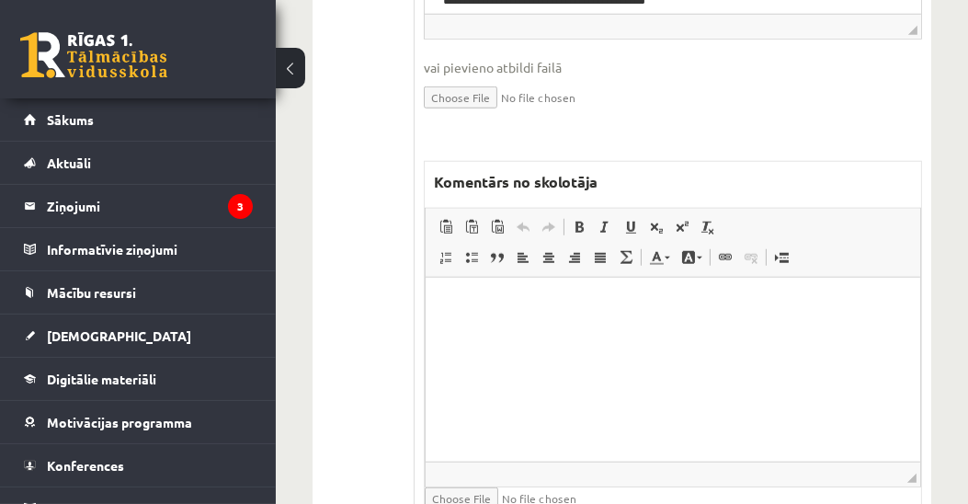
scroll to position [1649, 0]
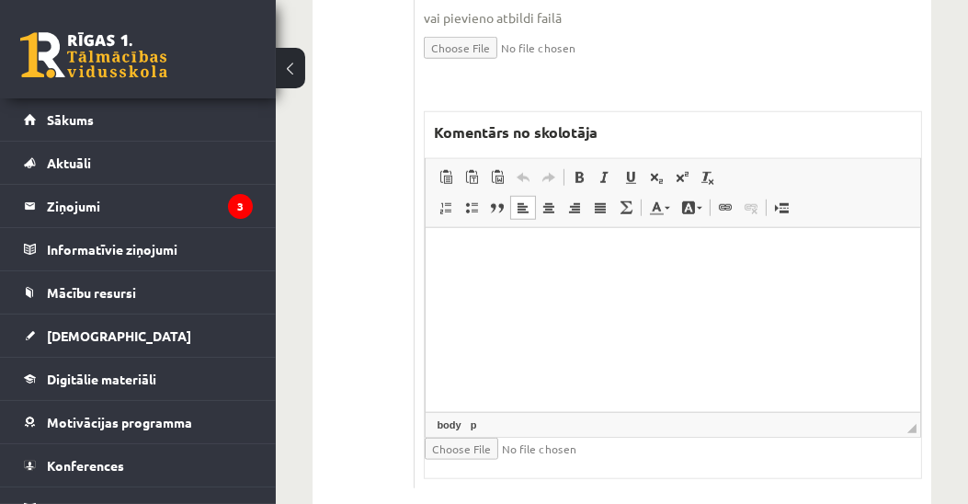
click at [633, 275] on html at bounding box center [673, 255] width 495 height 56
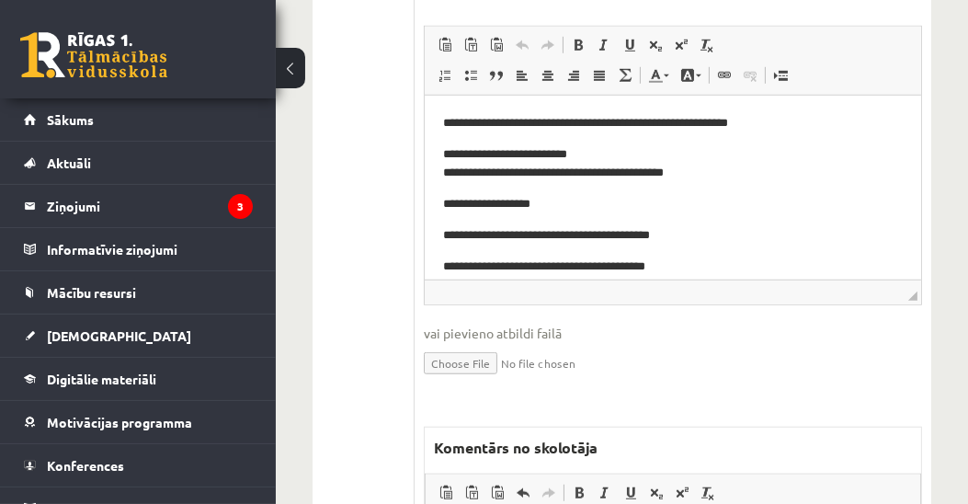
scroll to position [147, 0]
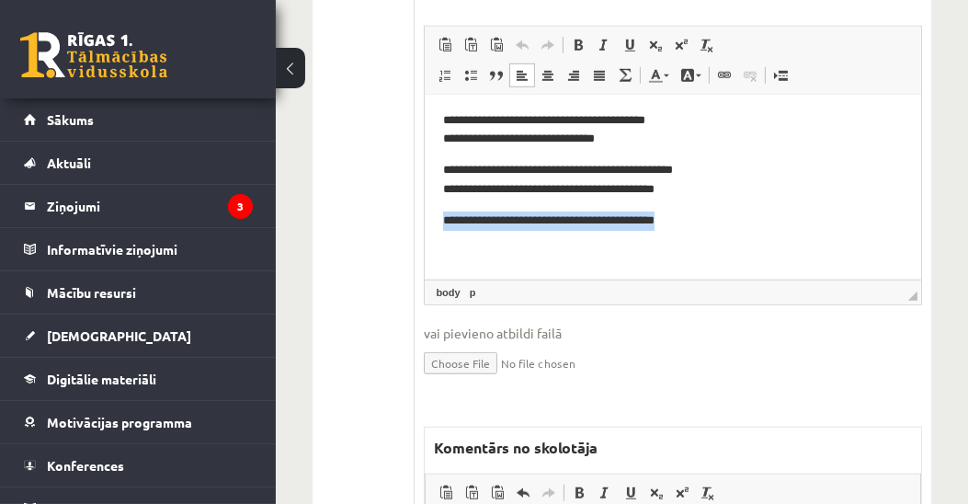
drag, startPoint x: 756, startPoint y: 217, endPoint x: 438, endPoint y: 220, distance: 318.1
click at [438, 220] on html "**********" at bounding box center [673, 114] width 496 height 330
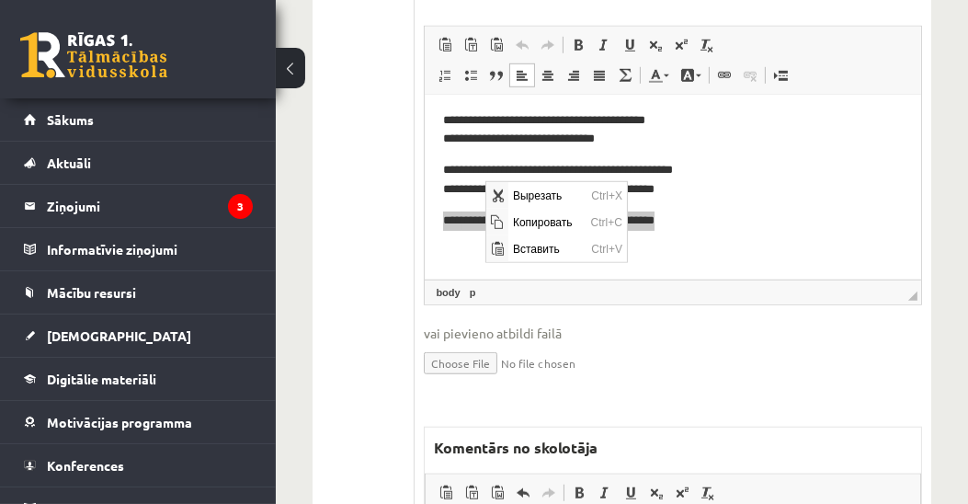
scroll to position [0, 0]
click at [515, 221] on span "Копировать" at bounding box center [547, 221] width 78 height 27
copy p "**********"
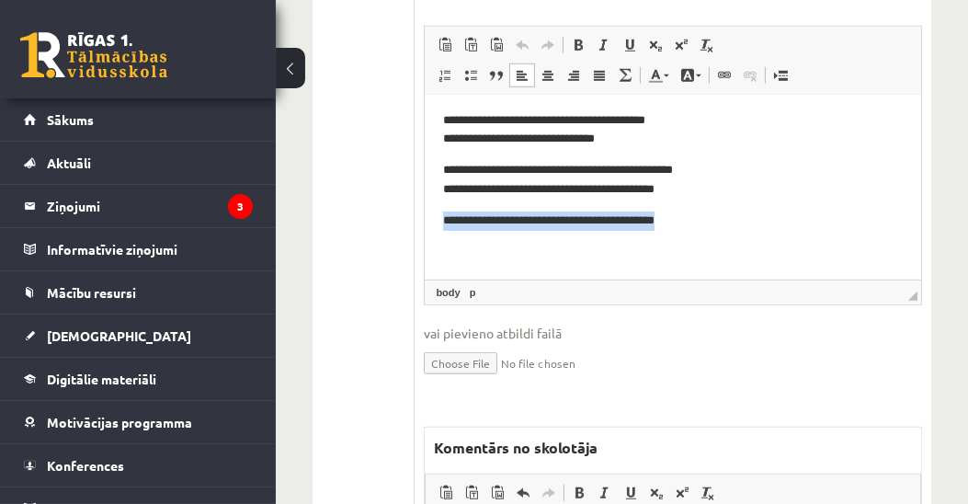
scroll to position [1649, 0]
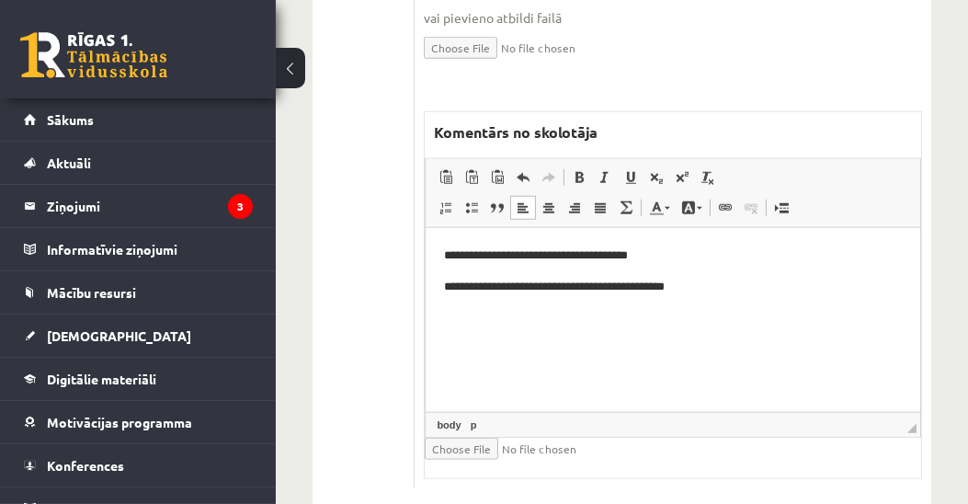
click at [442, 254] on html "**********" at bounding box center [673, 286] width 495 height 118
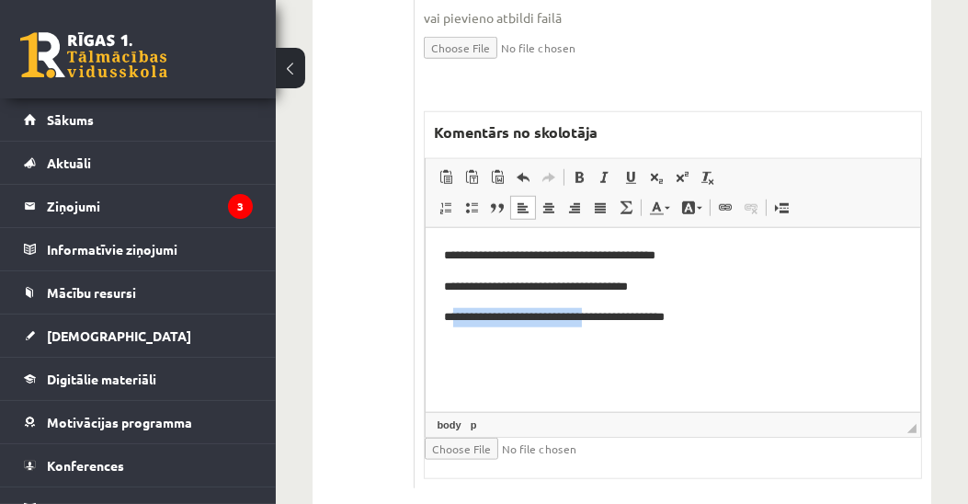
drag, startPoint x: 453, startPoint y: 316, endPoint x: 633, endPoint y: 315, distance: 179.3
click at [633, 315] on p "**********" at bounding box center [673, 316] width 459 height 19
click at [697, 207] on span at bounding box center [700, 208] width 6 height 3
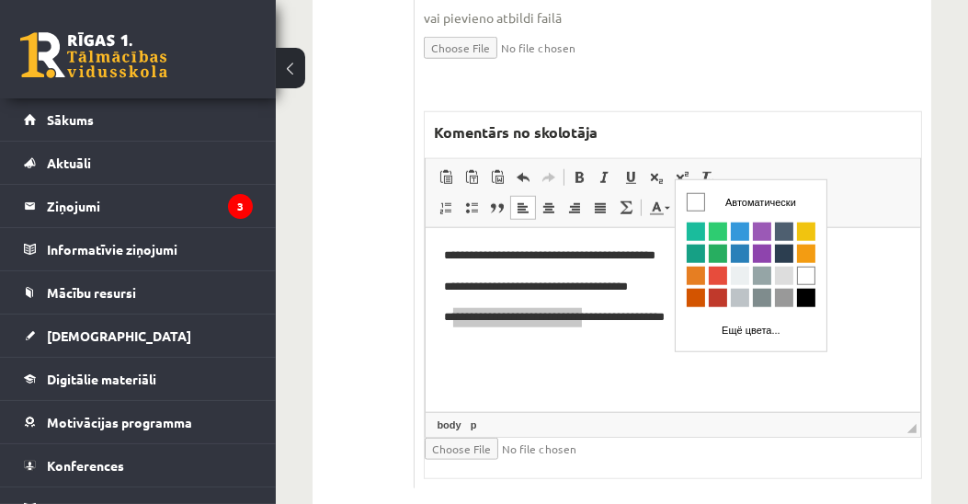
scroll to position [0, 0]
click at [693, 276] on span "Цвета" at bounding box center [695, 276] width 18 height 18
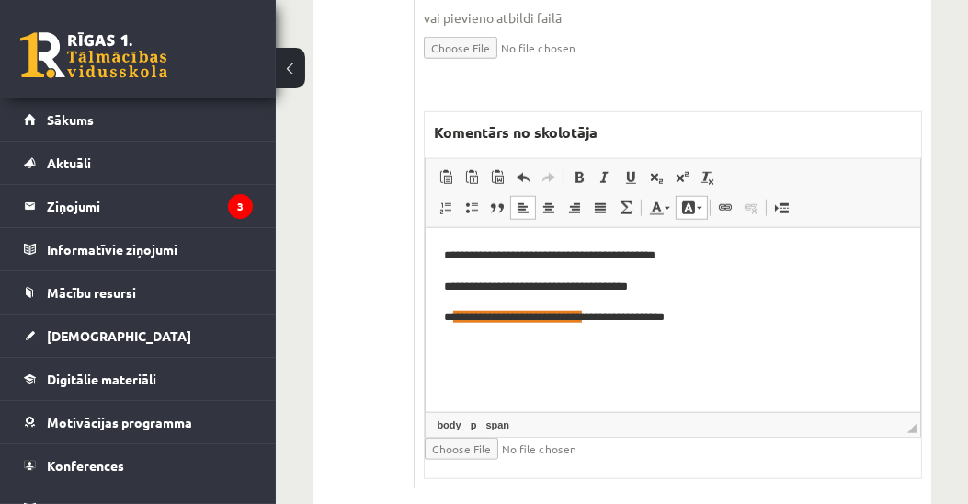
click at [777, 326] on p "**********" at bounding box center [673, 316] width 459 height 19
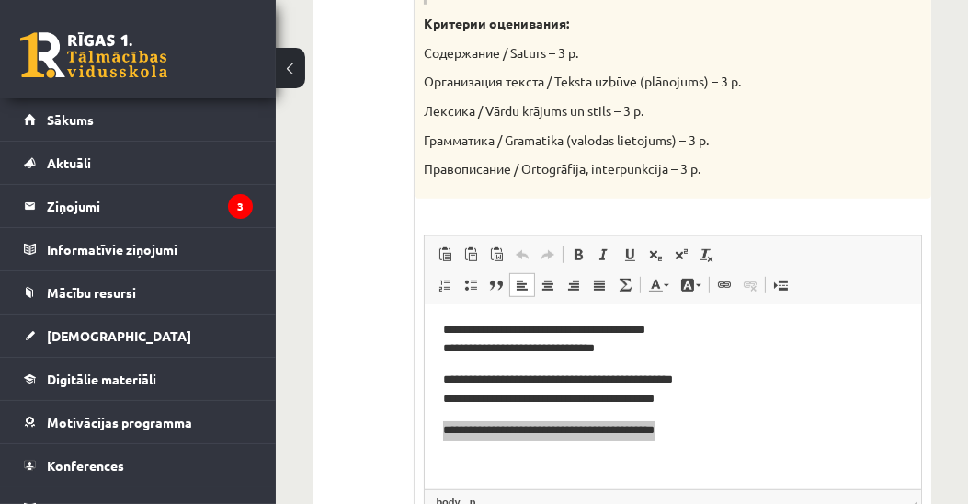
scroll to position [41, 0]
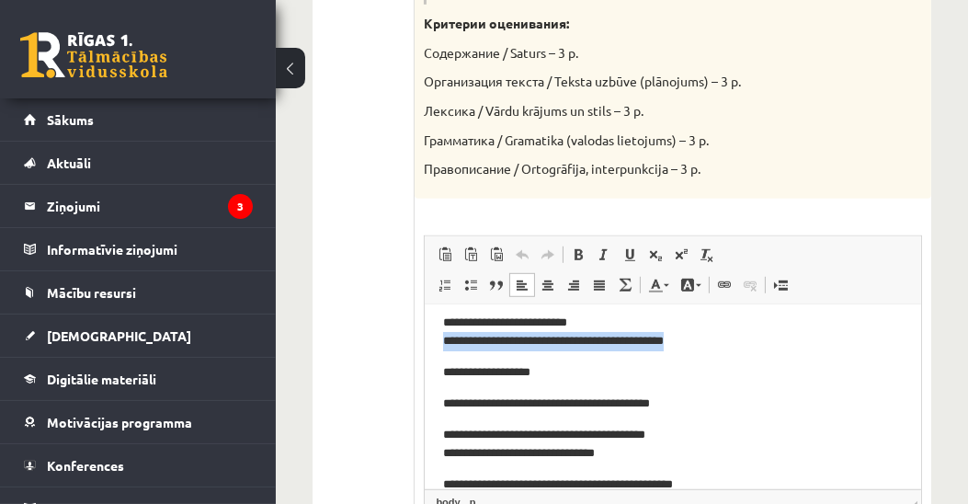
drag, startPoint x: 439, startPoint y: 340, endPoint x: 734, endPoint y: 335, distance: 295.2
click at [734, 335] on html "**********" at bounding box center [673, 428] width 496 height 330
click at [507, 343] on p "**********" at bounding box center [668, 332] width 451 height 39
drag, startPoint x: 505, startPoint y: 342, endPoint x: 444, endPoint y: 340, distance: 60.7
click at [444, 340] on p "**********" at bounding box center [668, 332] width 451 height 39
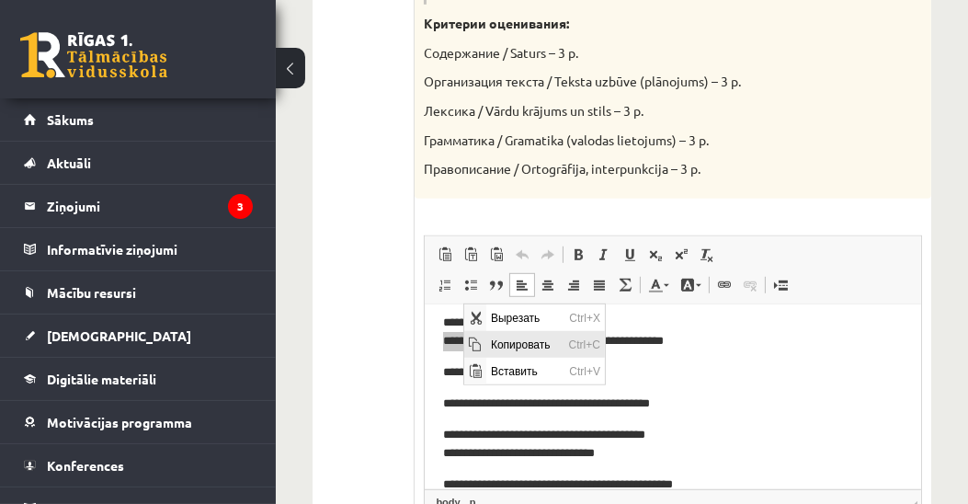
click at [496, 342] on span "Копировать" at bounding box center [525, 343] width 78 height 27
copy p "**********"
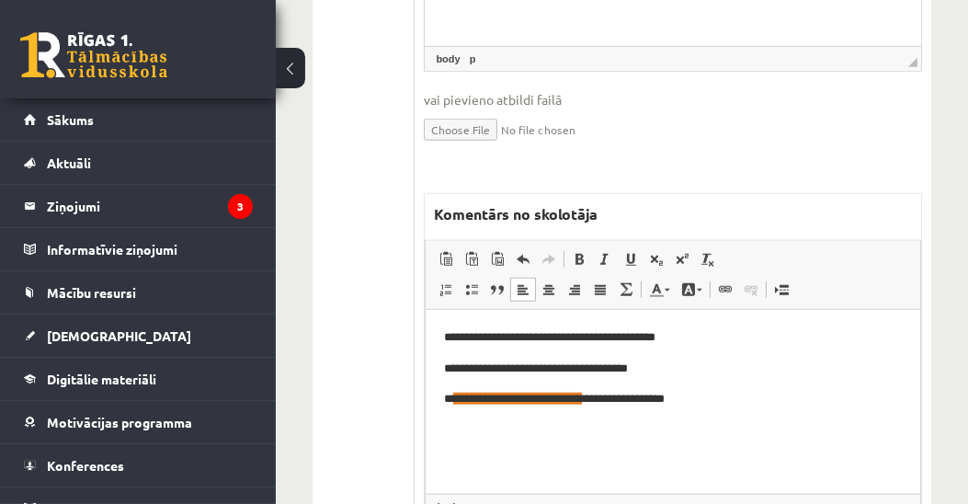
scroll to position [1649, 0]
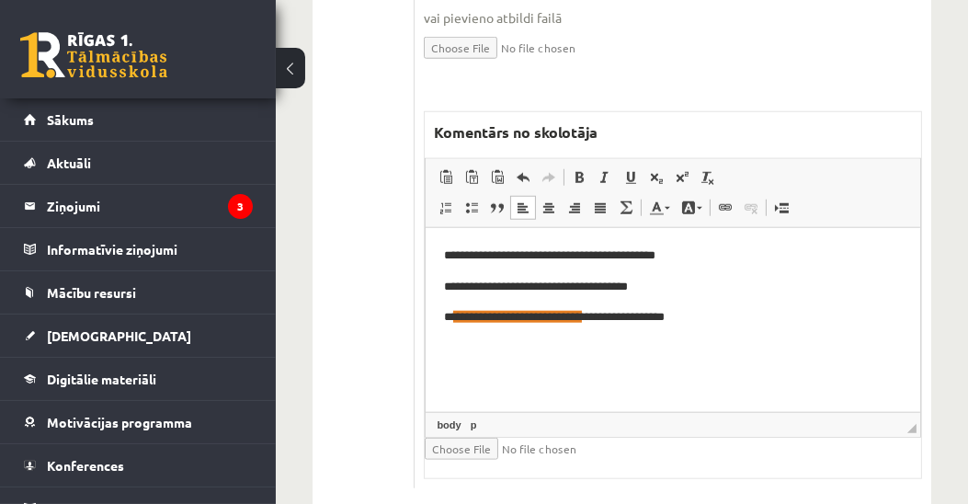
click at [518, 369] on html "**********" at bounding box center [673, 301] width 495 height 149
click at [475, 351] on p "**********" at bounding box center [673, 347] width 459 height 19
click at [697, 196] on link "Цвет фона" at bounding box center [692, 208] width 32 height 24
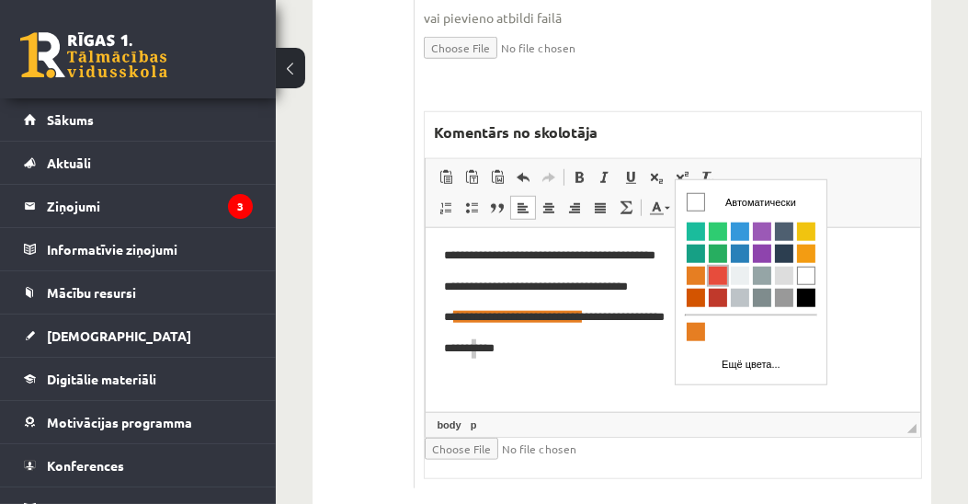
click at [722, 279] on span "Цвета" at bounding box center [717, 276] width 18 height 18
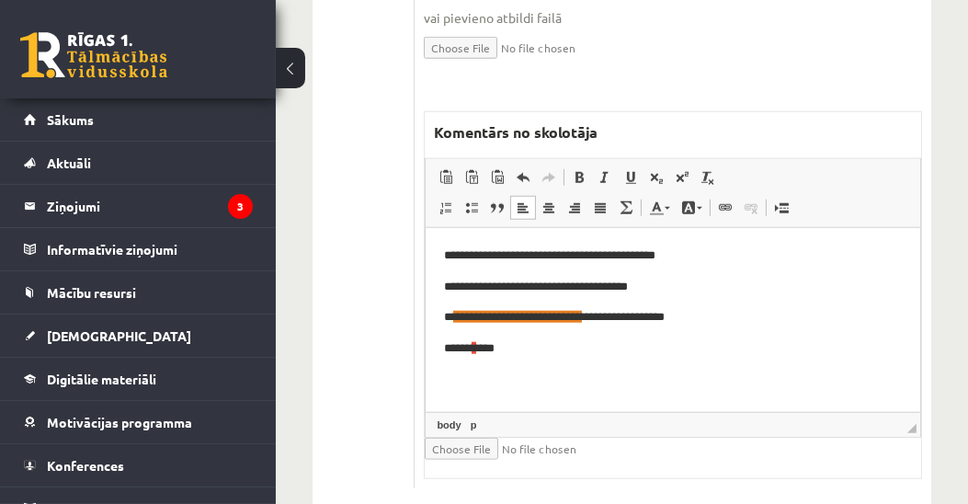
click at [787, 364] on html "**********" at bounding box center [673, 301] width 495 height 149
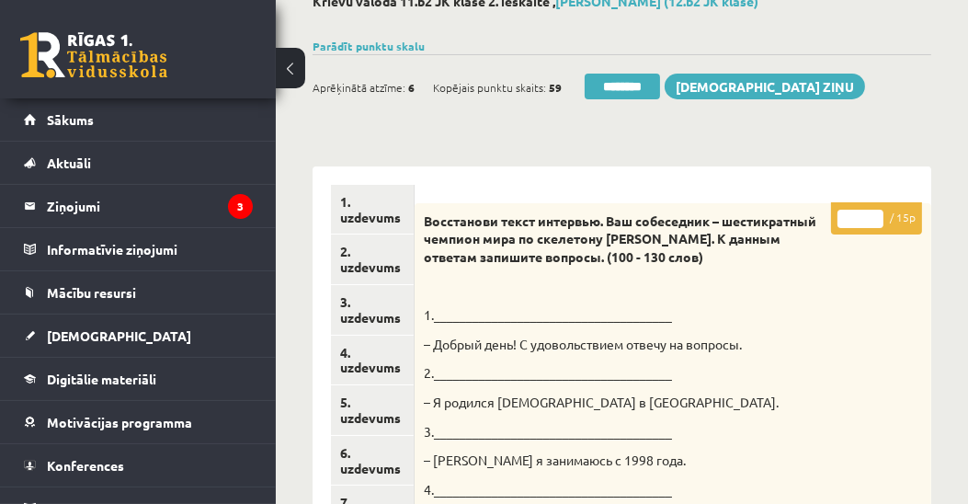
scroll to position [0, 0]
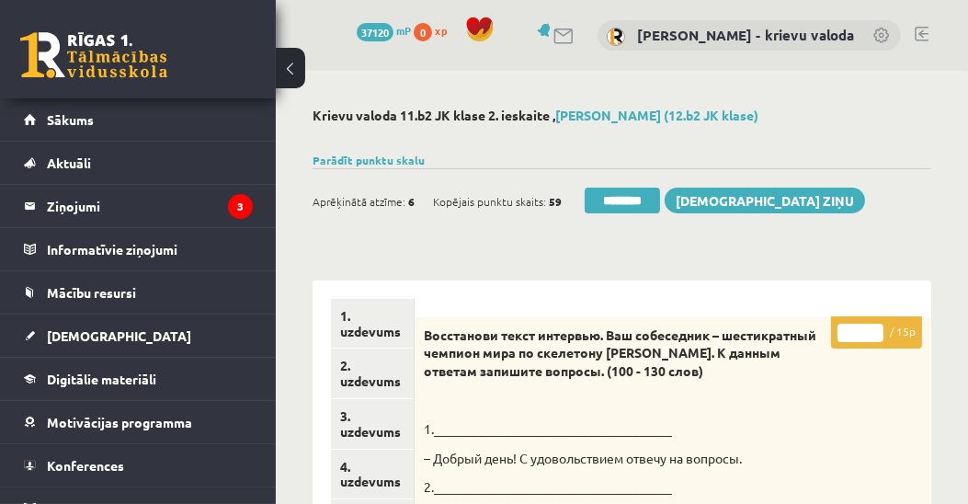
drag, startPoint x: 862, startPoint y: 331, endPoint x: 838, endPoint y: 333, distance: 24.9
click at [838, 333] on input "*" at bounding box center [861, 333] width 46 height 18
type input "**"
click at [380, 332] on link "1. uzdevums" at bounding box center [372, 324] width 82 height 50
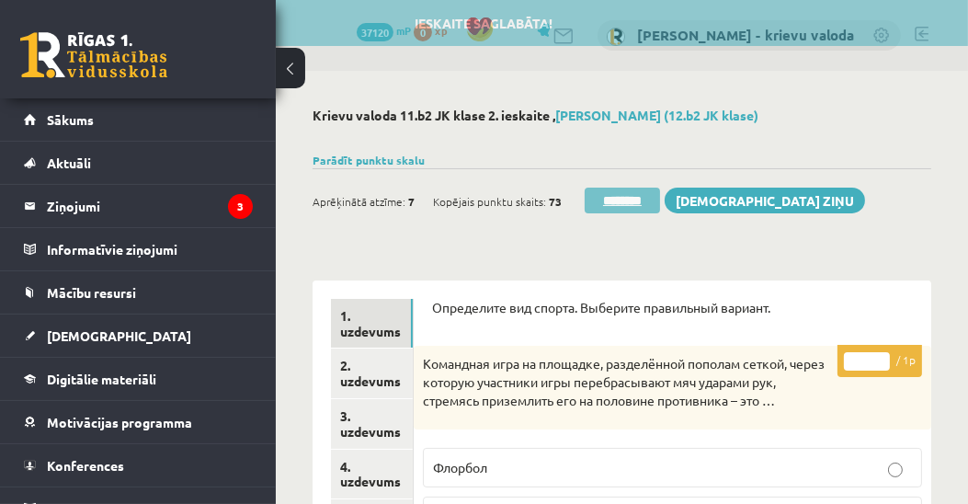
click at [642, 206] on input "********" at bounding box center [622, 201] width 75 height 26
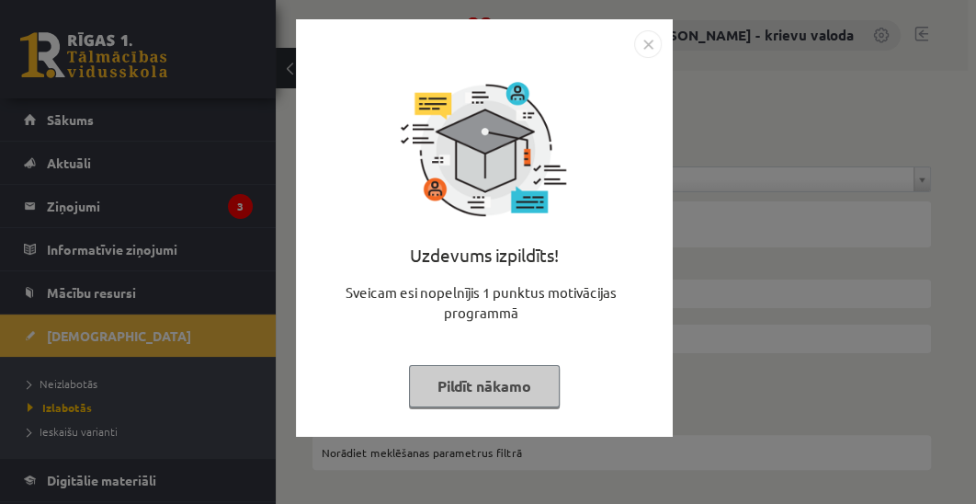
click at [482, 382] on button "Pildīt nākamo" at bounding box center [484, 386] width 151 height 42
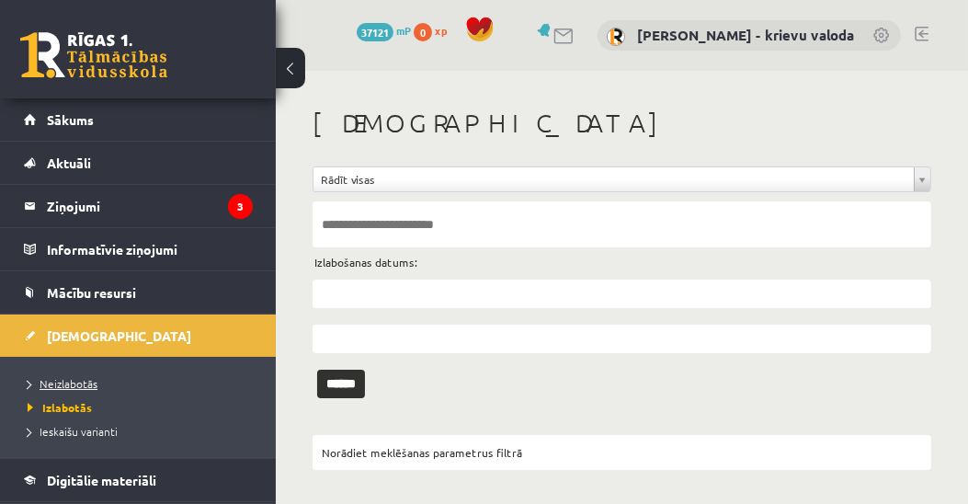
click at [88, 383] on span "Neizlabotās" at bounding box center [63, 383] width 70 height 15
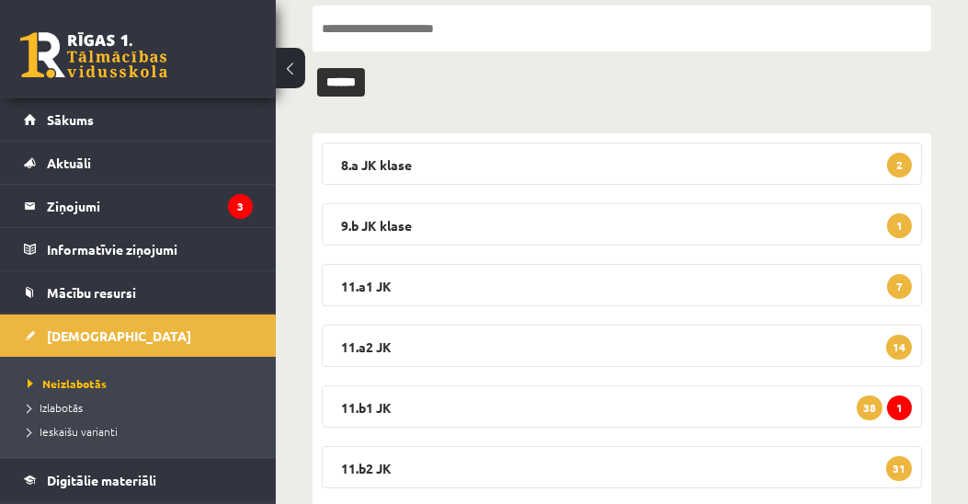
scroll to position [425, 0]
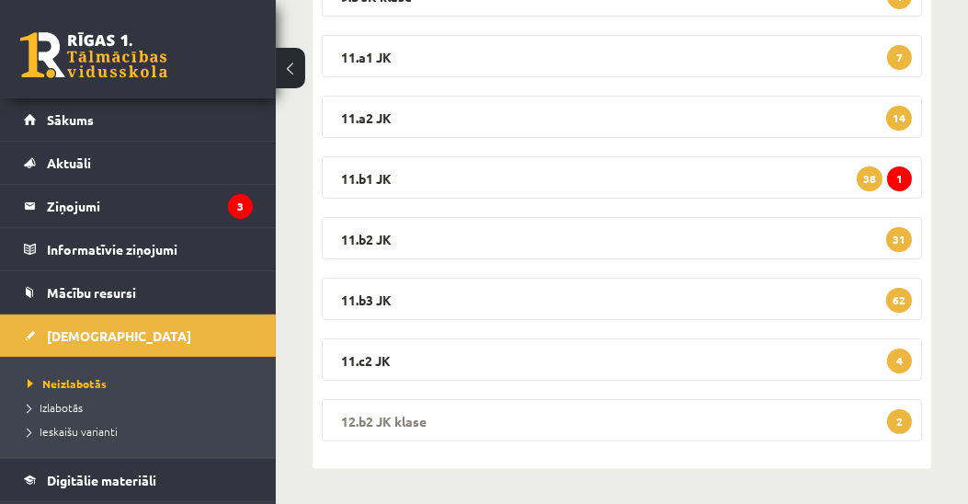
click at [406, 417] on legend "12.b2 JK klase 2" at bounding box center [622, 420] width 600 height 42
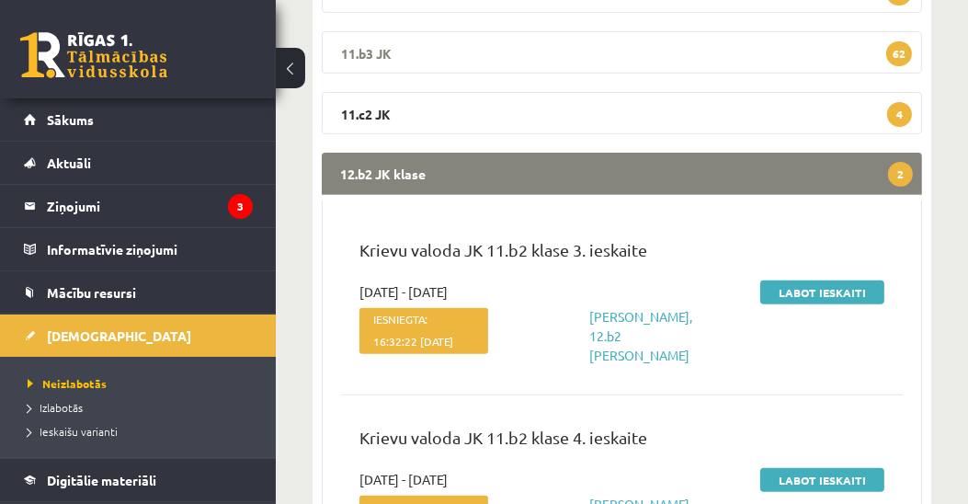
scroll to position [846, 0]
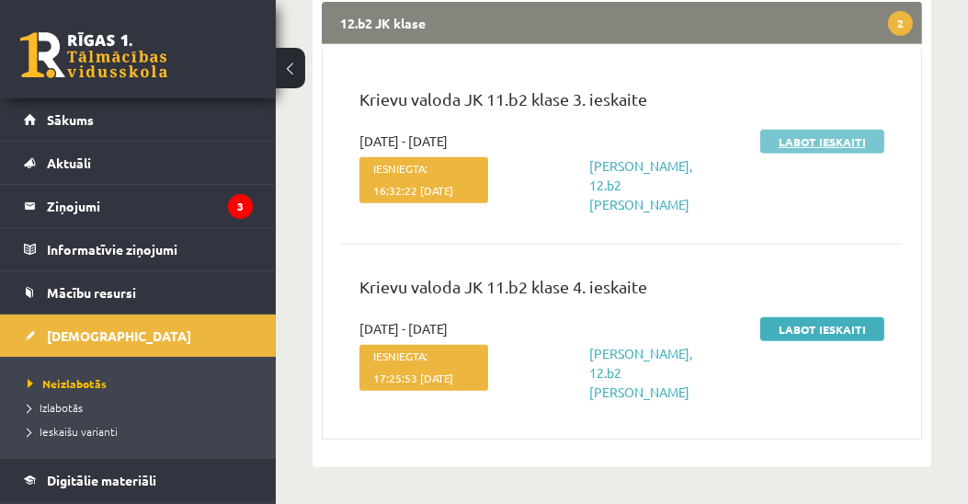
click at [842, 130] on link "Labot ieskaiti" at bounding box center [822, 142] width 124 height 24
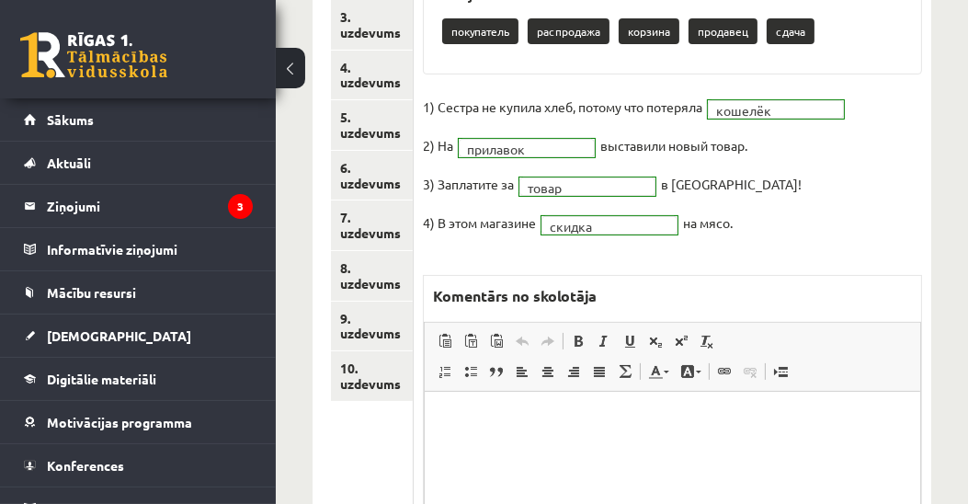
scroll to position [525, 0]
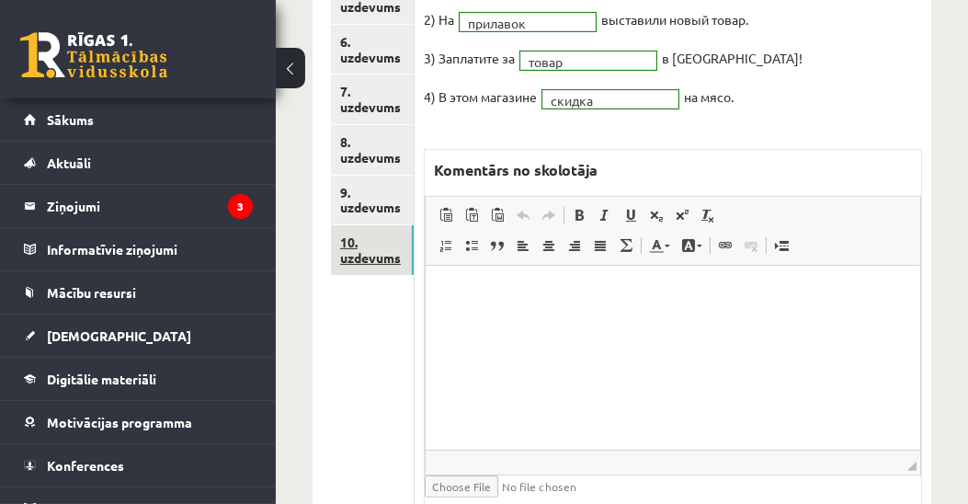
click at [390, 260] on link "10. uzdevums" at bounding box center [372, 250] width 83 height 50
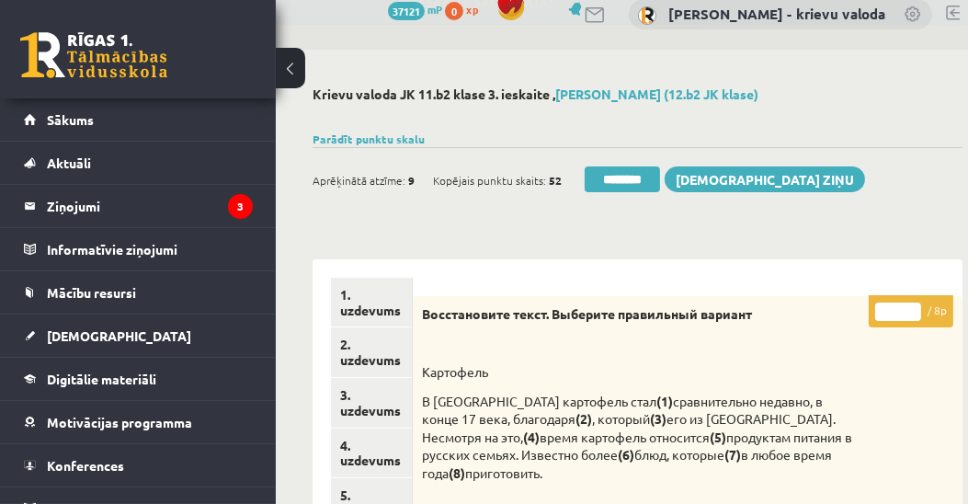
scroll to position [0, 0]
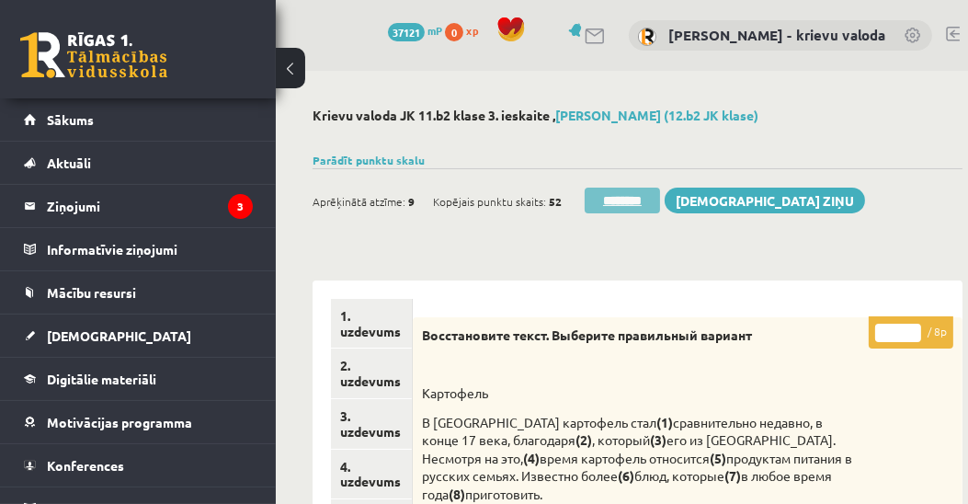
click at [626, 200] on input "********" at bounding box center [622, 201] width 75 height 26
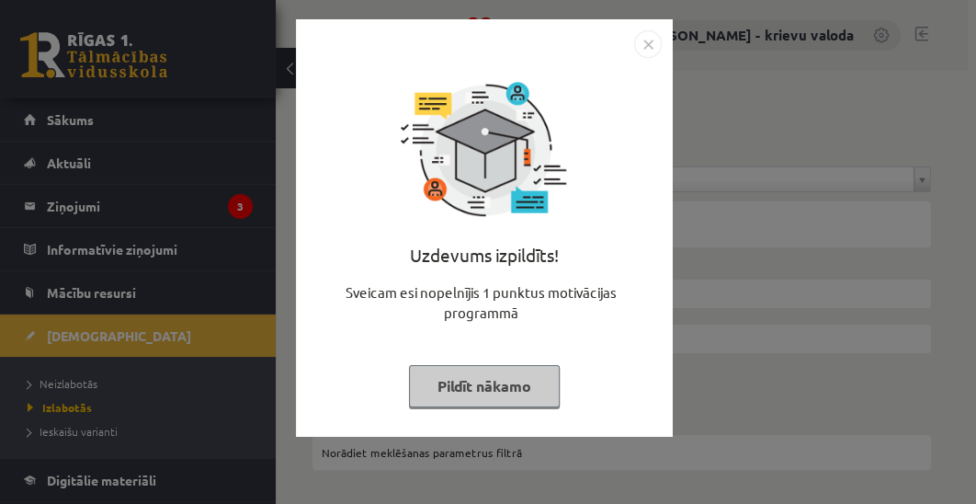
click at [457, 383] on button "Pildīt nākamo" at bounding box center [484, 386] width 151 height 42
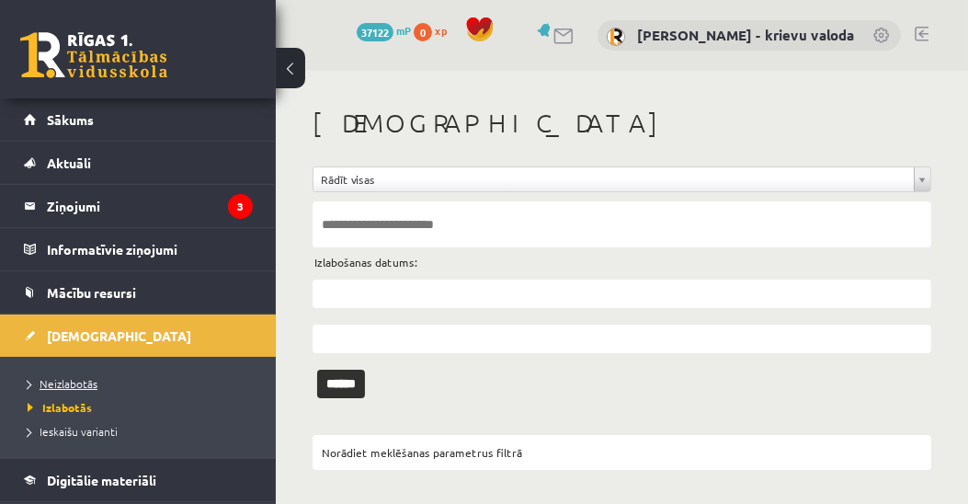
click at [71, 384] on span "Neizlabotās" at bounding box center [63, 383] width 70 height 15
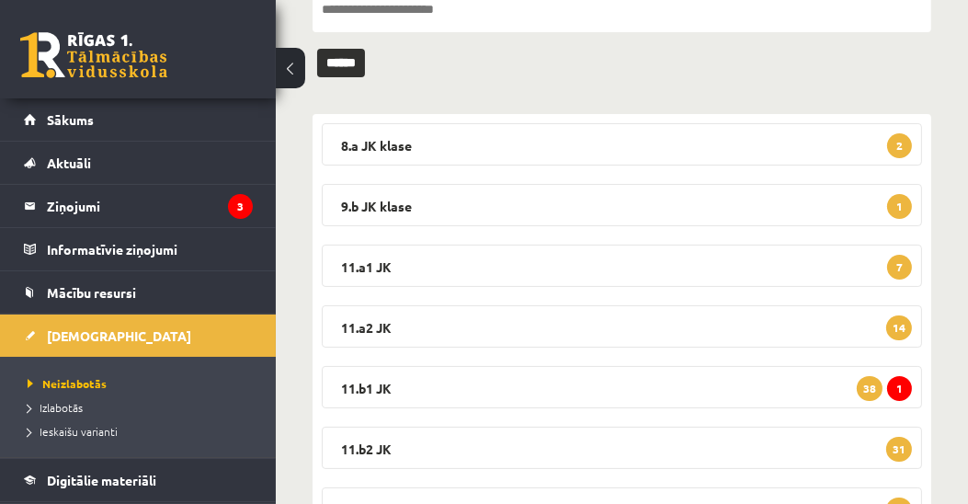
scroll to position [425, 0]
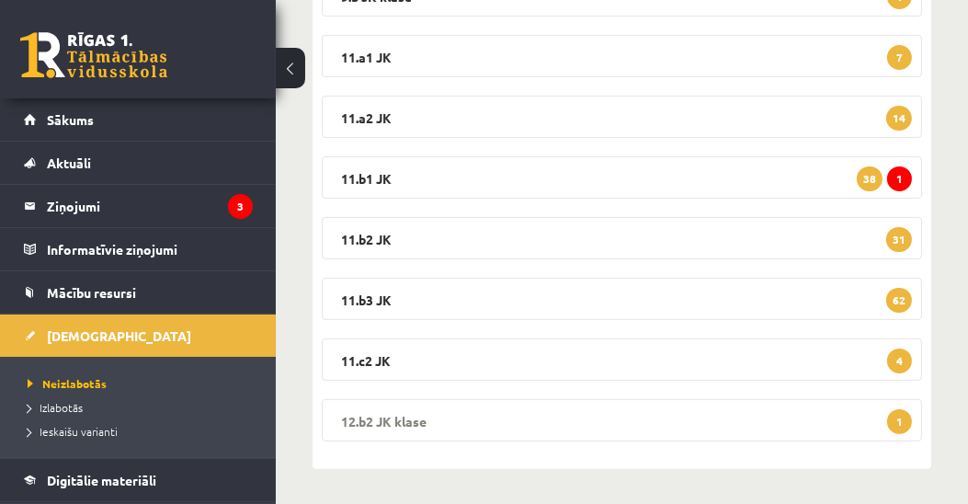
click at [412, 417] on legend "12.b2 JK klase 1" at bounding box center [622, 420] width 600 height 42
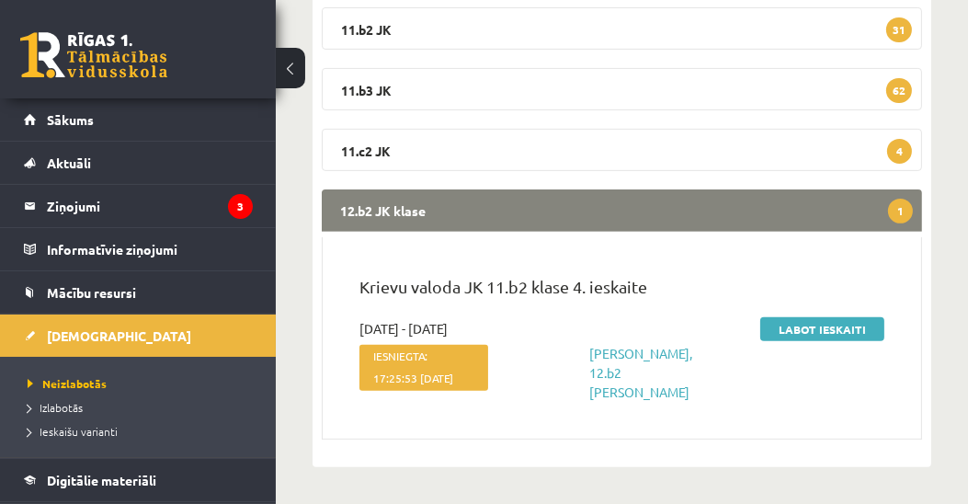
scroll to position [641, 0]
click at [817, 323] on link "Labot ieskaiti" at bounding box center [822, 329] width 124 height 24
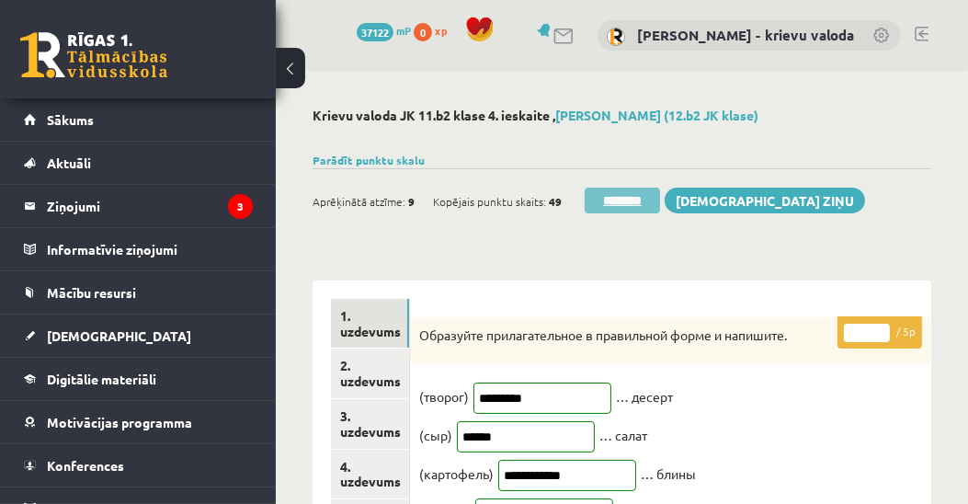
click at [633, 203] on input "********" at bounding box center [622, 201] width 75 height 26
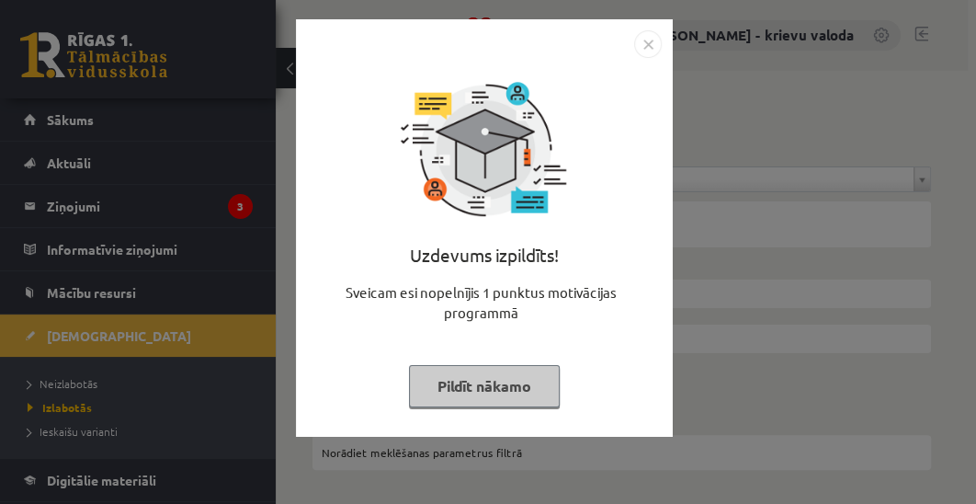
click at [493, 390] on button "Pildīt nākamo" at bounding box center [484, 386] width 151 height 42
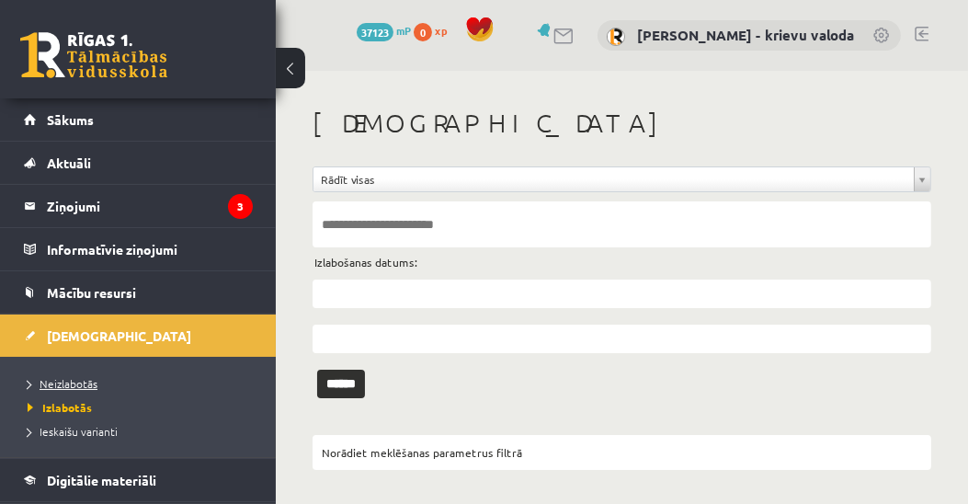
click at [67, 376] on span "Neizlabotās" at bounding box center [63, 383] width 70 height 15
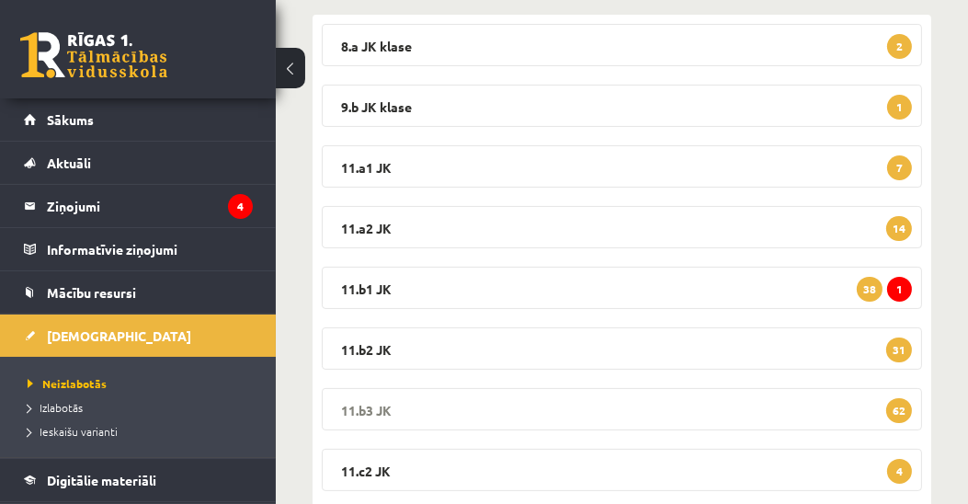
scroll to position [364, 0]
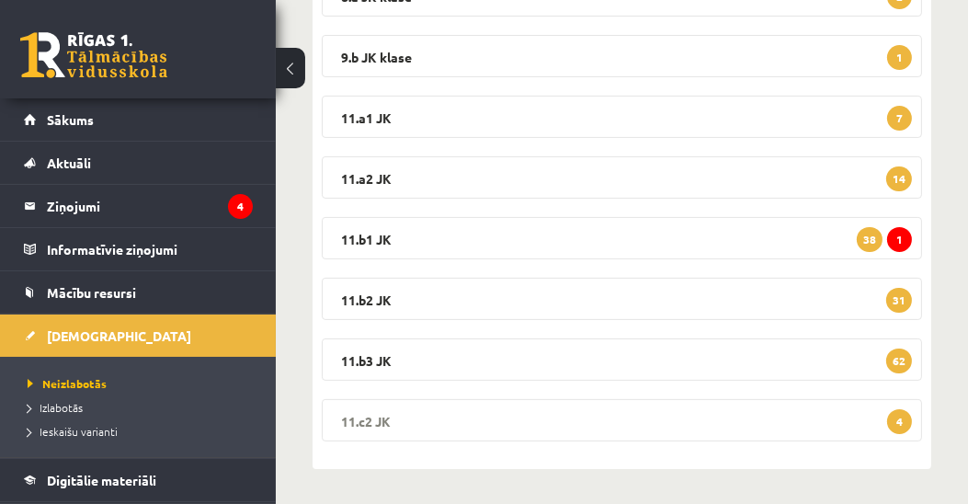
click at [366, 417] on legend "11.c2 JK 4" at bounding box center [622, 420] width 600 height 42
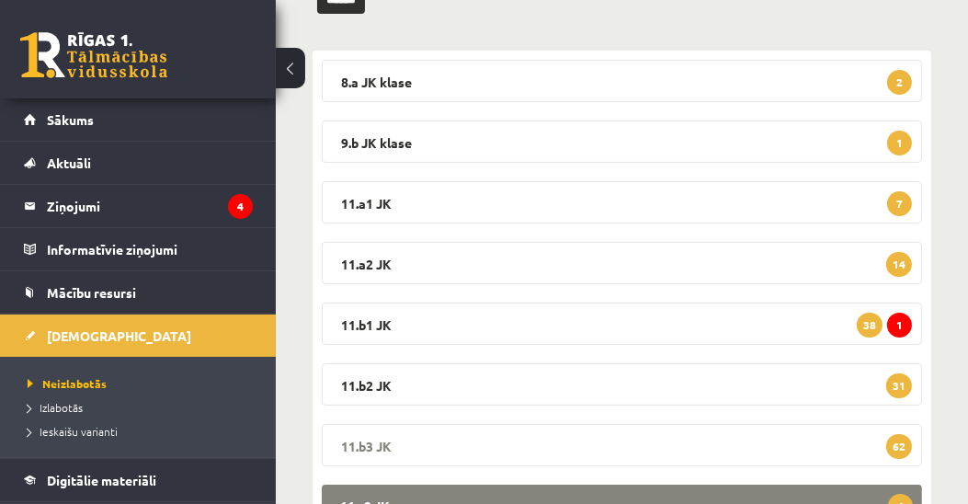
scroll to position [259, 0]
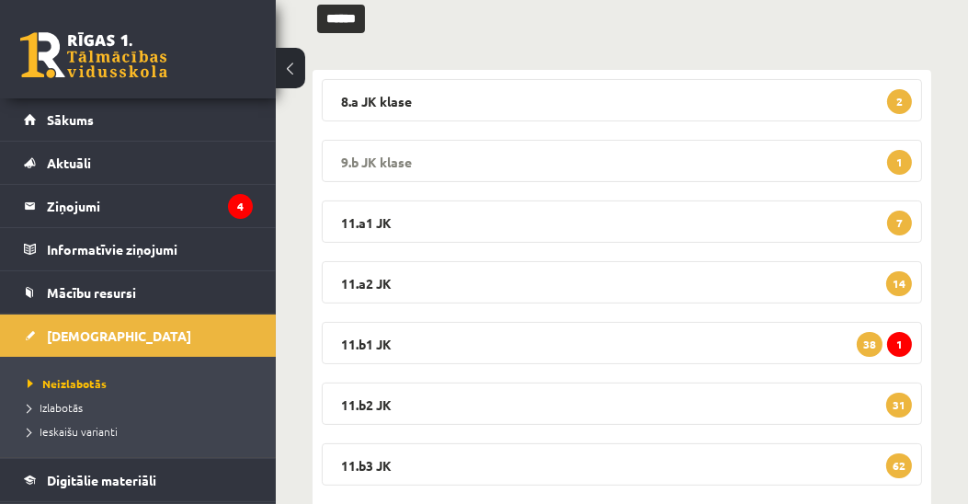
click at [396, 161] on legend "9.b JK klase 1" at bounding box center [622, 161] width 600 height 42
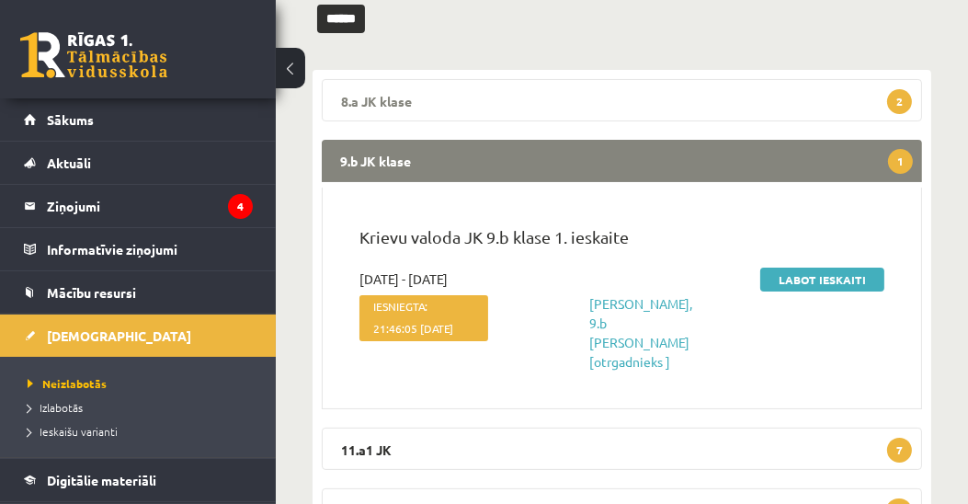
click at [394, 100] on legend "8.a JK klase 2" at bounding box center [622, 100] width 600 height 42
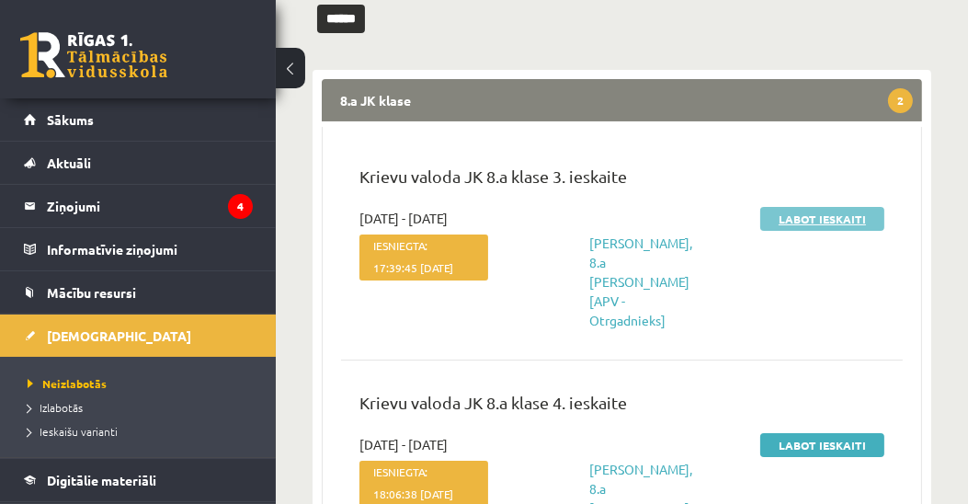
click at [814, 217] on link "Labot ieskaiti" at bounding box center [822, 219] width 124 height 24
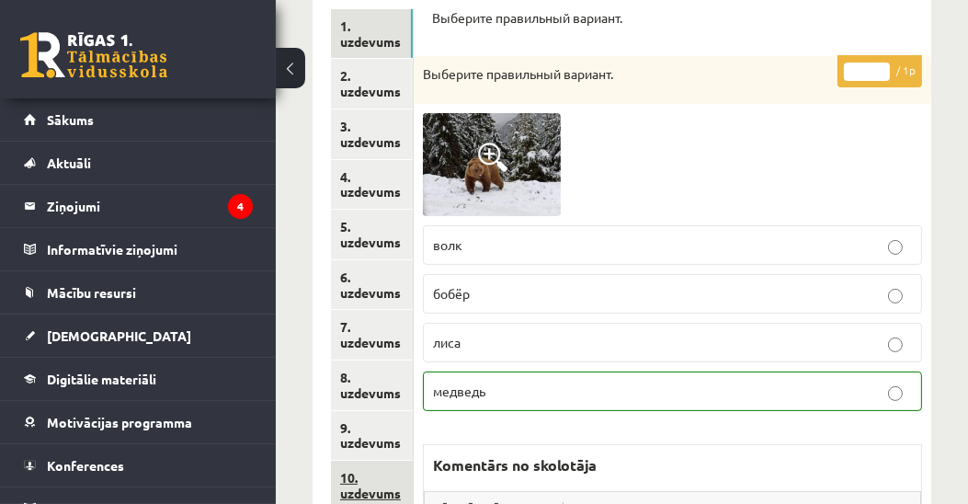
scroll to position [314, 0]
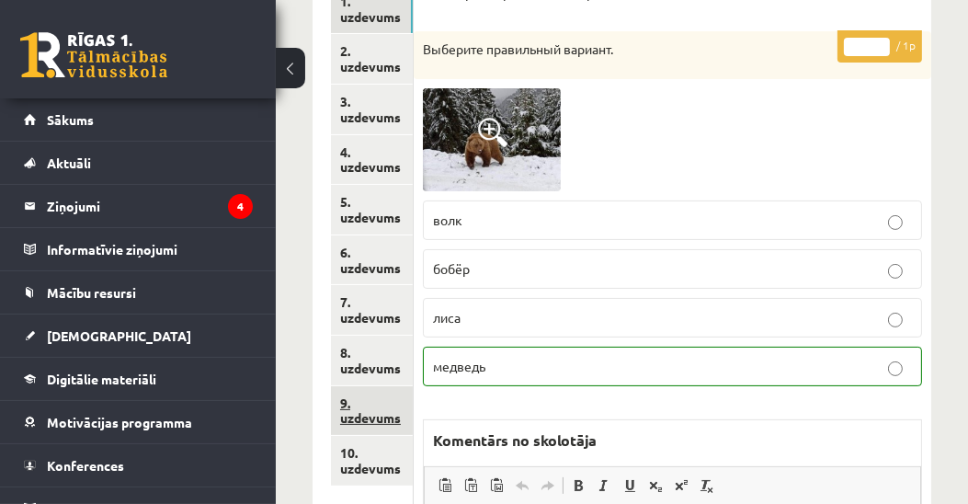
click at [359, 419] on link "9. uzdevums" at bounding box center [372, 411] width 82 height 50
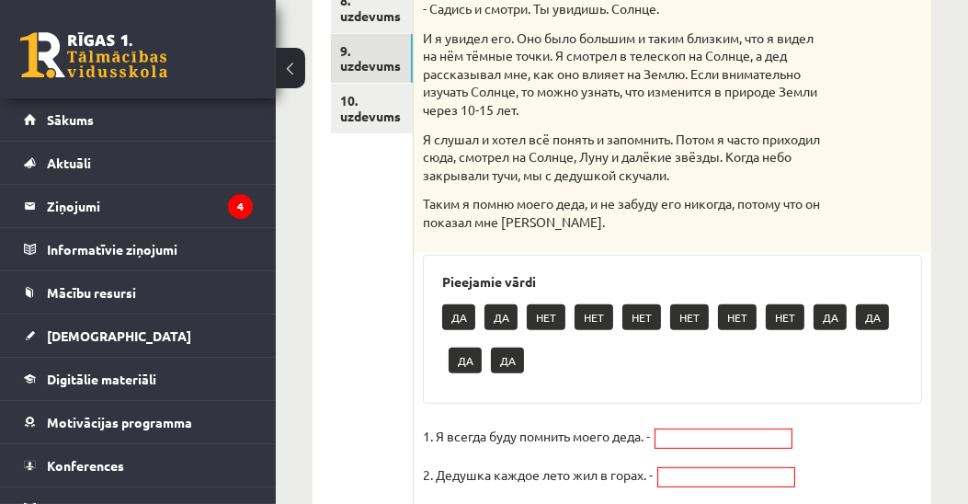
scroll to position [630, 0]
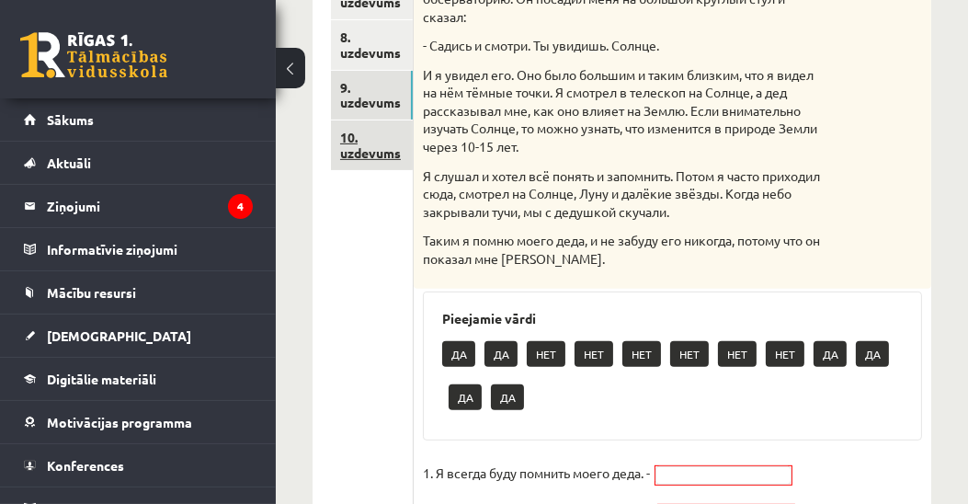
click at [366, 147] on link "10. uzdevums" at bounding box center [372, 145] width 82 height 50
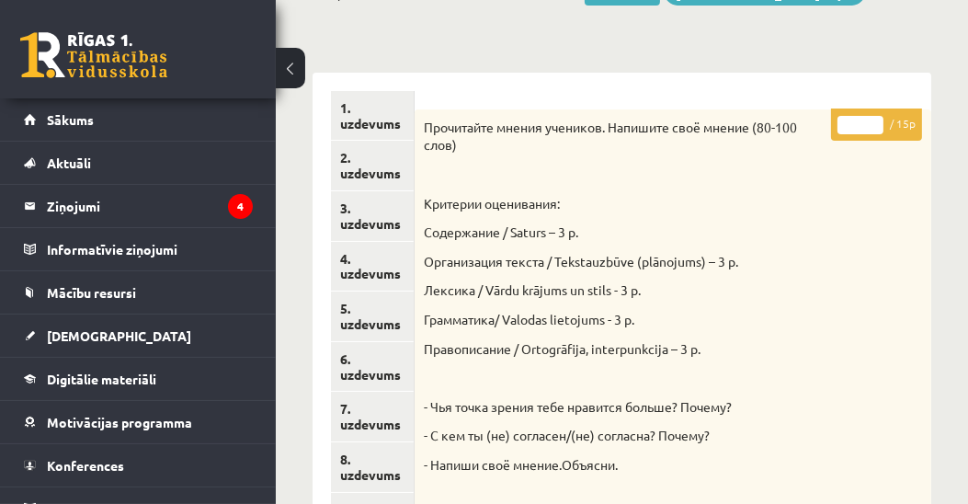
scroll to position [205, 0]
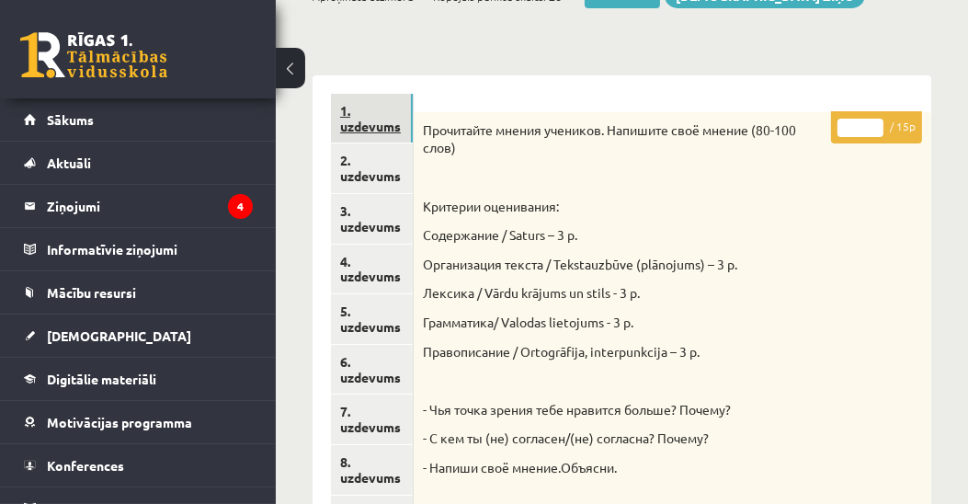
click at [374, 127] on link "1. uzdevums" at bounding box center [372, 119] width 82 height 50
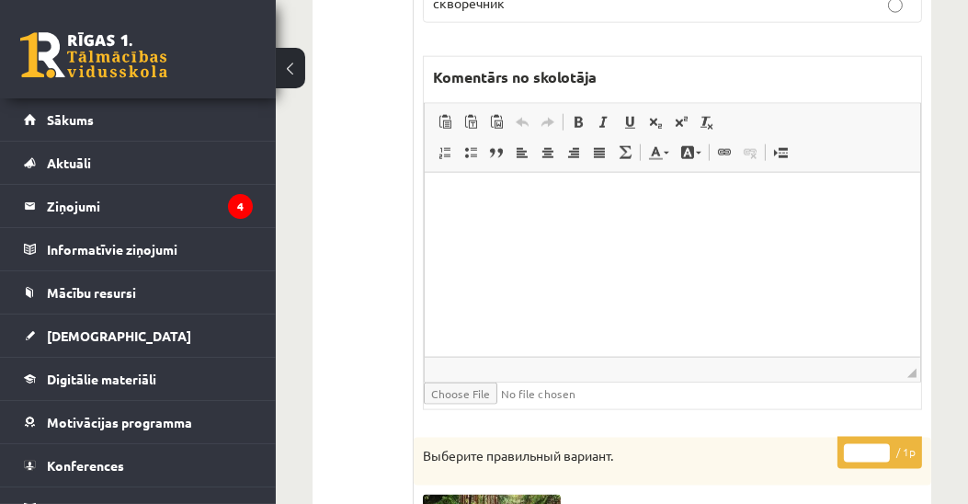
scroll to position [0, 0]
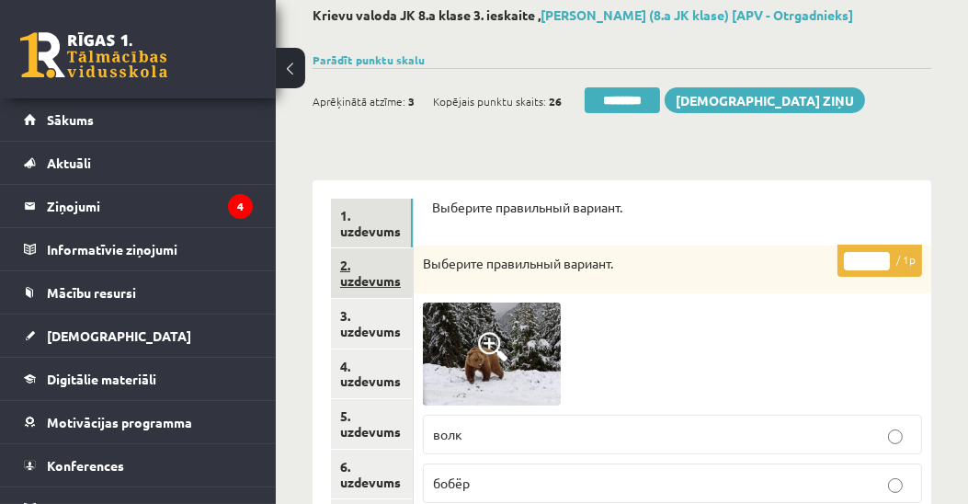
click at [388, 283] on link "2. uzdevums" at bounding box center [372, 273] width 82 height 50
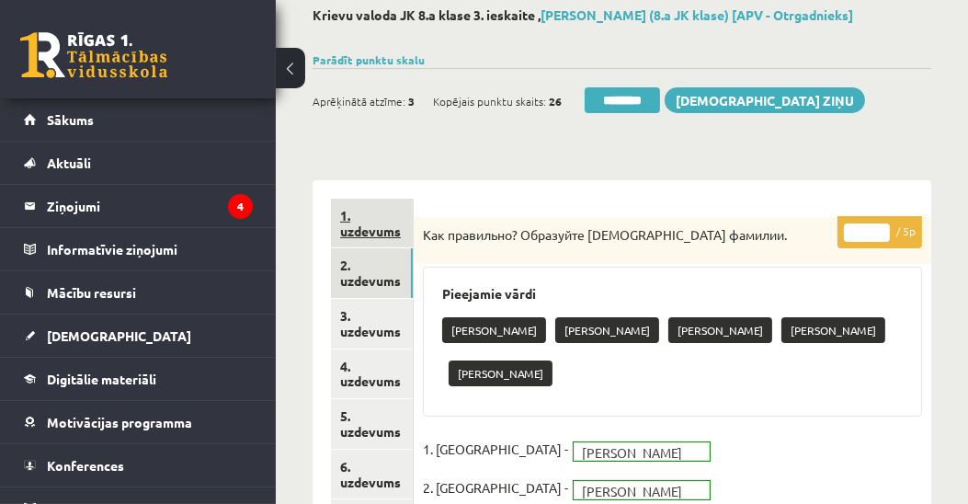
click at [361, 226] on link "1. uzdevums" at bounding box center [372, 224] width 82 height 50
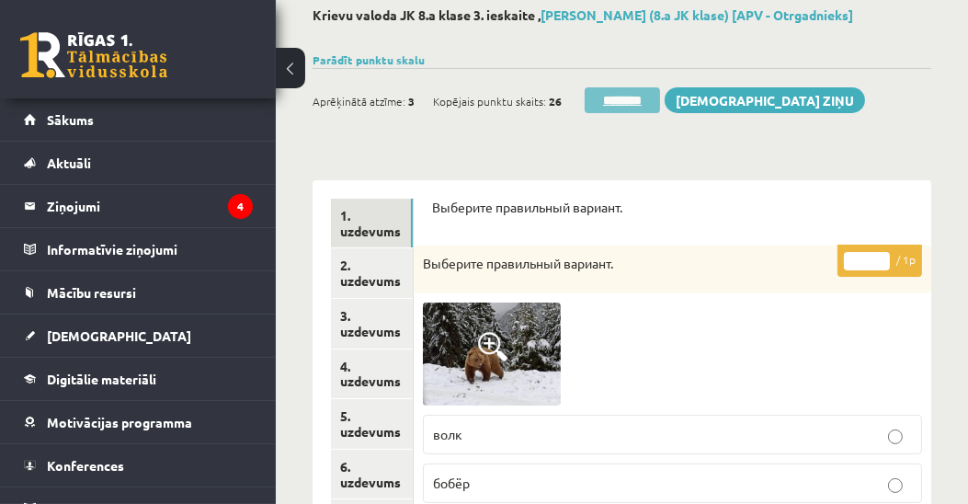
click at [633, 101] on input "********" at bounding box center [622, 100] width 75 height 26
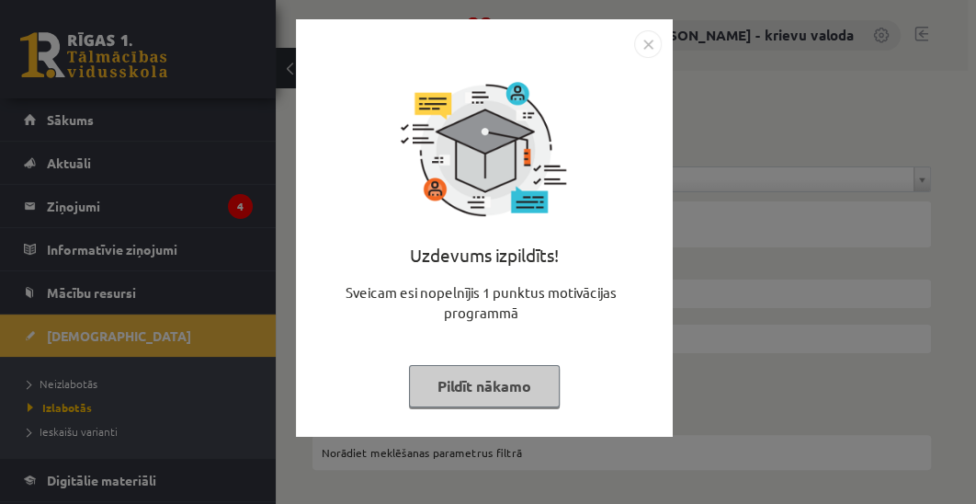
click at [515, 385] on button "Pildīt nākamo" at bounding box center [484, 386] width 151 height 42
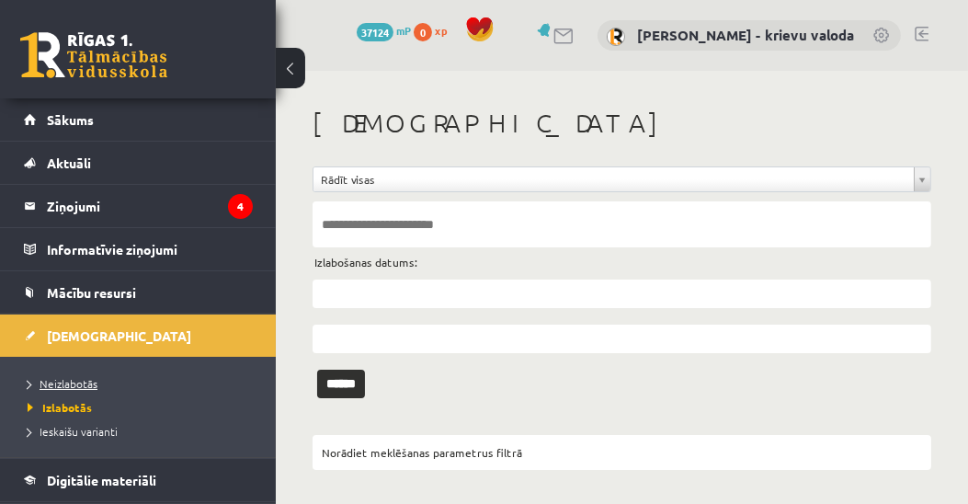
click at [60, 383] on span "Neizlabotās" at bounding box center [63, 383] width 70 height 15
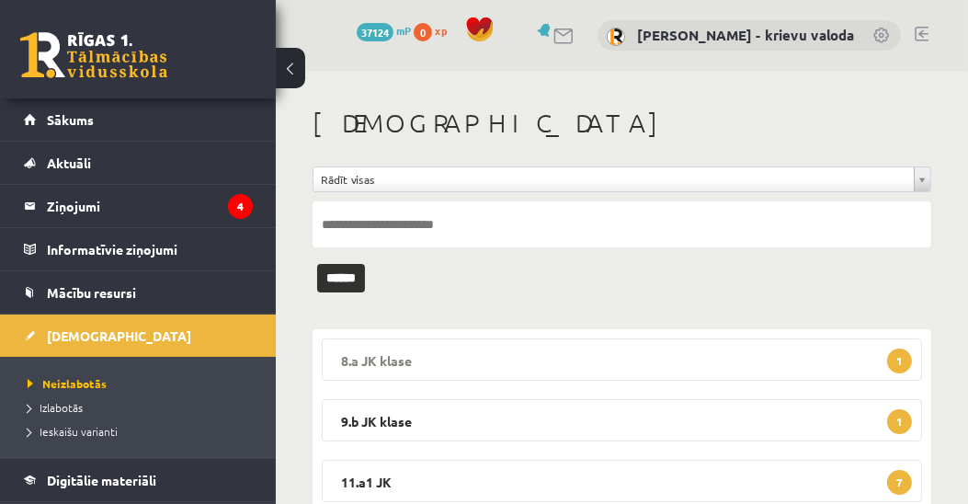
click at [372, 357] on legend "8.a JK klase 1" at bounding box center [622, 359] width 600 height 42
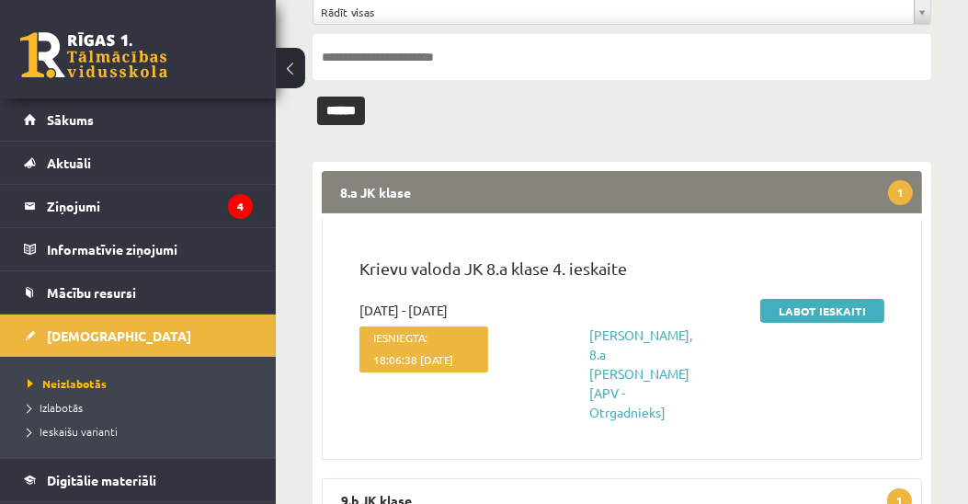
scroll to position [210, 0]
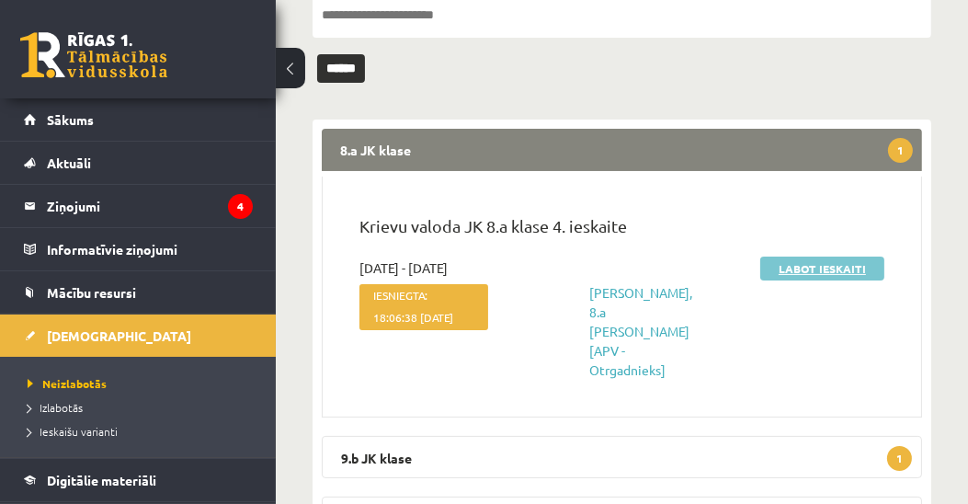
click at [839, 270] on link "Labot ieskaiti" at bounding box center [822, 269] width 124 height 24
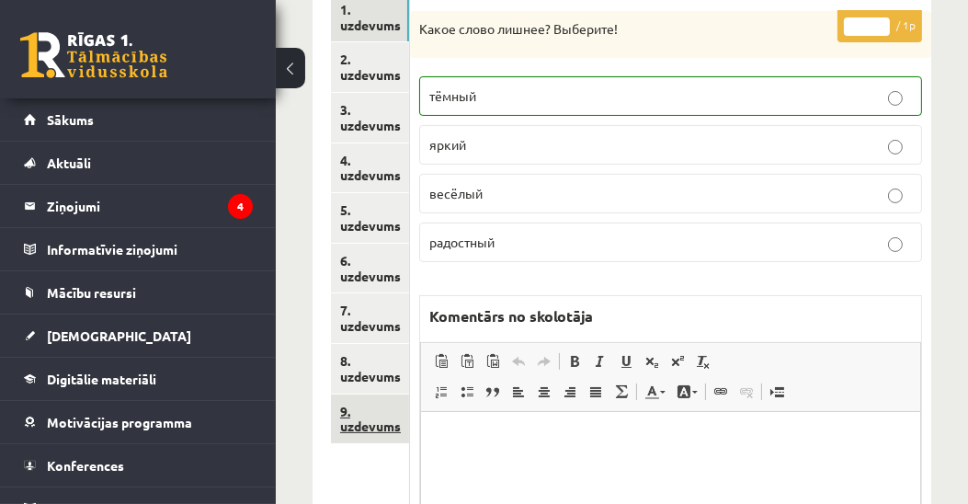
scroll to position [314, 0]
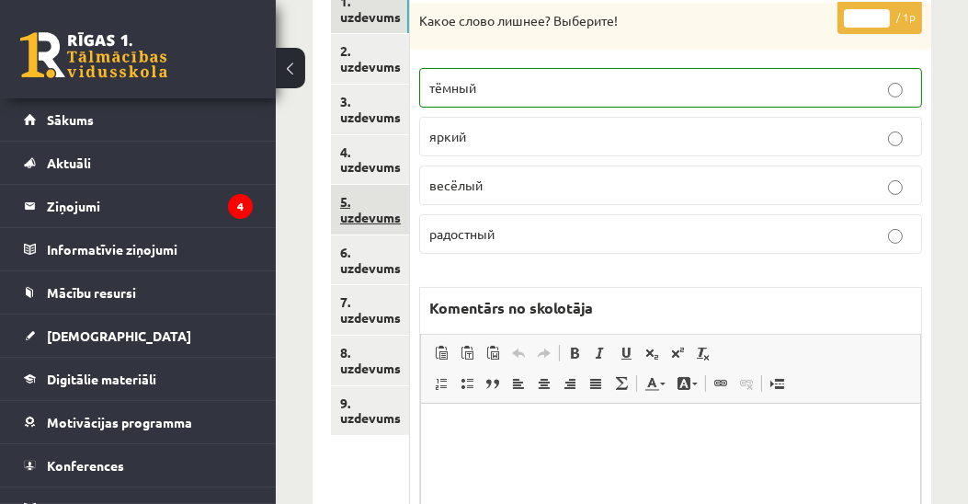
click at [361, 219] on link "5. uzdevums" at bounding box center [370, 210] width 78 height 50
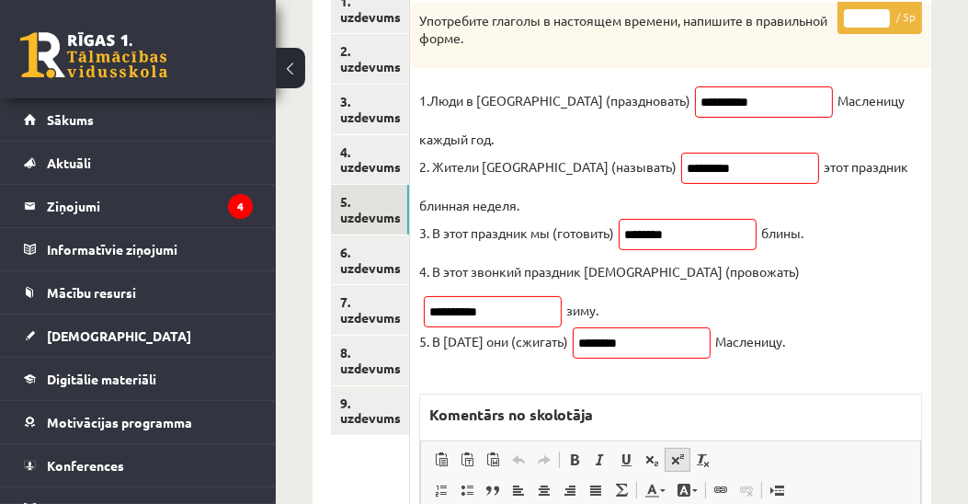
scroll to position [0, 0]
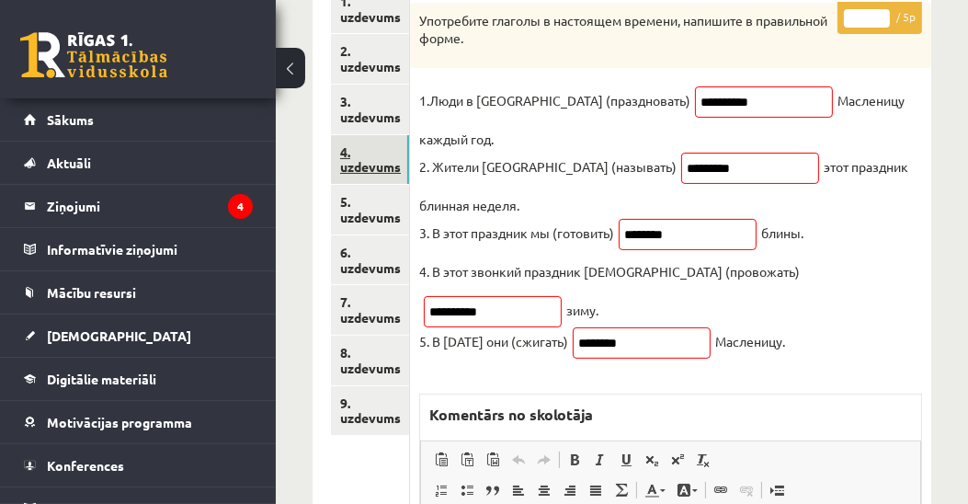
click at [363, 169] on link "4. uzdevums" at bounding box center [370, 160] width 78 height 50
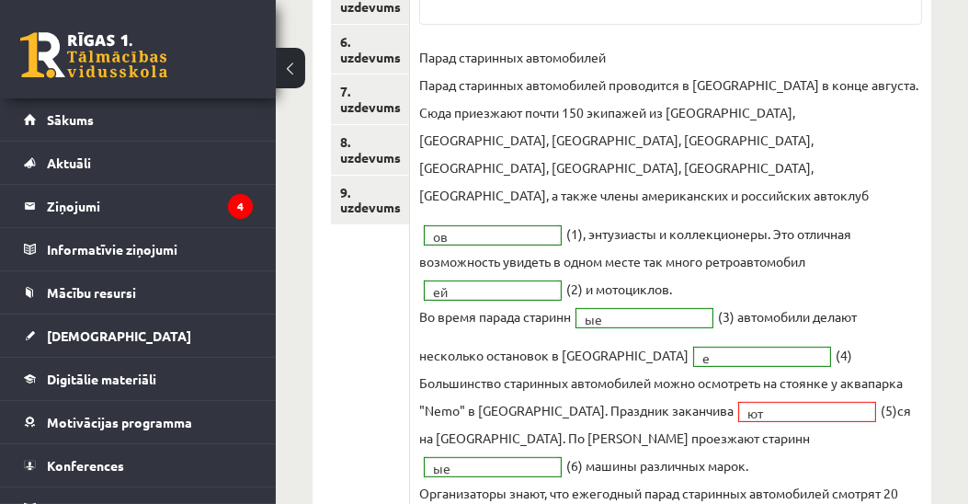
scroll to position [420, 0]
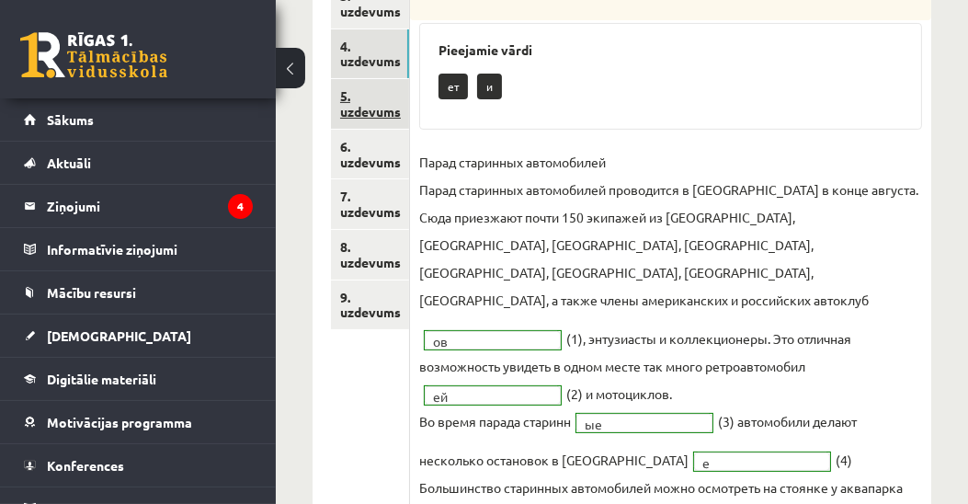
click at [358, 110] on link "5. uzdevums" at bounding box center [370, 104] width 78 height 50
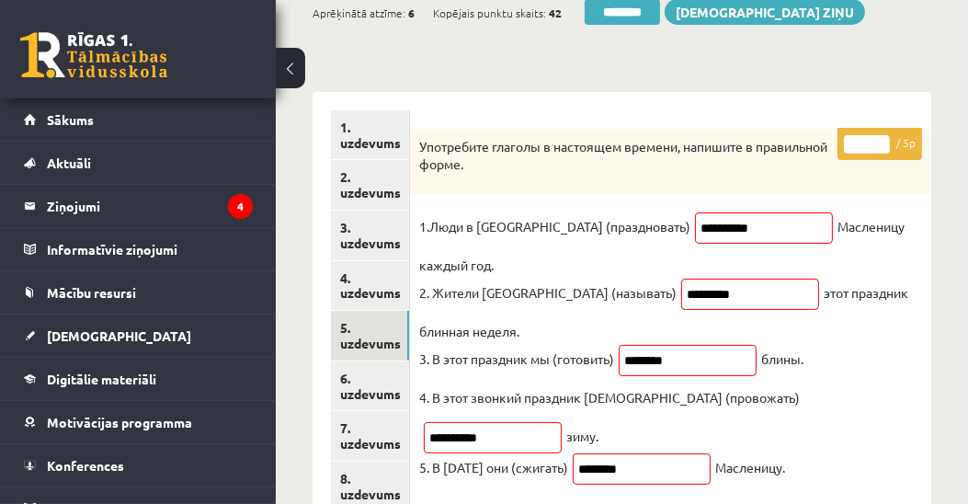
scroll to position [210, 0]
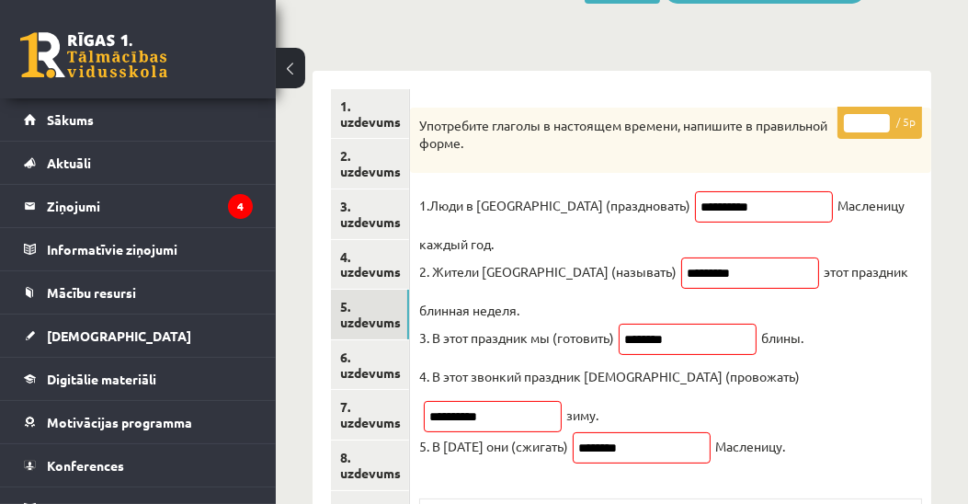
drag, startPoint x: 870, startPoint y: 116, endPoint x: 837, endPoint y: 126, distance: 34.6
click at [837, 126] on div "* / 5p Употребите глаголы в настоящем времени, напишите в правильной форме. 1.Л…" at bounding box center [670, 492] width 521 height 768
type input "*"
click at [810, 434] on div "* / 5p Употребите глаголы в настоящем времени, напишите в правильной форме. 1.Л…" at bounding box center [670, 492] width 521 height 768
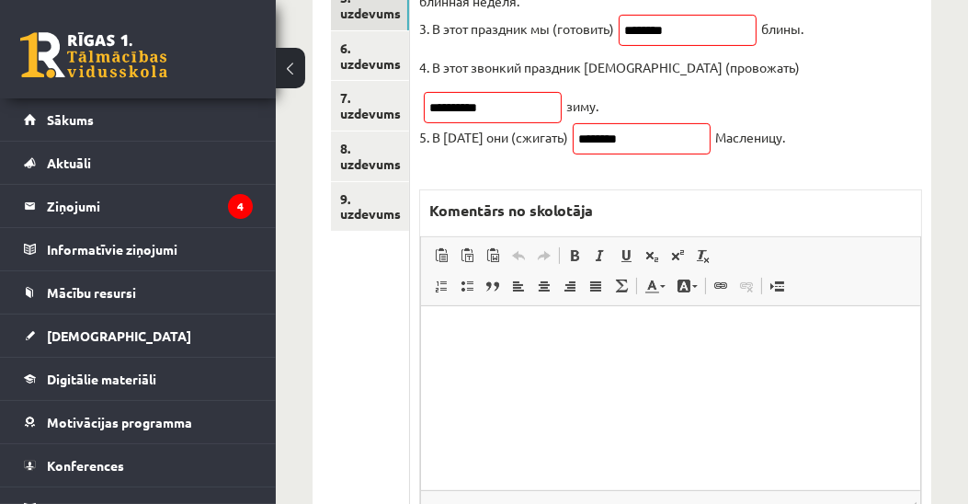
scroll to position [525, 0]
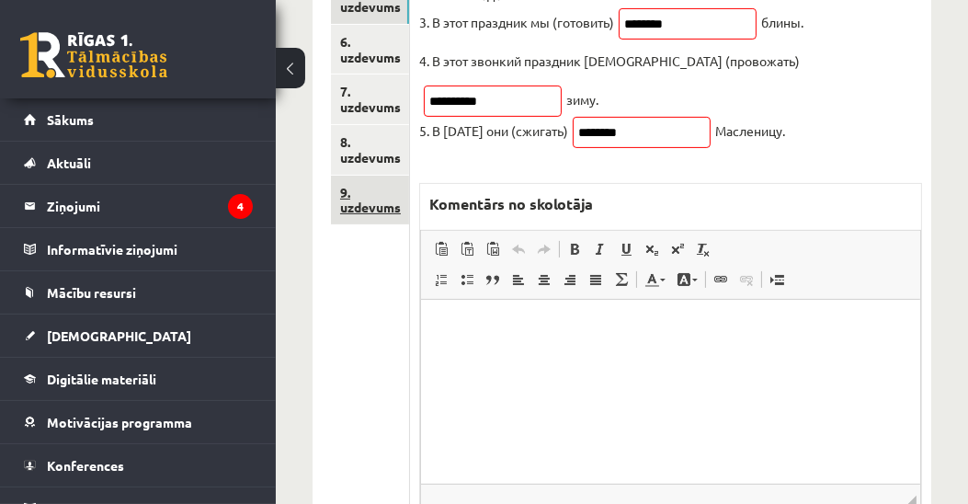
click at [373, 208] on link "9. uzdevums" at bounding box center [370, 201] width 78 height 50
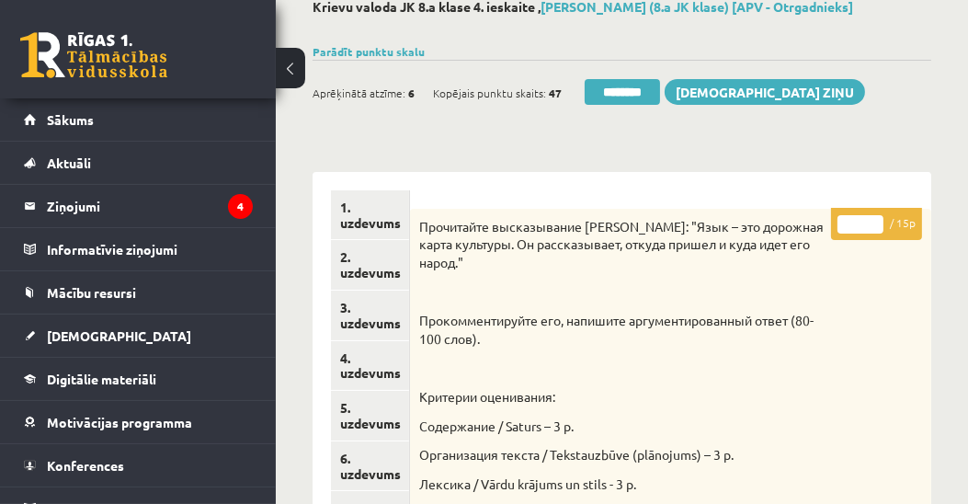
scroll to position [0, 0]
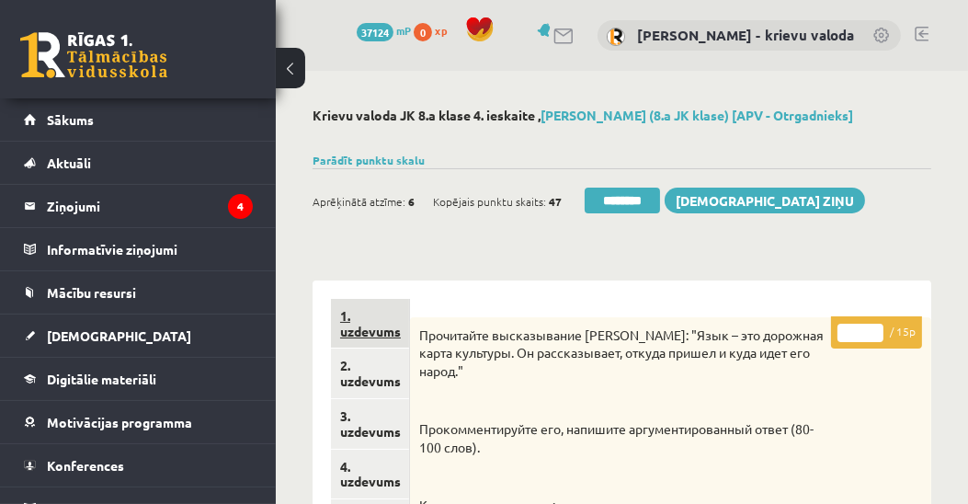
click at [380, 329] on link "1. uzdevums" at bounding box center [370, 324] width 78 height 50
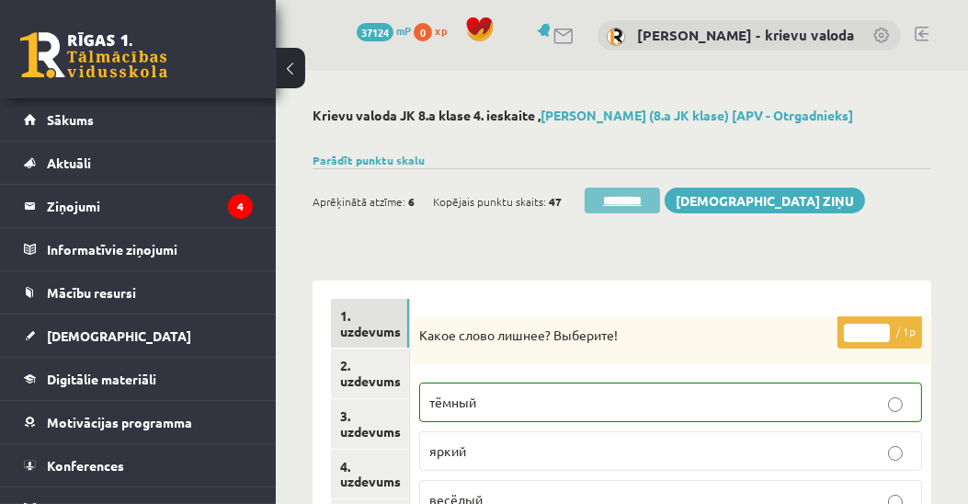
click at [624, 200] on input "********" at bounding box center [622, 201] width 75 height 26
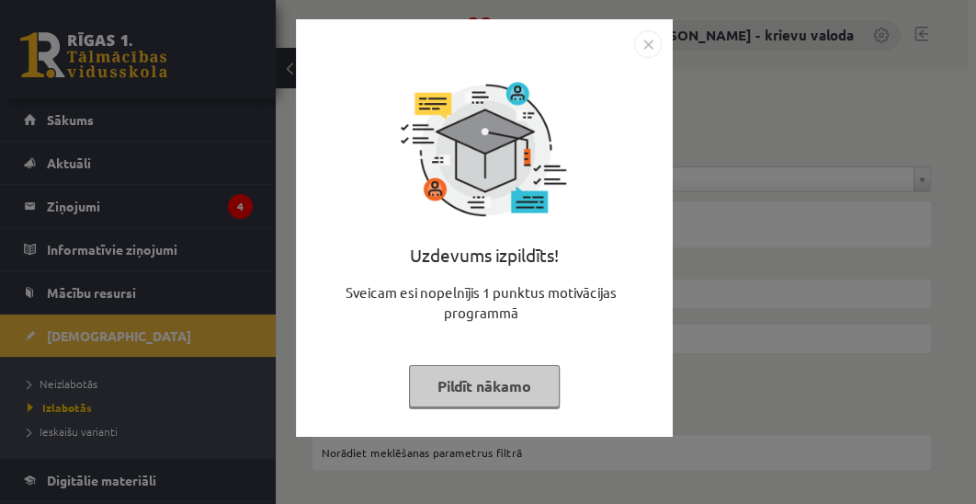
click at [519, 392] on button "Pildīt nākamo" at bounding box center [484, 386] width 151 height 42
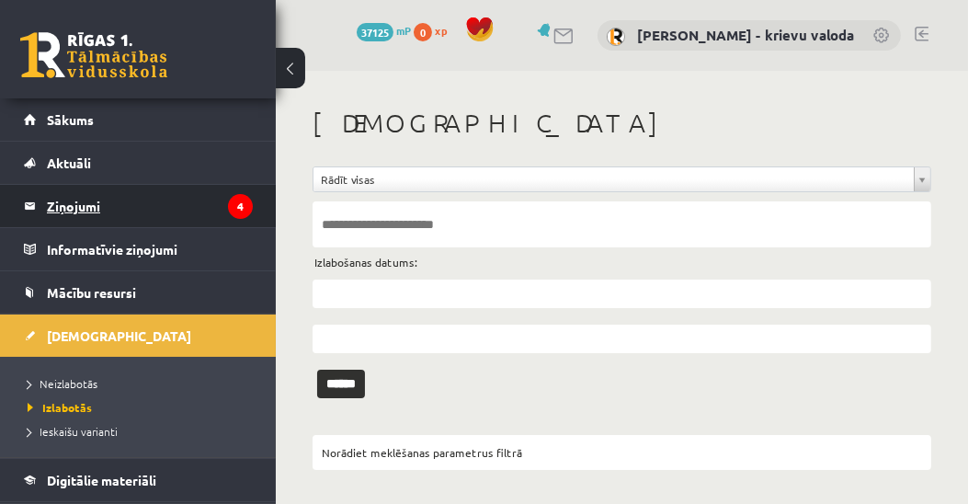
click at [68, 207] on legend "Ziņojumi 4" at bounding box center [150, 206] width 206 height 42
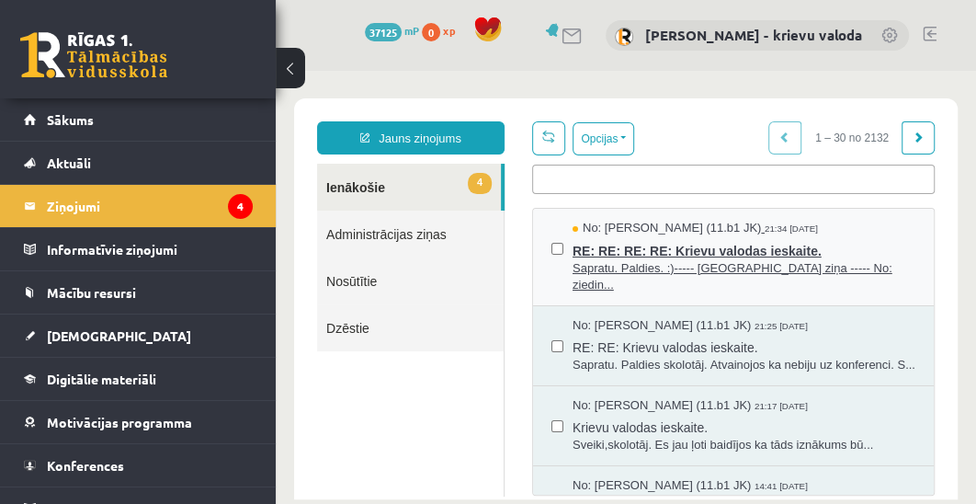
click at [722, 237] on span "RE: RE: RE: RE: Krievu valodas ieskaite." at bounding box center [744, 248] width 343 height 23
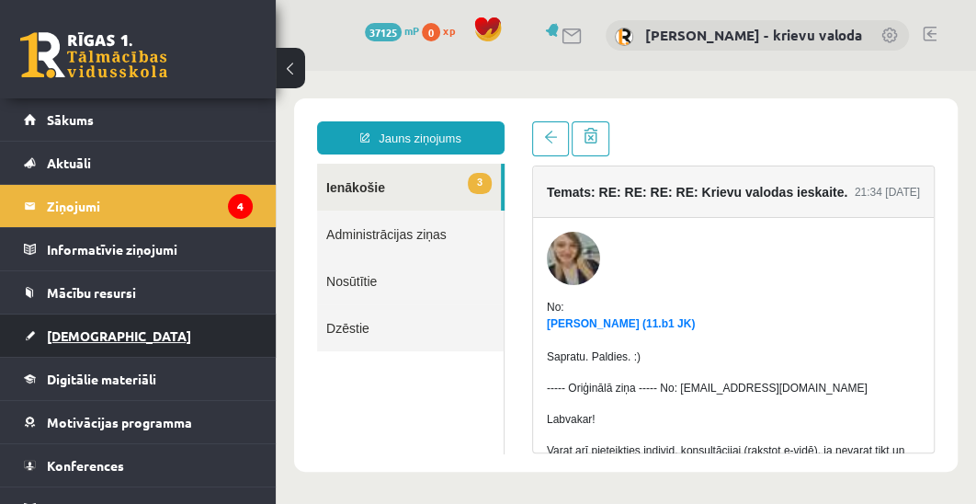
click at [74, 337] on span "[DEMOGRAPHIC_DATA]" at bounding box center [119, 335] width 144 height 17
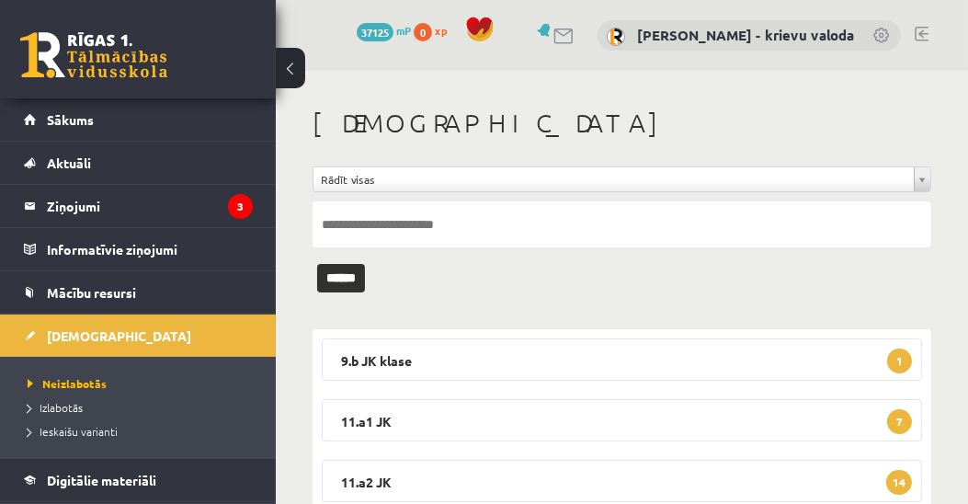
click at [923, 34] on link at bounding box center [922, 34] width 14 height 15
